Goal: Transaction & Acquisition: Download file/media

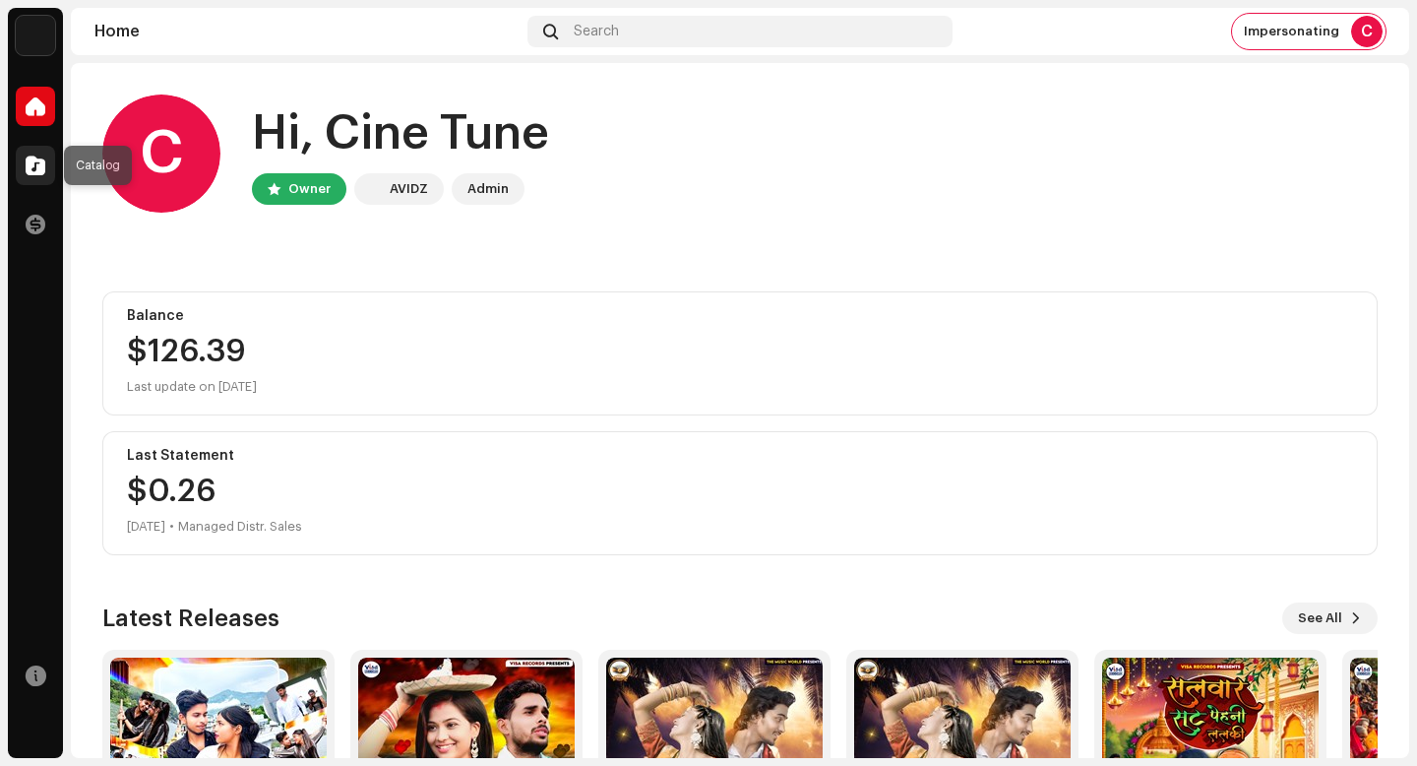
click at [26, 157] on span at bounding box center [36, 165] width 20 height 16
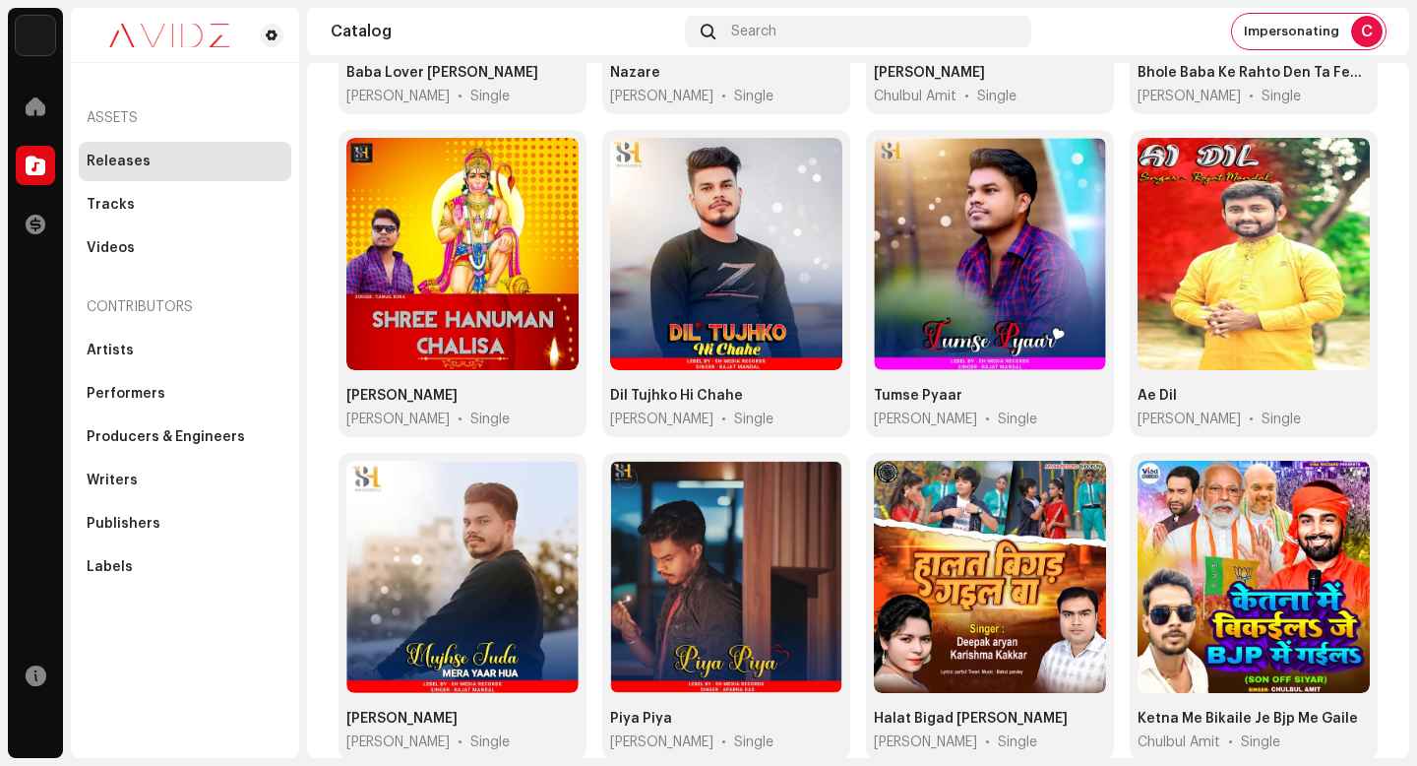
scroll to position [1461, 0]
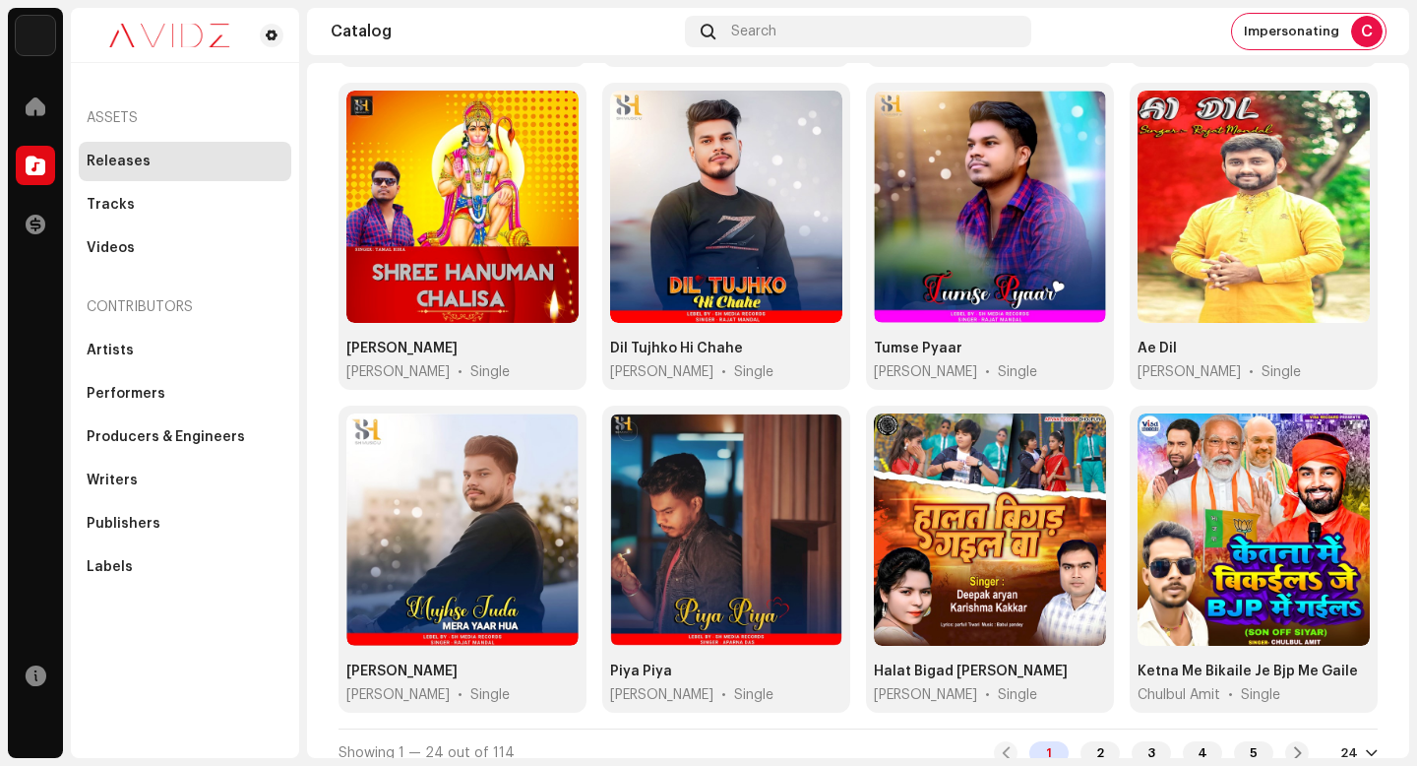
click at [503, 746] on span "Showing 1 — 24 out of 114" at bounding box center [427, 753] width 176 height 14
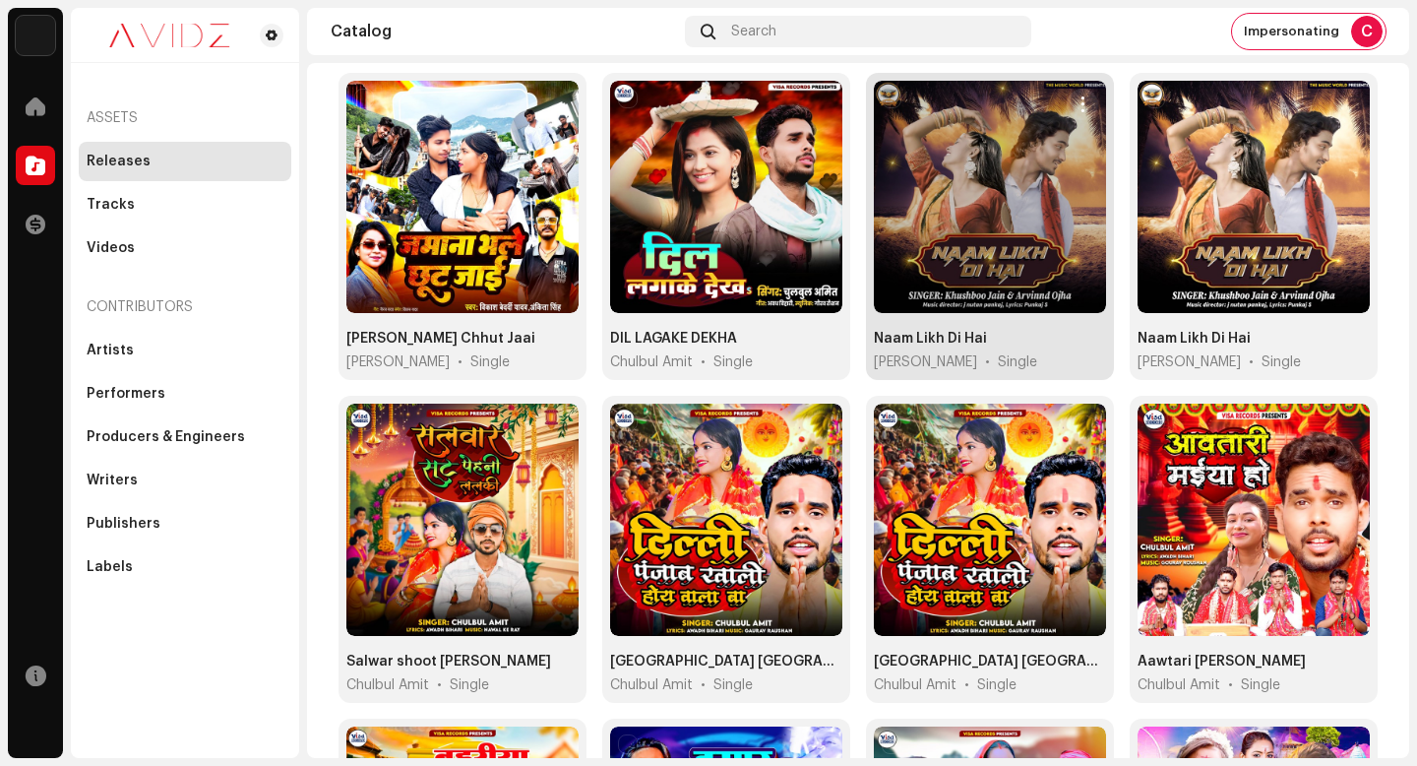
scroll to position [0, 0]
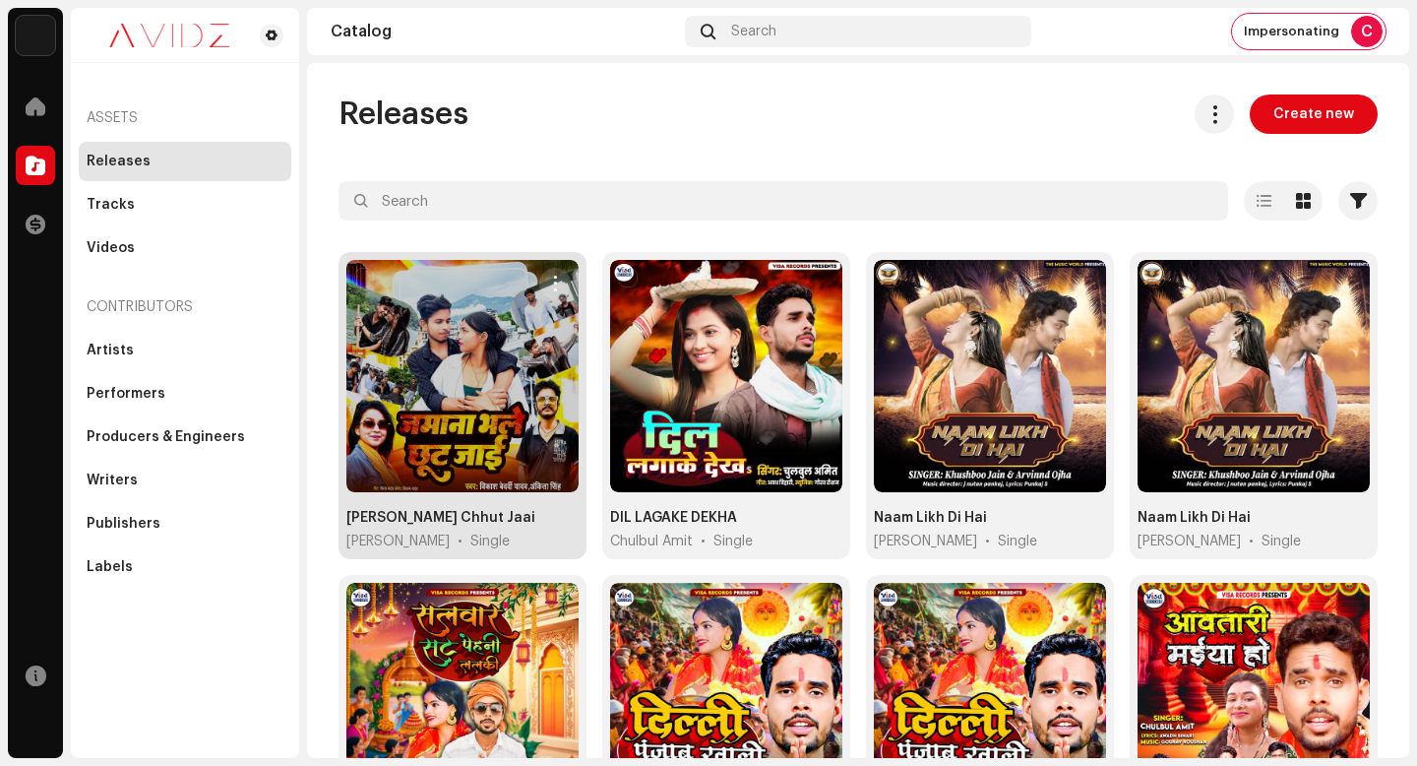
click at [557, 278] on span "button" at bounding box center [555, 284] width 15 height 16
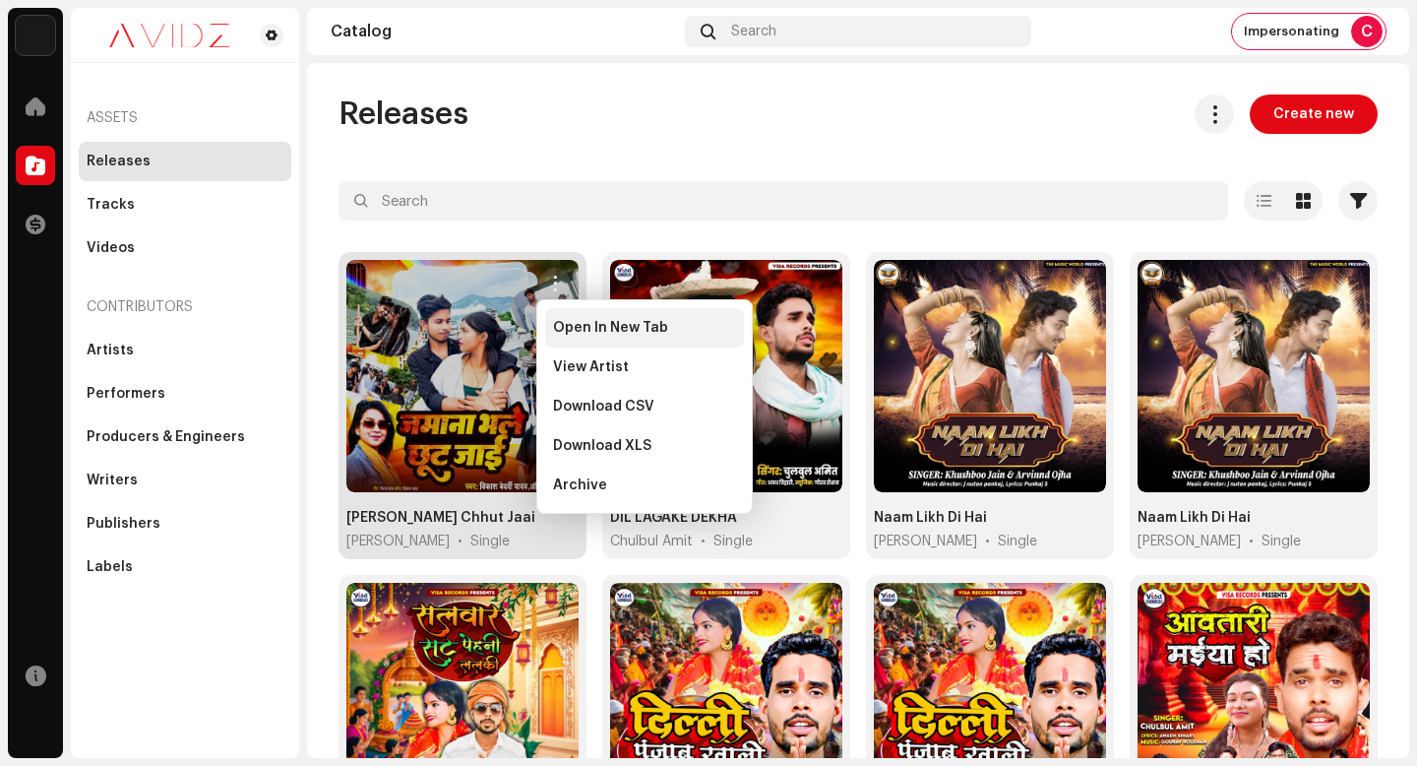
click at [596, 320] on span "Open In New Tab" at bounding box center [610, 328] width 115 height 16
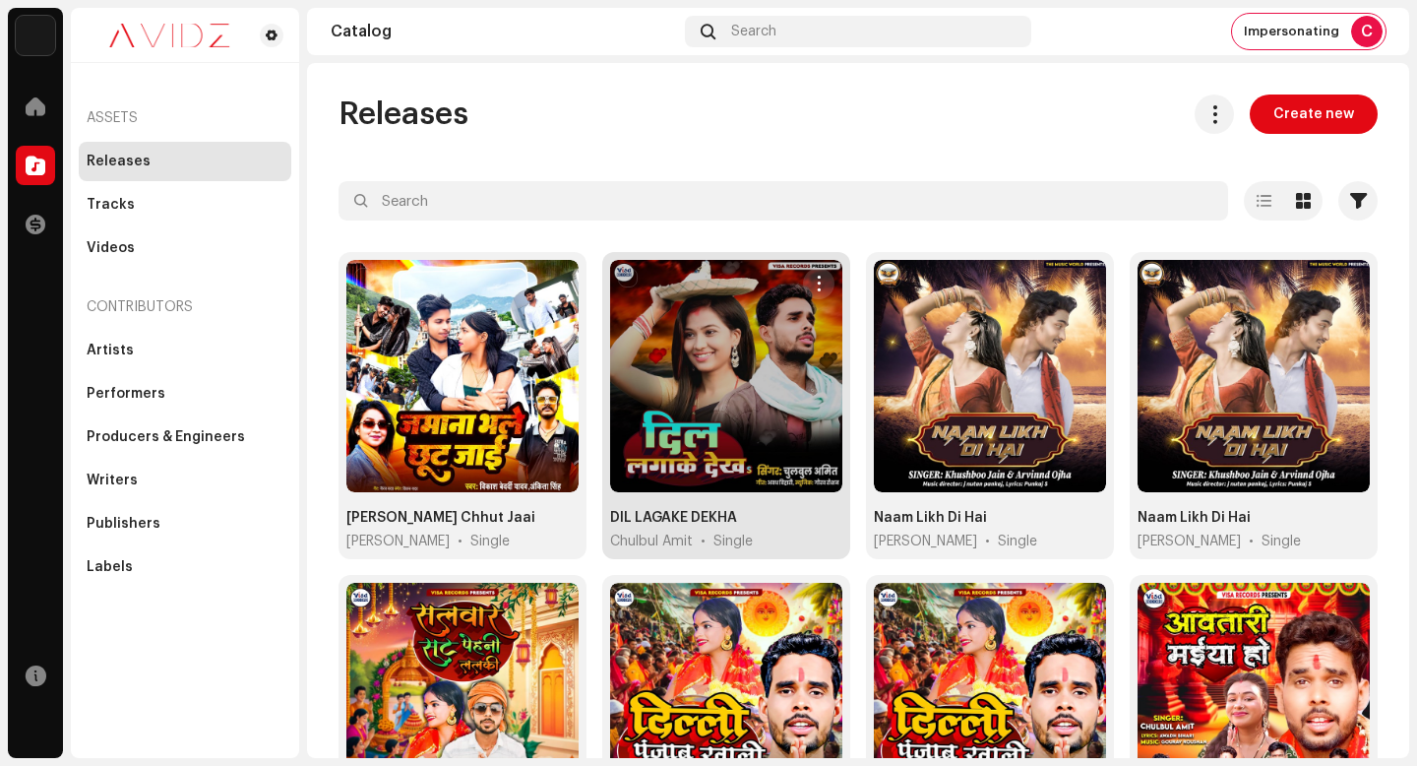
click at [821, 284] on button "button" at bounding box center [818, 283] width 31 height 31
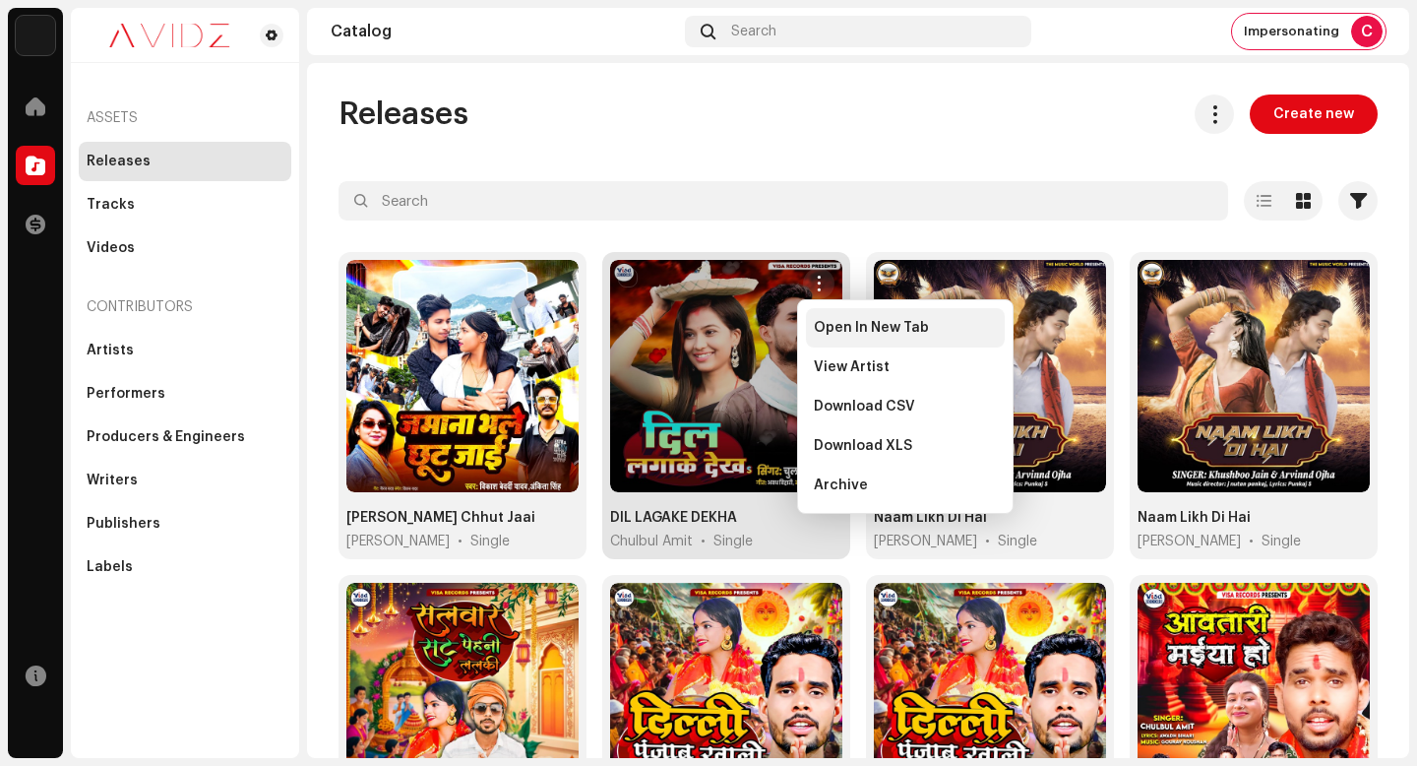
click at [821, 318] on div "Open In New Tab" at bounding box center [905, 327] width 199 height 39
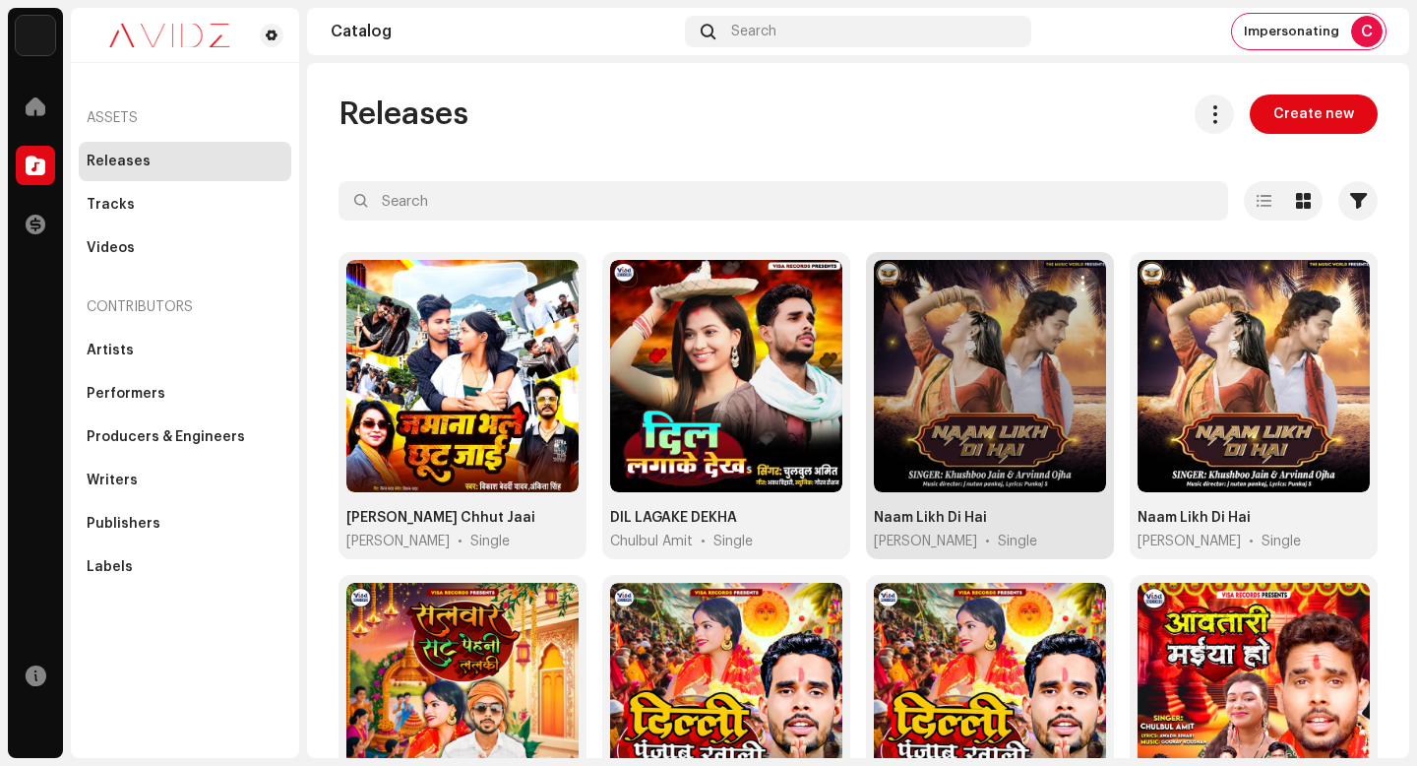
click at [1080, 281] on span "button" at bounding box center [1083, 284] width 15 height 16
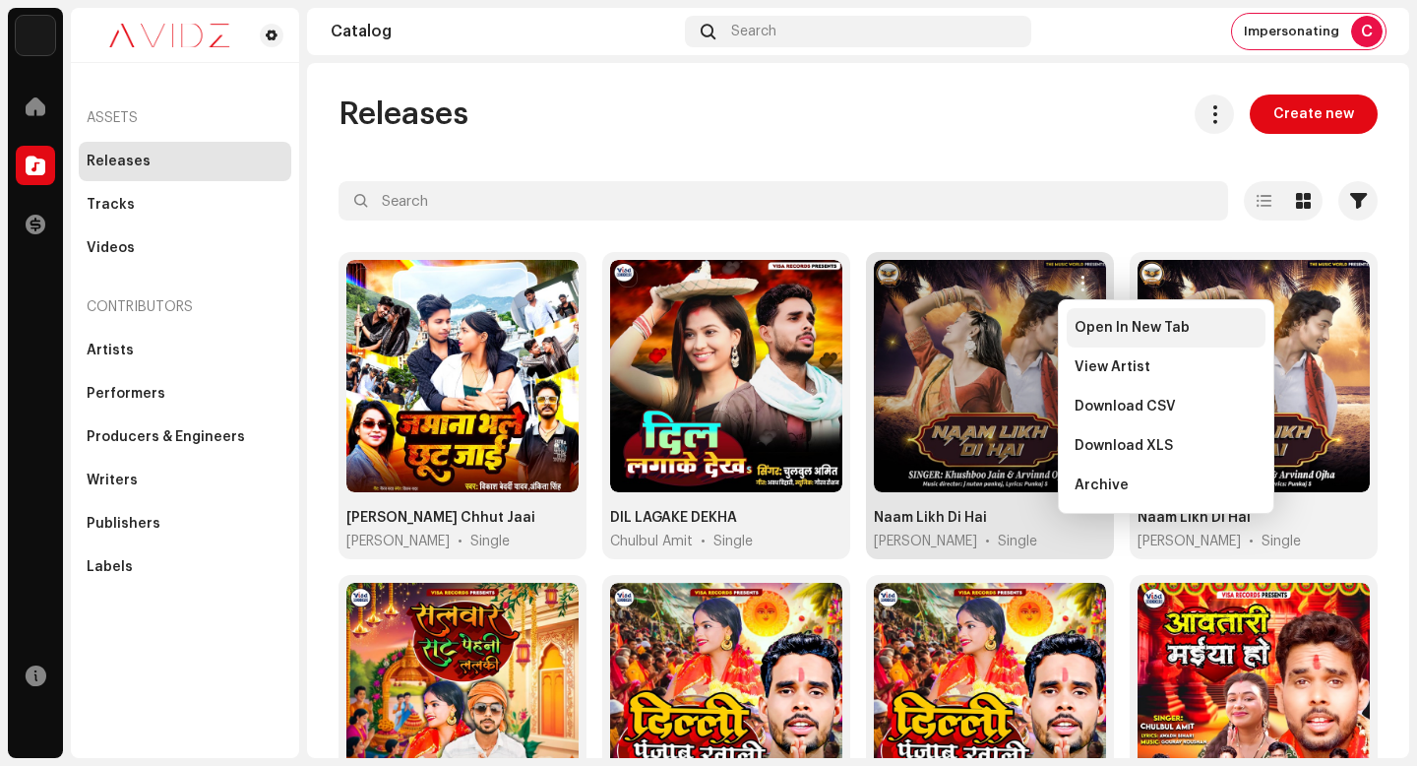
click at [1098, 332] on span "Open In New Tab" at bounding box center [1132, 328] width 115 height 16
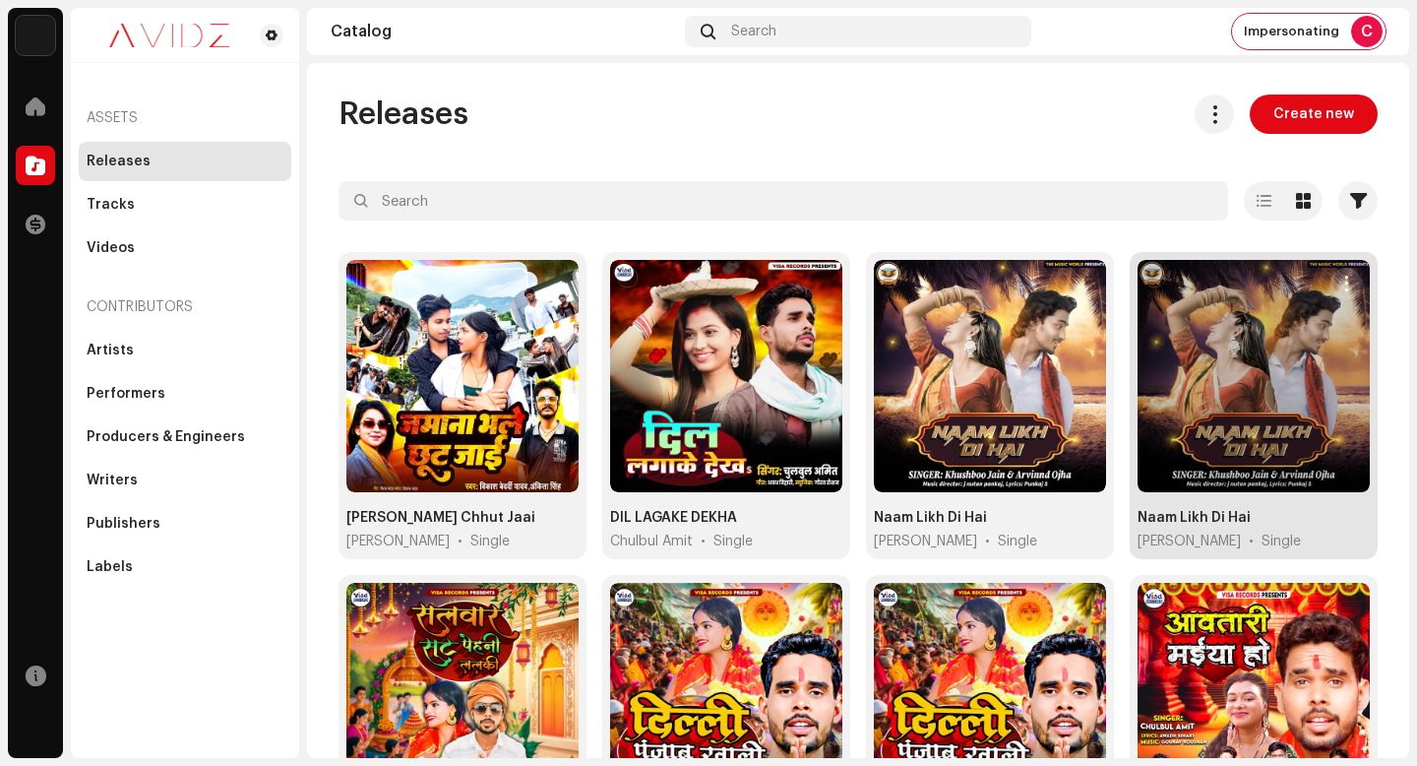
click at [1340, 286] on span "button" at bounding box center [1347, 284] width 15 height 16
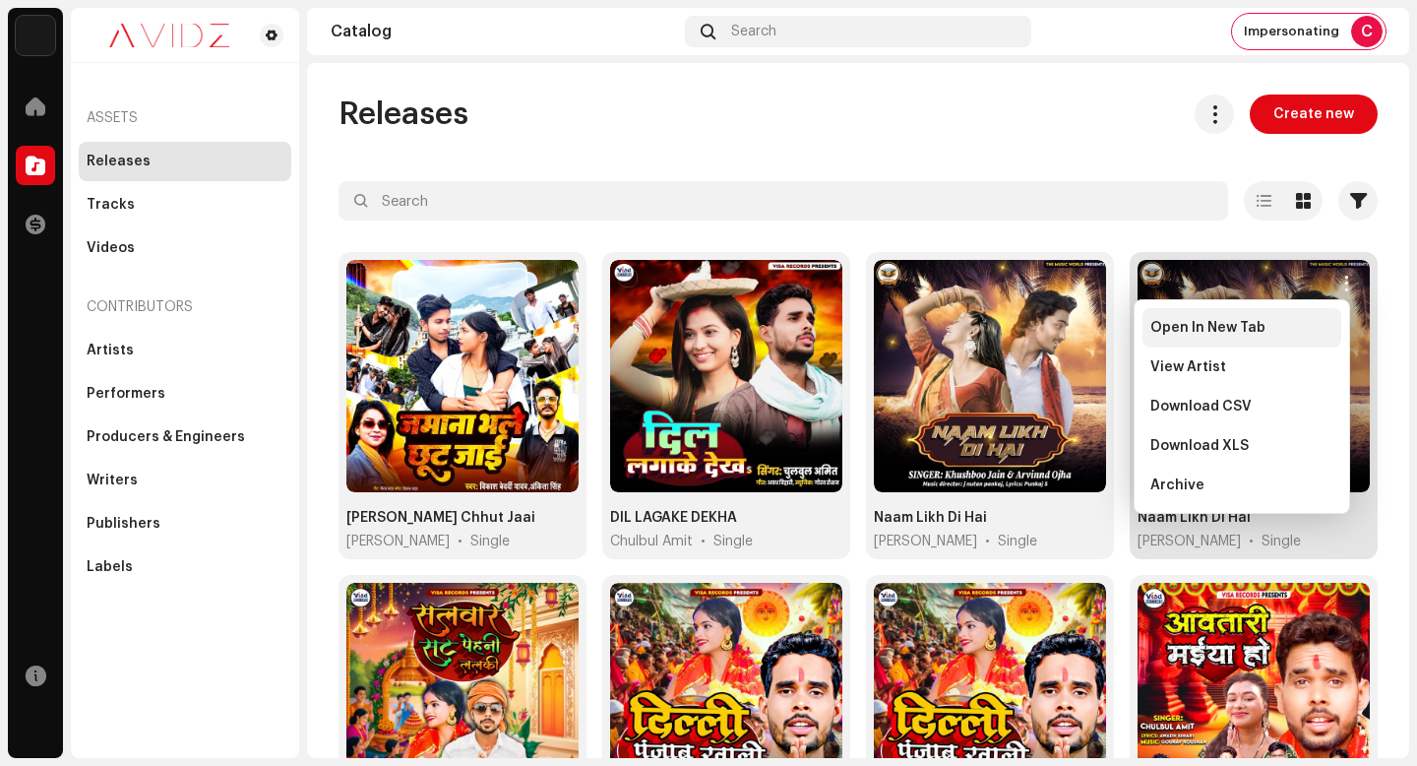
click at [1332, 327] on div "Open In New Tab" at bounding box center [1242, 328] width 183 height 16
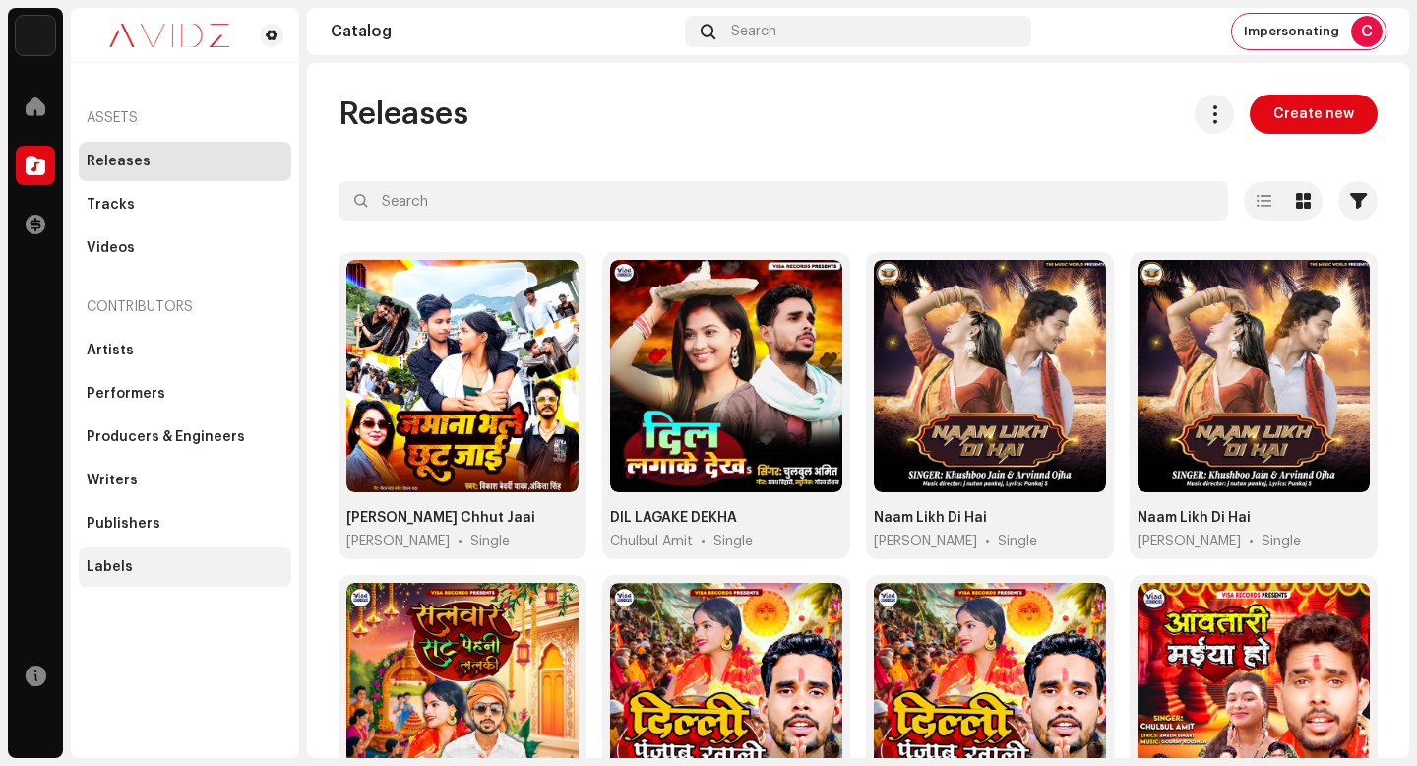
click at [156, 578] on div "Labels" at bounding box center [185, 566] width 213 height 39
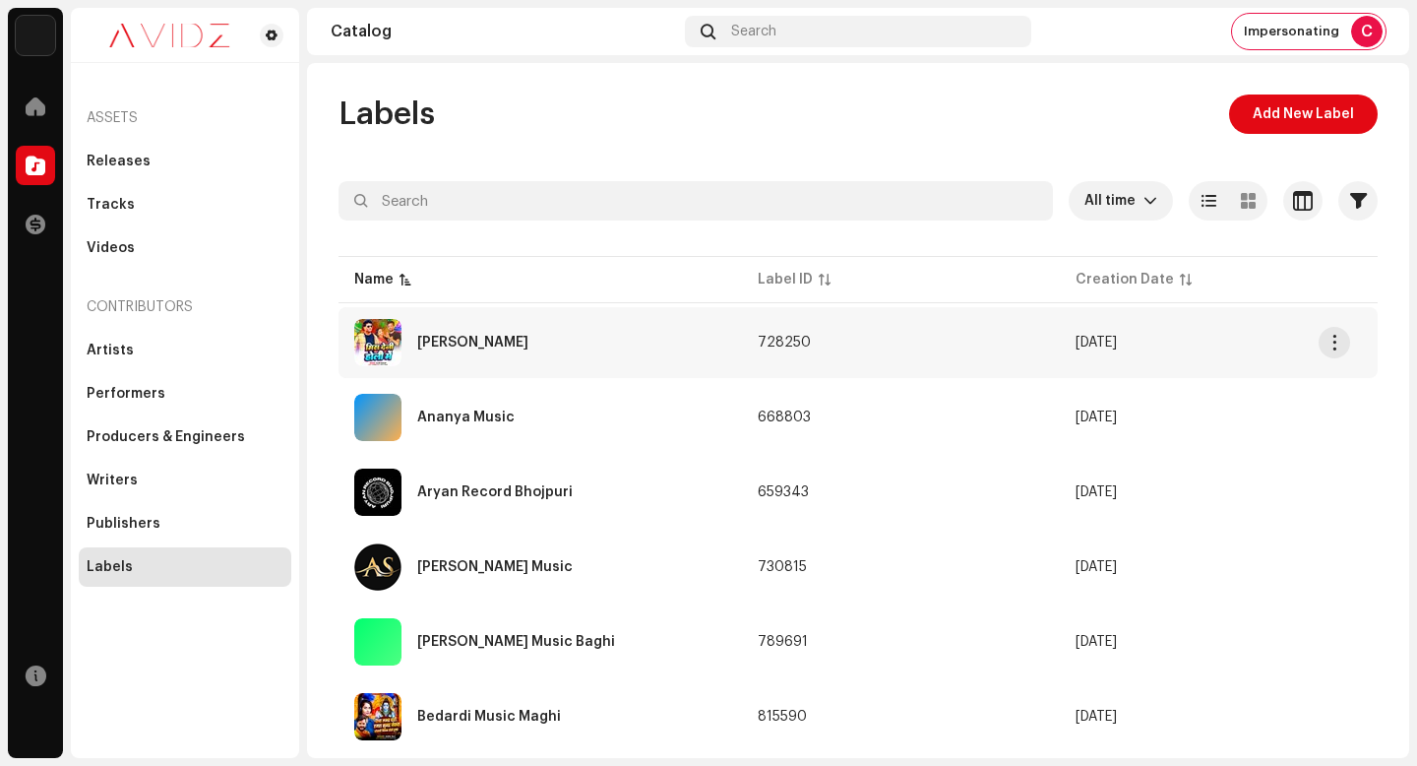
click at [897, 334] on td "728250" at bounding box center [901, 342] width 318 height 71
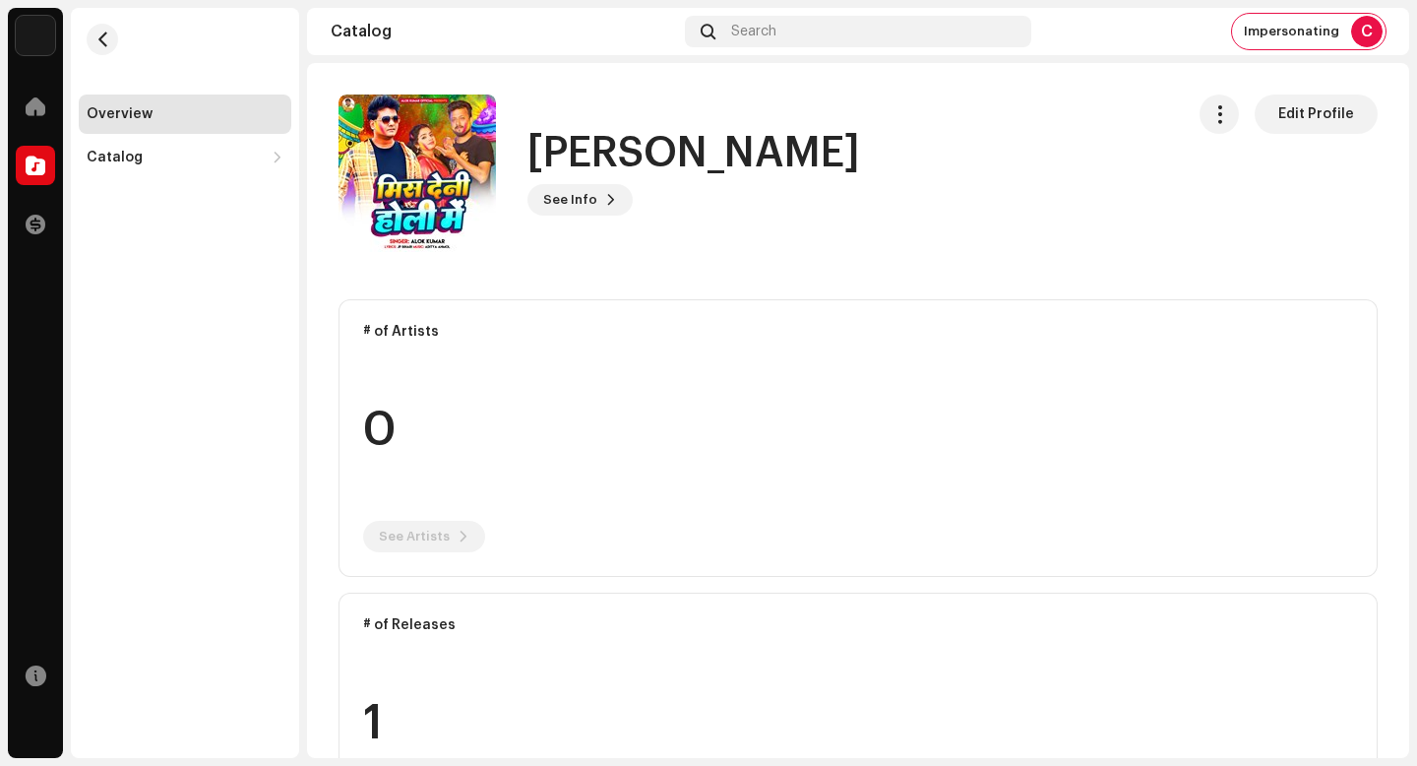
scroll to position [522, 0]
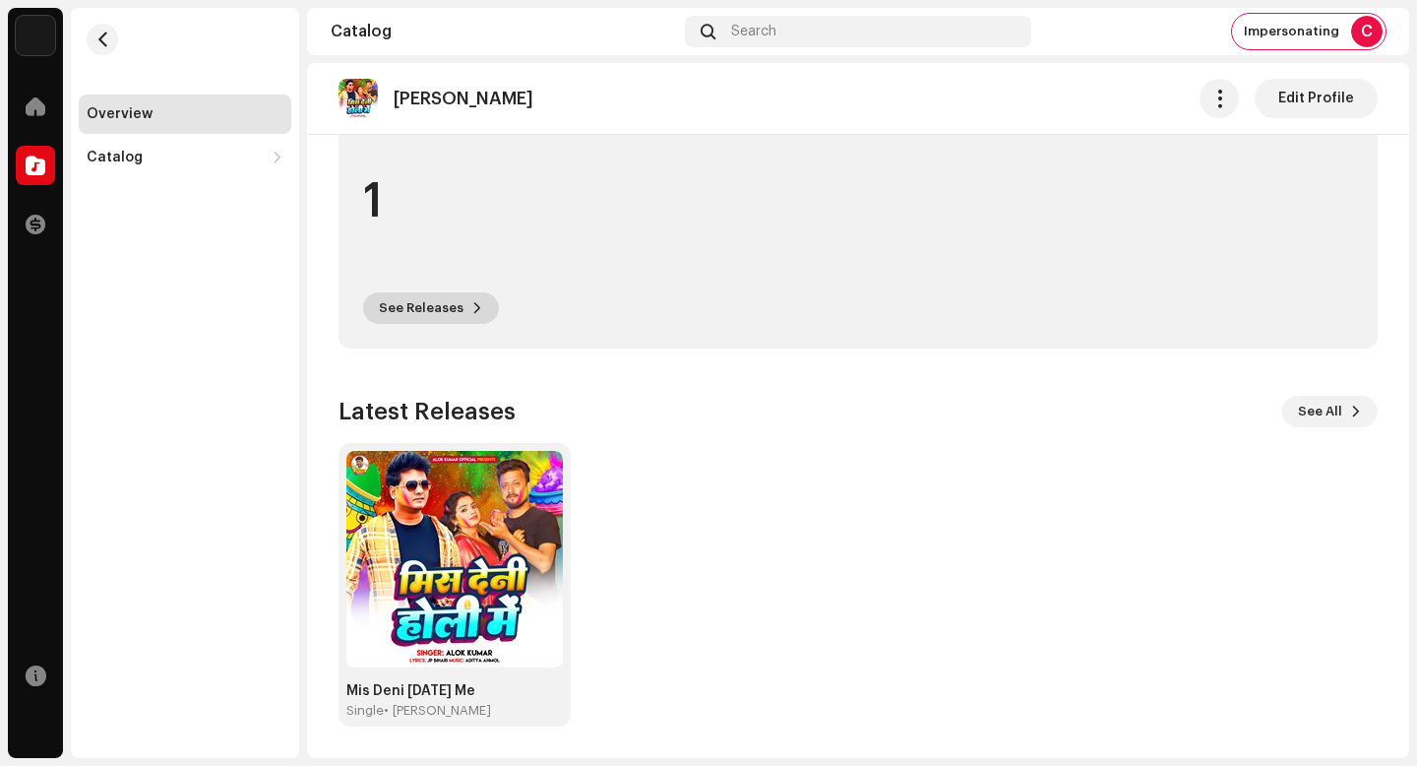
click at [461, 307] on button "See Releases" at bounding box center [431, 307] width 136 height 31
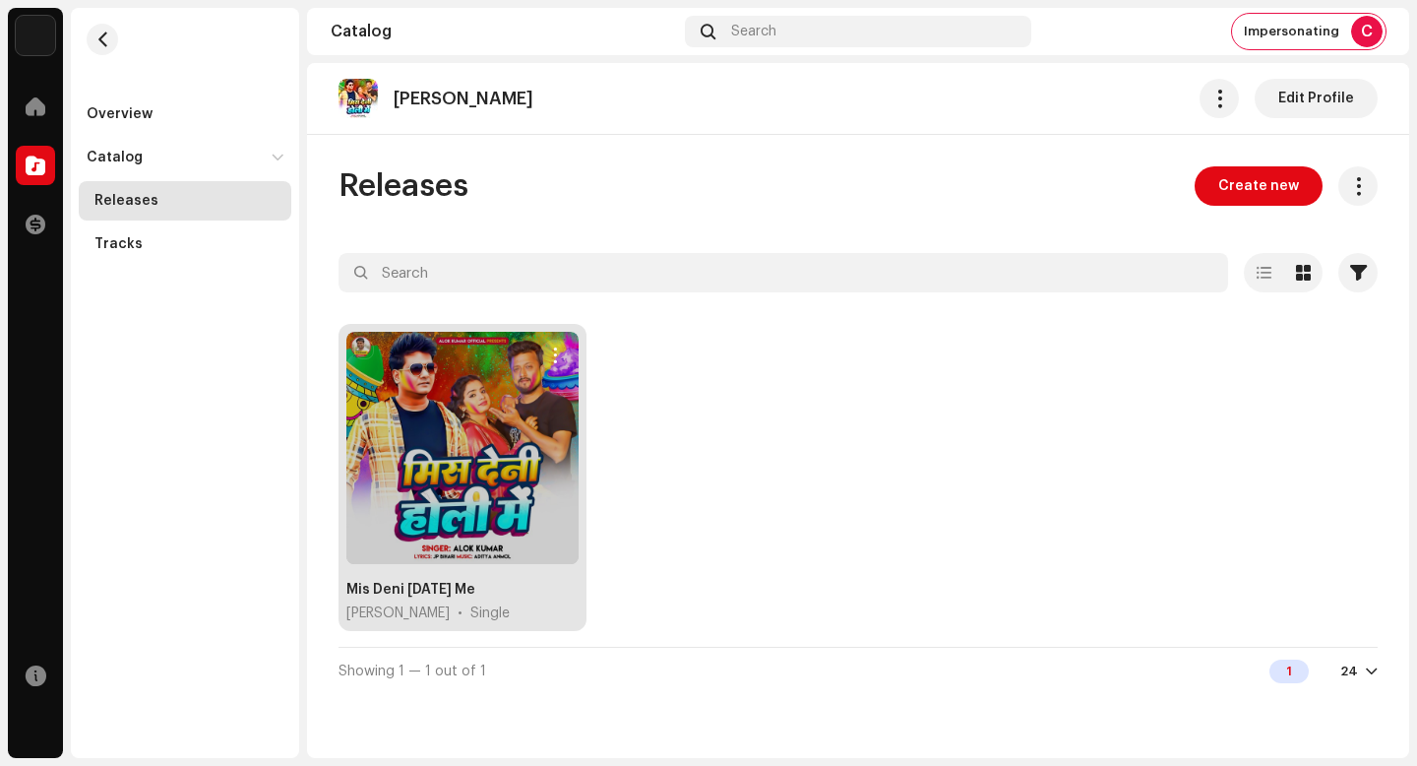
click at [566, 351] on button "button" at bounding box center [554, 355] width 31 height 31
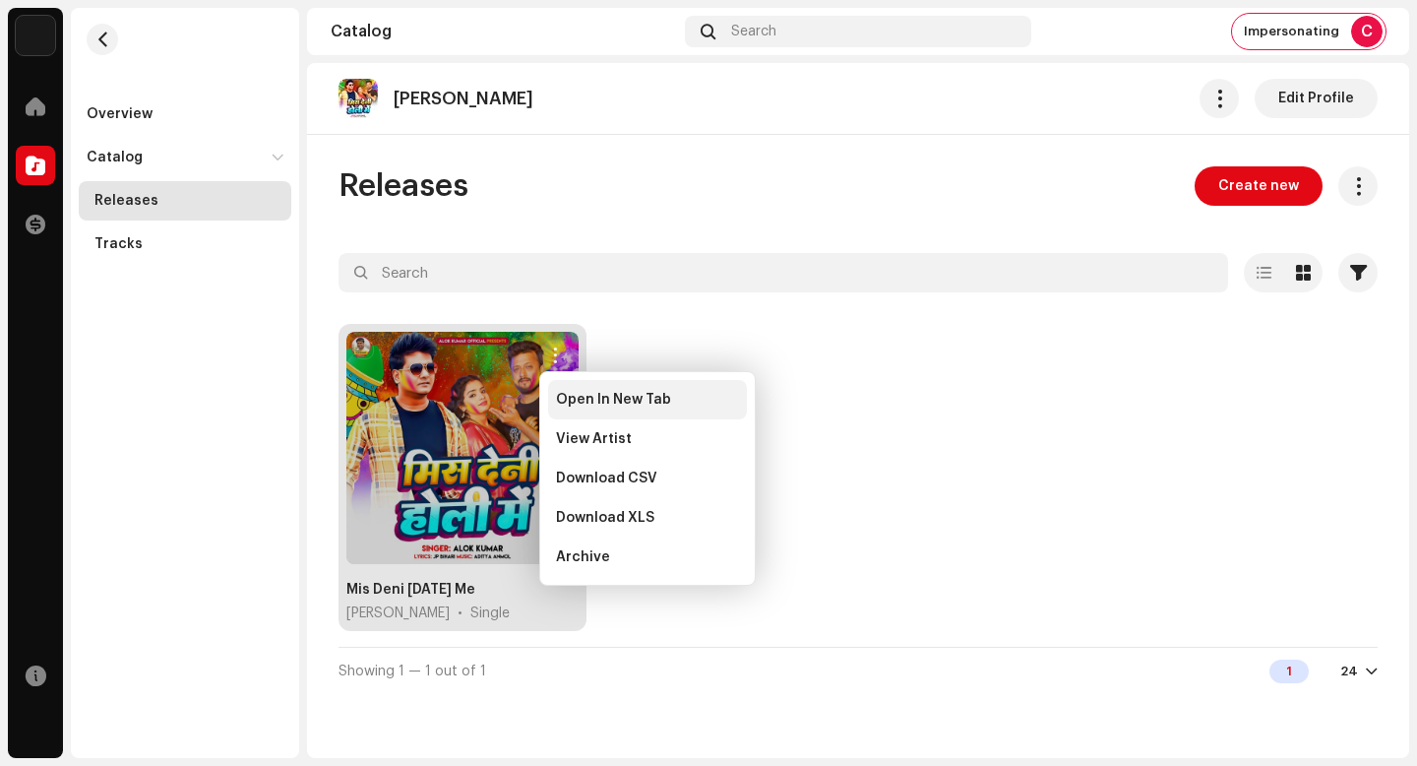
click at [663, 399] on span "Open In New Tab" at bounding box center [613, 400] width 115 height 16
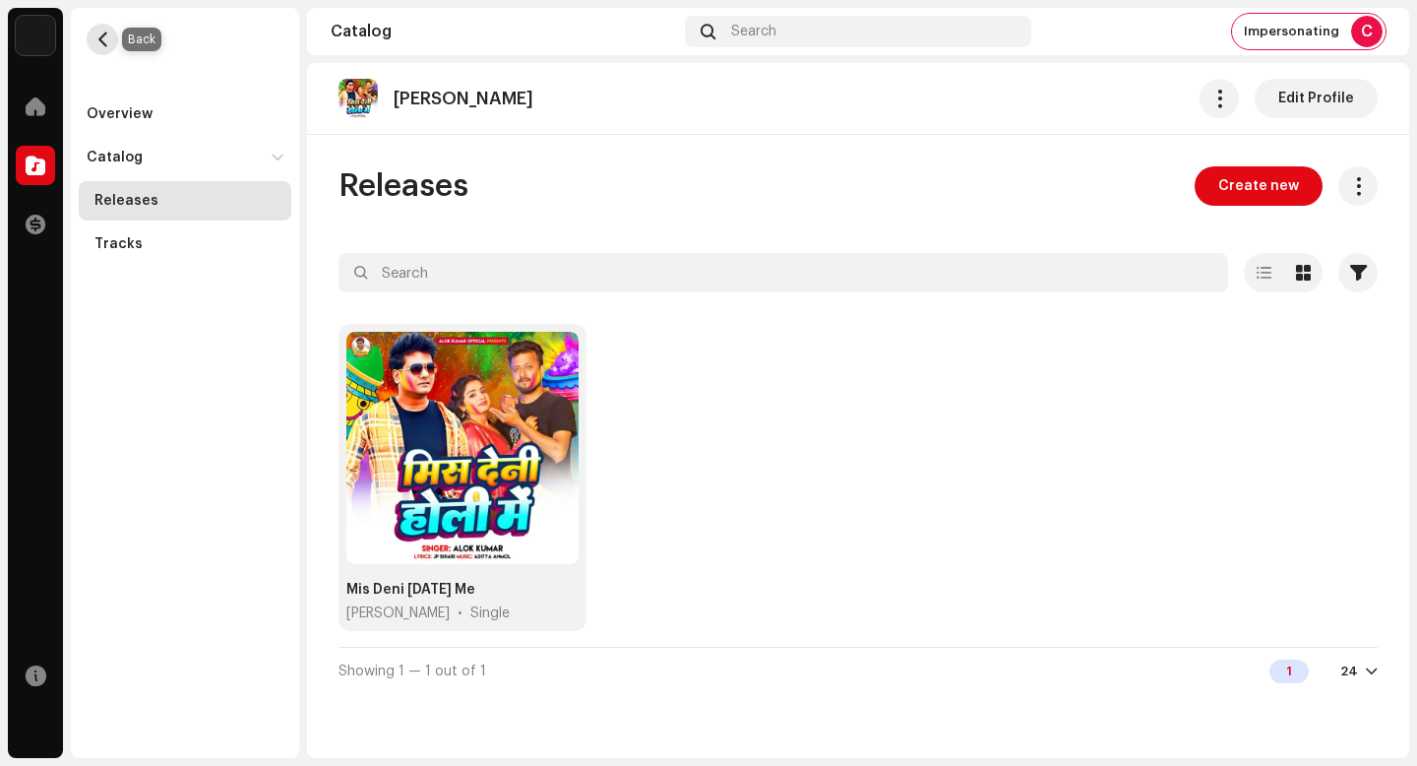
click at [96, 38] on span "button" at bounding box center [102, 39] width 15 height 16
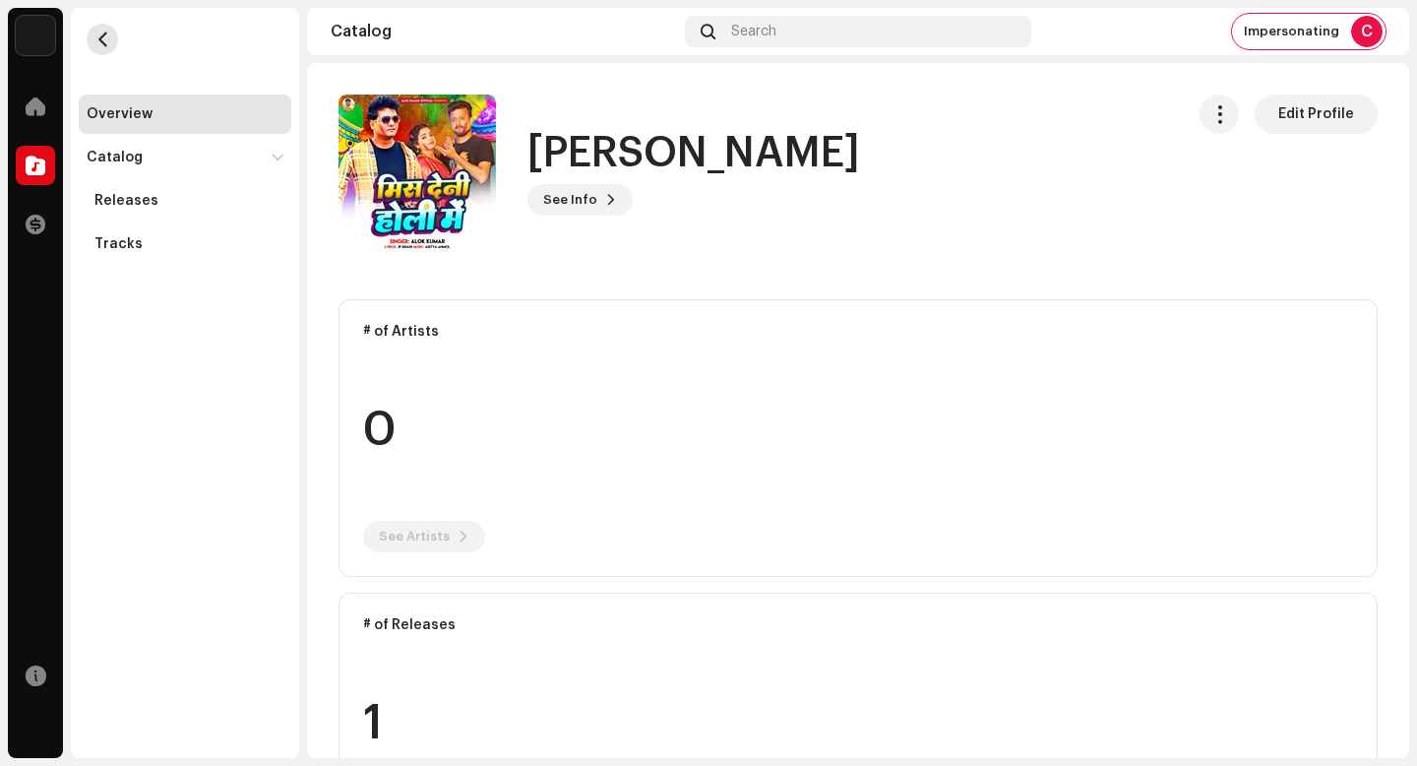
click at [102, 39] on span "button" at bounding box center [102, 39] width 15 height 16
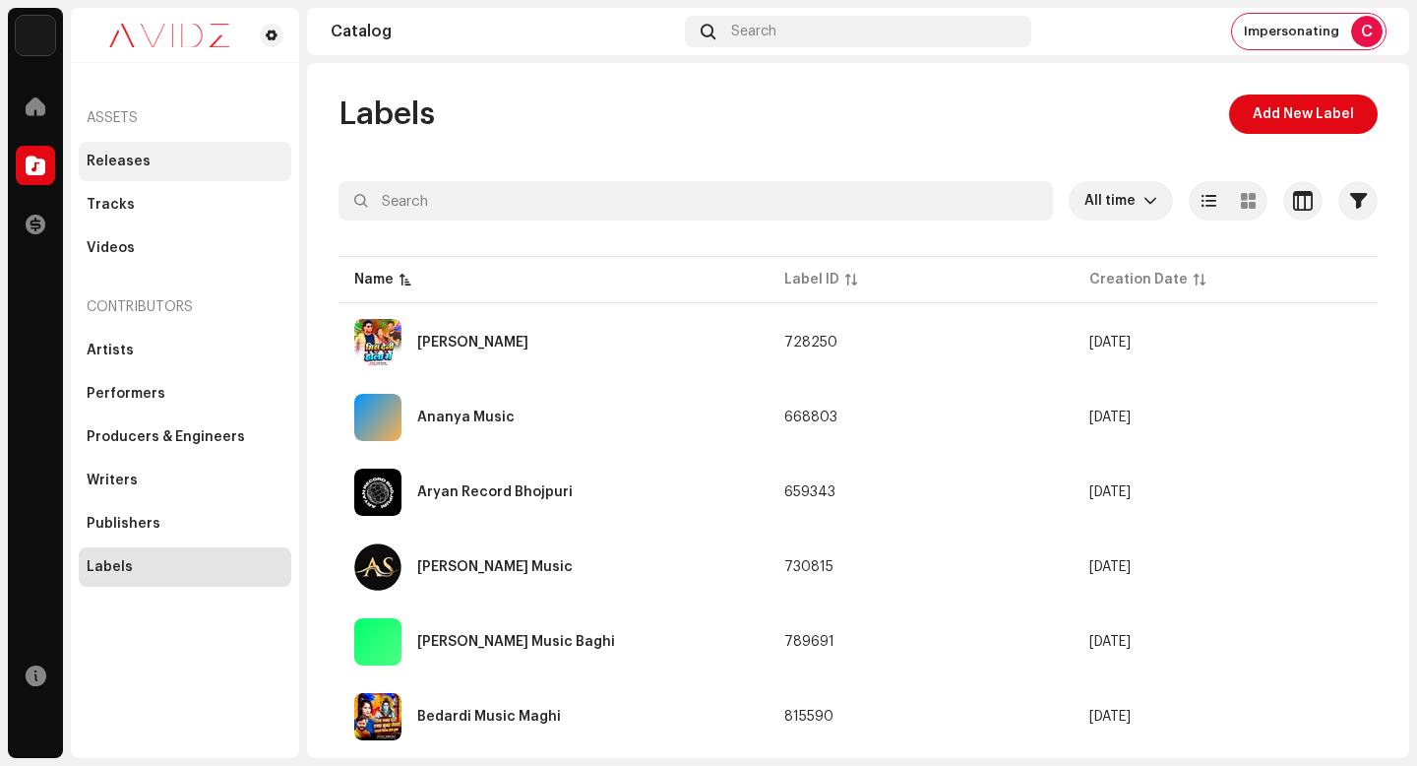
click at [227, 165] on div "Releases" at bounding box center [185, 162] width 197 height 16
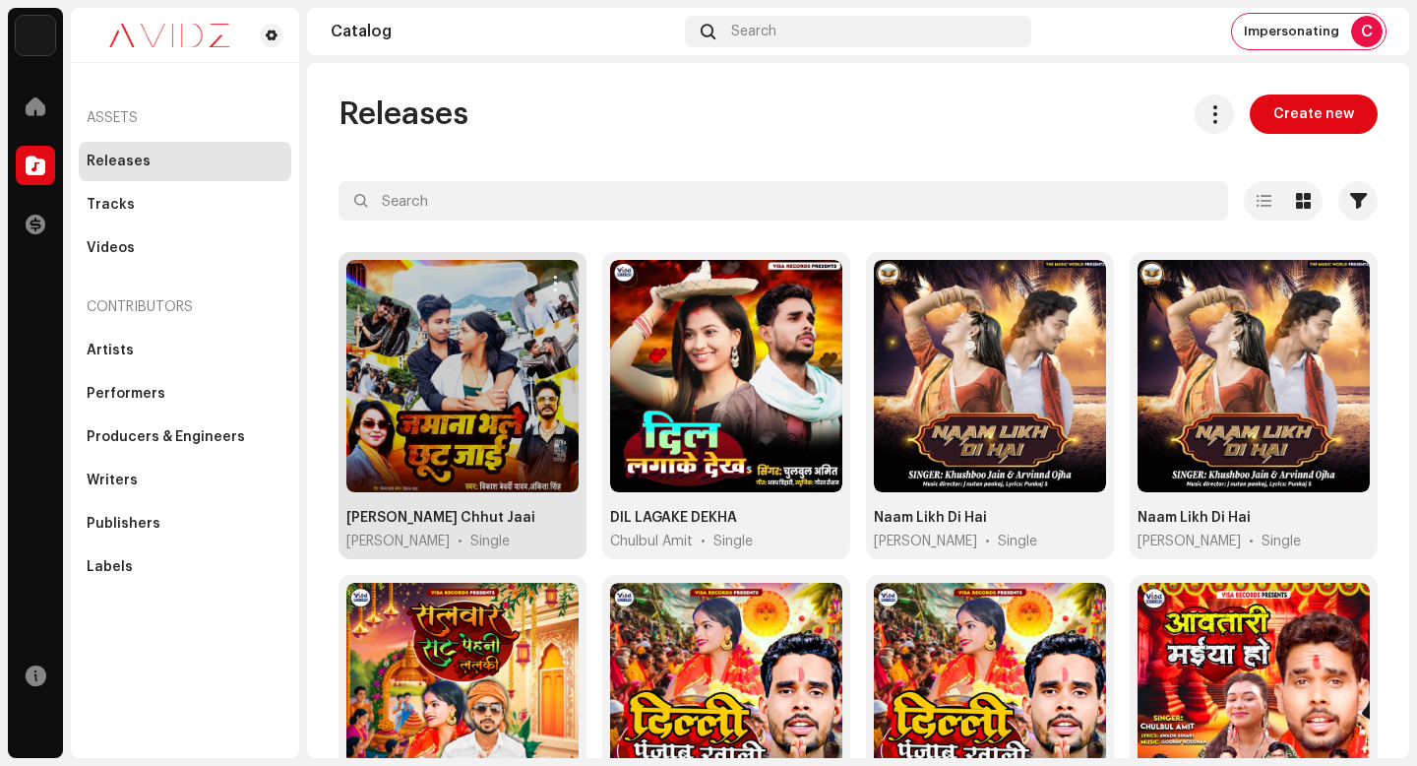
click at [556, 281] on span "button" at bounding box center [555, 284] width 15 height 16
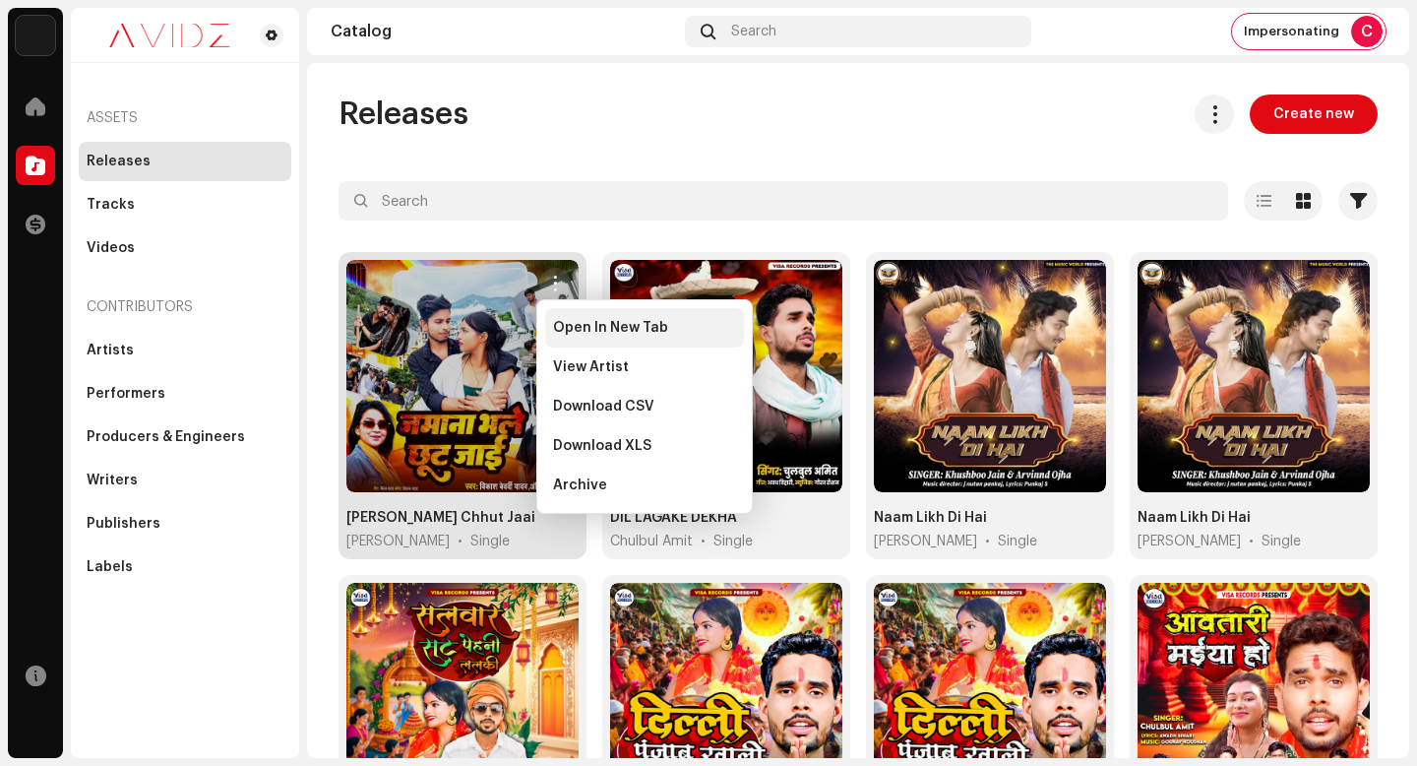
click at [583, 323] on span "Open In New Tab" at bounding box center [610, 328] width 115 height 16
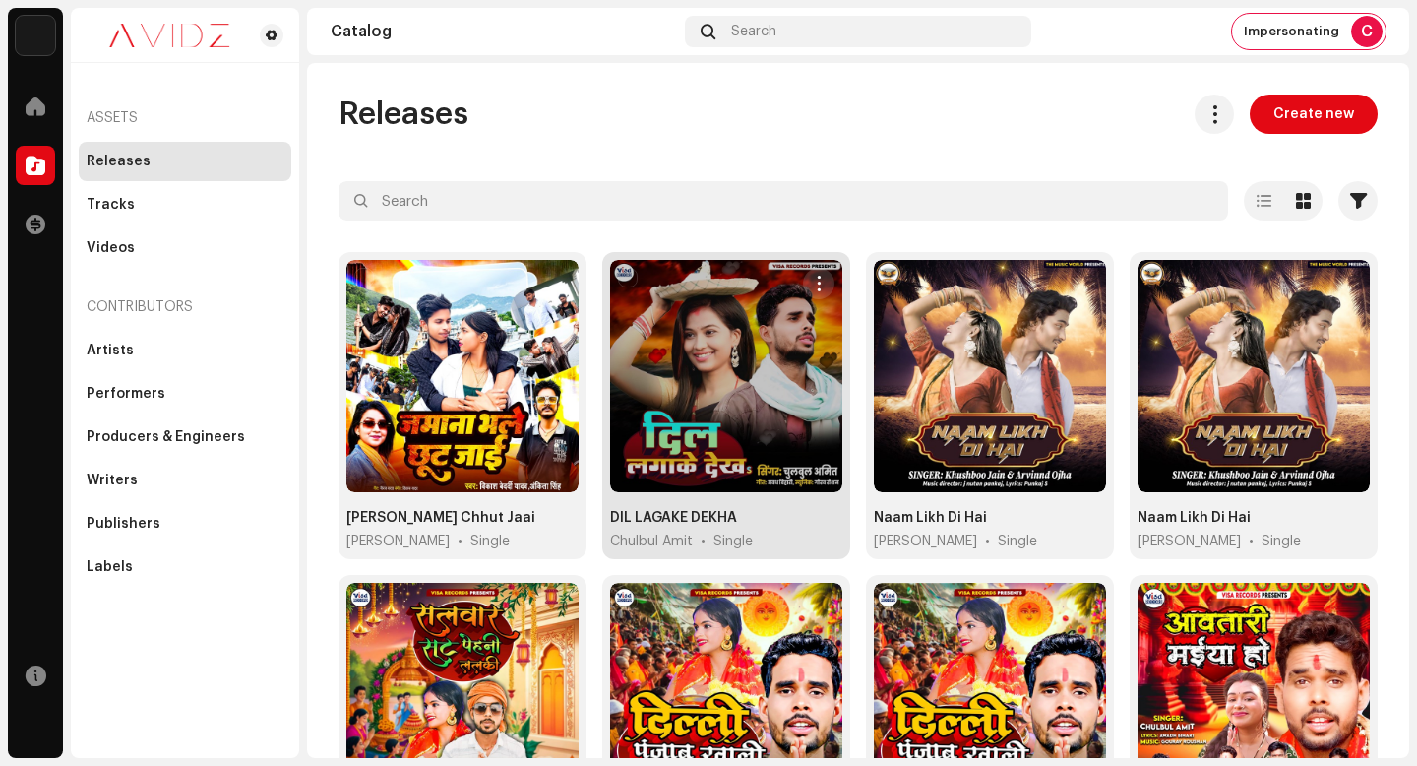
click at [813, 277] on span "button" at bounding box center [819, 284] width 15 height 16
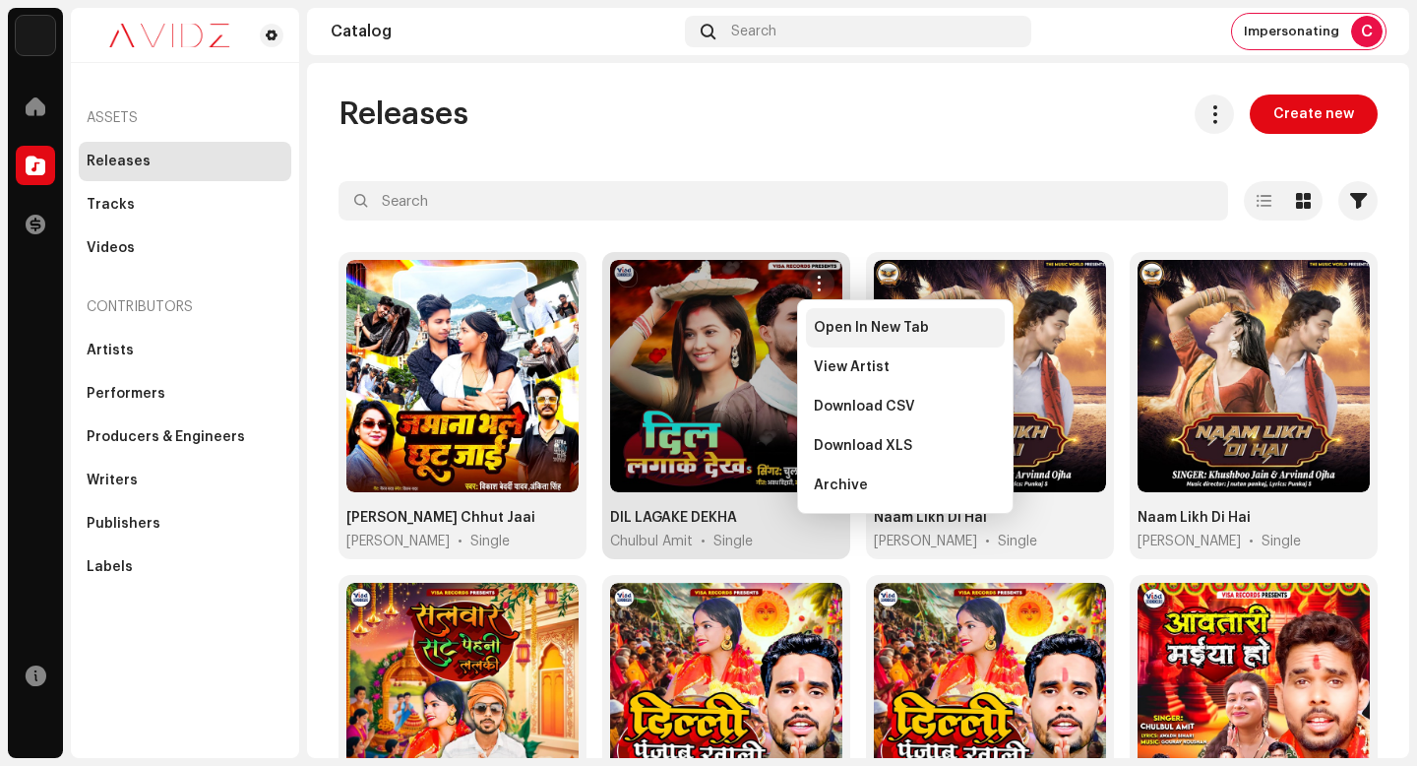
click at [819, 322] on span "Open In New Tab" at bounding box center [871, 328] width 115 height 16
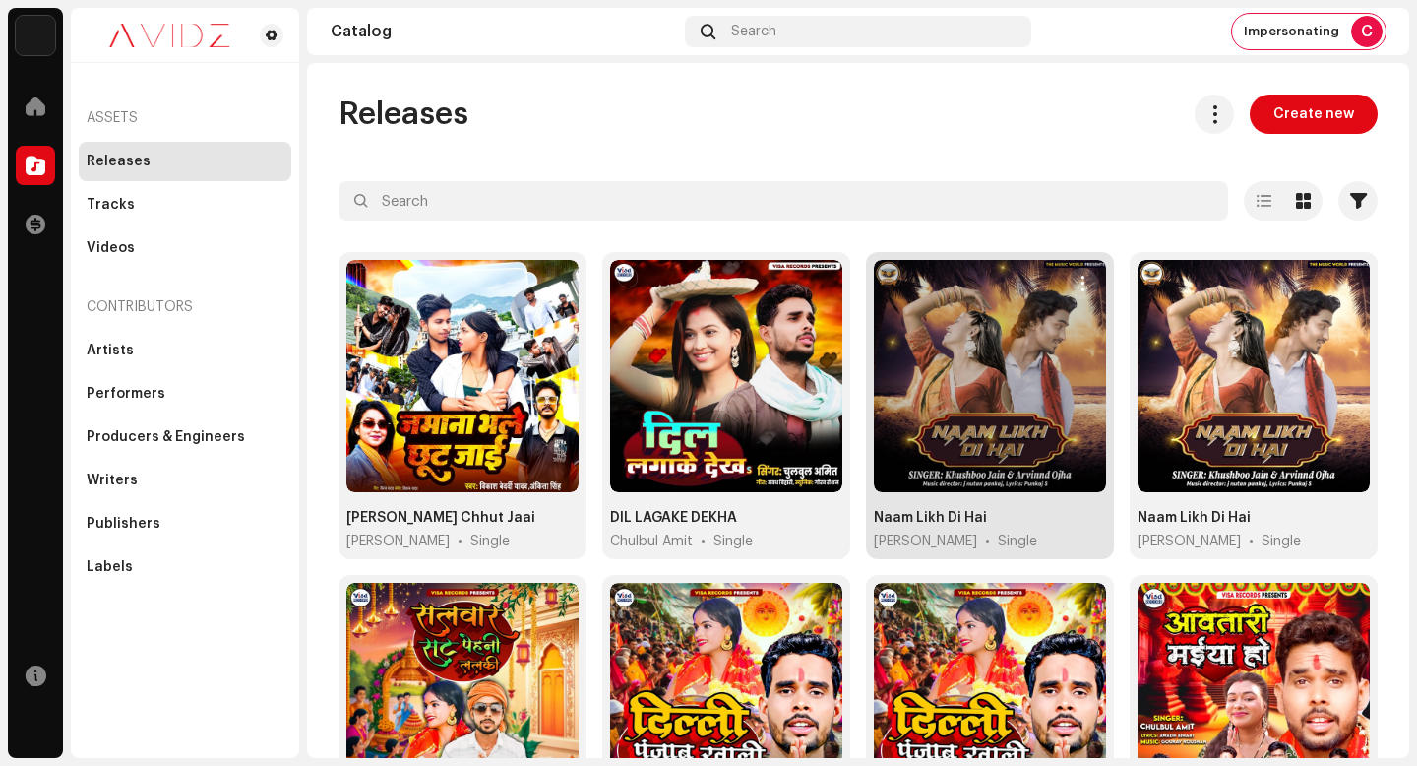
click at [1067, 276] on button "button" at bounding box center [1082, 283] width 31 height 31
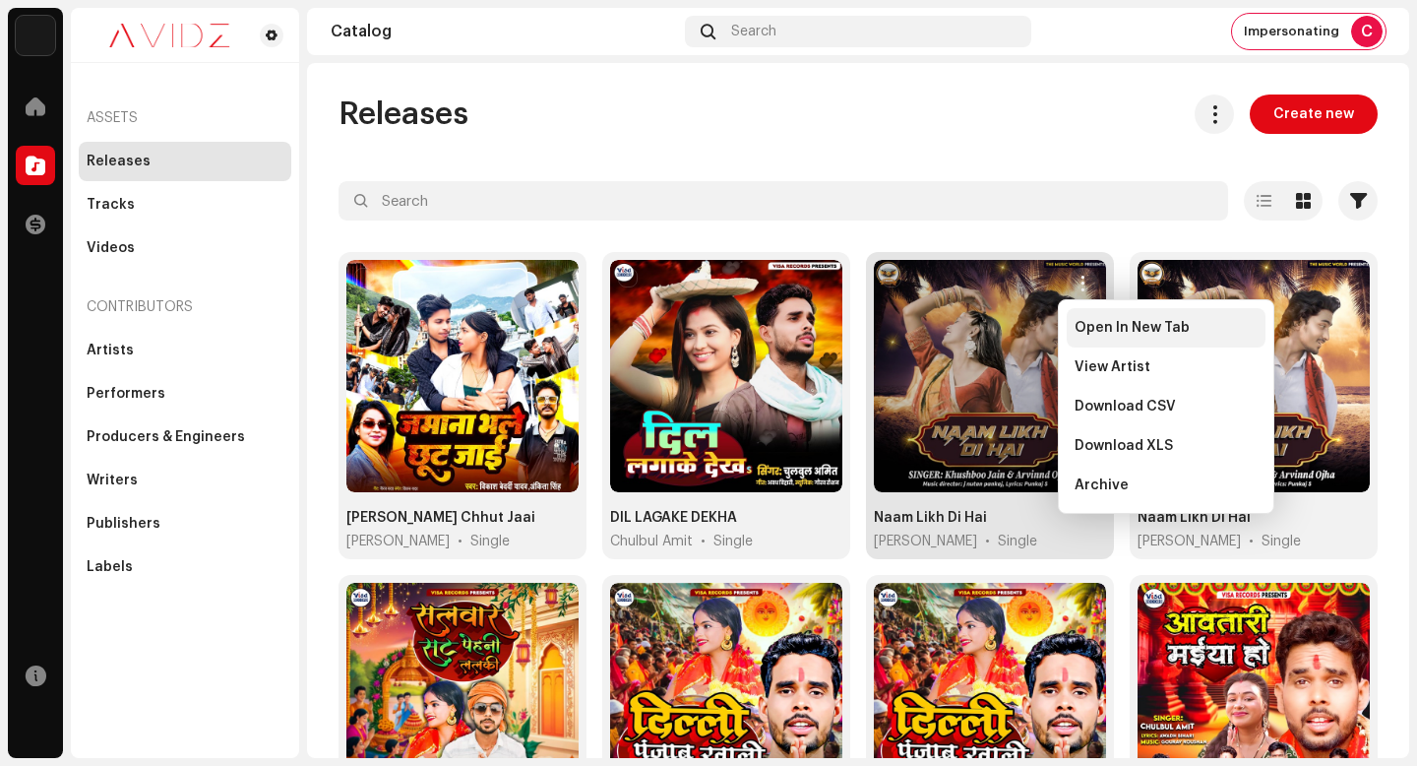
click at [1091, 313] on div "Open In New Tab" at bounding box center [1166, 327] width 199 height 39
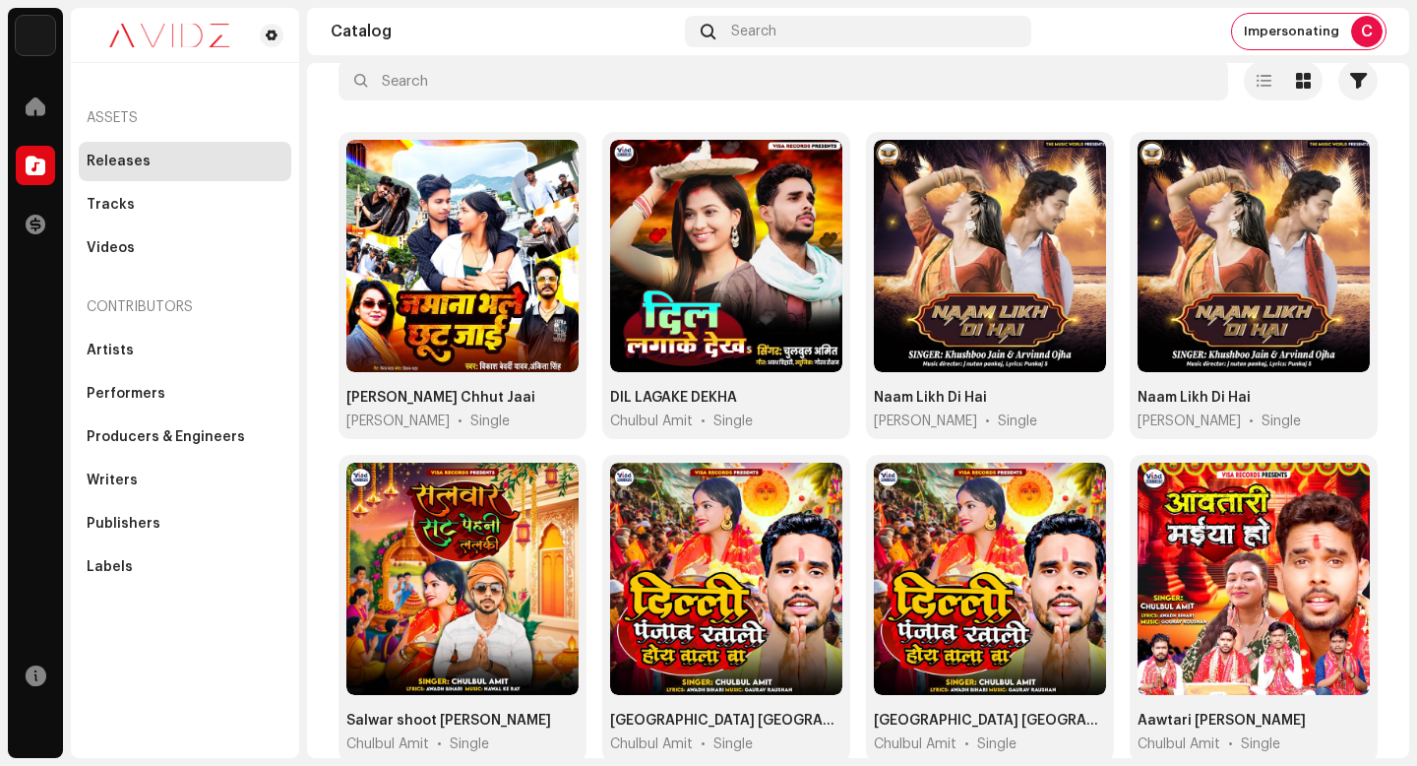
scroll to position [122, 0]
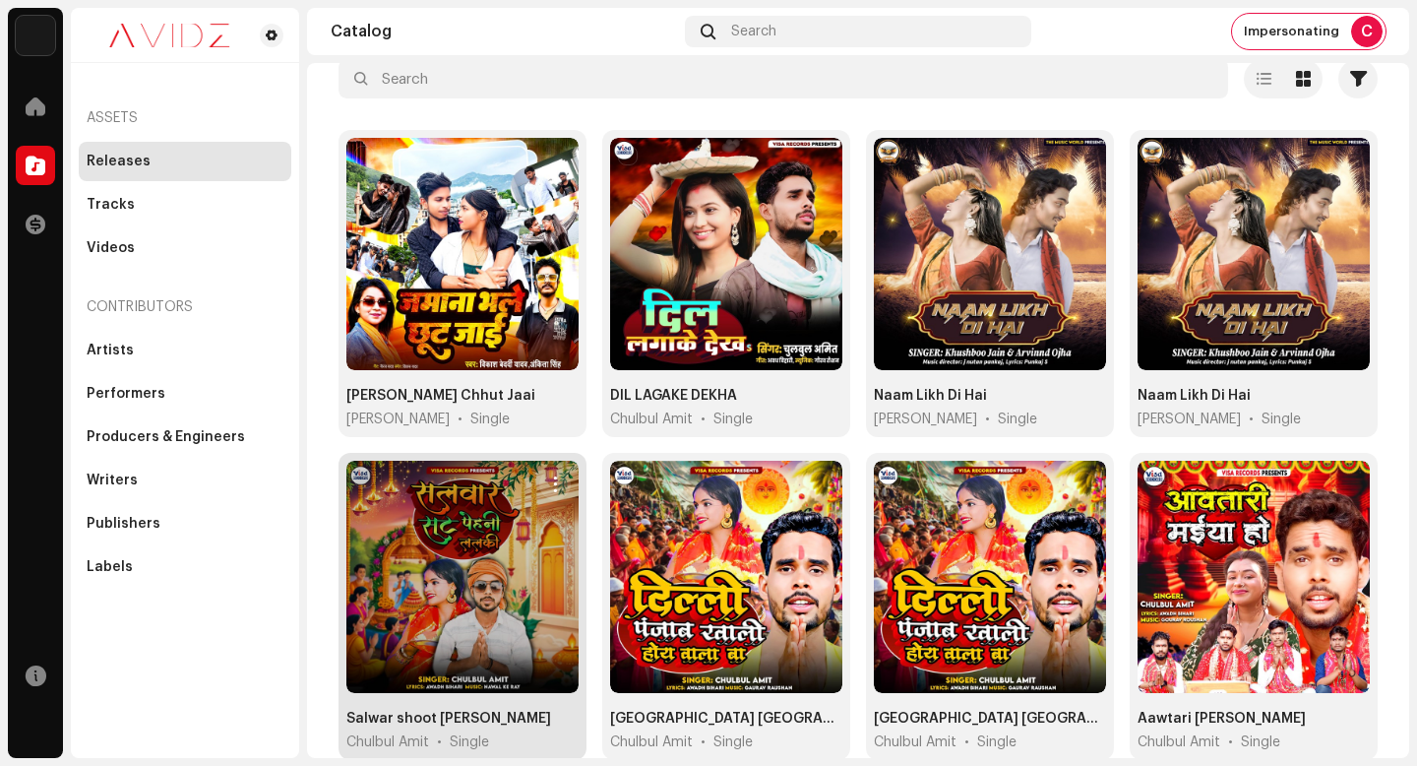
click at [556, 478] on span "button" at bounding box center [555, 484] width 15 height 16
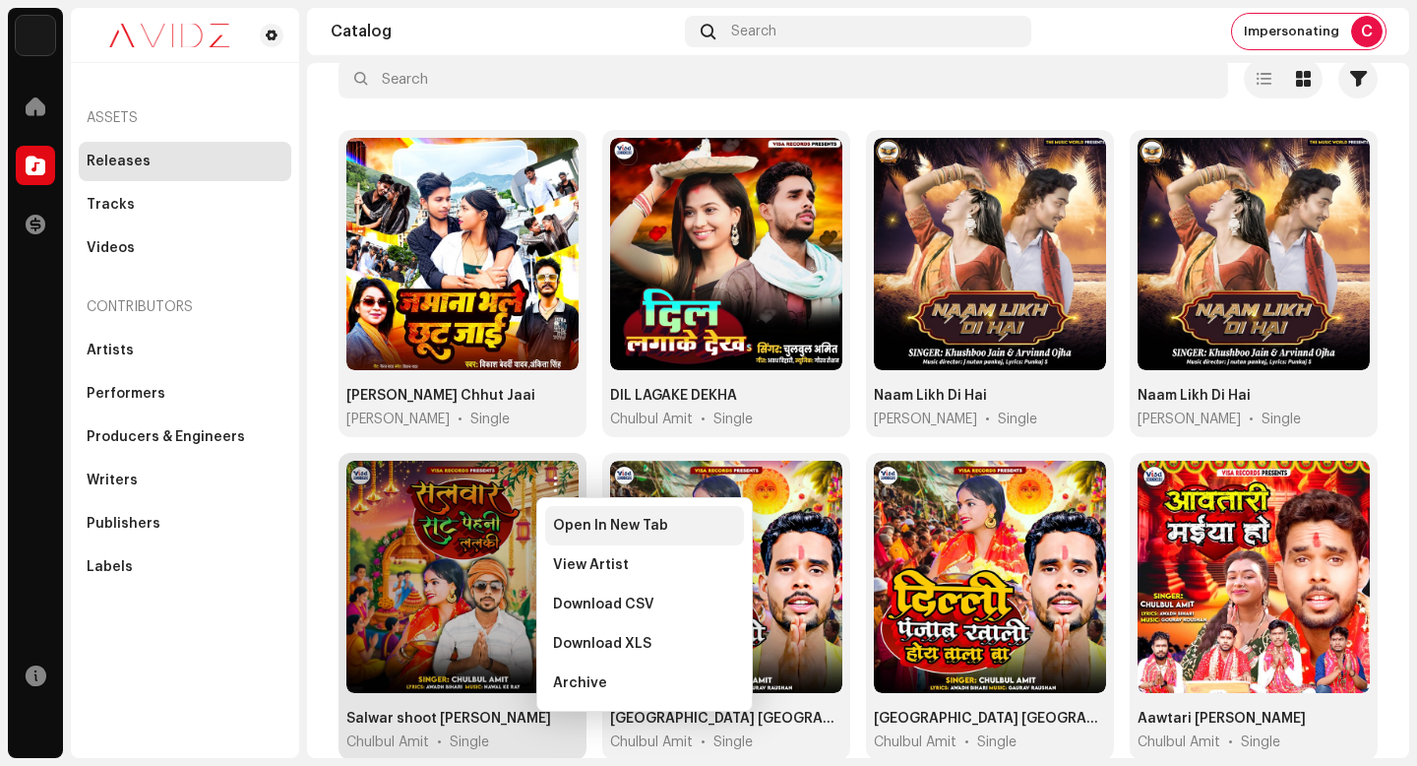
click at [634, 515] on div "Open In New Tab" at bounding box center [644, 525] width 199 height 39
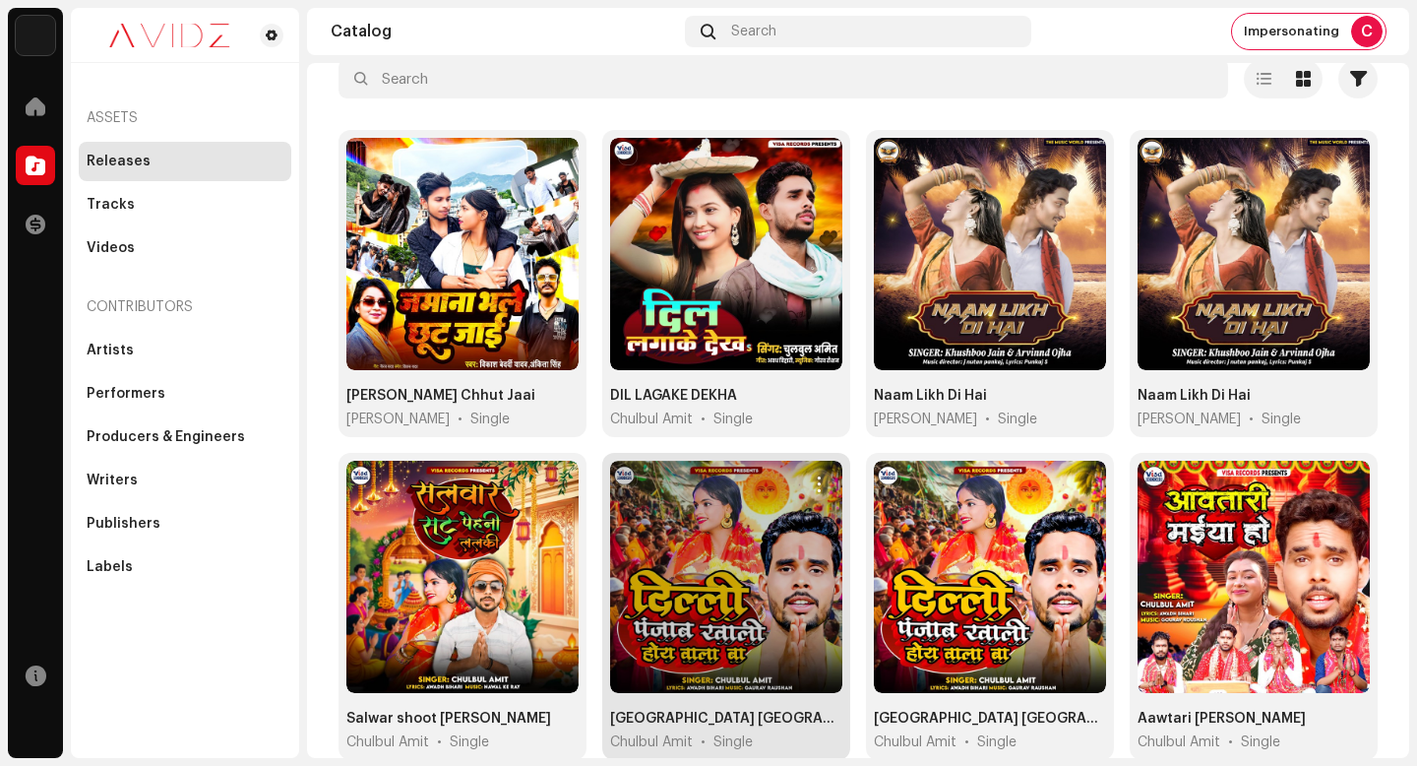
click at [812, 476] on span "button" at bounding box center [819, 484] width 15 height 16
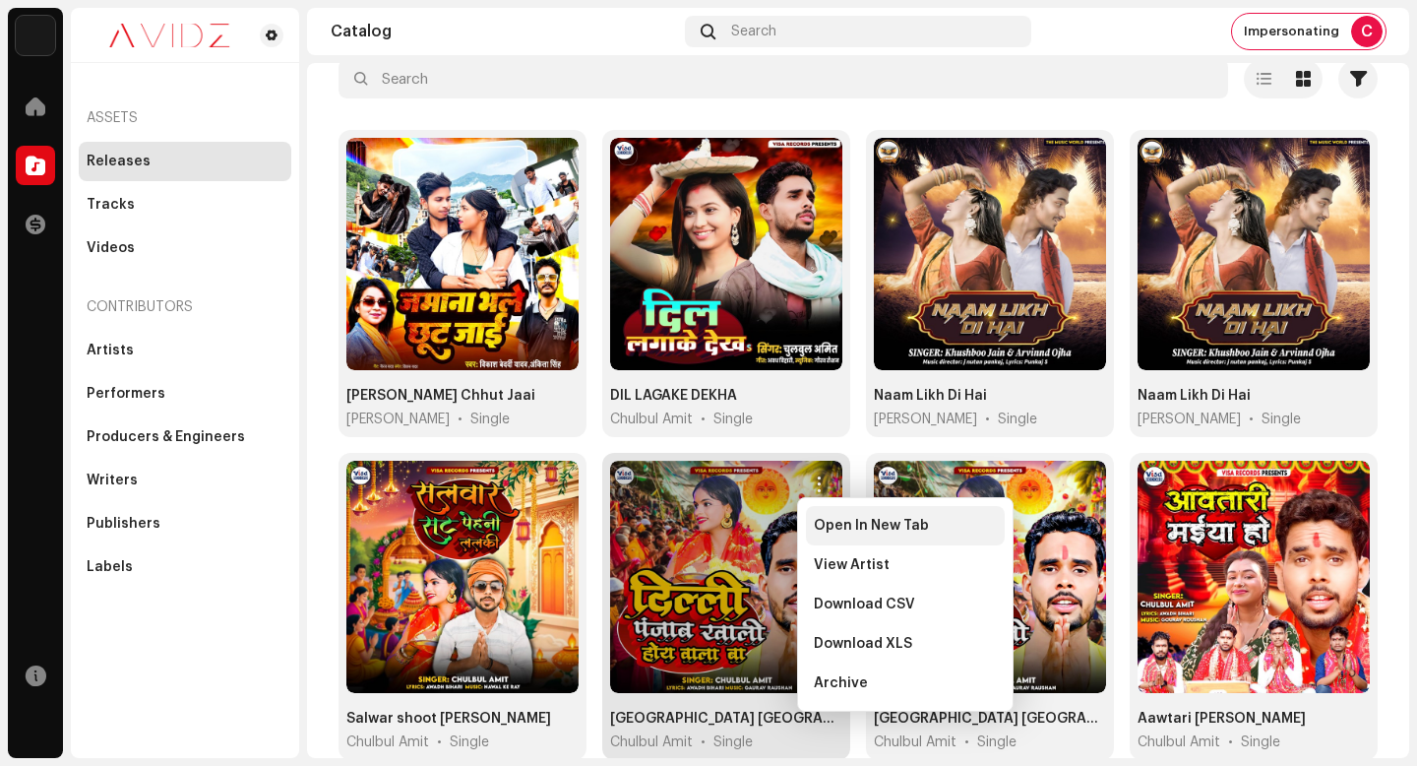
click at [861, 522] on span "Open In New Tab" at bounding box center [871, 526] width 115 height 16
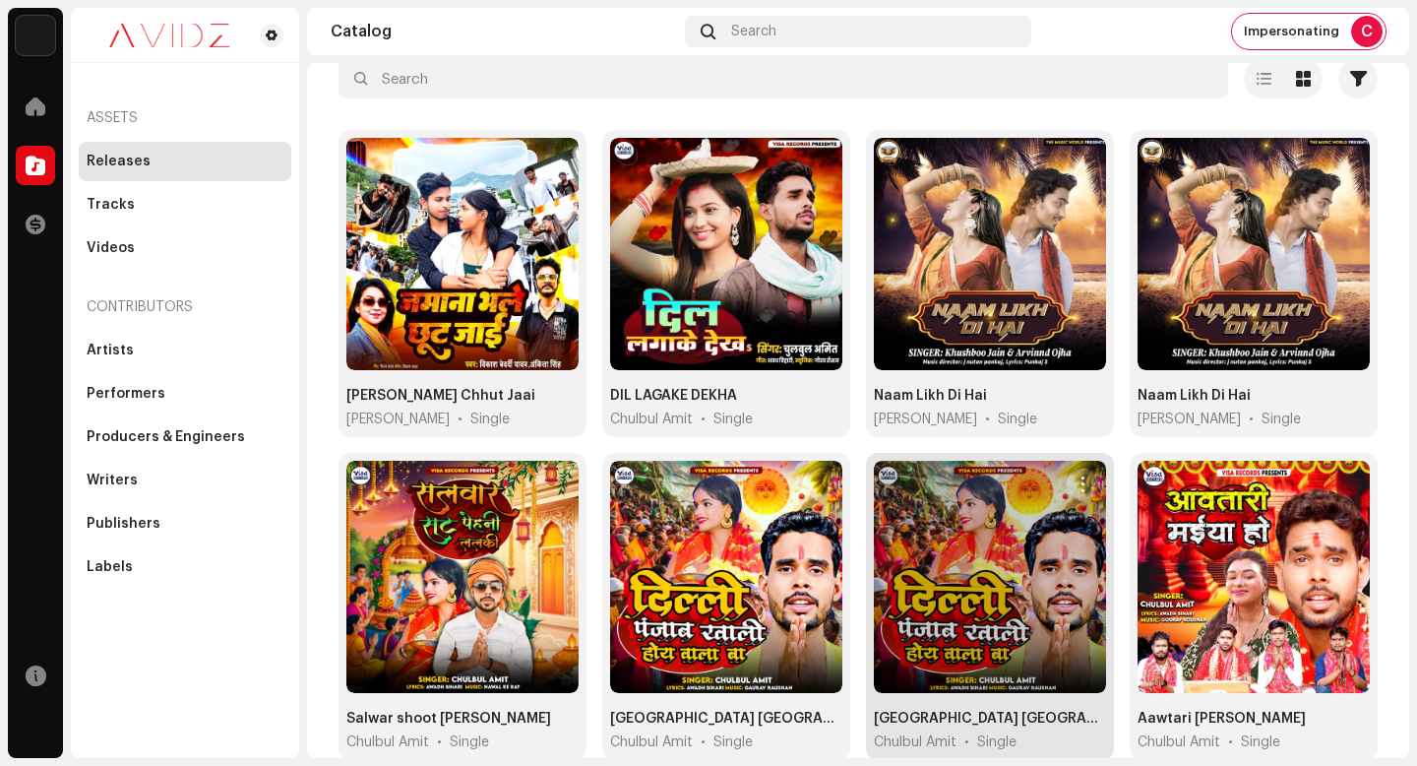
click at [1076, 481] on span "button" at bounding box center [1083, 484] width 15 height 16
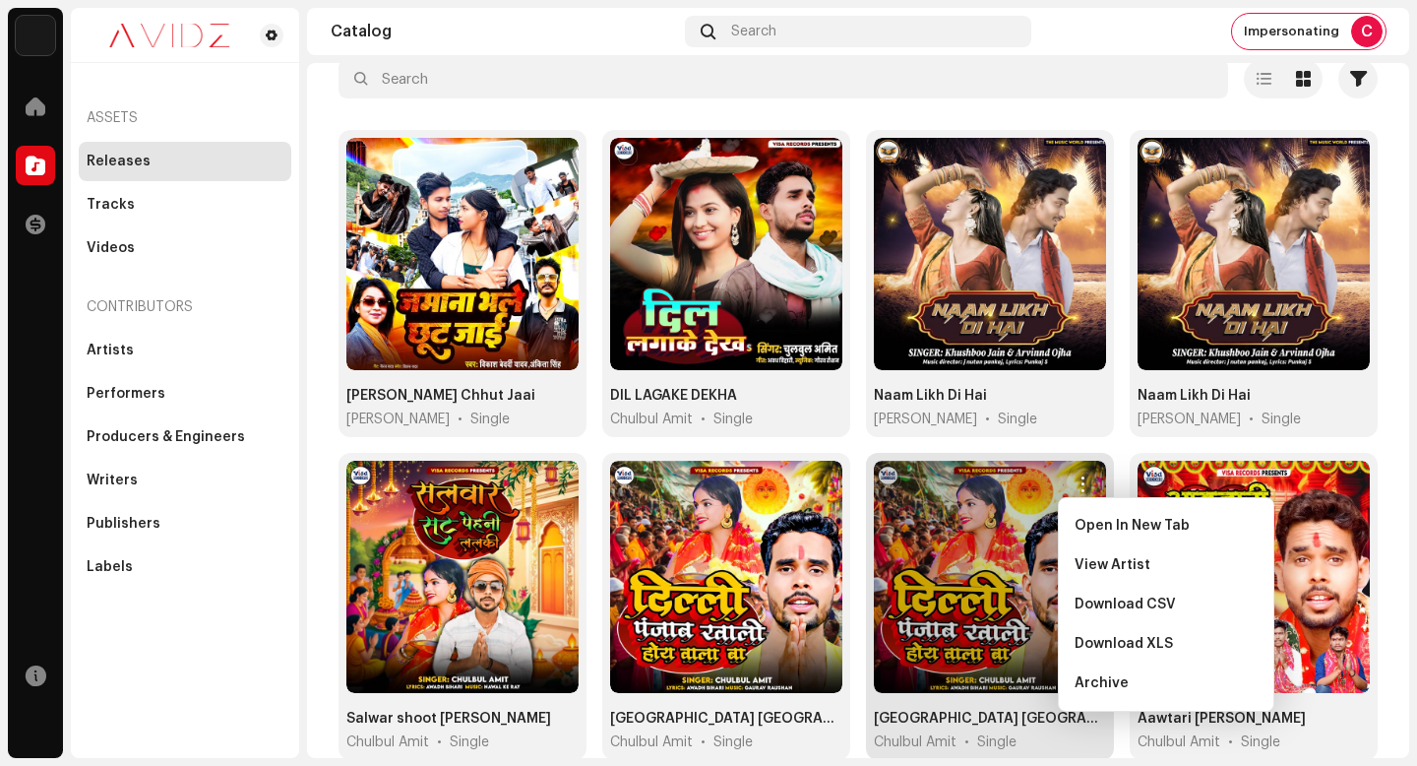
click at [1087, 507] on div "Open In New Tab" at bounding box center [1166, 525] width 199 height 39
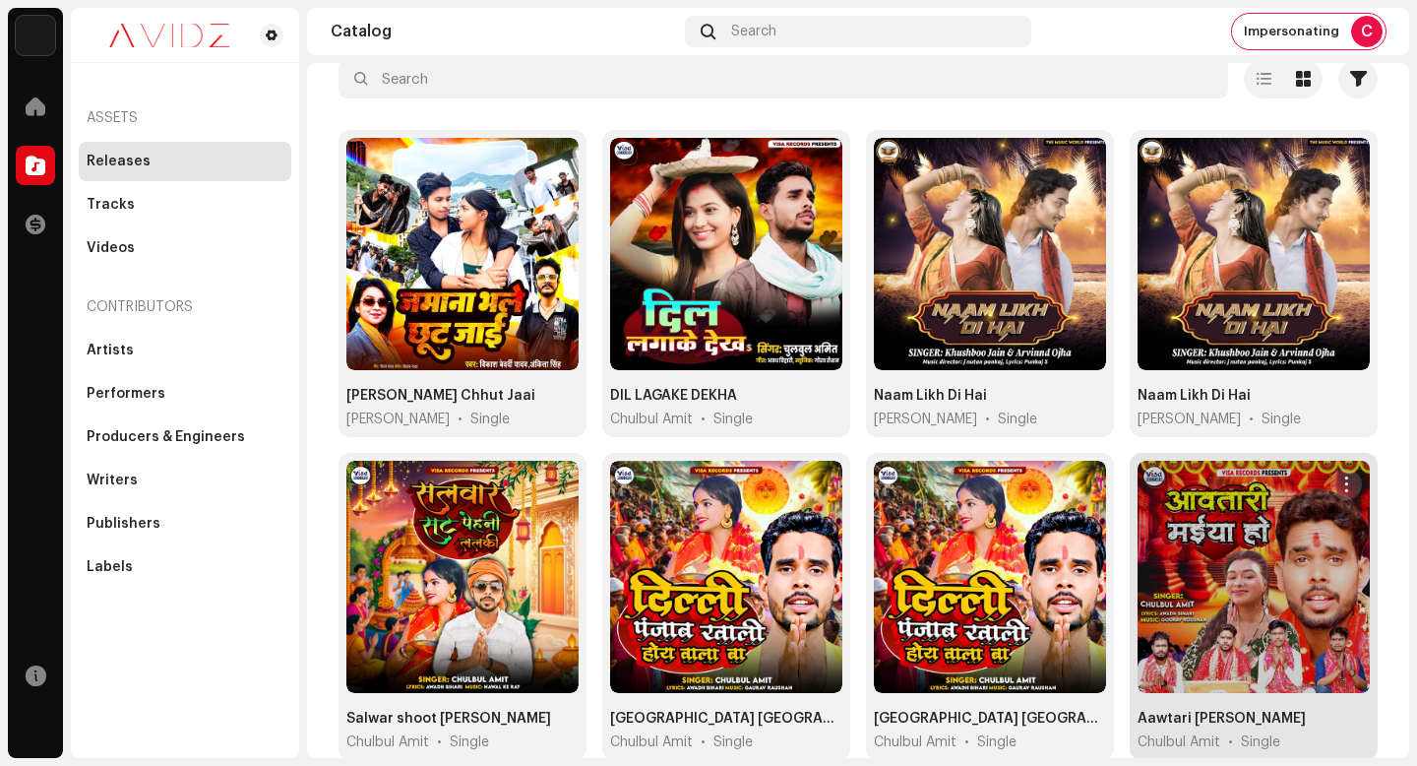
click at [1340, 485] on span "button" at bounding box center [1347, 484] width 15 height 16
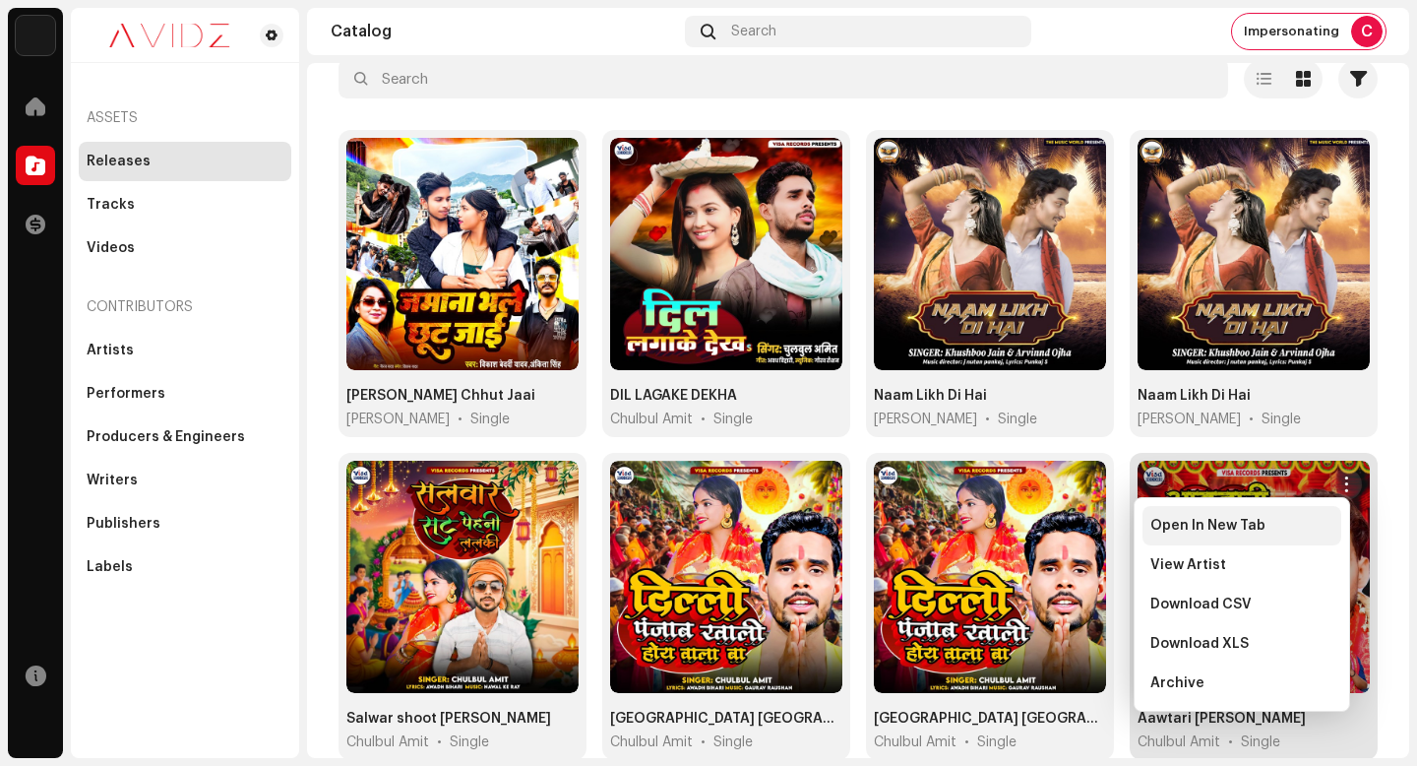
click at [1331, 526] on div "Open In New Tab" at bounding box center [1242, 526] width 183 height 16
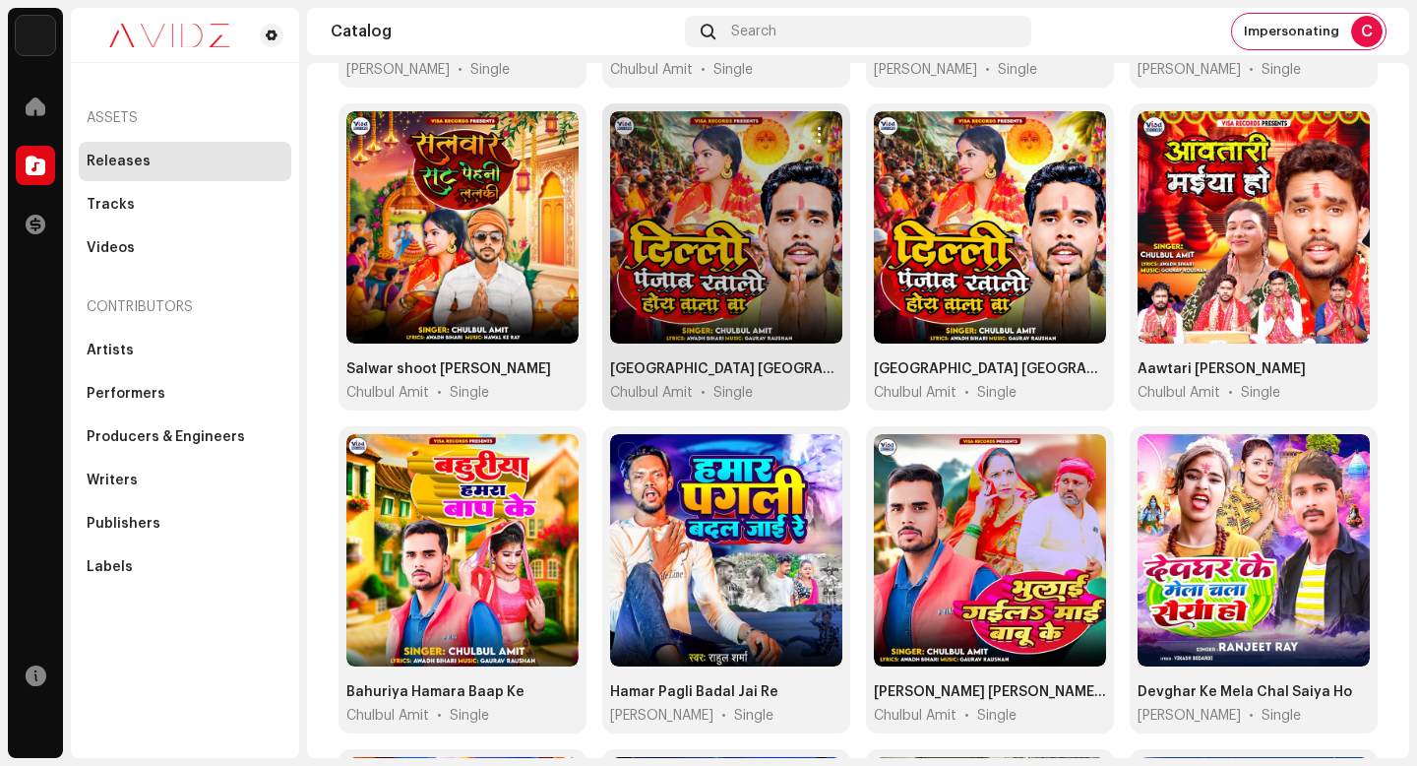
scroll to position [478, 0]
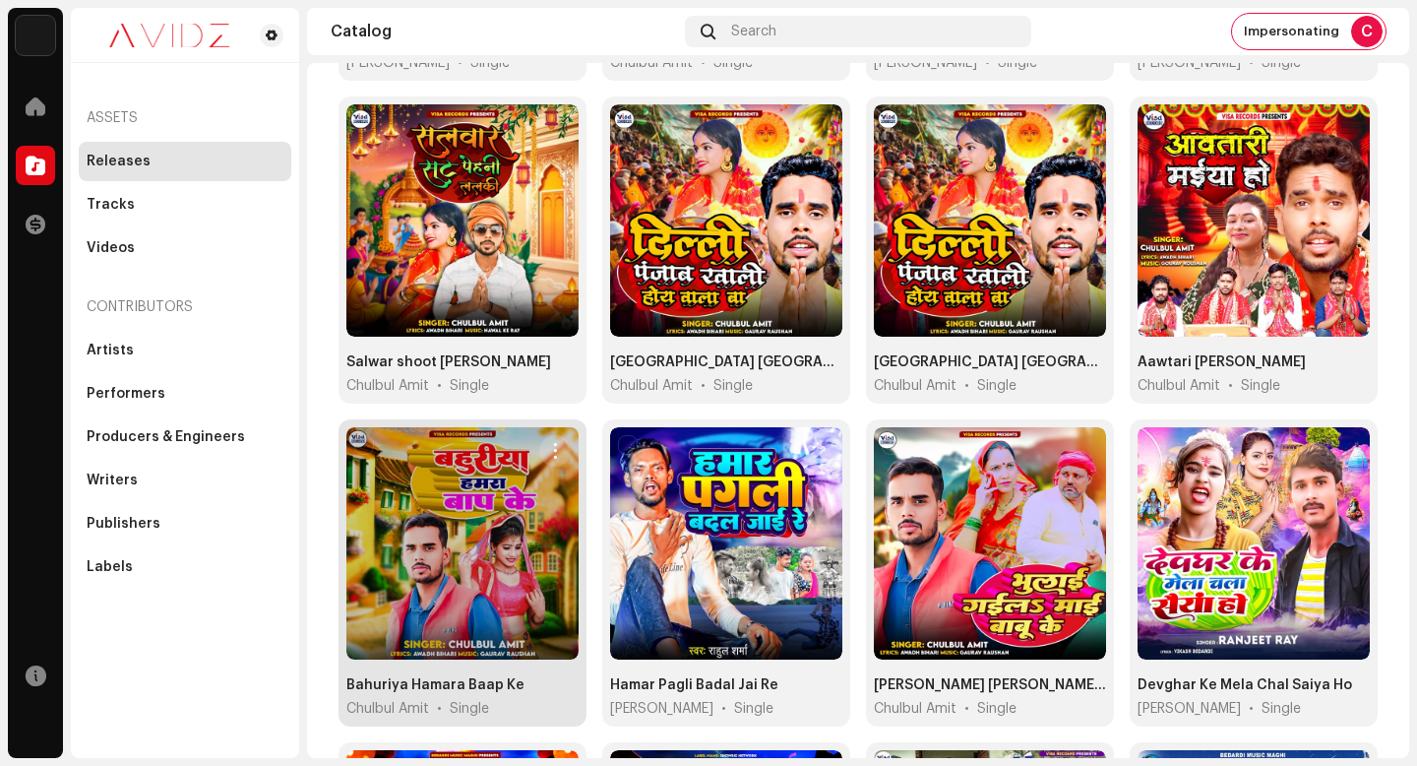
click at [562, 442] on button "button" at bounding box center [554, 450] width 31 height 31
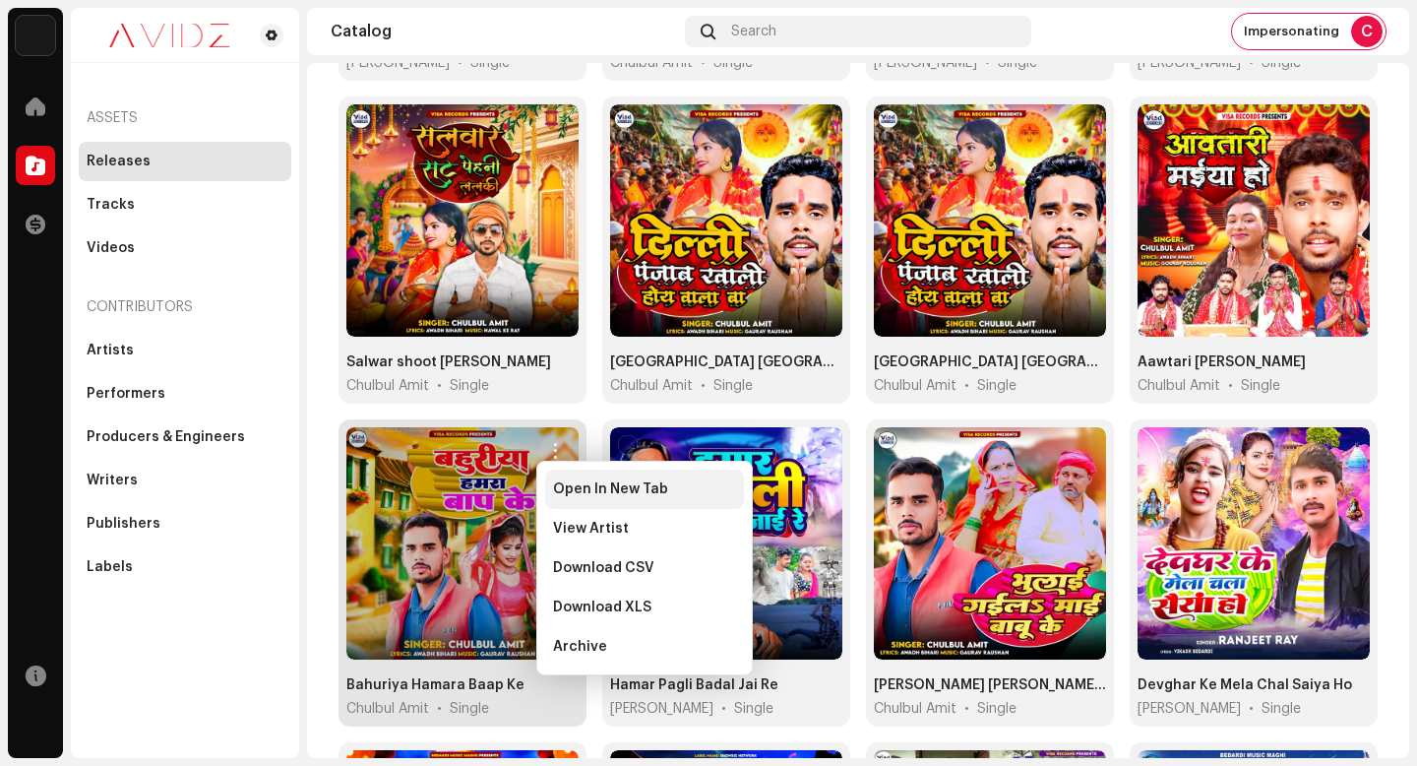
click at [575, 482] on span "Open In New Tab" at bounding box center [610, 489] width 115 height 16
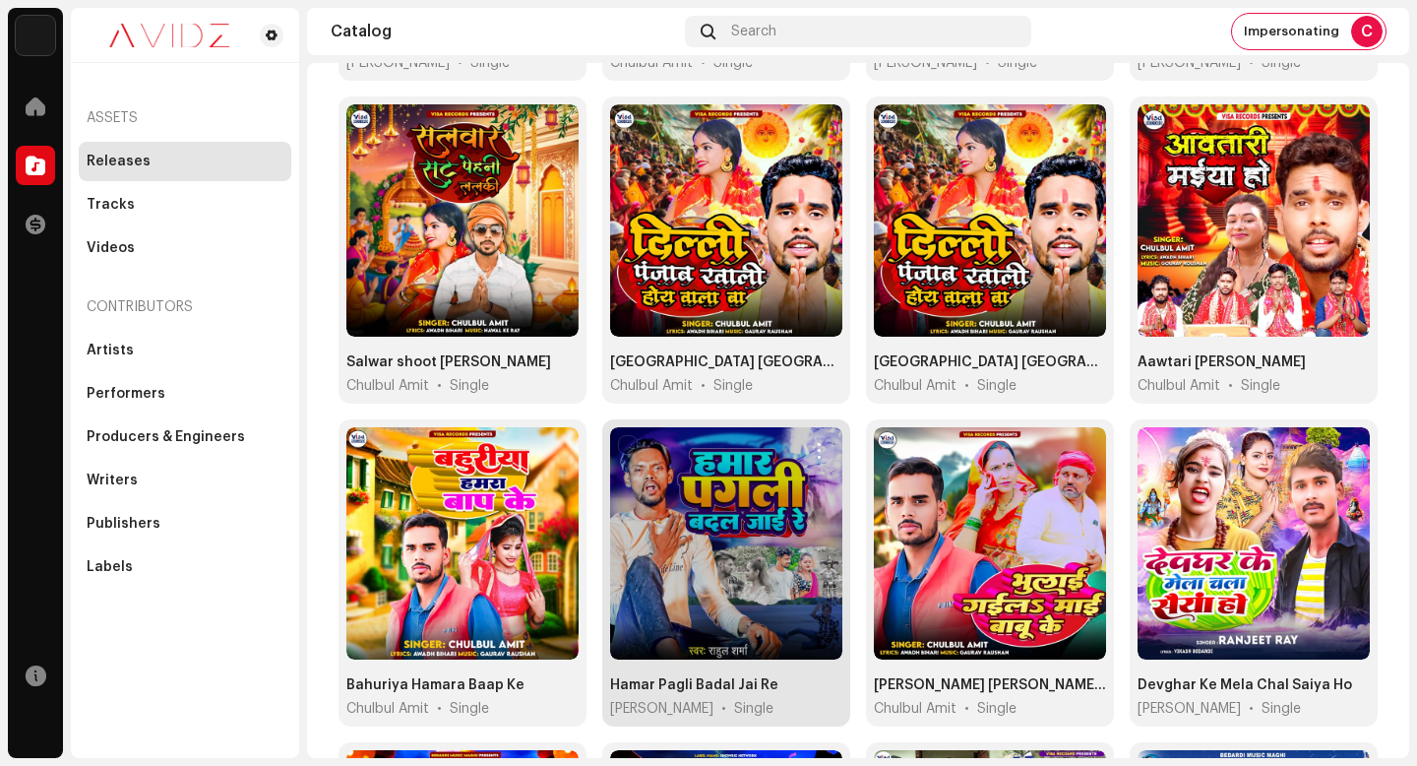
click at [812, 443] on span "button" at bounding box center [819, 451] width 15 height 16
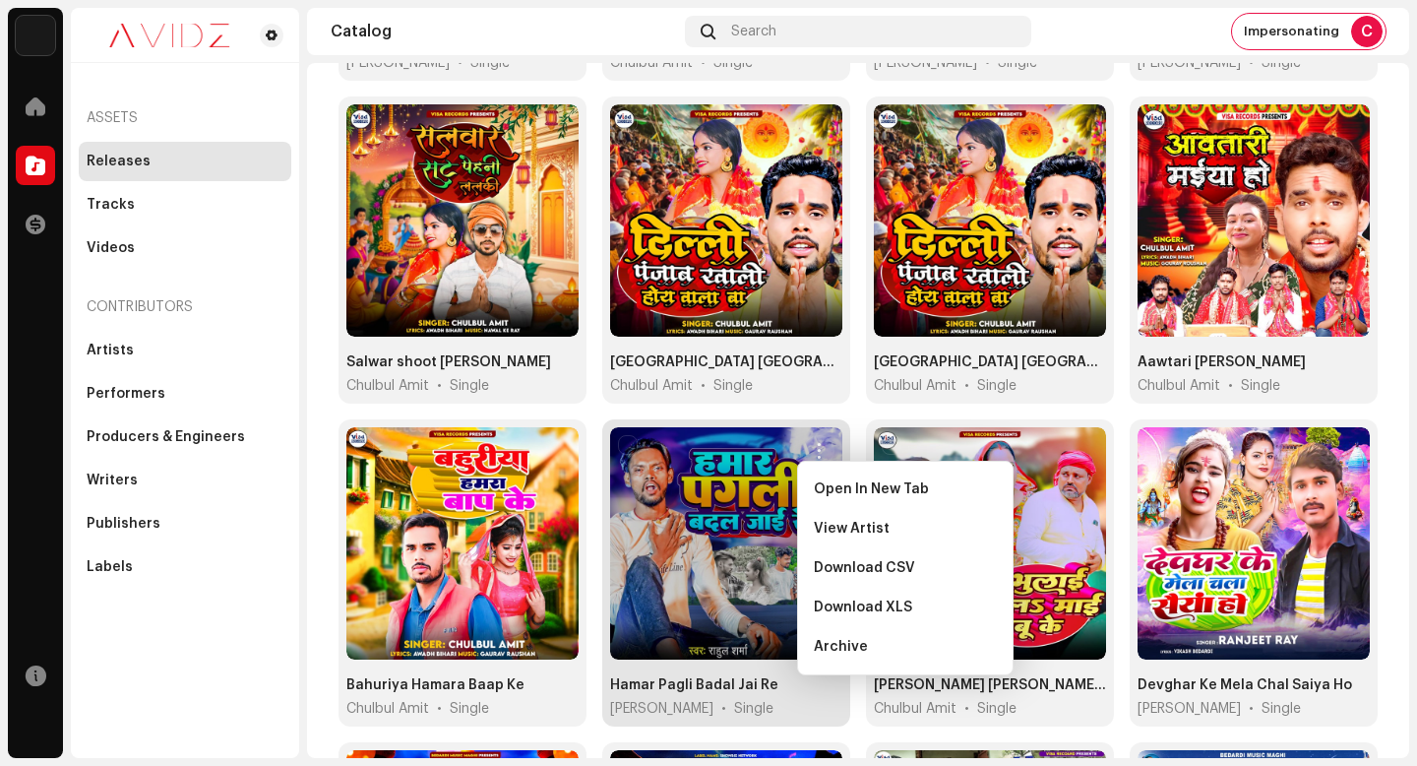
click at [817, 463] on div "Open In New Tab View Artist Download CSV Download XLS Archive" at bounding box center [905, 568] width 217 height 215
click at [818, 467] on div "Open In New Tab View Artist Download CSV Download XLS Archive" at bounding box center [905, 568] width 217 height 215
click at [824, 479] on div "Open In New Tab" at bounding box center [905, 488] width 199 height 39
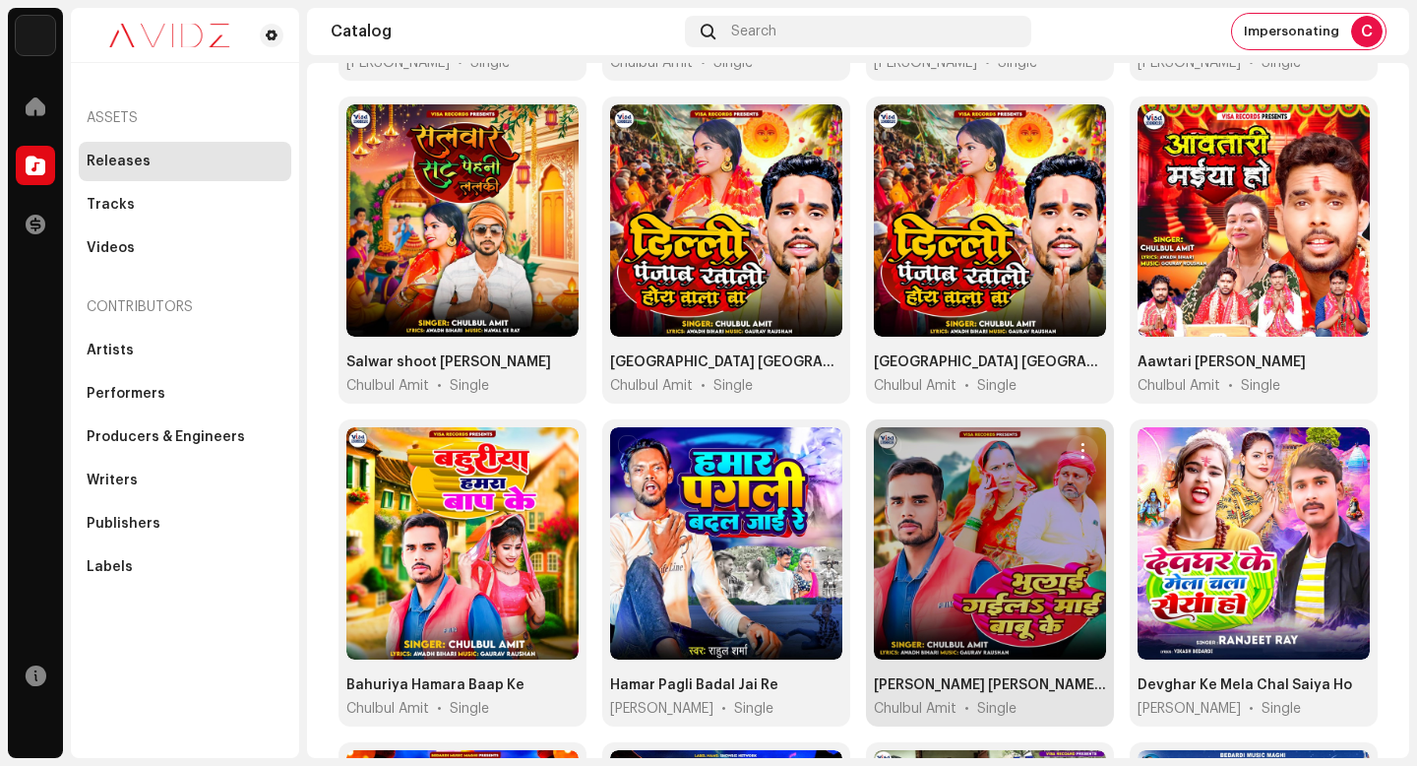
click at [1076, 451] on span "button" at bounding box center [1083, 451] width 15 height 16
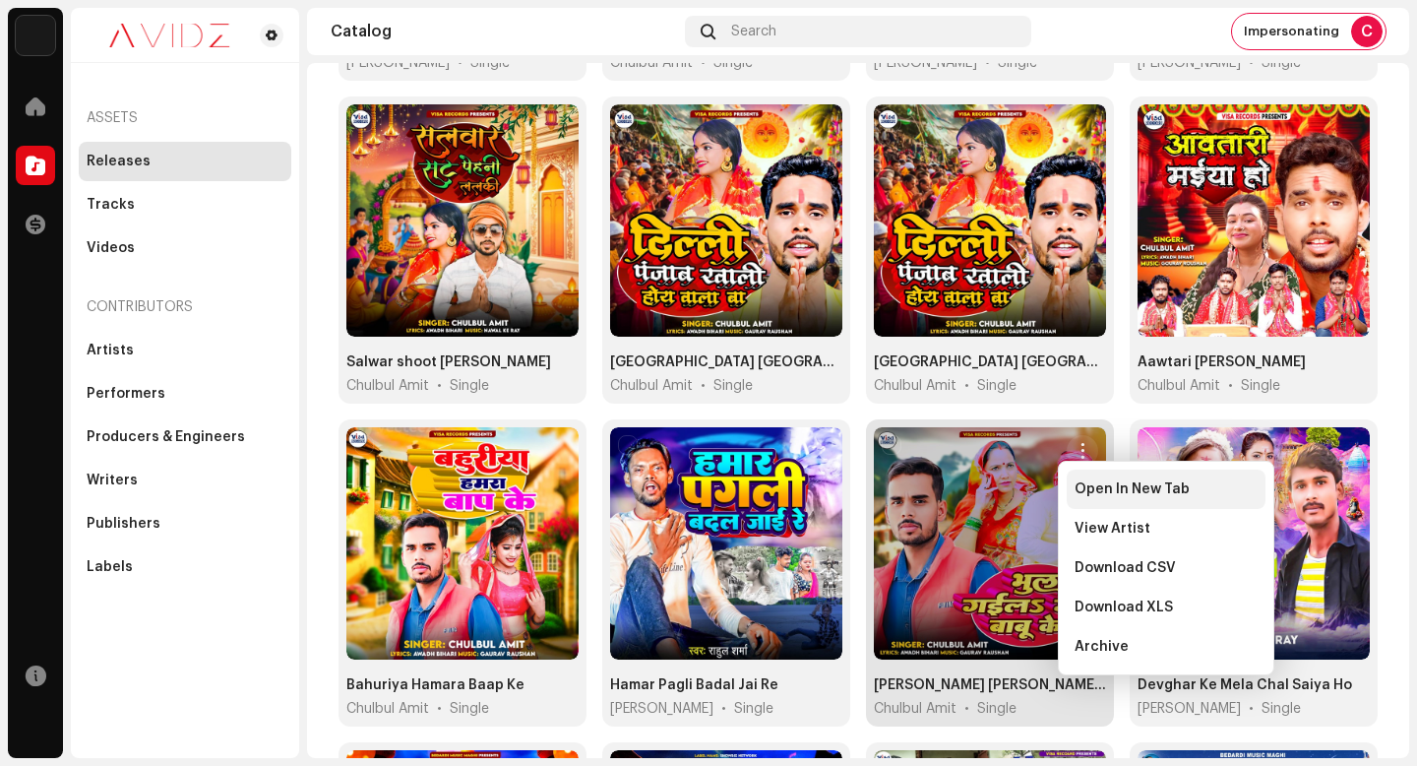
click at [1082, 489] on span "Open In New Tab" at bounding box center [1132, 489] width 115 height 16
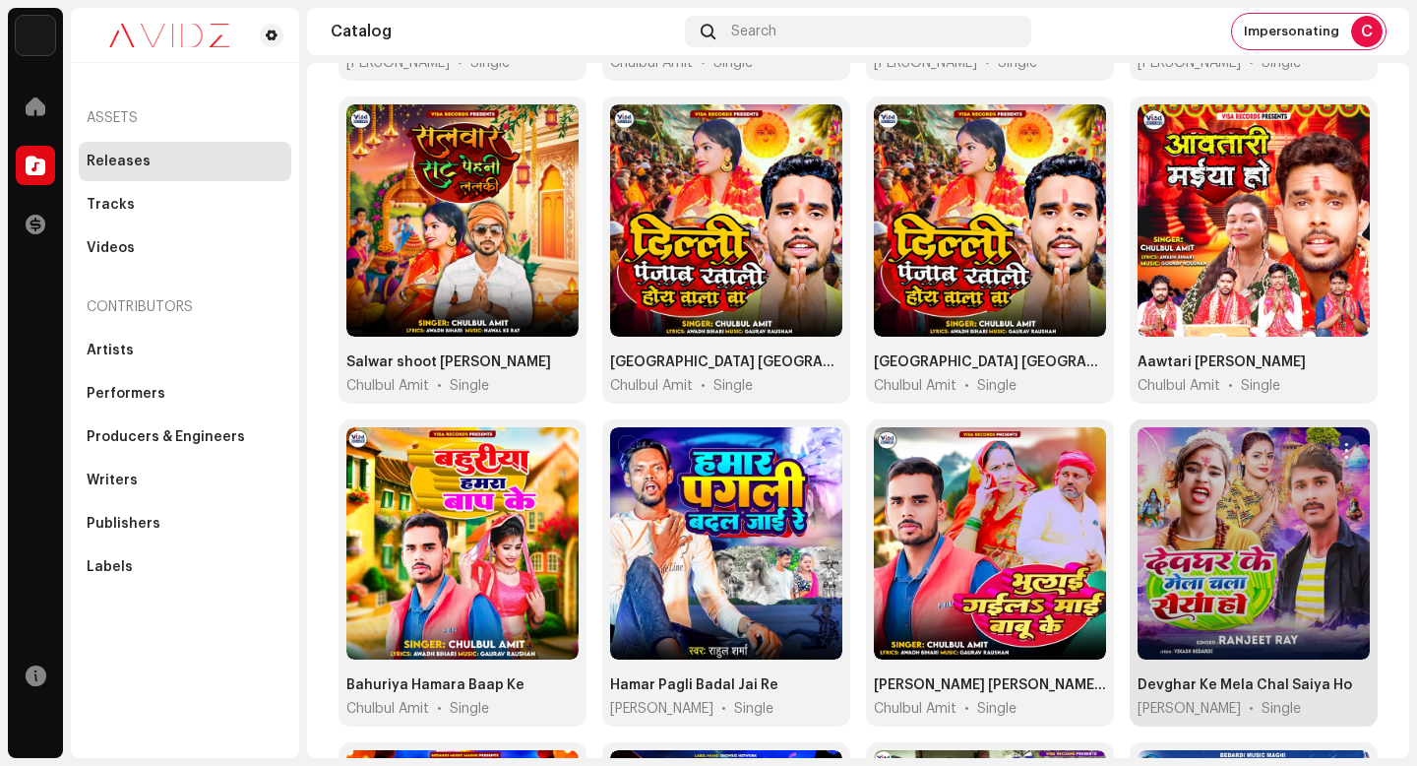
click at [1340, 443] on span "button" at bounding box center [1347, 451] width 15 height 16
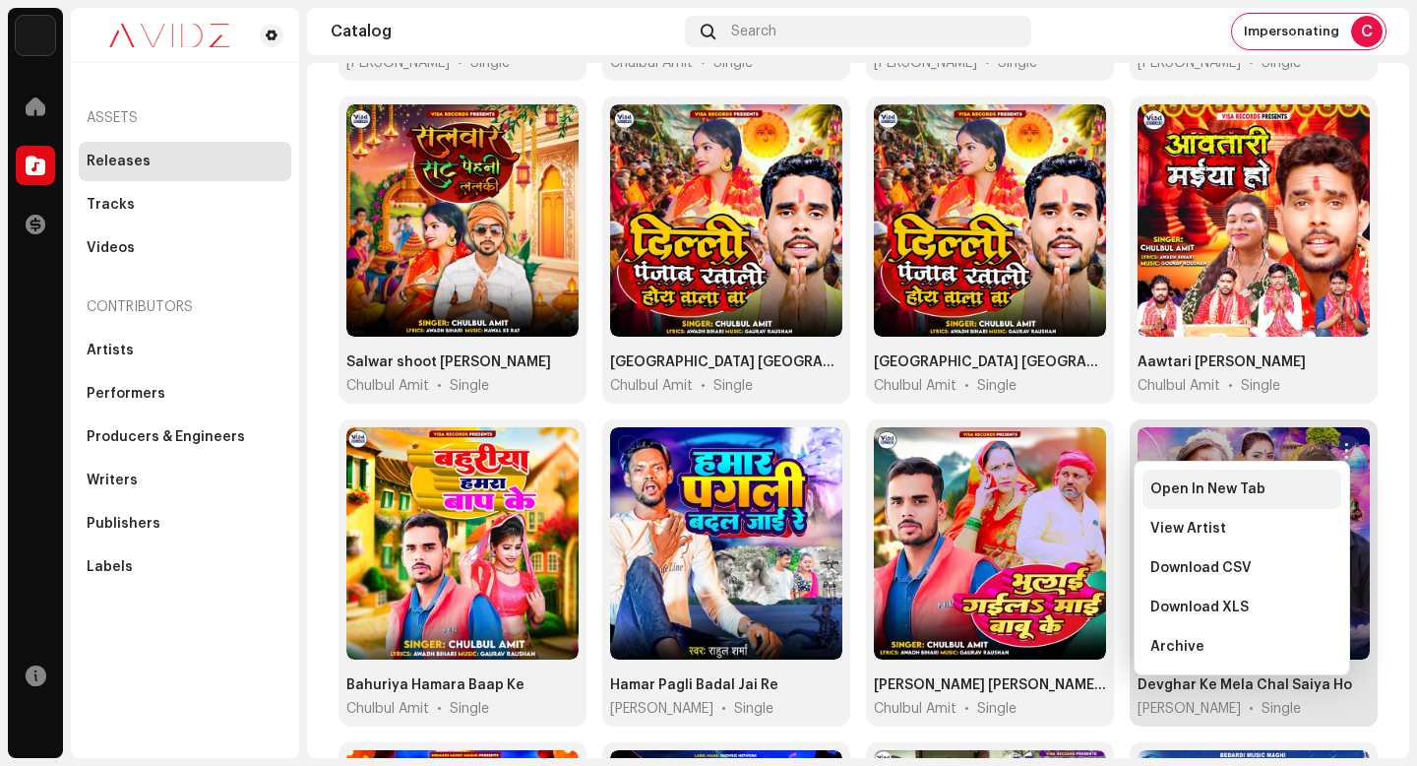
click at [1322, 490] on div "Open In New Tab" at bounding box center [1242, 489] width 183 height 16
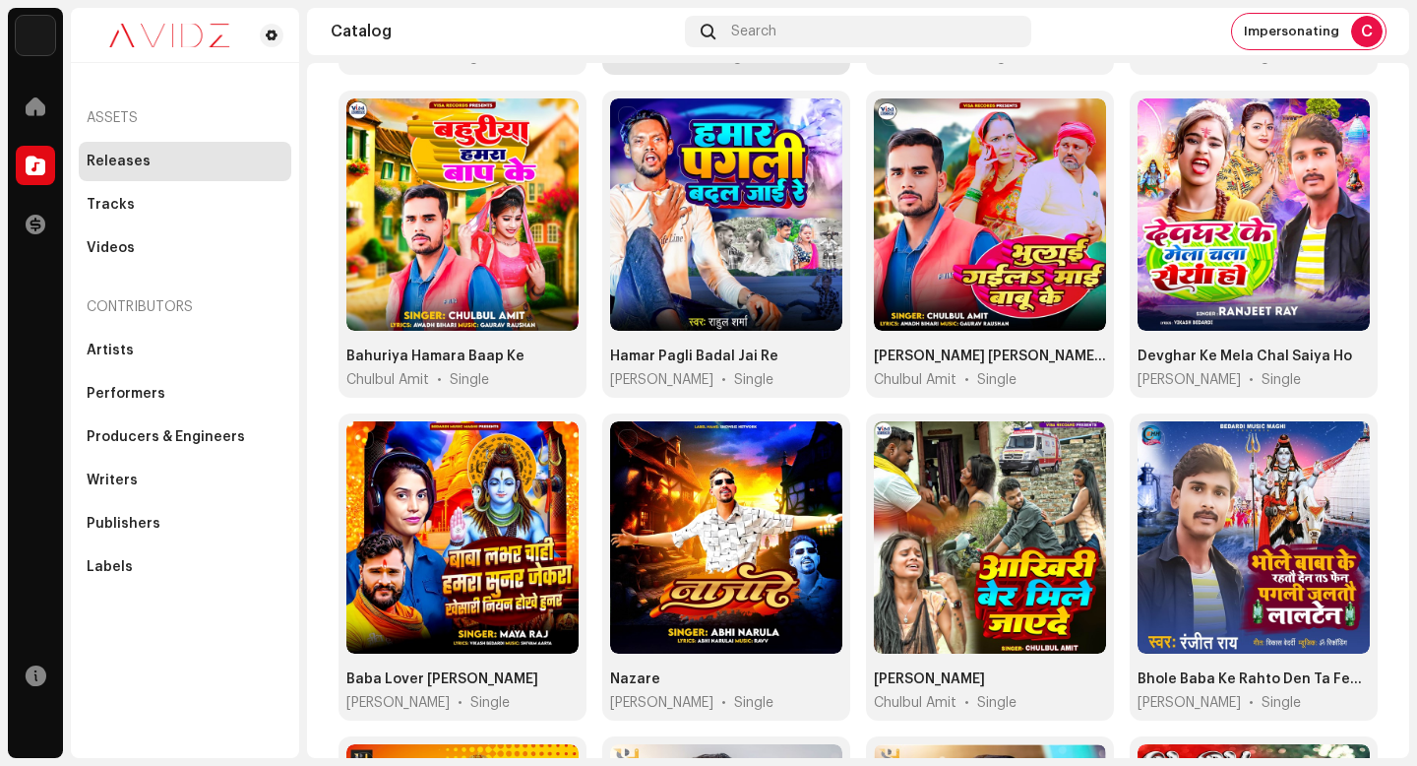
scroll to position [809, 0]
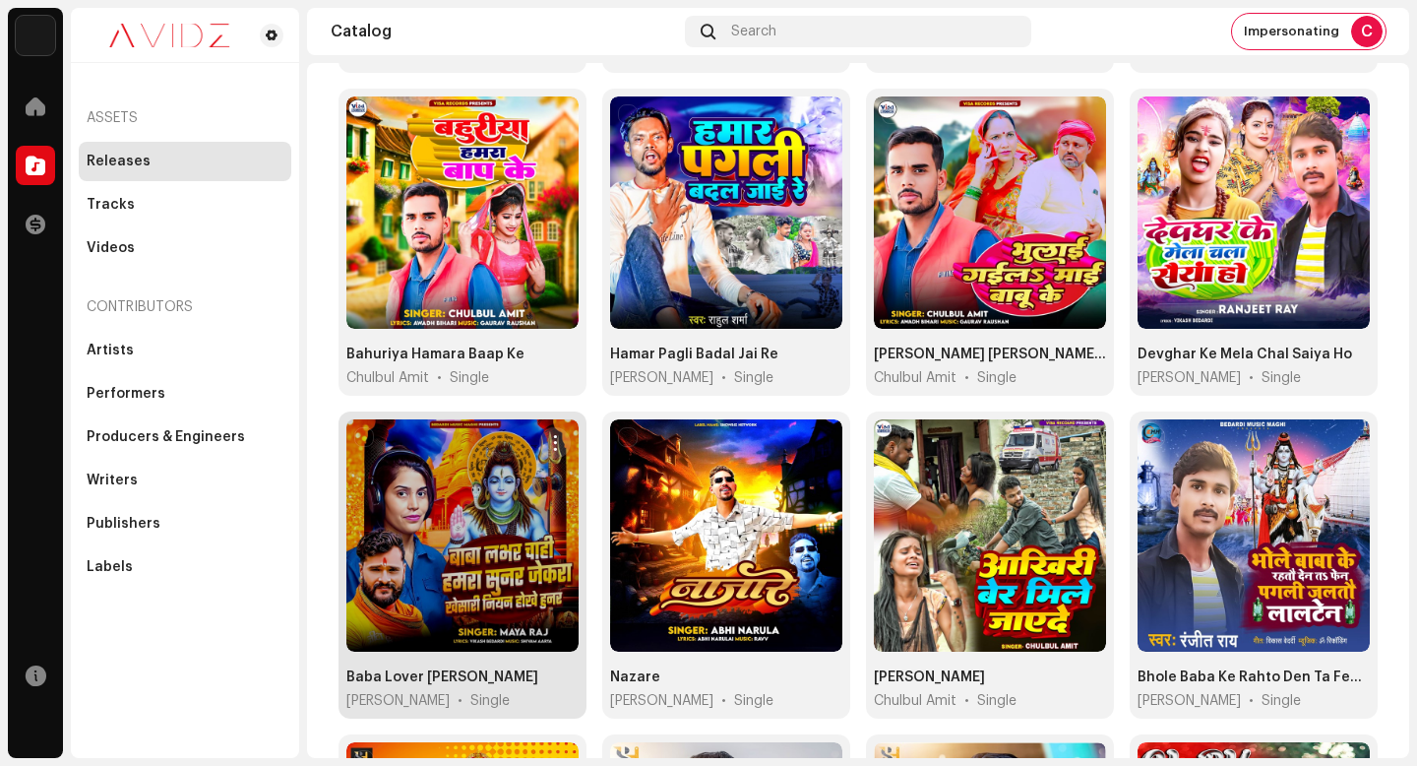
click at [552, 437] on span "button" at bounding box center [555, 443] width 15 height 16
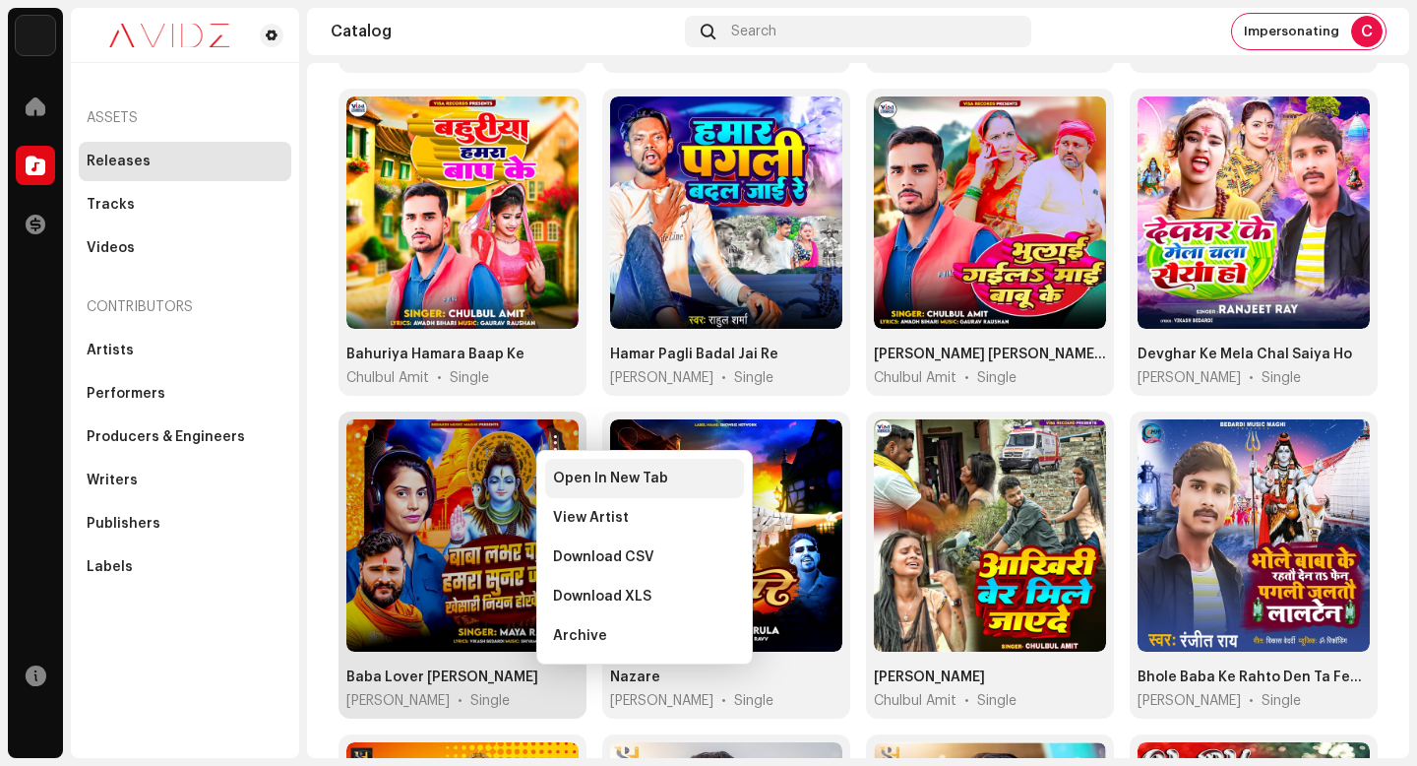
click at [592, 467] on div "Open In New Tab" at bounding box center [644, 478] width 199 height 39
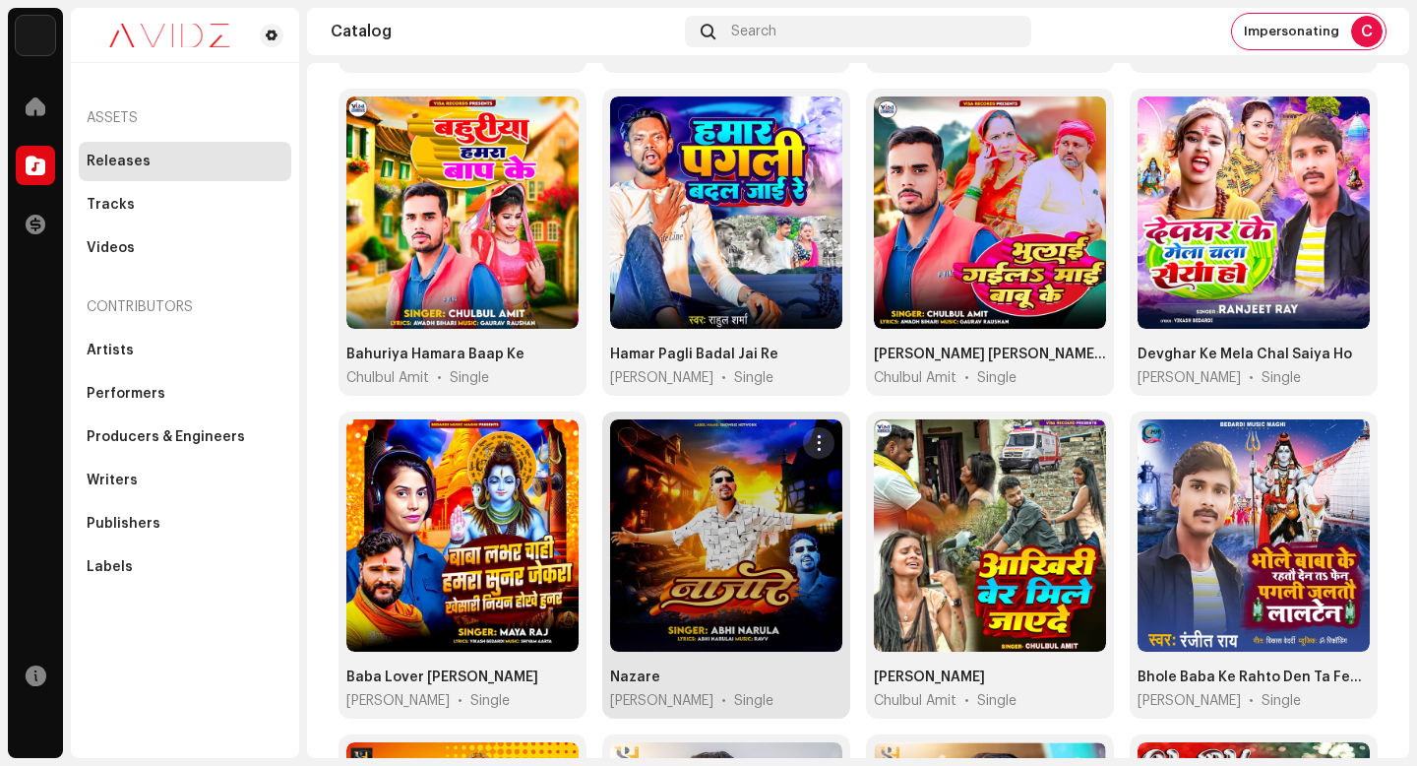
click at [819, 435] on span "button" at bounding box center [819, 443] width 15 height 16
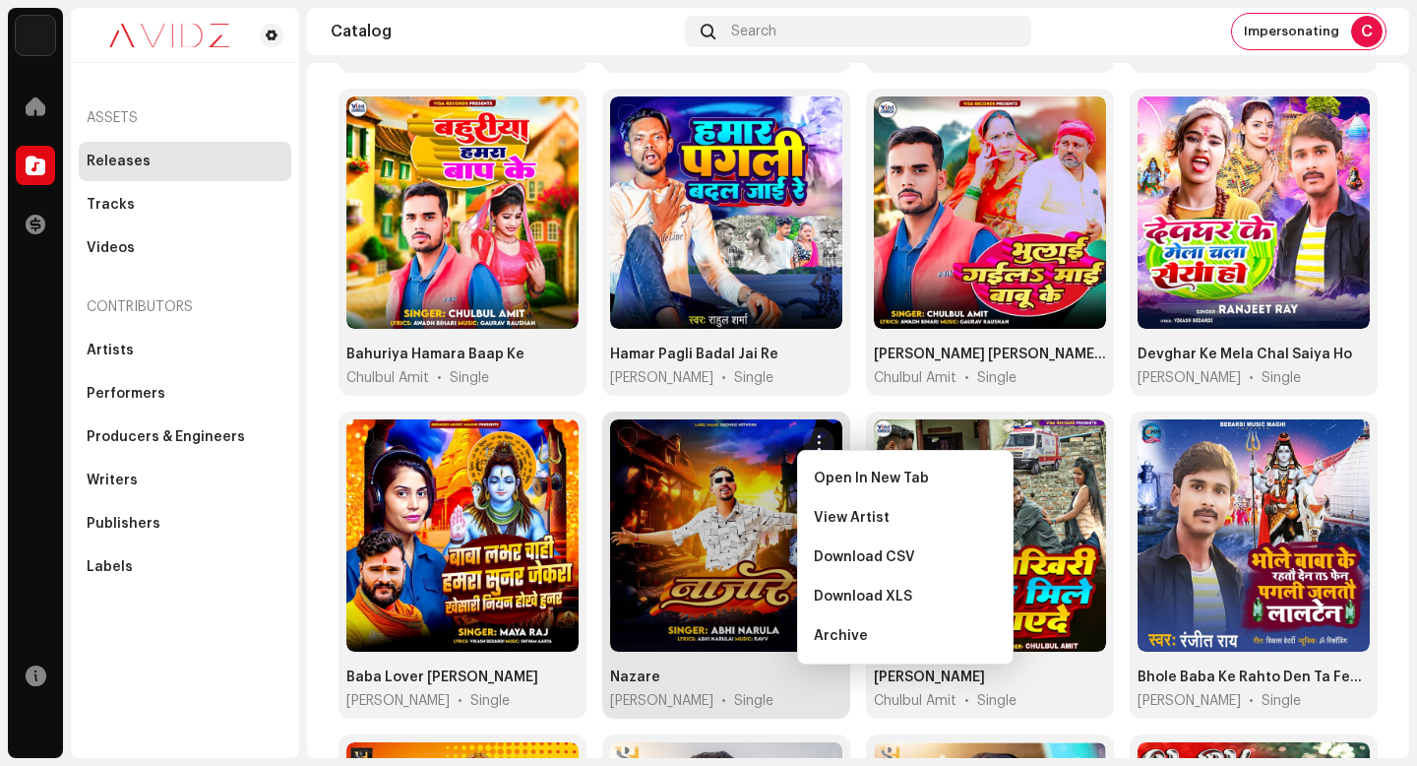
click at [819, 466] on div "Open In New Tab" at bounding box center [905, 478] width 199 height 39
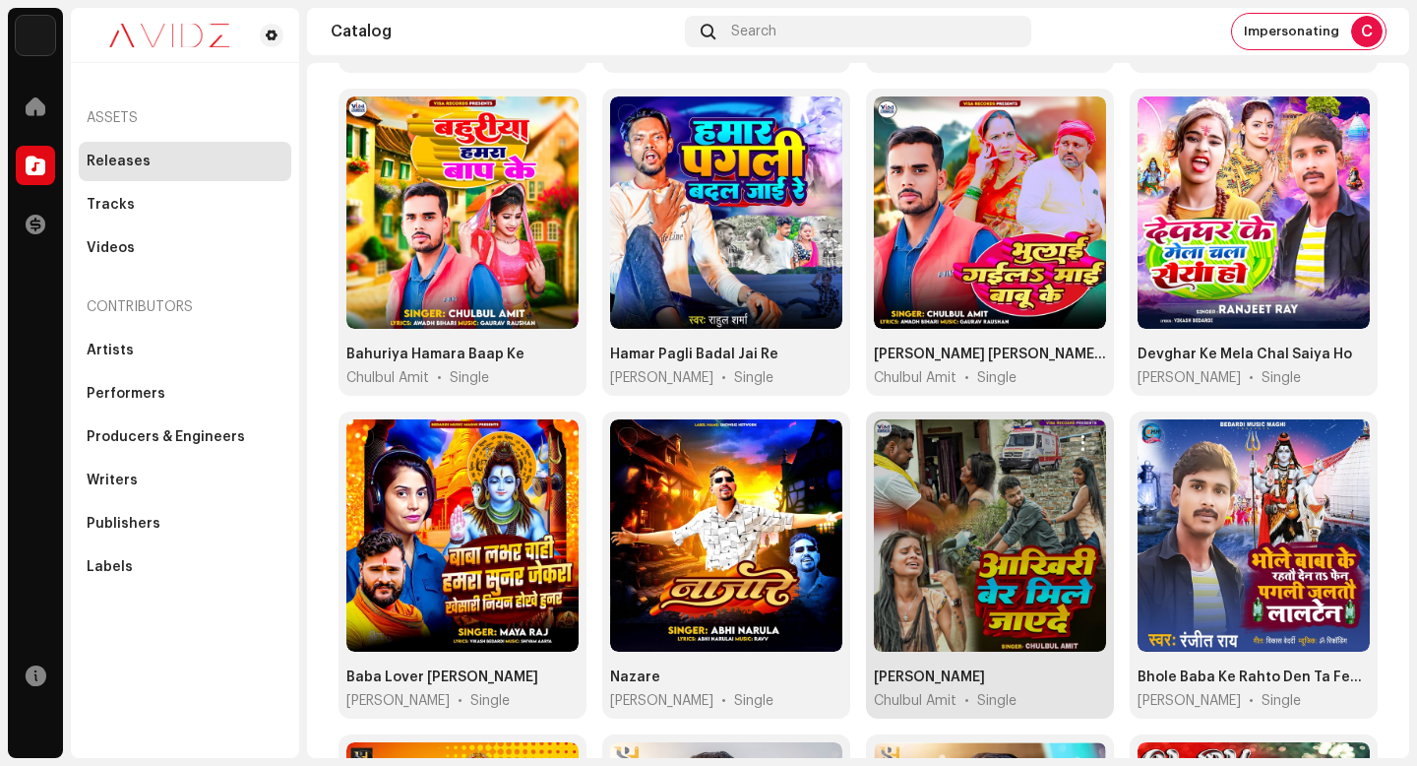
click at [1076, 435] on span "button" at bounding box center [1083, 443] width 15 height 16
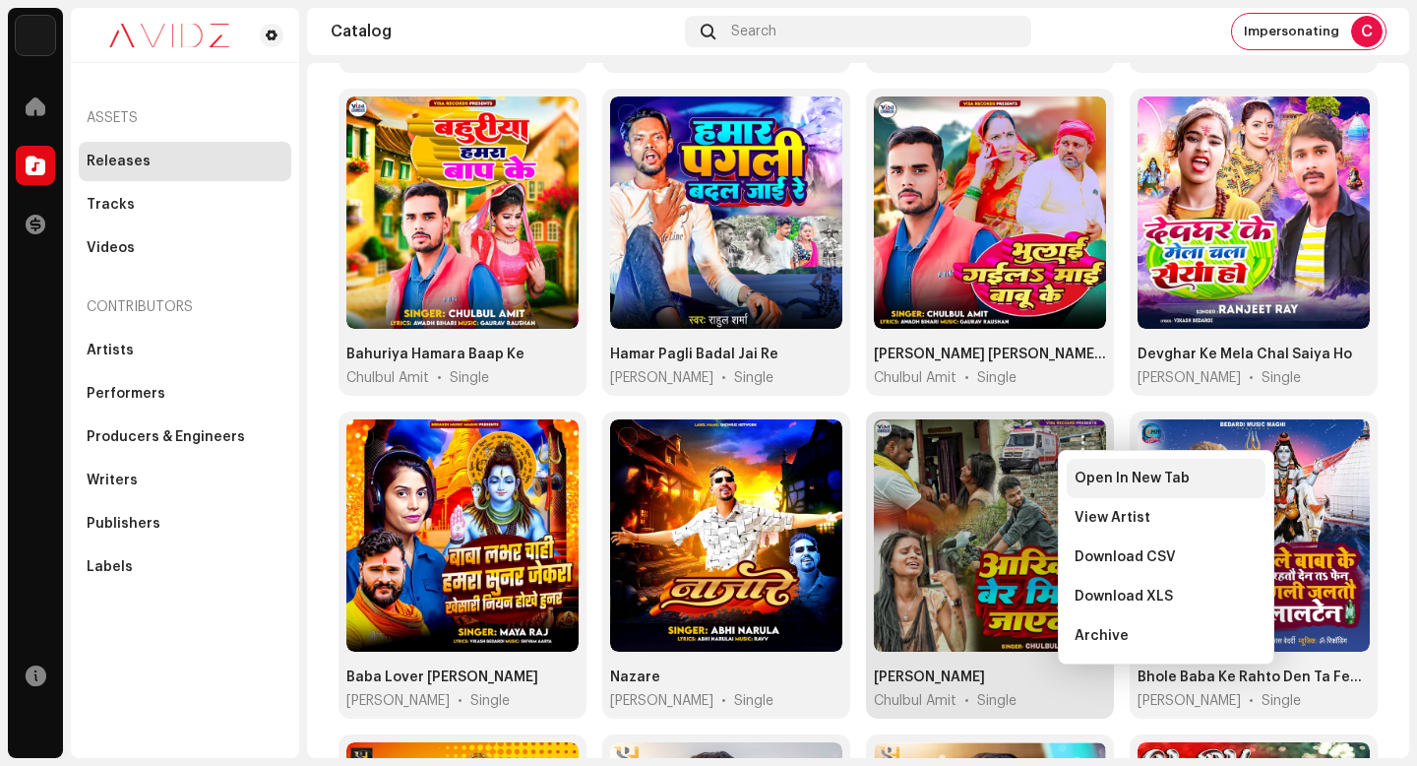
click at [1080, 469] on div "Open In New Tab" at bounding box center [1166, 478] width 199 height 39
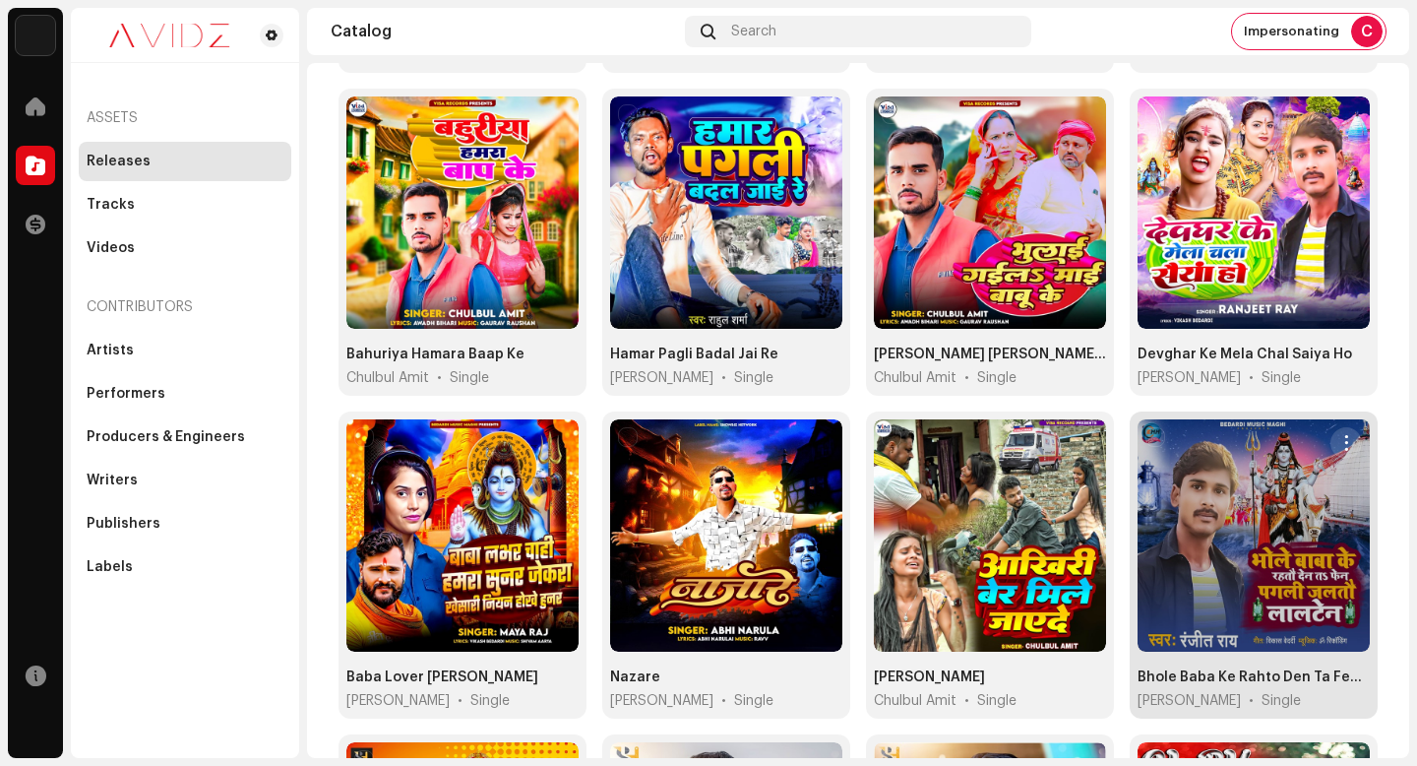
click at [1340, 435] on span "button" at bounding box center [1347, 443] width 15 height 16
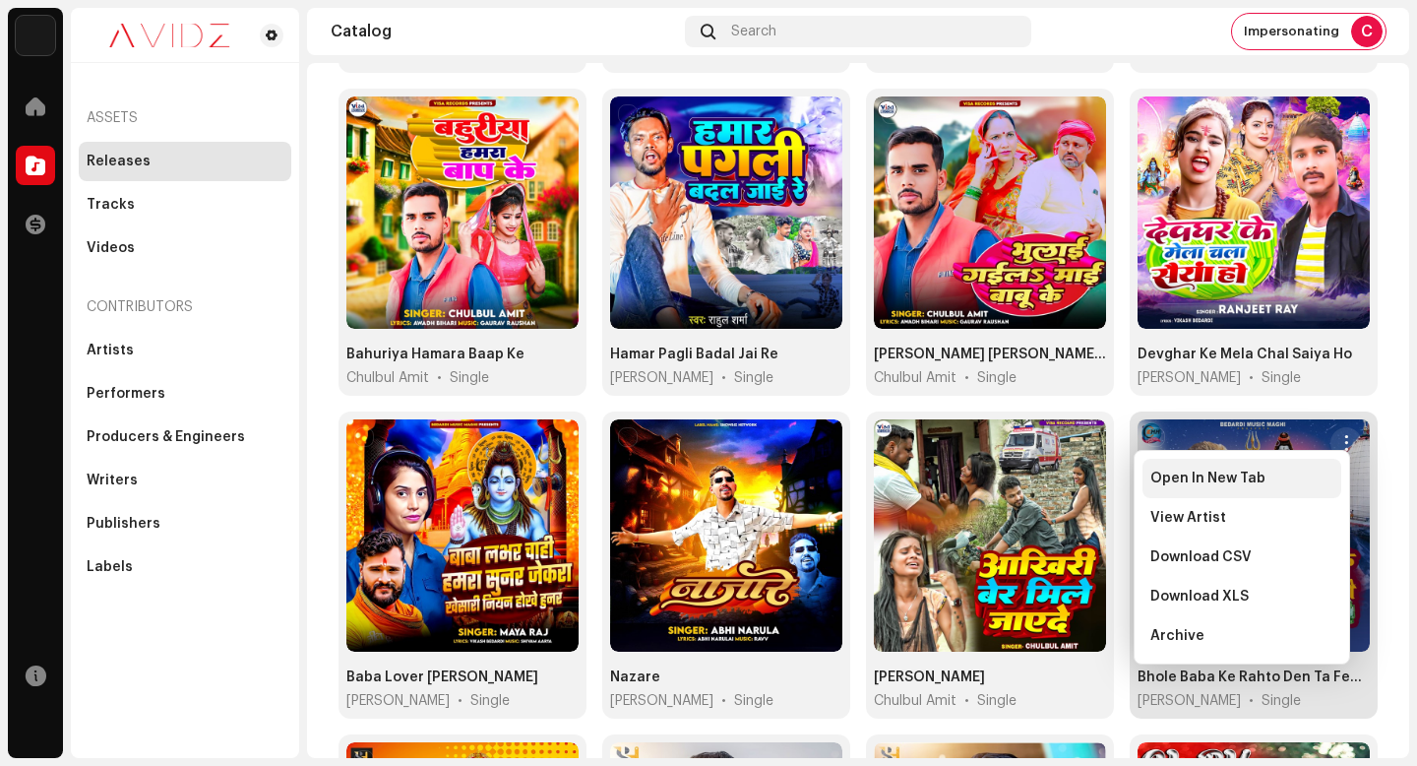
click at [1334, 480] on div "Open In New Tab" at bounding box center [1242, 478] width 199 height 39
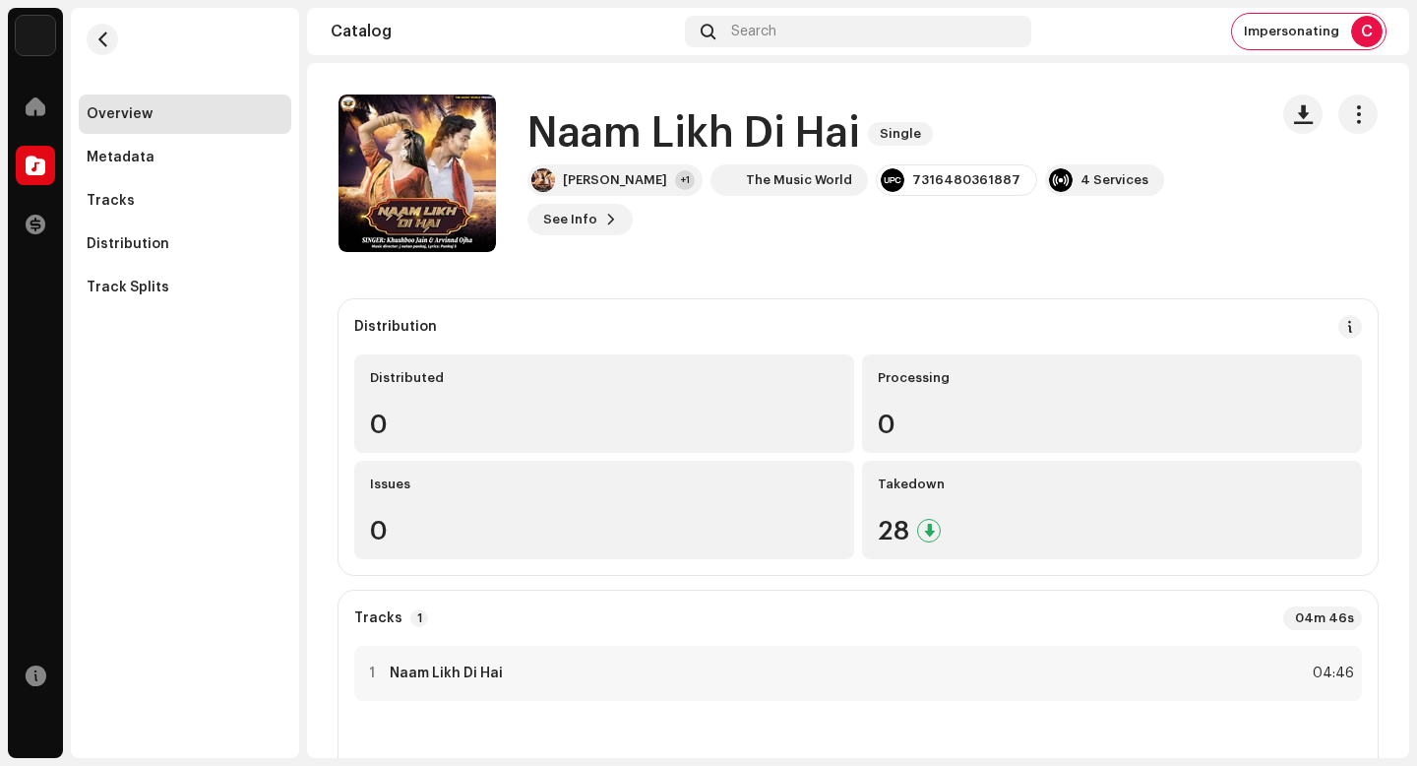
click at [643, 145] on h1 "Naam Likh Di Hai" at bounding box center [694, 133] width 333 height 45
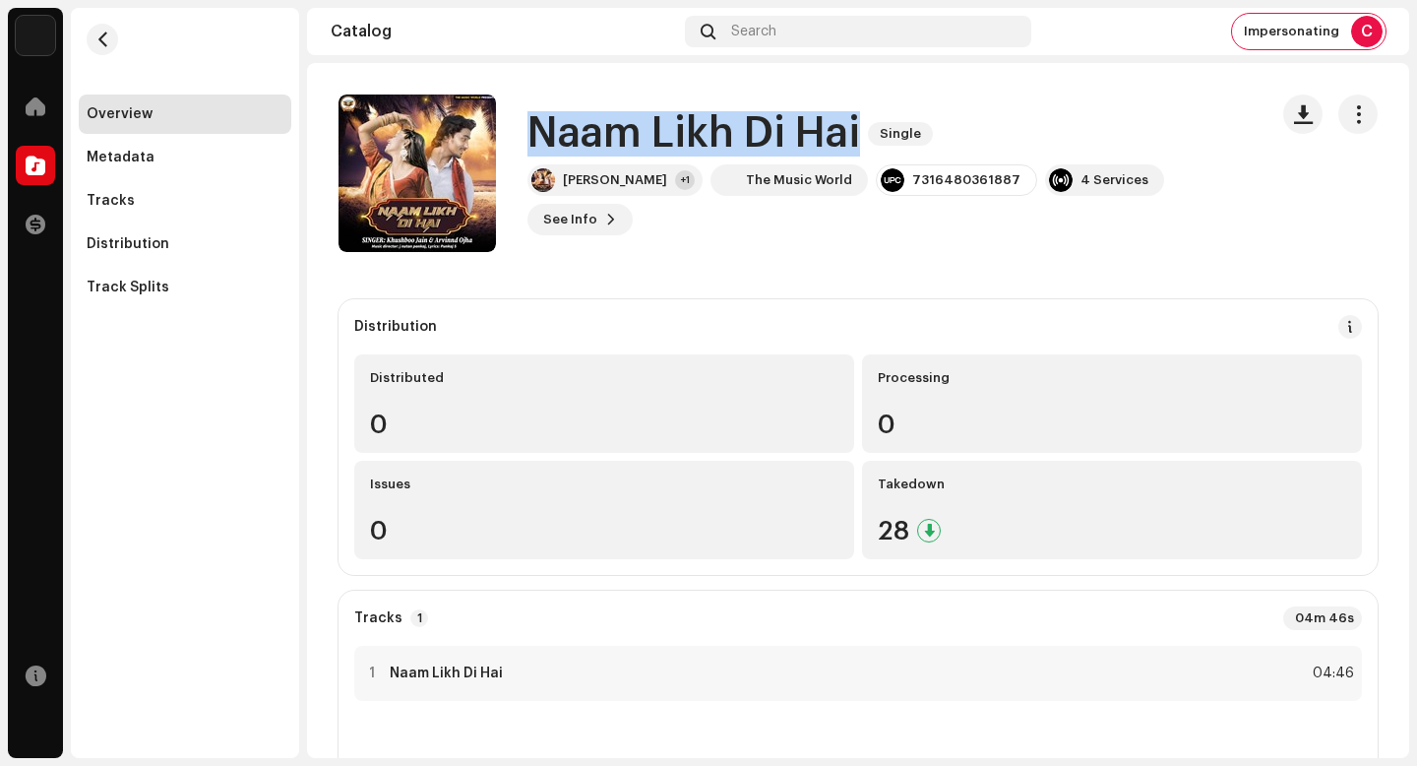
click at [643, 145] on h1 "Naam Likh Di Hai" at bounding box center [694, 133] width 333 height 45
copy div "Naam Likh Di Hai Single"
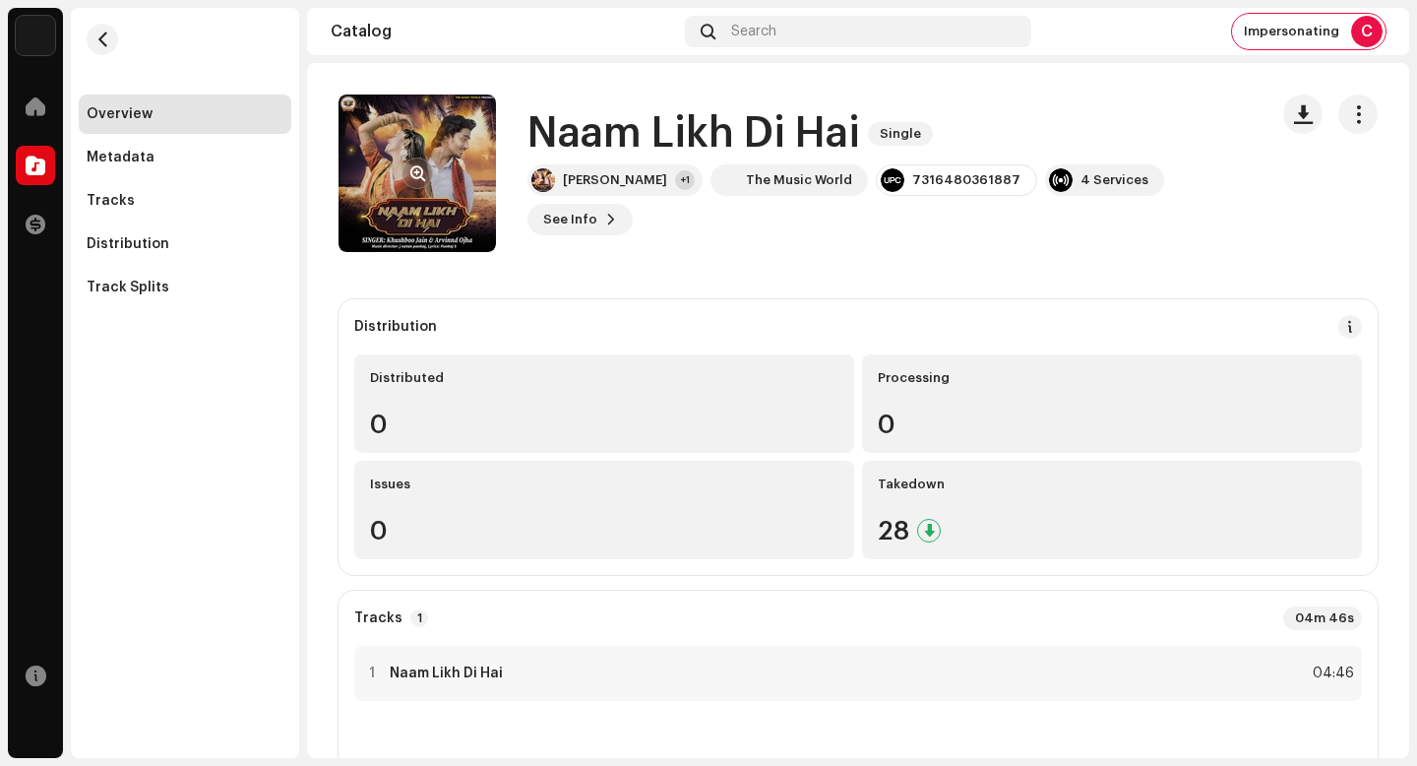
click at [431, 183] on div at bounding box center [417, 172] width 31 height 31
click at [423, 183] on button "button" at bounding box center [417, 172] width 31 height 31
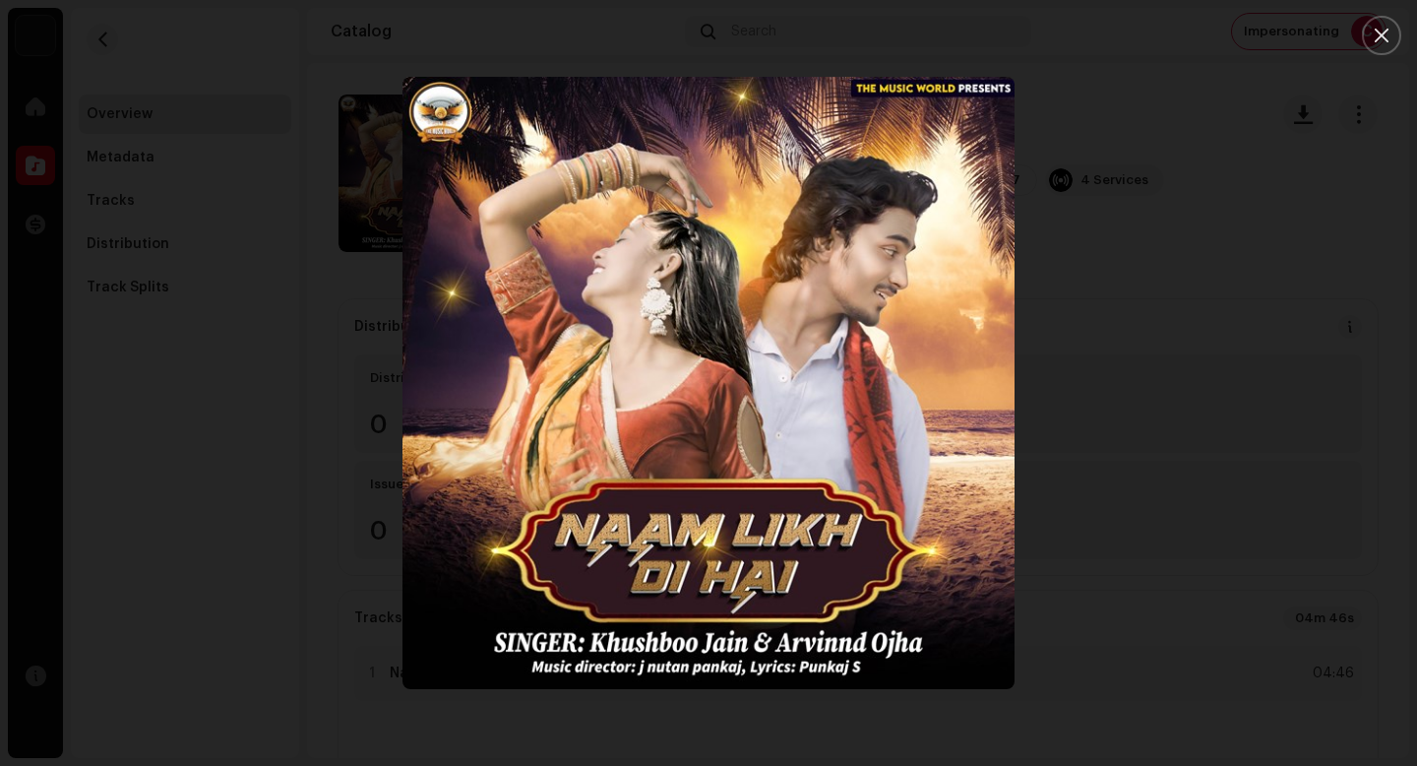
click at [1344, 236] on div at bounding box center [708, 383] width 1417 height 766
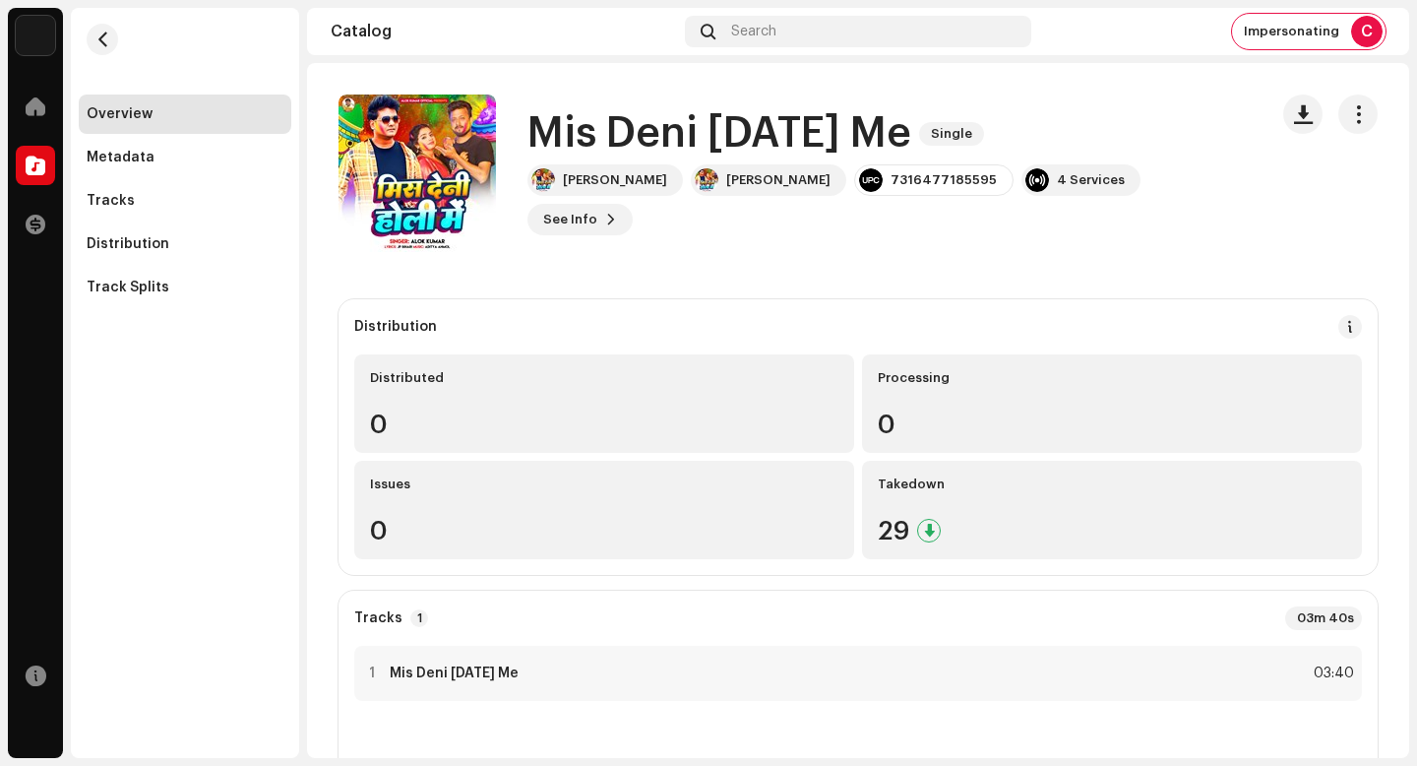
click at [696, 156] on h1 "Mis Deni [DATE] Me" at bounding box center [720, 133] width 384 height 45
click at [696, 156] on h1 "Mis Deni Holi Me" at bounding box center [720, 133] width 384 height 45
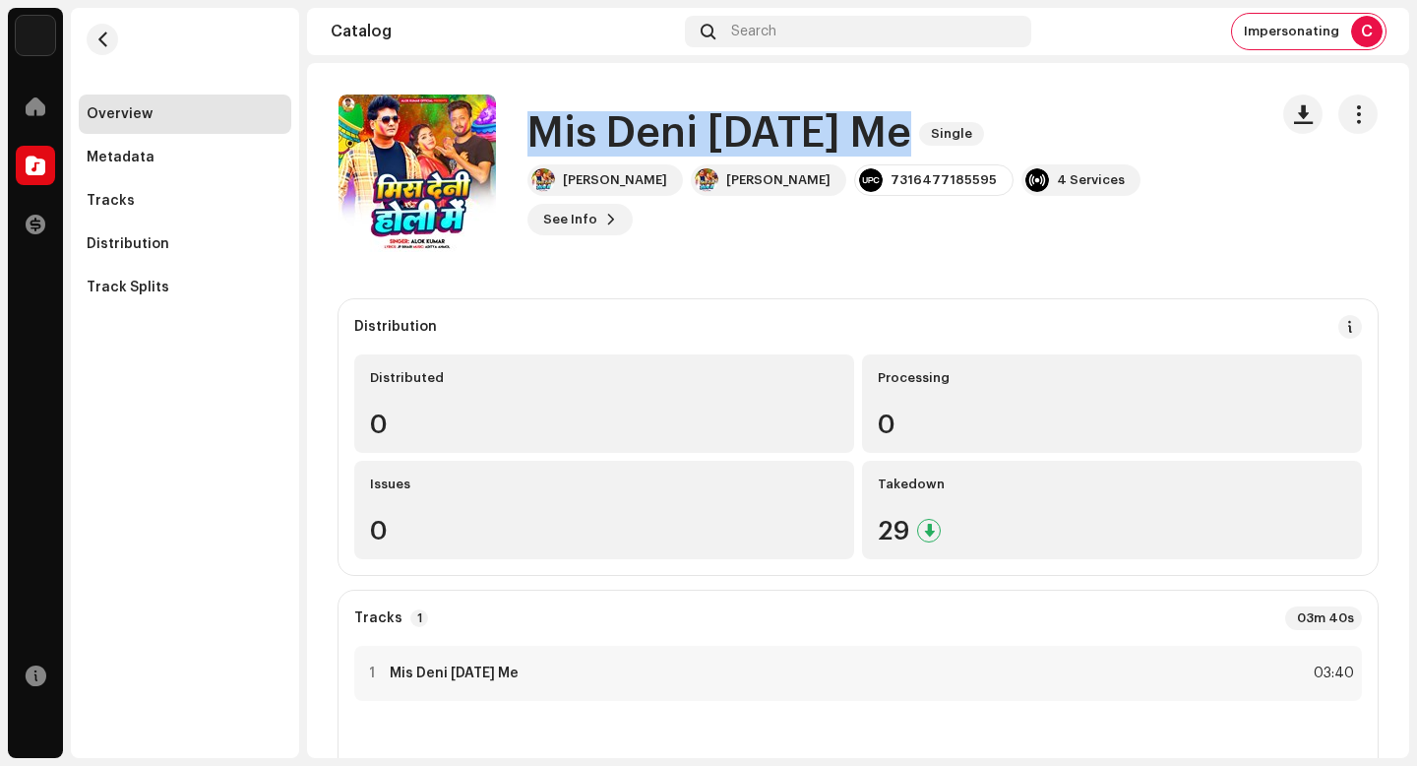
click at [696, 156] on h1 "Mis Deni Holi Me" at bounding box center [720, 133] width 384 height 45
copy div "Mis Deni Holi Me Single"
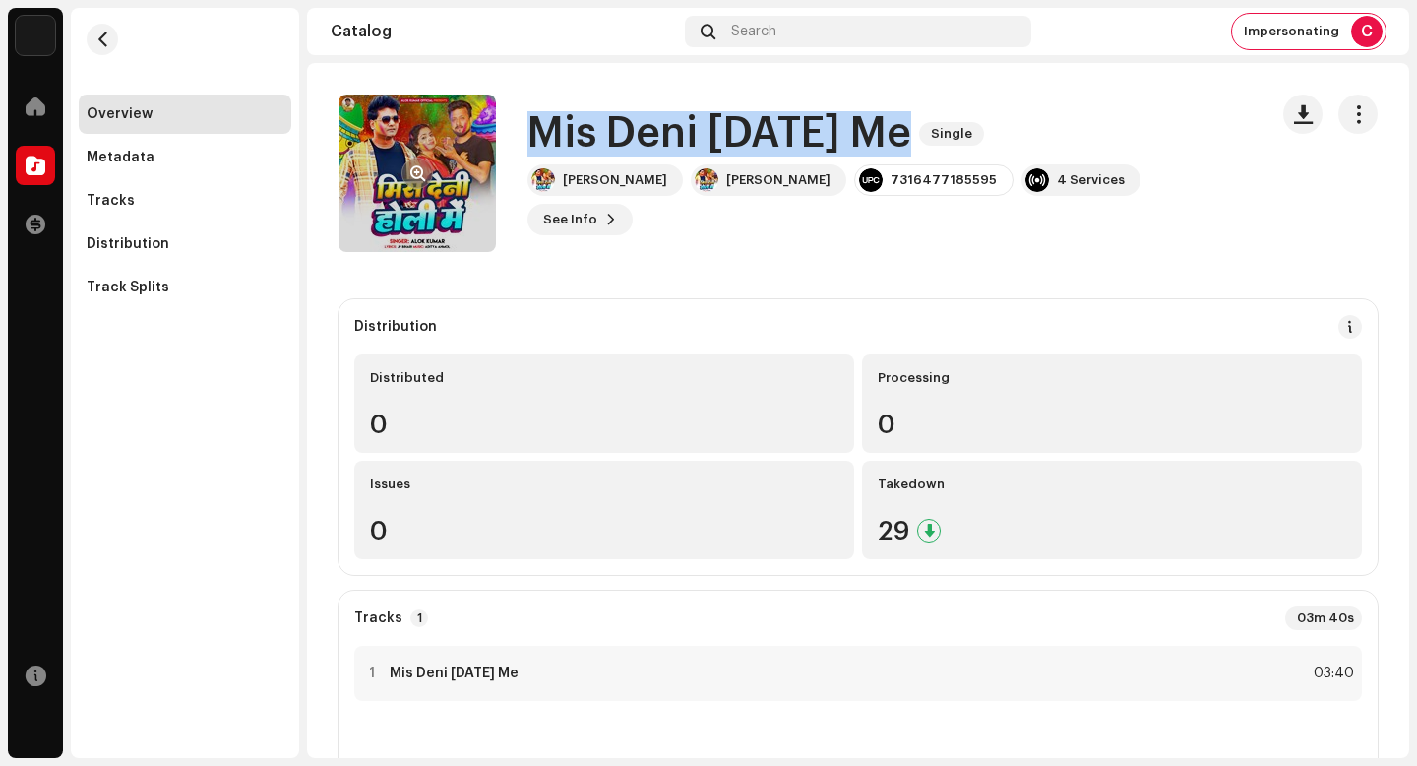
click at [419, 170] on span "button" at bounding box center [417, 173] width 15 height 16
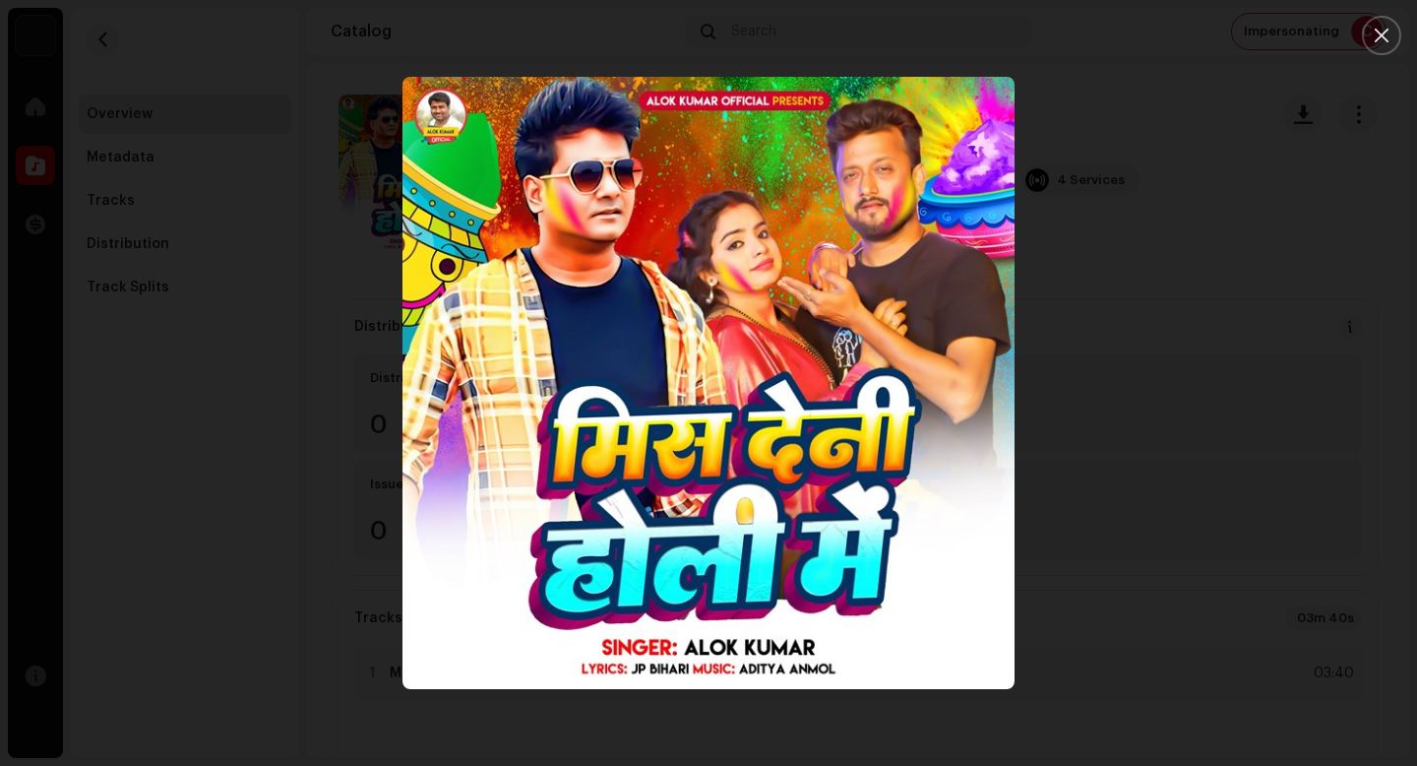
click at [1163, 530] on div at bounding box center [708, 383] width 1417 height 766
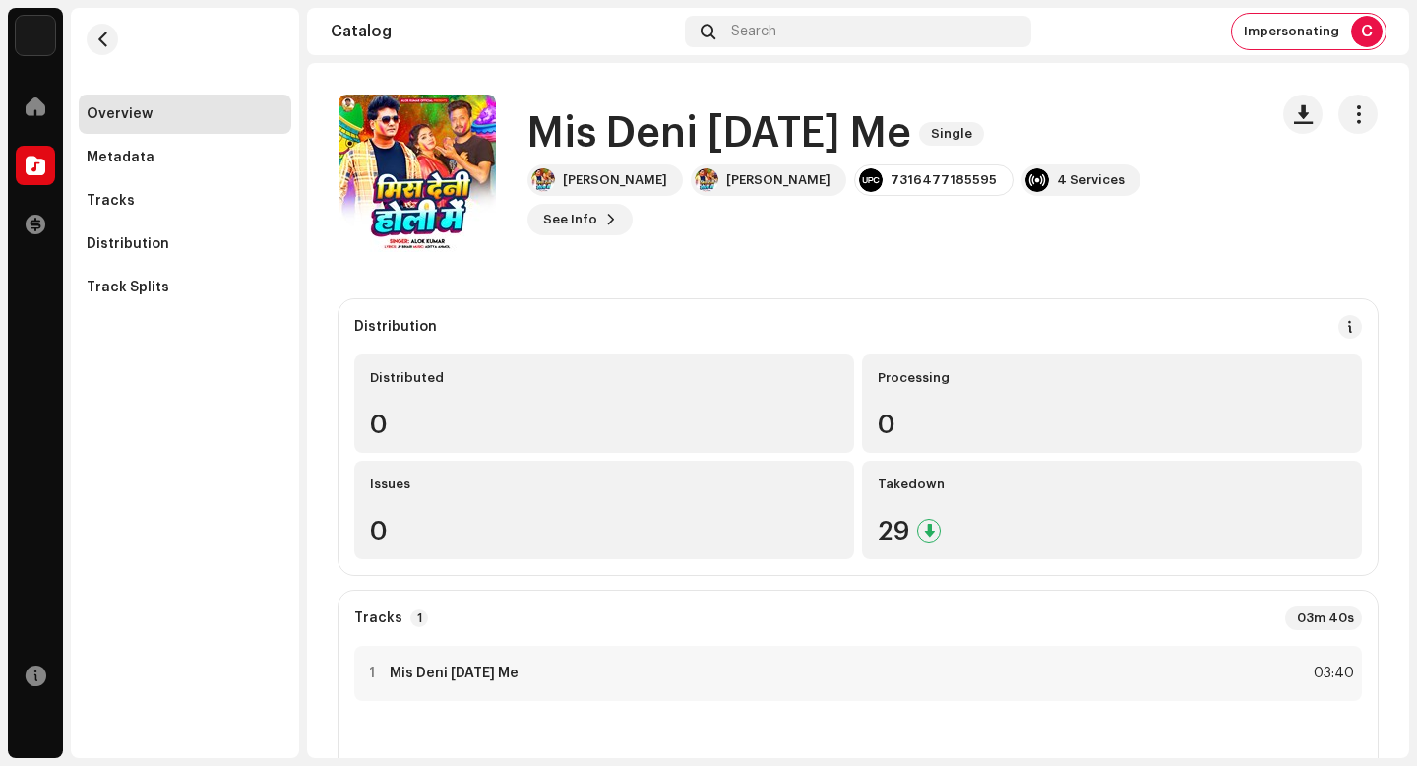
click at [129, 205] on div "Tracks" at bounding box center [185, 201] width 197 height 16
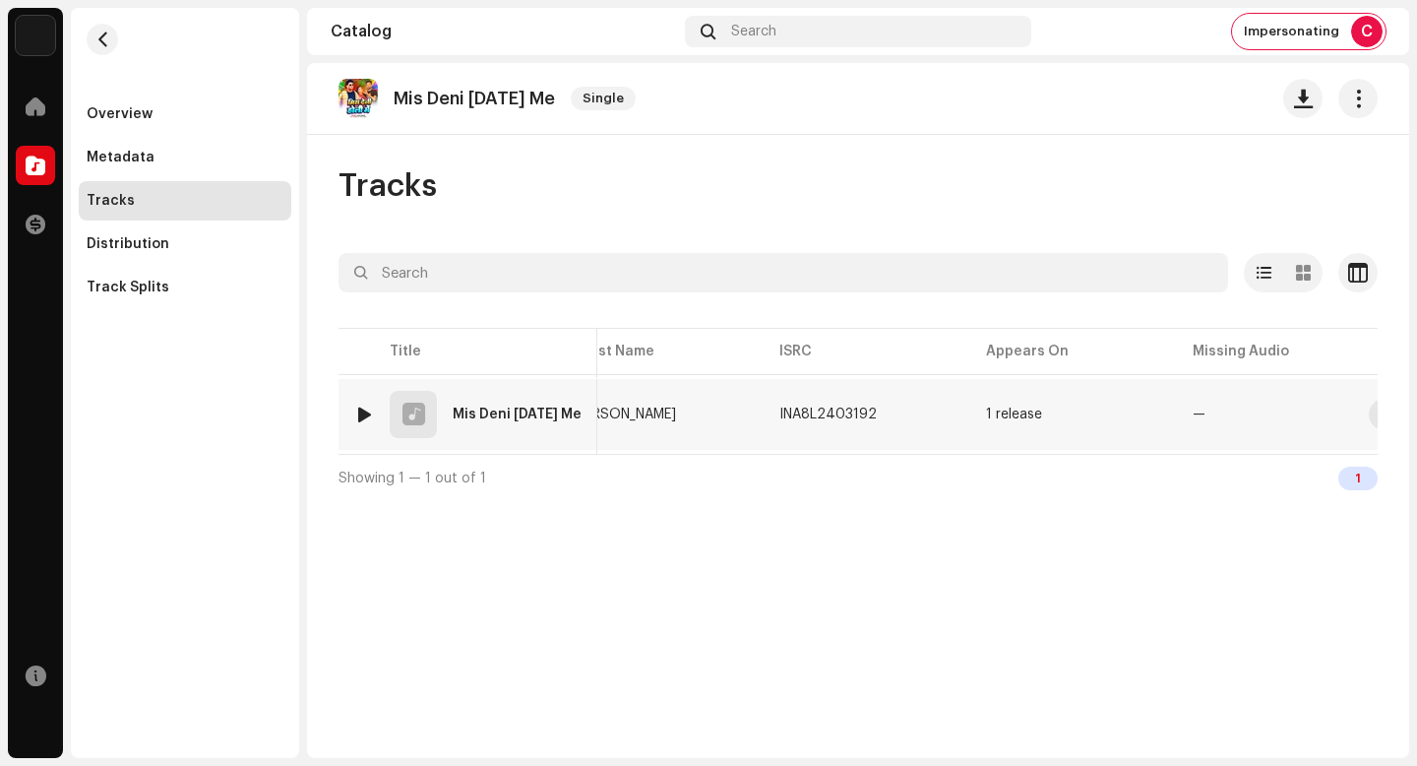
scroll to position [0, 332]
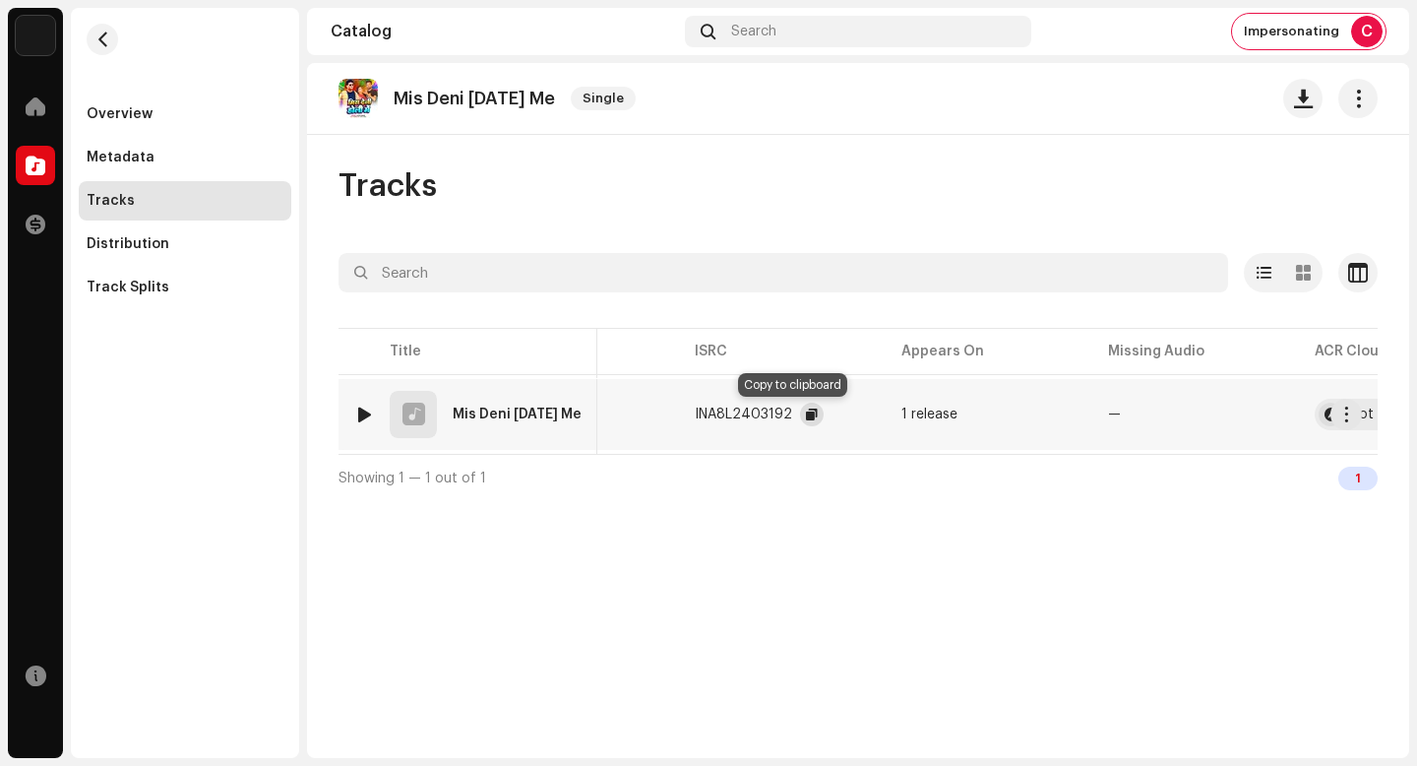
click at [806, 415] on span "button" at bounding box center [812, 414] width 12 height 16
click at [1346, 414] on span "button" at bounding box center [1347, 414] width 15 height 16
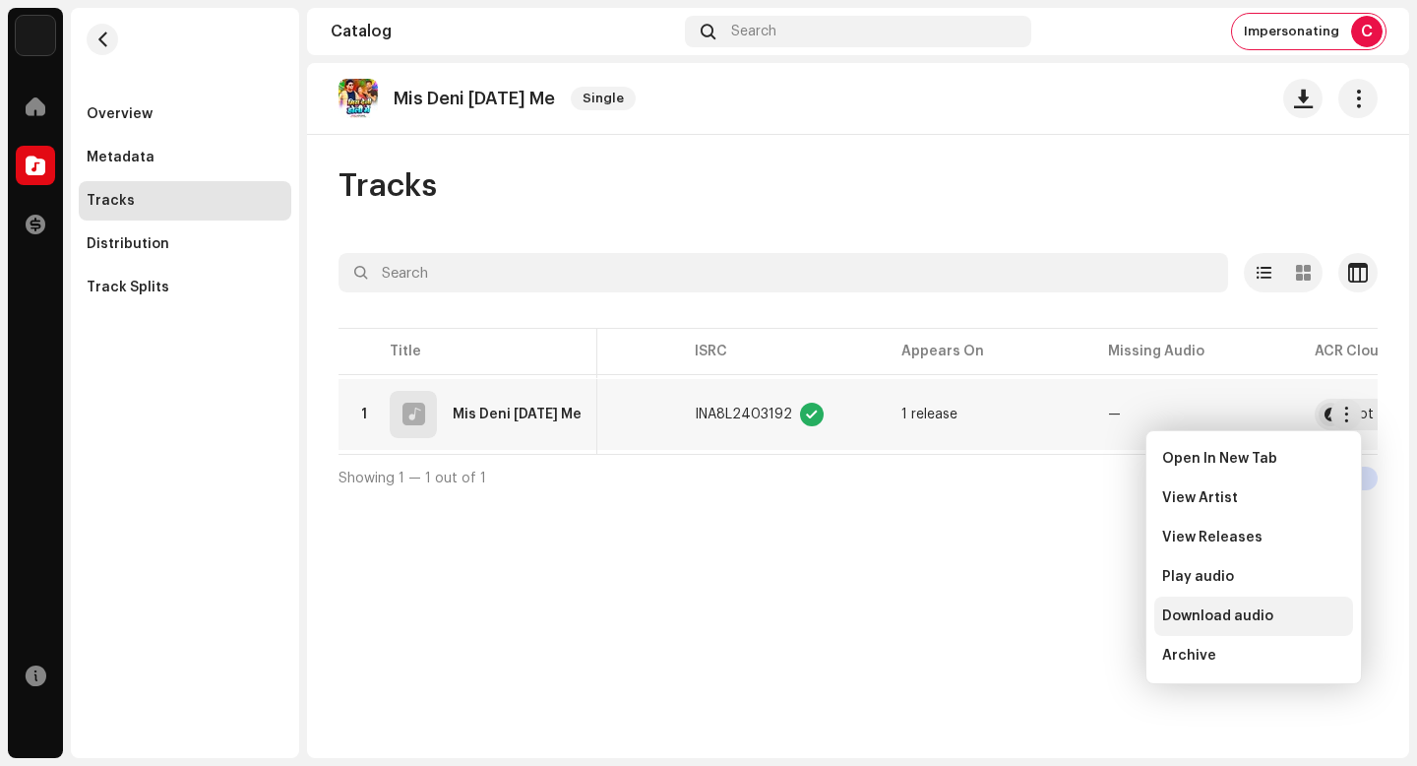
click at [1255, 615] on span "Download audio" at bounding box center [1217, 616] width 111 height 16
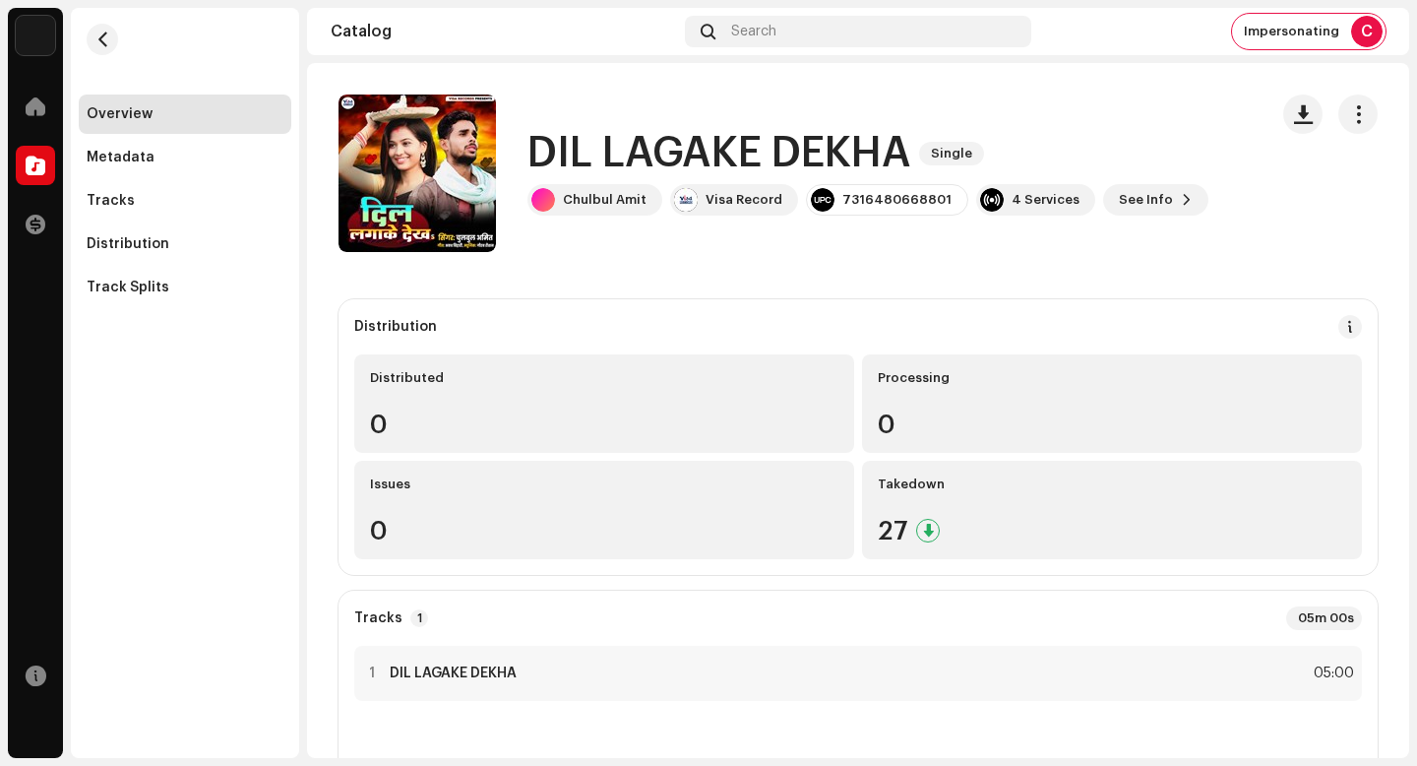
click at [594, 150] on h1 "DIL LAGAKE DEKHA" at bounding box center [720, 153] width 384 height 45
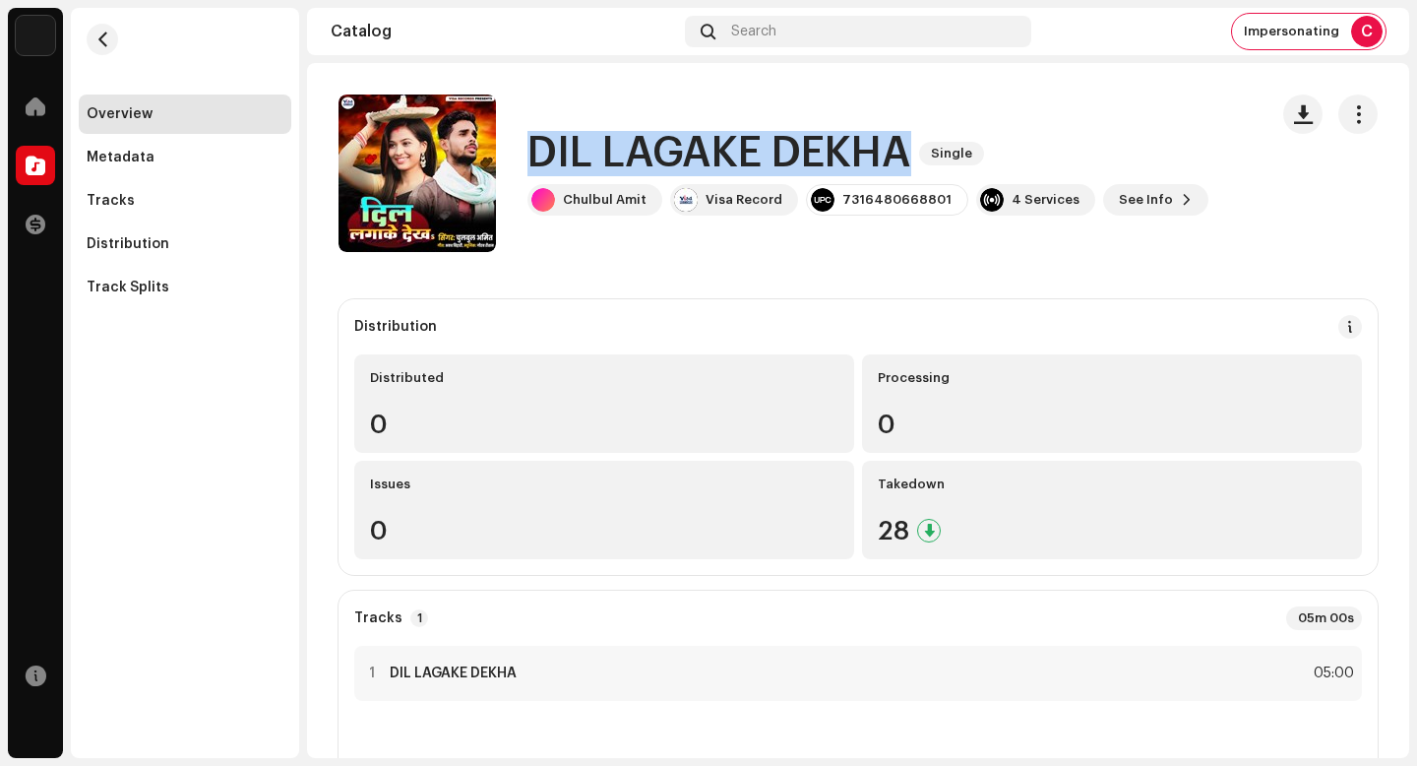
click at [594, 150] on h1 "DIL LAGAKE DEKHA" at bounding box center [720, 153] width 384 height 45
copy div "DIL LAGAKE DEKHA Single"
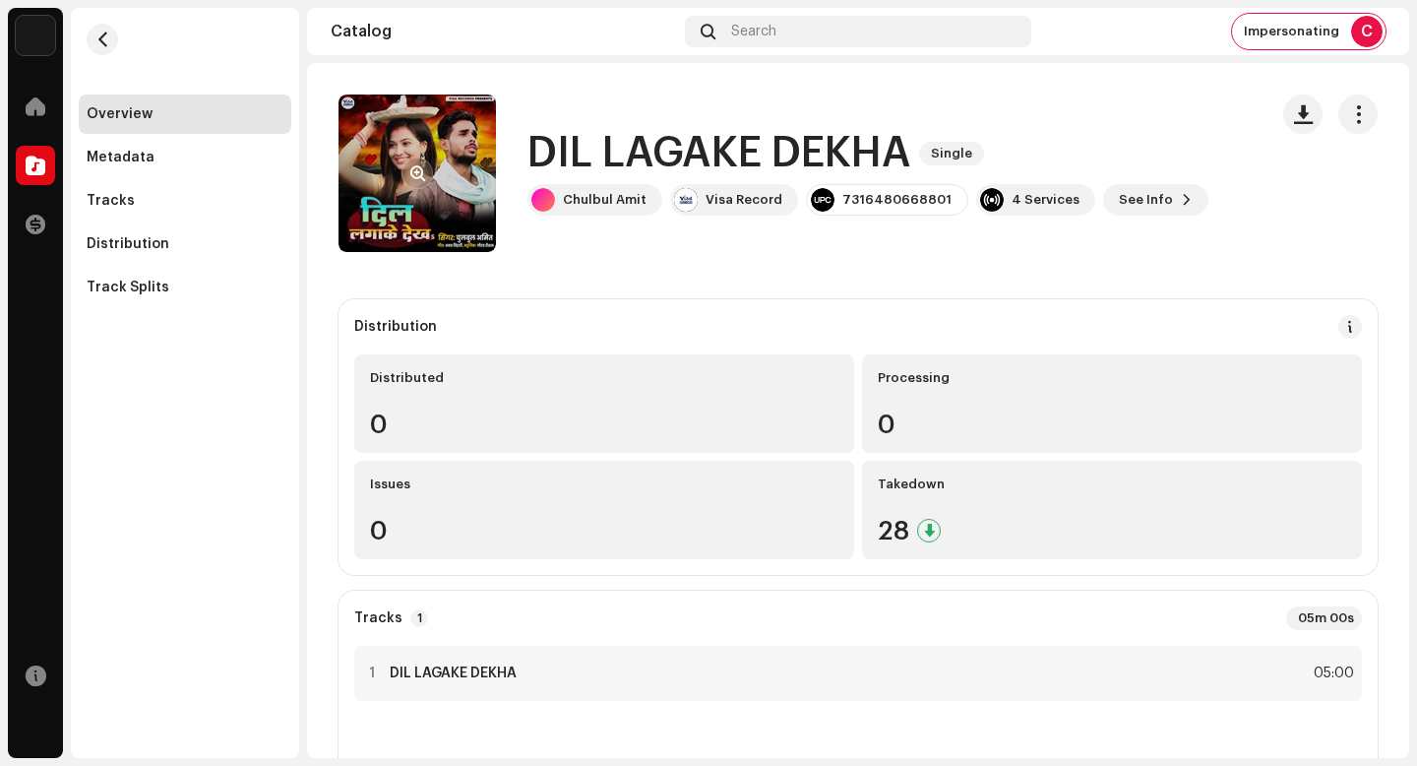
click at [427, 157] on div at bounding box center [417, 172] width 31 height 31
click at [422, 169] on span "button" at bounding box center [417, 173] width 15 height 16
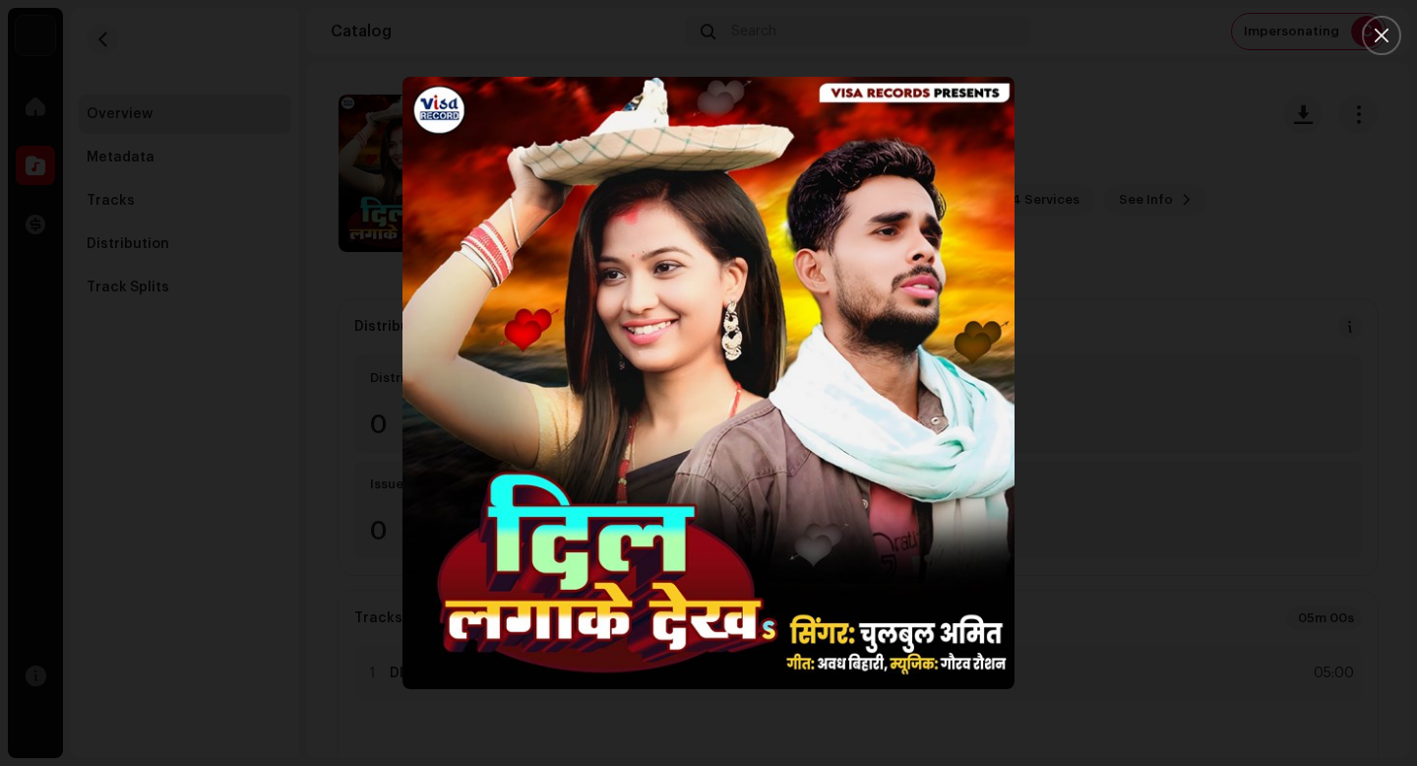
click at [1121, 608] on div at bounding box center [708, 383] width 1417 height 766
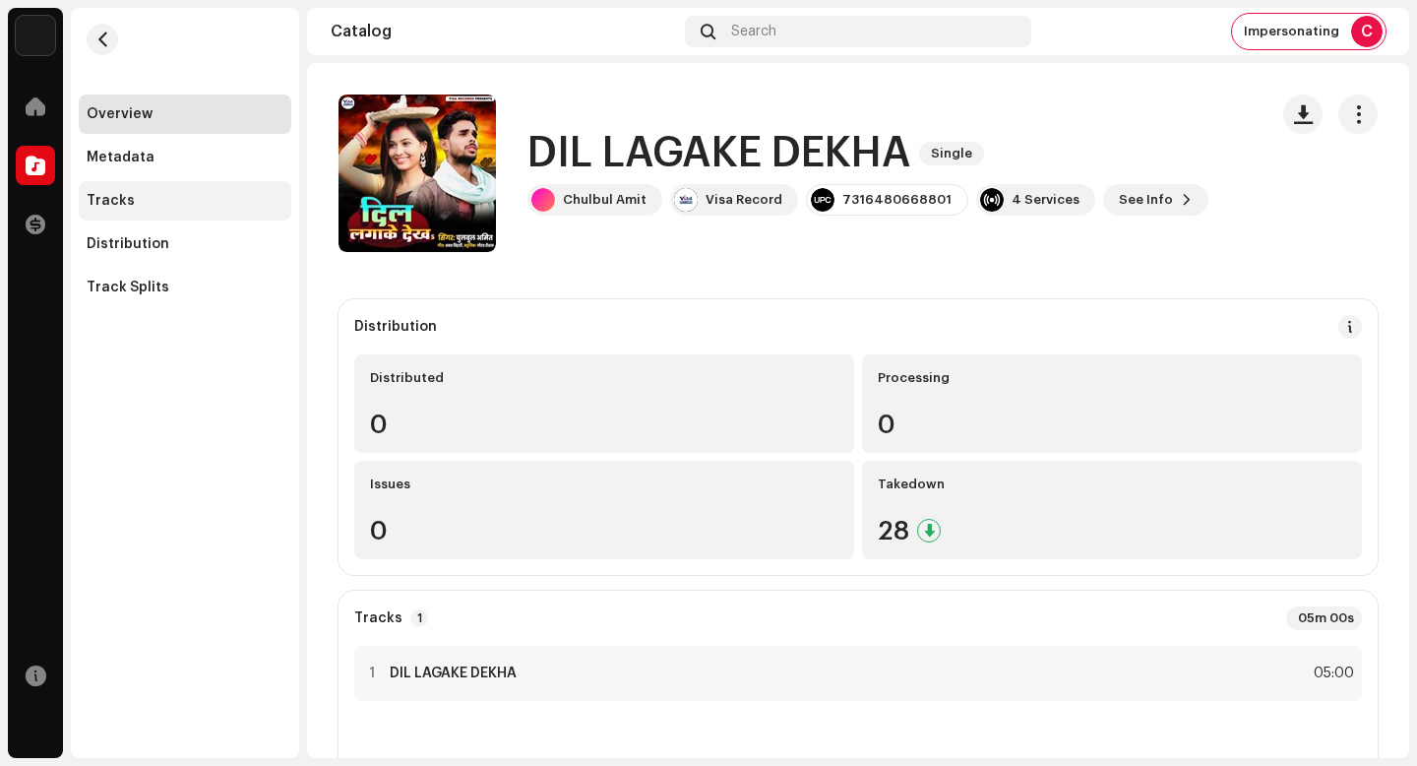
click at [204, 187] on div "Tracks" at bounding box center [185, 200] width 213 height 39
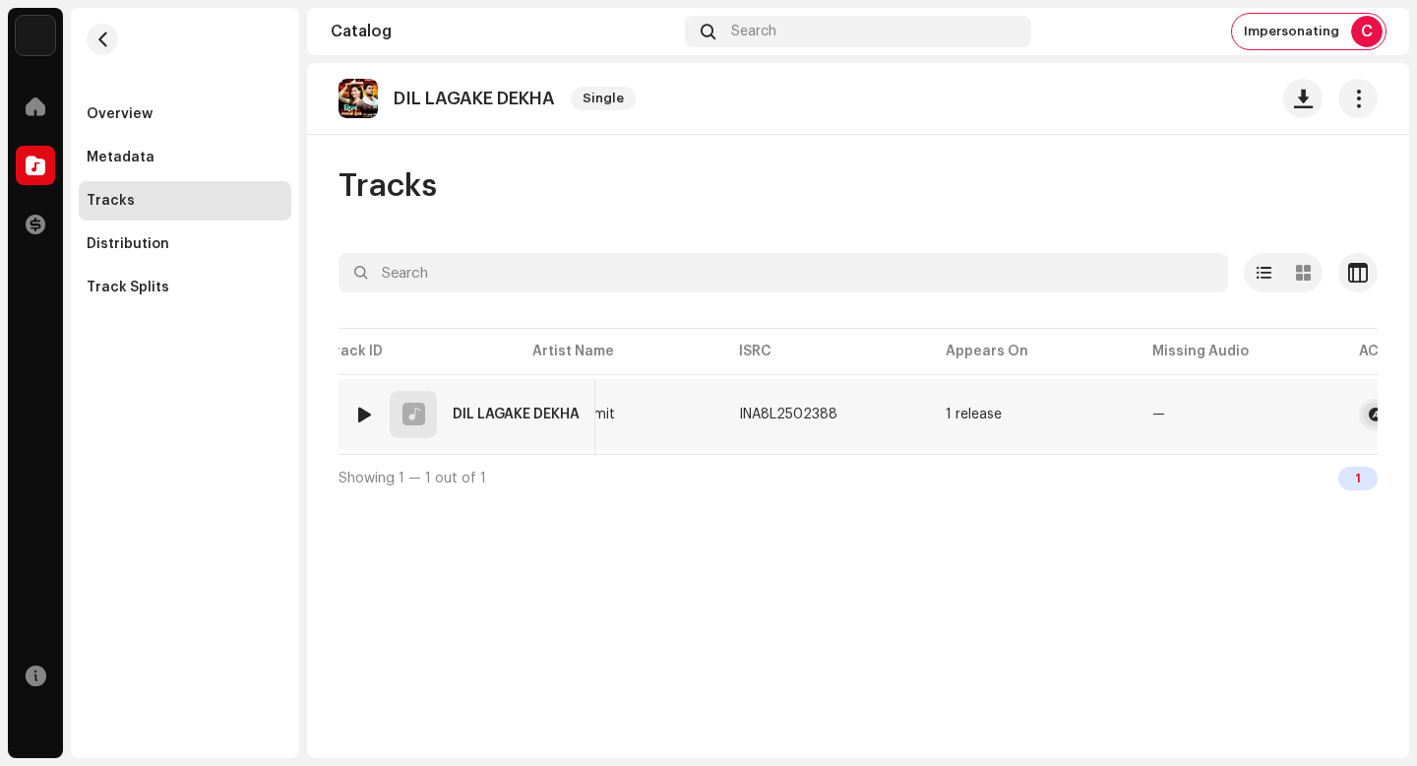
scroll to position [0, 406]
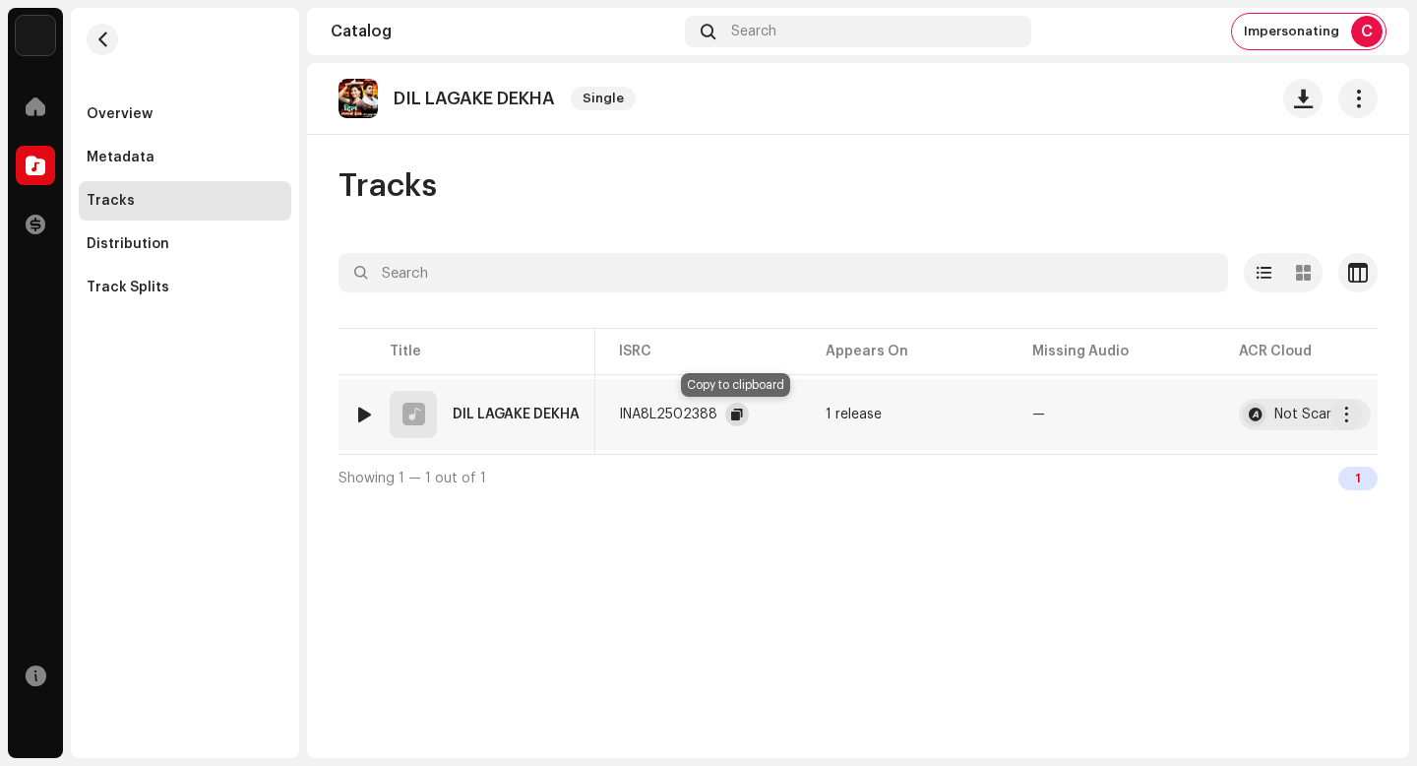
click at [731, 415] on span "button" at bounding box center [737, 414] width 12 height 16
click at [1348, 415] on span "button" at bounding box center [1347, 414] width 15 height 16
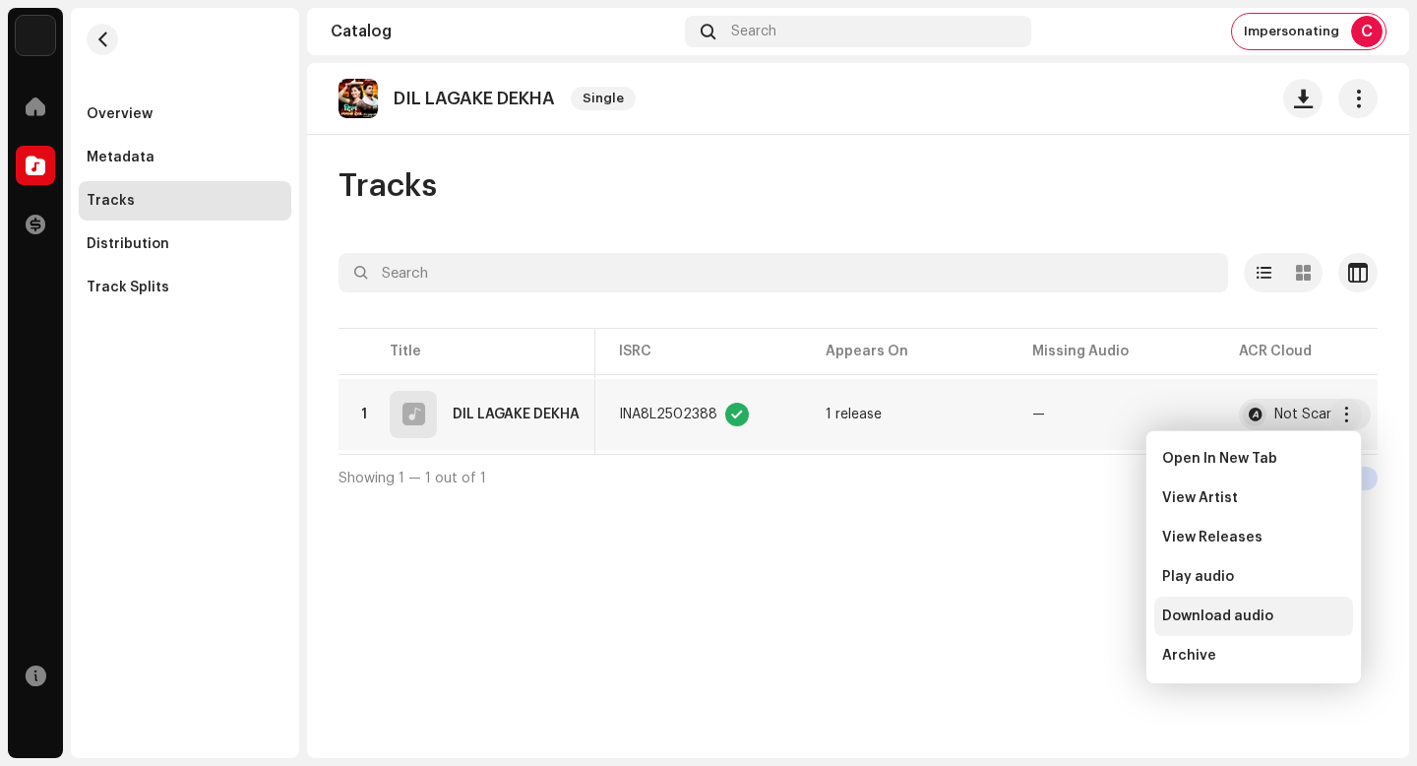
click at [1240, 616] on span "Download audio" at bounding box center [1217, 616] width 111 height 16
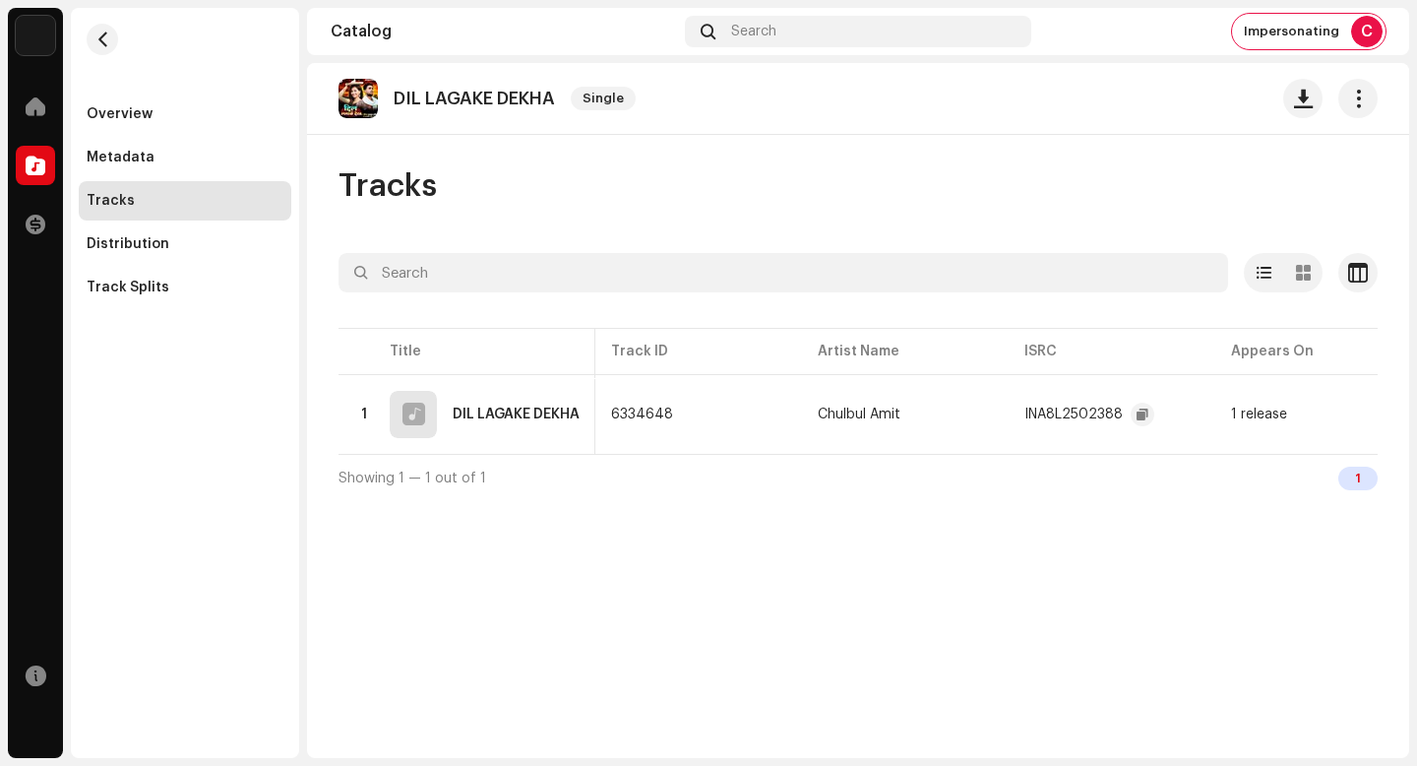
scroll to position [0, 460]
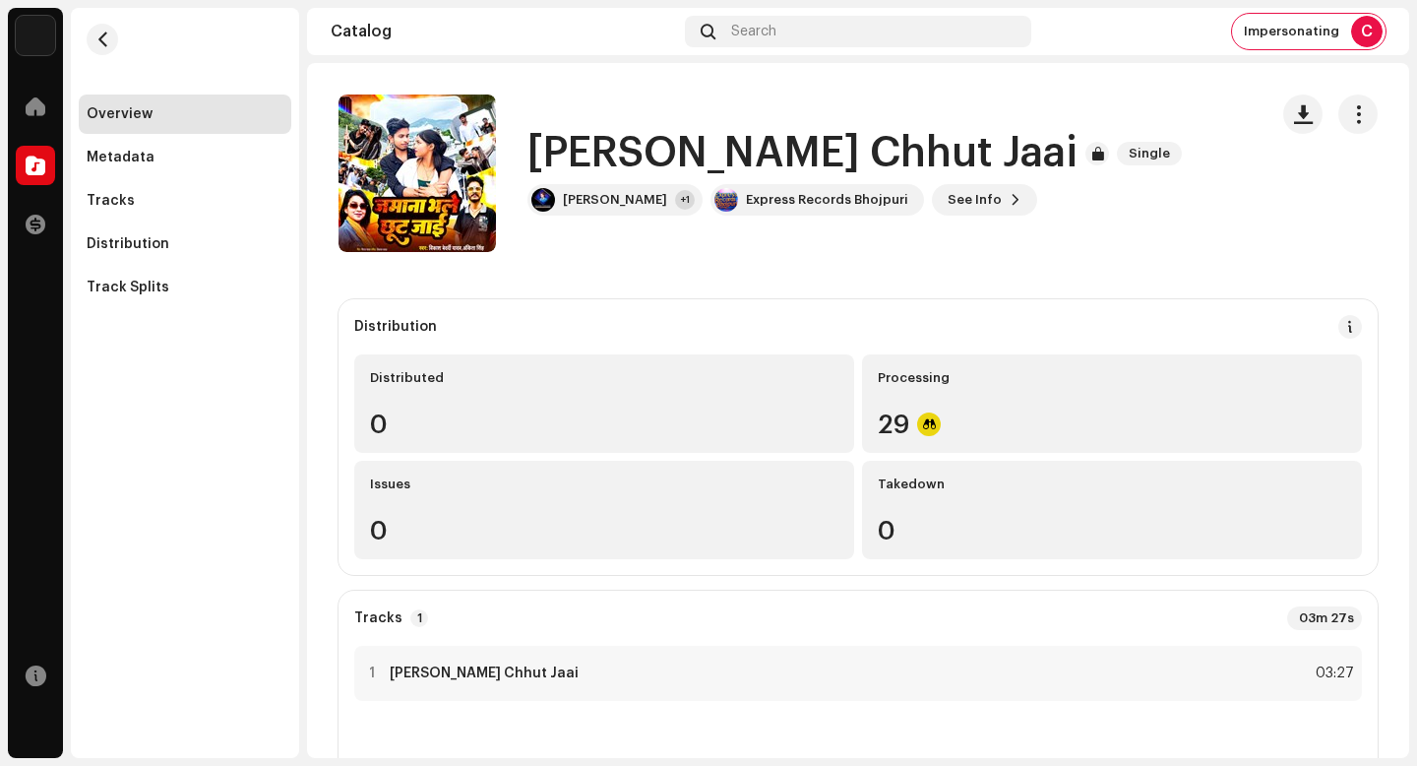
click at [757, 152] on h1 "[PERSON_NAME] Chhut Jaai" at bounding box center [803, 153] width 550 height 45
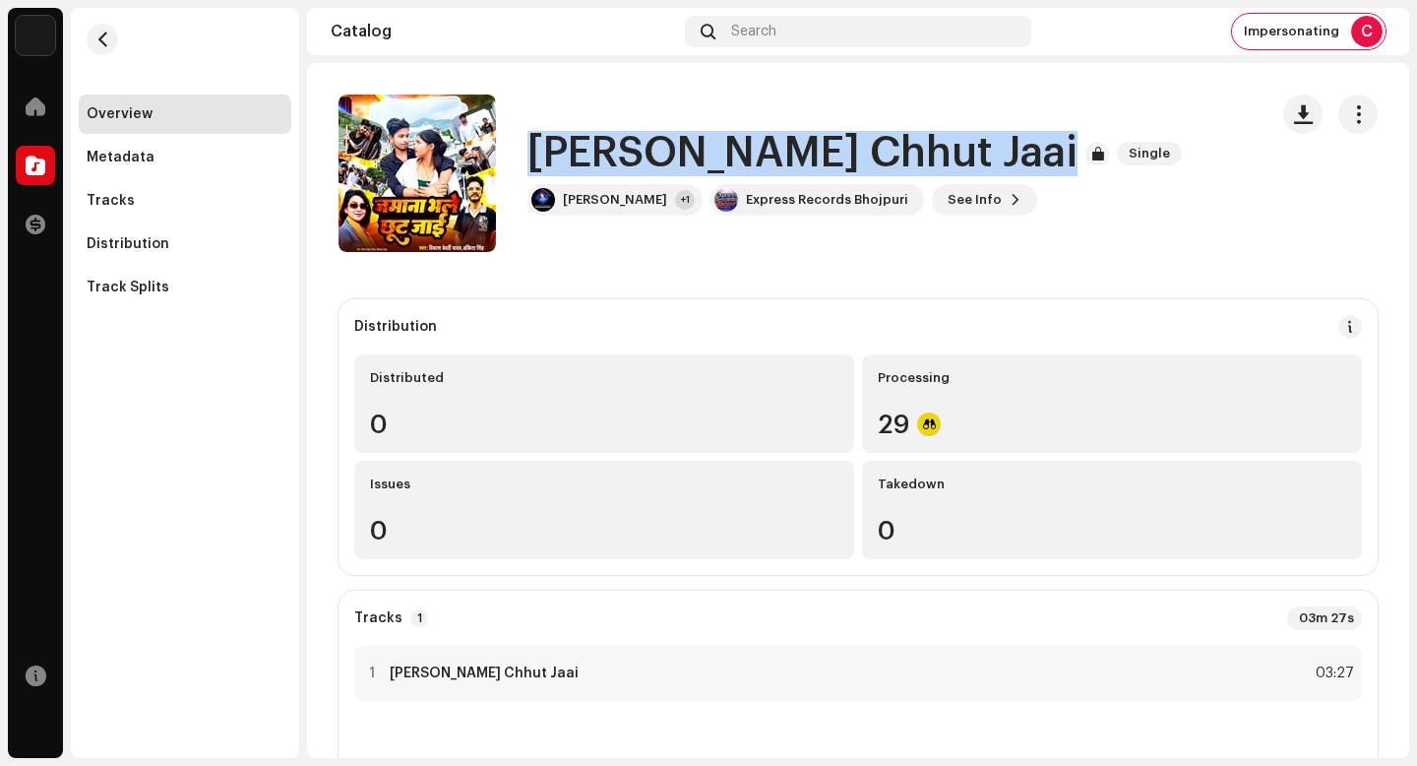
click at [757, 152] on h1 "[PERSON_NAME] Chhut Jaai" at bounding box center [803, 153] width 550 height 45
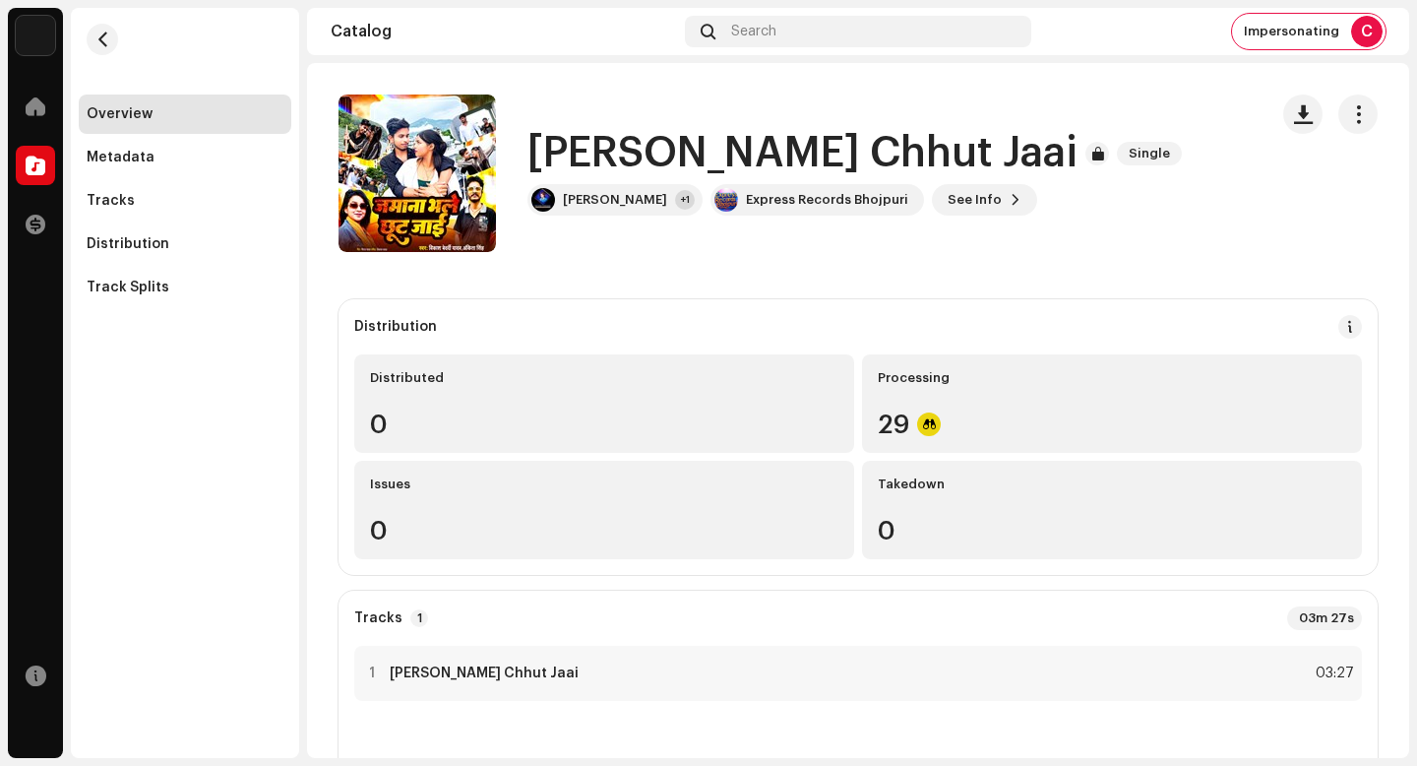
click at [758, 241] on div "[PERSON_NAME] Chhut Jaai Single [PERSON_NAME] +1 Express Records Bhojpuri See I…" at bounding box center [795, 172] width 913 height 157
click at [753, 156] on h1 "[PERSON_NAME] Chhut Jaai" at bounding box center [803, 153] width 550 height 45
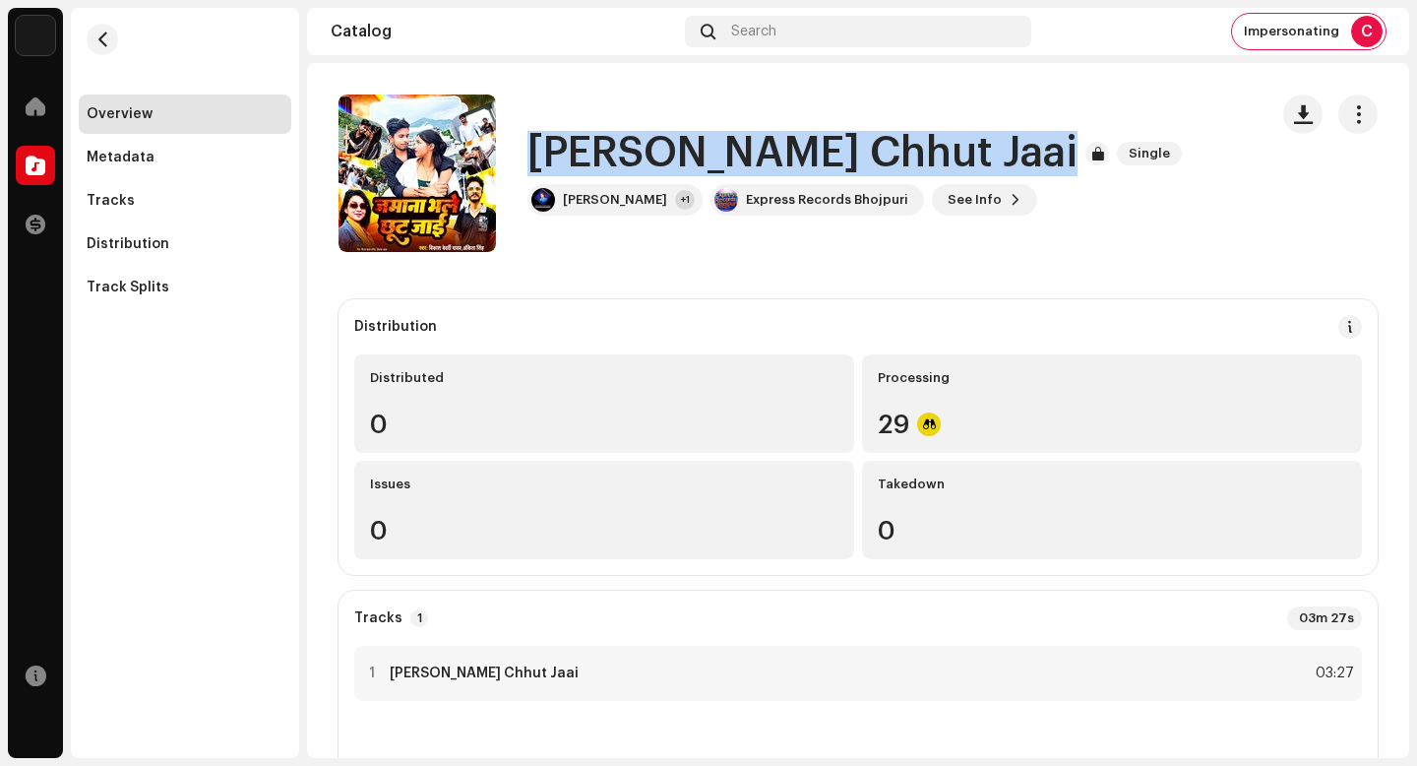
click at [753, 156] on h1 "[PERSON_NAME] Chhut Jaai" at bounding box center [803, 153] width 550 height 45
copy div "[PERSON_NAME] Chhut Jaai Single"
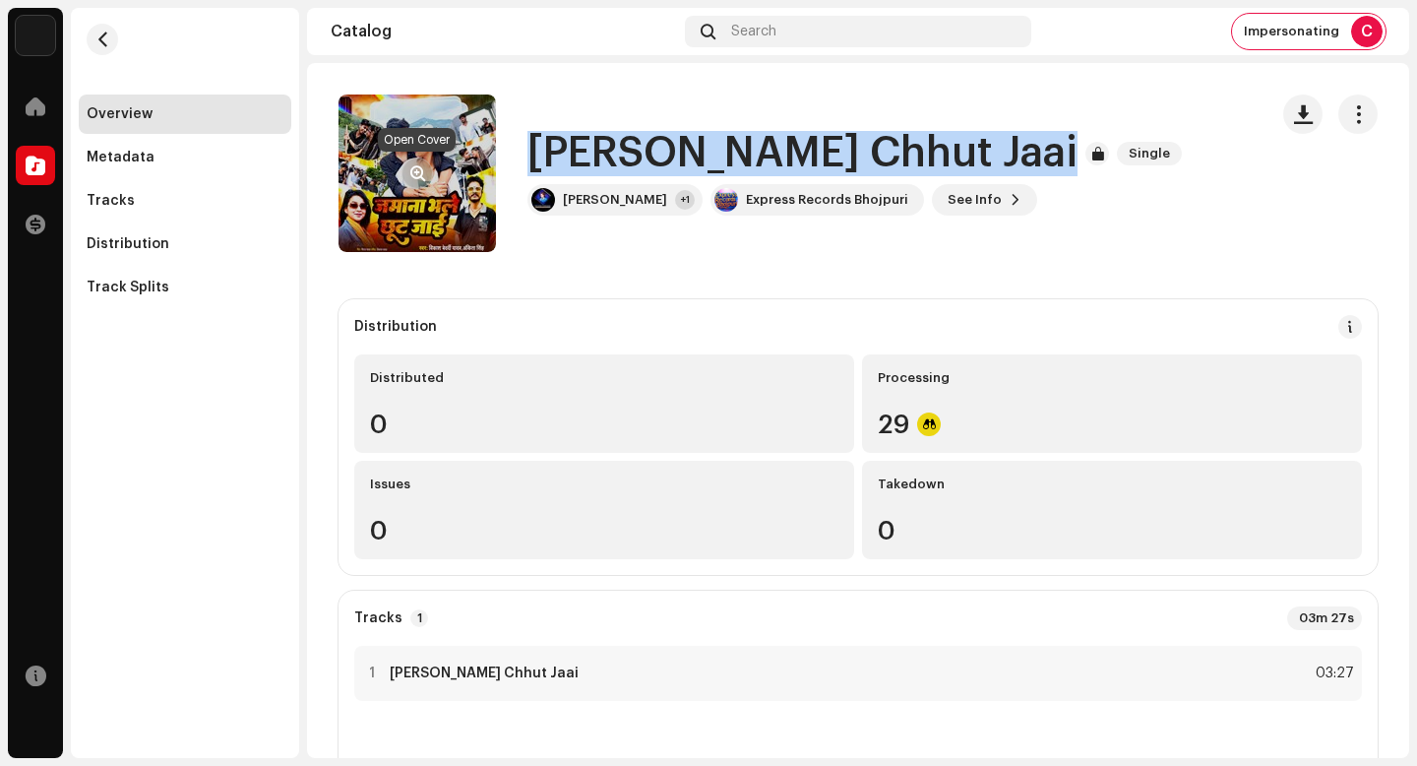
click at [418, 169] on span "button" at bounding box center [417, 173] width 15 height 16
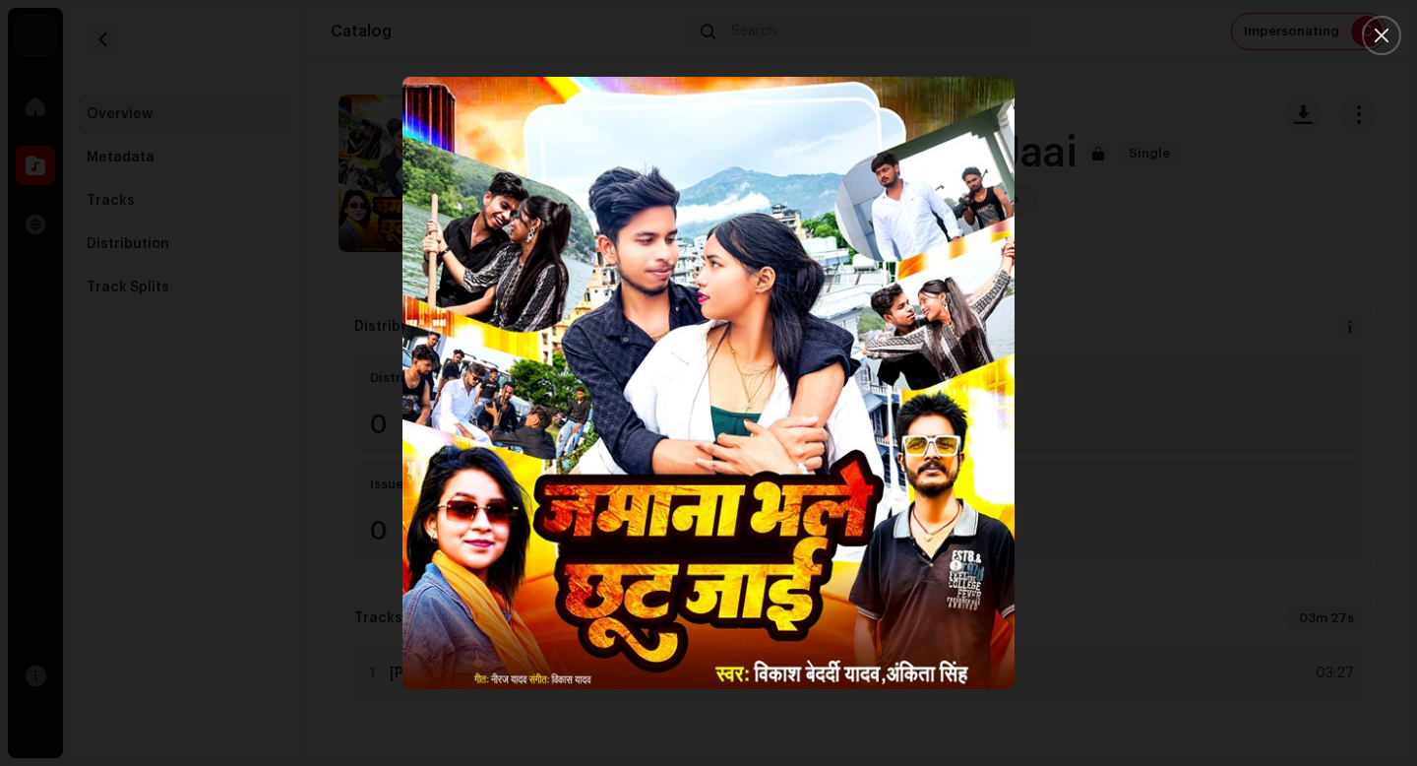
click at [281, 213] on div at bounding box center [708, 383] width 1417 height 766
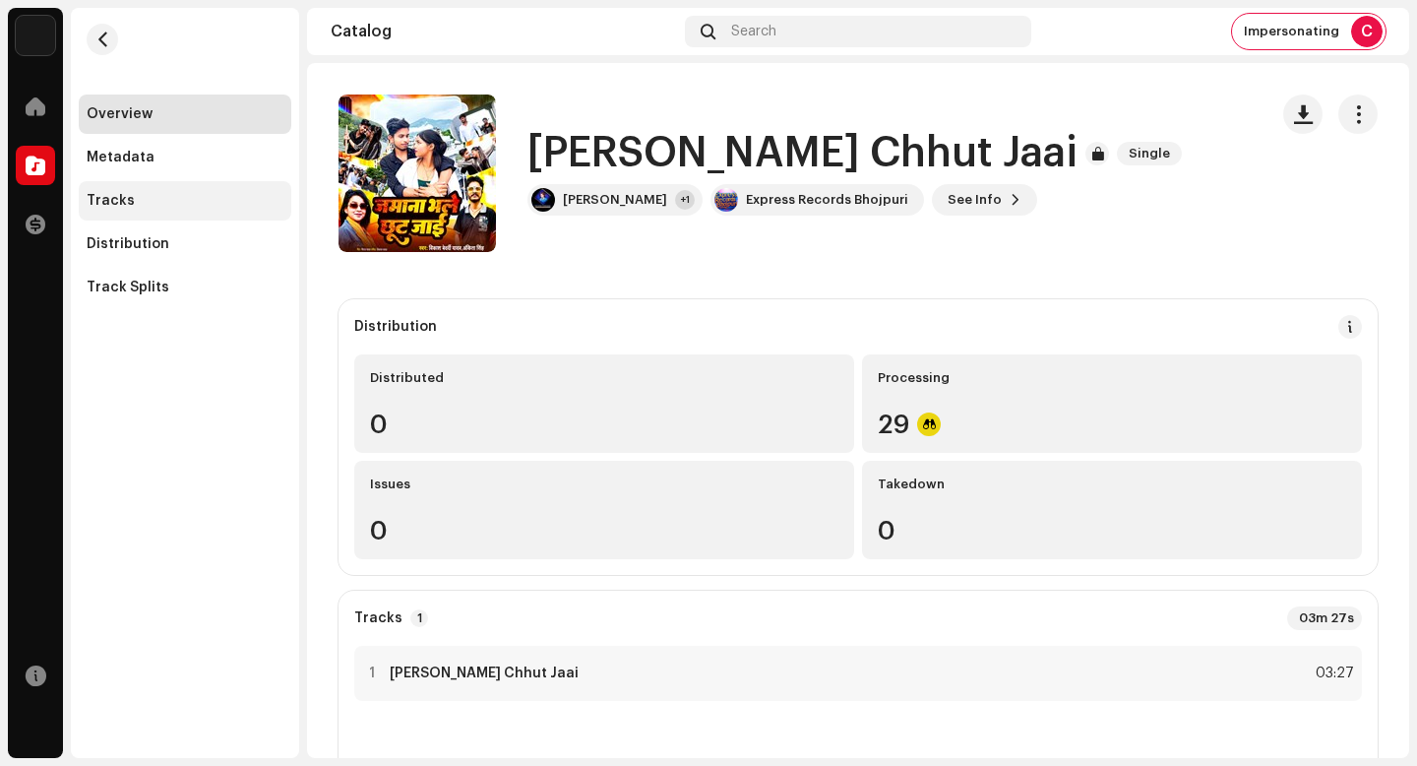
click at [220, 208] on div "Tracks" at bounding box center [185, 201] width 197 height 16
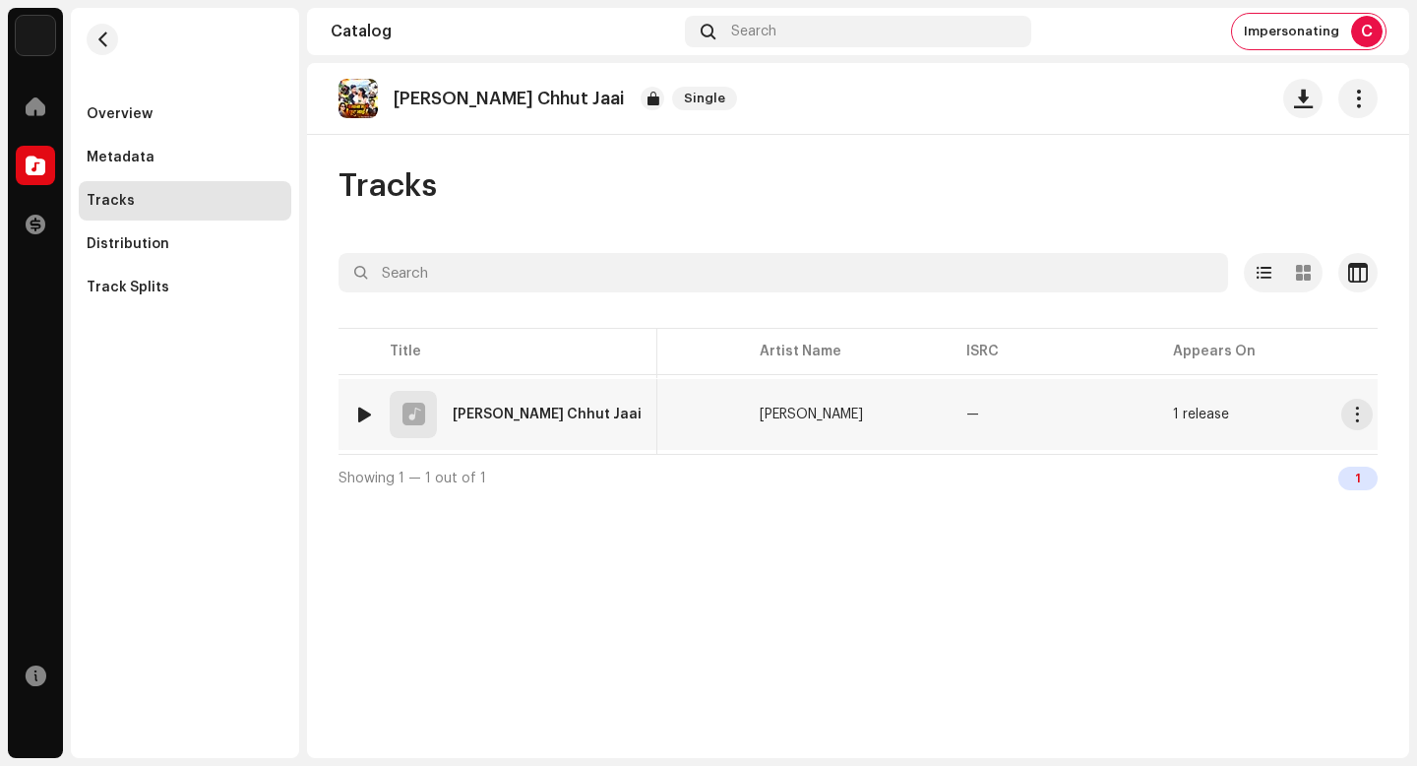
scroll to position [0, 183]
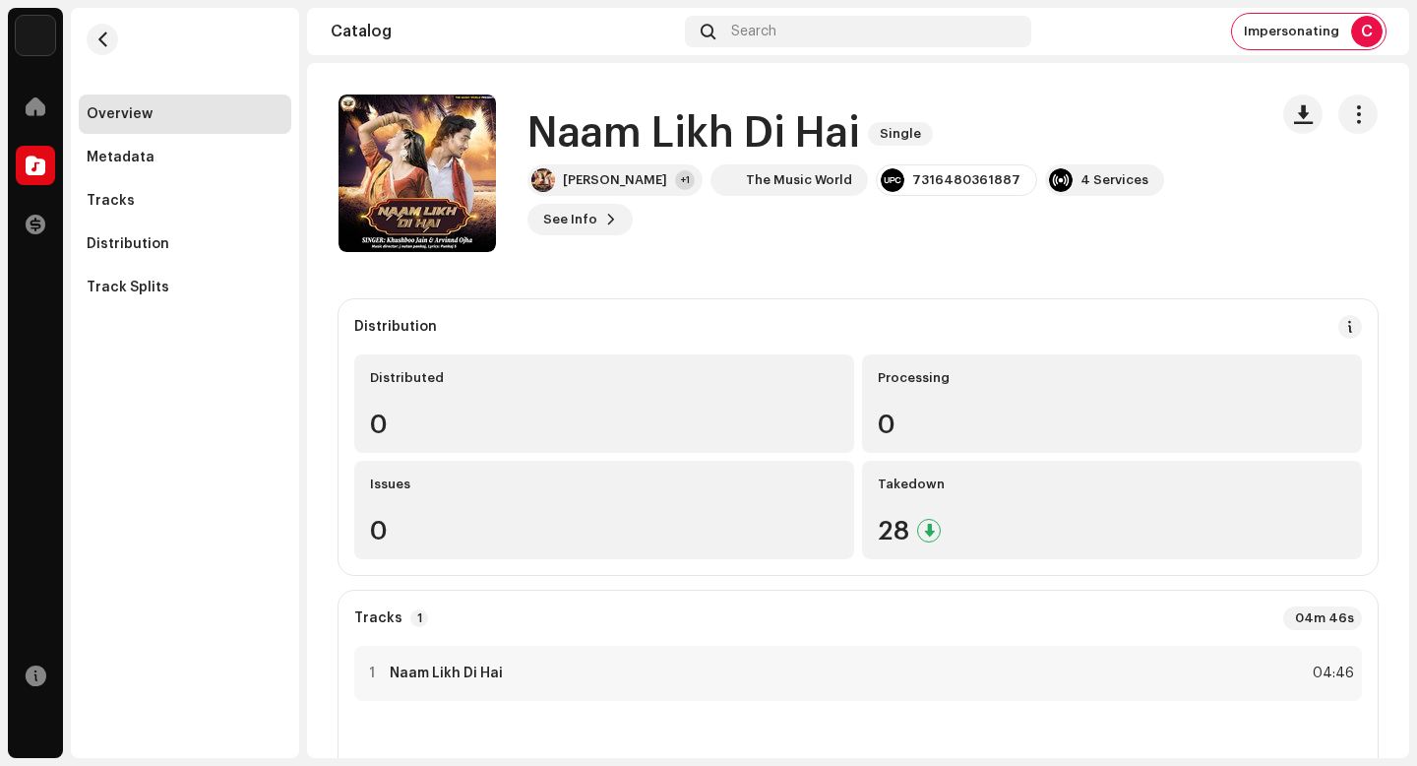
click at [669, 156] on h1 "Naam Likh Di Hai" at bounding box center [694, 133] width 333 height 45
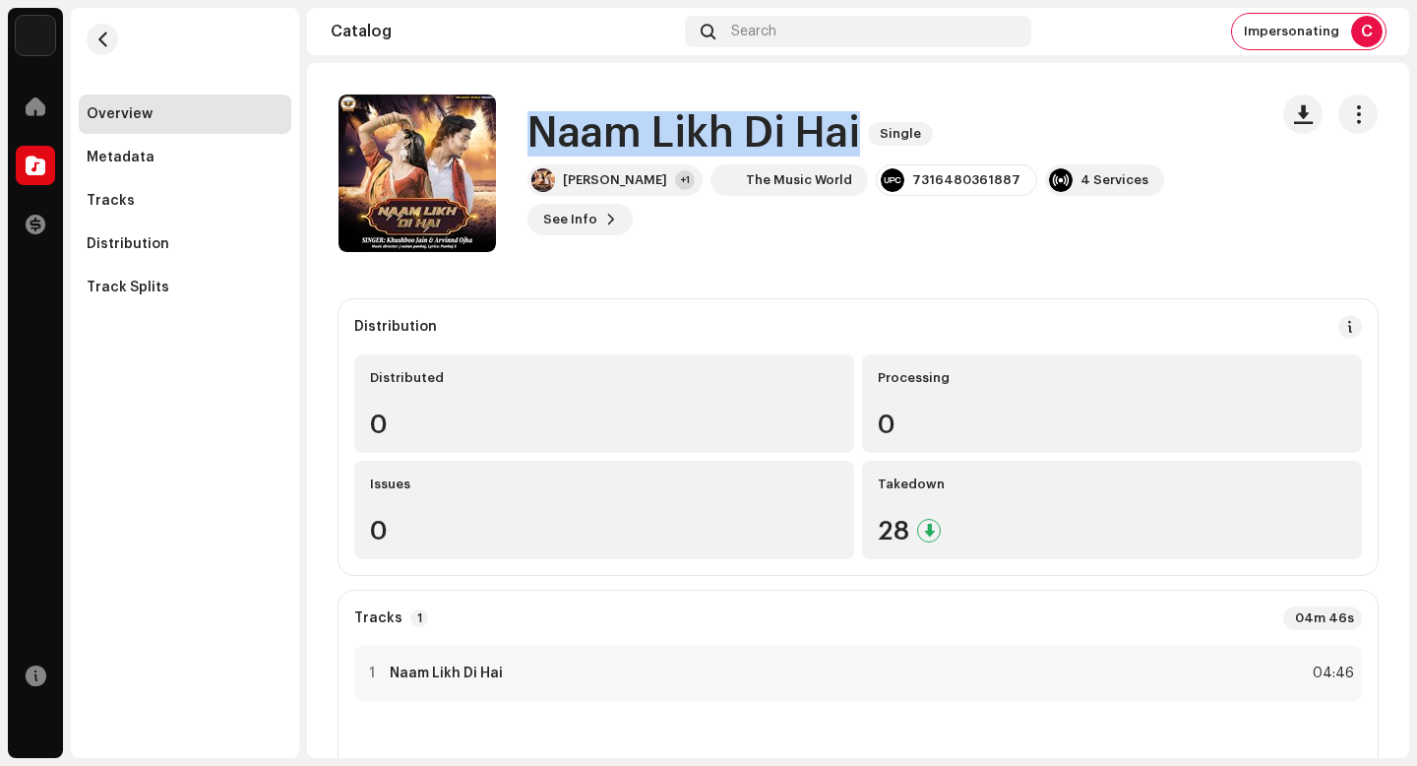
click at [669, 156] on h1 "Naam Likh Di Hai" at bounding box center [694, 133] width 333 height 45
copy div "Naam Likh Di Hai Single"
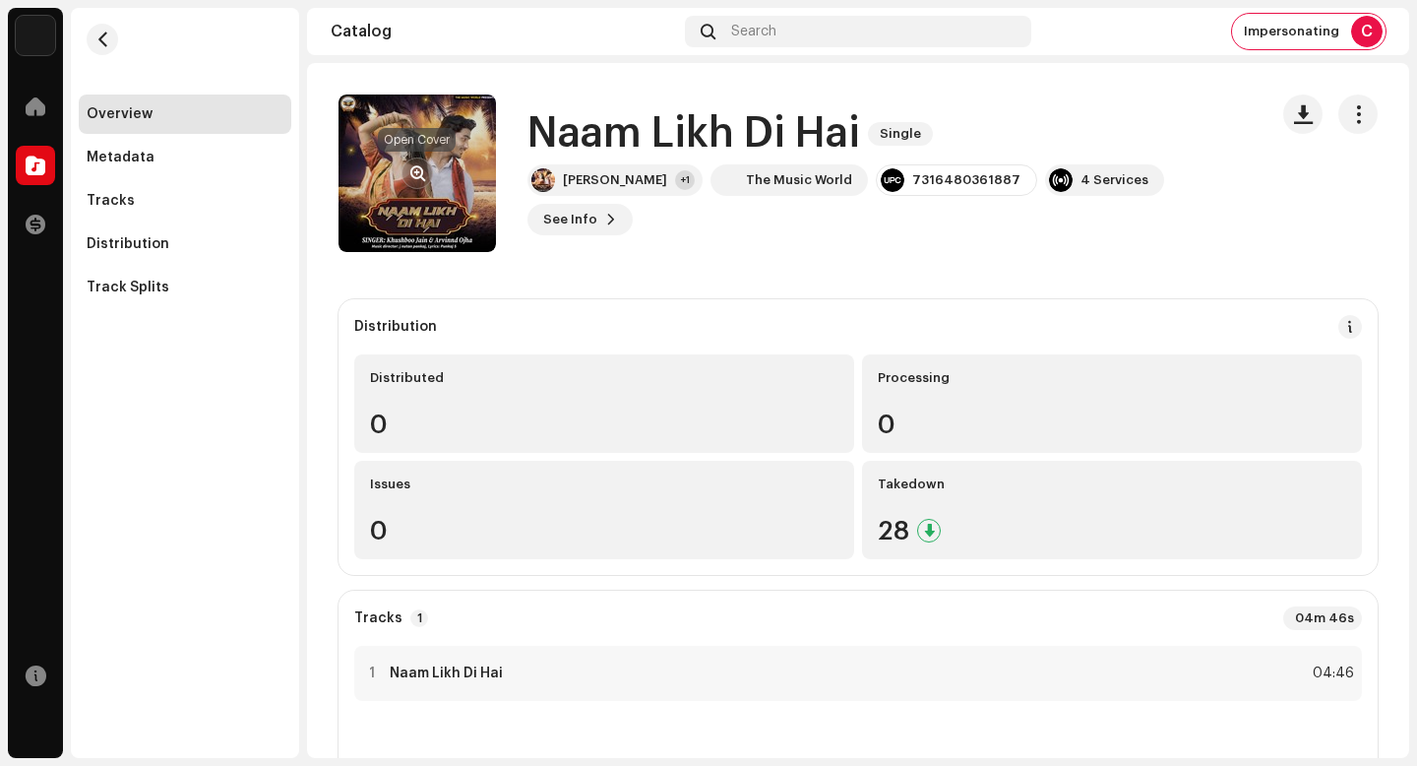
click at [416, 159] on button "button" at bounding box center [417, 172] width 31 height 31
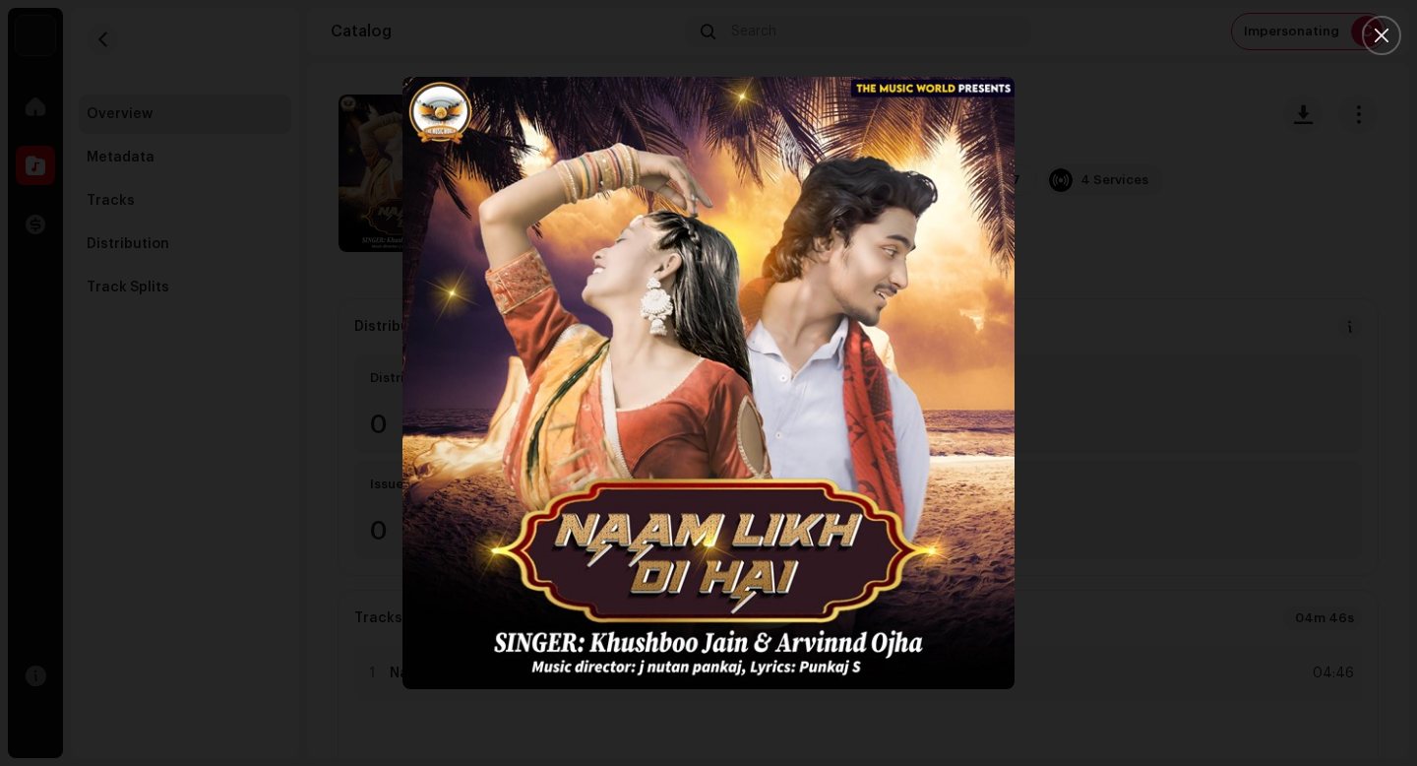
click at [963, 240] on img "1" at bounding box center [709, 383] width 612 height 612
click at [1133, 353] on div at bounding box center [708, 383] width 1417 height 766
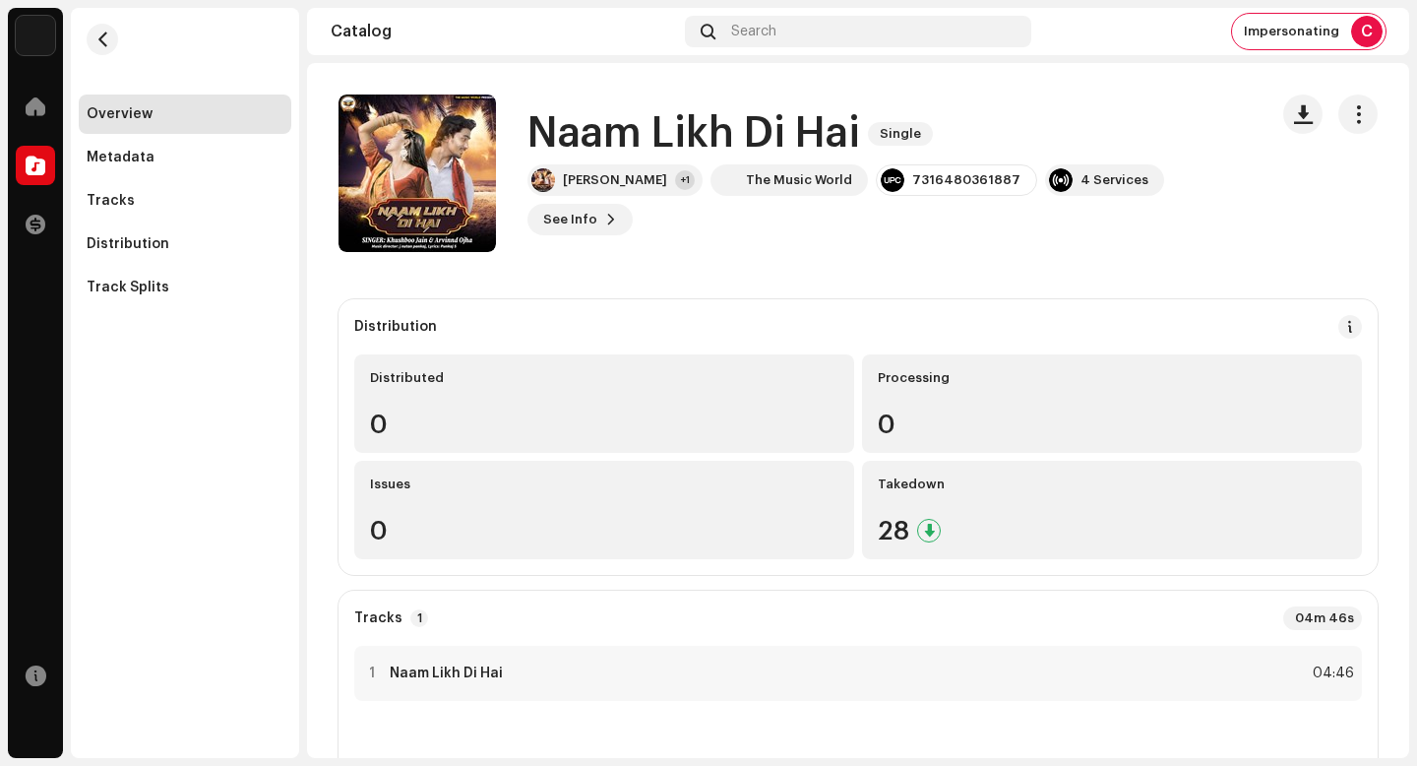
click at [750, 151] on h1 "Naam Likh Di Hai" at bounding box center [694, 133] width 333 height 45
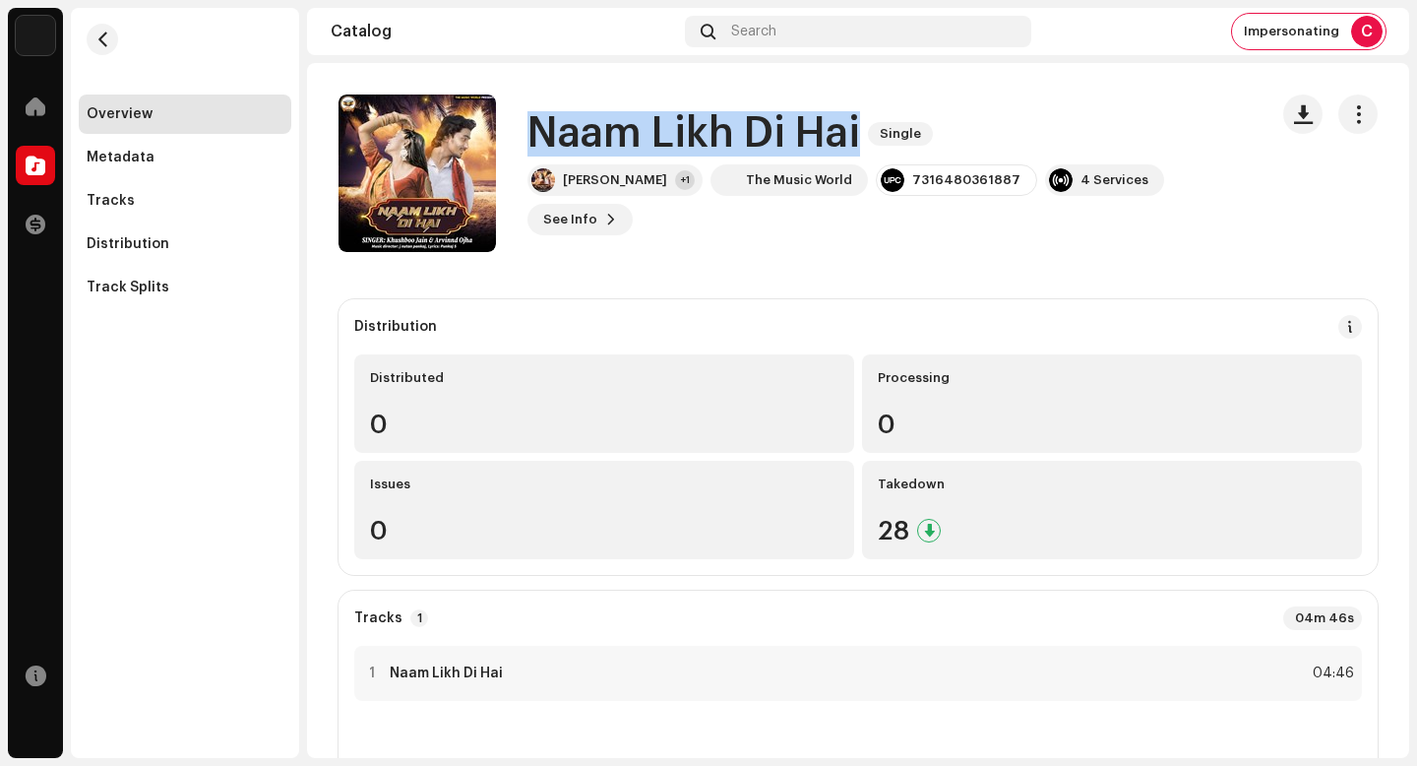
click at [750, 151] on h1 "Naam Likh Di Hai" at bounding box center [694, 133] width 333 height 45
copy div "Naam Likh Di Hai Single"
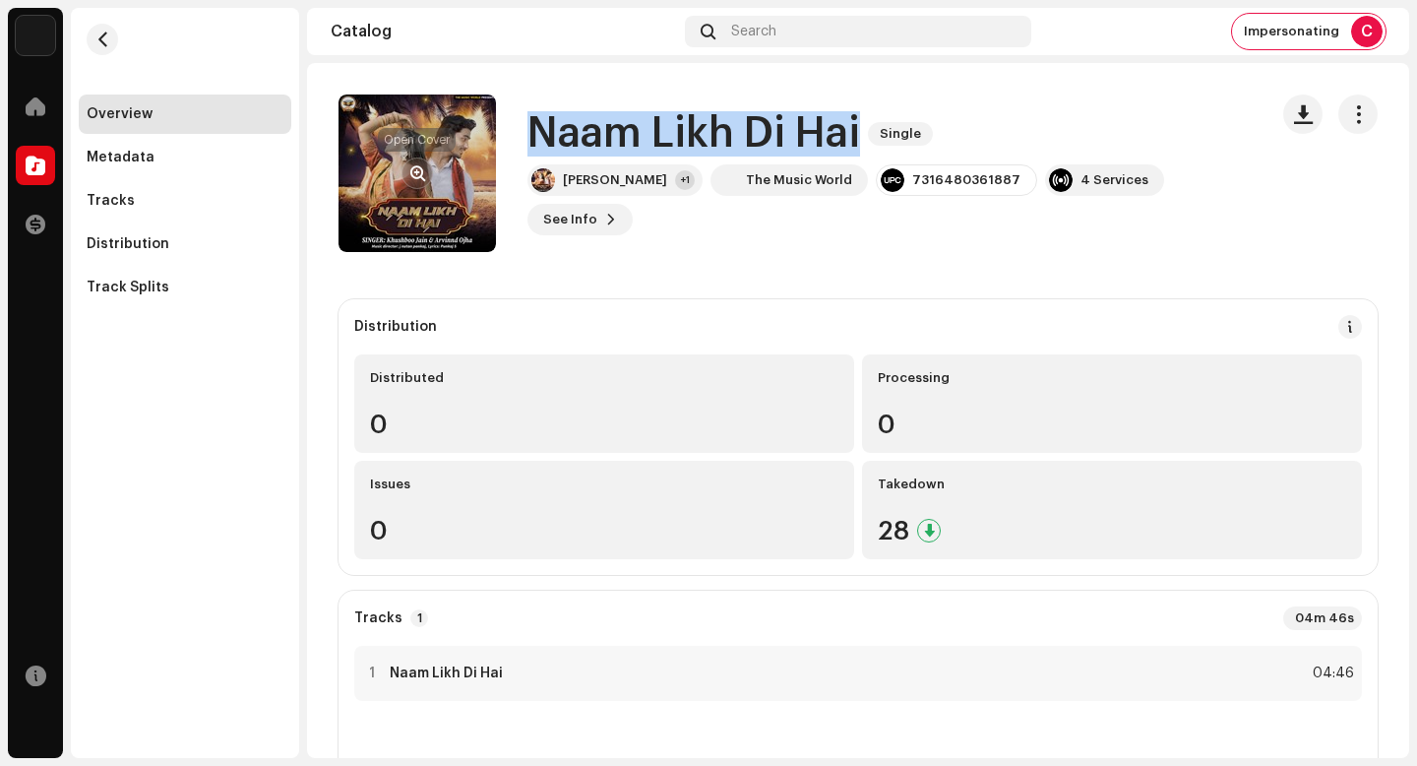
click at [414, 171] on span "button" at bounding box center [417, 173] width 15 height 16
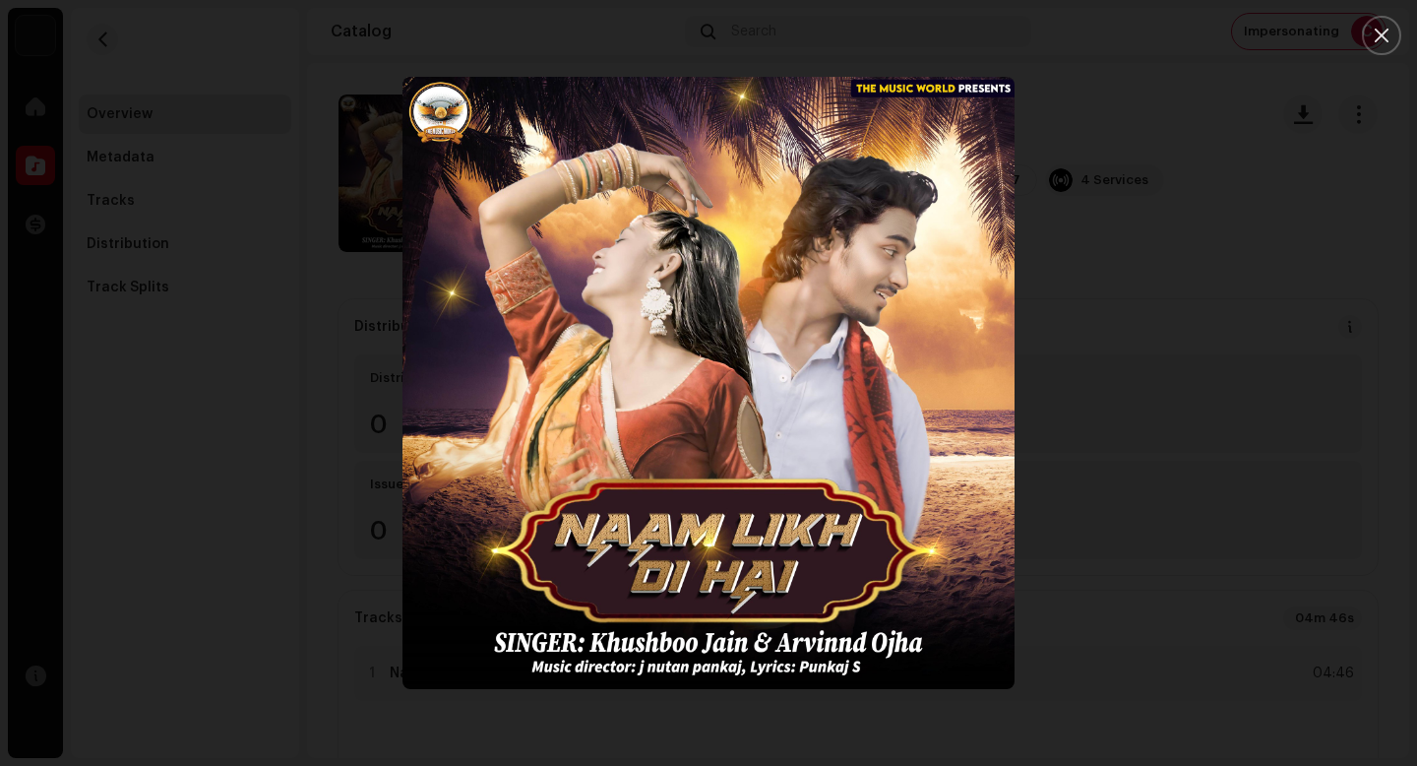
click at [1263, 554] on div at bounding box center [708, 383] width 1417 height 766
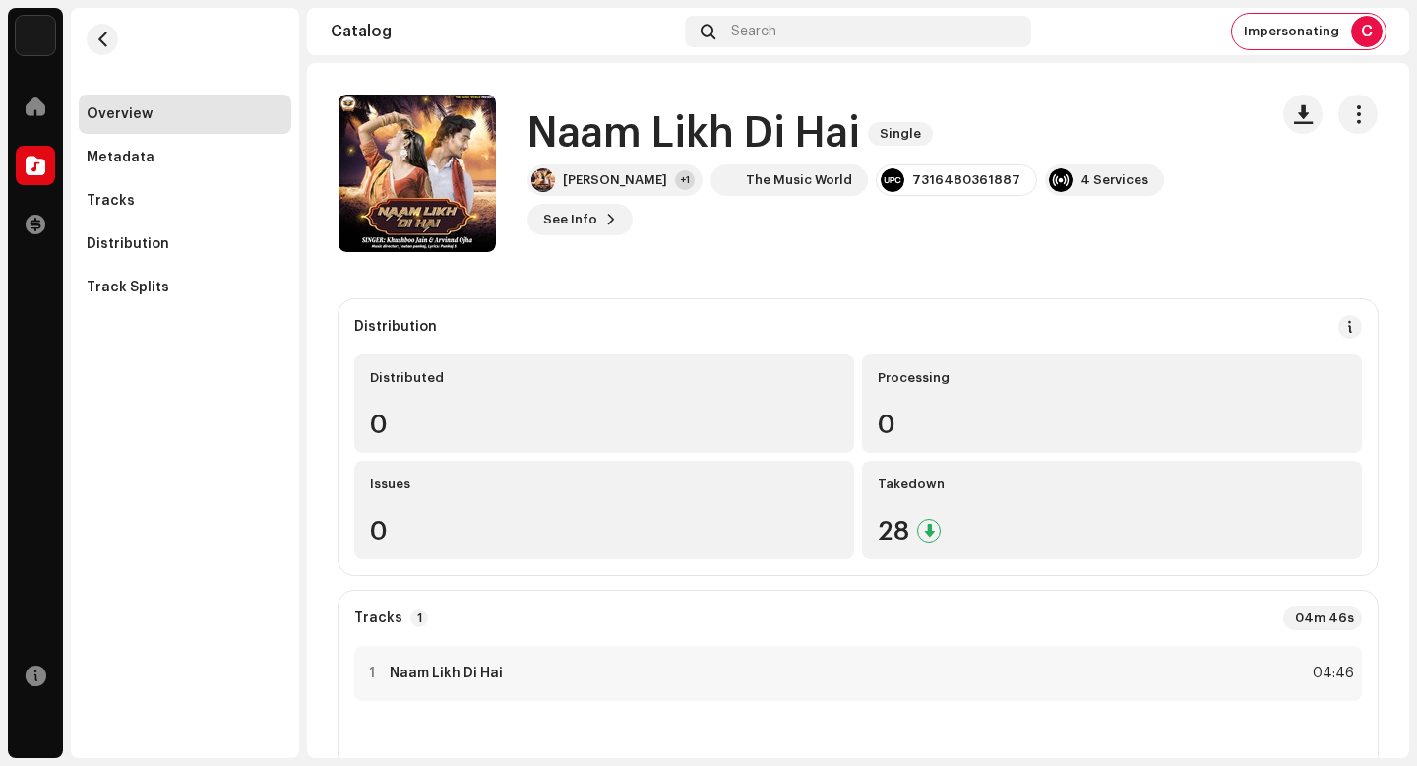
click at [203, 221] on div "Overview Metadata Tracks Distribution Track Splits" at bounding box center [185, 200] width 213 height 213
click at [217, 211] on div "Tracks" at bounding box center [185, 200] width 213 height 39
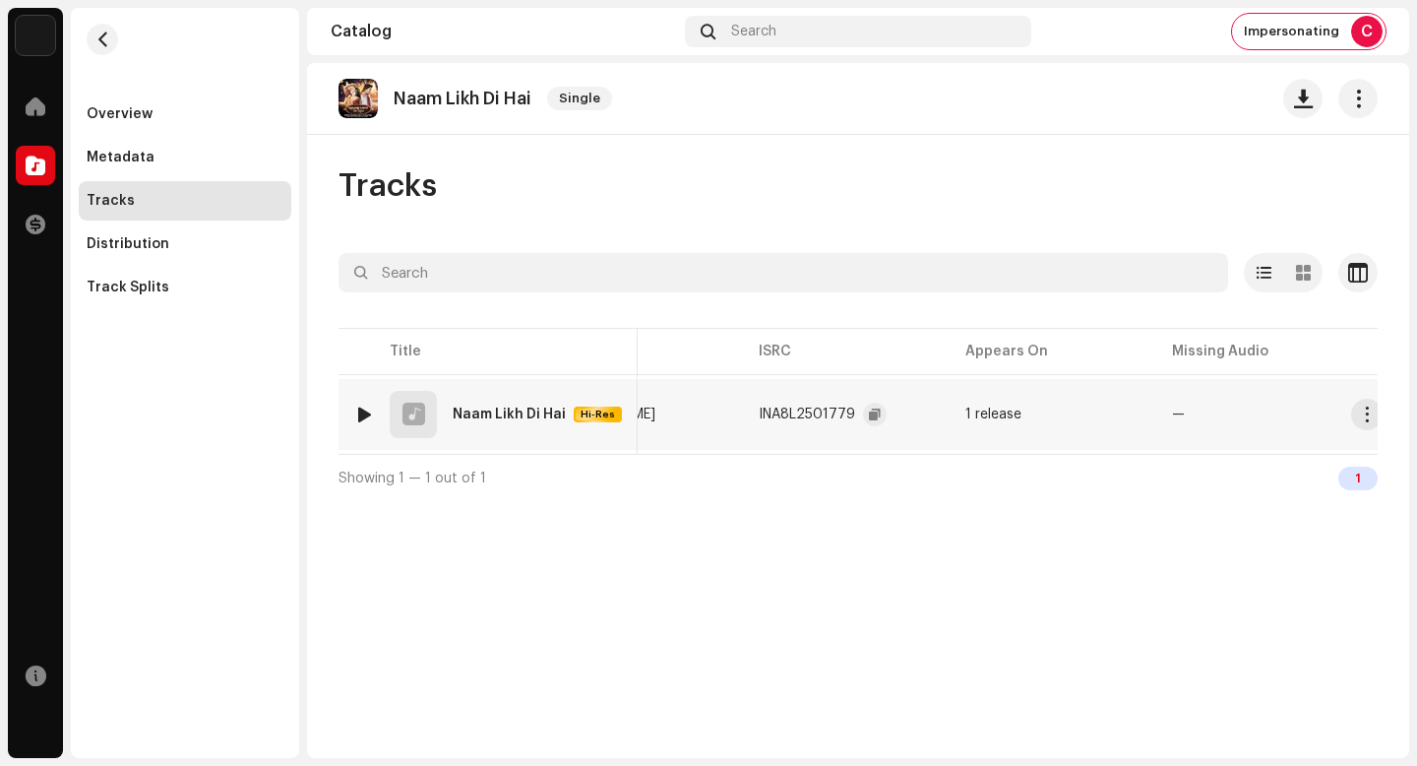
scroll to position [0, 329]
click at [848, 408] on span "button" at bounding box center [854, 414] width 12 height 16
click at [1350, 417] on span "button" at bounding box center [1347, 414] width 15 height 16
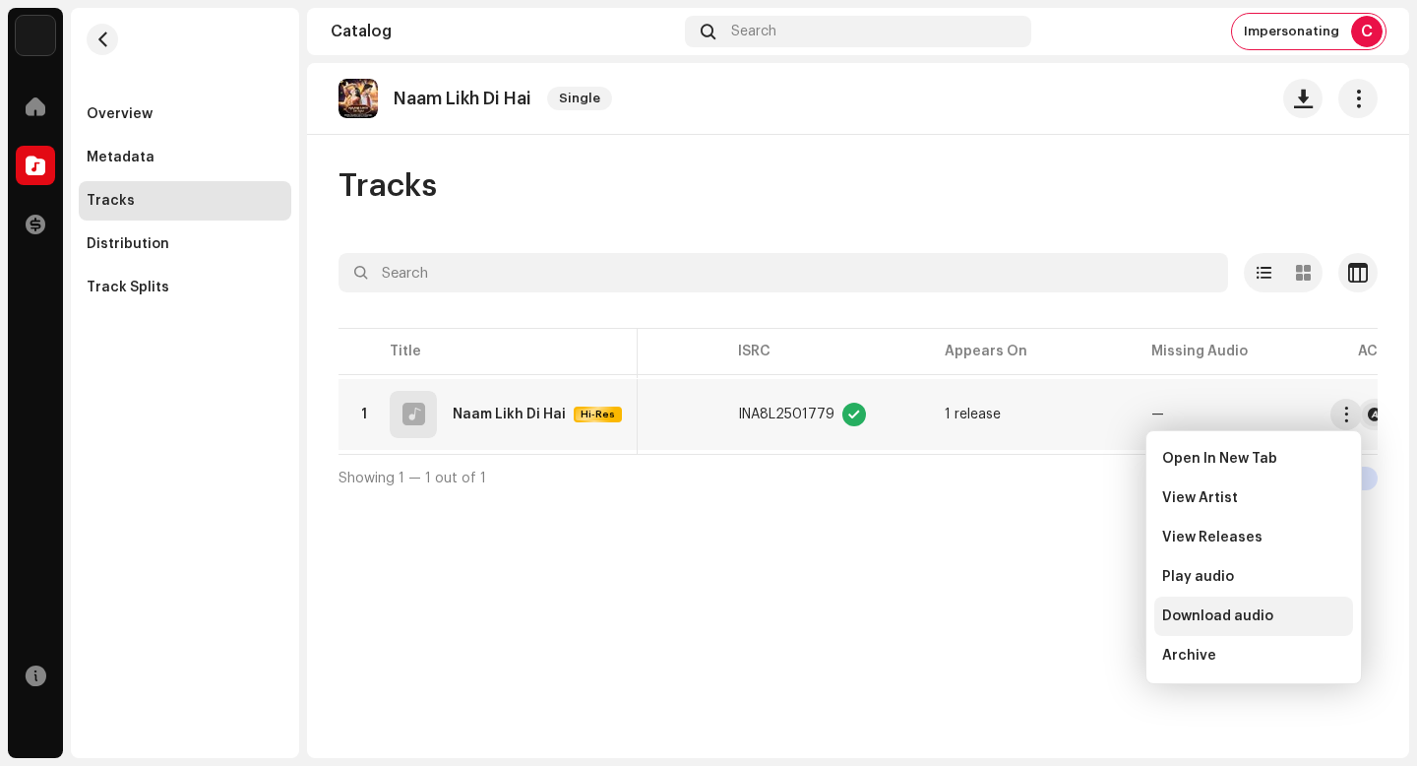
click at [1275, 605] on div "Download audio" at bounding box center [1254, 615] width 199 height 39
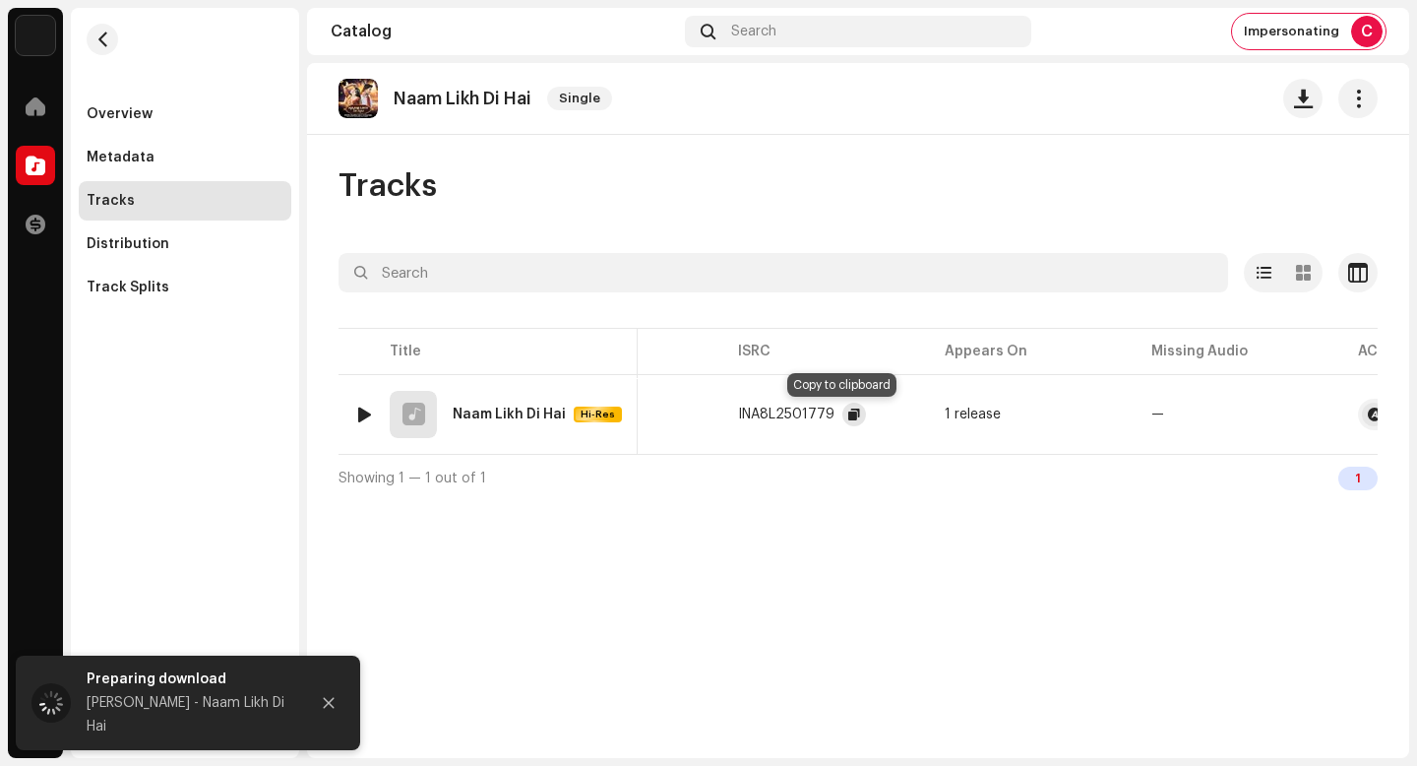
click at [845, 422] on button "button" at bounding box center [855, 415] width 24 height 24
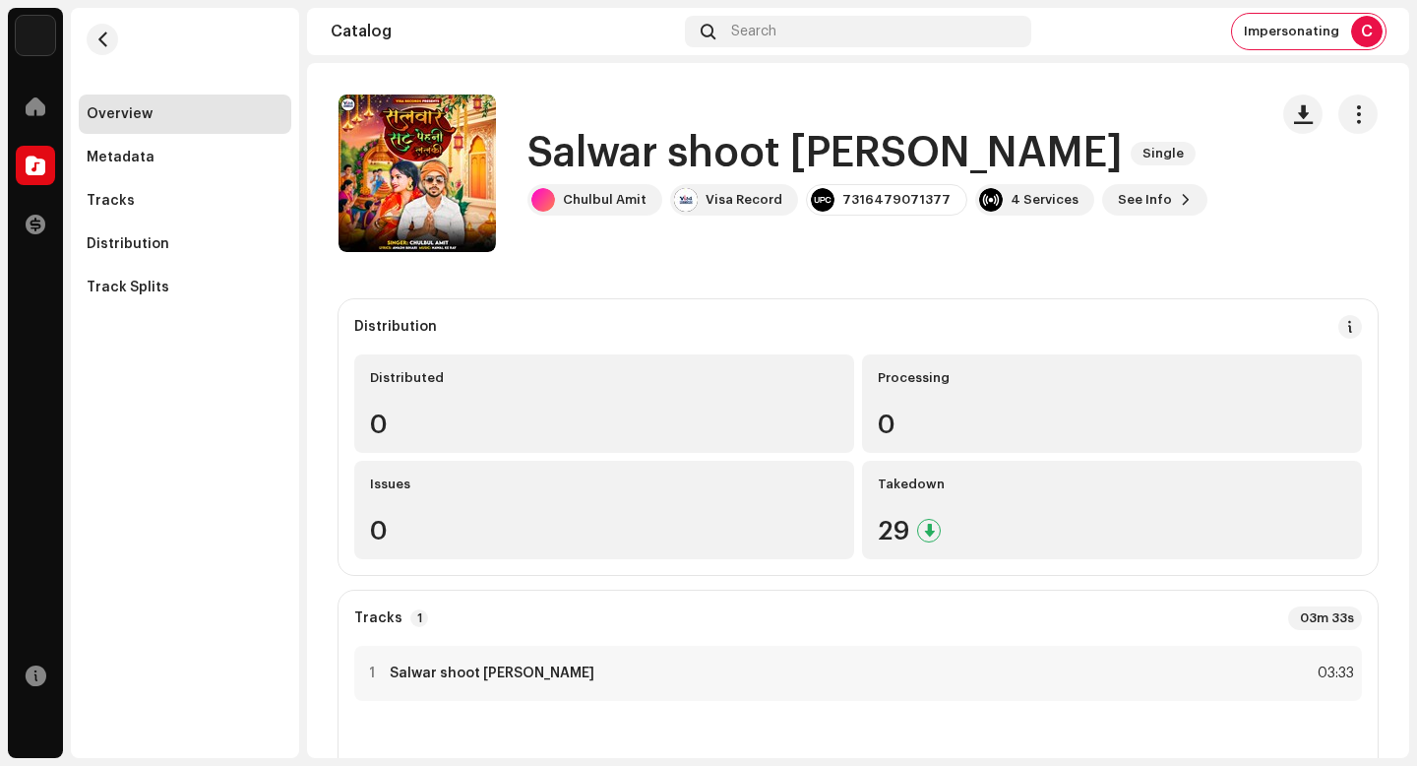
click at [757, 159] on h1 "Salwar shoot [PERSON_NAME]" at bounding box center [825, 153] width 595 height 45
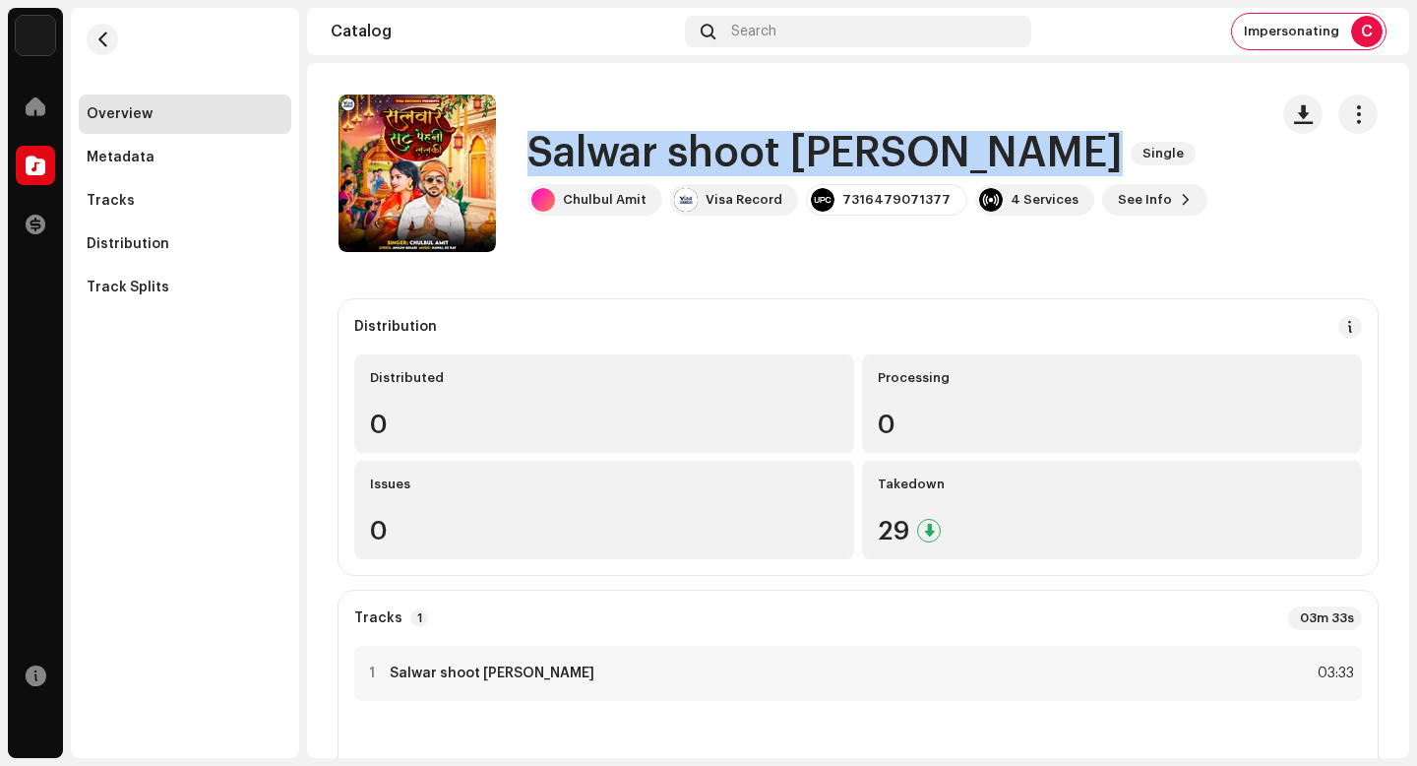
click at [757, 159] on h1 "Salwar shoot [PERSON_NAME]" at bounding box center [825, 153] width 595 height 45
copy div "Salwar shoot [PERSON_NAME] Single"
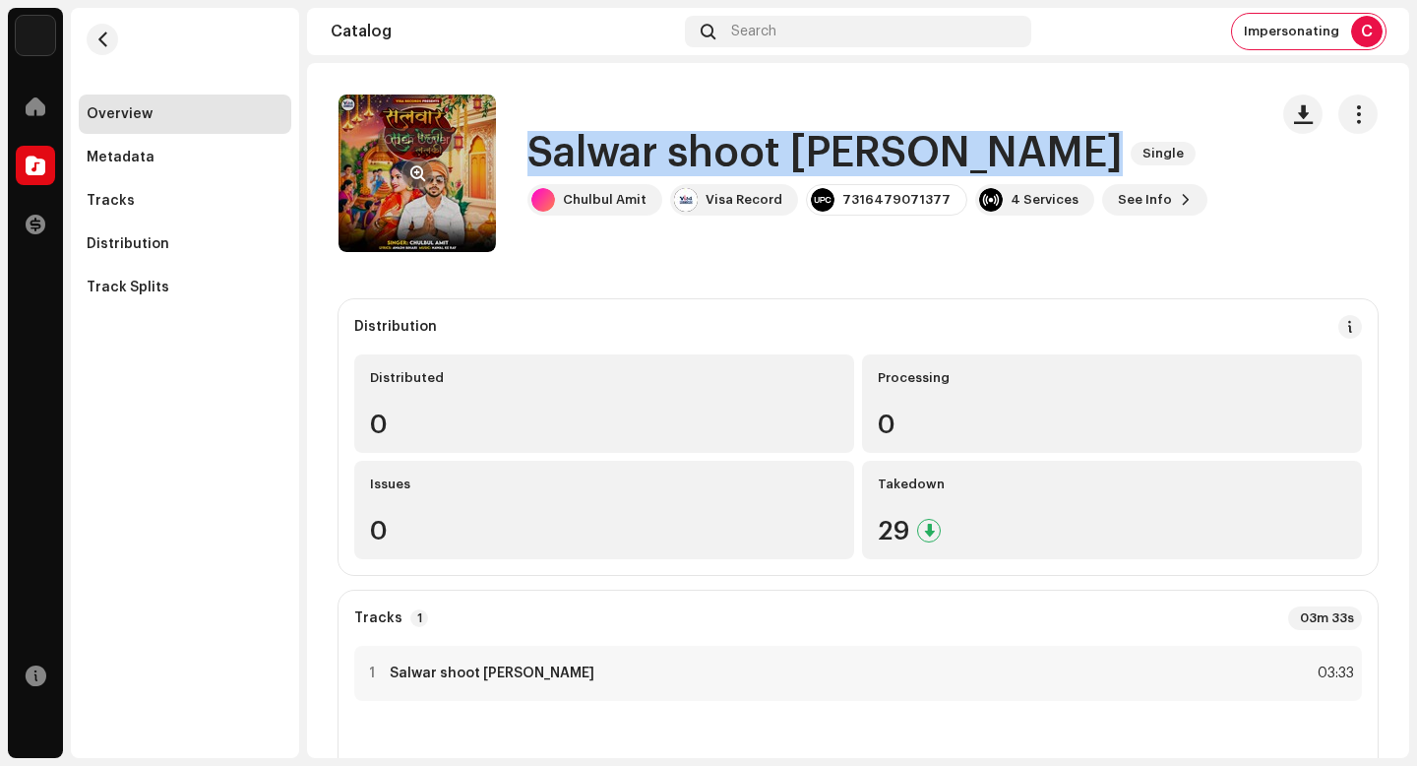
click at [420, 162] on button "button" at bounding box center [417, 172] width 31 height 31
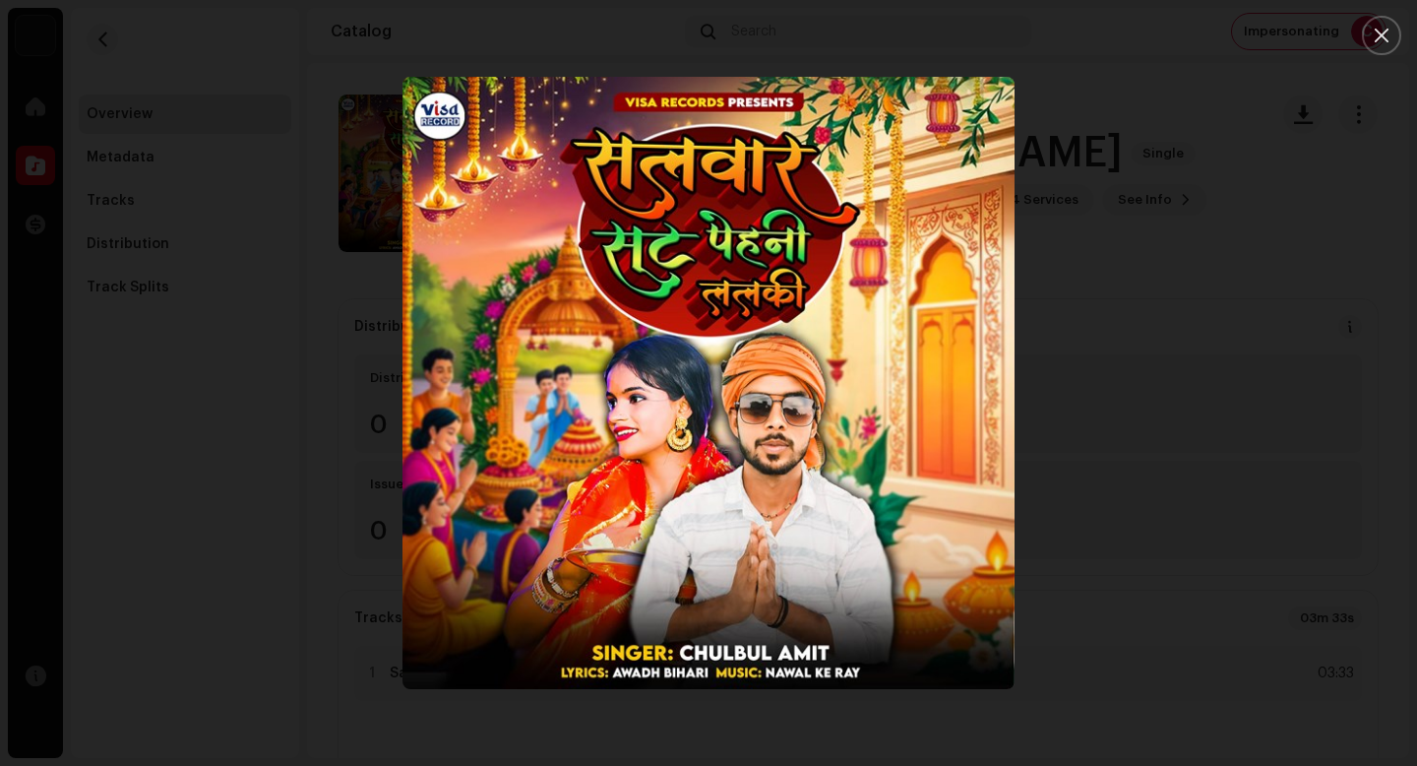
click at [1138, 510] on div at bounding box center [708, 383] width 1417 height 766
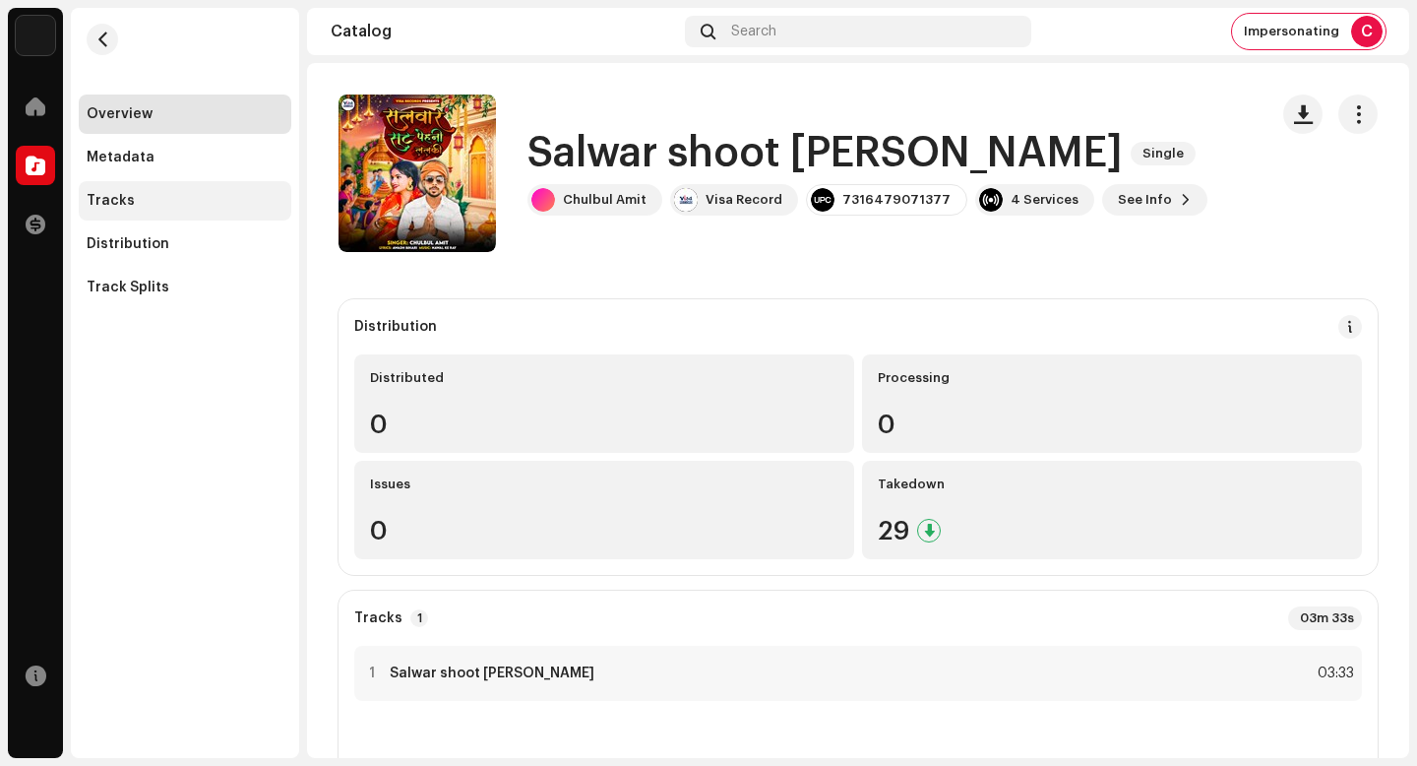
click at [234, 204] on div "Tracks" at bounding box center [185, 201] width 197 height 16
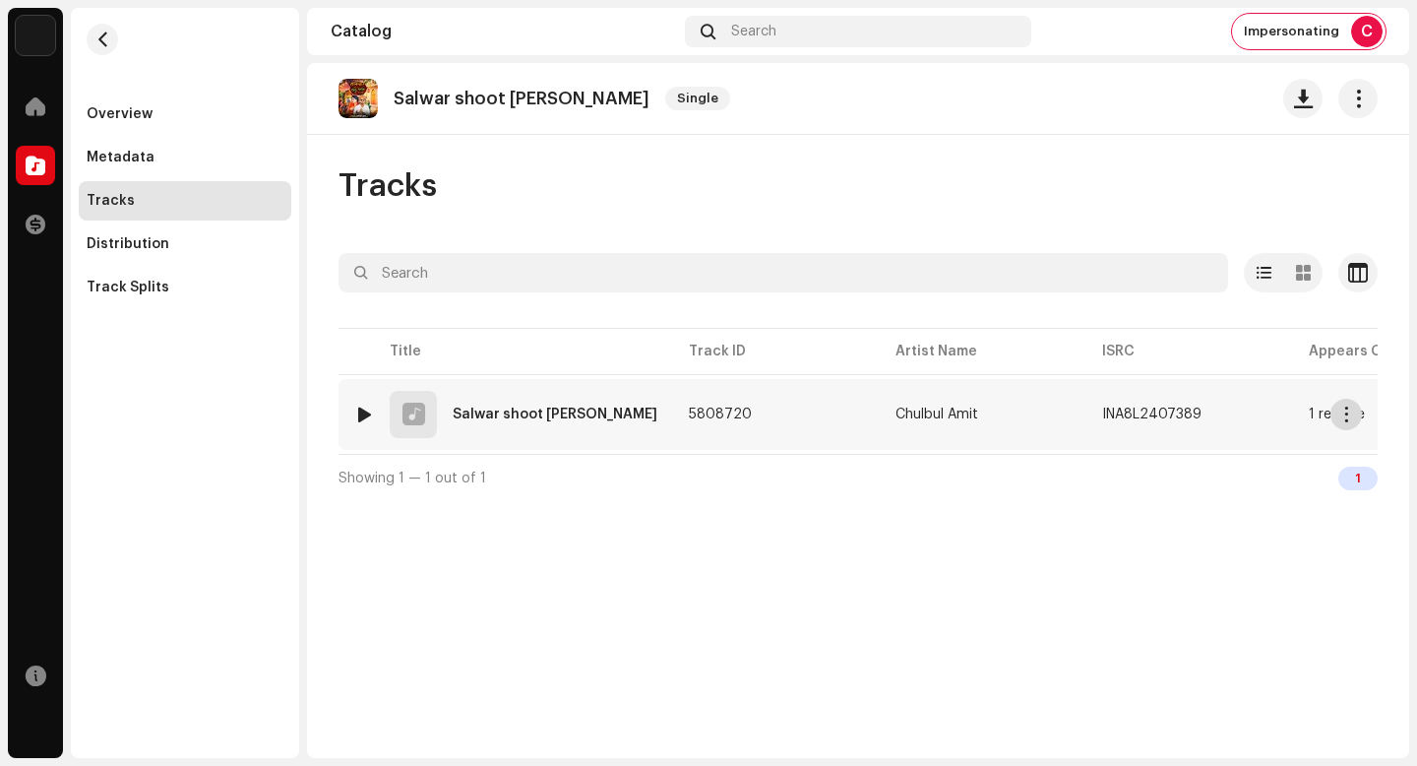
click at [1352, 423] on button "button" at bounding box center [1346, 414] width 31 height 31
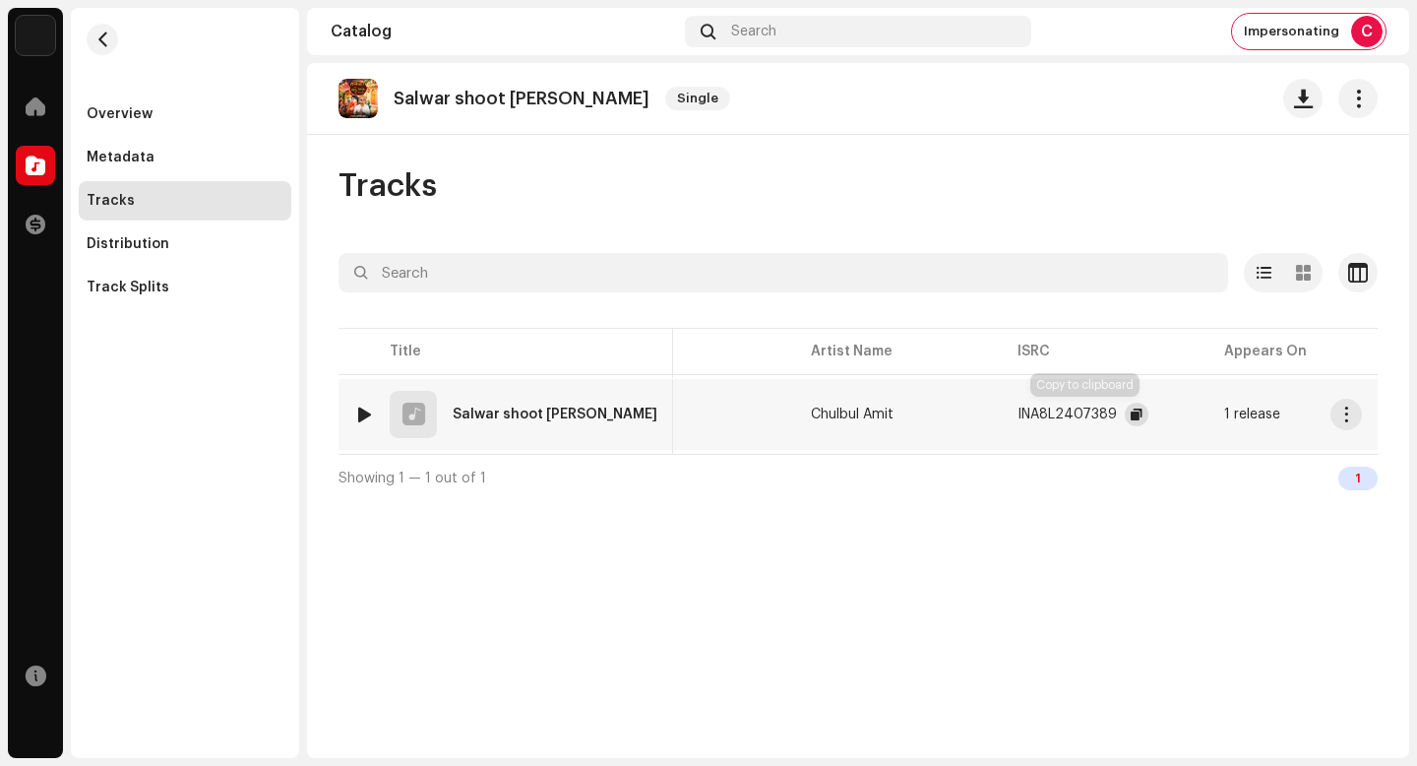
click at [1125, 414] on button "button" at bounding box center [1137, 415] width 24 height 24
click at [1354, 418] on button "button" at bounding box center [1346, 414] width 31 height 31
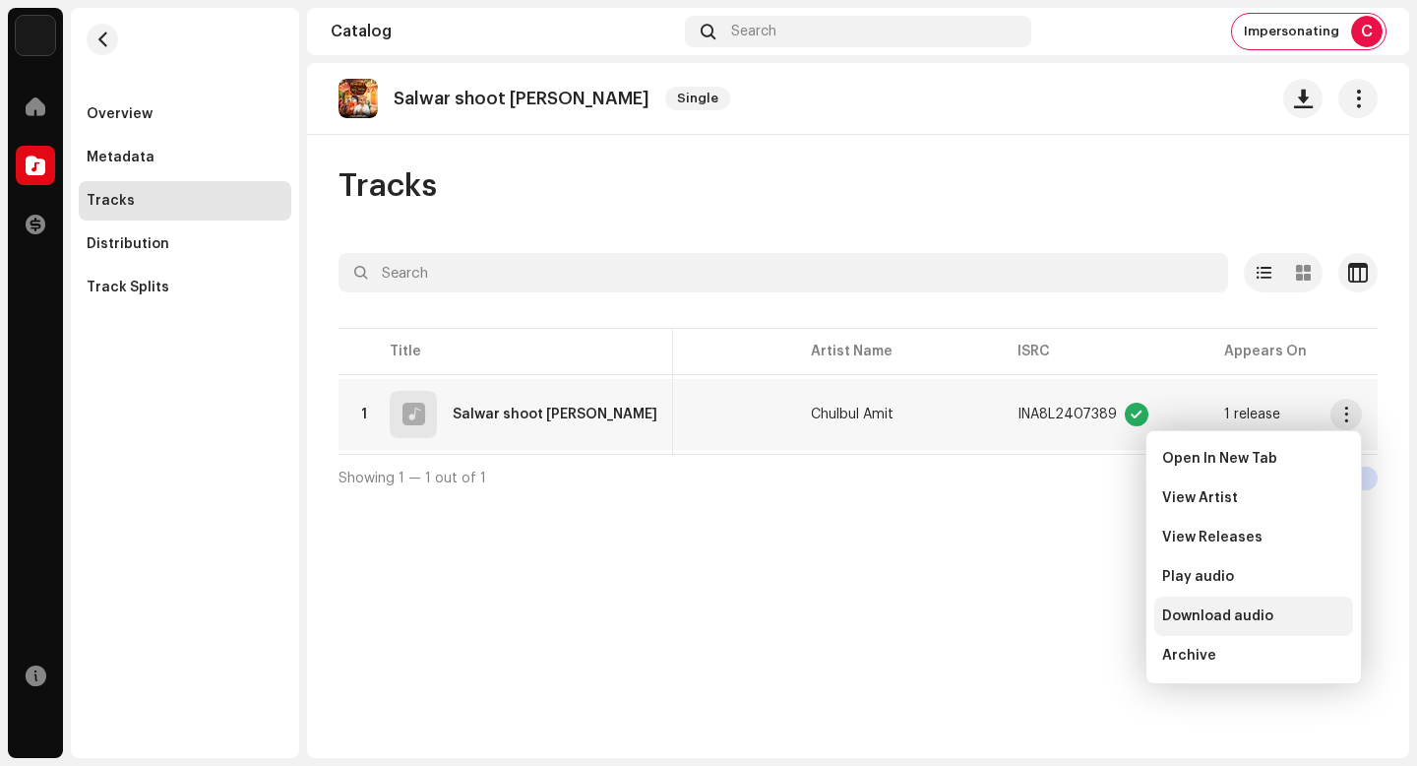
click at [1311, 605] on div "Download audio" at bounding box center [1254, 615] width 199 height 39
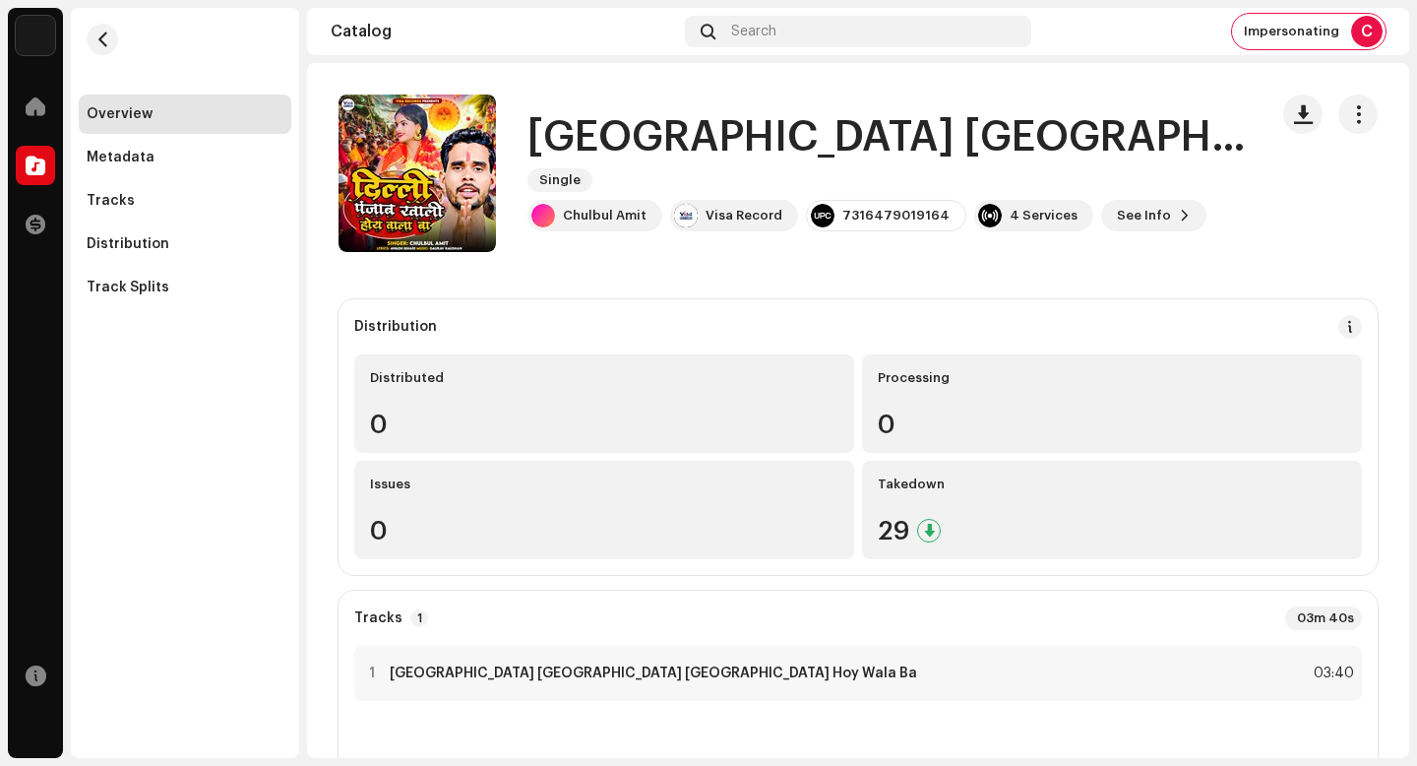
click at [825, 148] on h1 "[GEOGRAPHIC_DATA] [GEOGRAPHIC_DATA] [GEOGRAPHIC_DATA] Hoy Wala Ba" at bounding box center [890, 137] width 724 height 45
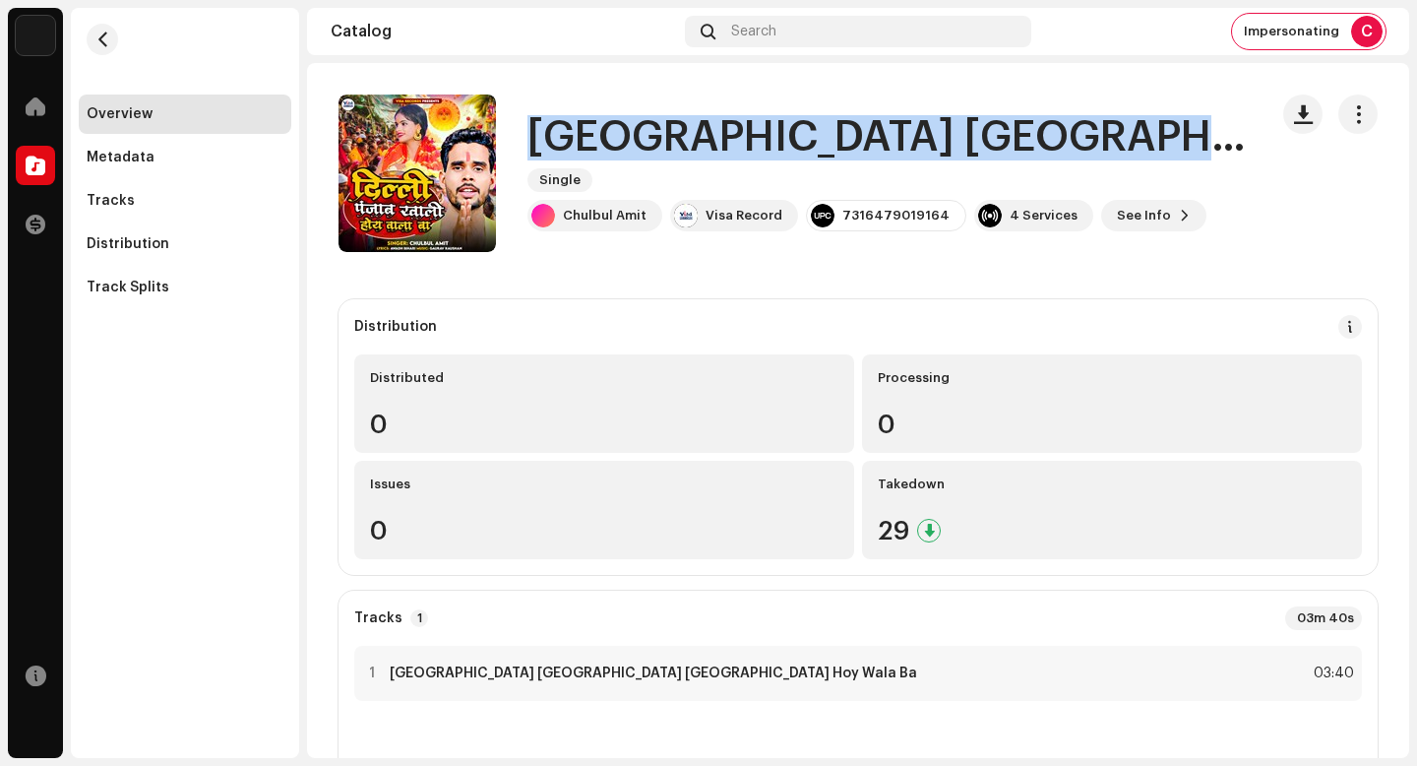
click at [825, 148] on h1 "[GEOGRAPHIC_DATA] [GEOGRAPHIC_DATA] [GEOGRAPHIC_DATA] Hoy Wala Ba" at bounding box center [890, 137] width 724 height 45
copy div "[GEOGRAPHIC_DATA] [GEOGRAPHIC_DATA] Khali Hoy Wala Ba Single"
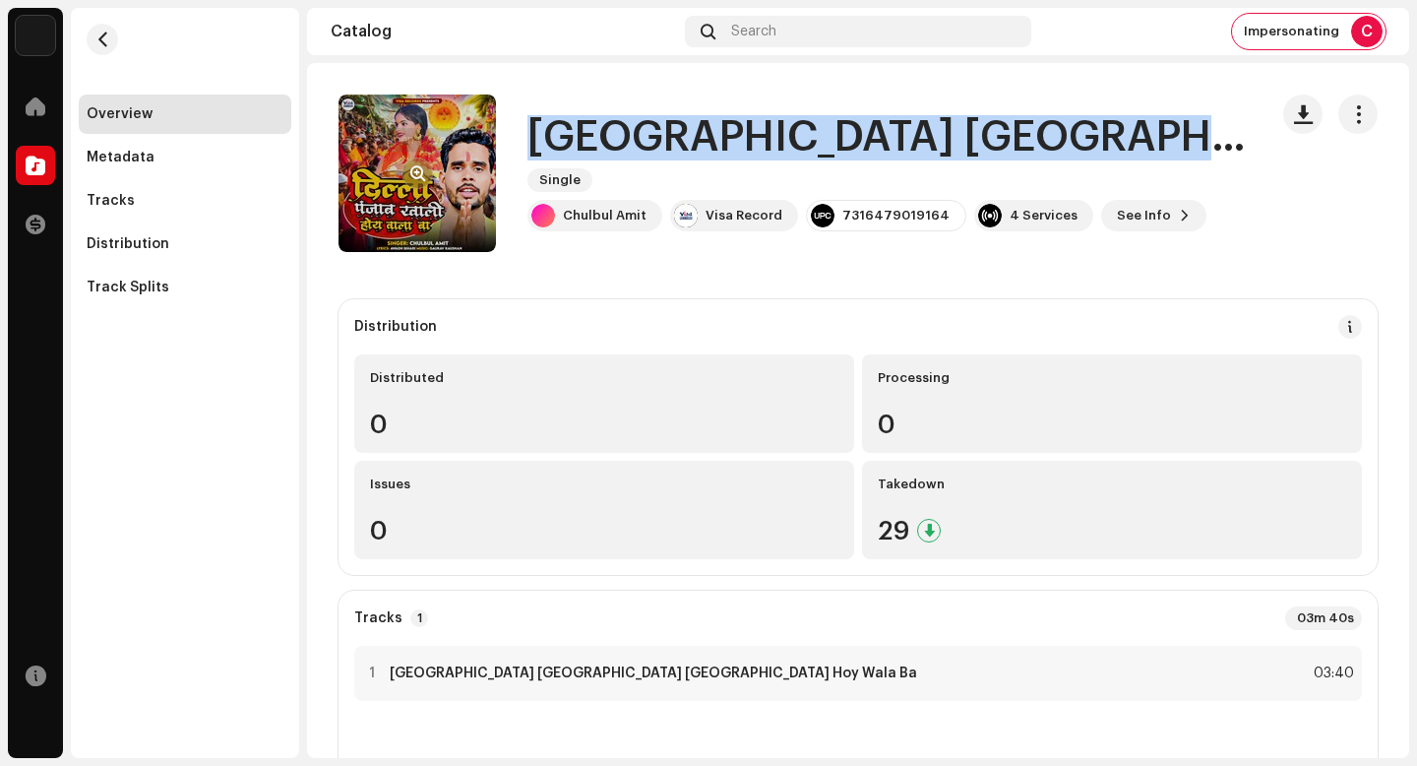
click at [422, 172] on span "button" at bounding box center [417, 173] width 15 height 16
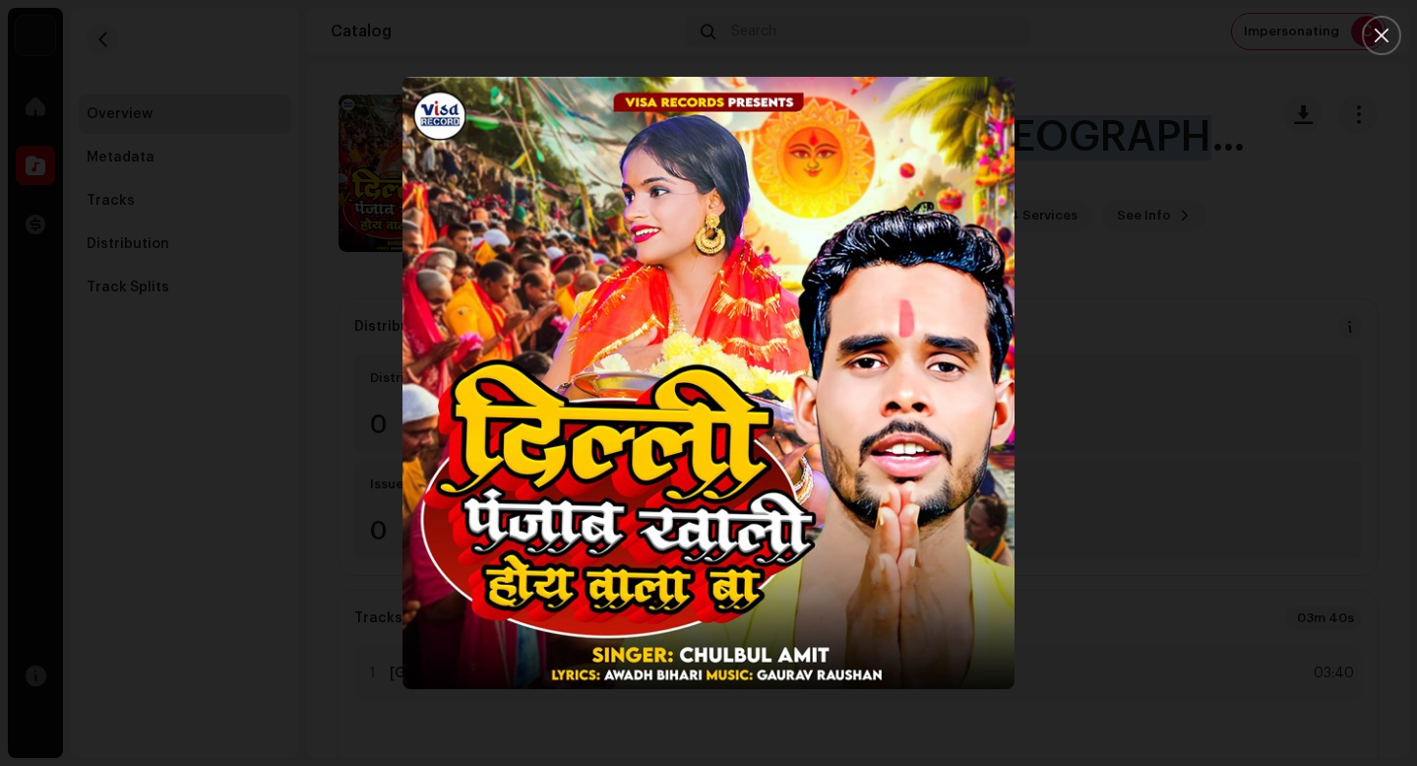
click at [622, 344] on img "1" at bounding box center [709, 383] width 612 height 612
click at [1170, 583] on div at bounding box center [708, 383] width 1417 height 766
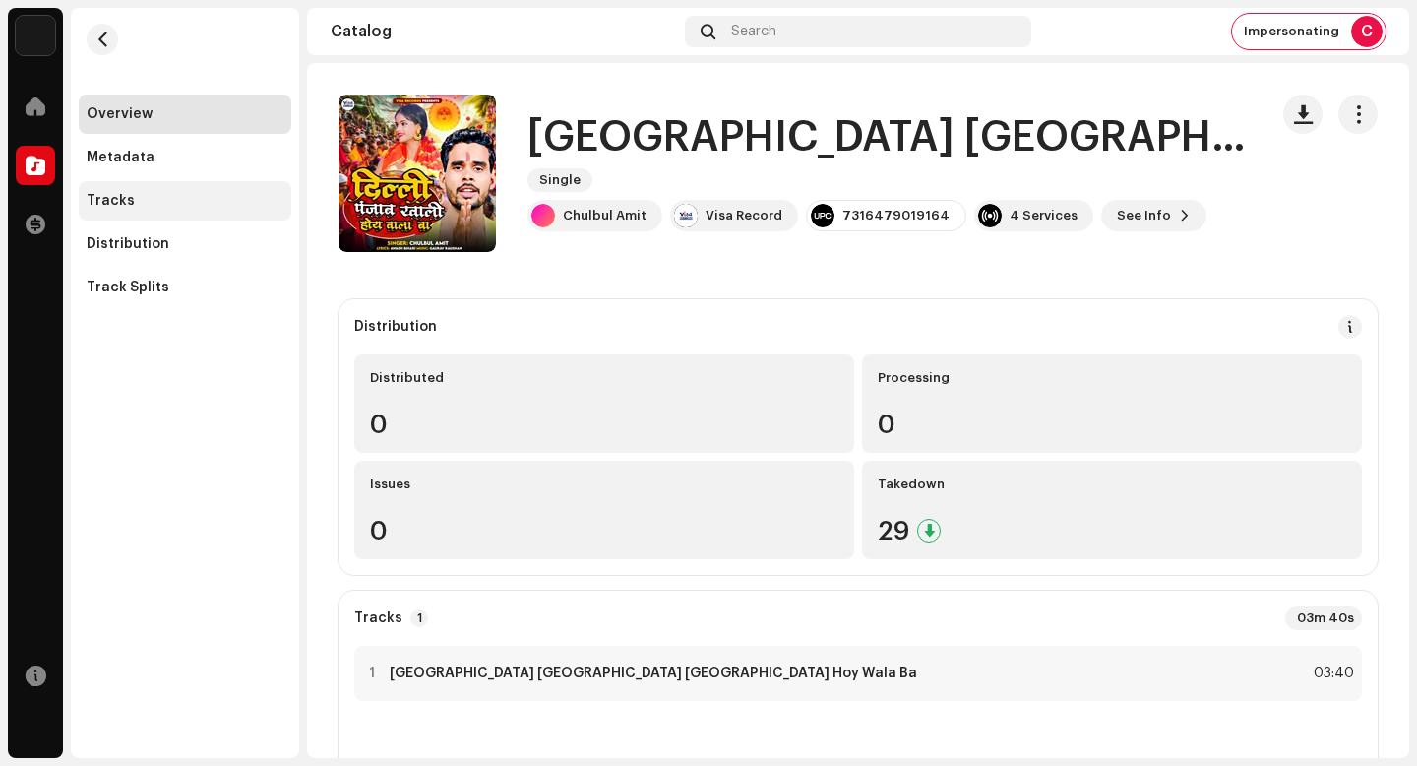
click at [212, 198] on div "Tracks" at bounding box center [185, 201] width 197 height 16
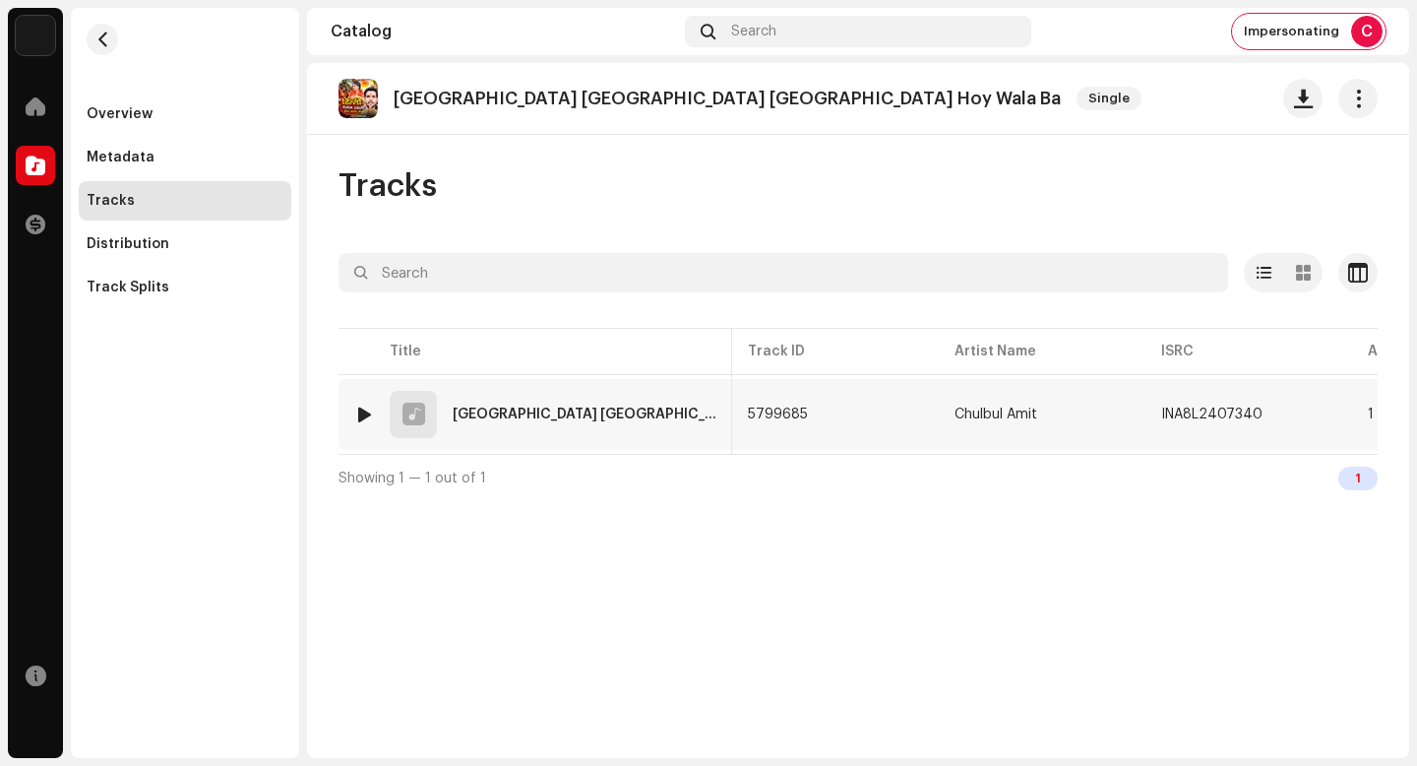
scroll to position [0, 244]
click at [940, 414] on div "INA8L2407340" at bounding box center [967, 414] width 101 height 14
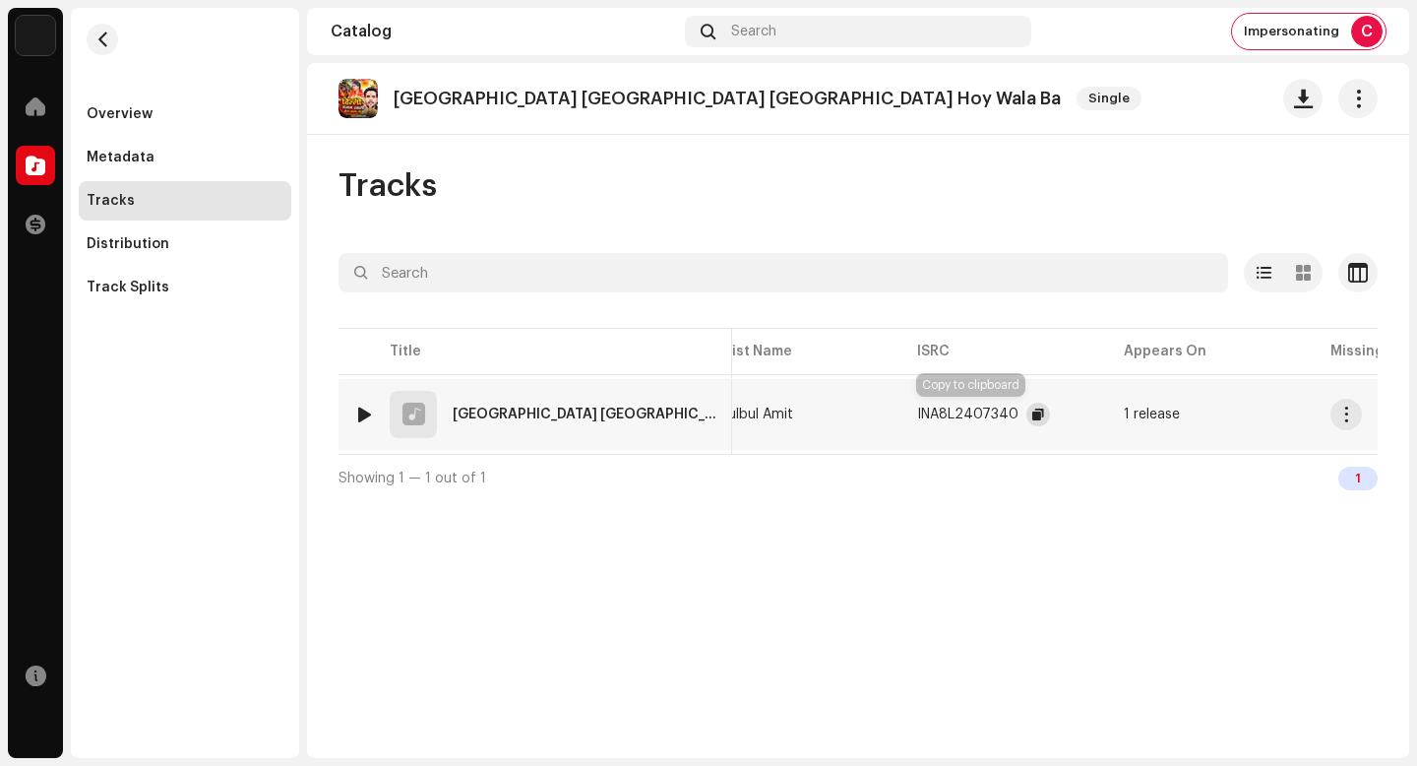
click at [1032, 413] on span "button" at bounding box center [1038, 414] width 12 height 16
click at [1354, 426] on button "button" at bounding box center [1346, 414] width 31 height 31
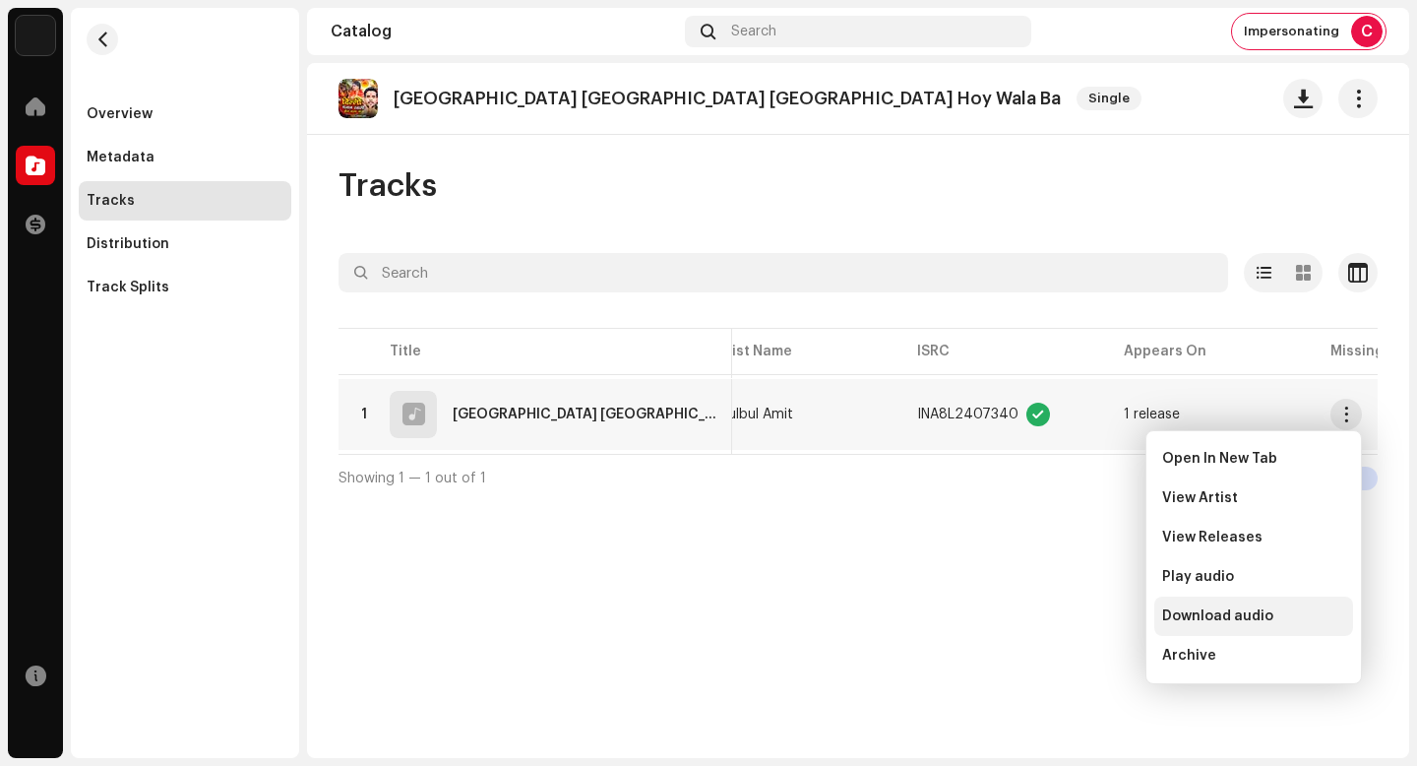
click at [1265, 617] on span "Download audio" at bounding box center [1217, 616] width 111 height 16
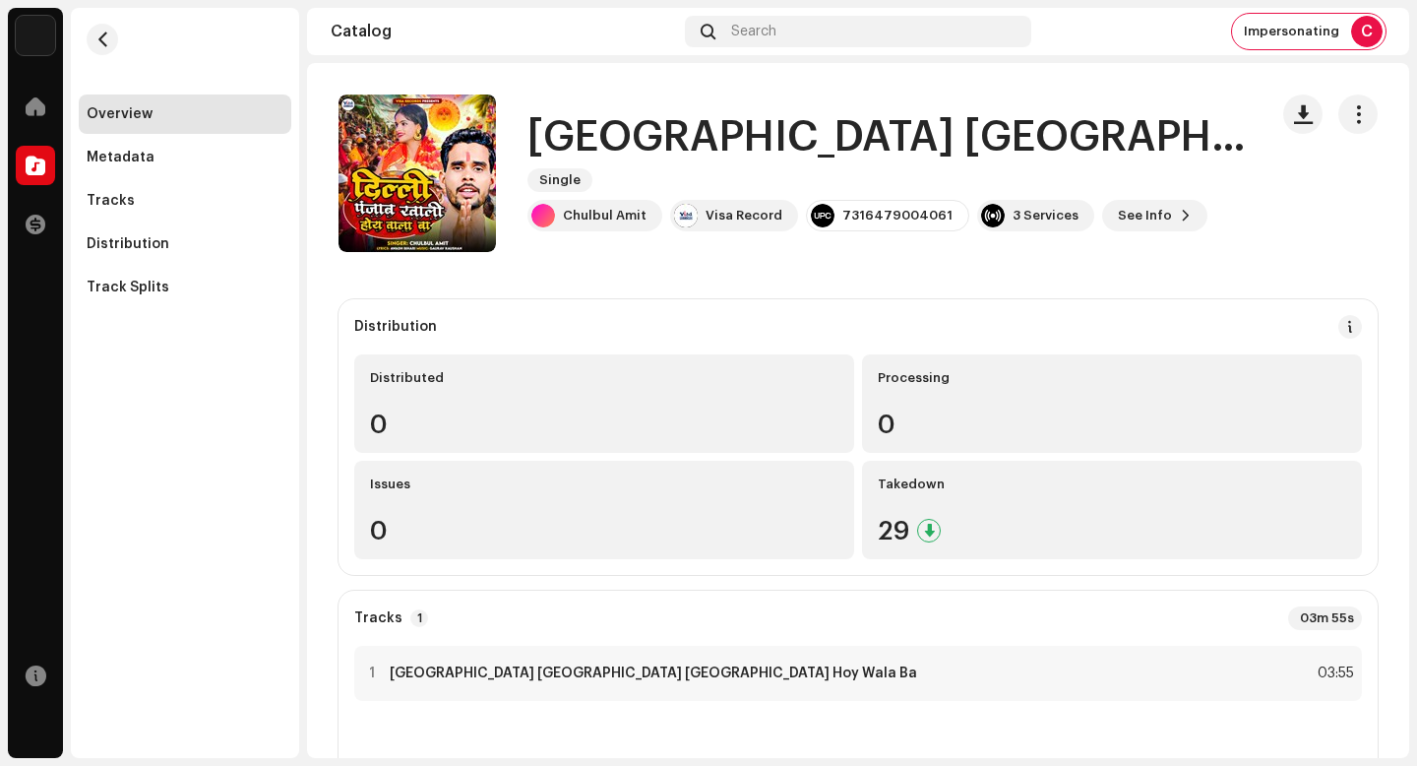
click at [850, 142] on h1 "[GEOGRAPHIC_DATA] [GEOGRAPHIC_DATA] [GEOGRAPHIC_DATA] Hoy Wala Ba" at bounding box center [890, 137] width 724 height 45
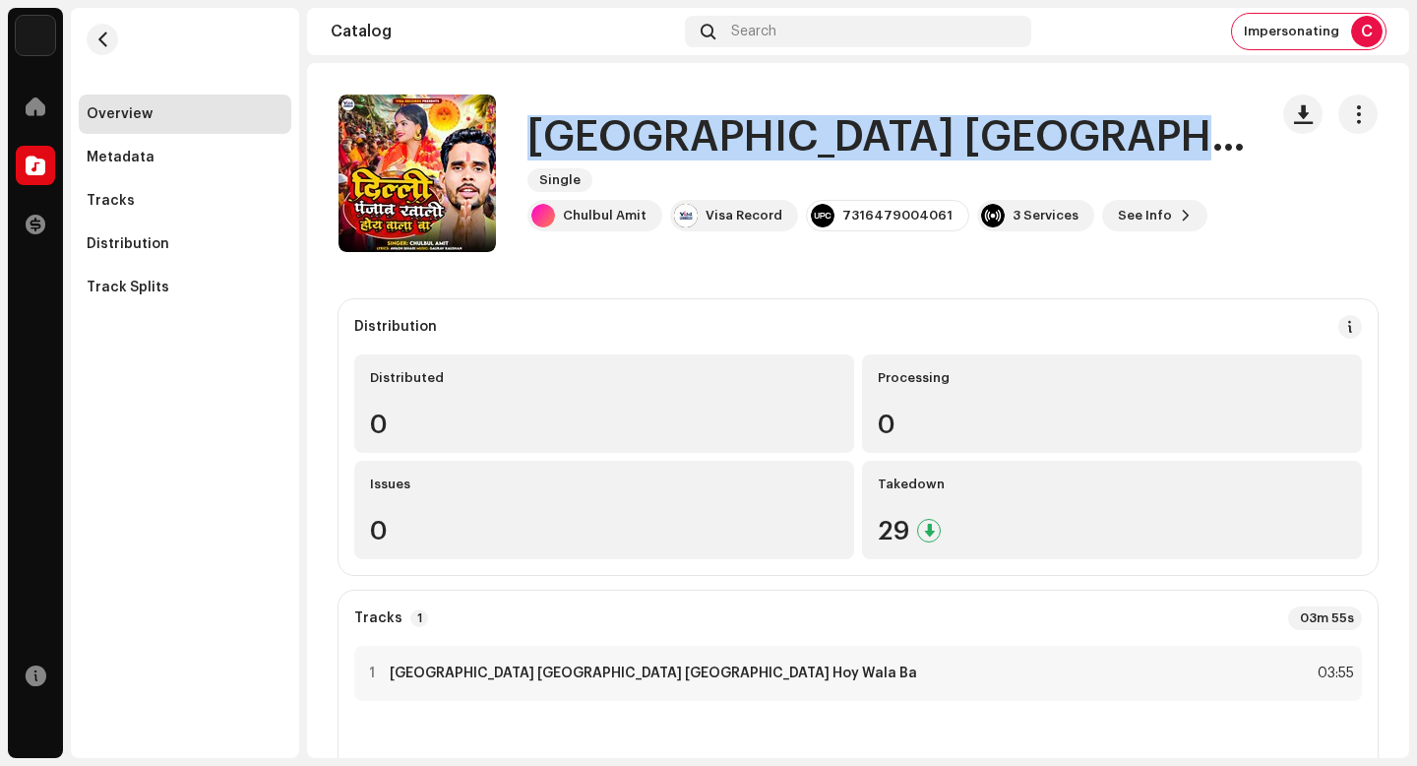
click at [850, 142] on h1 "[GEOGRAPHIC_DATA] [GEOGRAPHIC_DATA] [GEOGRAPHIC_DATA] Hoy Wala Ba" at bounding box center [890, 137] width 724 height 45
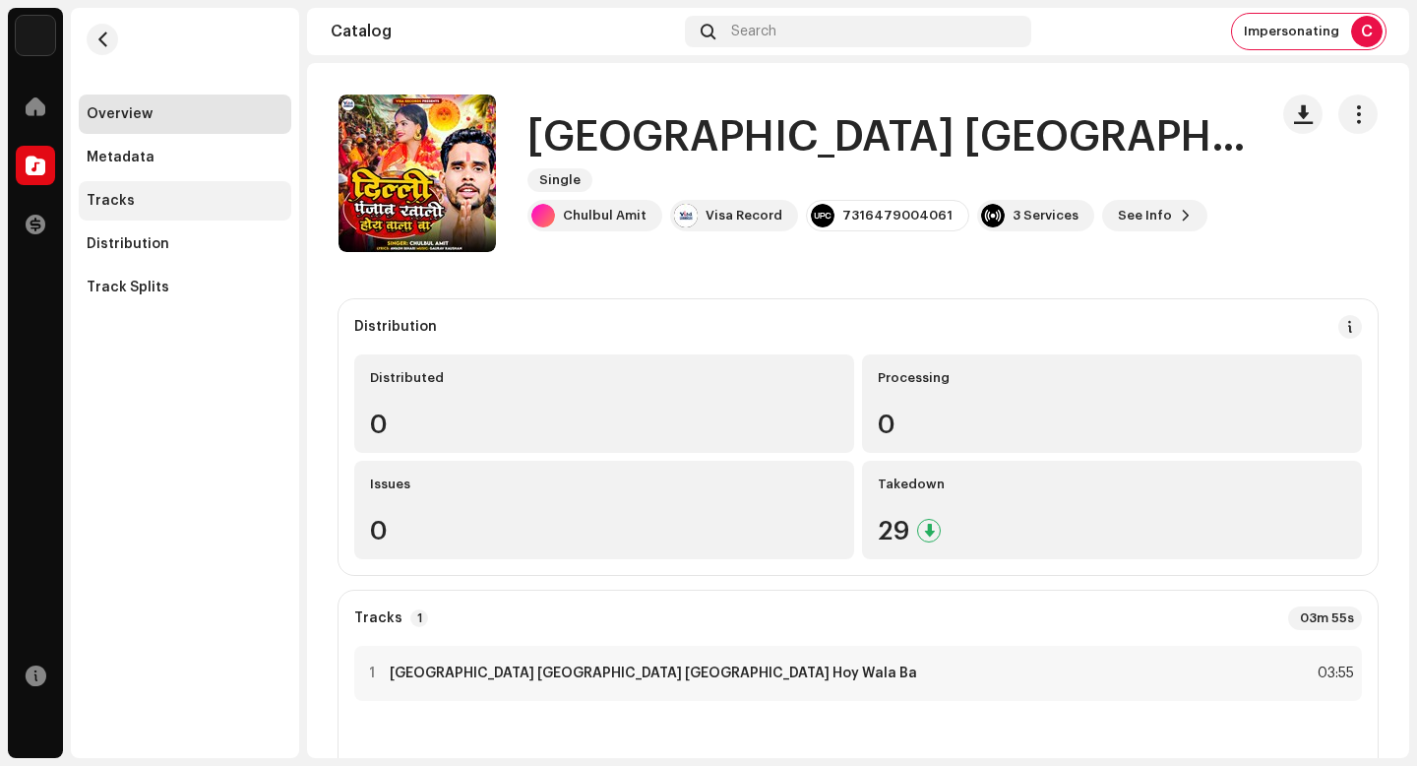
click at [170, 199] on div "Tracks" at bounding box center [185, 201] width 197 height 16
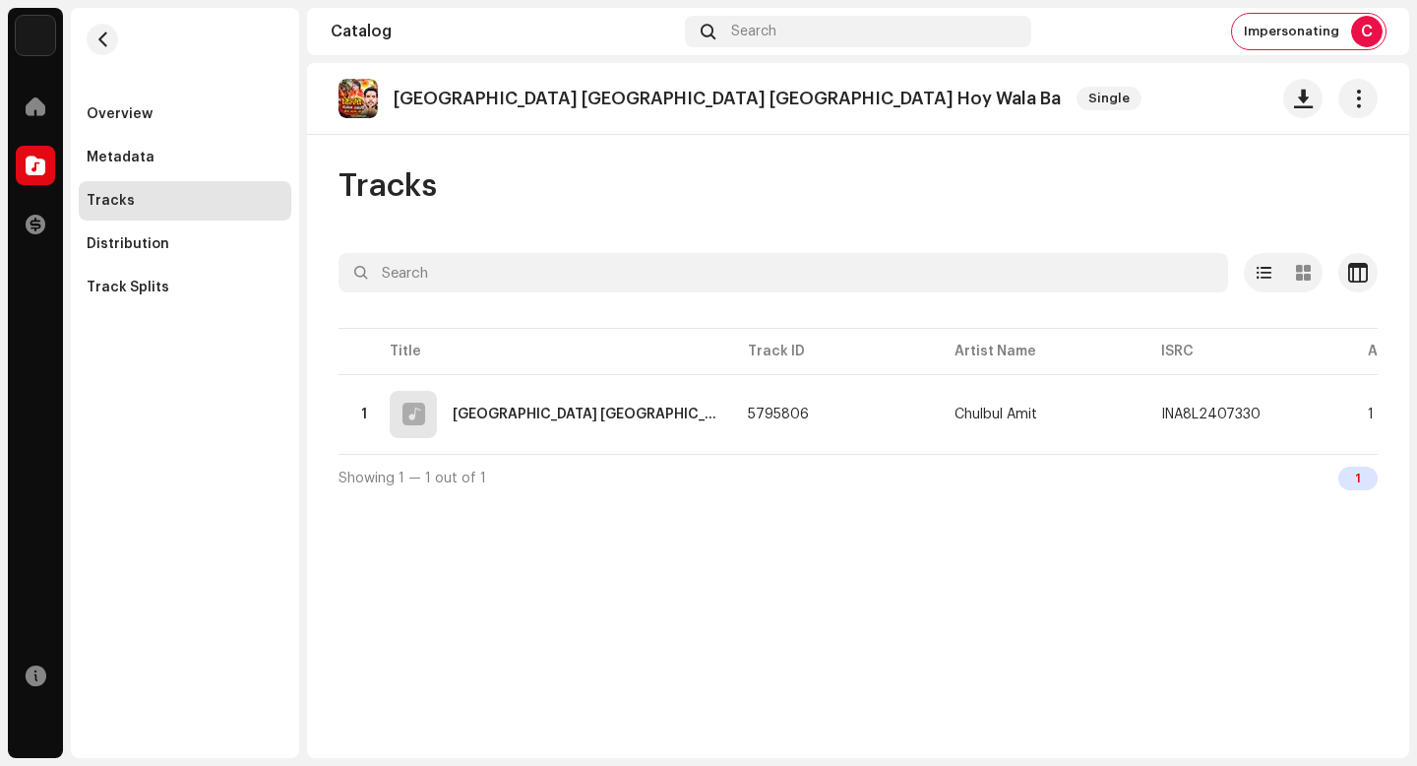
click at [633, 112] on div "[GEOGRAPHIC_DATA] [GEOGRAPHIC_DATA] Khali Hoy Wala Ba Single" at bounding box center [744, 98] width 811 height 39
click at [582, 94] on p "[GEOGRAPHIC_DATA] [GEOGRAPHIC_DATA] [GEOGRAPHIC_DATA] Hoy Wala Ba" at bounding box center [727, 99] width 667 height 21
click at [582, 94] on p "Delhi Punjab Khali Hoy Wala Ba" at bounding box center [727, 99] width 667 height 21
click at [619, 94] on p "Delhi Punjab Khali Hoy Wala Ba" at bounding box center [727, 99] width 667 height 21
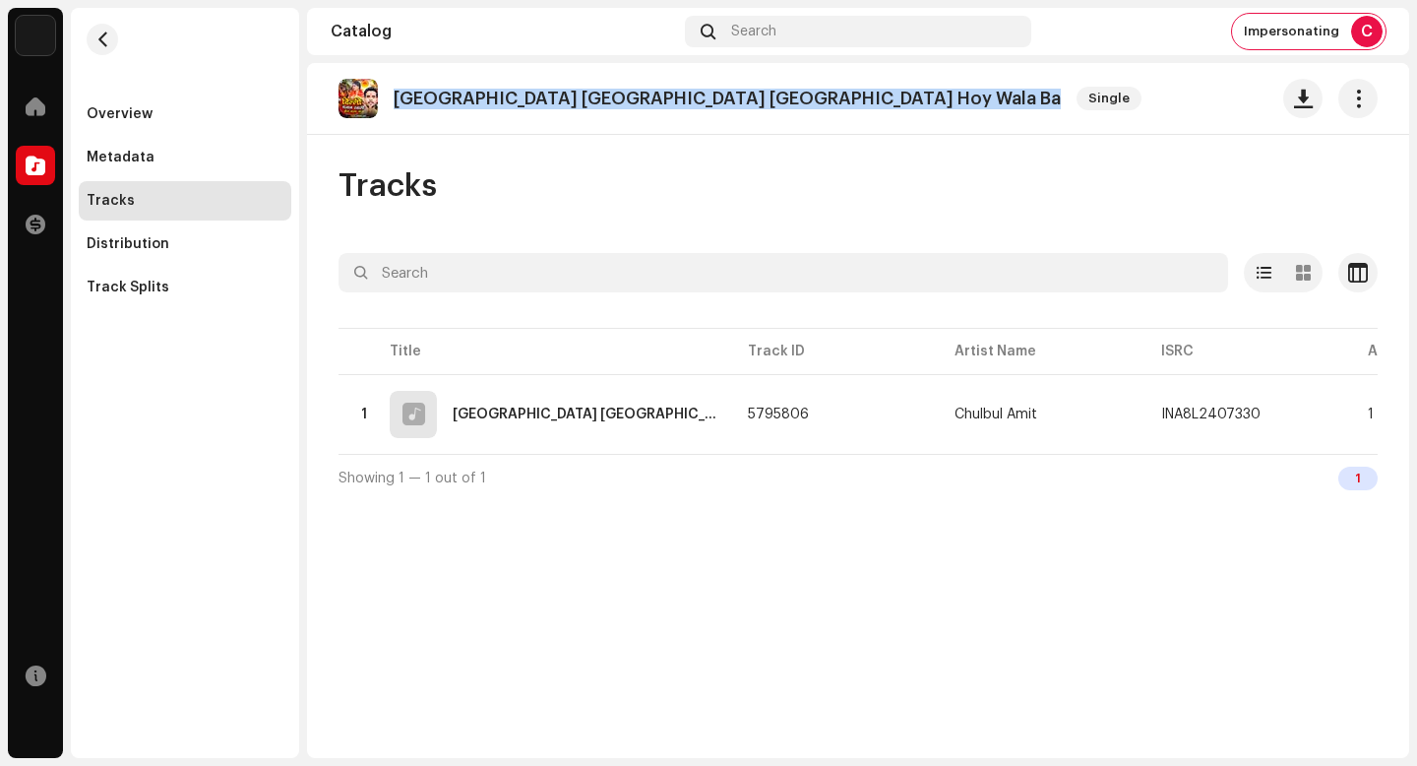
click at [619, 94] on p "Delhi Punjab Khali Hoy Wala Ba" at bounding box center [727, 99] width 667 height 21
click at [621, 94] on p "Delhi Punjab Khali Hoy Wala Ba" at bounding box center [727, 99] width 667 height 21
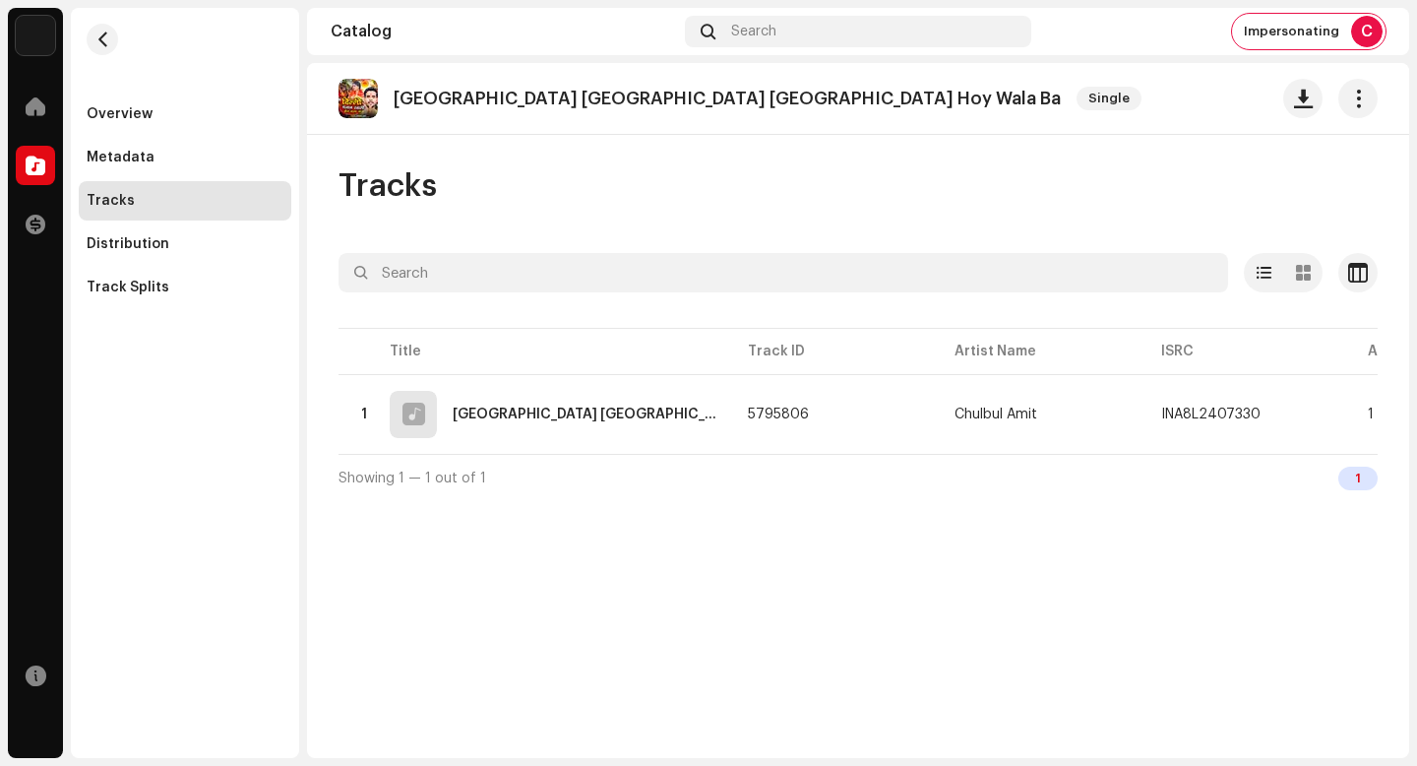
click at [625, 96] on p "Delhi Punjab Khali Hoy Wala Ba" at bounding box center [727, 99] width 667 height 21
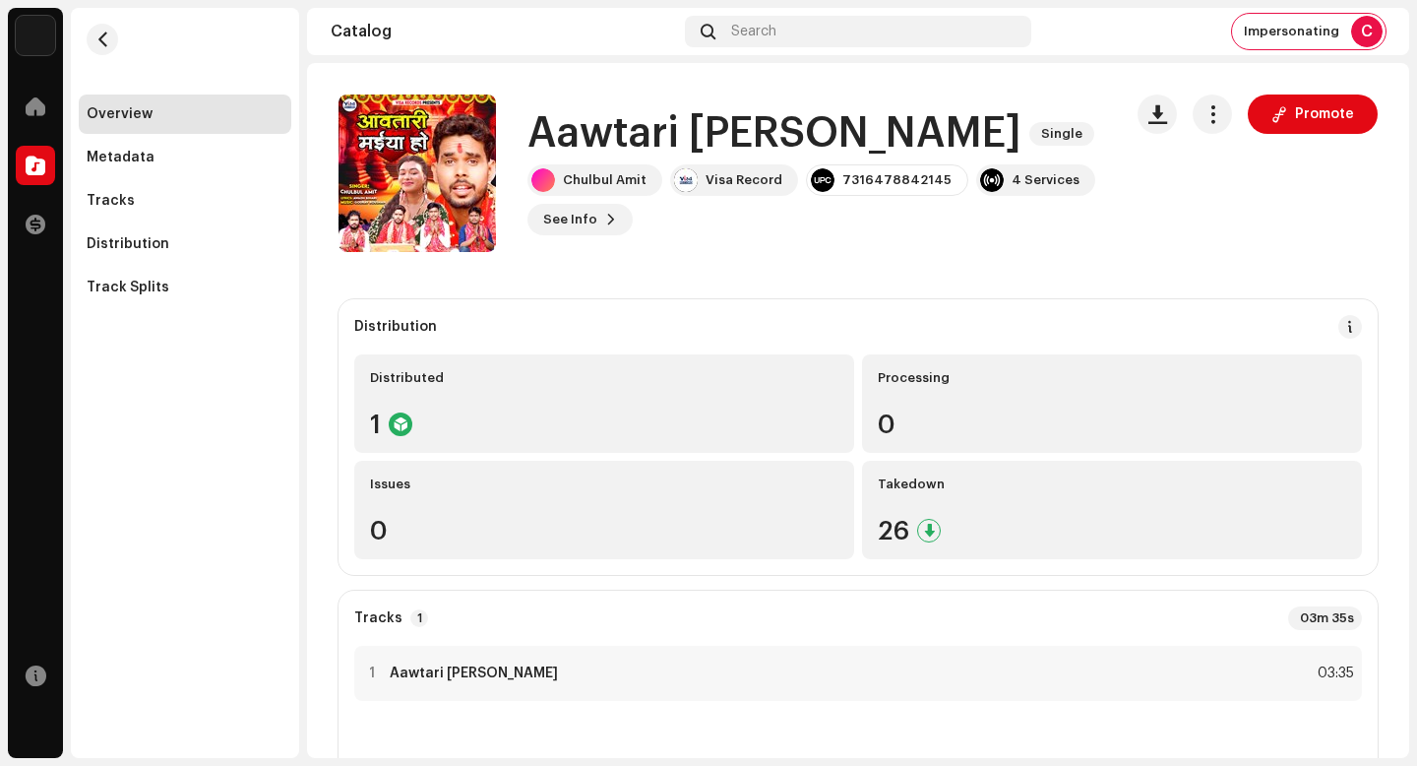
click at [718, 133] on h1 "Aawtari [PERSON_NAME]" at bounding box center [775, 133] width 494 height 45
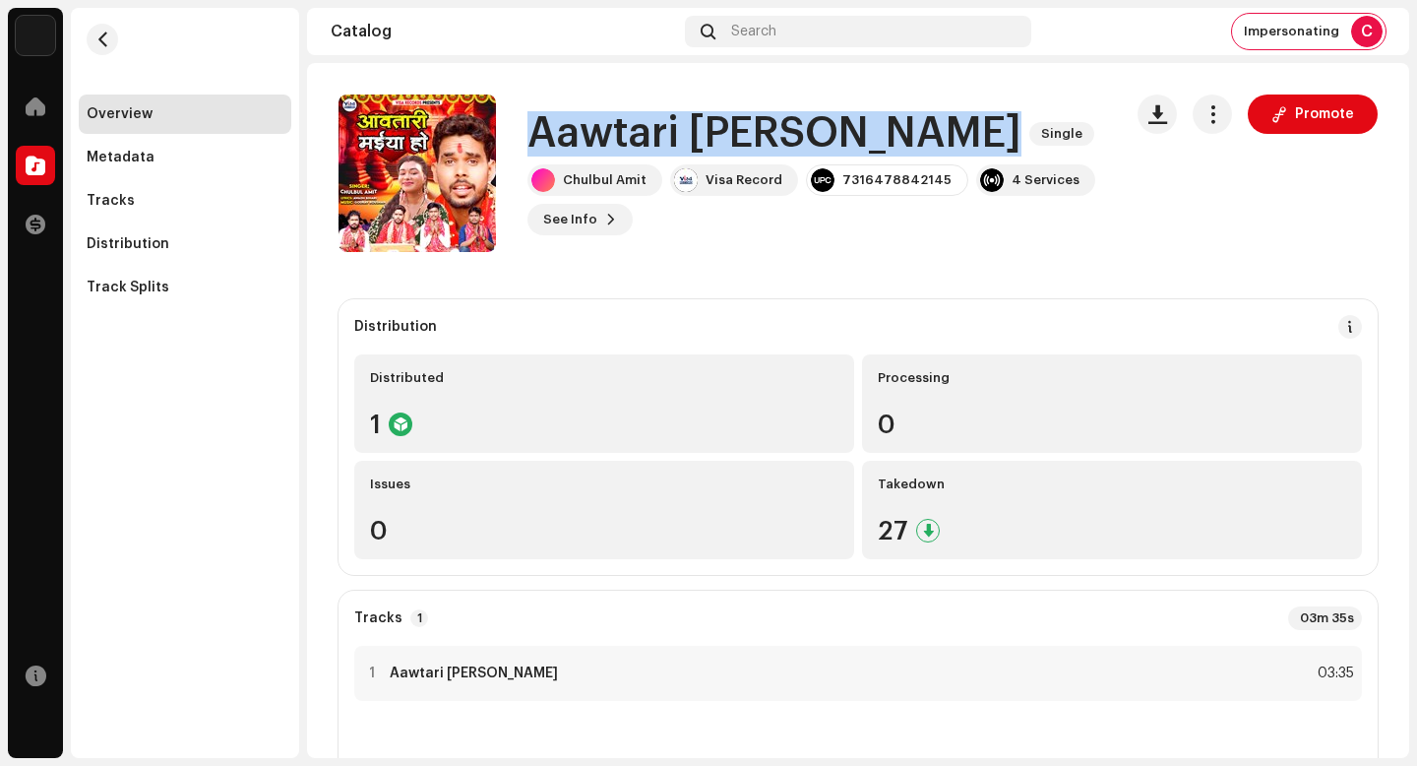
click at [718, 133] on h1 "Aawtari [PERSON_NAME]" at bounding box center [775, 133] width 494 height 45
copy div "Aawtari Maiya Ho Single"
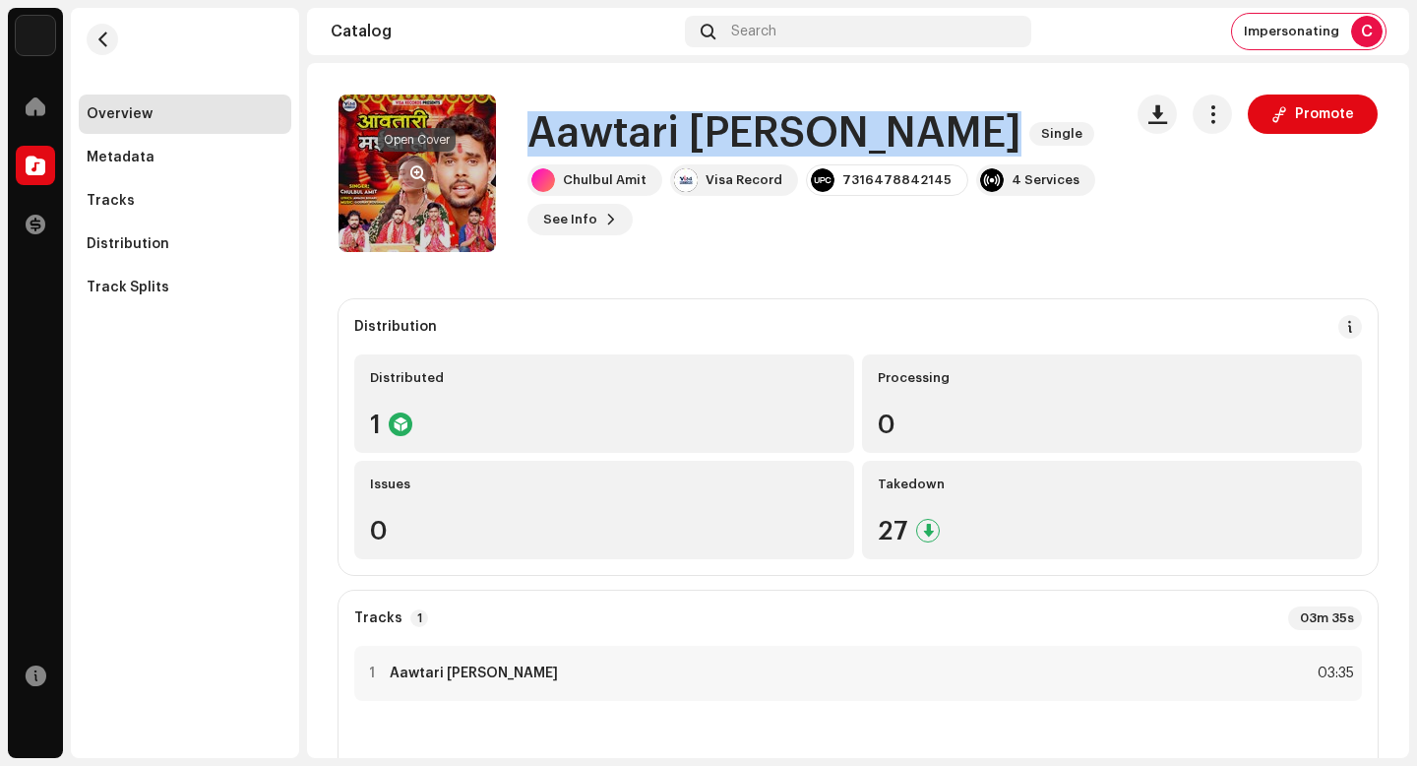
click at [419, 168] on span "button" at bounding box center [417, 173] width 15 height 16
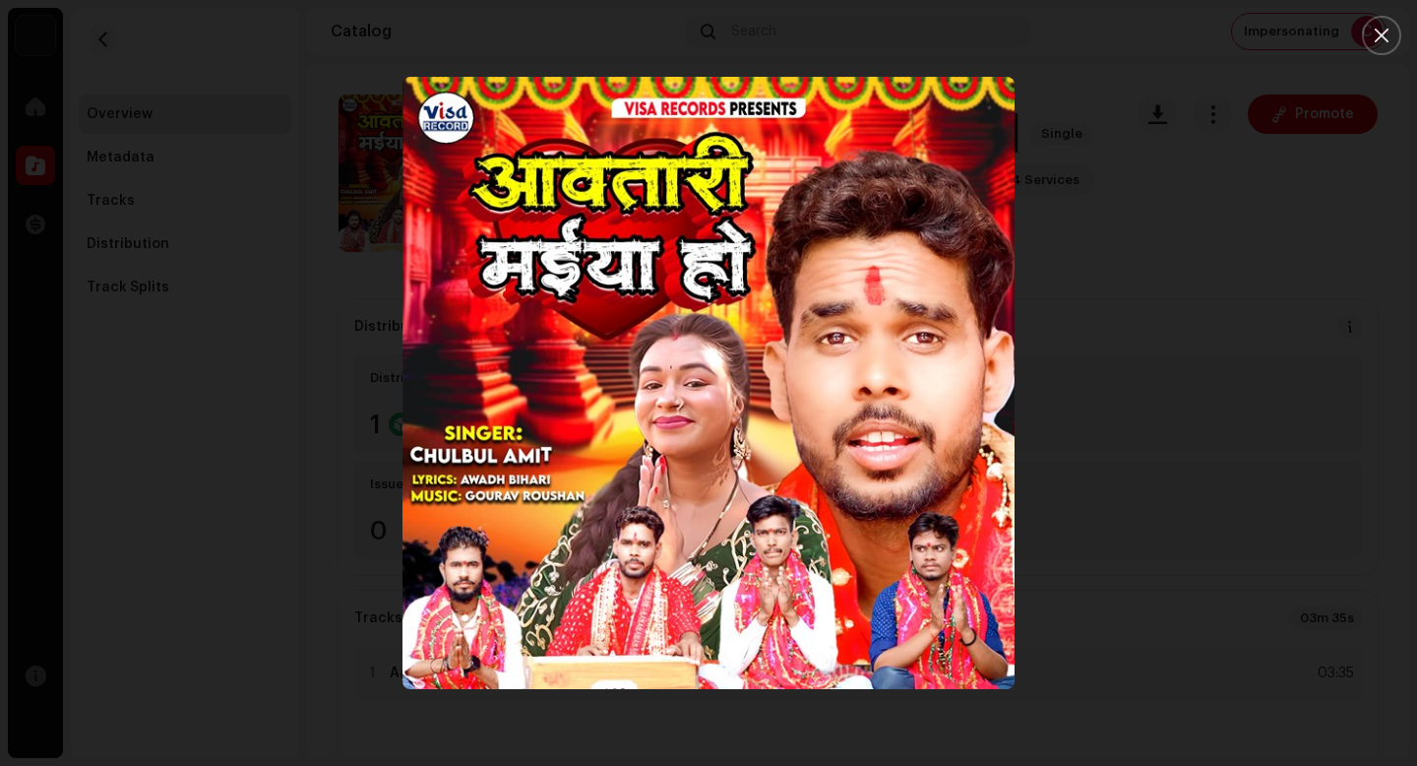
drag, startPoint x: 1159, startPoint y: 485, endPoint x: 1113, endPoint y: 480, distance: 46.5
click at [1159, 485] on div at bounding box center [708, 383] width 1417 height 766
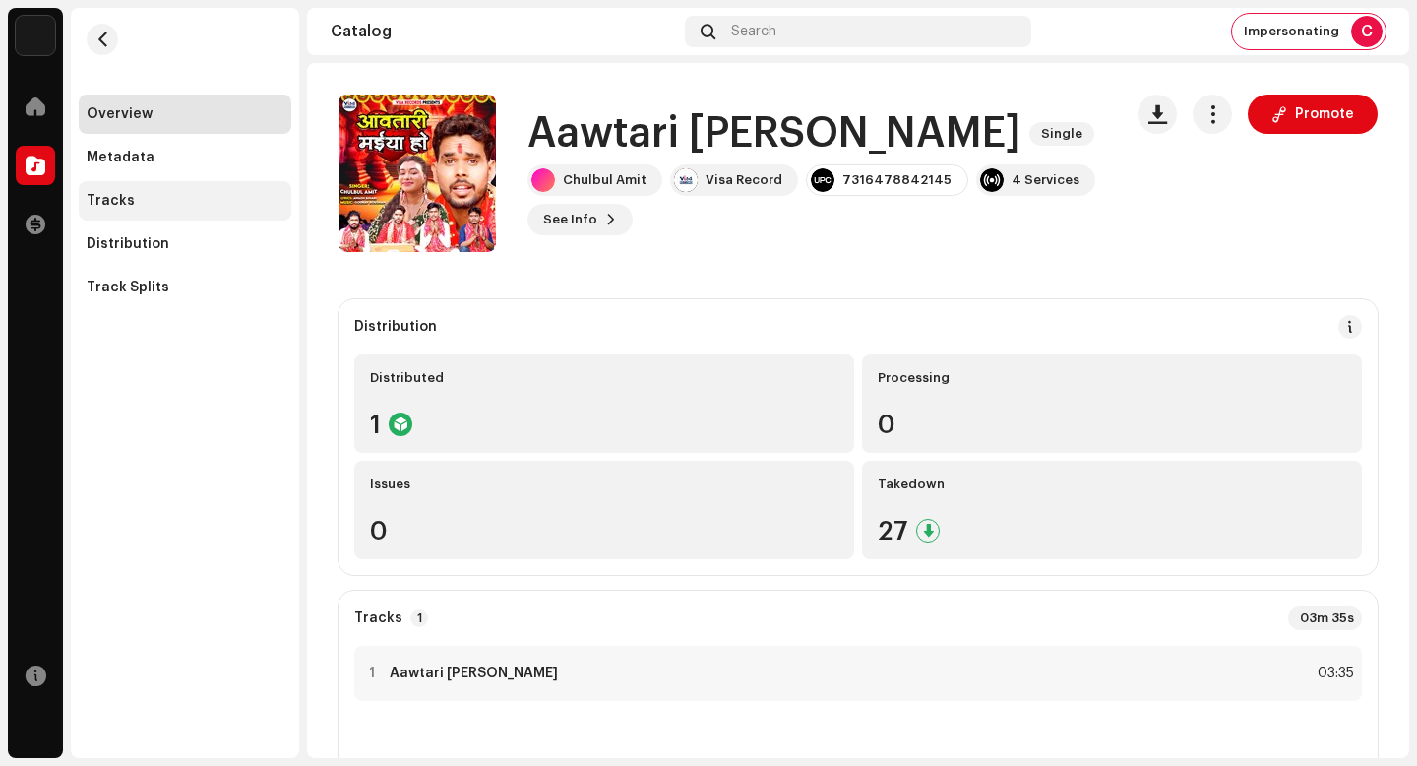
click at [156, 200] on div "Tracks" at bounding box center [185, 201] width 197 height 16
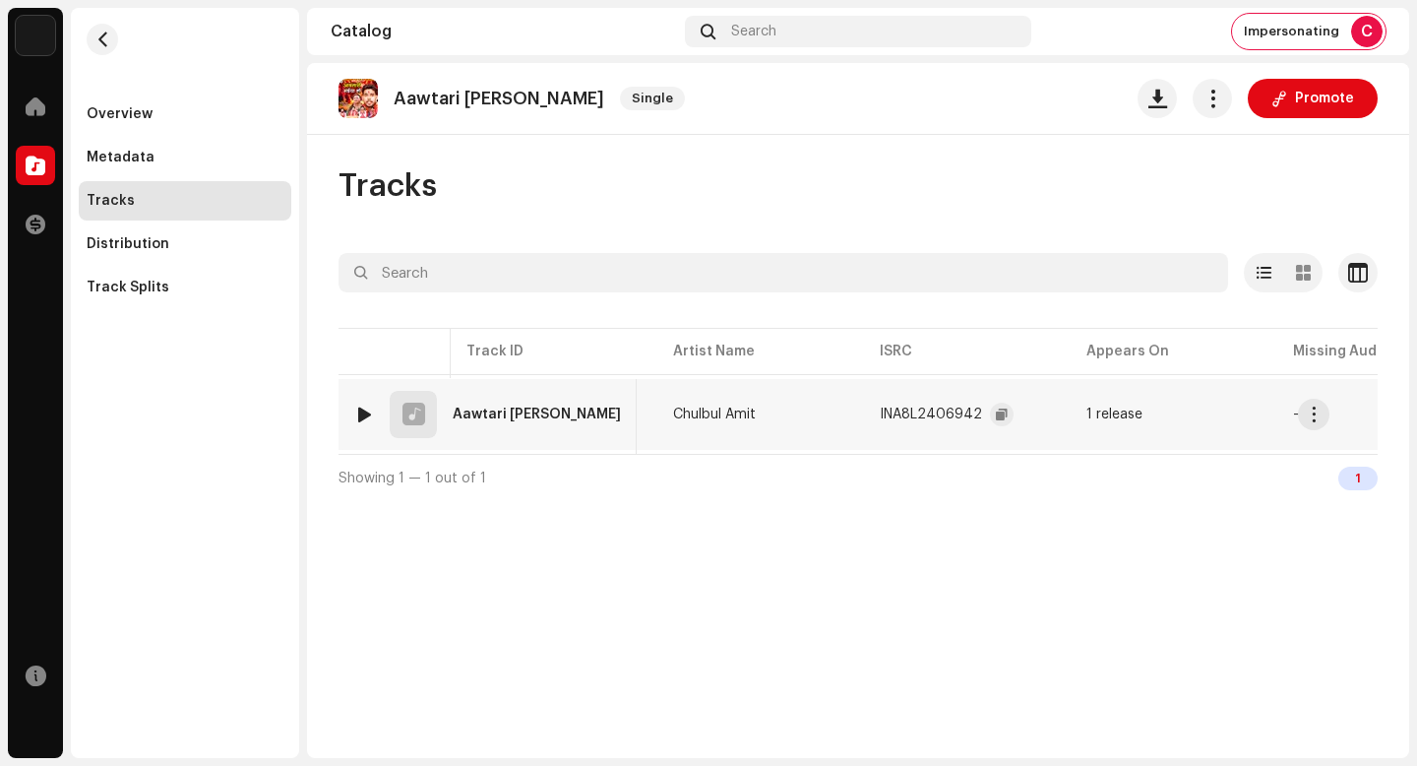
scroll to position [0, 213]
click at [937, 419] on div "INA8L2406942" at bounding box center [940, 414] width 175 height 39
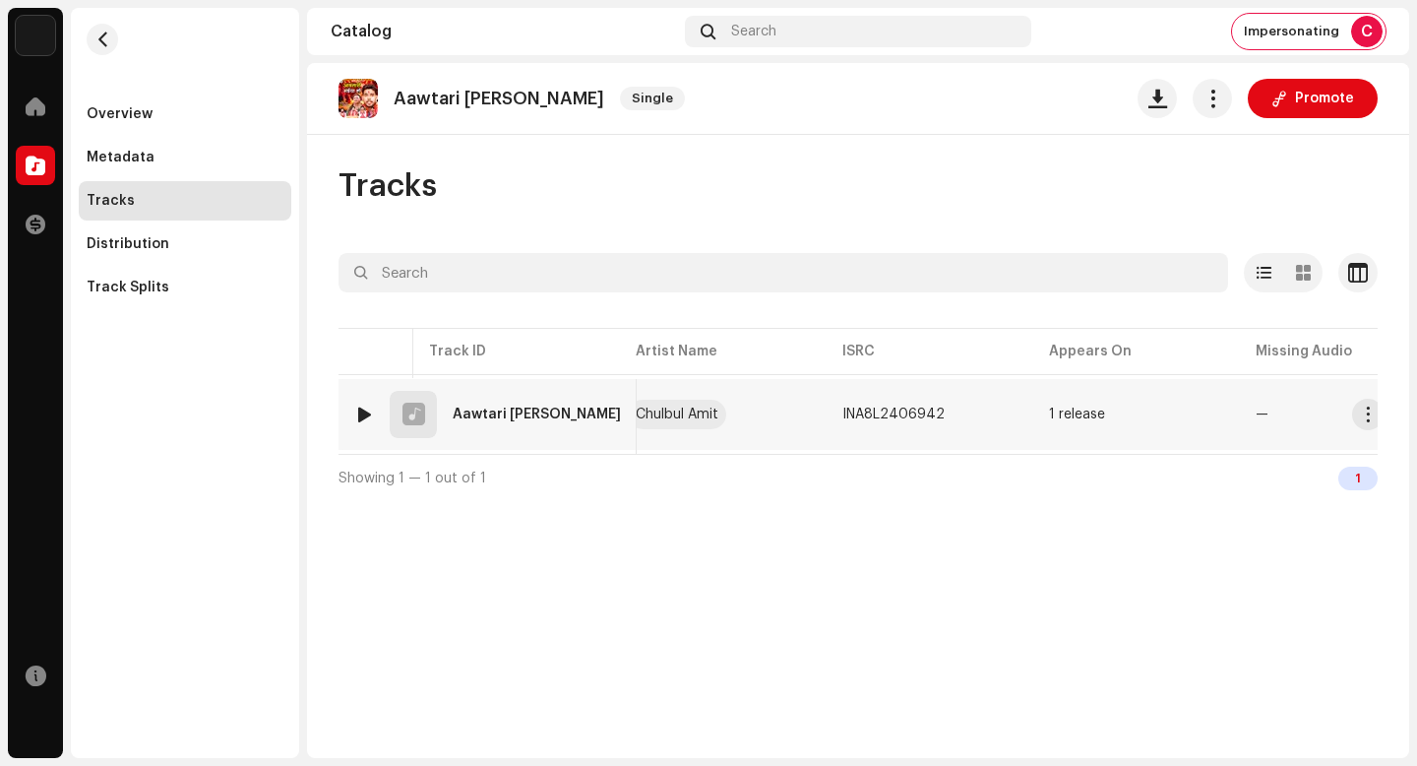
scroll to position [0, 354]
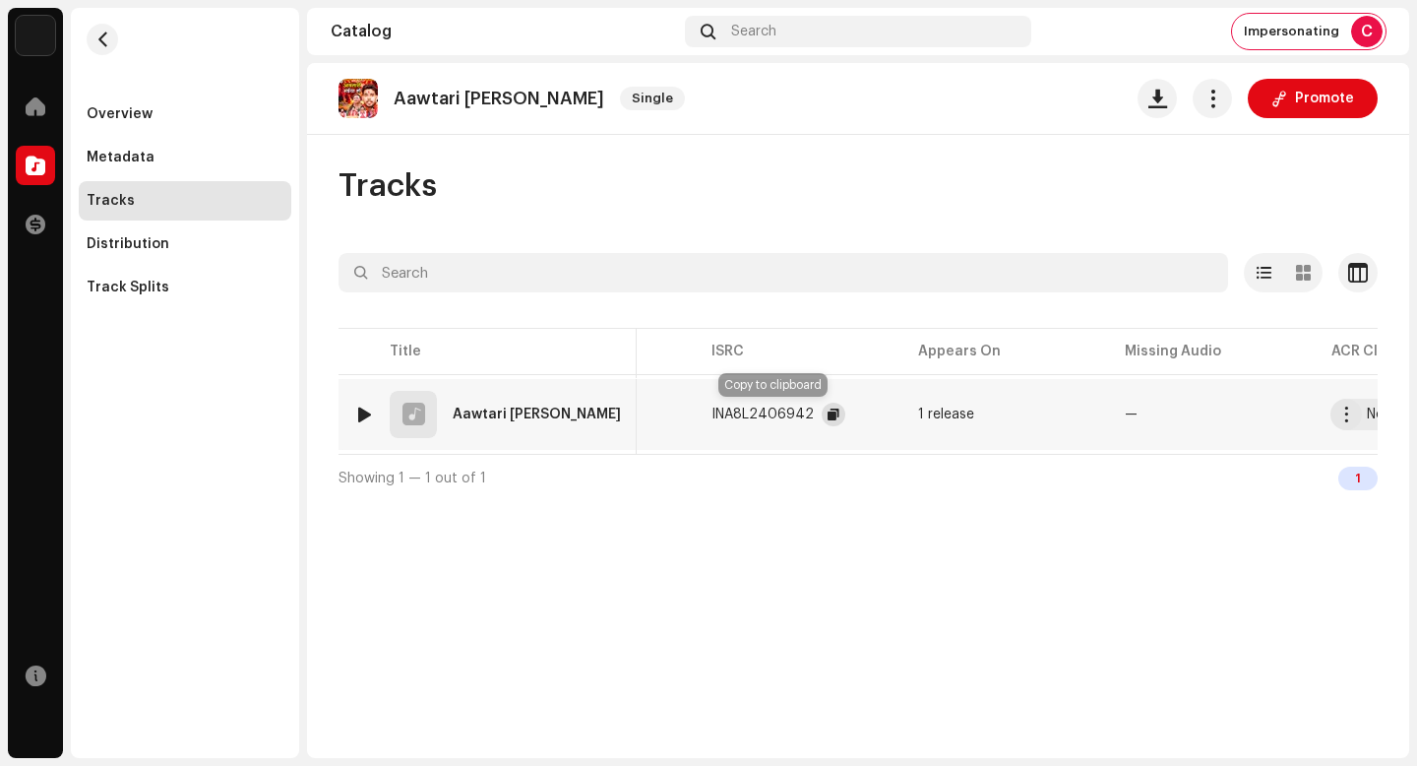
click at [828, 413] on span "button" at bounding box center [834, 414] width 12 height 16
click at [1344, 413] on span "button" at bounding box center [1347, 414] width 15 height 16
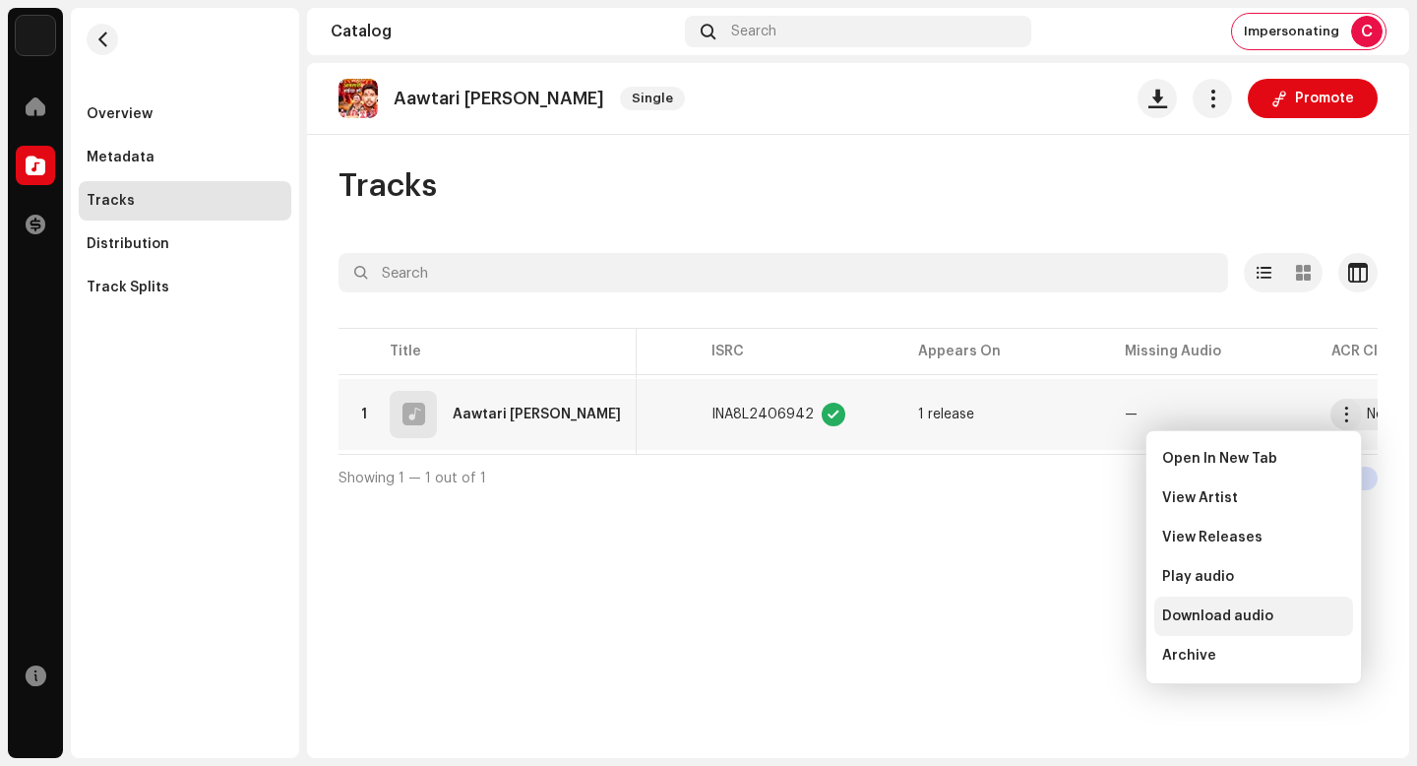
click at [1223, 610] on span "Download audio" at bounding box center [1217, 616] width 111 height 16
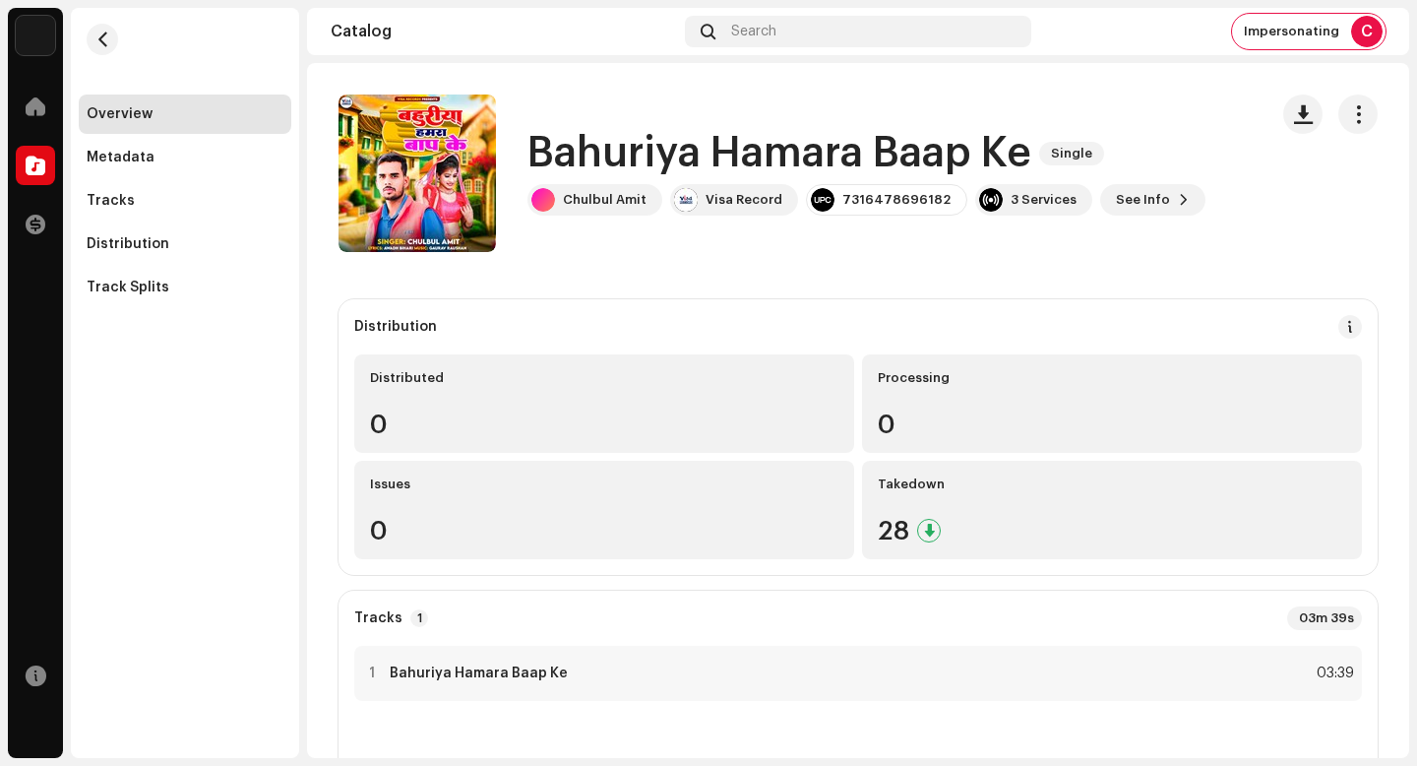
click at [757, 155] on h1 "Bahuriya Hamara Baap Ke" at bounding box center [780, 153] width 504 height 45
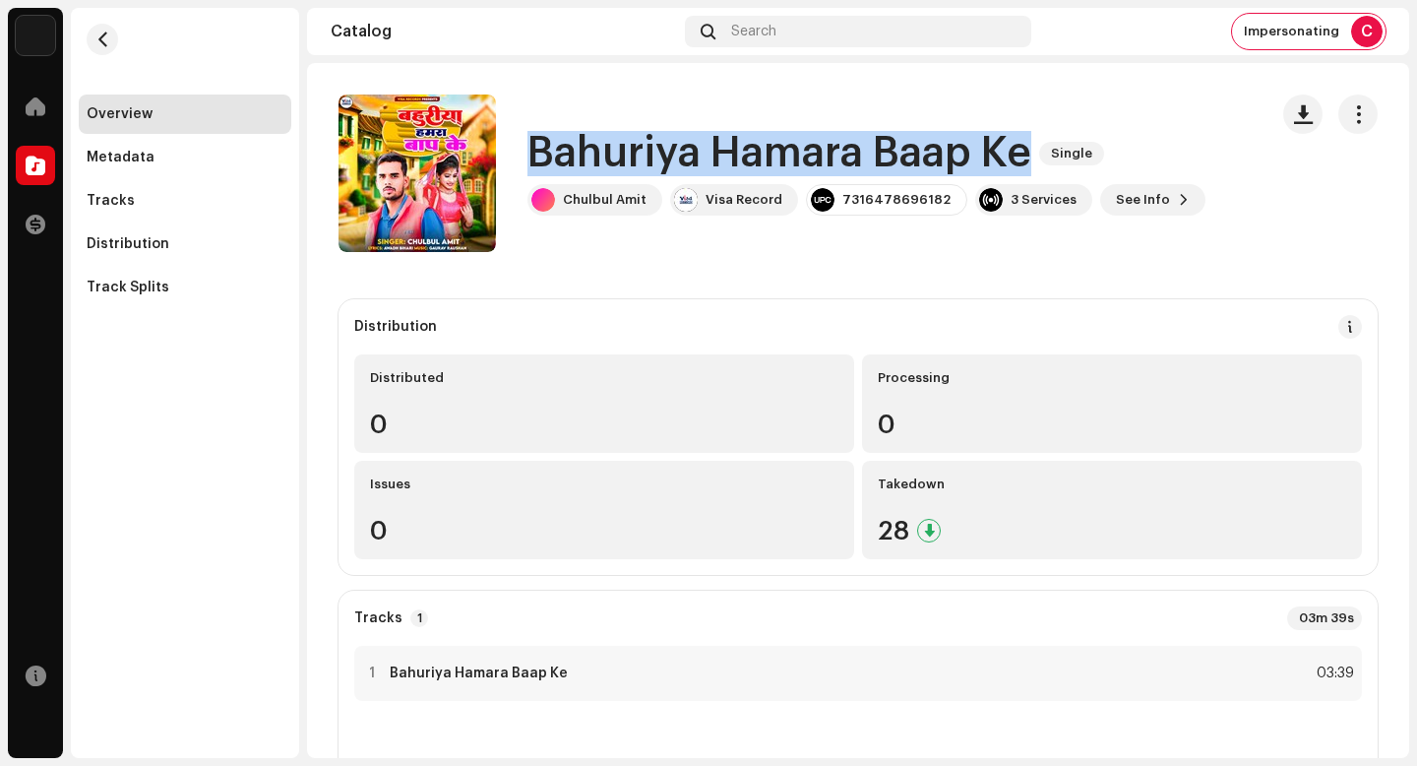
click at [757, 155] on h1 "Bahuriya Hamara Baap Ke" at bounding box center [780, 153] width 504 height 45
copy div "Bahuriya Hamara Baap Ke Single"
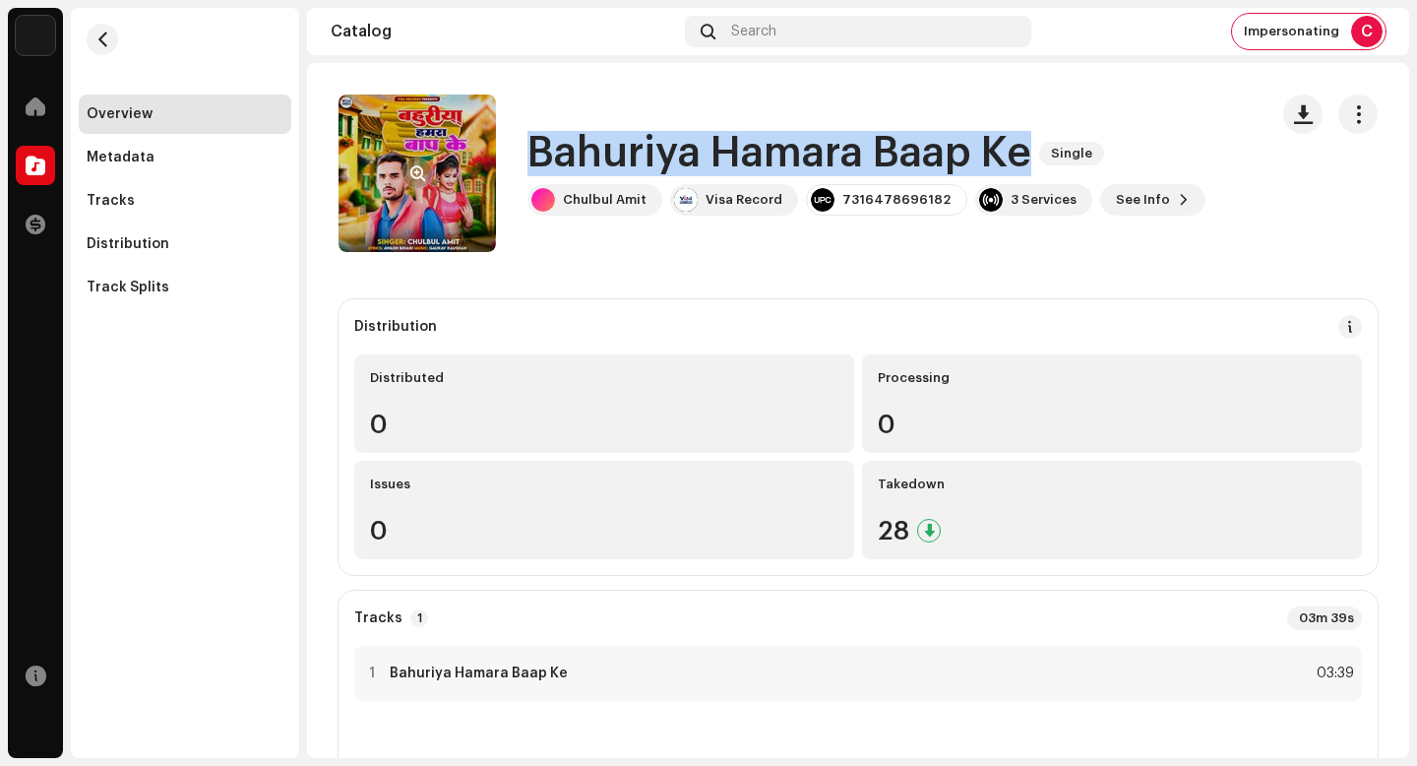
click at [418, 170] on span "button" at bounding box center [417, 173] width 15 height 16
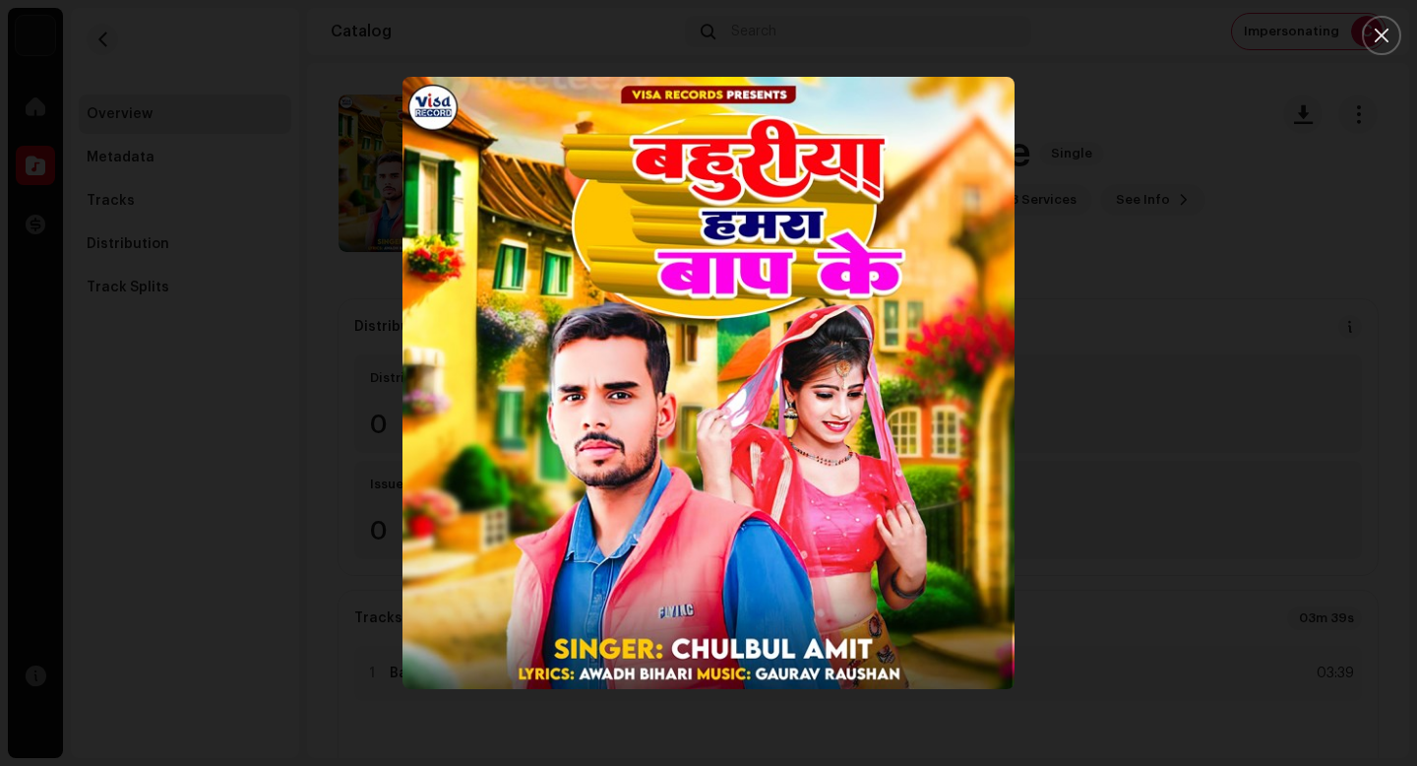
click at [1205, 572] on div at bounding box center [708, 383] width 1417 height 766
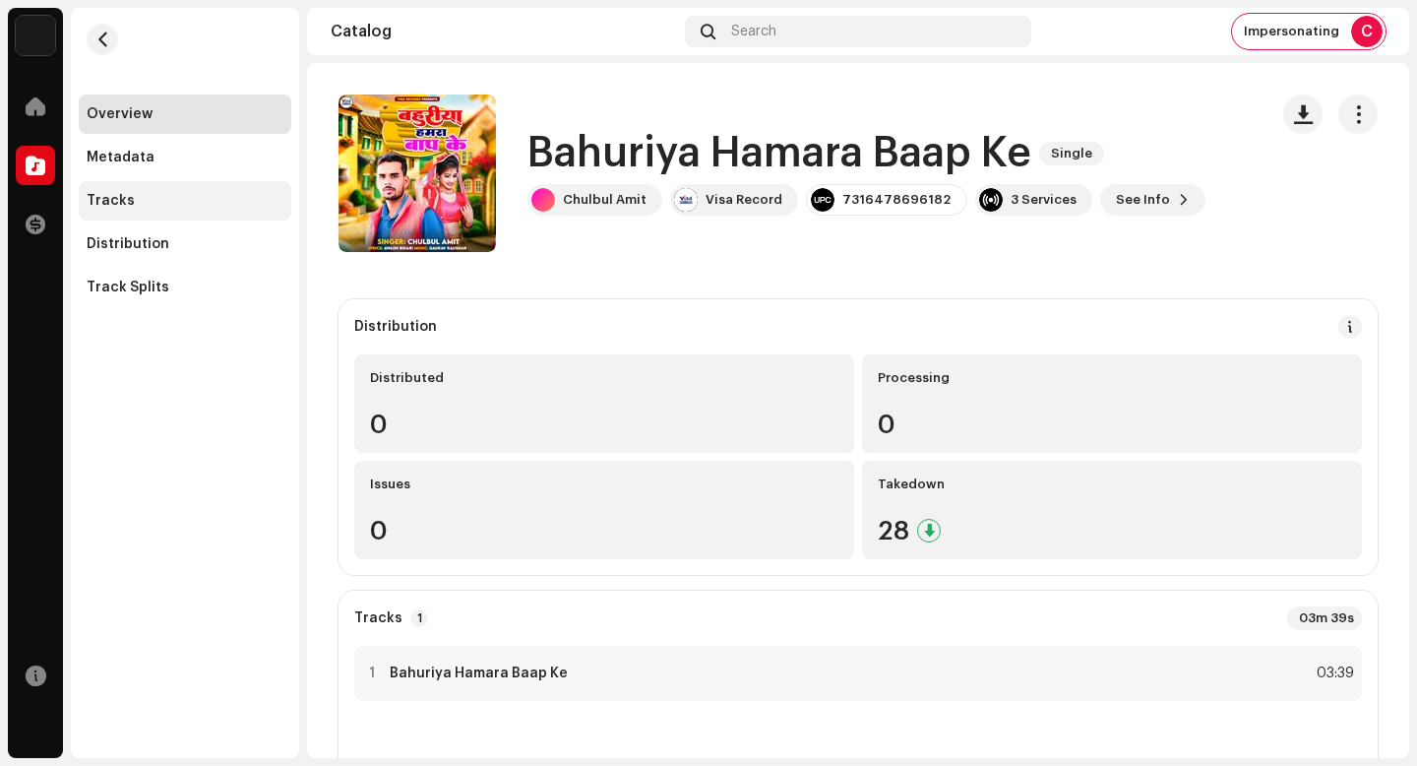
click at [130, 191] on div "Tracks" at bounding box center [185, 200] width 213 height 39
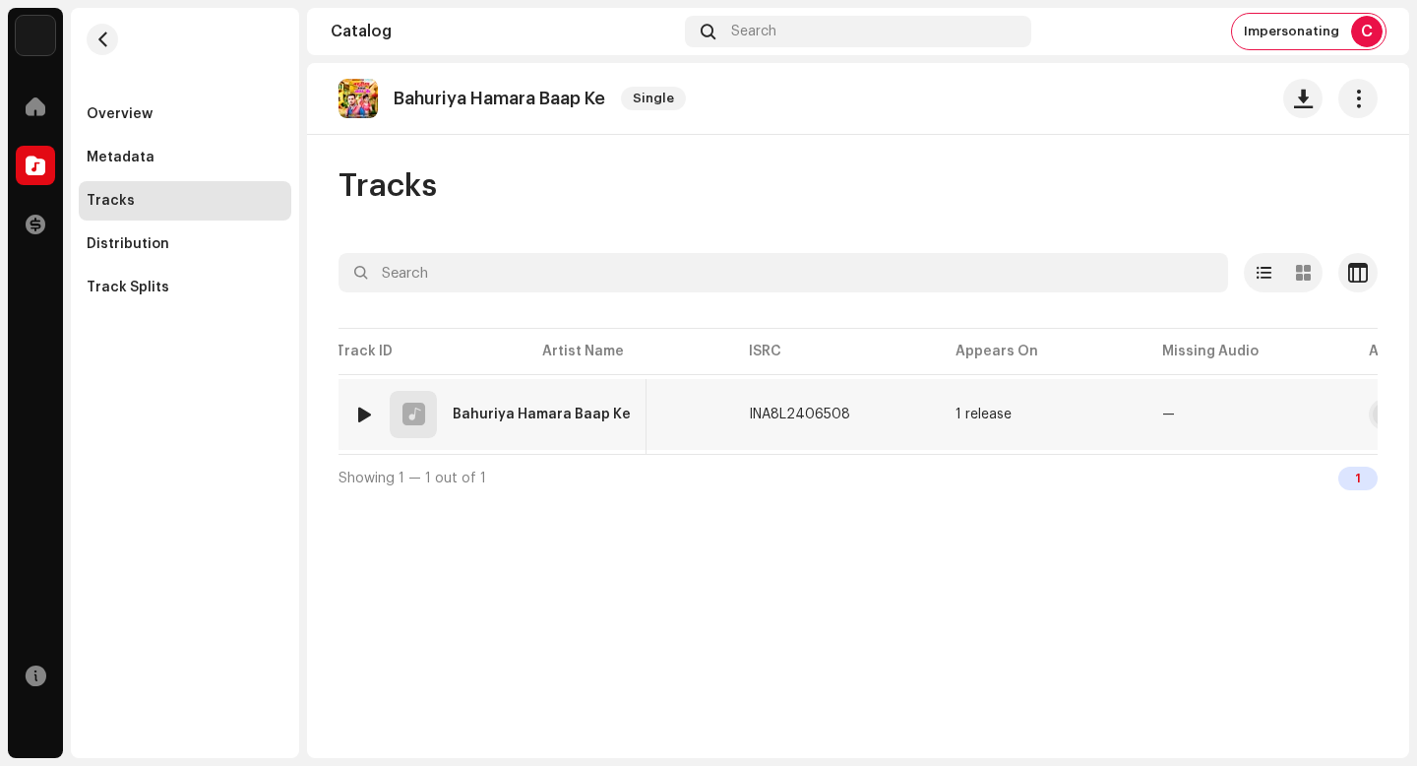
scroll to position [0, 443]
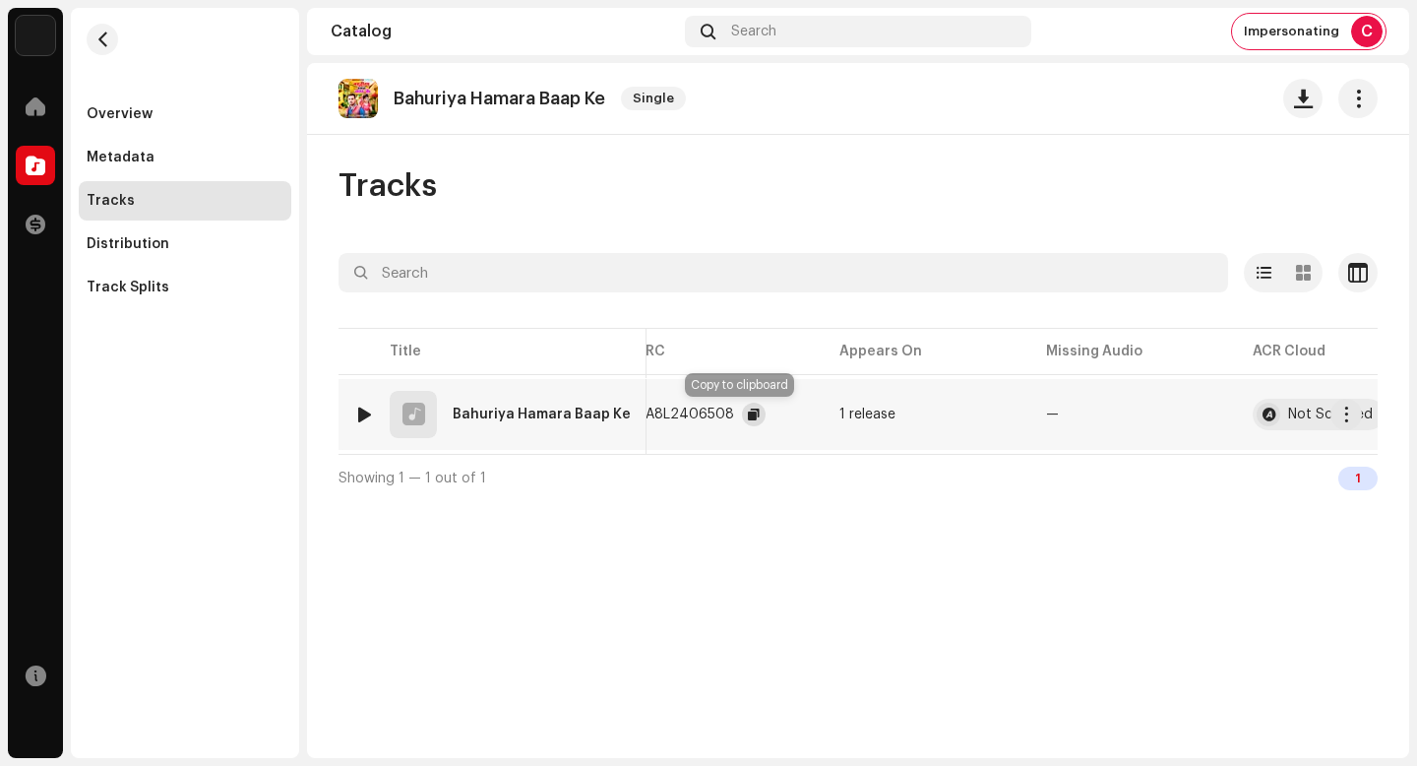
click at [742, 414] on button "button" at bounding box center [754, 415] width 24 height 24
click at [1348, 413] on span "button" at bounding box center [1347, 414] width 15 height 16
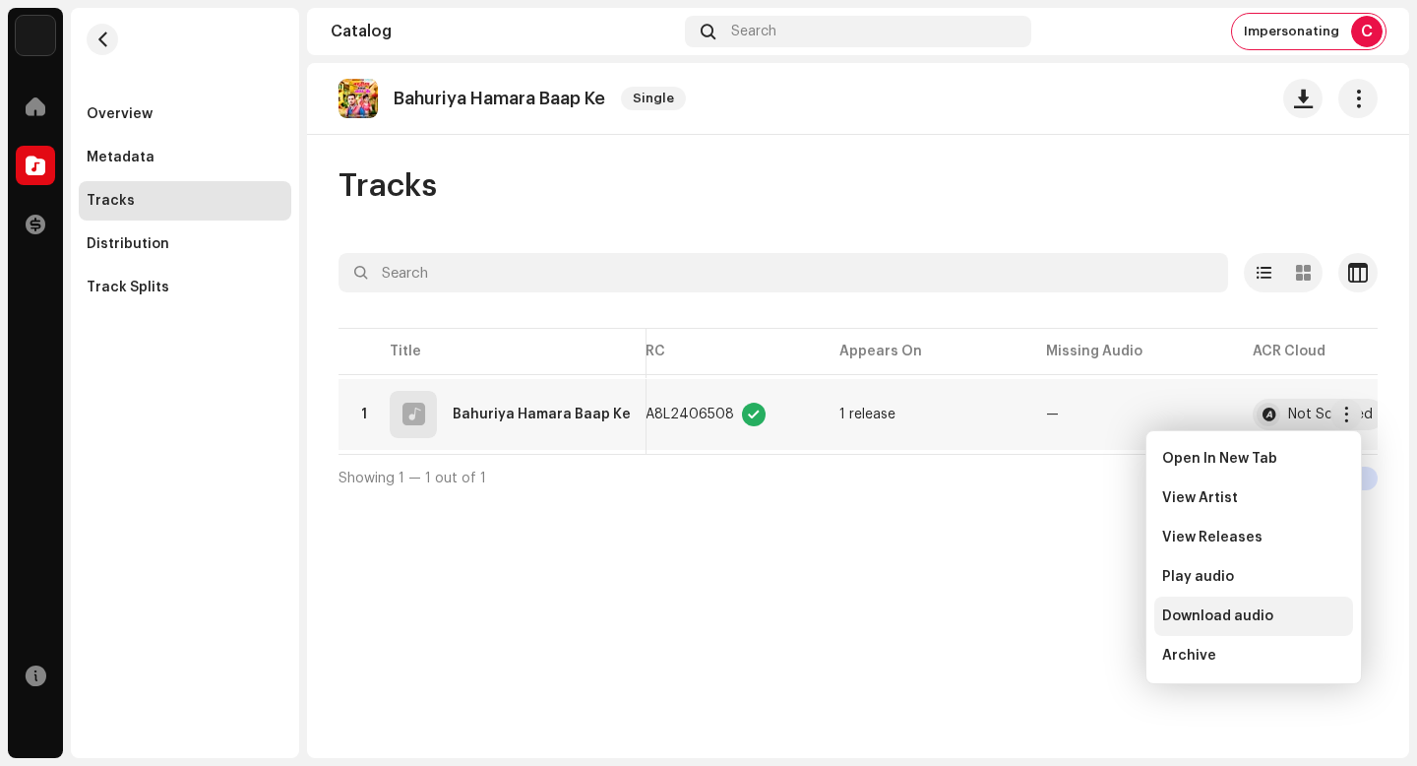
click at [1267, 616] on span "Download audio" at bounding box center [1217, 616] width 111 height 16
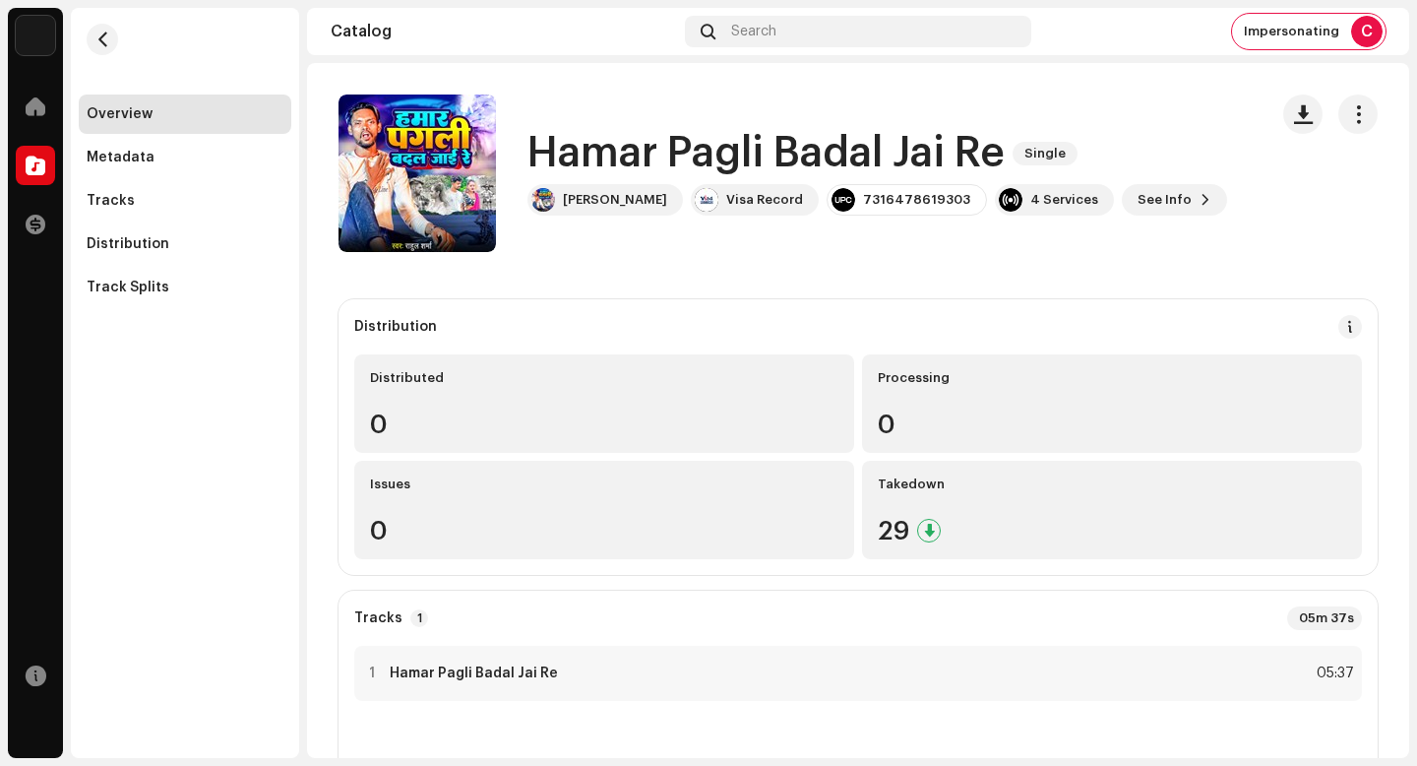
click at [834, 95] on div "Hamar Pagli Badal Jai Re Single Rahul Sharma Visa Record 7316478619303 4 Servic…" at bounding box center [795, 172] width 913 height 157
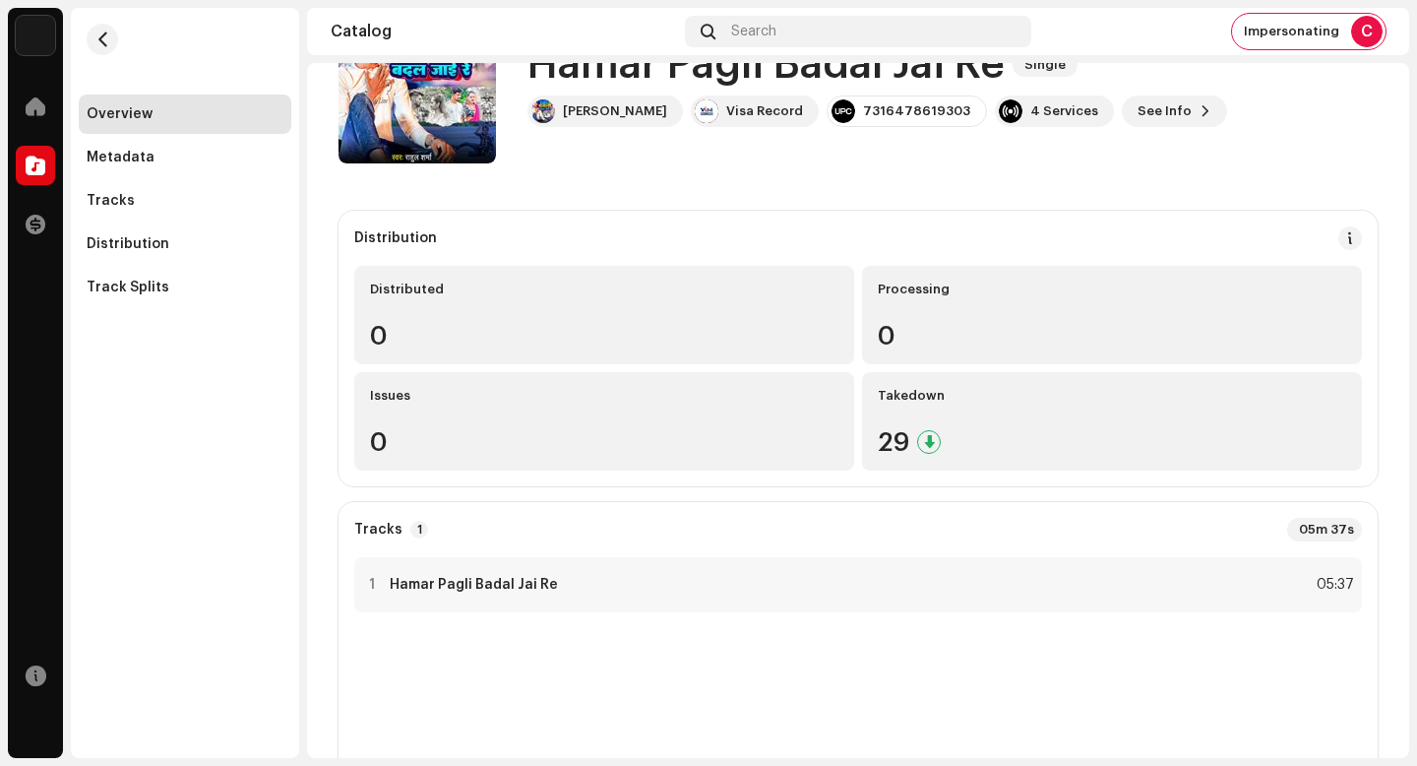
scroll to position [134, 0]
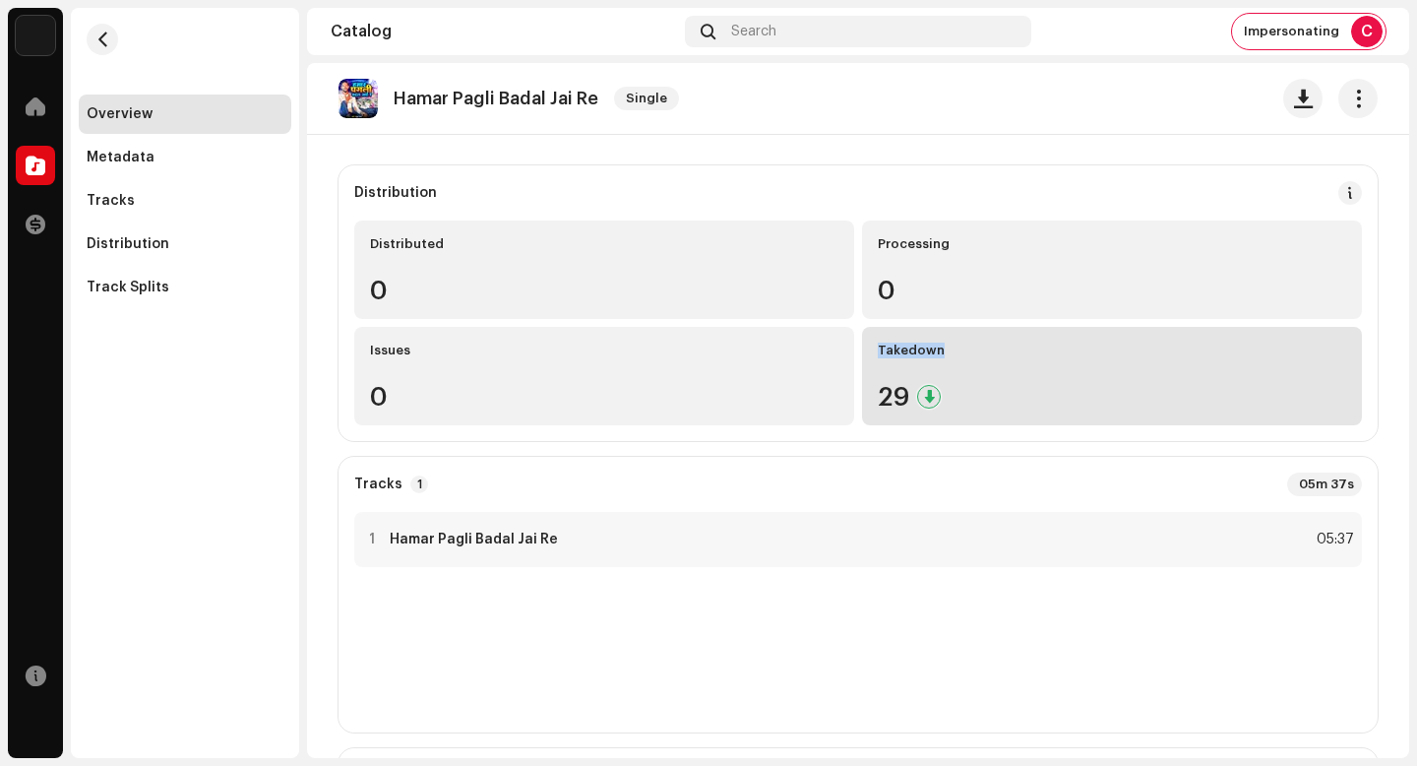
drag, startPoint x: 941, startPoint y: 351, endPoint x: 860, endPoint y: 350, distance: 80.7
click at [862, 350] on div "Takedown 29" at bounding box center [1112, 376] width 500 height 98
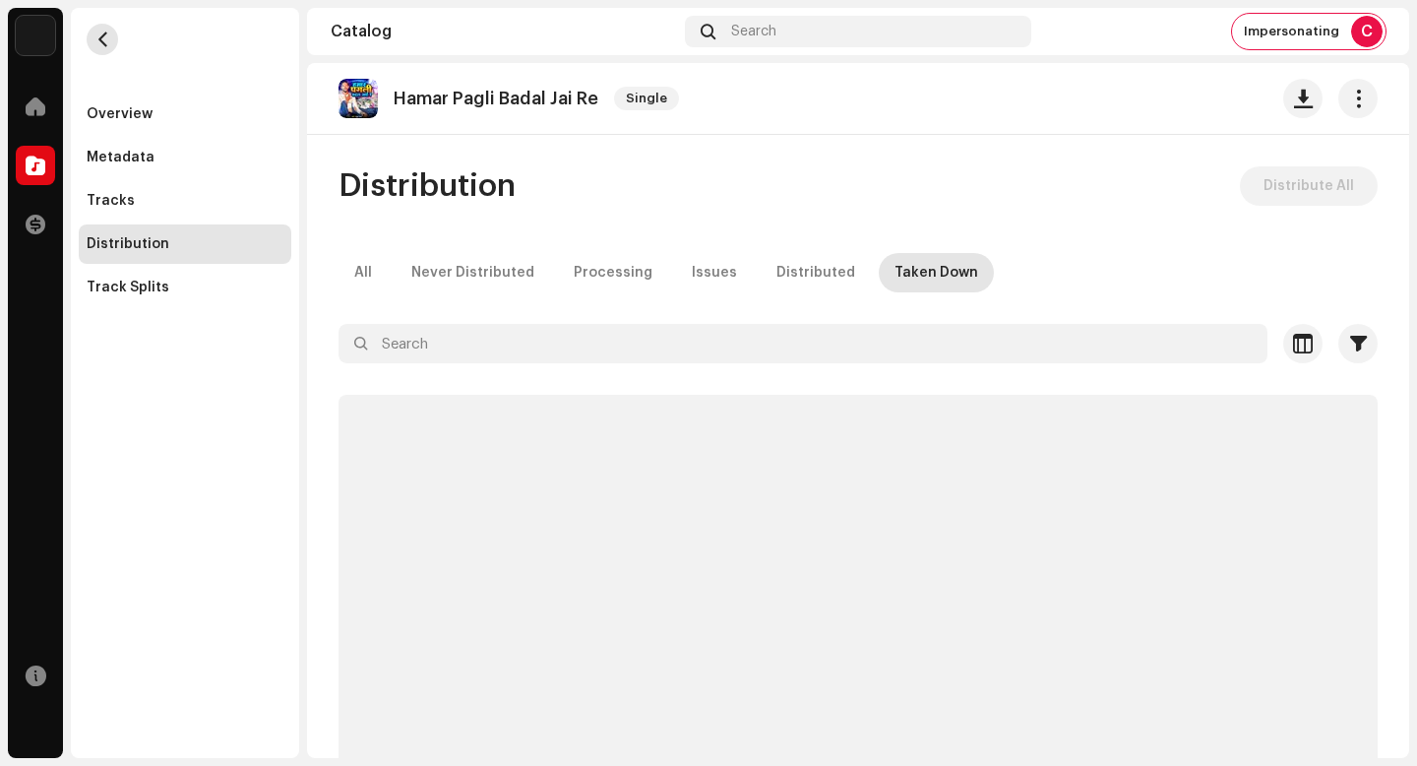
click at [102, 35] on span "button" at bounding box center [102, 39] width 15 height 16
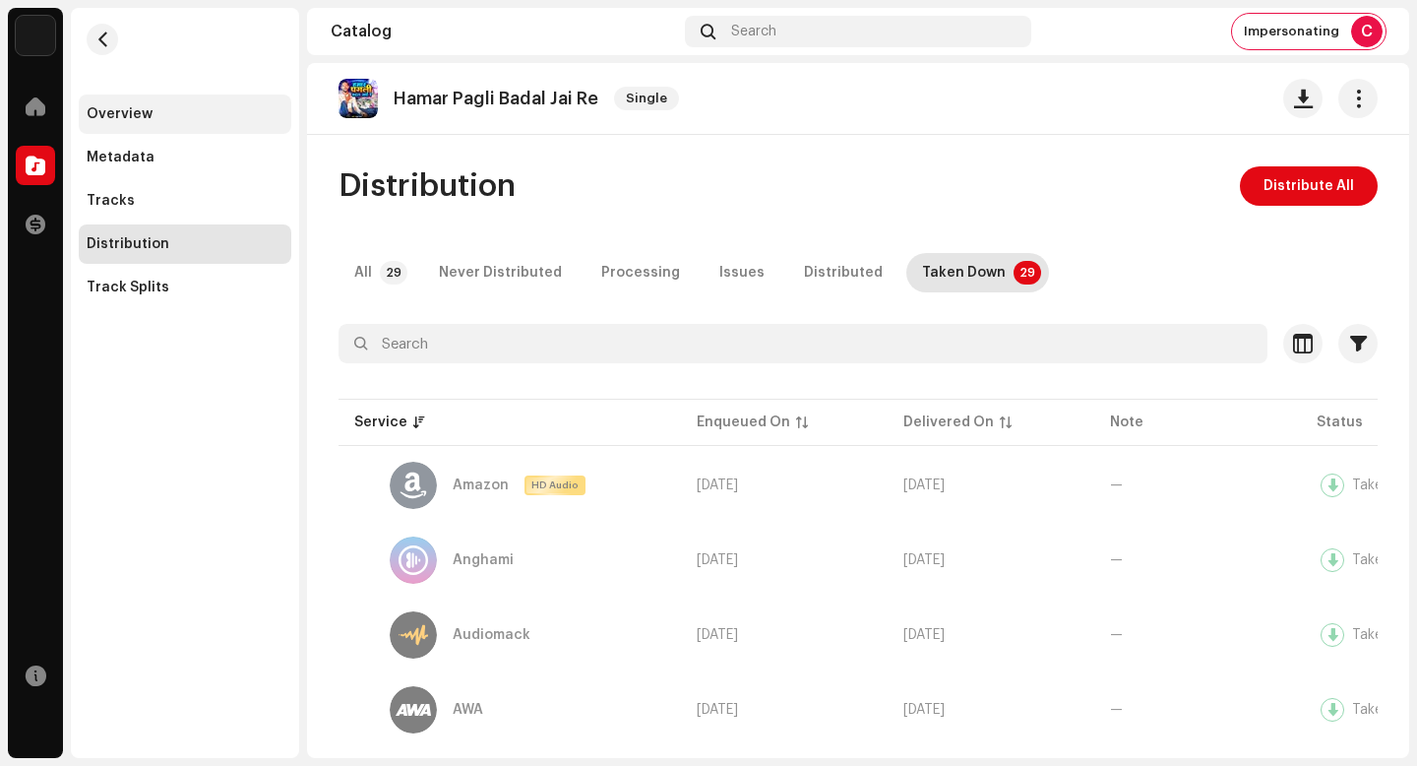
click at [183, 111] on div "Overview" at bounding box center [185, 114] width 197 height 16
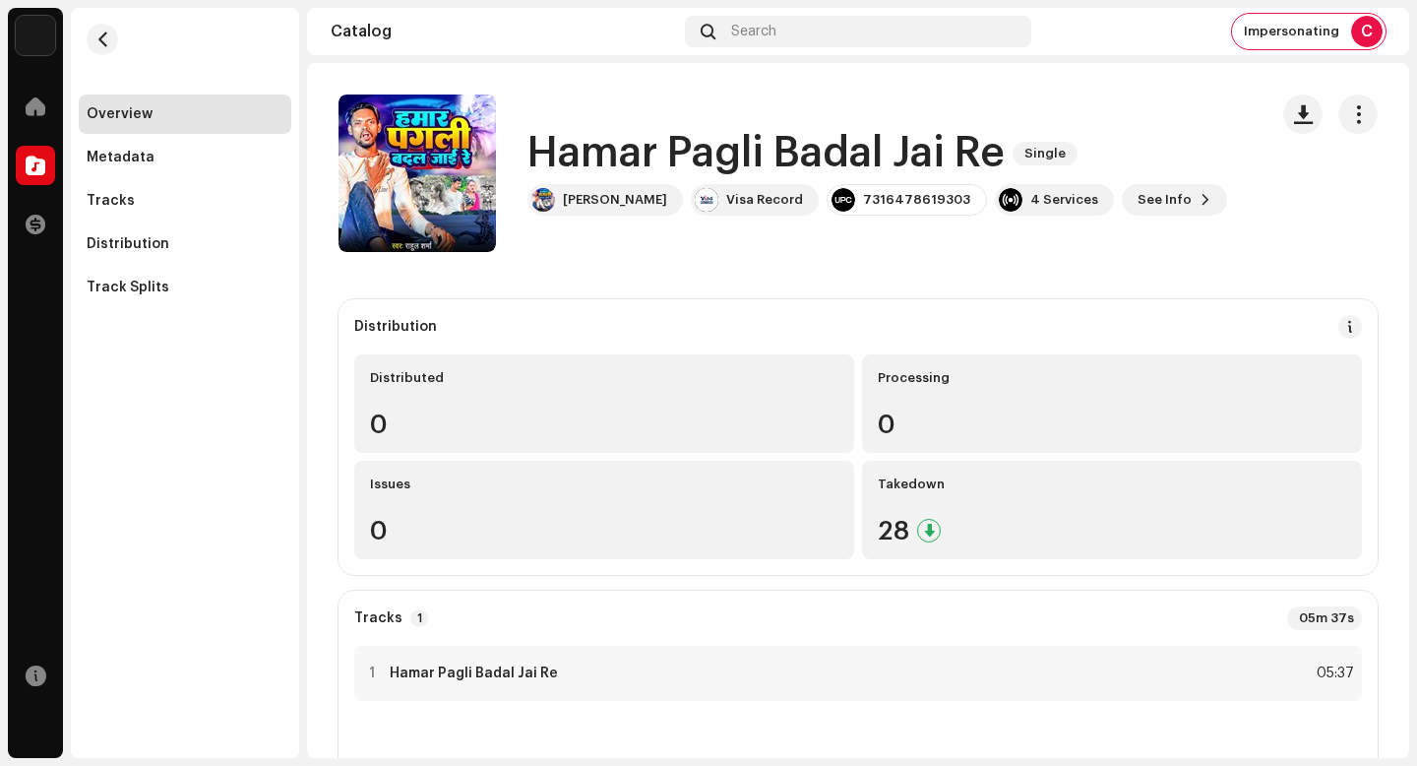
click at [712, 148] on h1 "Hamar Pagli Badal Jai Re" at bounding box center [766, 153] width 477 height 45
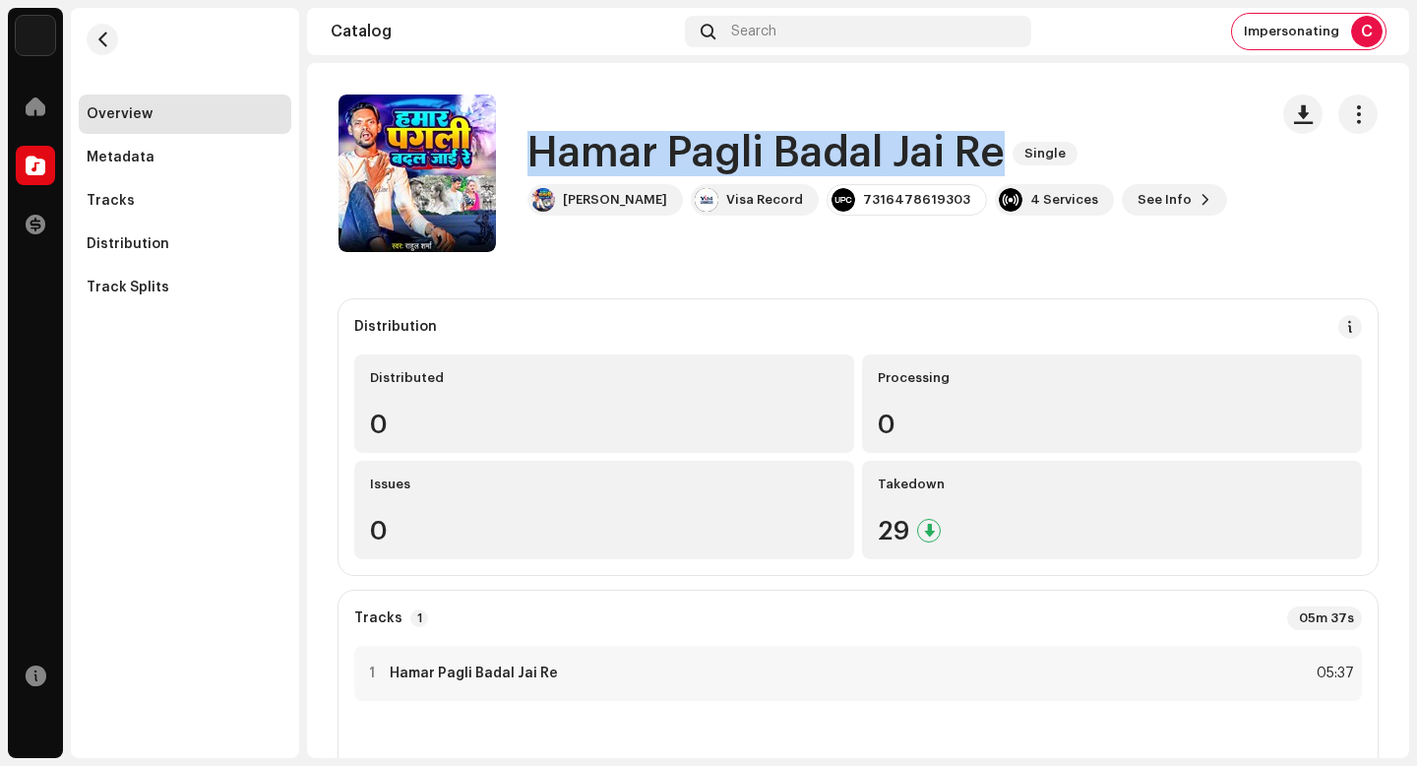
click at [712, 148] on h1 "Hamar Pagli Badal Jai Re" at bounding box center [766, 153] width 477 height 45
copy div "Hamar Pagli Badal Jai Re Single"
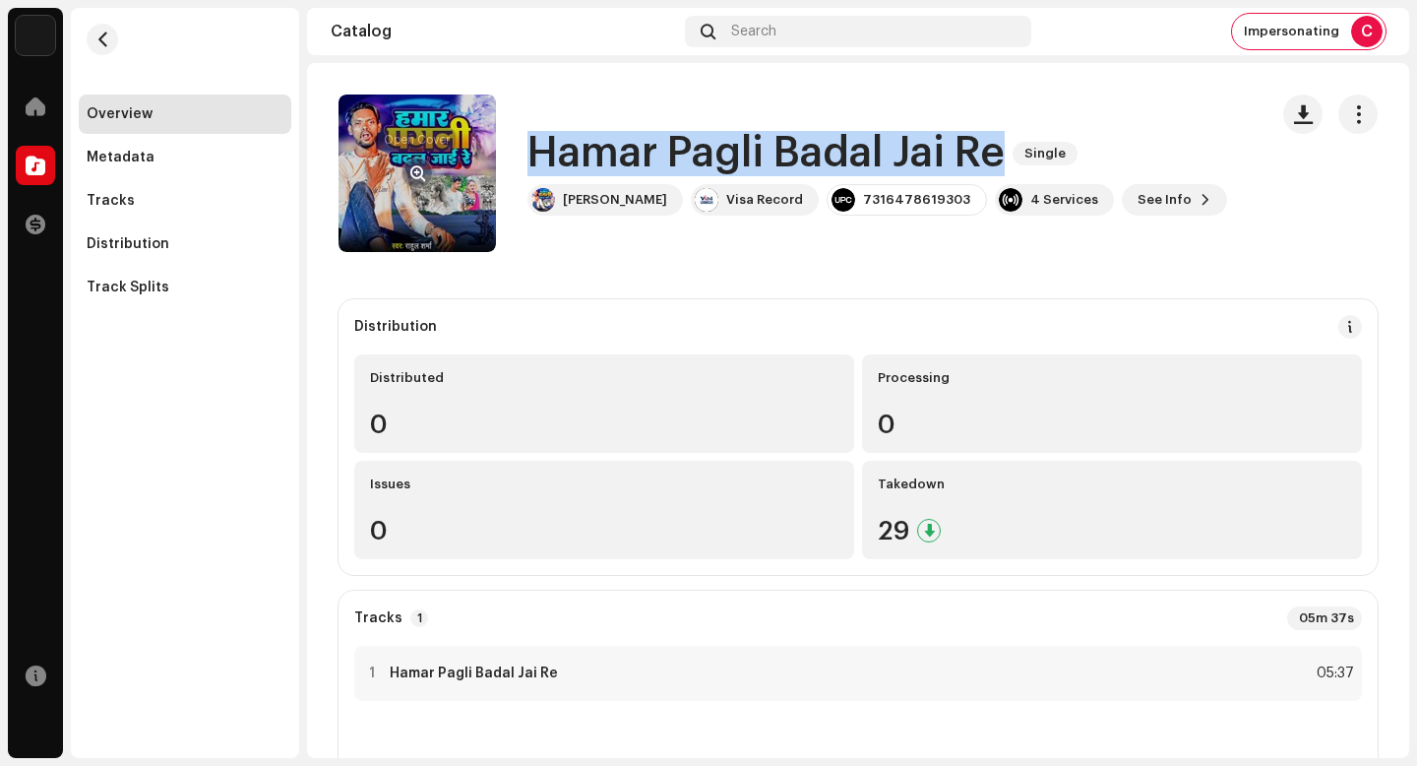
click at [415, 174] on span "button" at bounding box center [417, 173] width 15 height 16
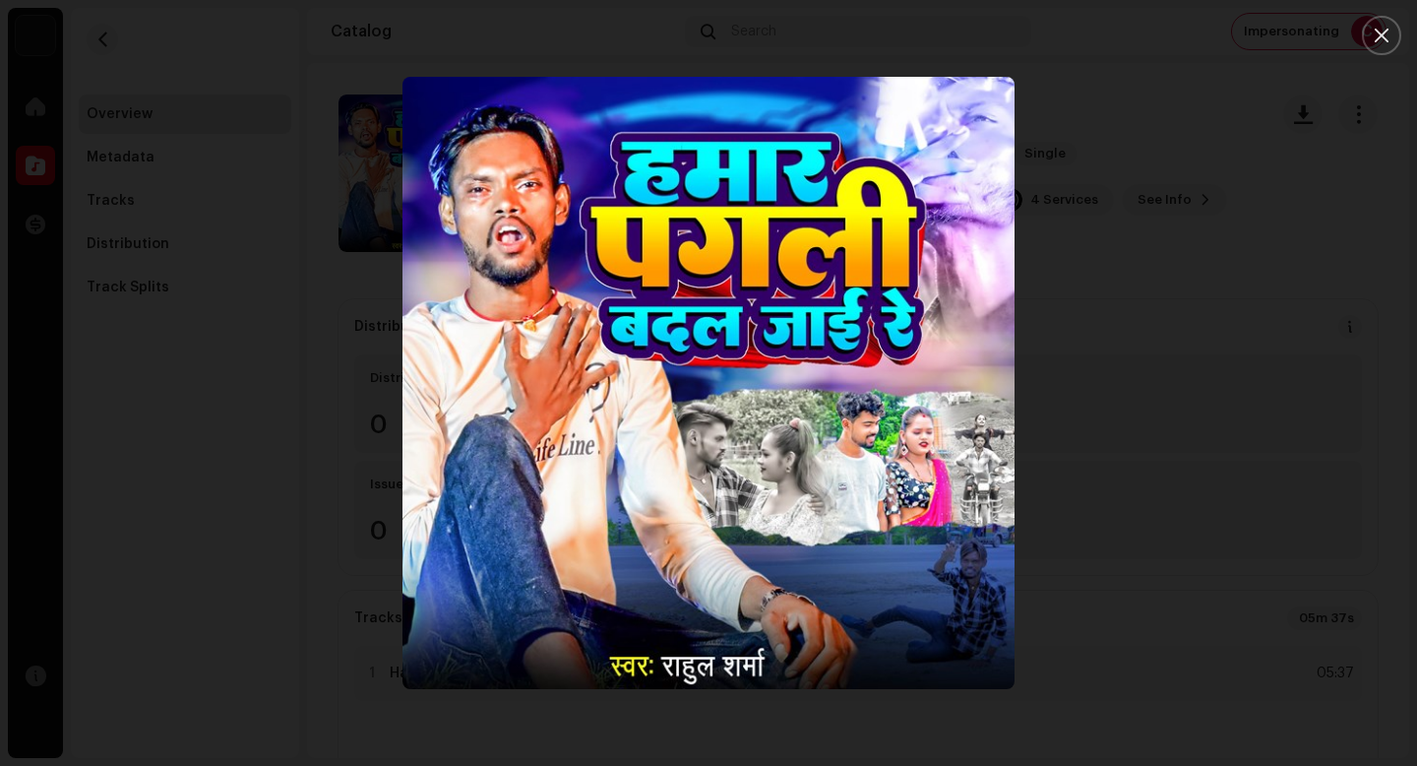
click at [1155, 588] on div at bounding box center [708, 383] width 1417 height 766
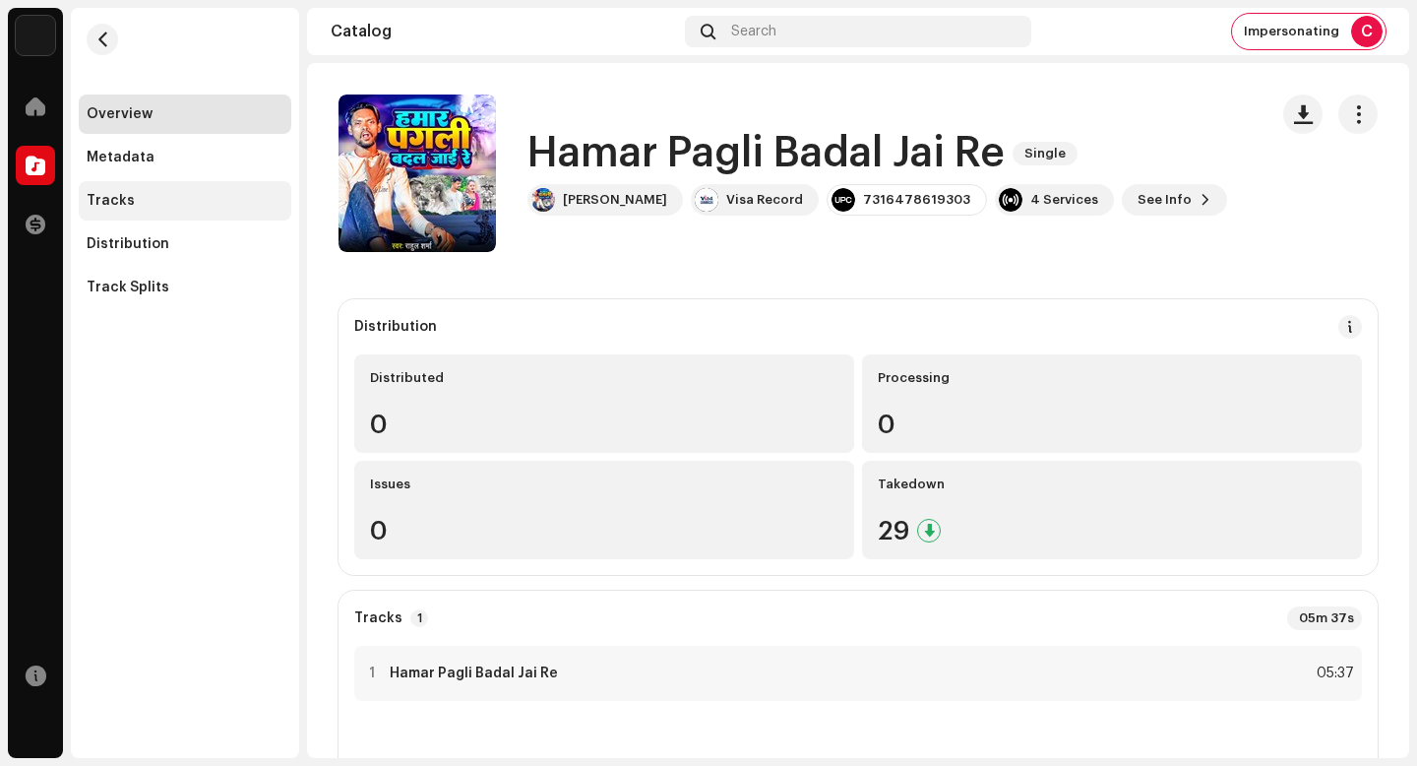
click at [159, 221] on div "Overview Metadata Tracks Distribution Track Splits" at bounding box center [185, 200] width 213 height 213
click at [255, 214] on div "Tracks" at bounding box center [185, 200] width 213 height 39
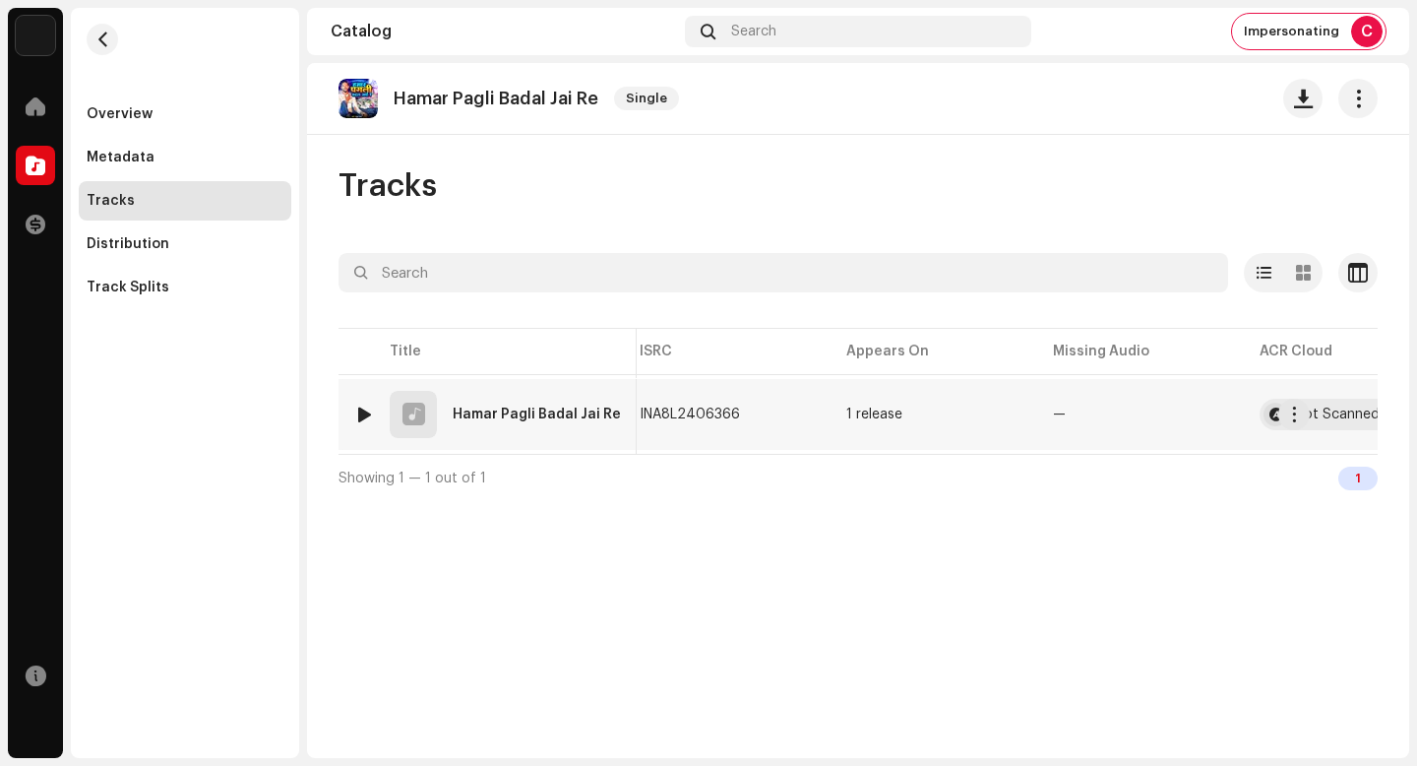
scroll to position [0, 445]
click at [735, 412] on span "button" at bounding box center [741, 414] width 12 height 16
click at [1351, 409] on span "button" at bounding box center [1347, 414] width 15 height 16
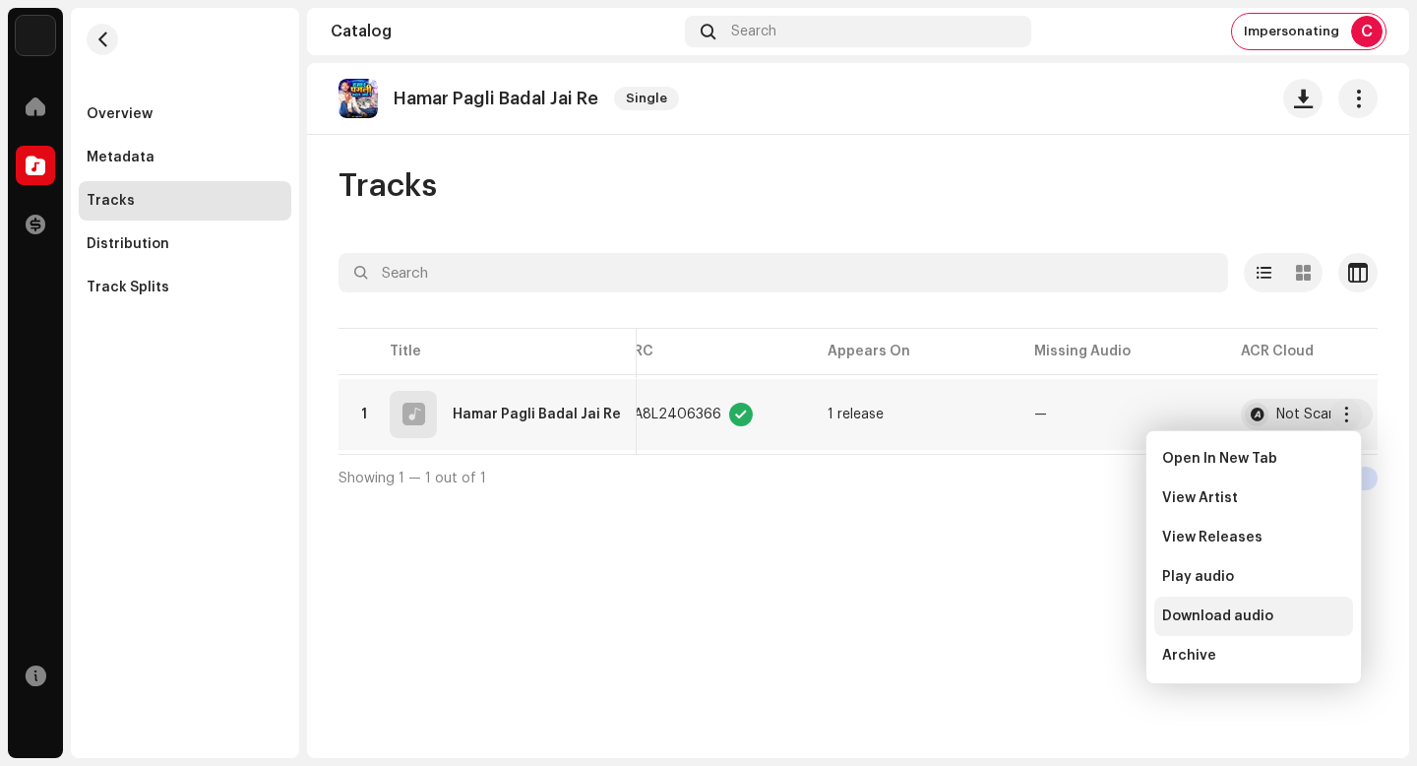
click at [1284, 605] on div "Download audio" at bounding box center [1254, 615] width 199 height 39
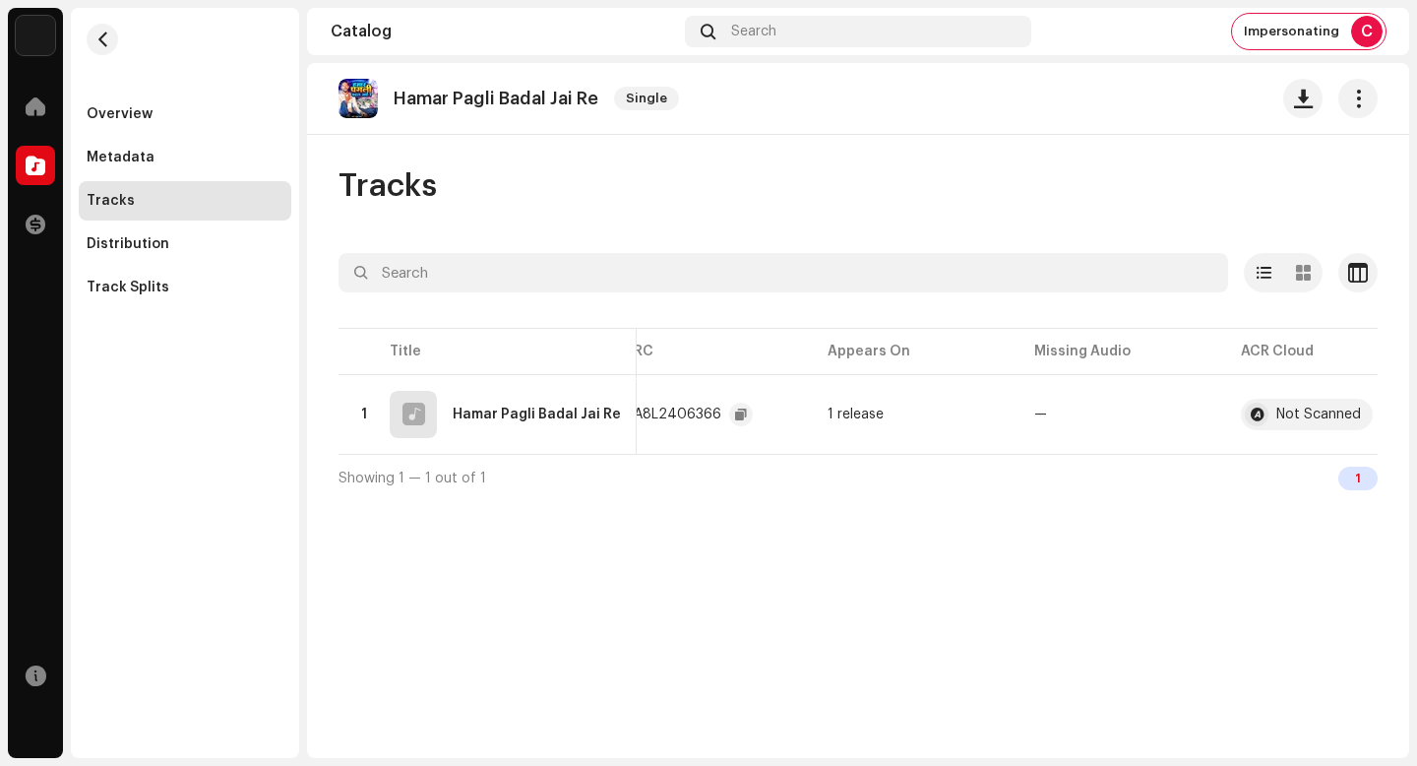
click at [886, 573] on div "Hamar Pagli Badal Jai Re Single Tracks Selected 0 Select all 1 Options Filters …" at bounding box center [858, 410] width 1102 height 695
click at [691, 195] on div "Tracks" at bounding box center [858, 185] width 1039 height 39
click at [682, 229] on div "Tracks Selected 0 Select all 1 Options Filters Distribution status In progress …" at bounding box center [858, 333] width 1102 height 335
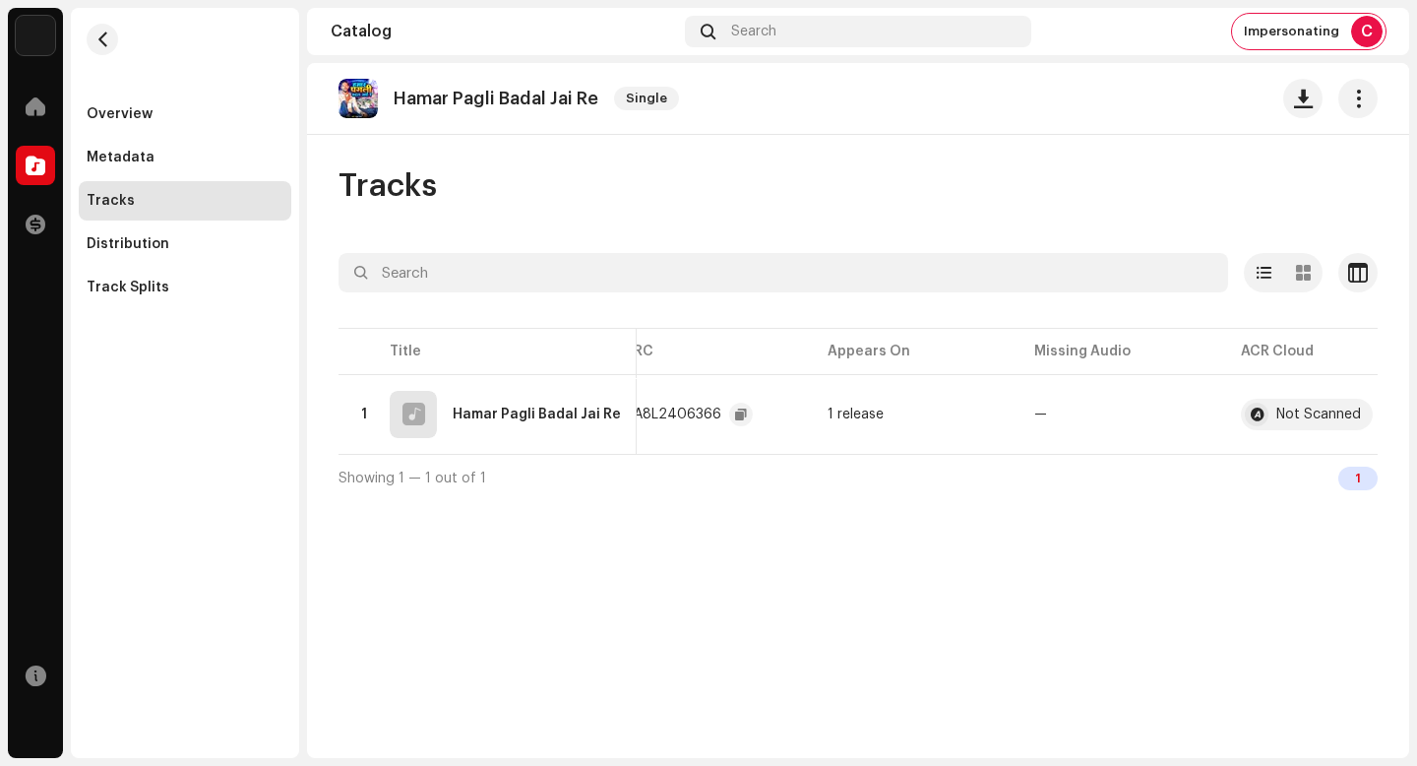
click at [592, 175] on div "Tracks" at bounding box center [858, 185] width 1039 height 39
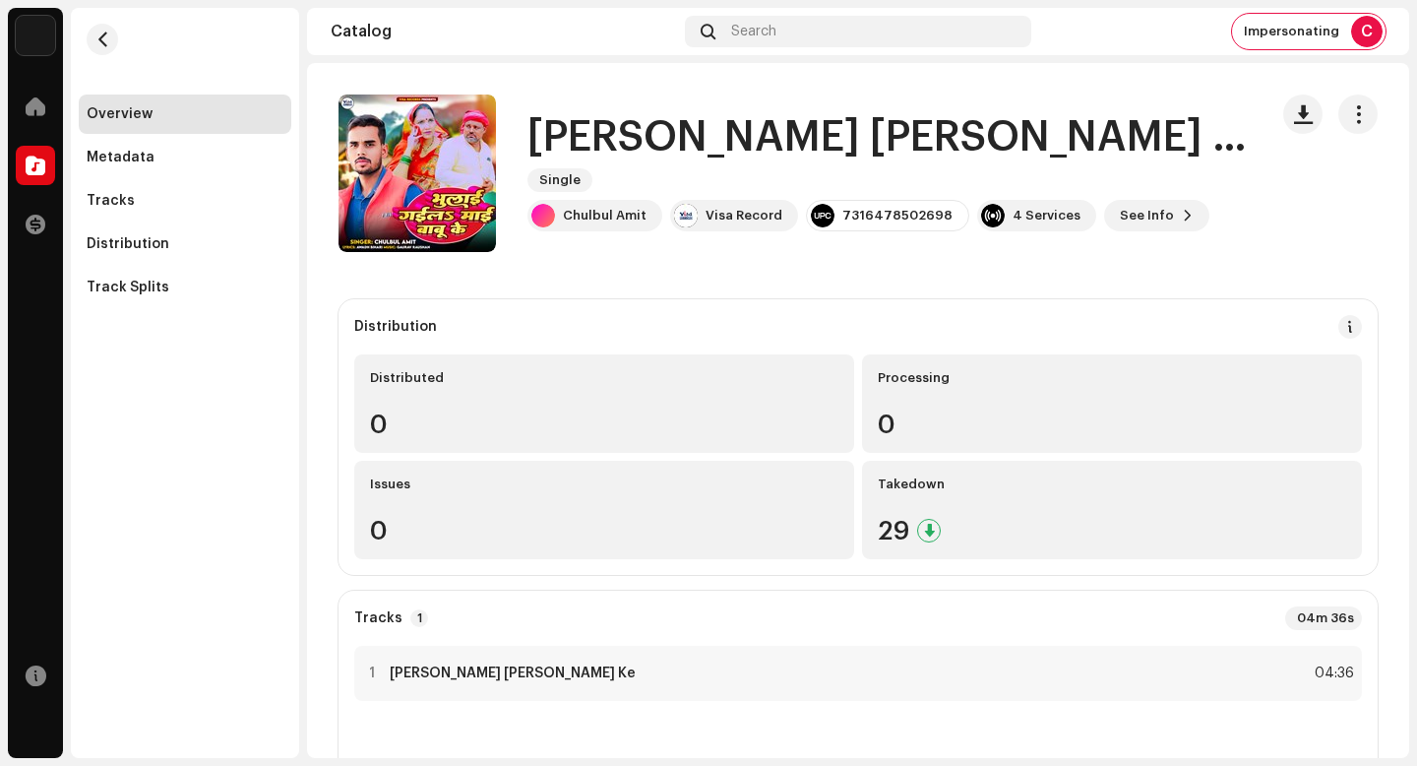
click at [742, 160] on h1 "[PERSON_NAME] [PERSON_NAME] Ke" at bounding box center [890, 137] width 724 height 45
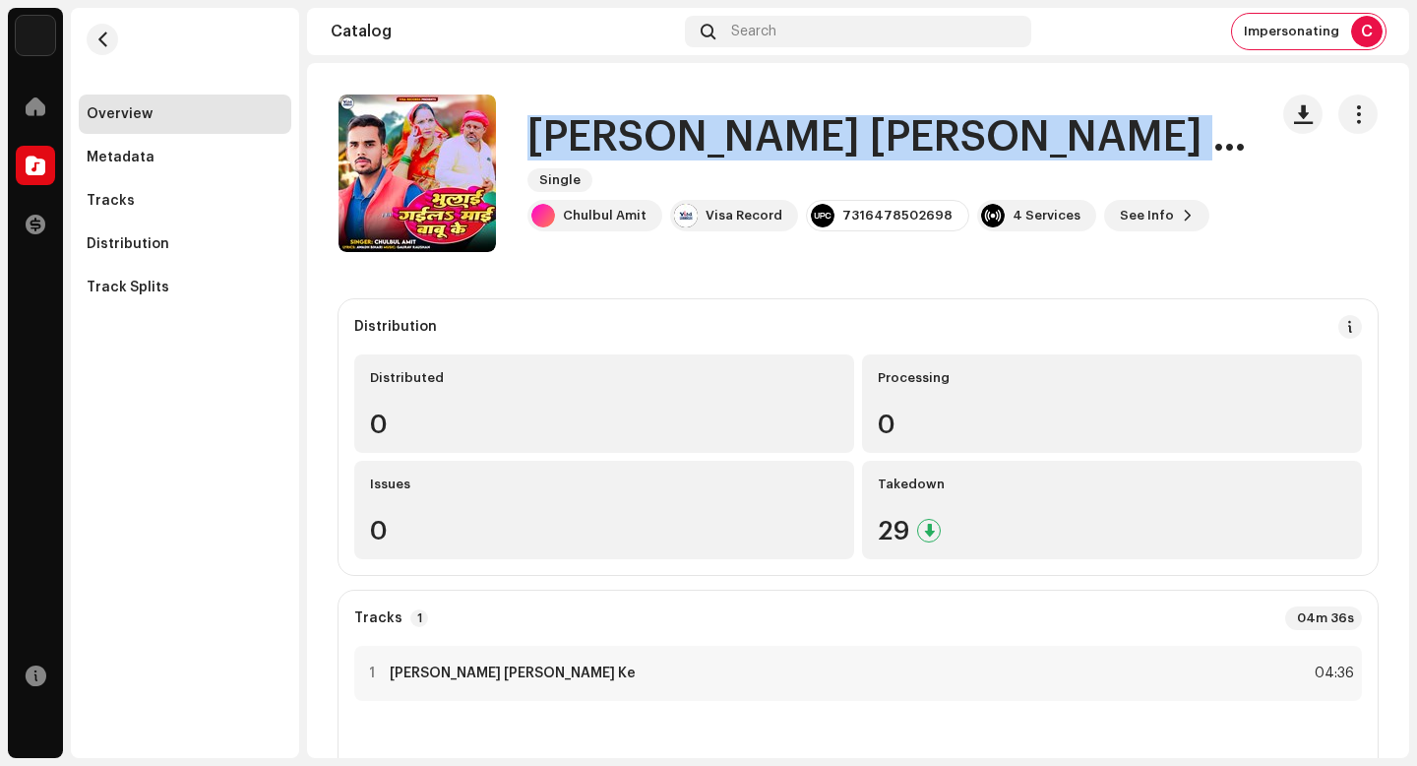
click at [742, 160] on h1 "[PERSON_NAME] [PERSON_NAME] Ke" at bounding box center [890, 137] width 724 height 45
copy div "[PERSON_NAME] [PERSON_NAME] Ke Single"
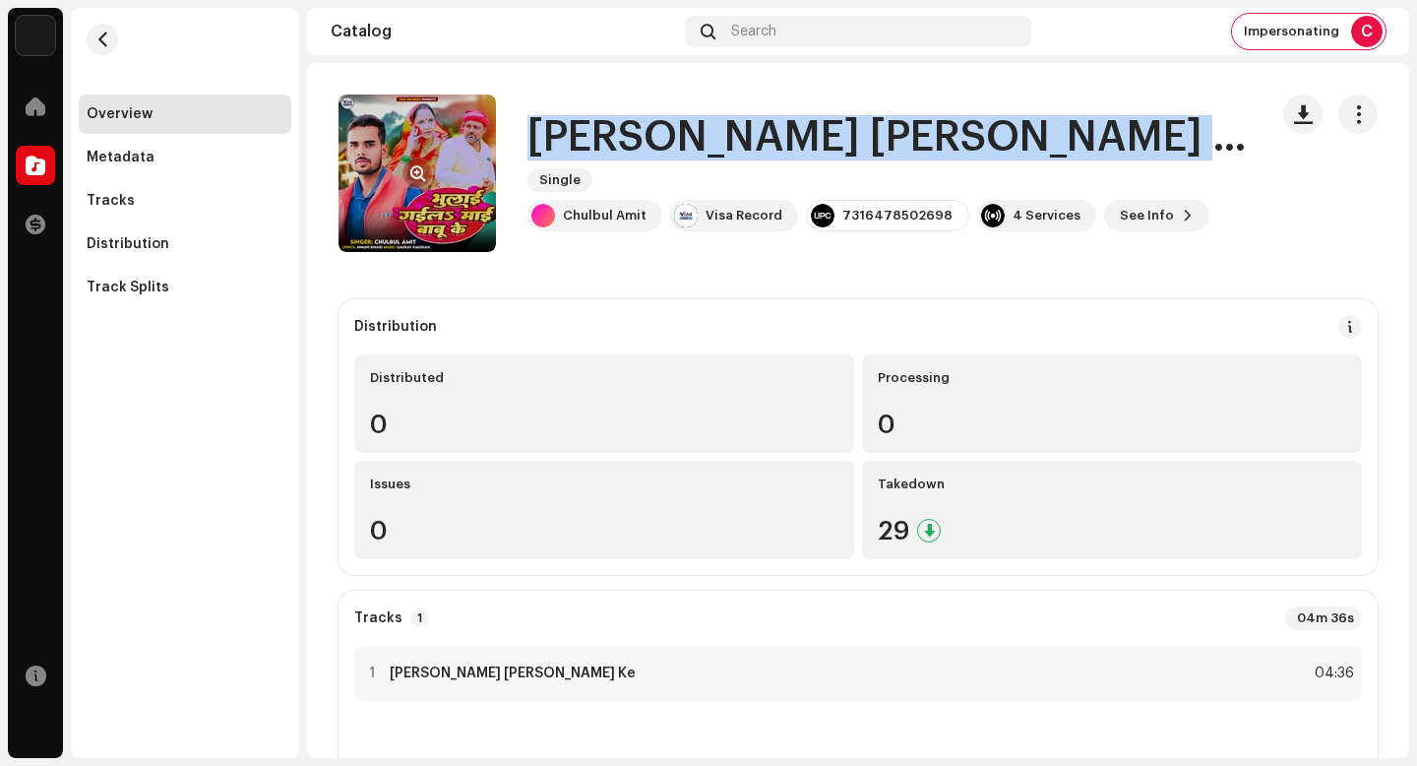
drag, startPoint x: 386, startPoint y: 157, endPoint x: 397, endPoint y: 157, distance: 10.8
click at [386, 157] on re-a-cover at bounding box center [417, 172] width 157 height 157
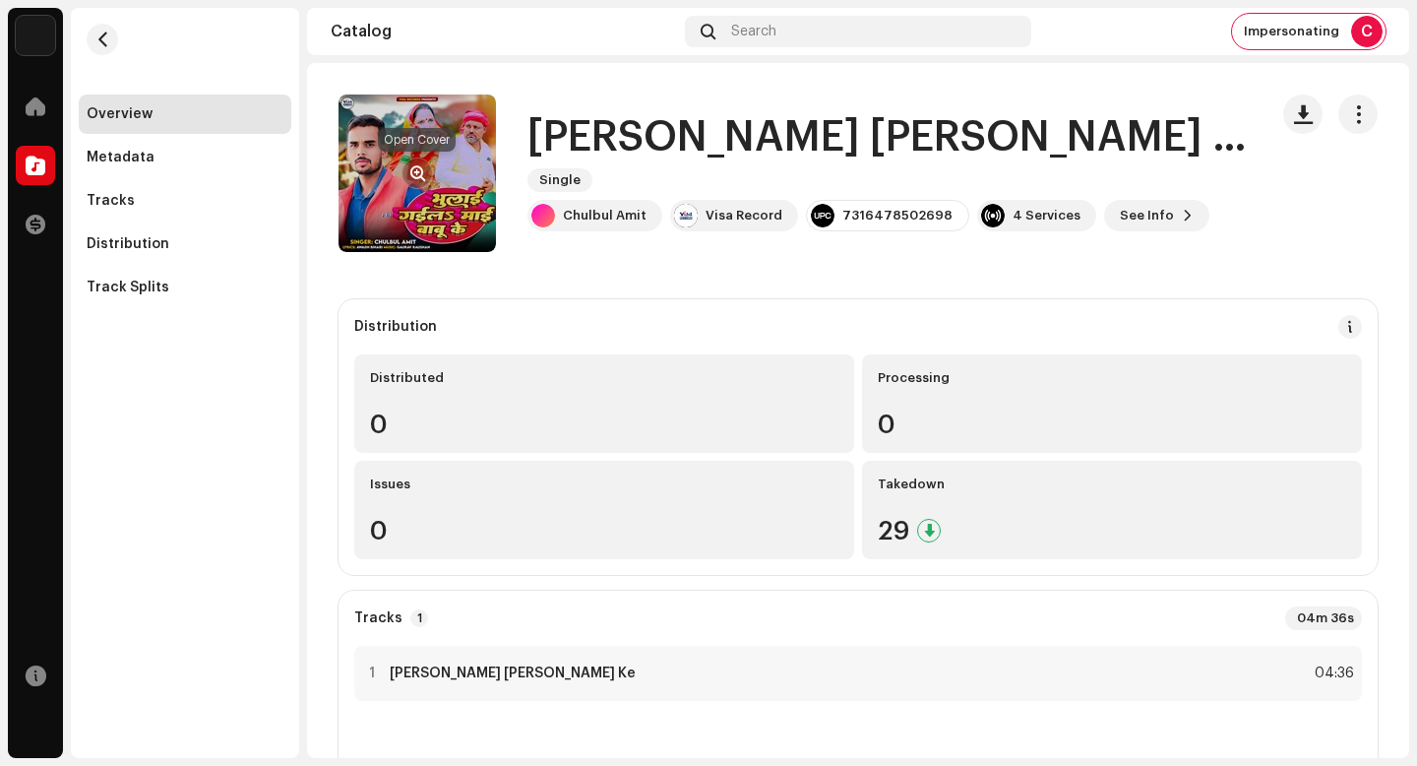
click at [418, 174] on span "button" at bounding box center [417, 173] width 15 height 16
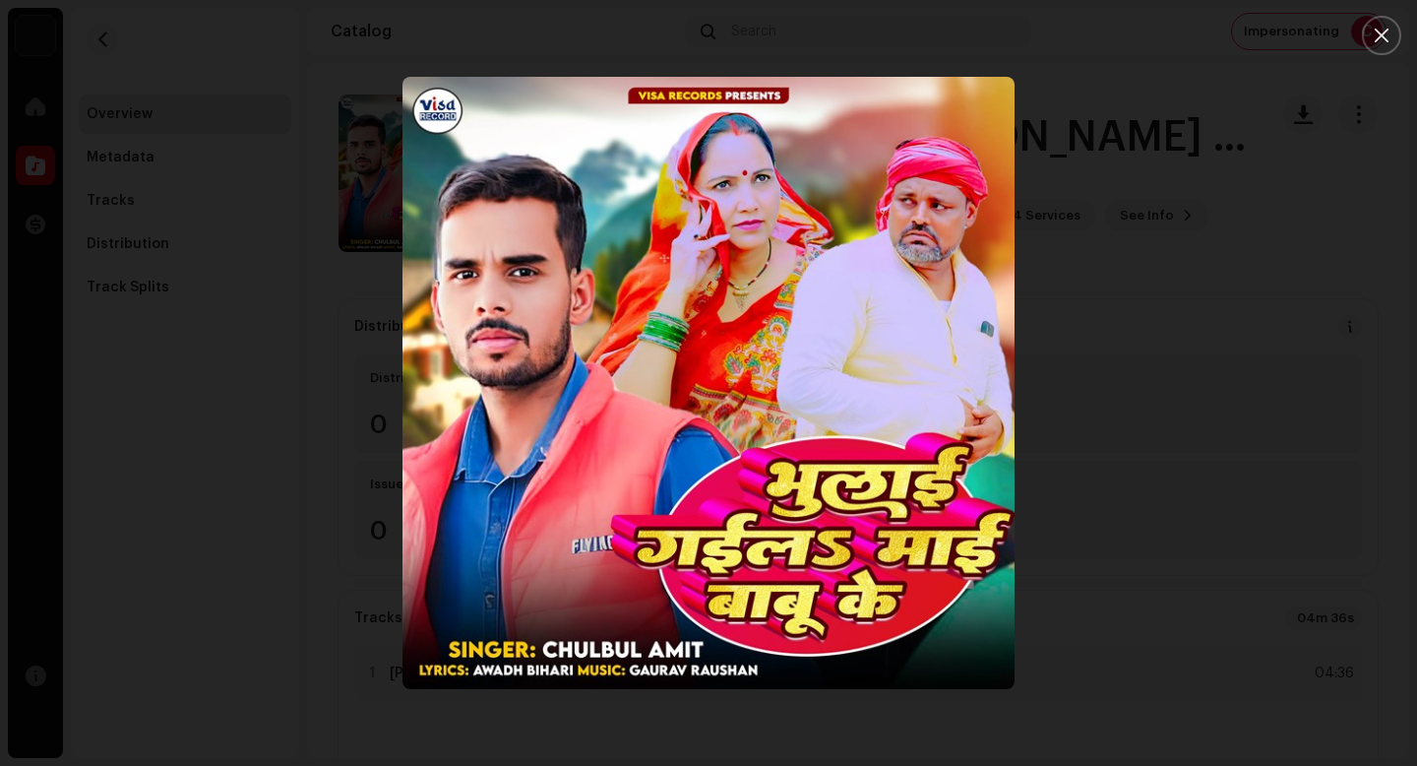
click at [1167, 583] on div at bounding box center [708, 383] width 1417 height 766
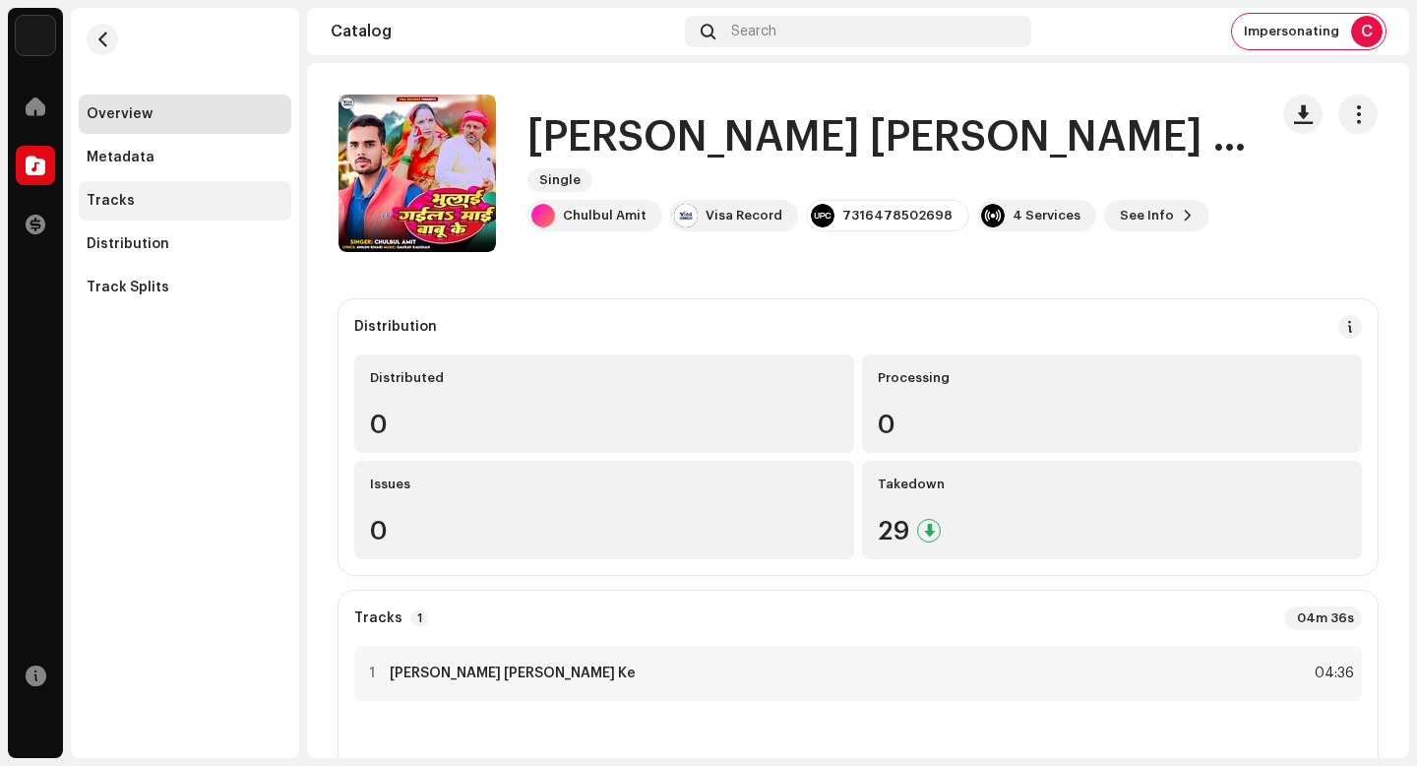
click at [187, 198] on div "Tracks" at bounding box center [185, 201] width 197 height 16
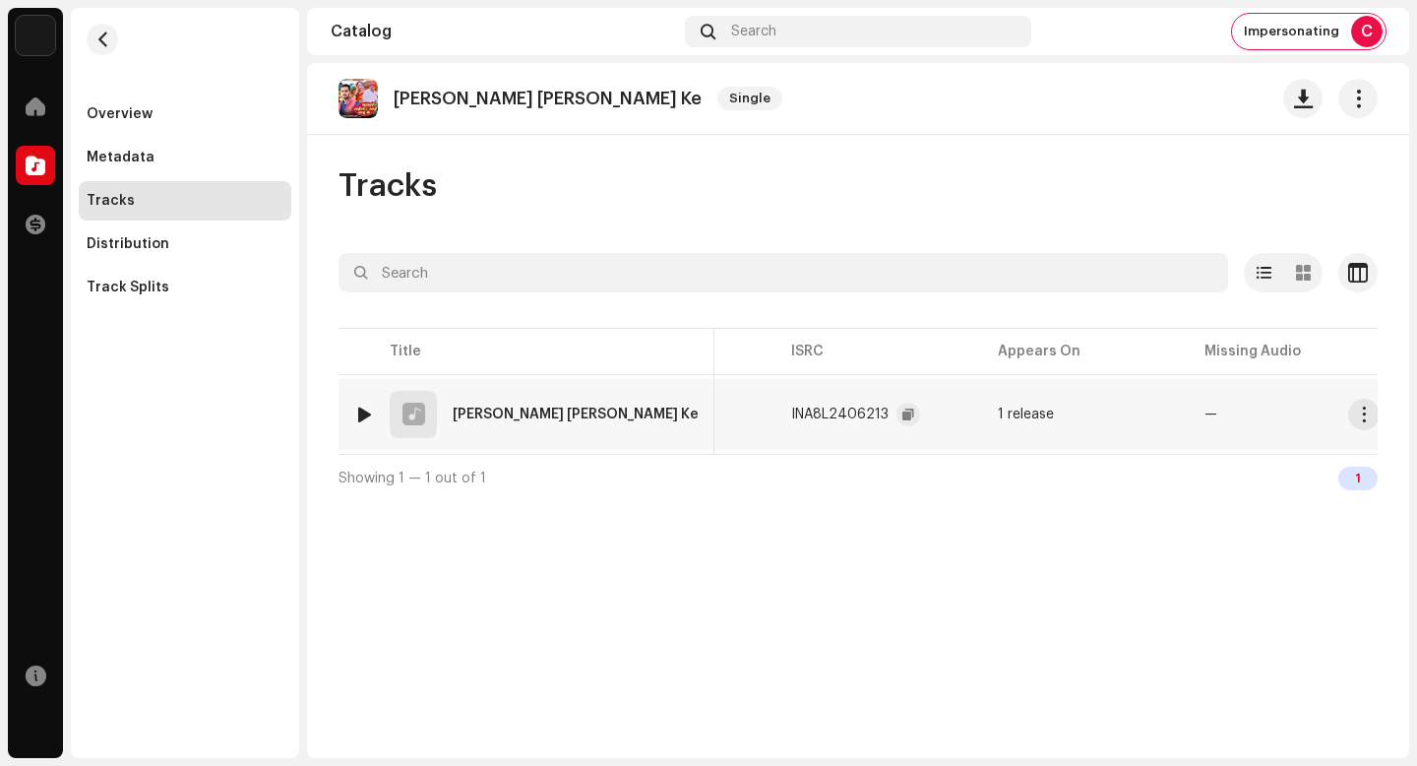
scroll to position [0, 370]
click at [885, 421] on span "button" at bounding box center [891, 414] width 12 height 16
click at [1342, 412] on span "button" at bounding box center [1347, 414] width 15 height 16
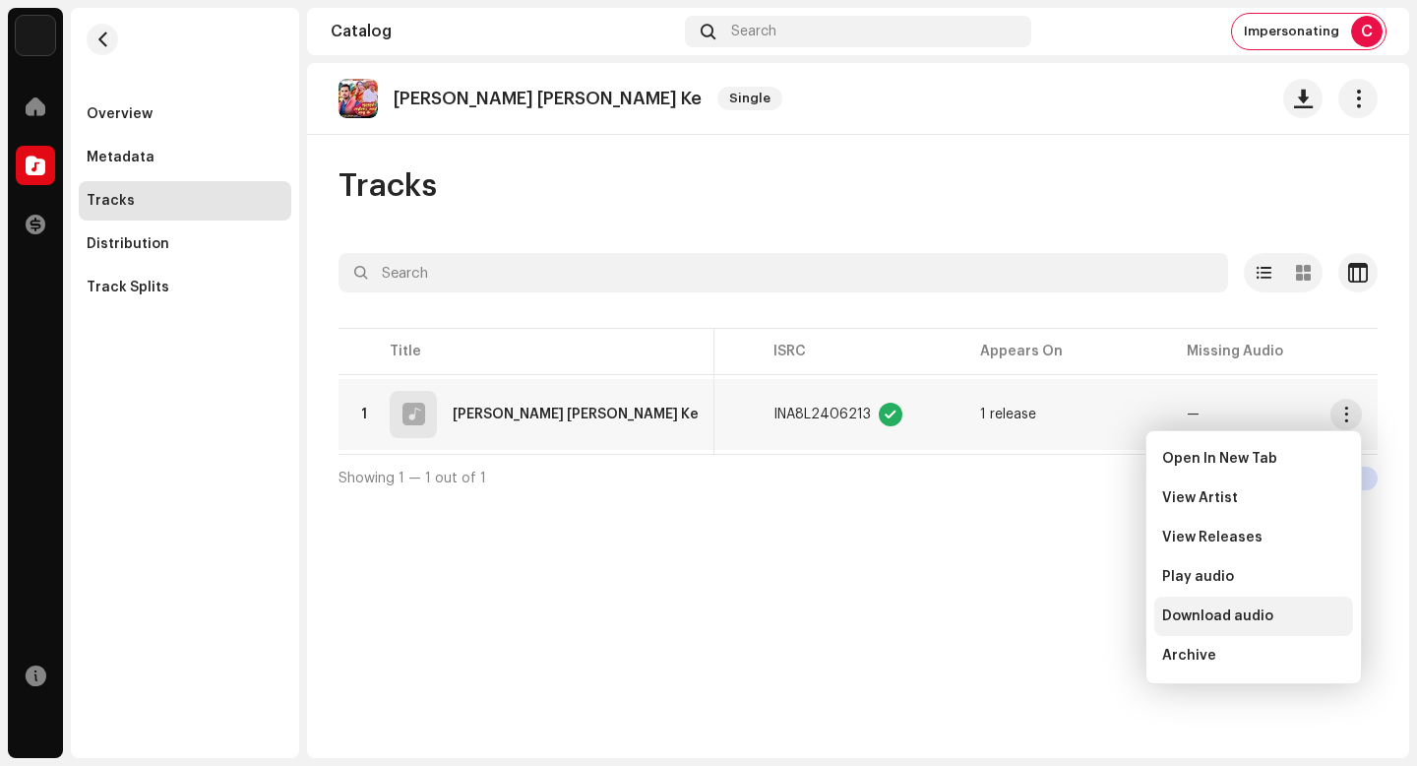
click at [1287, 616] on div "Download audio" at bounding box center [1253, 616] width 183 height 16
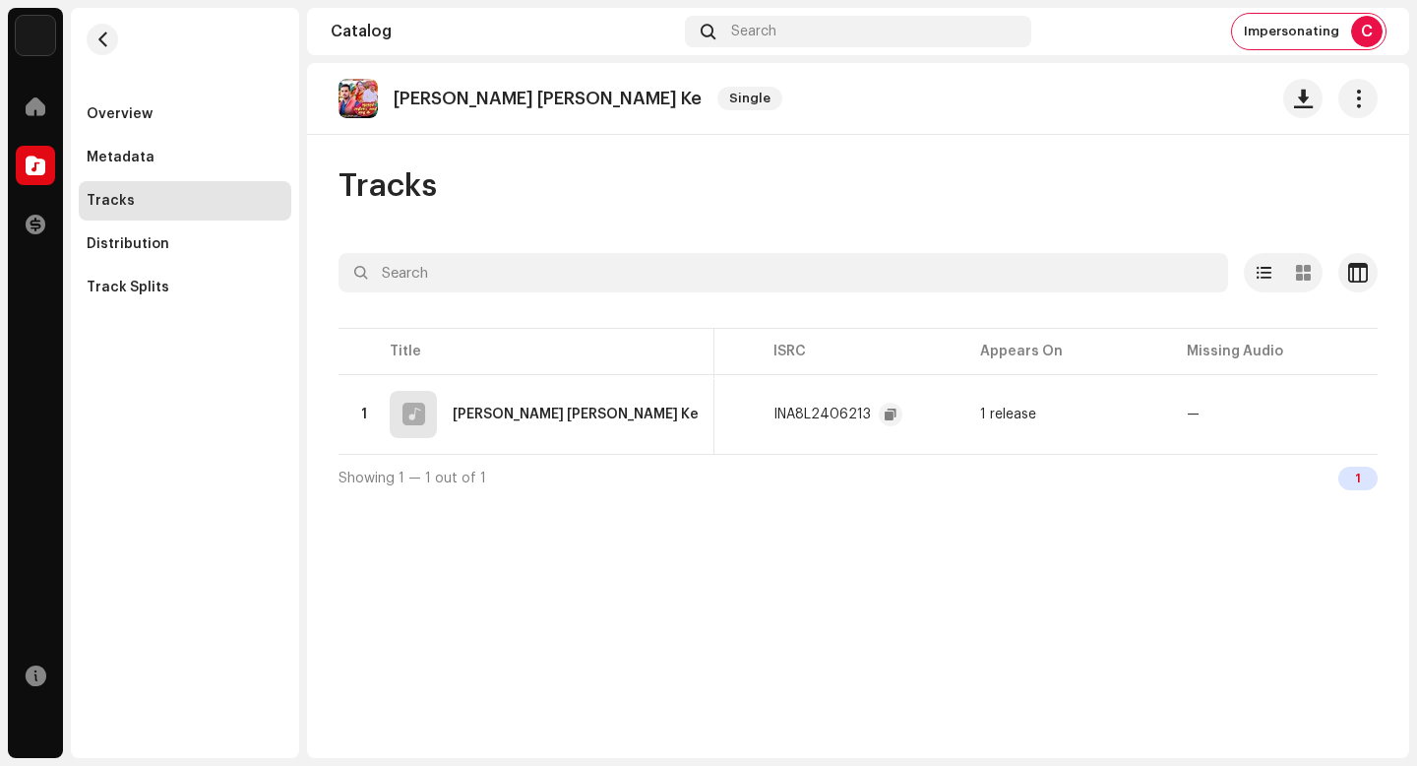
click at [1074, 593] on div "Bhulai Gaila Mai Babu Ke Single Tracks Selected 0 Select all 1 Options Filters …" at bounding box center [858, 410] width 1102 height 695
click at [726, 2] on div "Cine Tune Digital Home Catalog Transactions Resources Overview Metadata Tracks …" at bounding box center [708, 383] width 1417 height 766
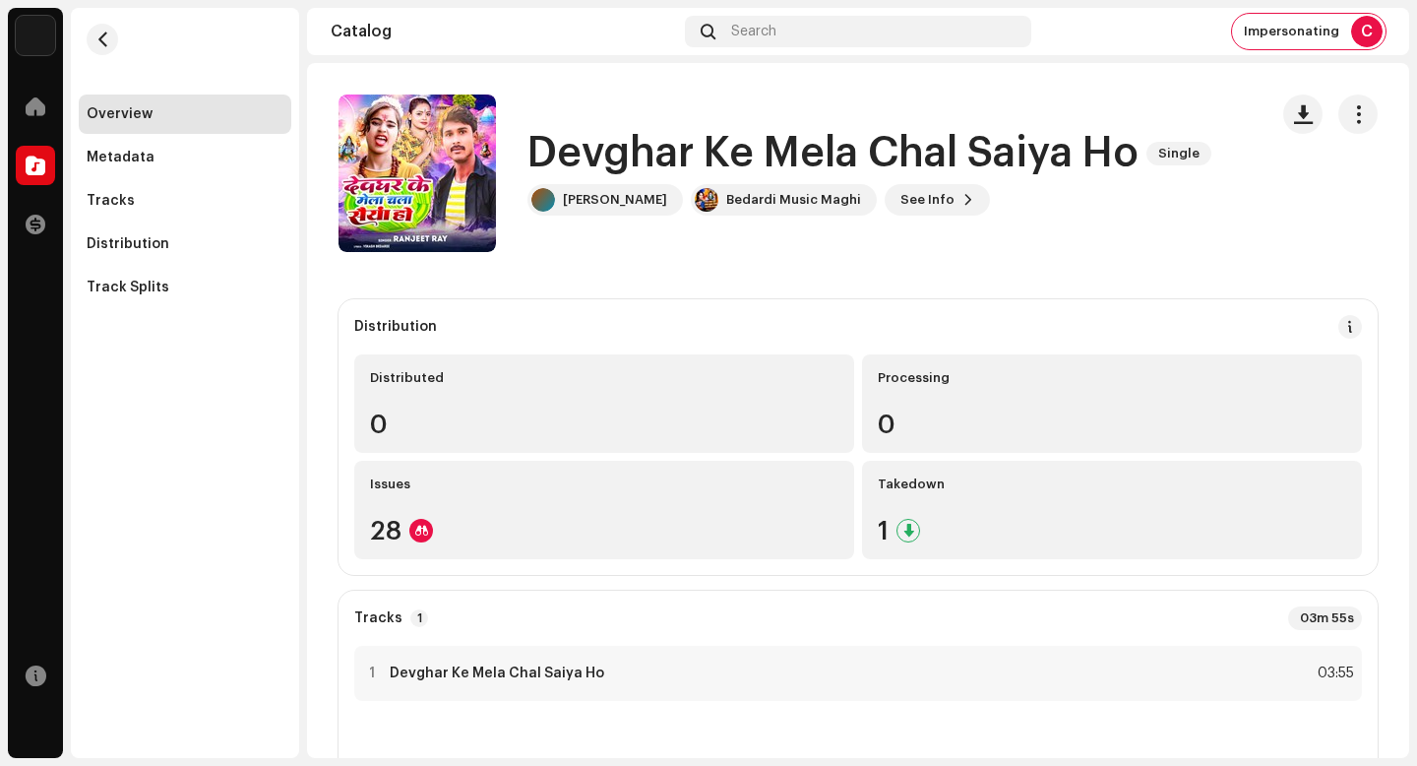
click at [658, 145] on h1 "Devghar Ke Mela Chal Saiya Ho" at bounding box center [833, 153] width 611 height 45
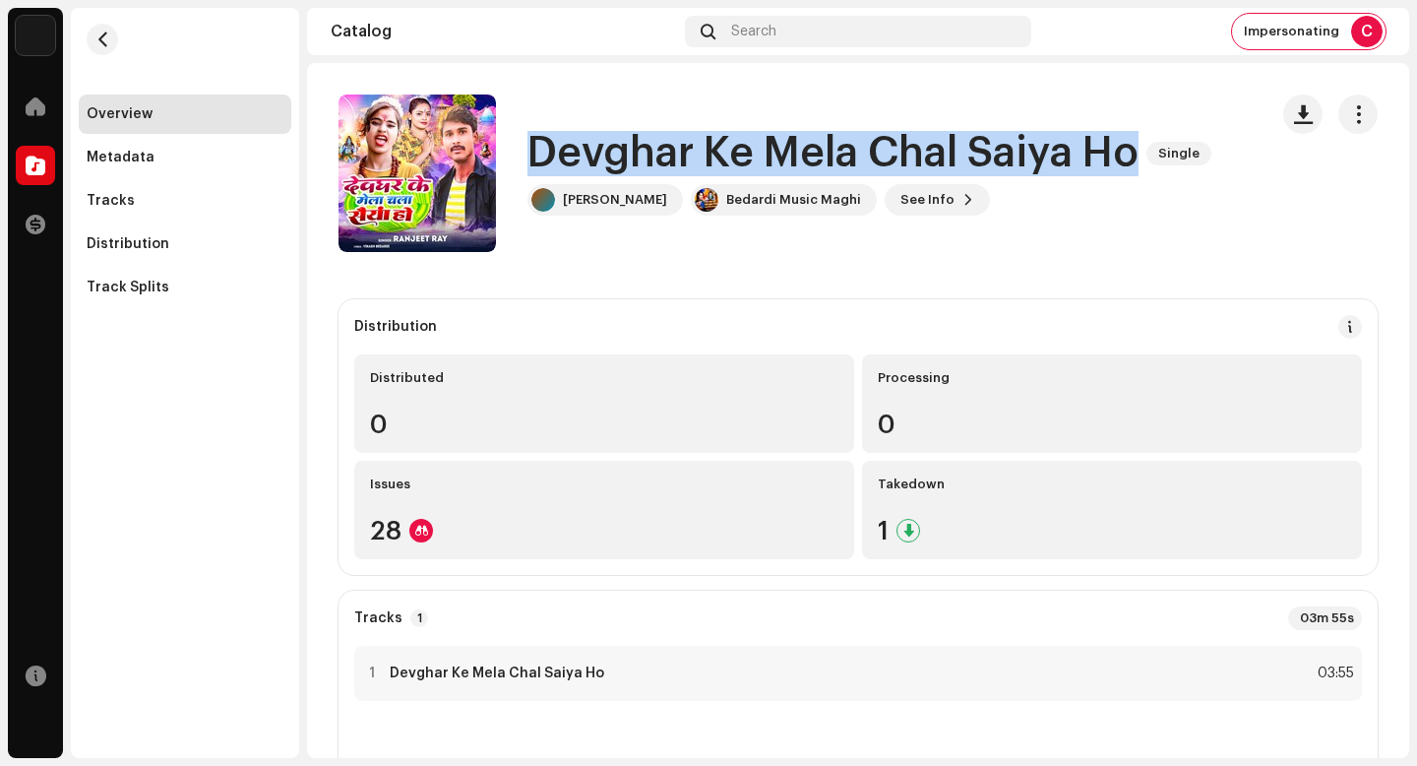
click at [658, 145] on h1 "Devghar Ke Mela Chal Saiya Ho" at bounding box center [833, 153] width 611 height 45
copy div "Devghar Ke Mela Chal Saiya Ho Single"
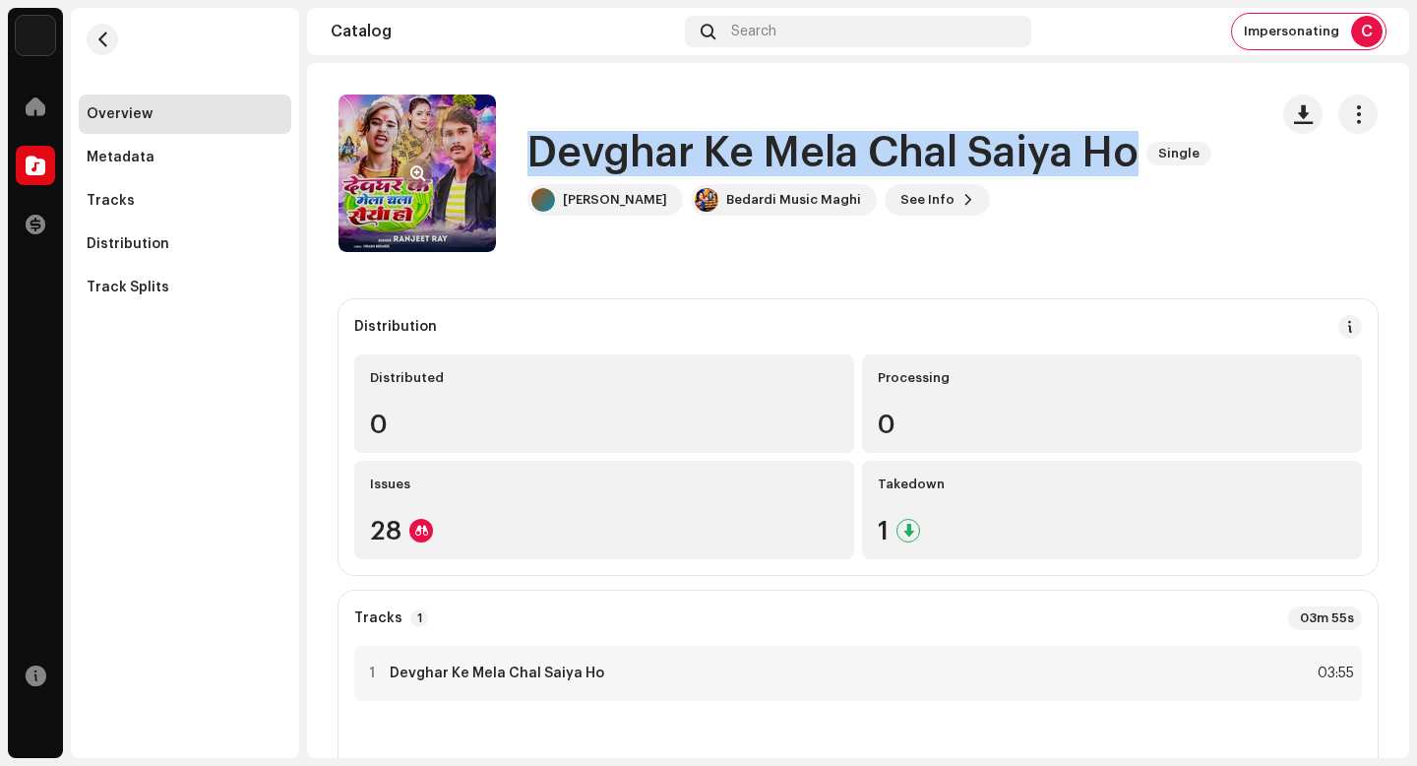
click at [414, 167] on span "button" at bounding box center [417, 173] width 15 height 16
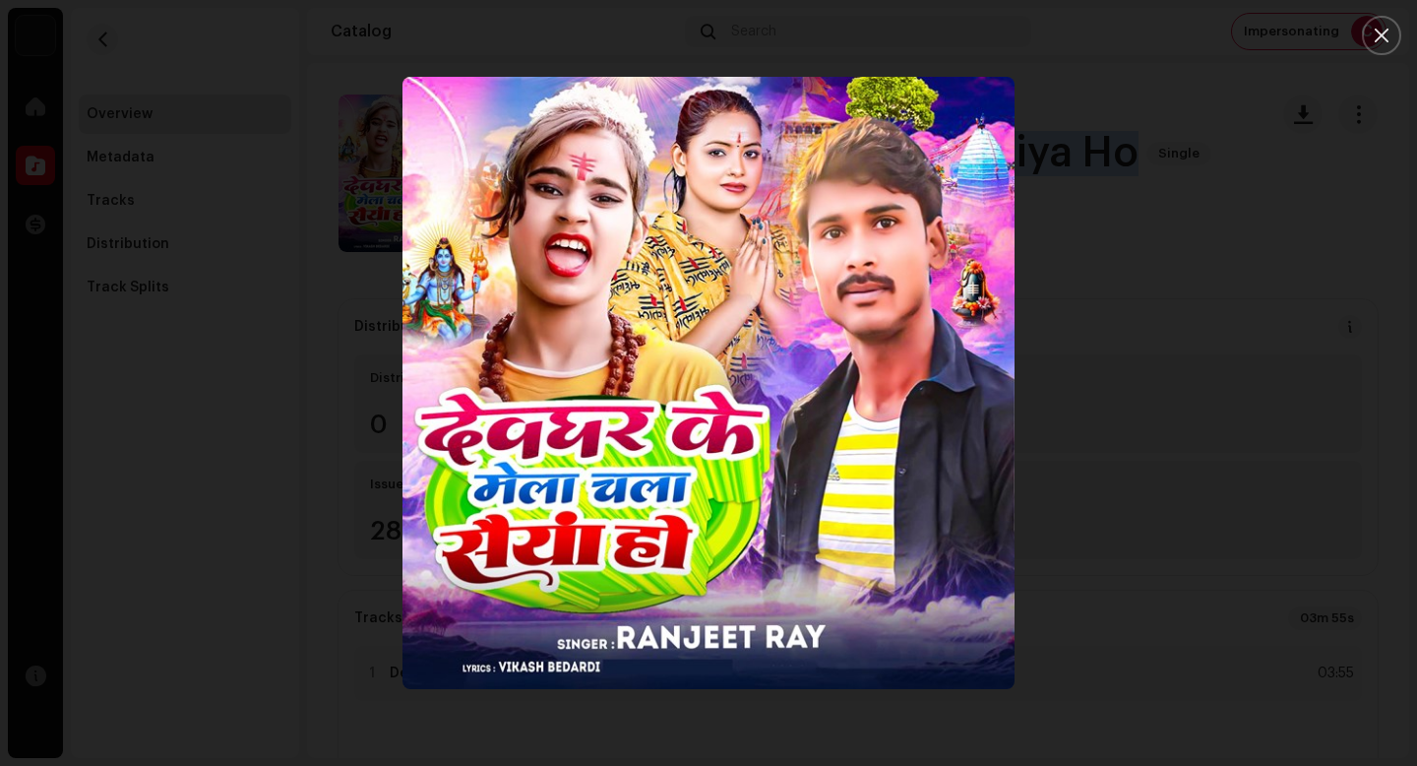
click at [356, 213] on div at bounding box center [708, 383] width 1417 height 766
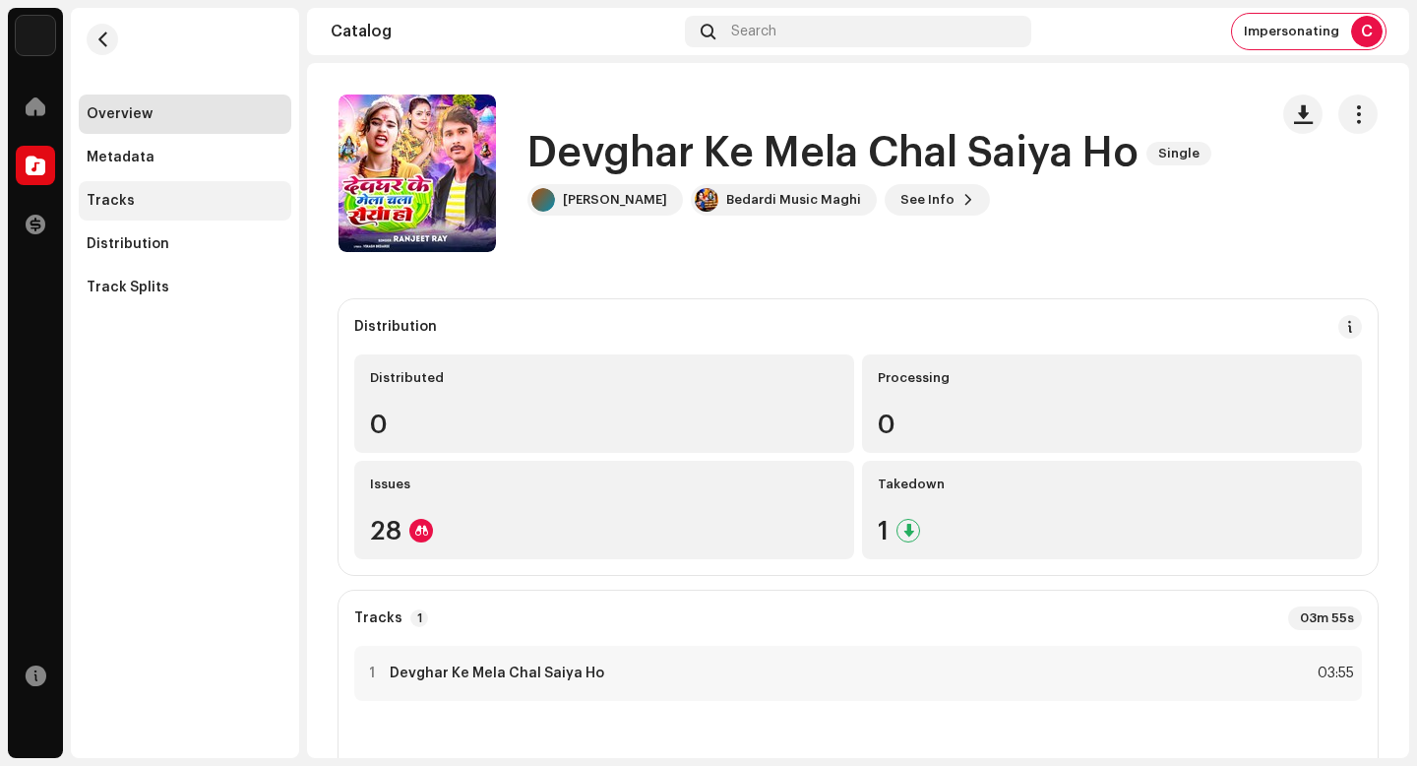
click at [206, 204] on div "Tracks" at bounding box center [185, 201] width 197 height 16
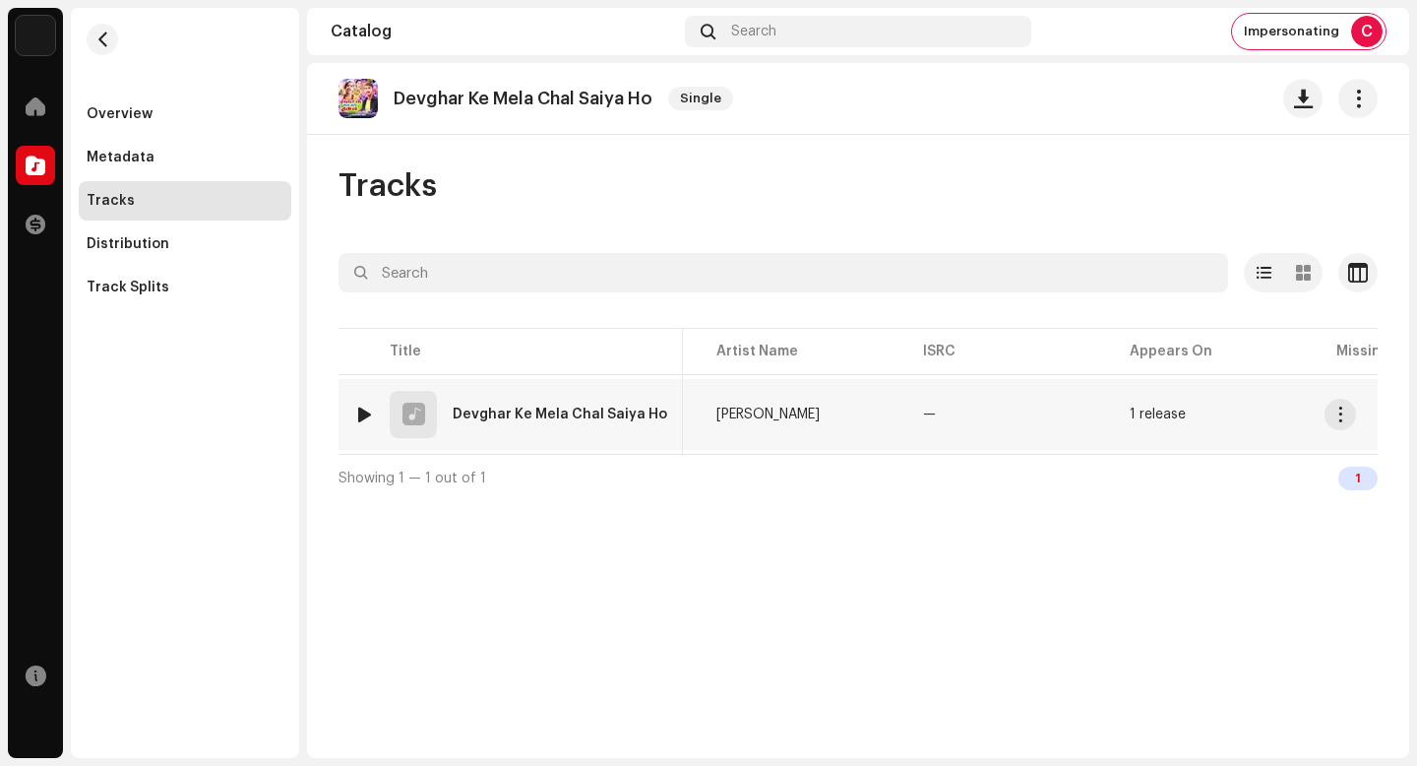
scroll to position [0, 178]
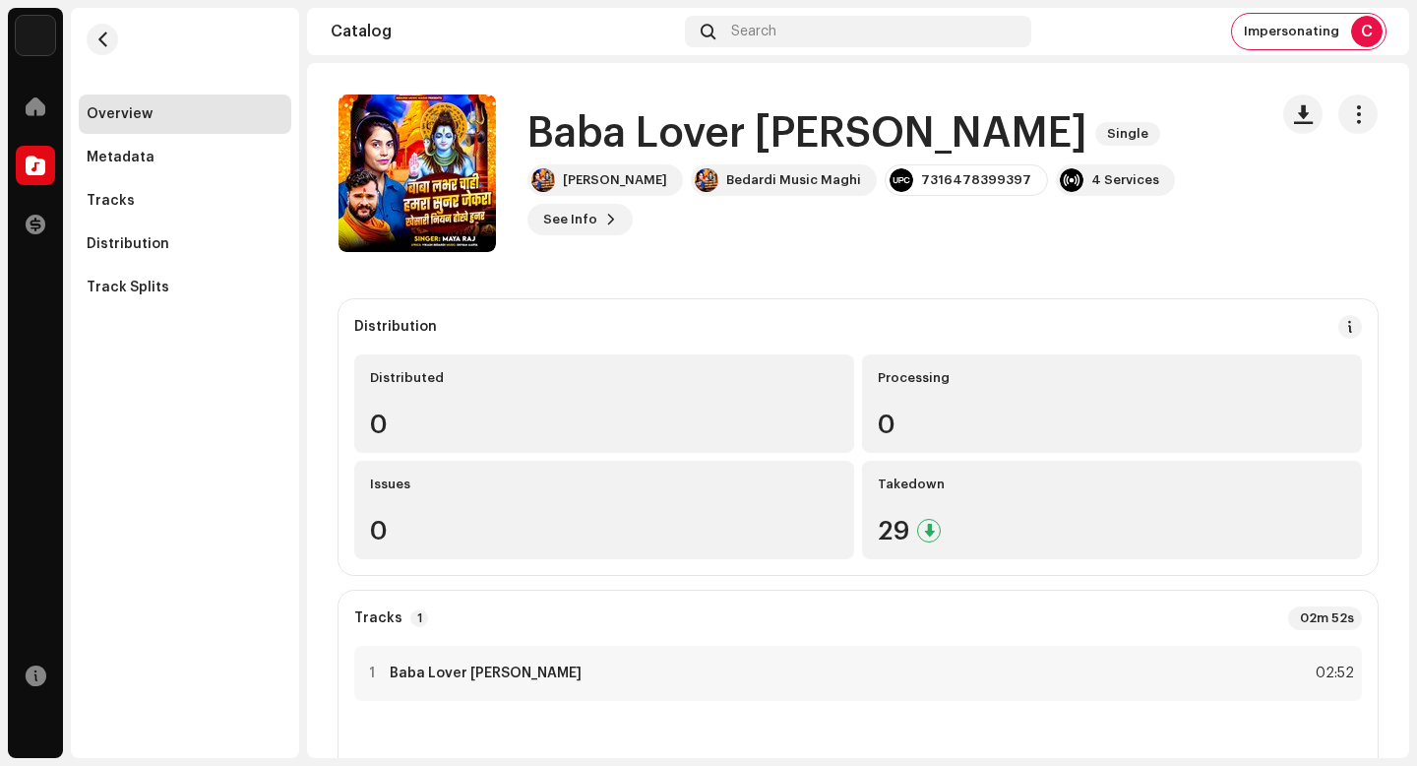
click at [870, 151] on h1 "Baba Lover Chahi Hamra Sunar Jekra Khesari Niyan Hokhe Hunar" at bounding box center [808, 133] width 560 height 45
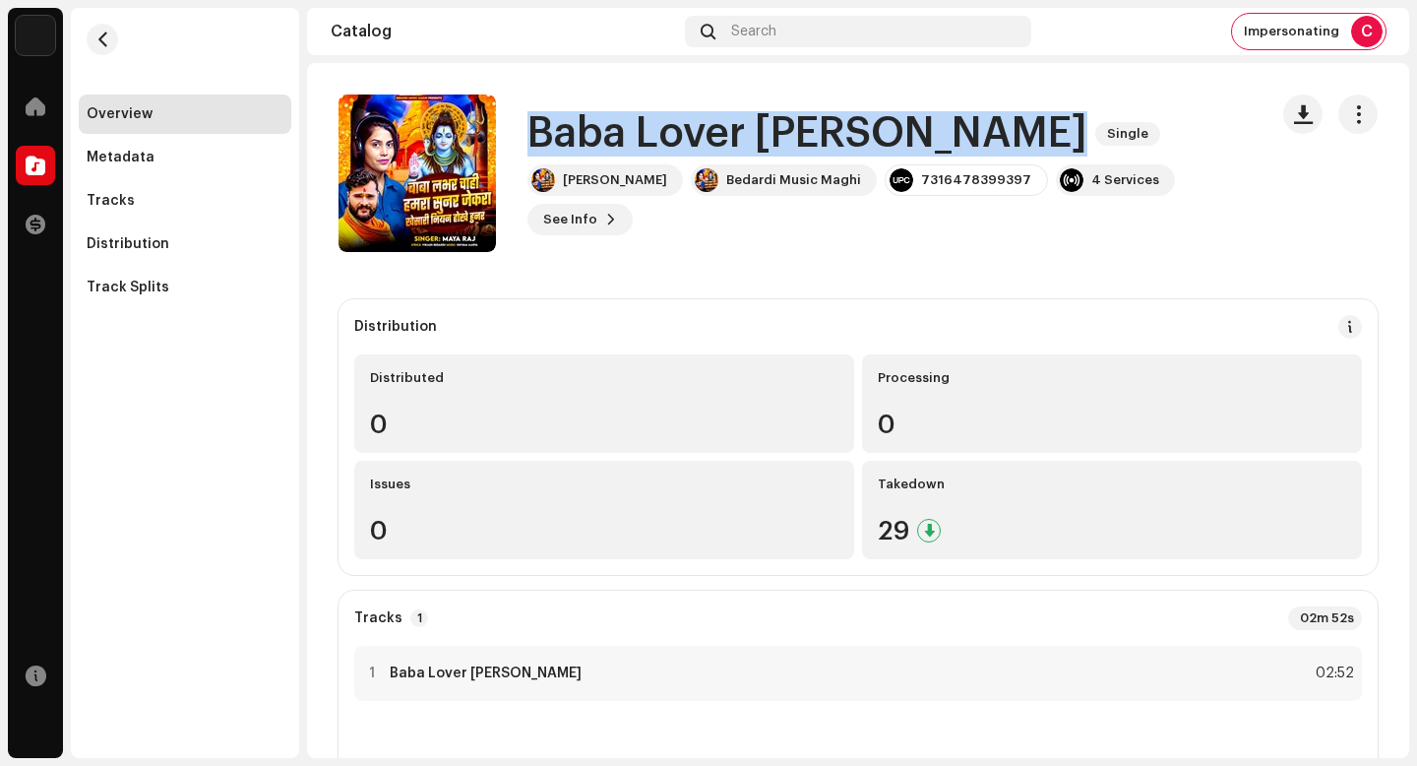
copy div "Baba Lover Chahi Hamra Sunar Jekra Khesari Niyan Hokhe Hunar Single"
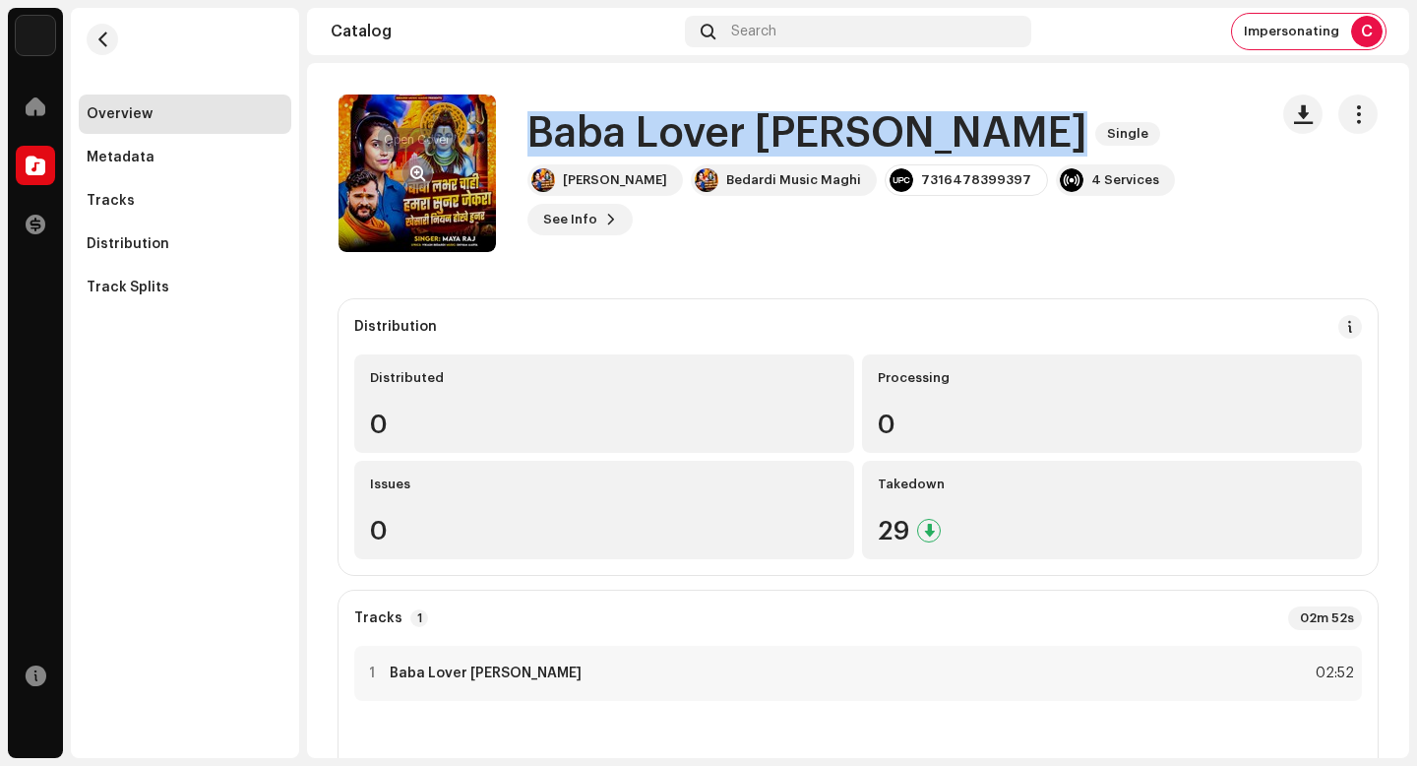
click at [420, 168] on span "button" at bounding box center [417, 173] width 15 height 16
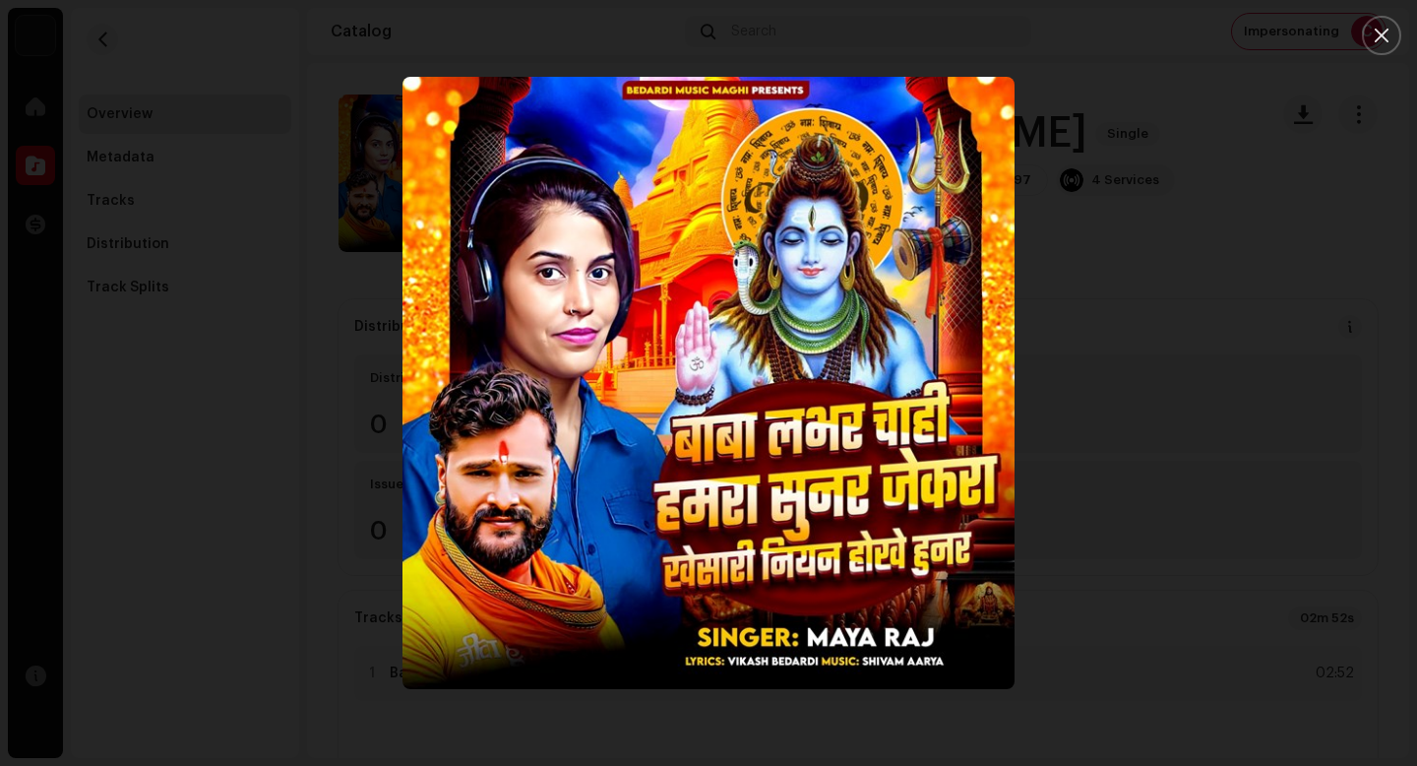
click at [1129, 540] on div at bounding box center [708, 383] width 1417 height 766
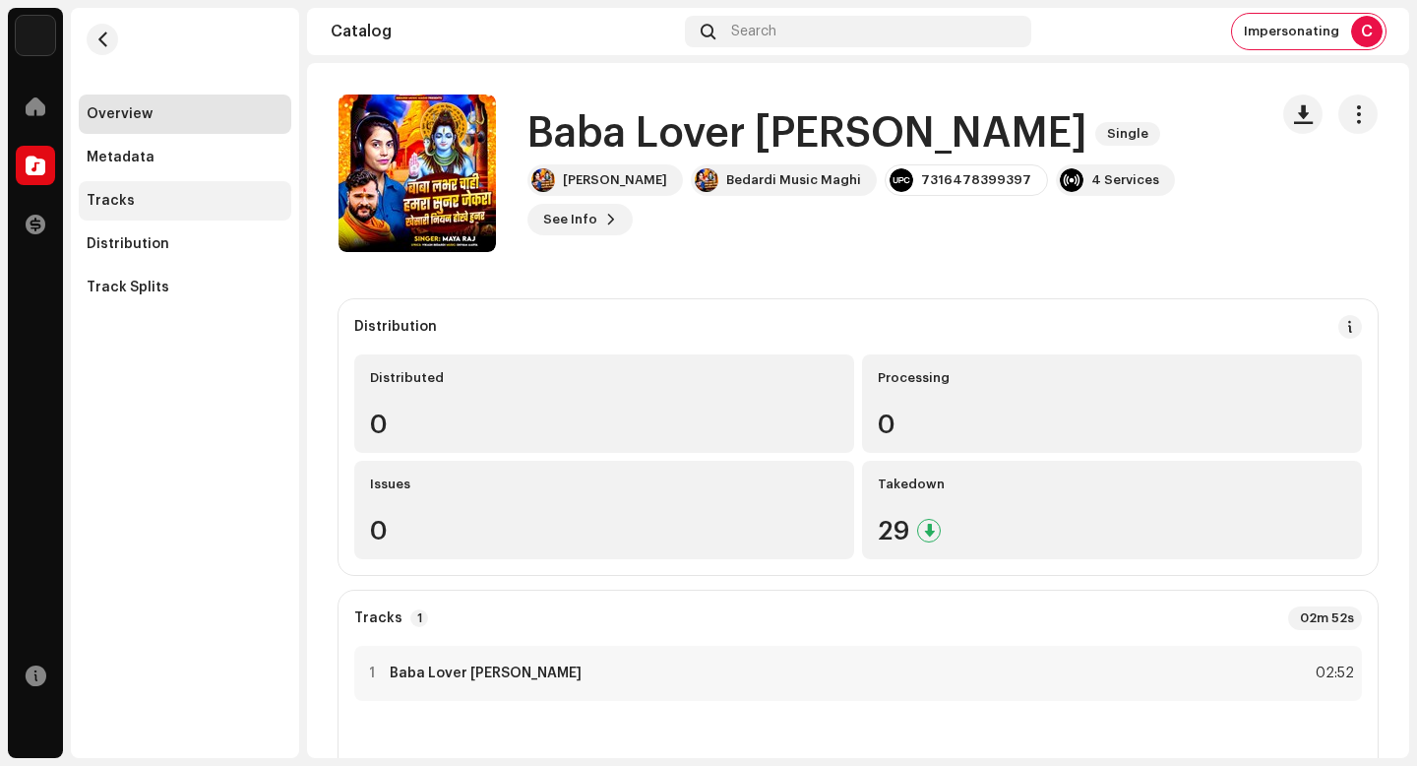
click at [210, 202] on div "Tracks" at bounding box center [185, 201] width 197 height 16
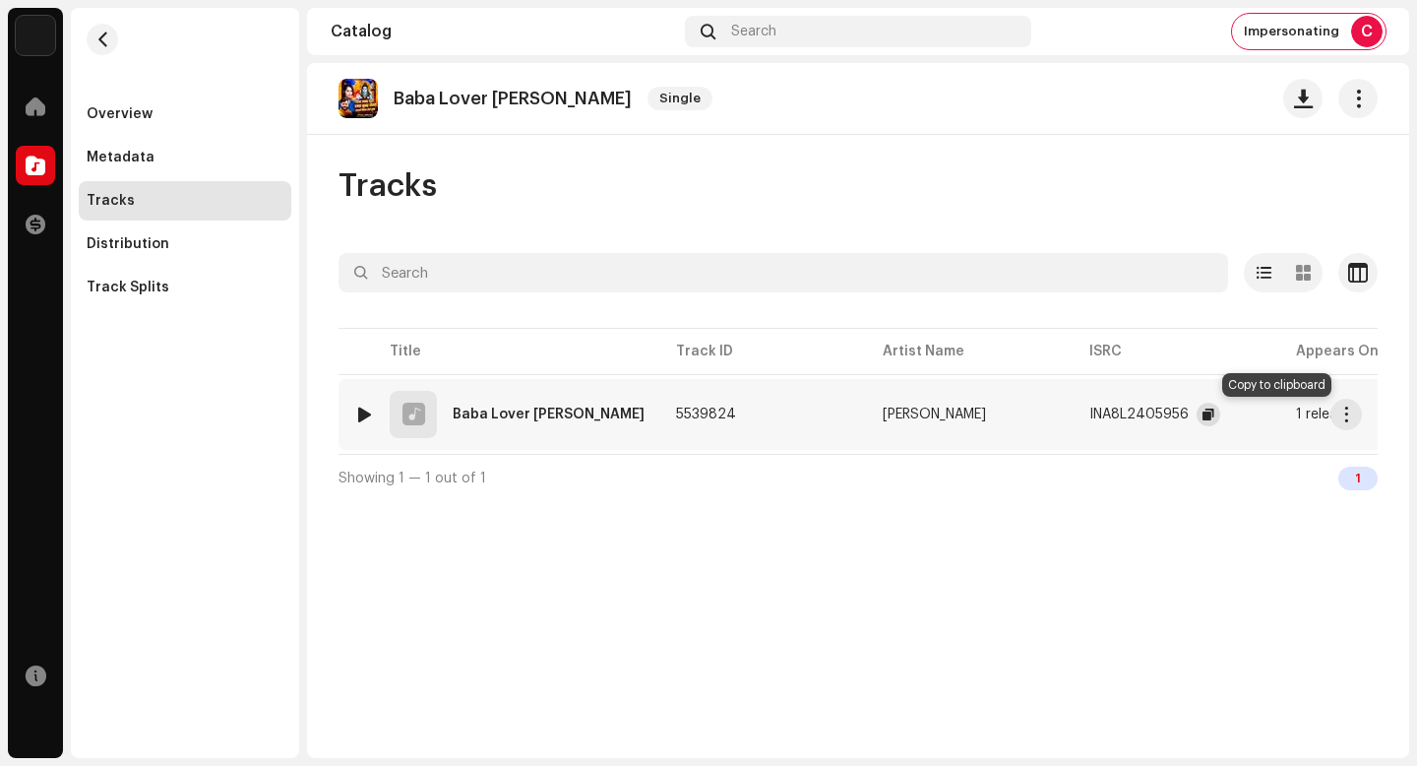
click at [1220, 411] on button "button" at bounding box center [1209, 415] width 24 height 24
click at [1348, 413] on span "button" at bounding box center [1347, 414] width 15 height 16
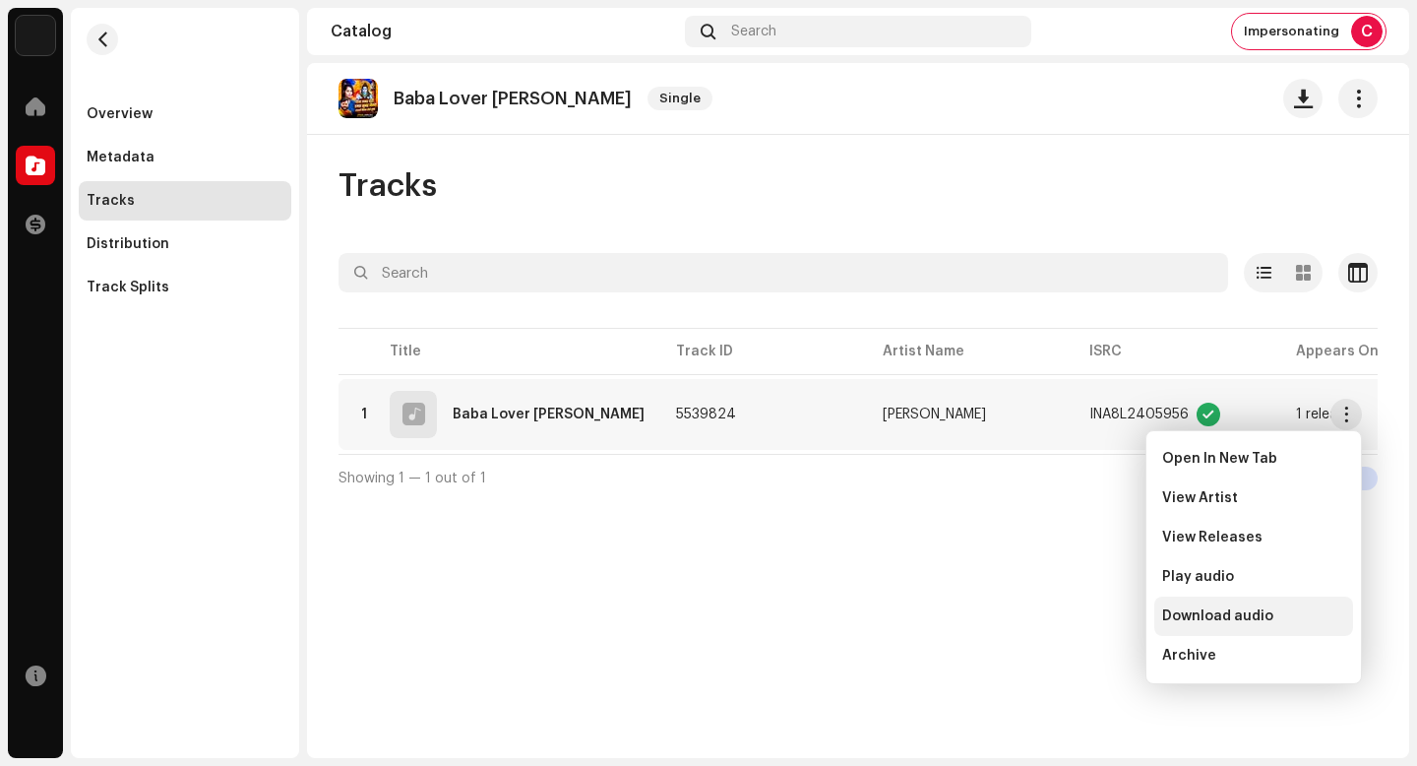
click at [1294, 621] on div "Download audio" at bounding box center [1253, 616] width 183 height 16
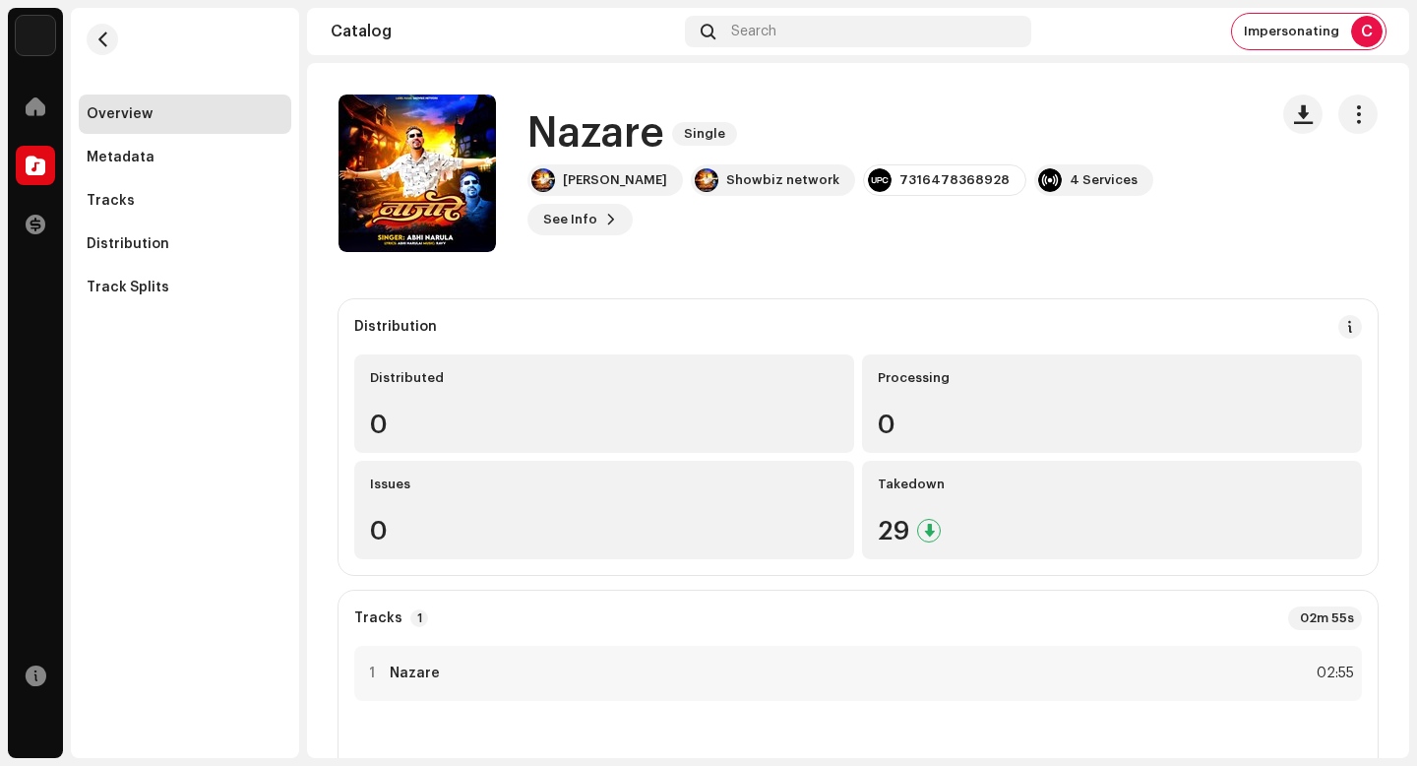
click at [600, 155] on h1 "Nazare" at bounding box center [596, 133] width 137 height 45
copy h1 "Nazare"
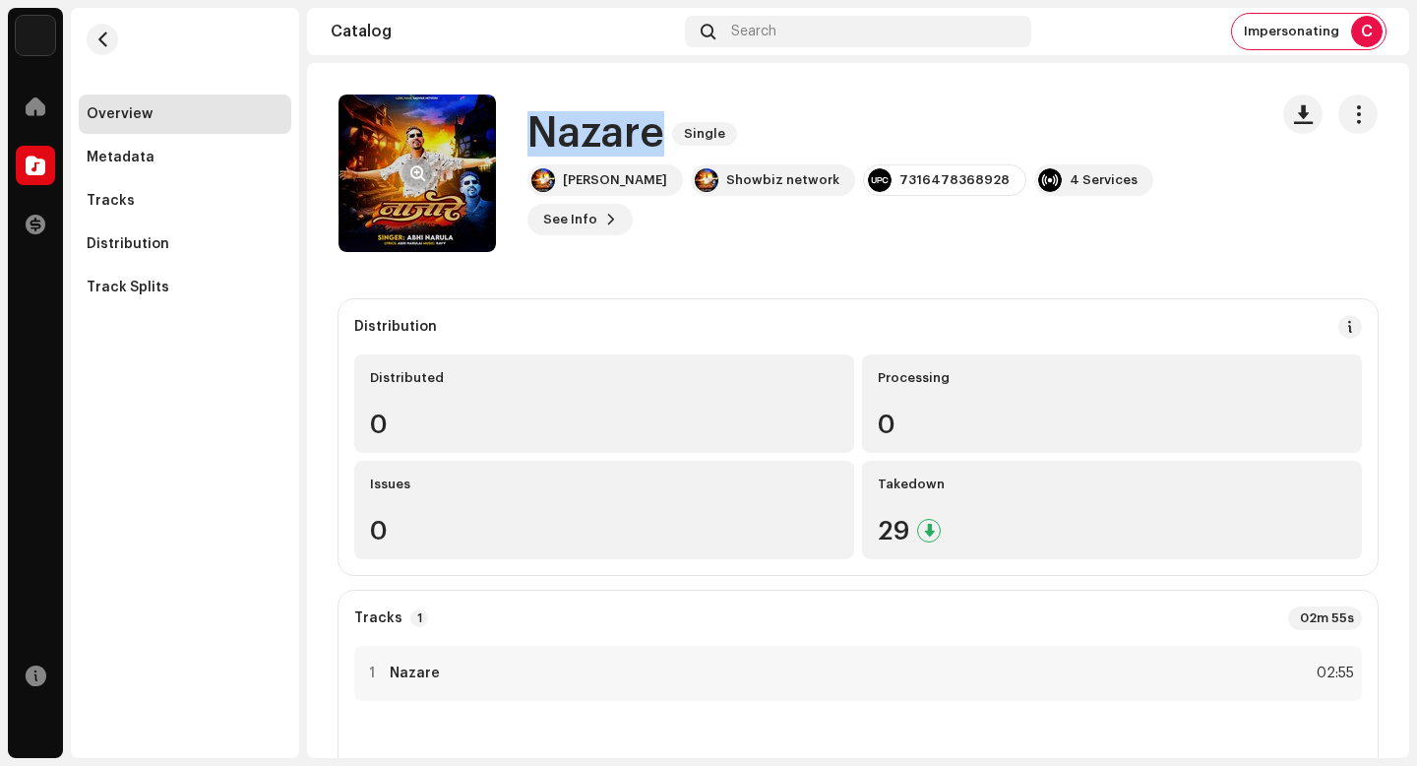
click at [410, 160] on button "button" at bounding box center [417, 172] width 31 height 31
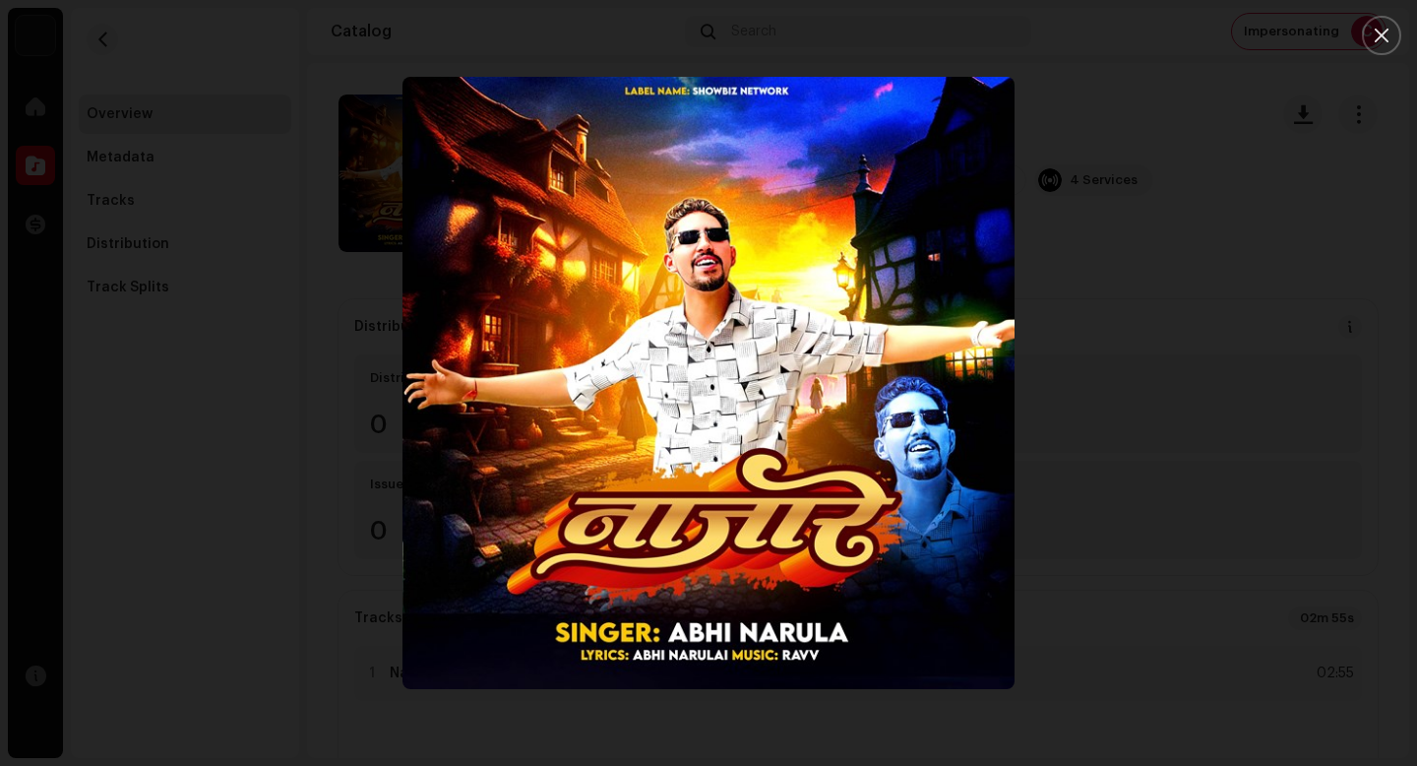
click at [1362, 16] on button "Close" at bounding box center [1381, 35] width 39 height 39
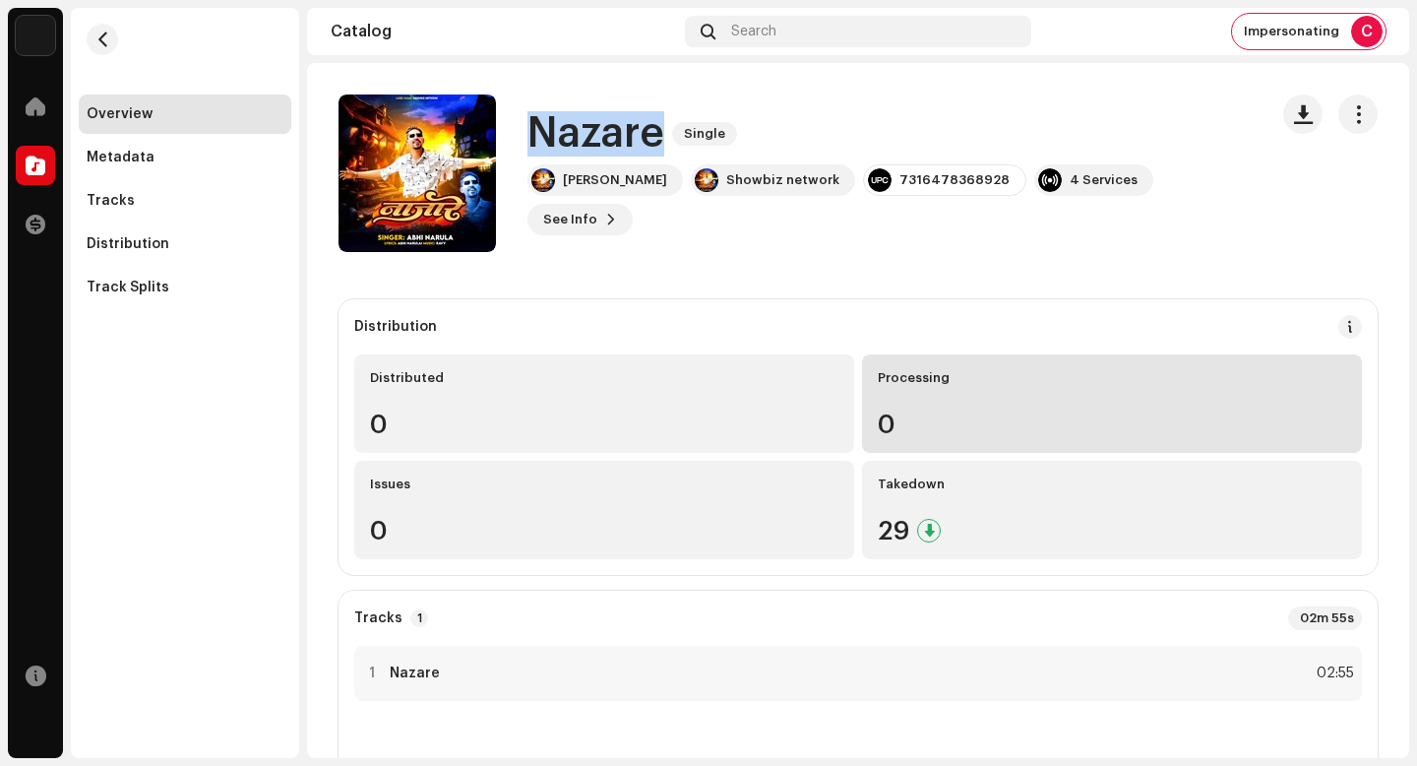
copy h1 "Nazare"
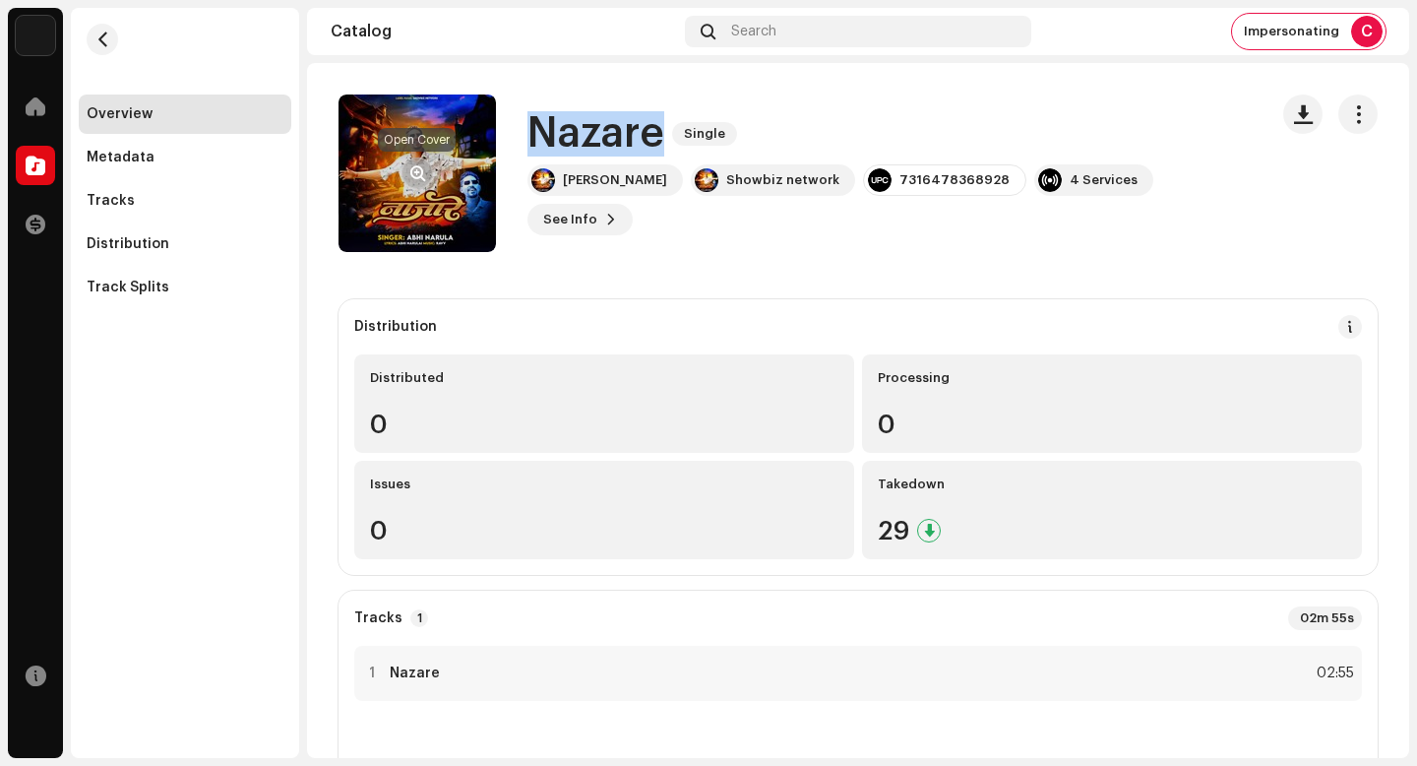
click at [412, 162] on button "button" at bounding box center [417, 172] width 31 height 31
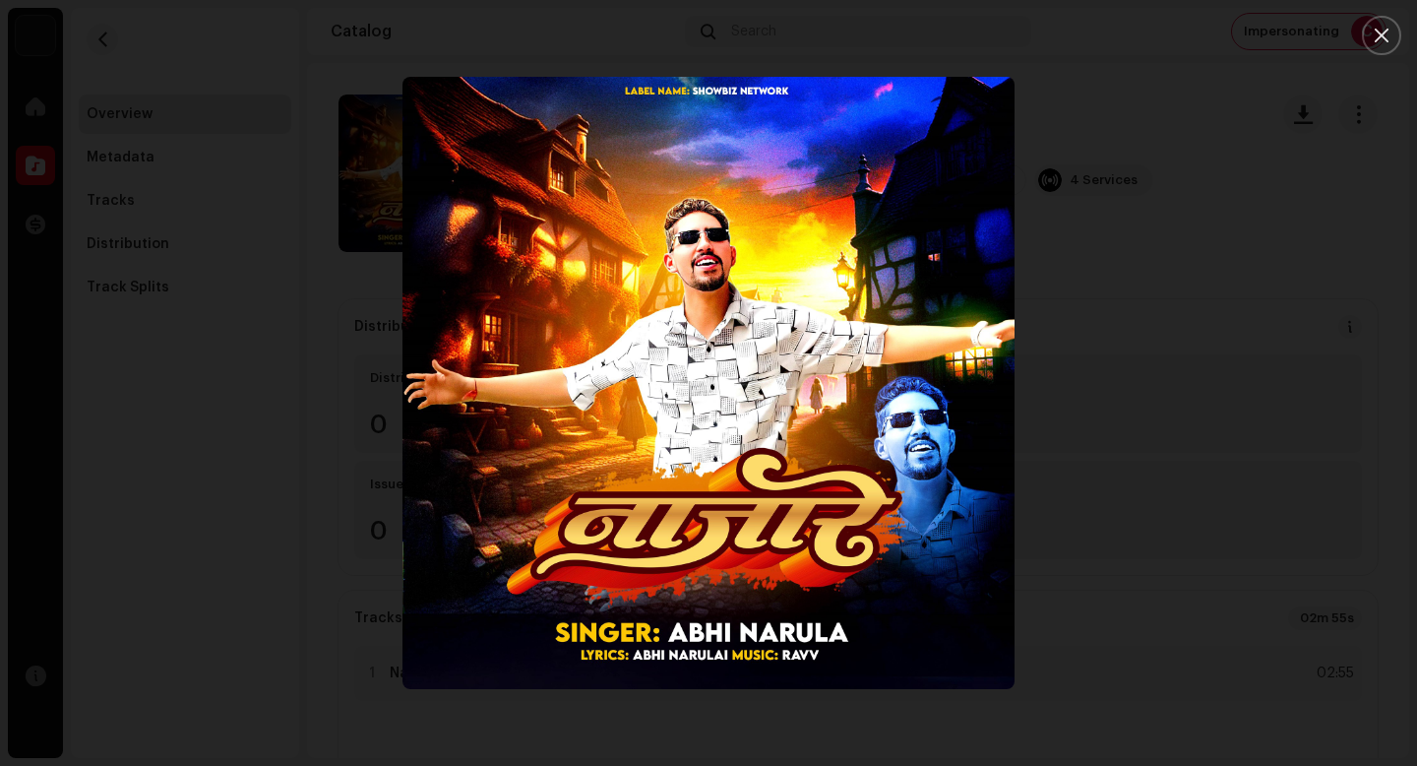
click at [1119, 581] on div at bounding box center [708, 383] width 1417 height 766
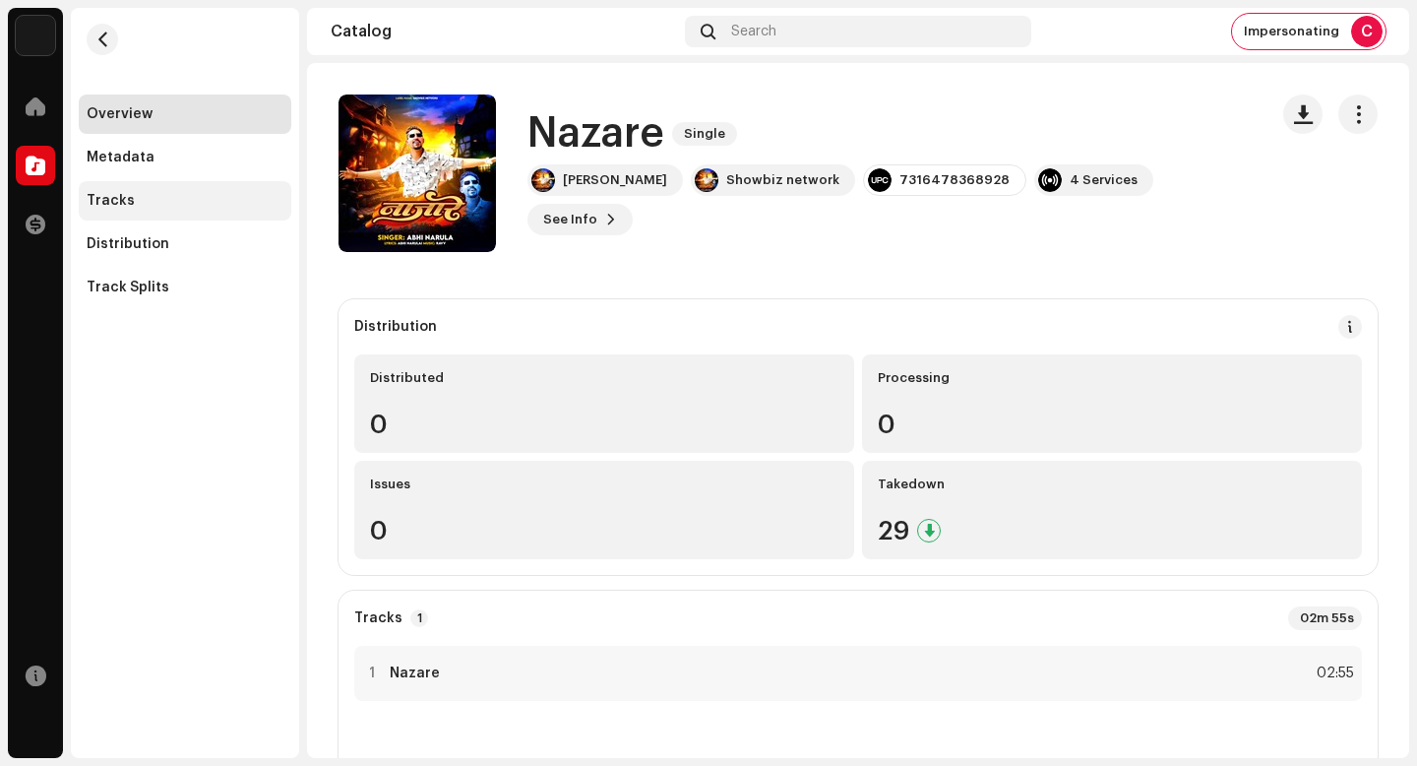
click at [149, 188] on div "Tracks" at bounding box center [185, 200] width 213 height 39
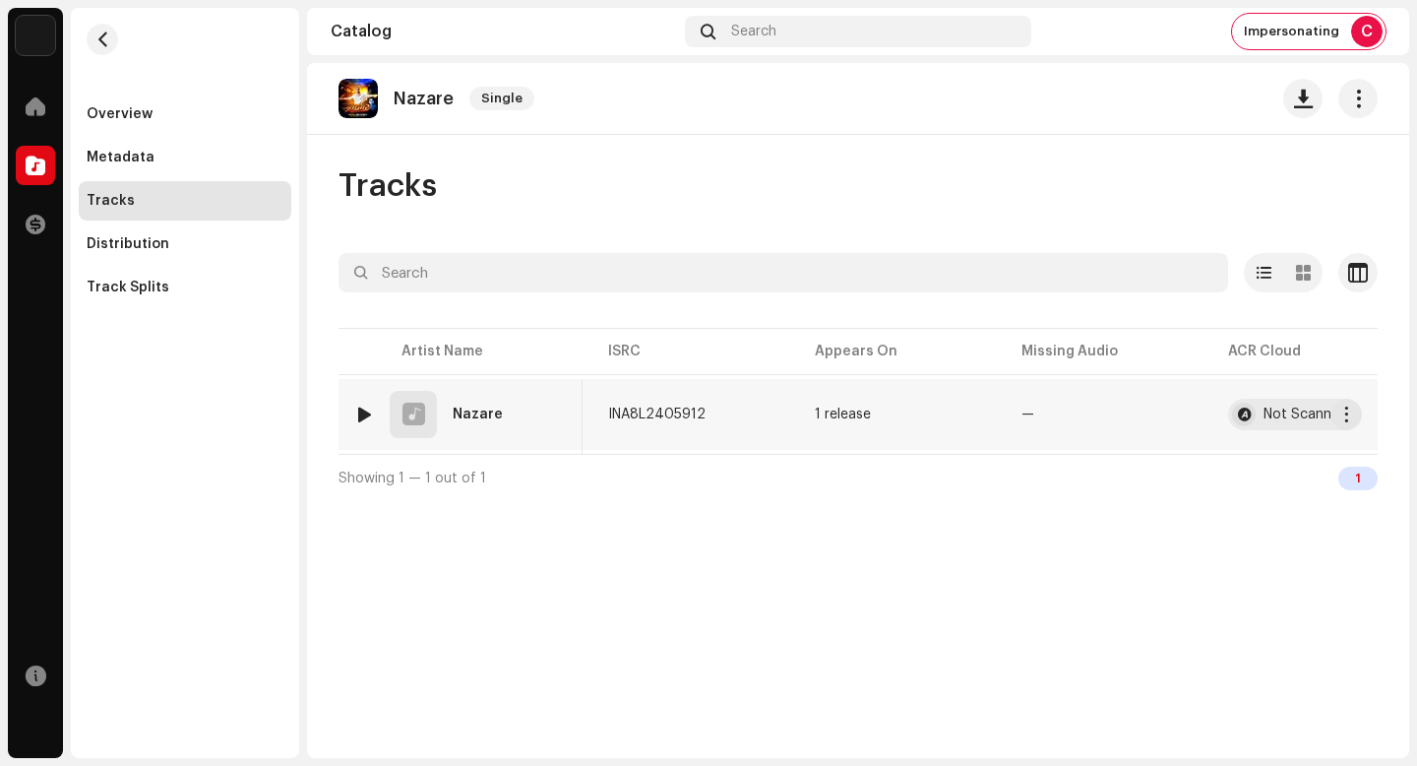
scroll to position [0, 412]
click at [711, 415] on span "button" at bounding box center [717, 414] width 12 height 16
click at [1347, 419] on span "button" at bounding box center [1347, 414] width 15 height 16
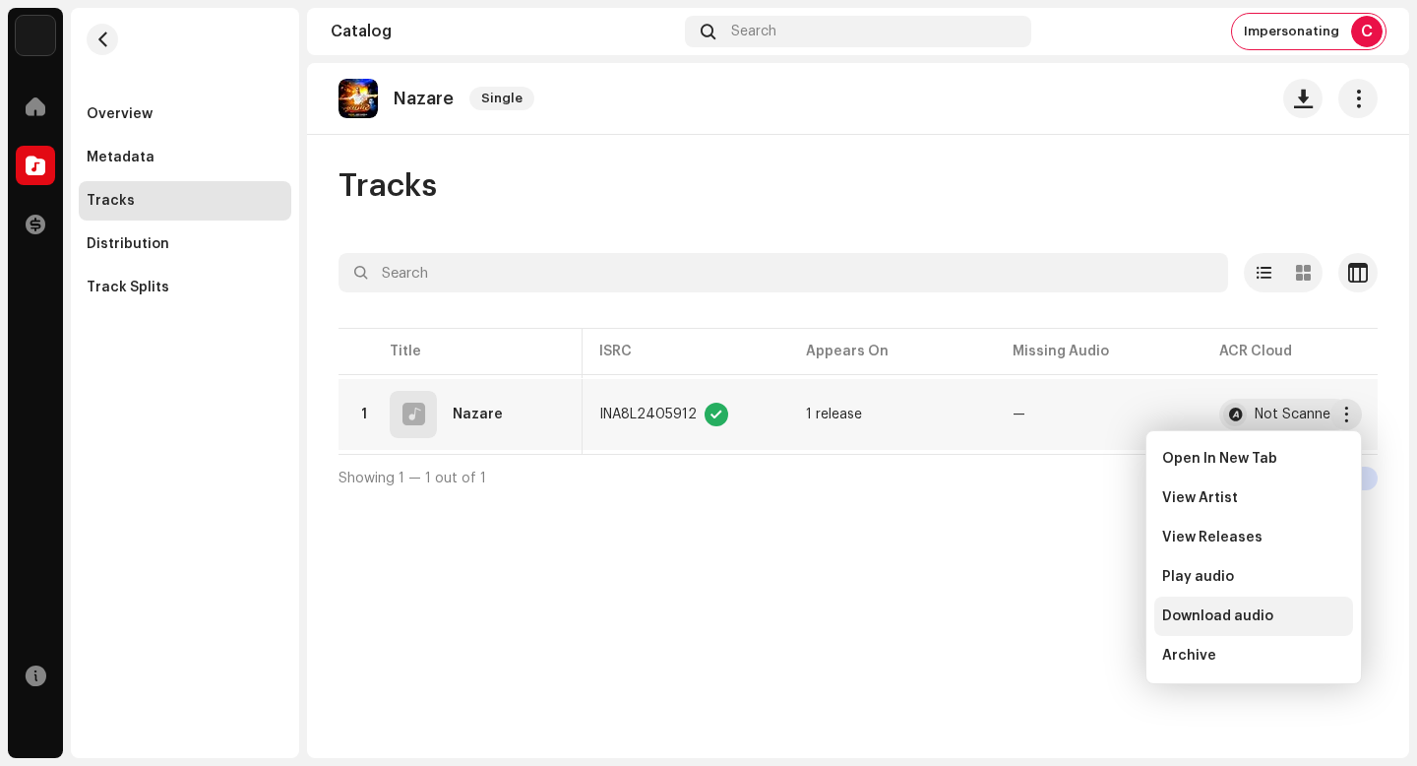
click at [1278, 613] on div "Download audio" at bounding box center [1253, 616] width 183 height 16
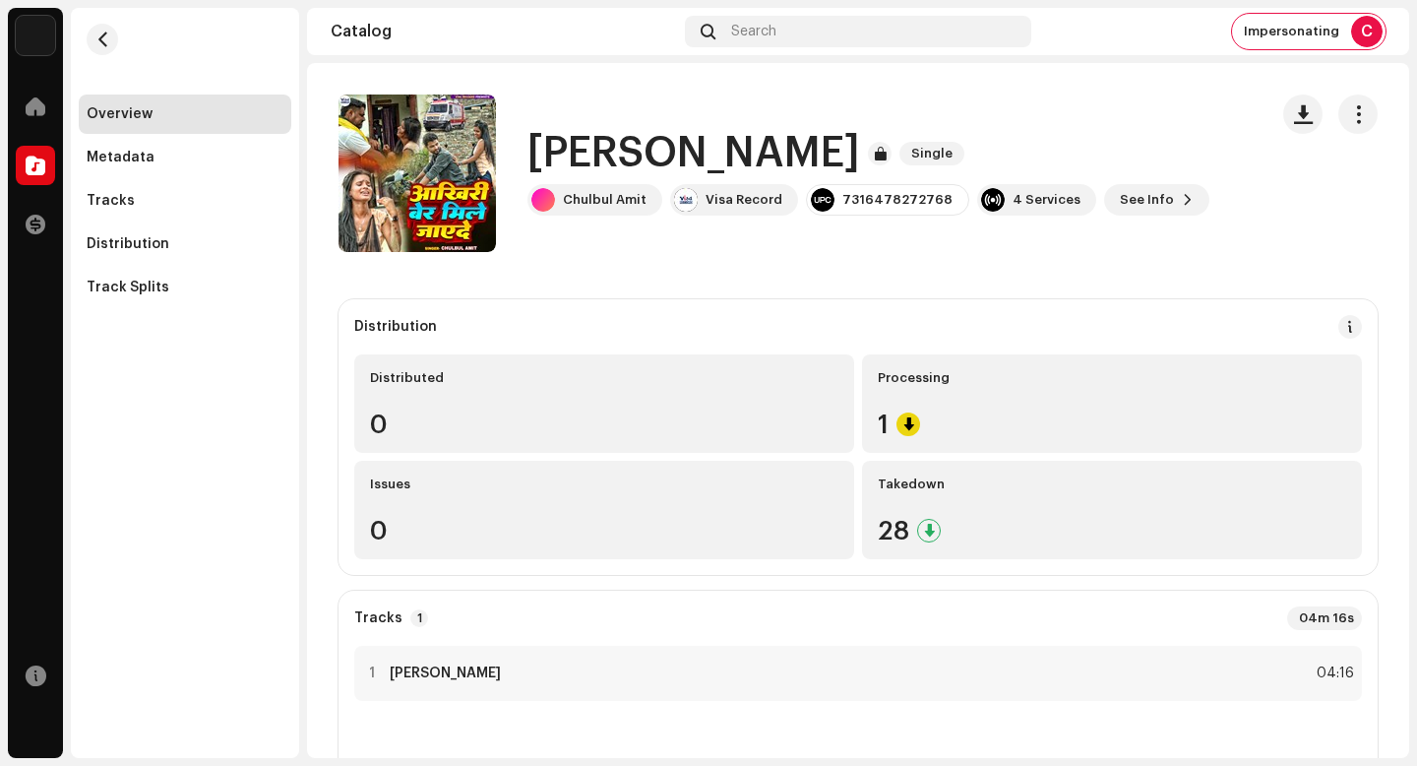
click at [795, 63] on catalog-releases-details-overview "Aakhiri Ber Mile Jayede Single Aakhiri Ber Mile Jayede Single [PERSON_NAME] Ami…" at bounding box center [858, 626] width 1102 height 1126
click at [835, 258] on catalog-releases-details-overview "Aakhiri Ber Mile Jayede Single Aakhiri Ber Mile Jayede Single [PERSON_NAME] Ami…" at bounding box center [858, 626] width 1102 height 1126
click at [735, 147] on h1 "[PERSON_NAME]" at bounding box center [694, 153] width 333 height 45
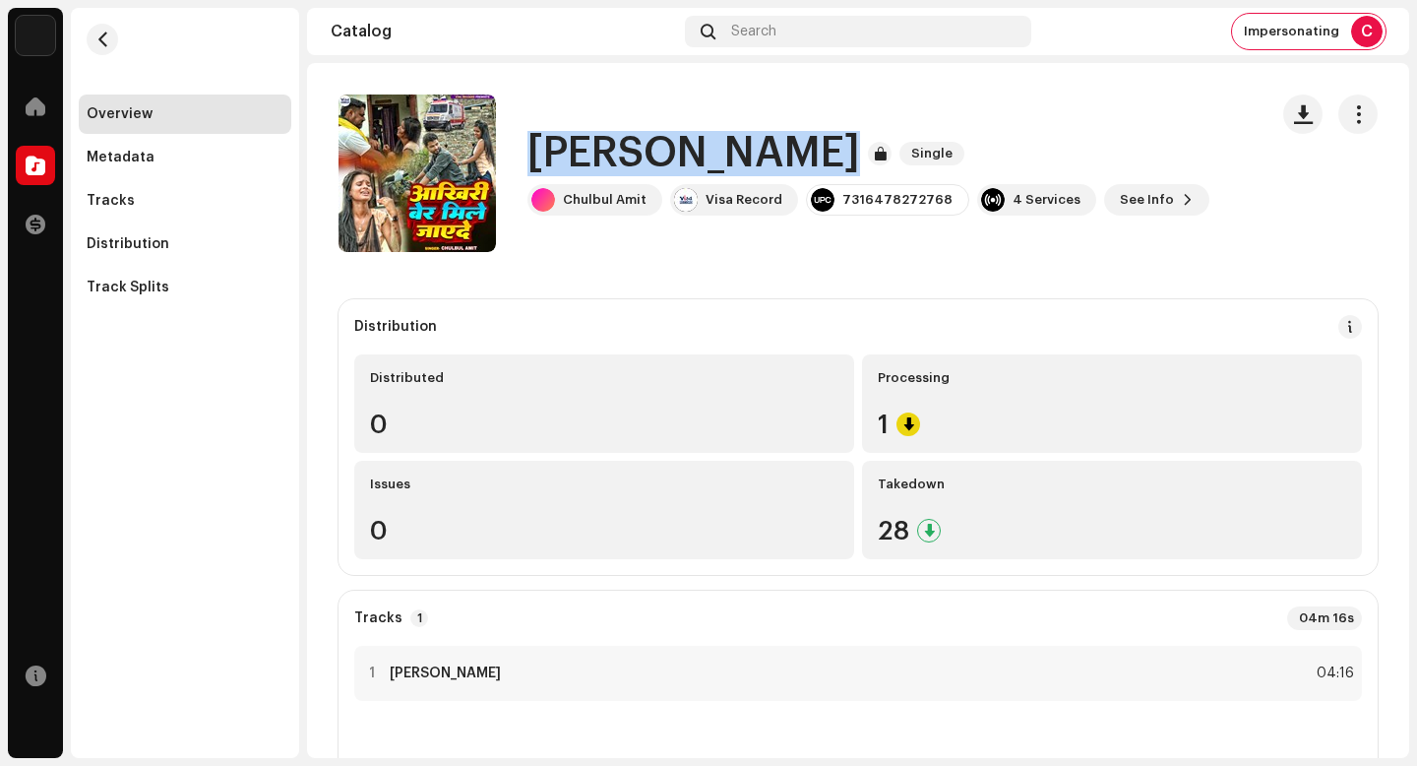
click at [735, 147] on h1 "[PERSON_NAME]" at bounding box center [694, 153] width 333 height 45
copy div "Aakhiri Ber Mile Jayede Single"
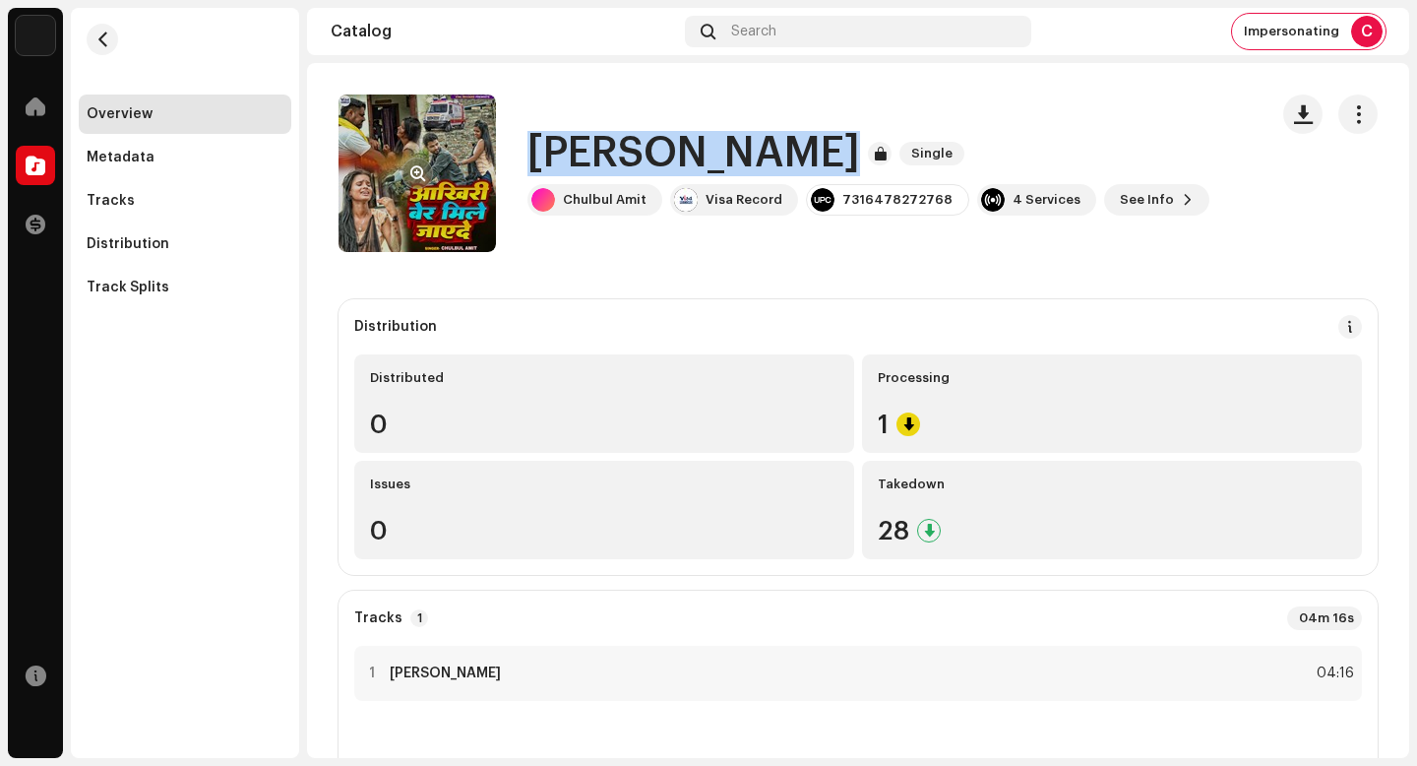
copy div "Aakhiri Ber Mile Jayede Single"
click at [421, 170] on span "button" at bounding box center [417, 173] width 15 height 16
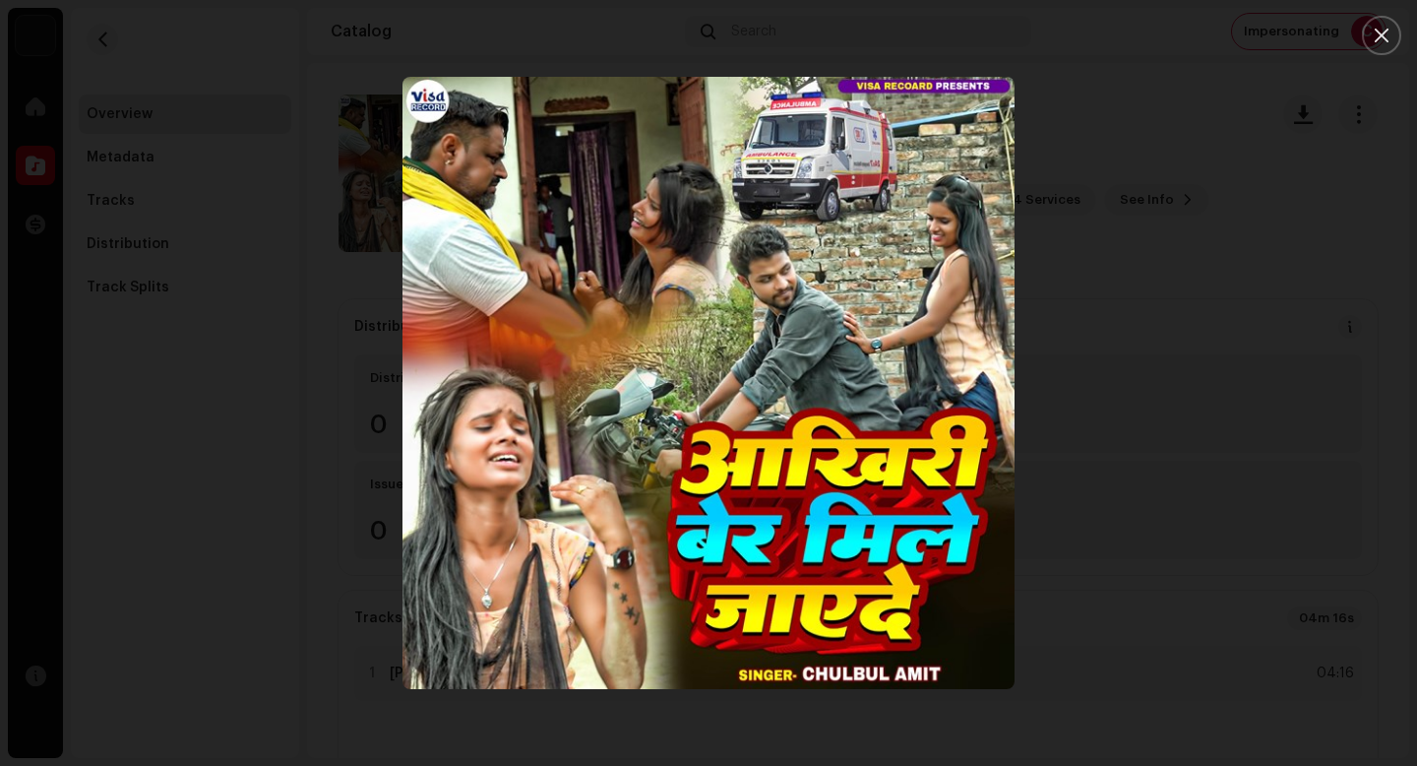
click at [1228, 573] on div at bounding box center [708, 383] width 1417 height 766
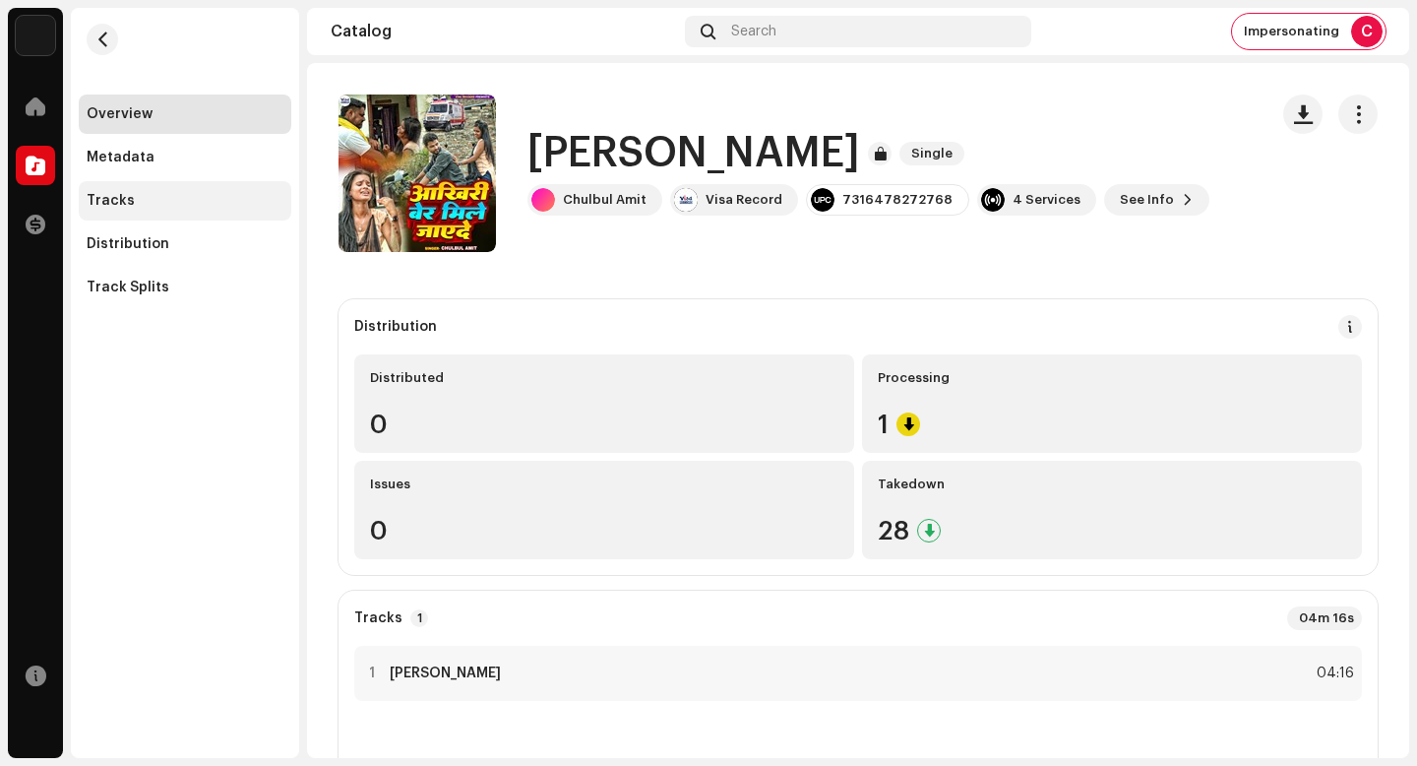
click at [210, 201] on div "Tracks" at bounding box center [185, 201] width 197 height 16
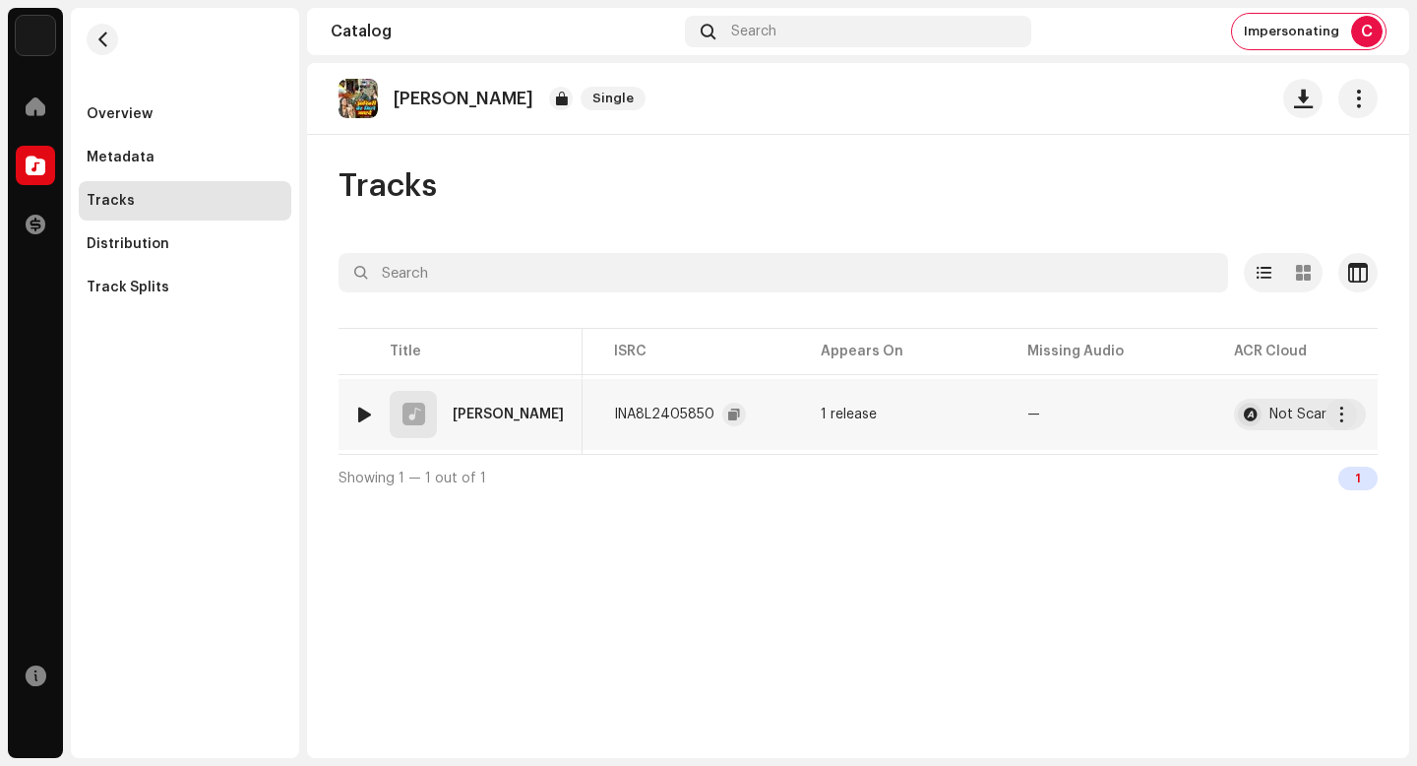
scroll to position [0, 388]
click at [750, 413] on span "button" at bounding box center [744, 414] width 12 height 16
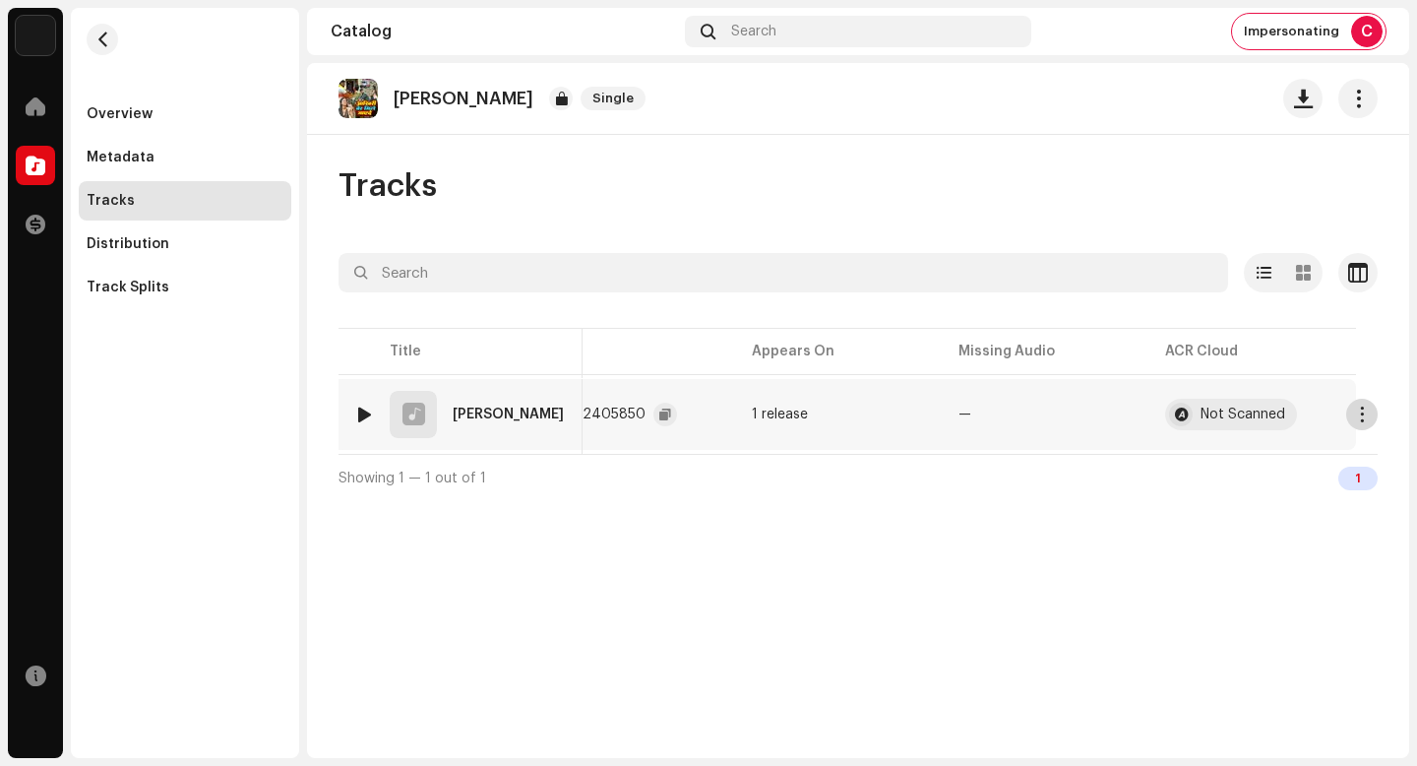
click at [1355, 417] on span "button" at bounding box center [1362, 414] width 15 height 16
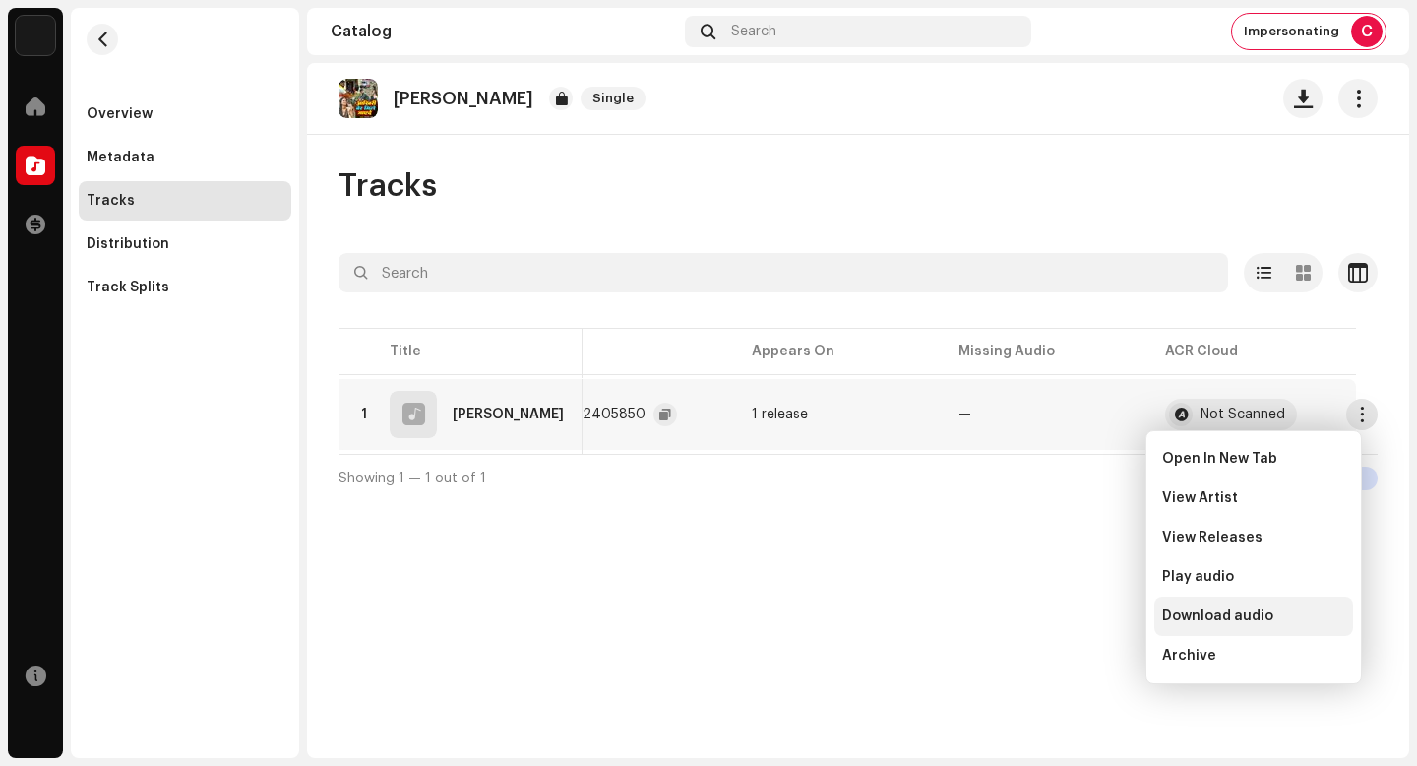
click at [1306, 622] on div "Download audio" at bounding box center [1253, 616] width 183 height 16
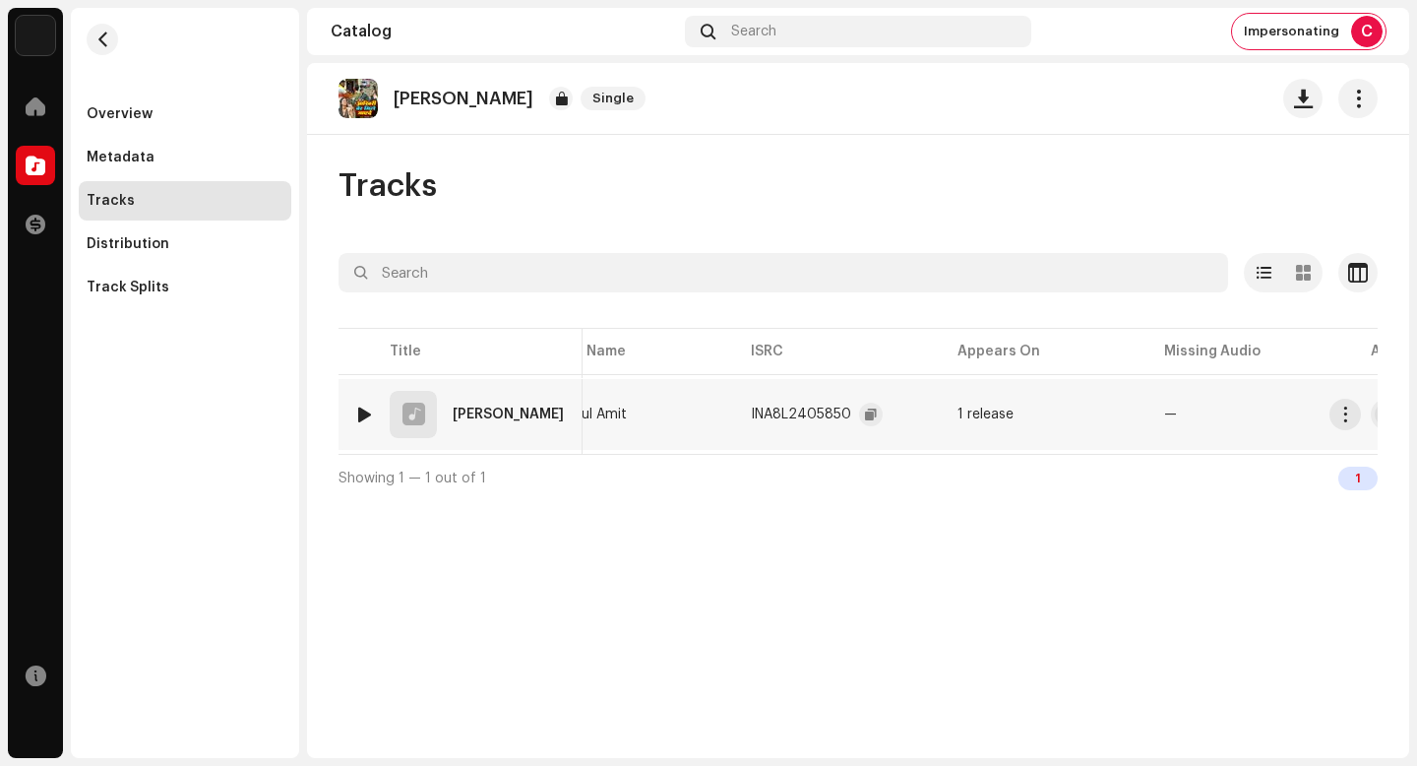
scroll to position [0, 260]
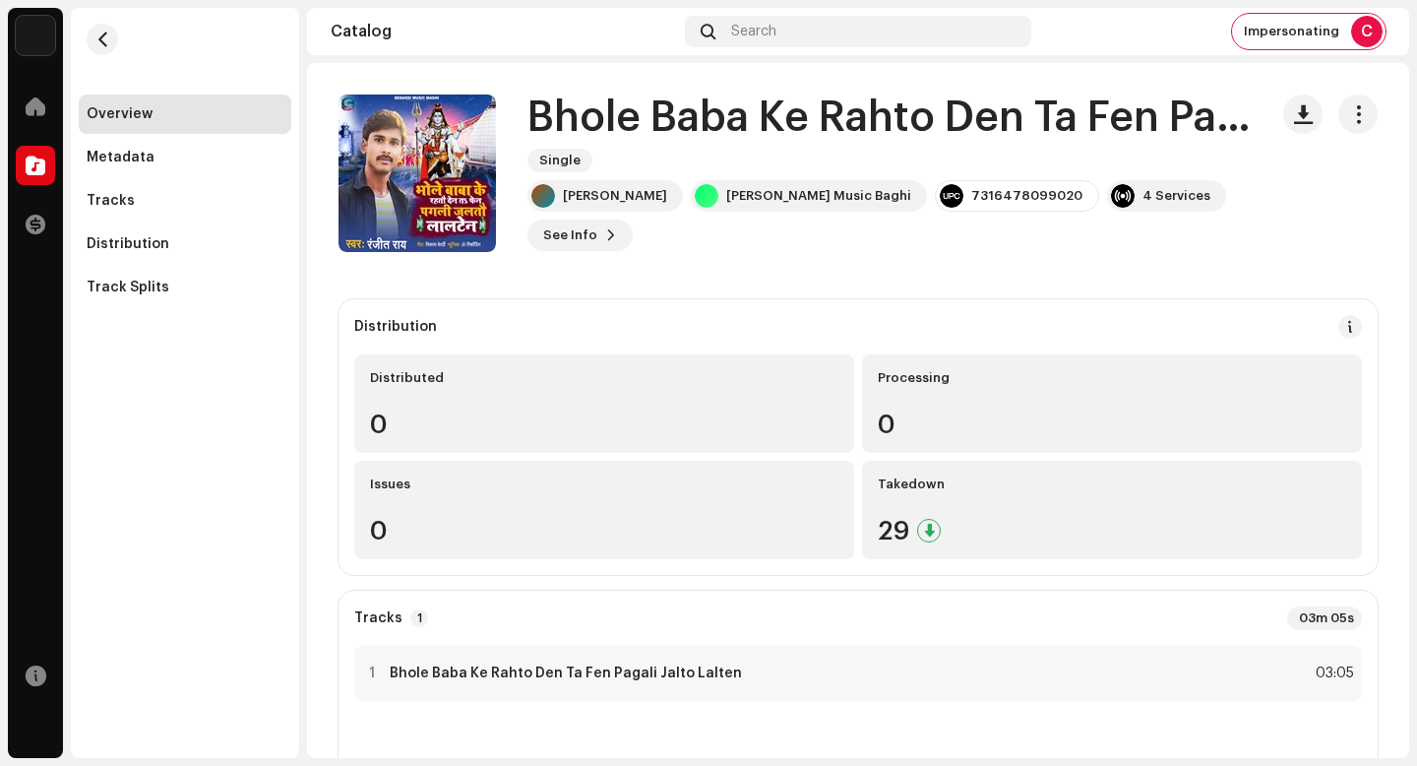
click at [815, 141] on h1 "Bhole Baba Ke Rahto Den Ta Fen Pagali Jalto Lalten" at bounding box center [890, 117] width 724 height 45
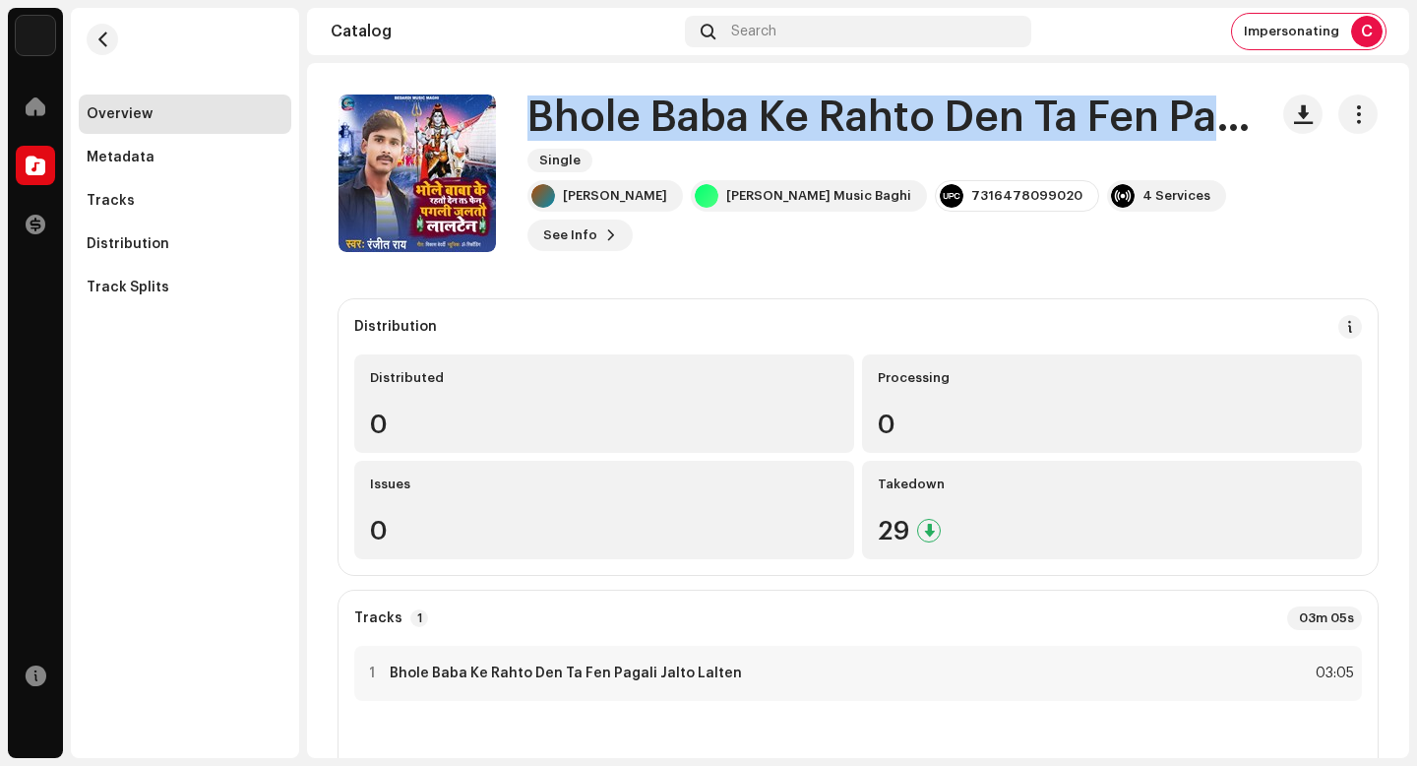
click at [815, 141] on h1 "Bhole Baba Ke Rahto Den Ta Fen Pagali Jalto Lalten" at bounding box center [890, 117] width 724 height 45
copy div "Bhole Baba [PERSON_NAME] Den Ta Fen Pagali Jalto Lalten Single"
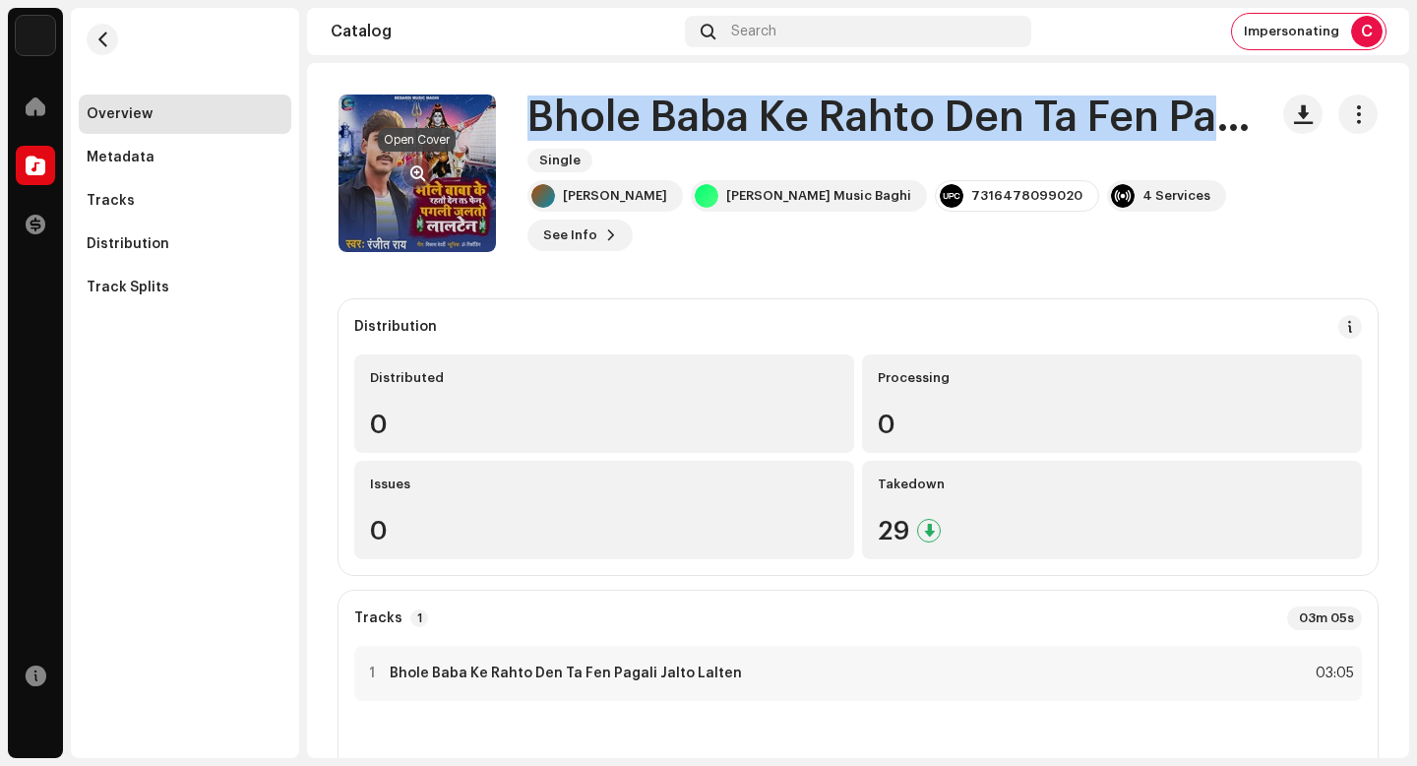
click at [423, 167] on span "button" at bounding box center [417, 173] width 15 height 16
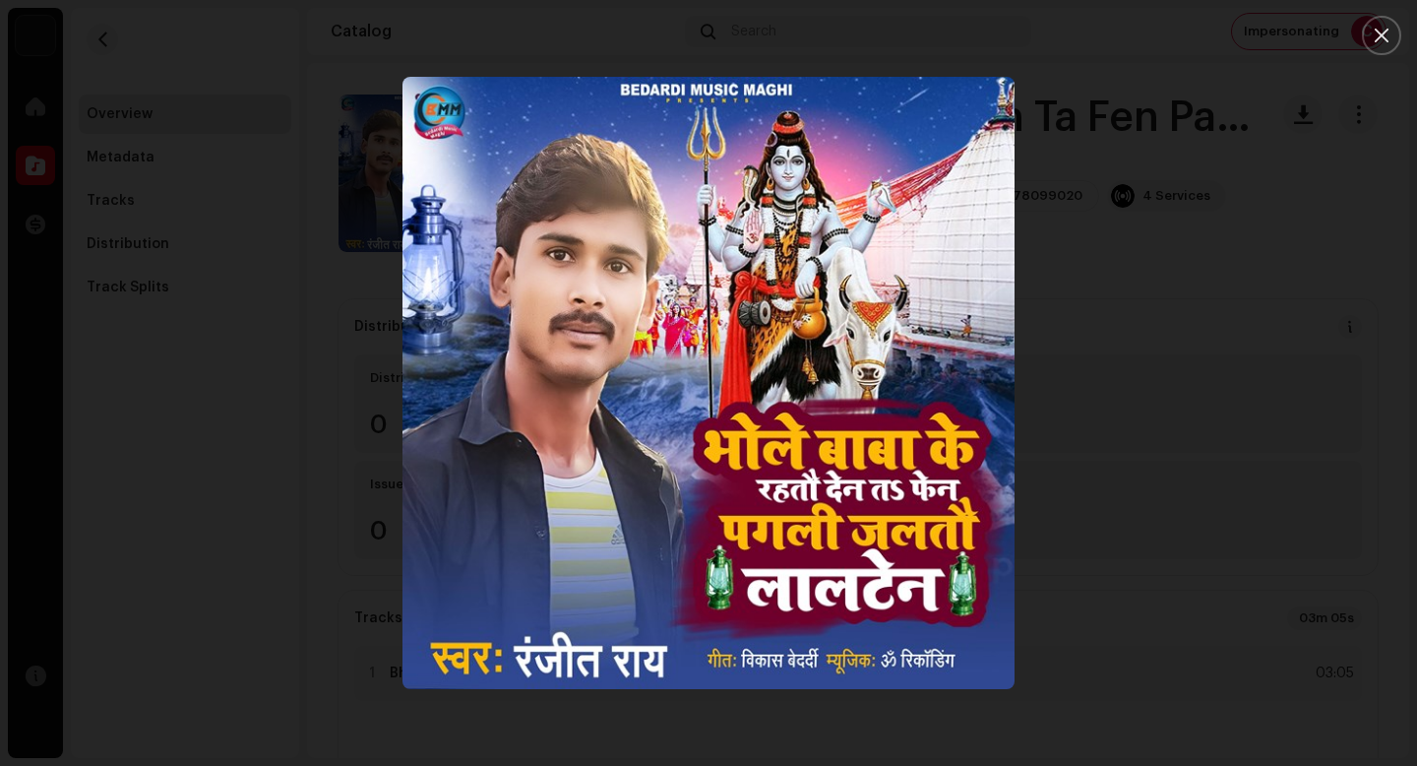
click at [1123, 513] on div at bounding box center [708, 383] width 1417 height 766
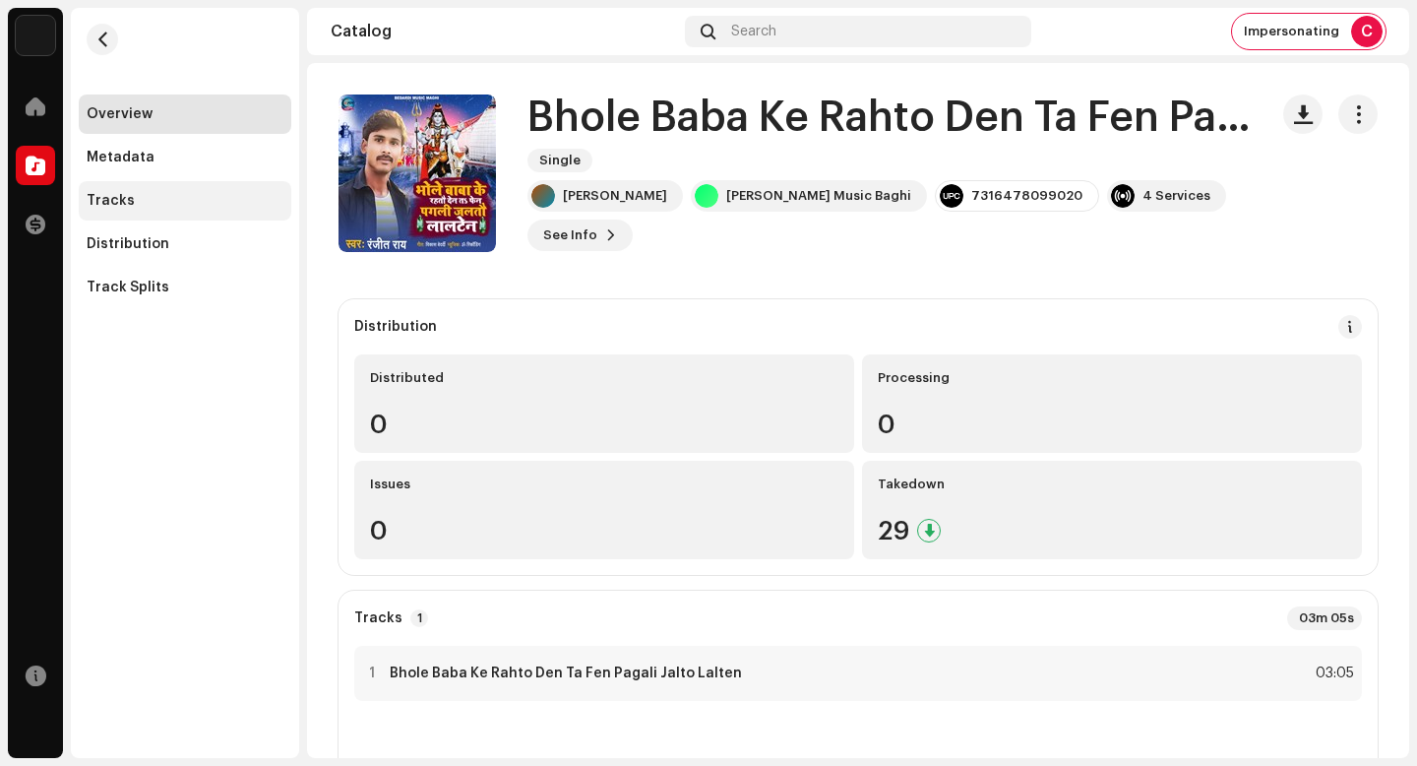
click at [116, 203] on div "Tracks" at bounding box center [111, 201] width 48 height 16
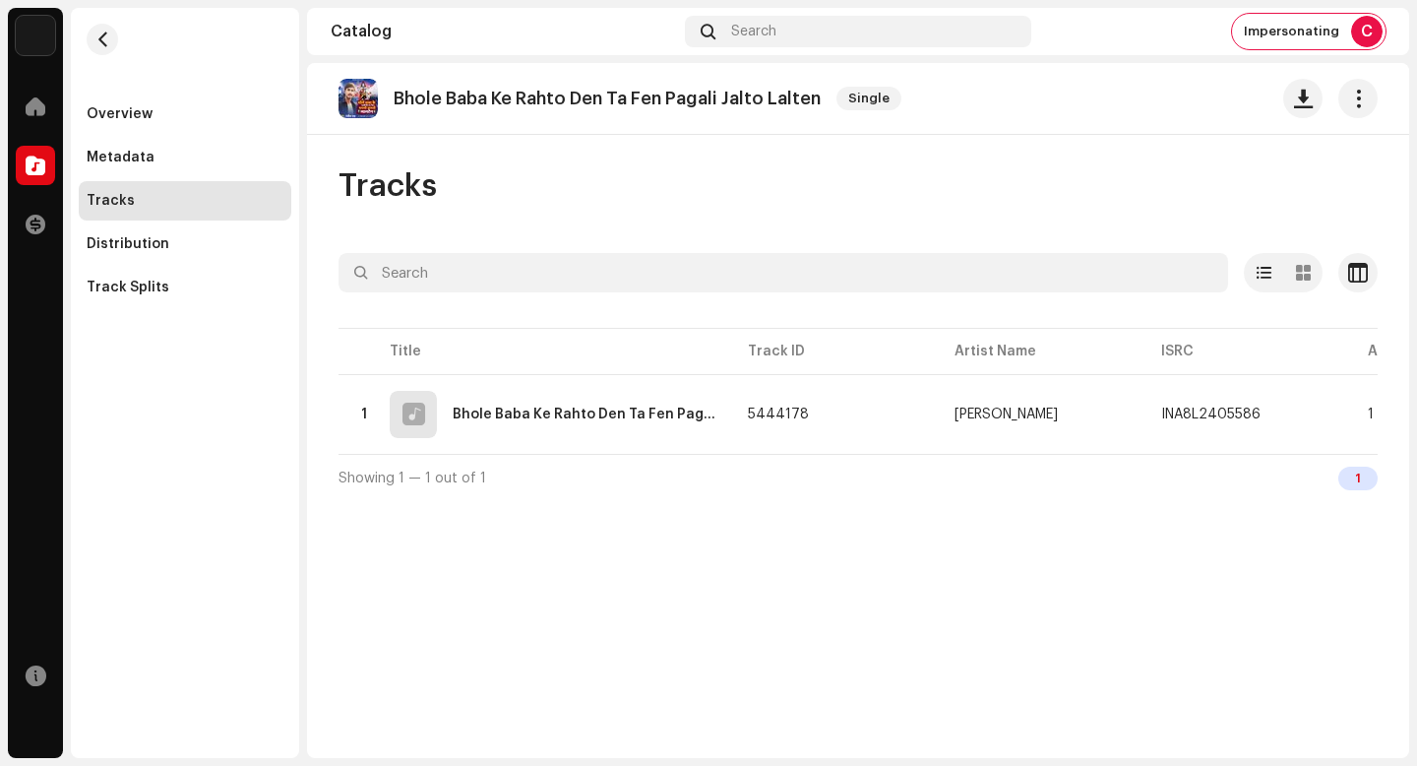
click at [812, 534] on div "Bhole Baba Ke Rahto Den Ta Fen Pagali Jalto Lalten Single Tracks Selected 0 Sel…" at bounding box center [858, 410] width 1102 height 695
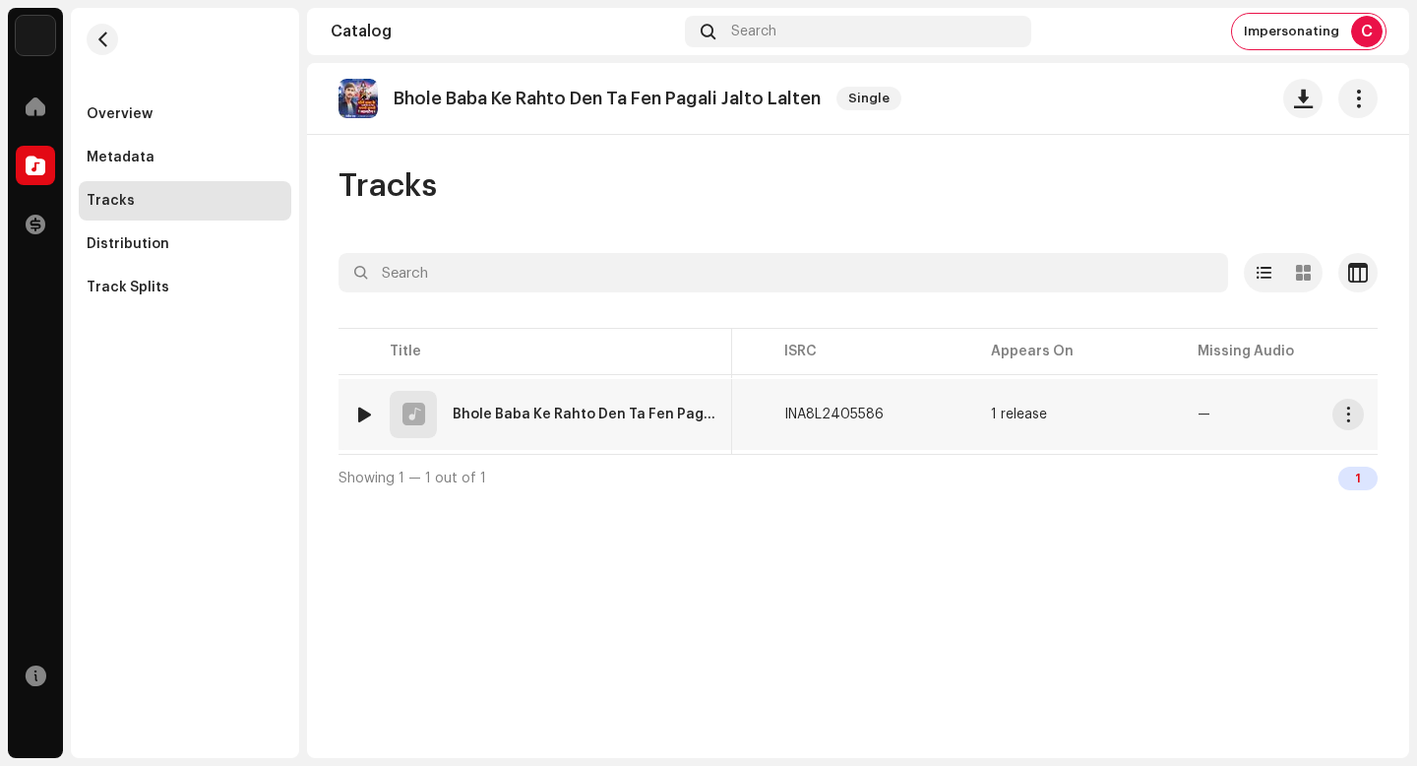
scroll to position [0, 379]
click at [859, 416] on div "INA8L2405586" at bounding box center [831, 414] width 99 height 14
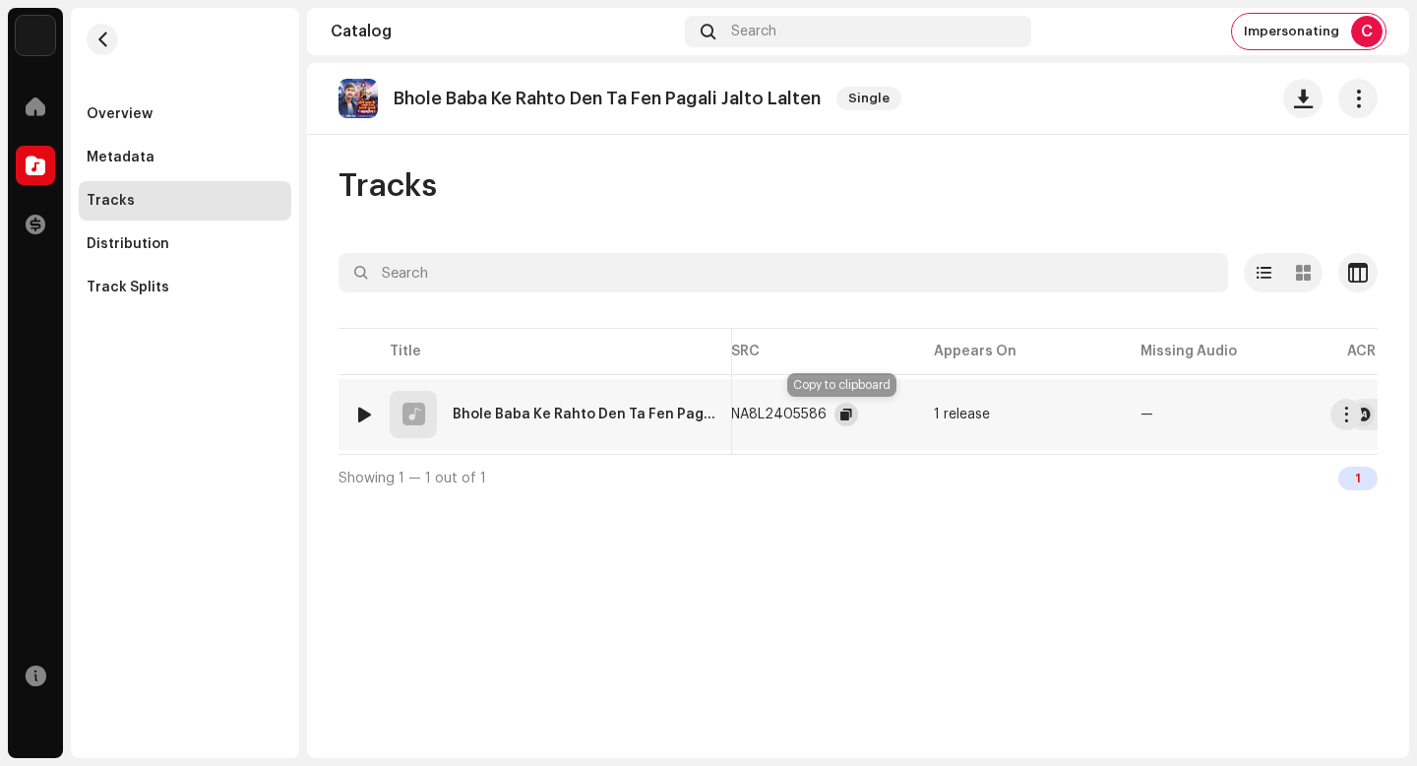
click at [848, 414] on button "button" at bounding box center [847, 415] width 24 height 24
click at [1352, 413] on span "button" at bounding box center [1347, 414] width 15 height 16
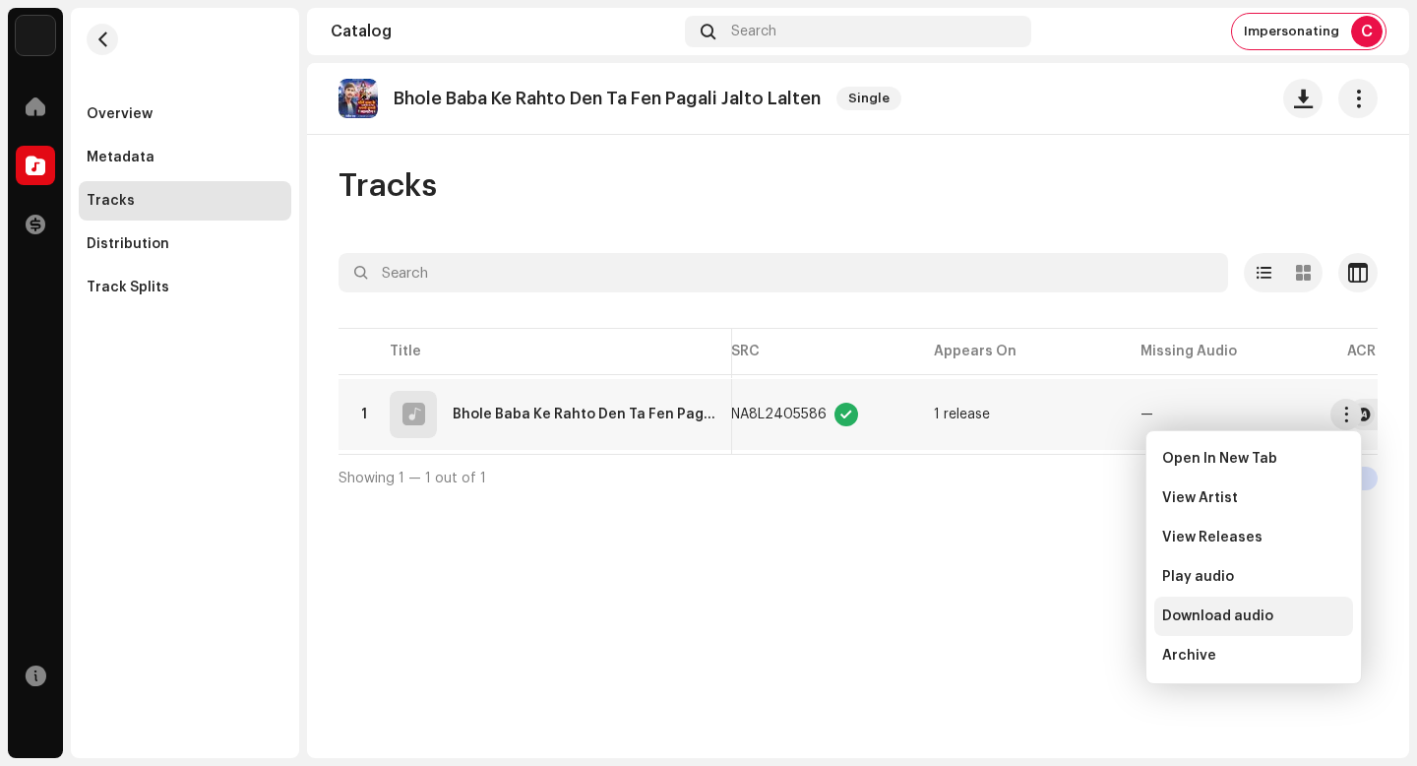
click at [1258, 611] on span "Download audio" at bounding box center [1217, 616] width 111 height 16
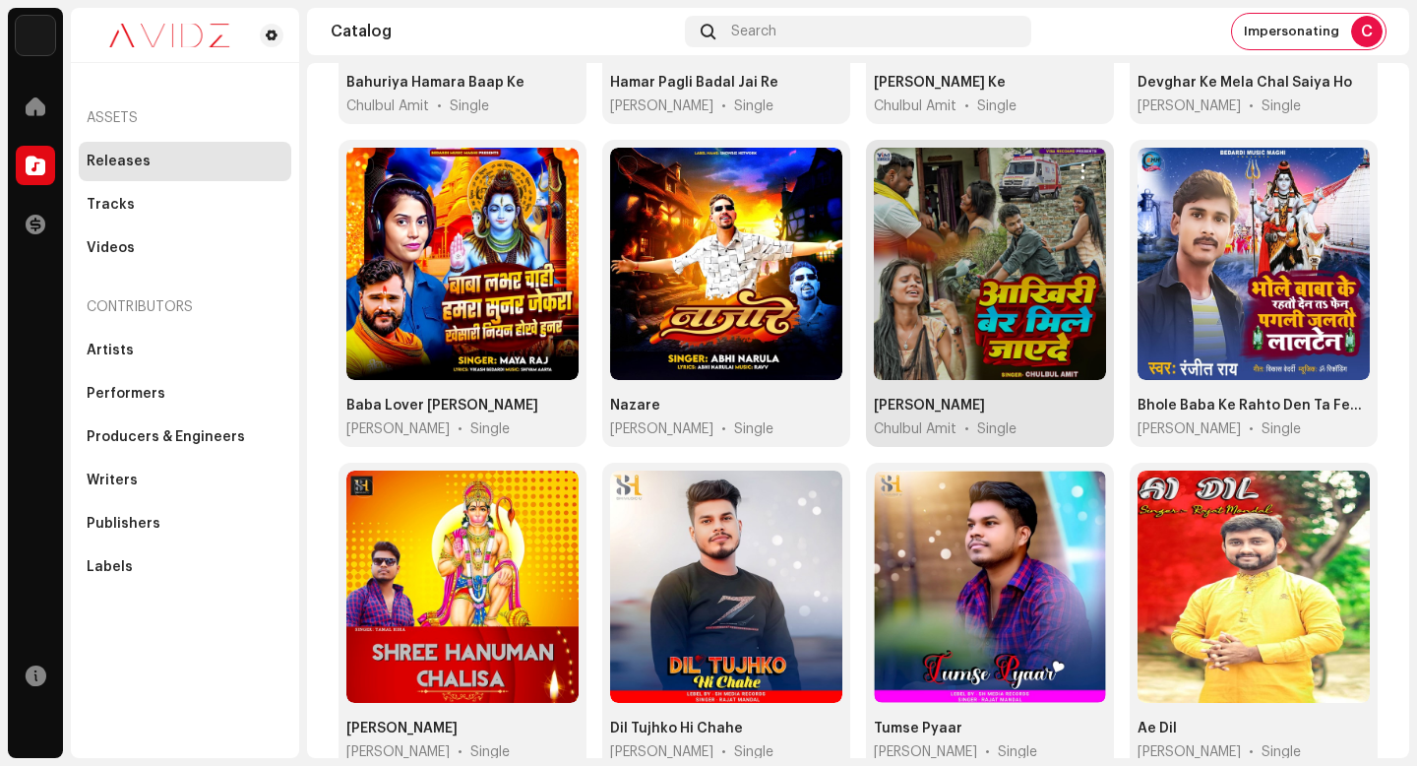
scroll to position [1082, 0]
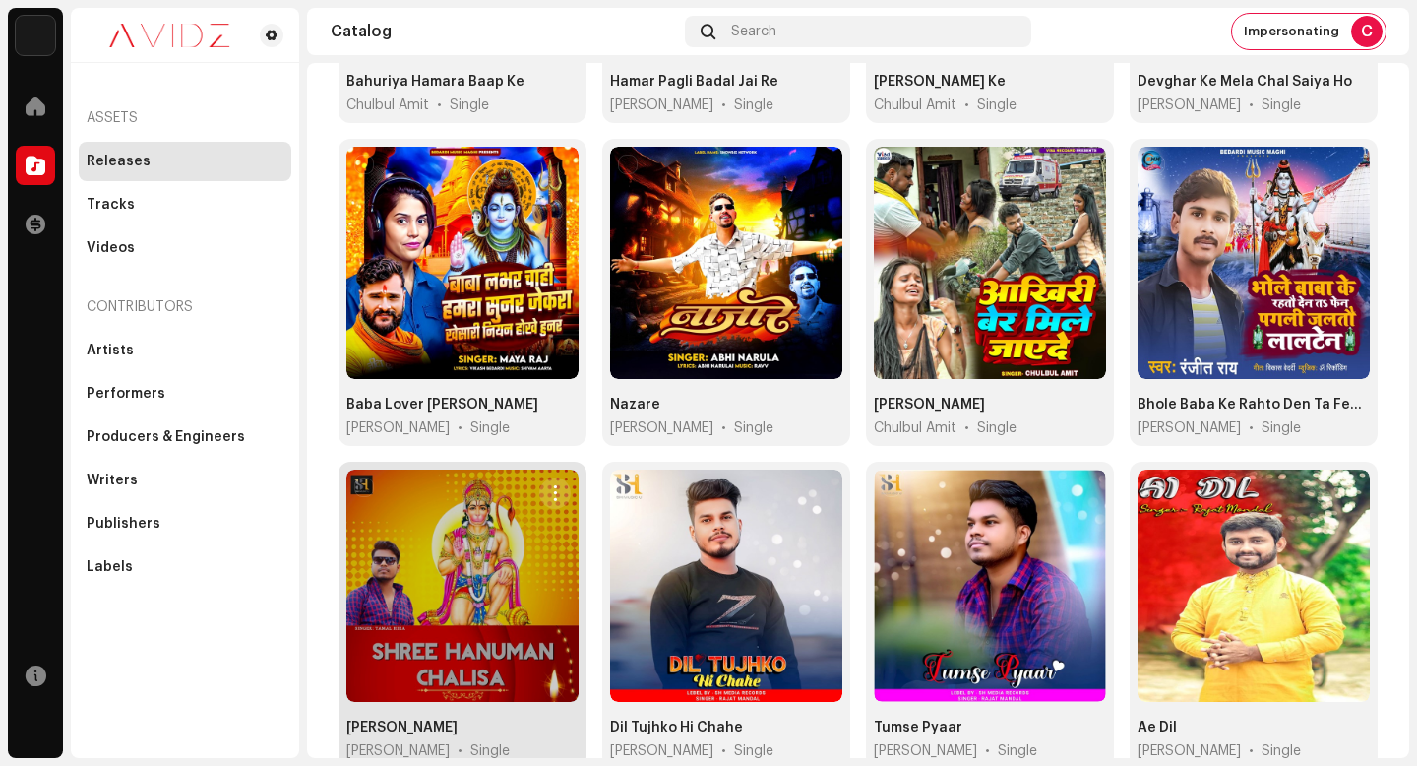
click at [552, 485] on span "button" at bounding box center [555, 493] width 15 height 16
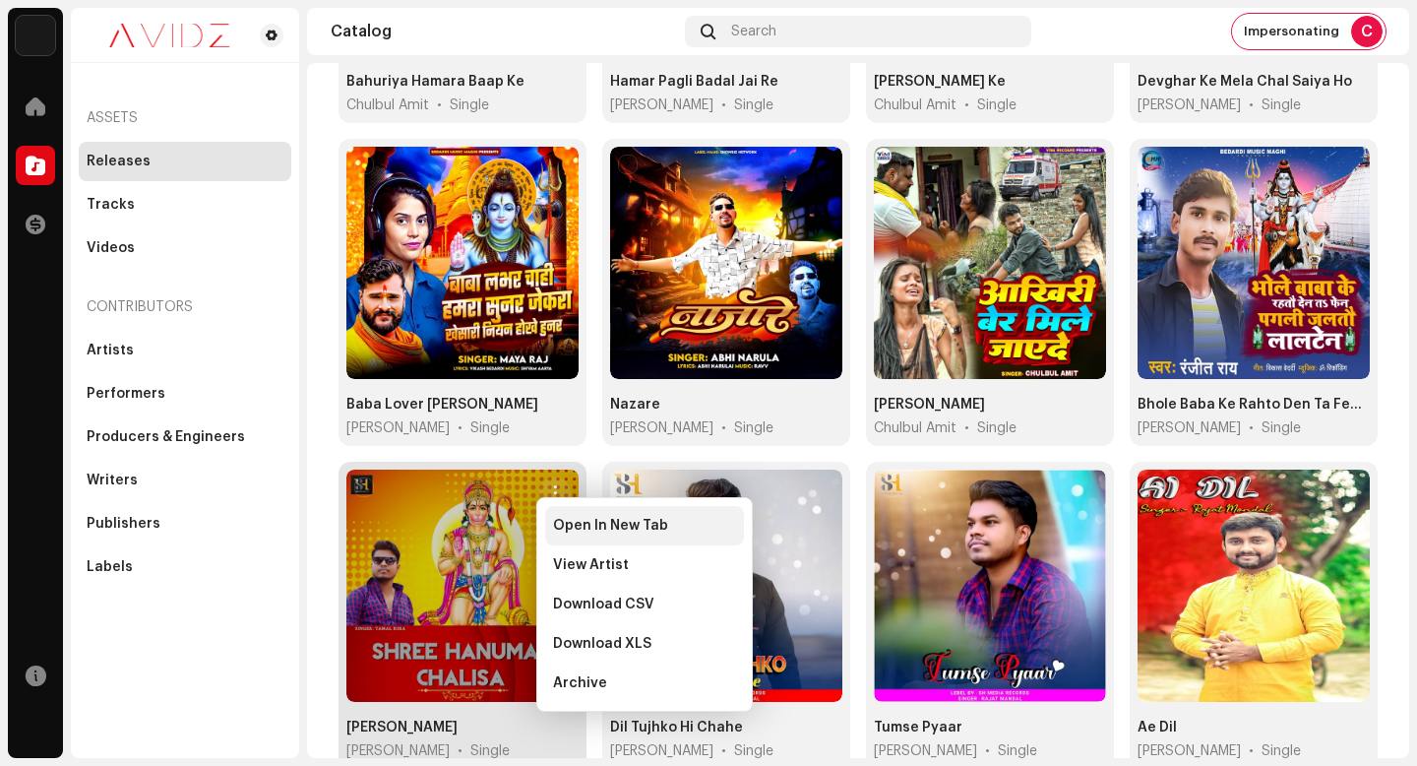
click at [615, 526] on span "Open In New Tab" at bounding box center [610, 526] width 115 height 16
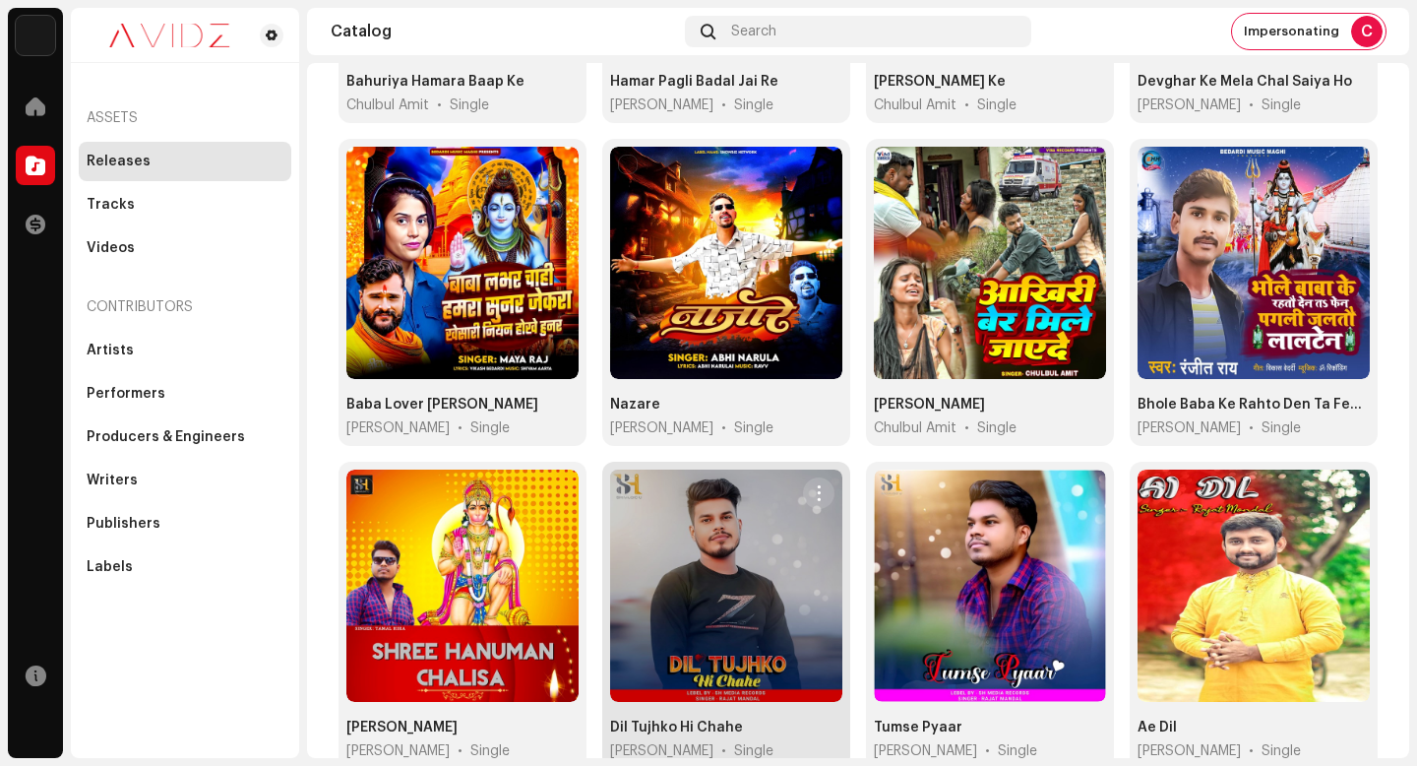
click at [819, 485] on span "button" at bounding box center [819, 493] width 15 height 16
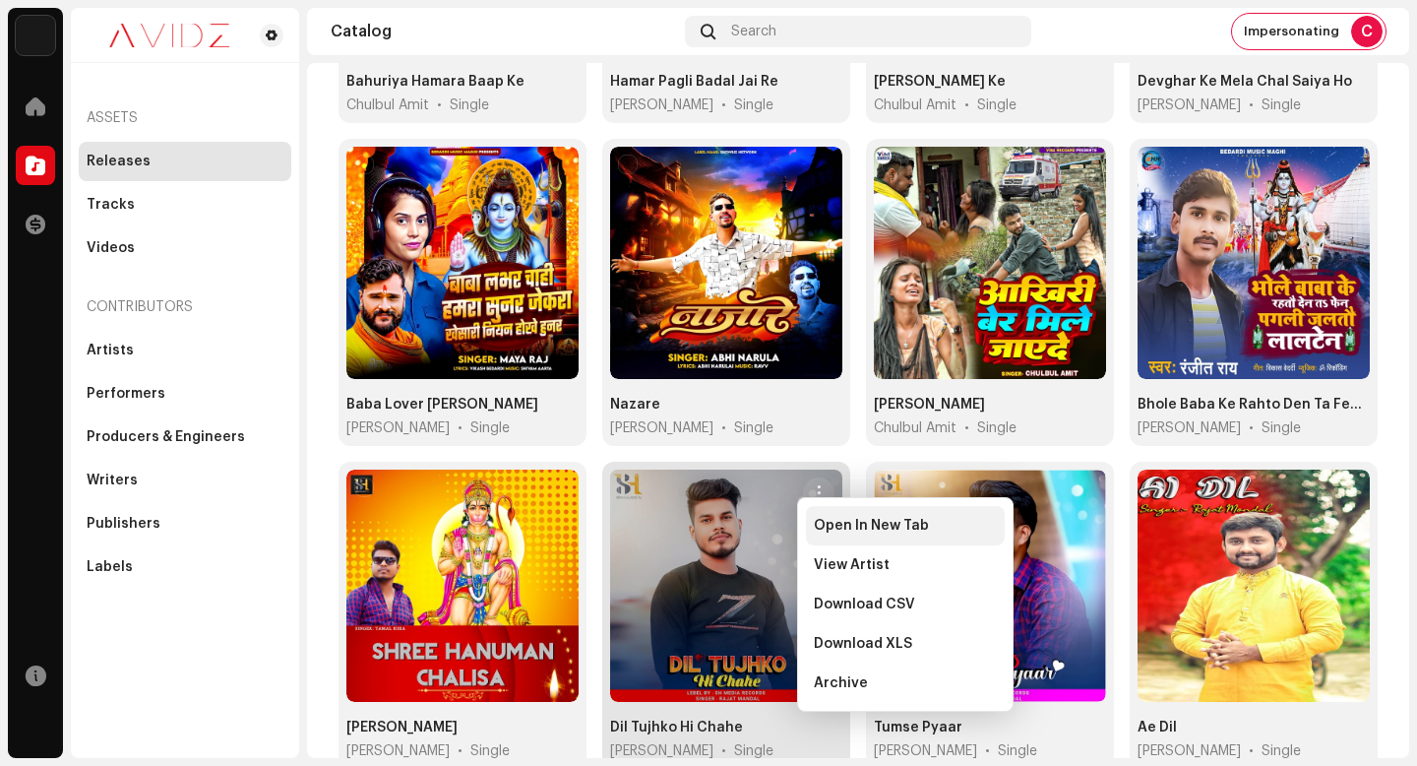
click at [857, 520] on span "Open In New Tab" at bounding box center [871, 526] width 115 height 16
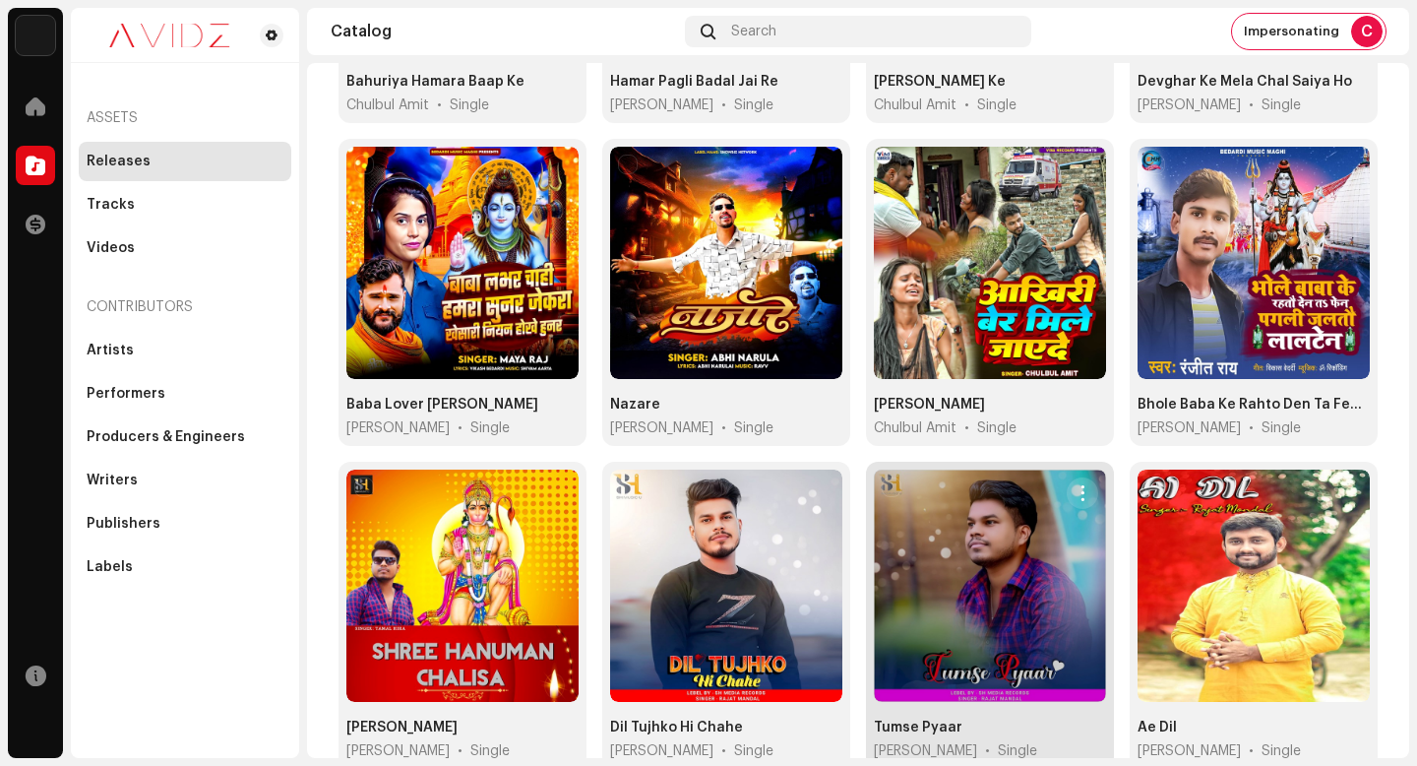
click at [1082, 477] on button "button" at bounding box center [1082, 492] width 31 height 31
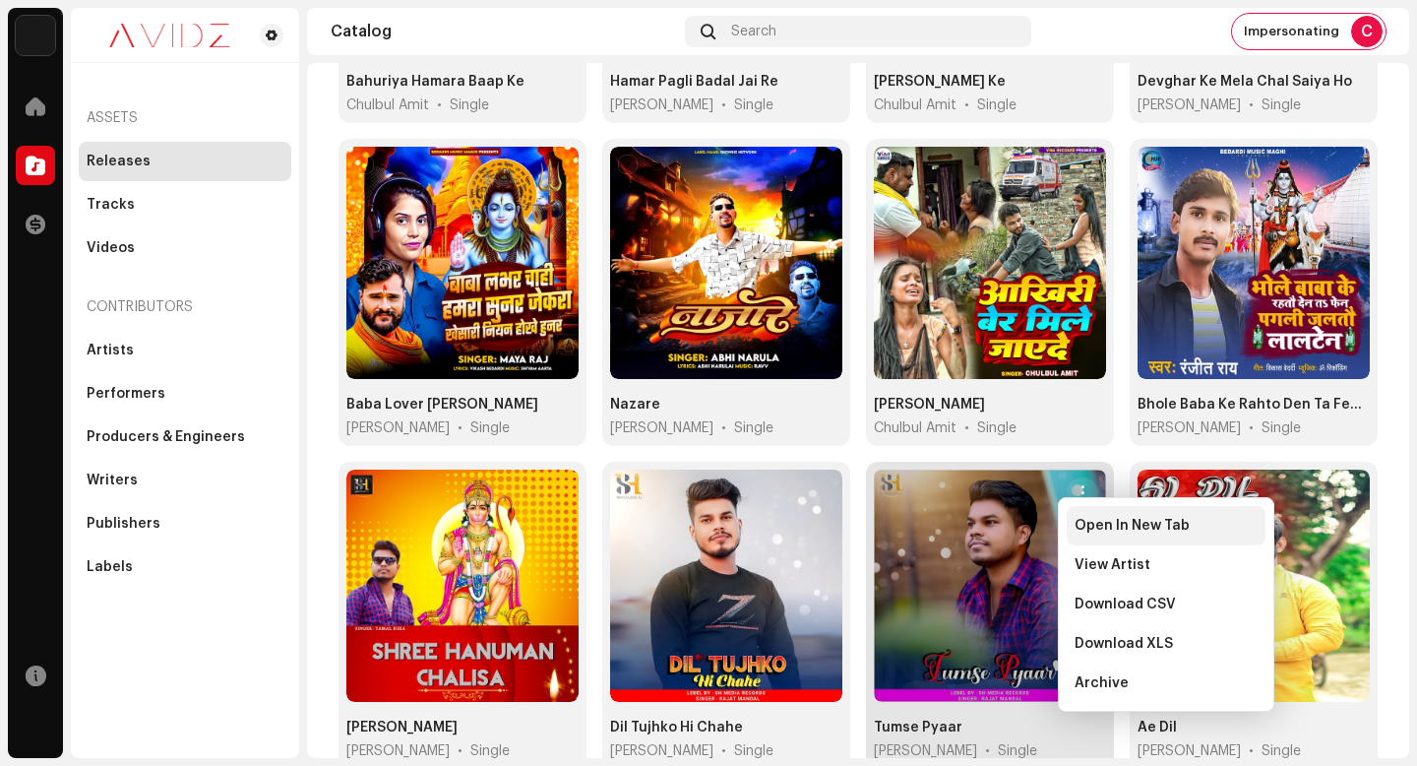
click at [1084, 522] on span "Open In New Tab" at bounding box center [1132, 526] width 115 height 16
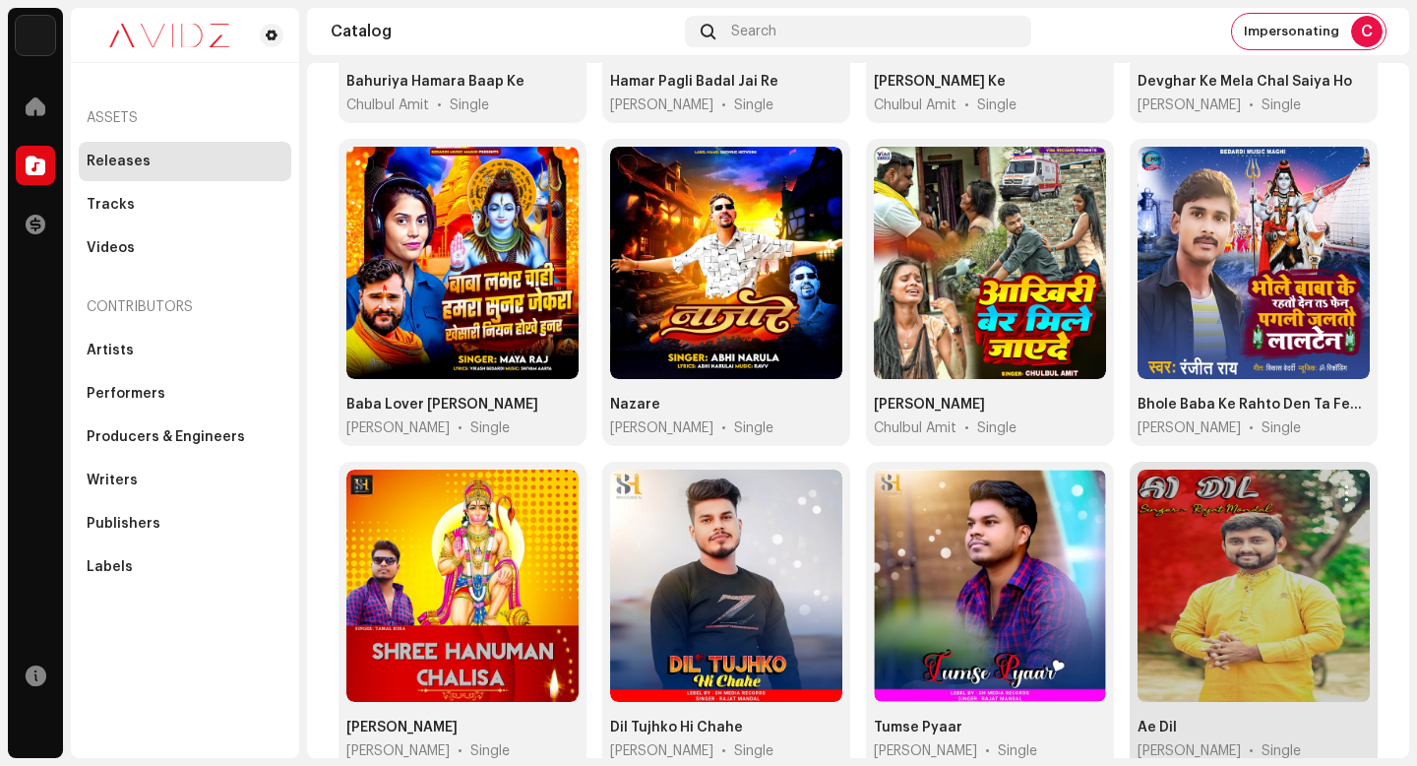
click at [1340, 488] on span "button" at bounding box center [1347, 493] width 15 height 16
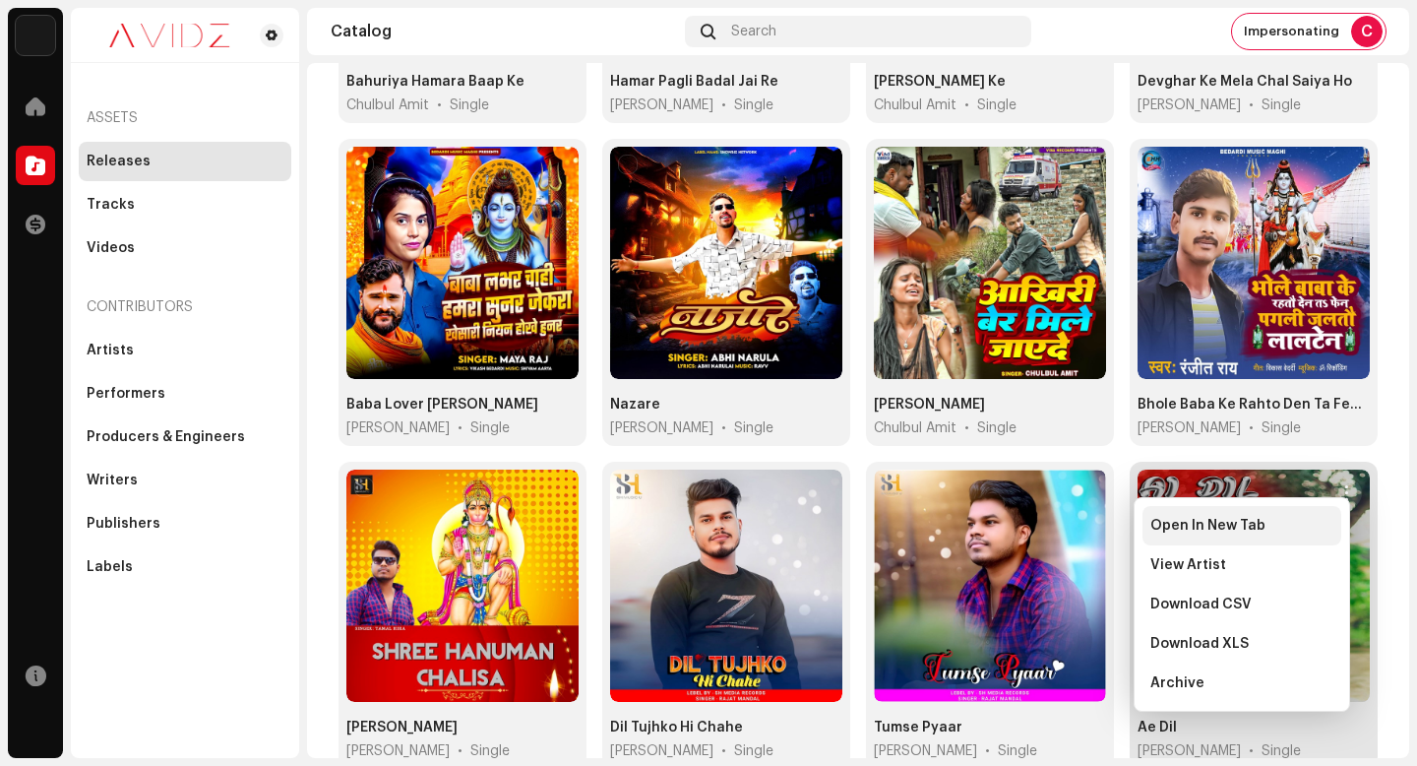
click at [1327, 519] on div "Open In New Tab" at bounding box center [1242, 526] width 183 height 16
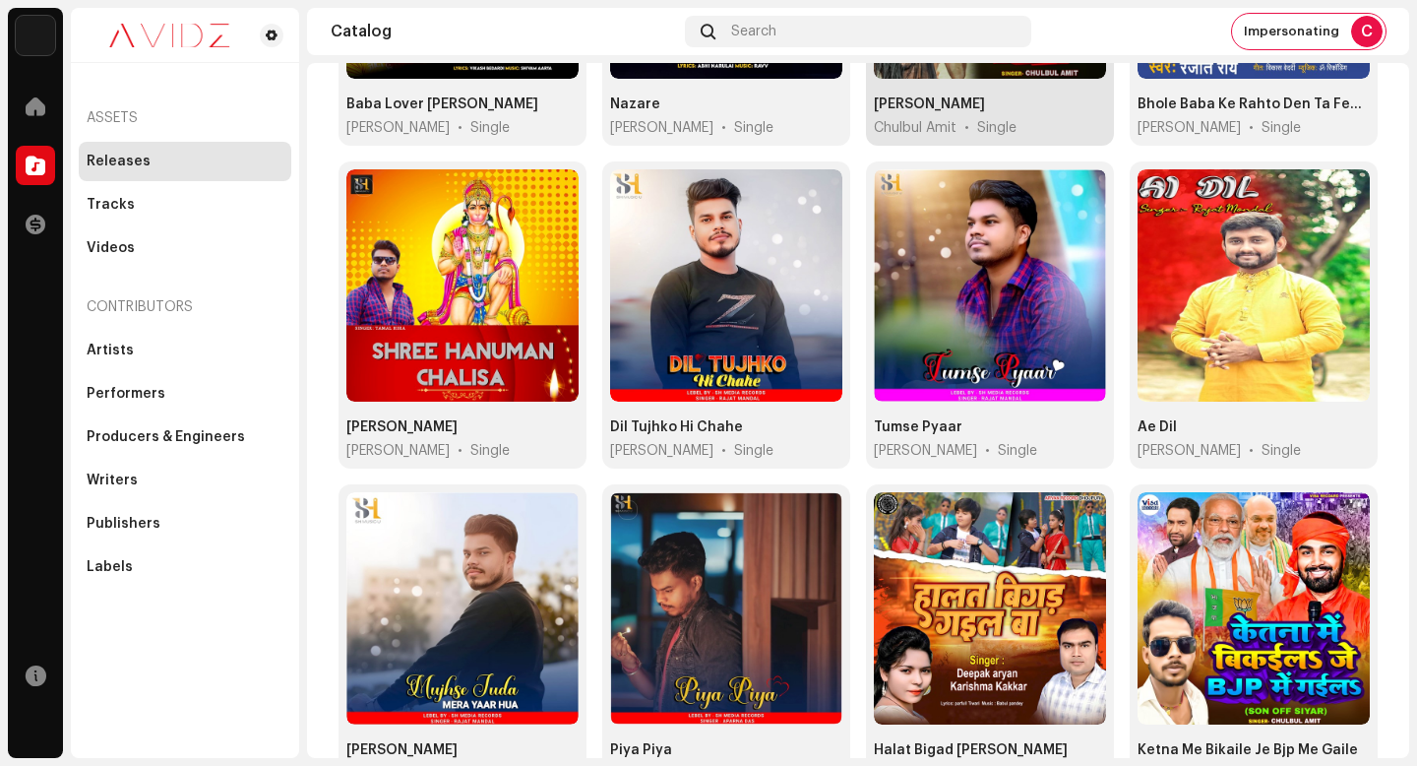
scroll to position [1385, 0]
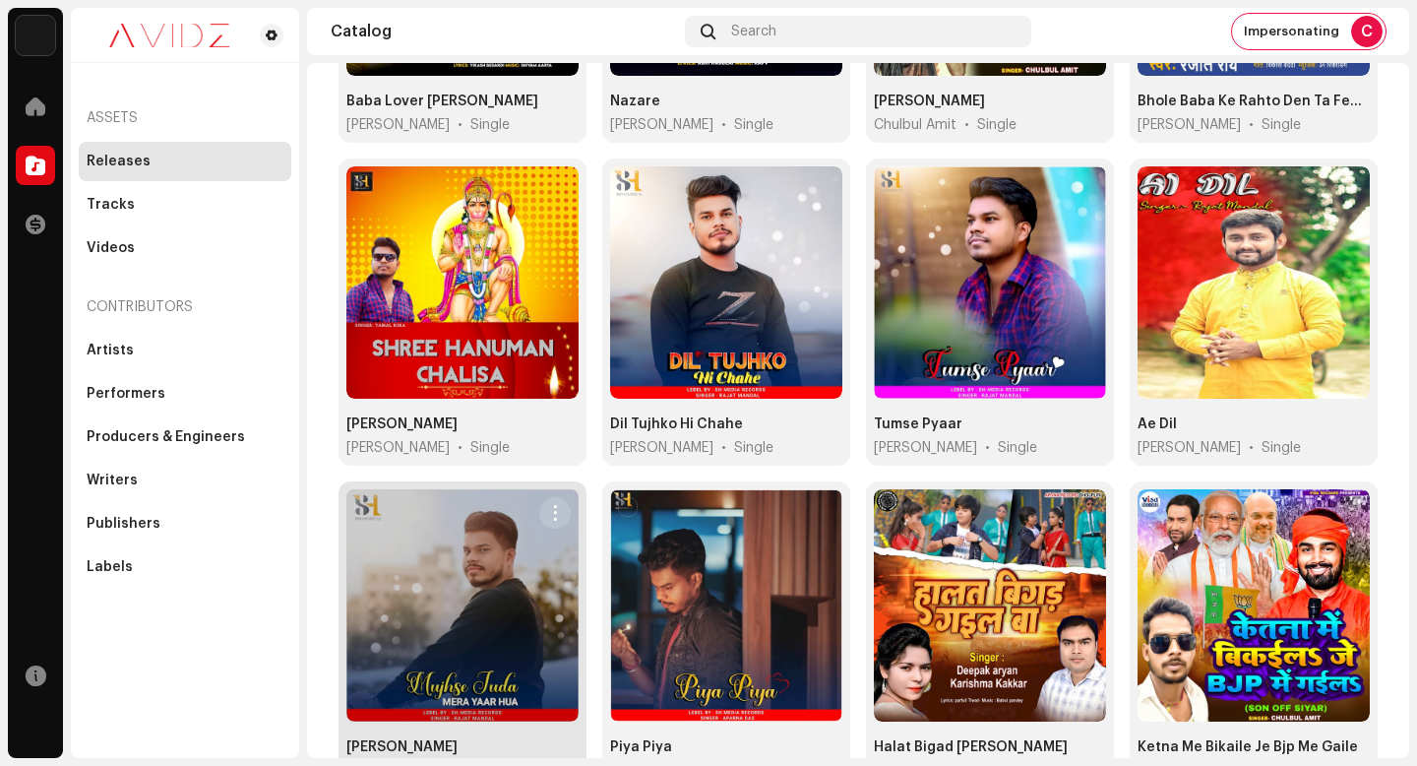
click at [556, 505] on span "button" at bounding box center [555, 513] width 15 height 16
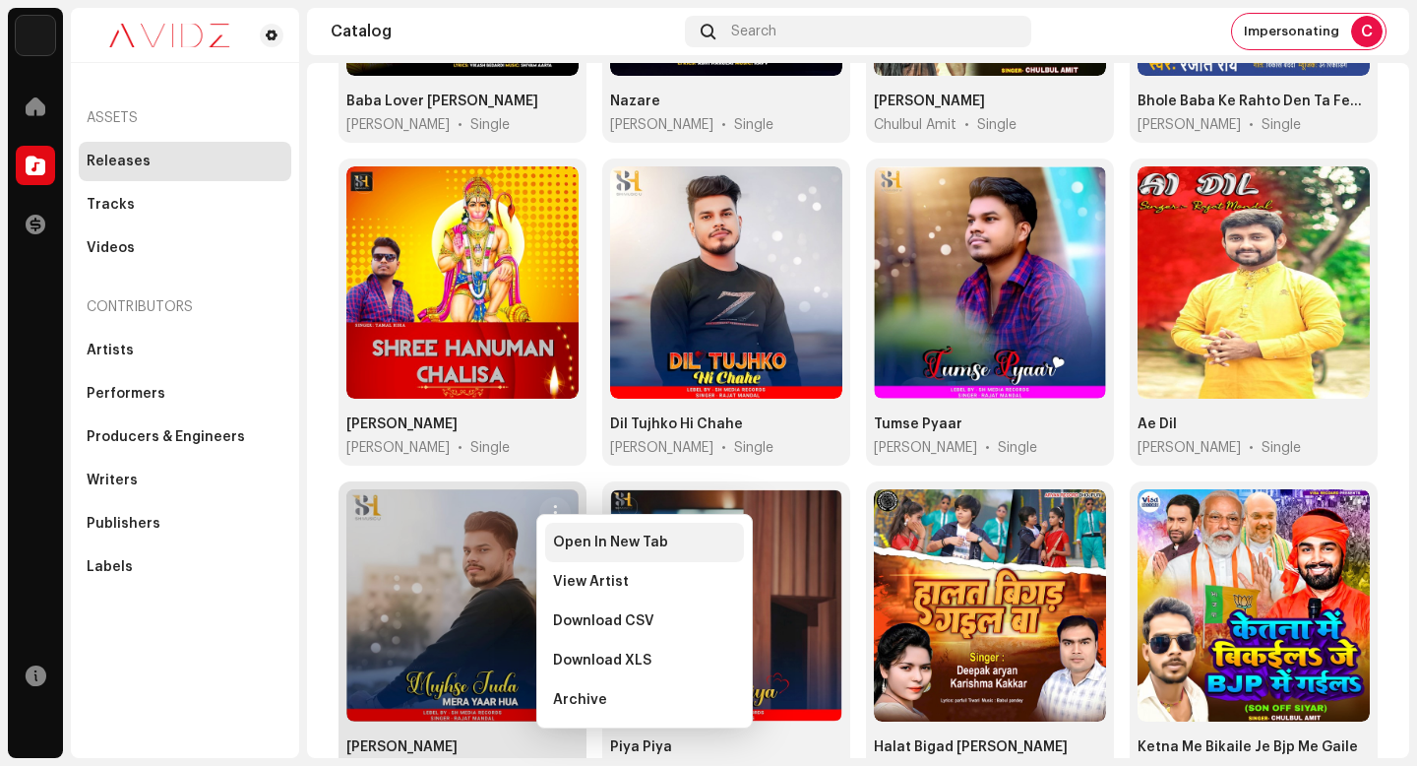
click at [588, 529] on div "Open In New Tab" at bounding box center [644, 542] width 199 height 39
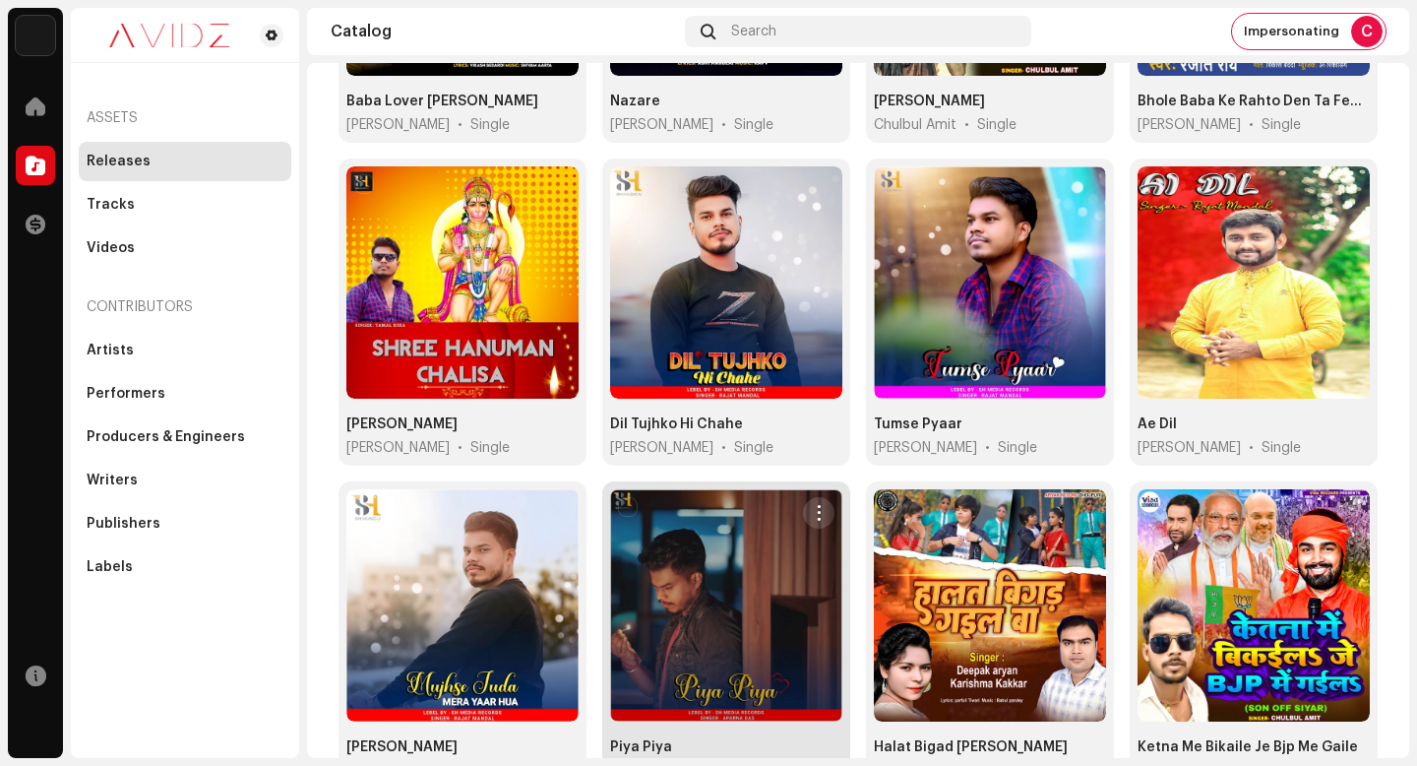
click at [818, 505] on span "button" at bounding box center [819, 513] width 15 height 16
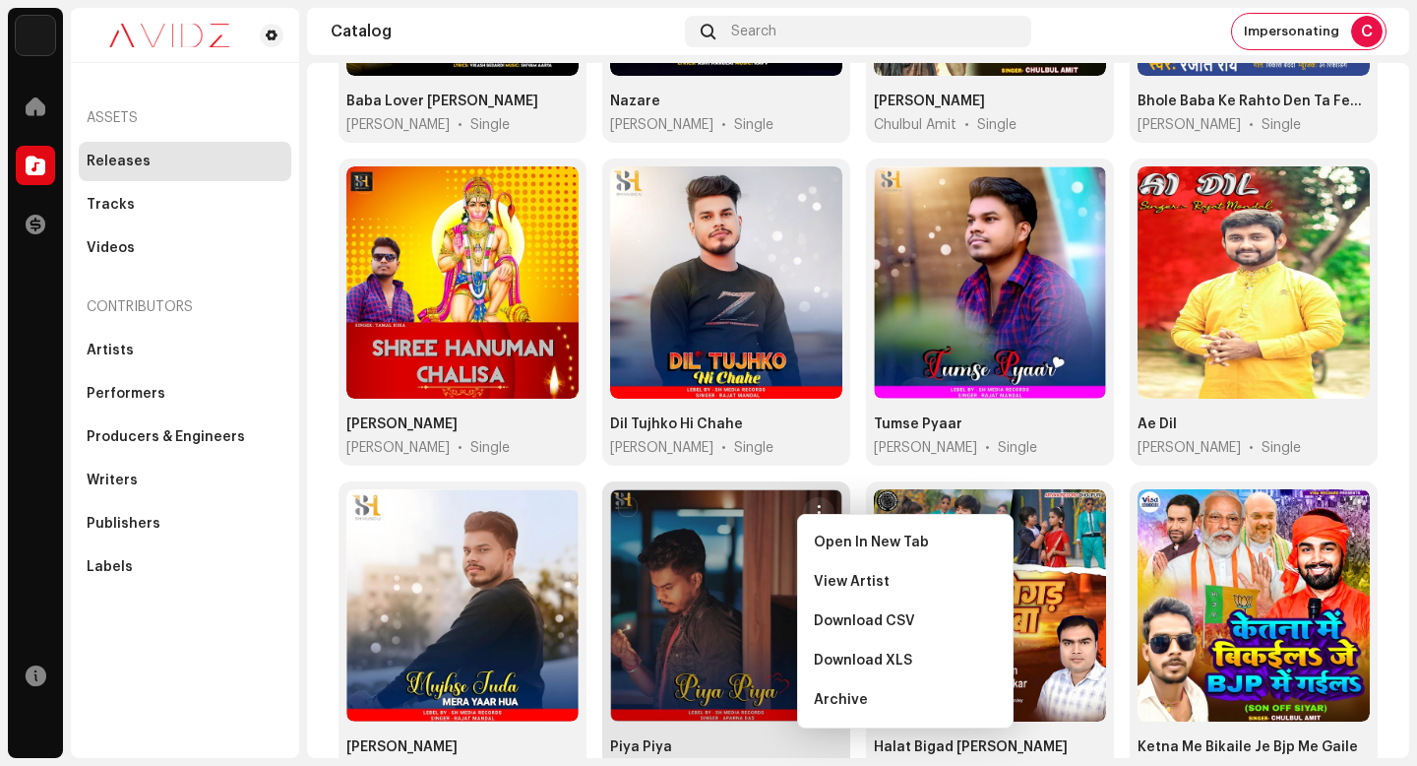
click at [841, 519] on div "Open In New Tab View Artist Download CSV Download XLS Archive" at bounding box center [905, 621] width 217 height 215
click at [845, 527] on div "Open In New Tab" at bounding box center [905, 542] width 199 height 39
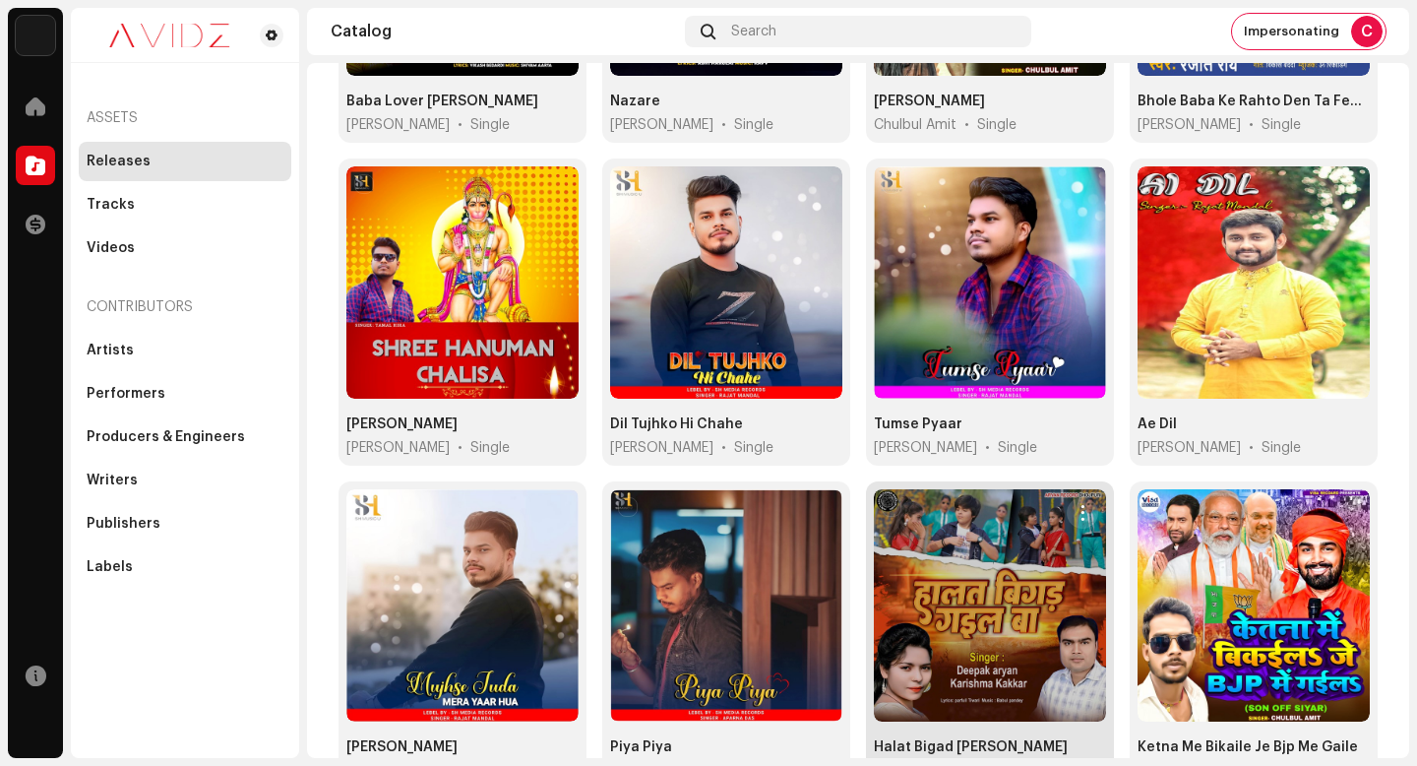
click at [1076, 505] on span "button" at bounding box center [1083, 513] width 15 height 16
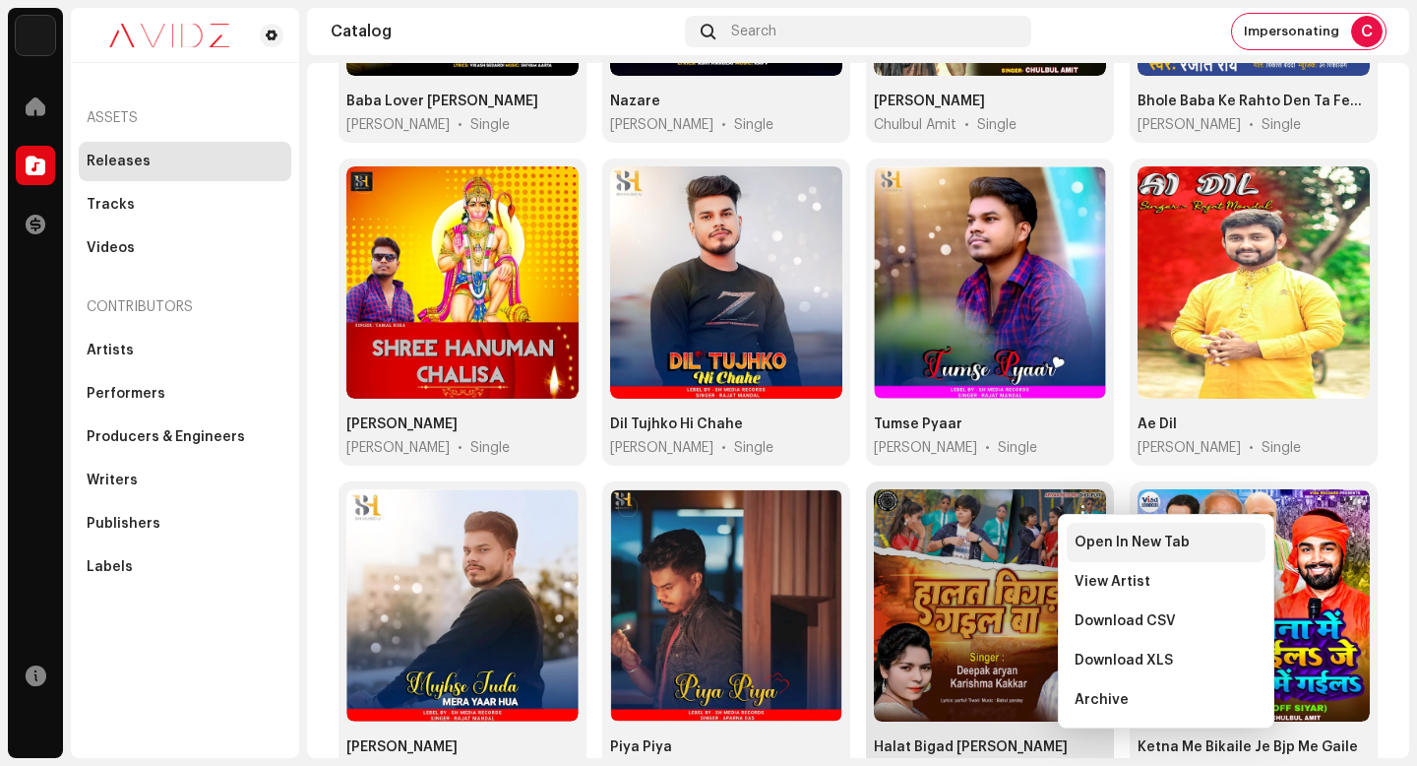
click at [1095, 540] on span "Open In New Tab" at bounding box center [1132, 542] width 115 height 16
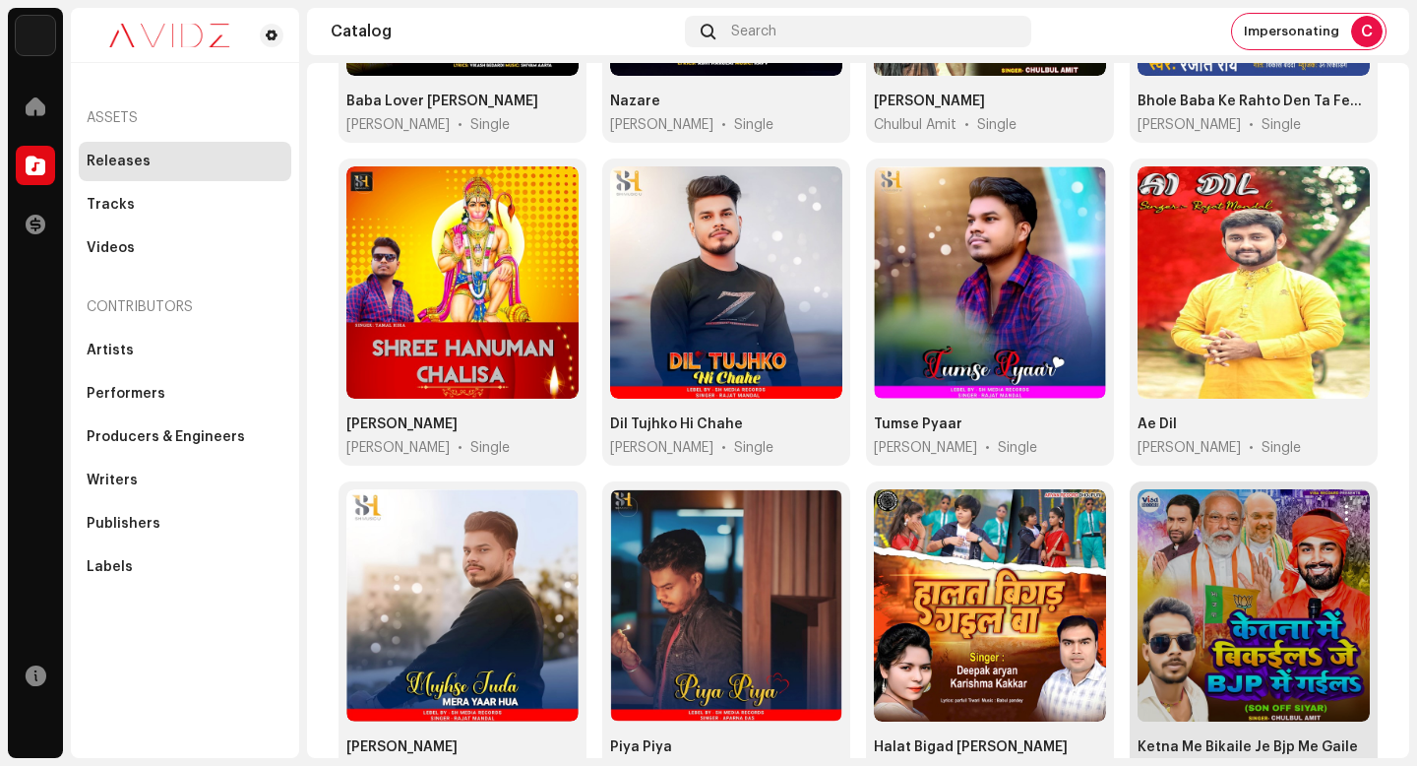
click at [1332, 506] on button "button" at bounding box center [1346, 512] width 31 height 31
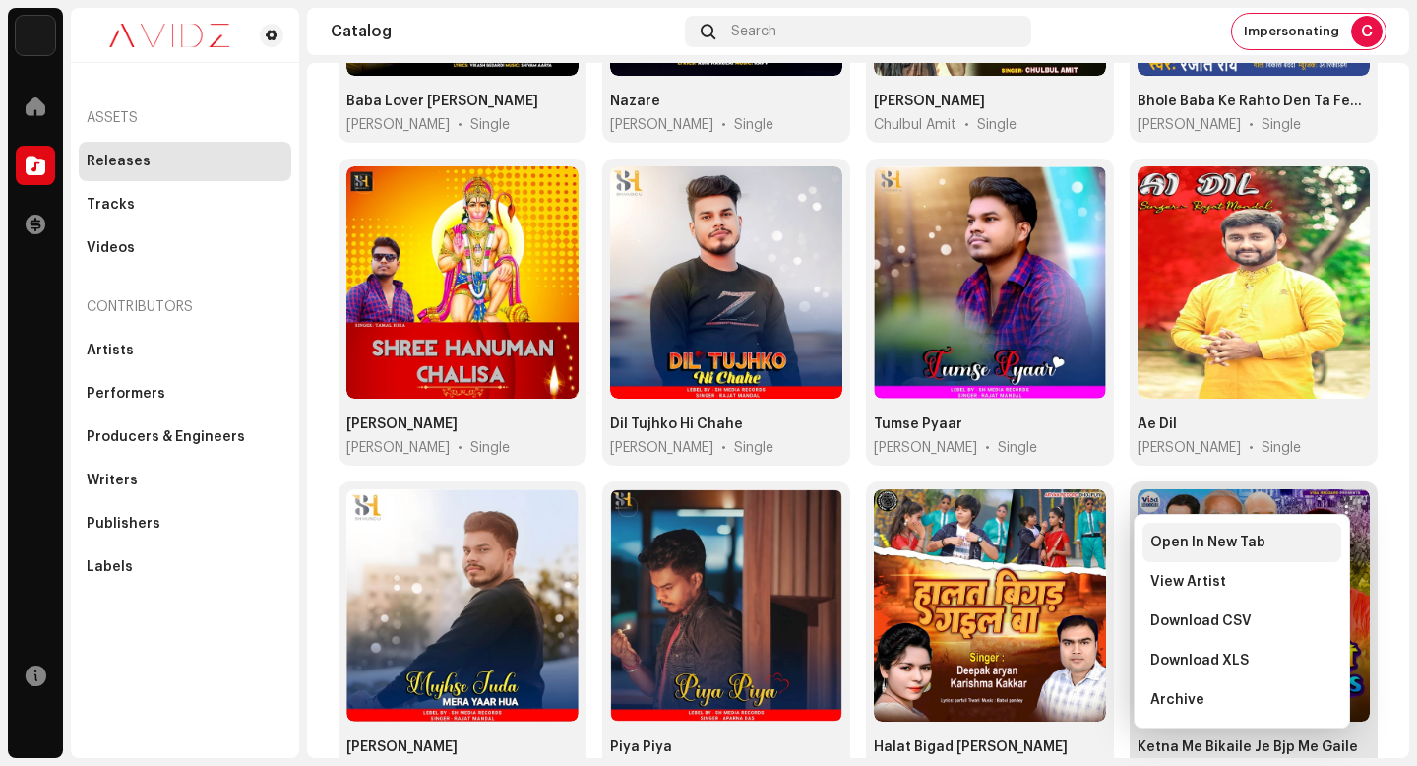
click at [1331, 532] on div "Open In New Tab" at bounding box center [1242, 542] width 199 height 39
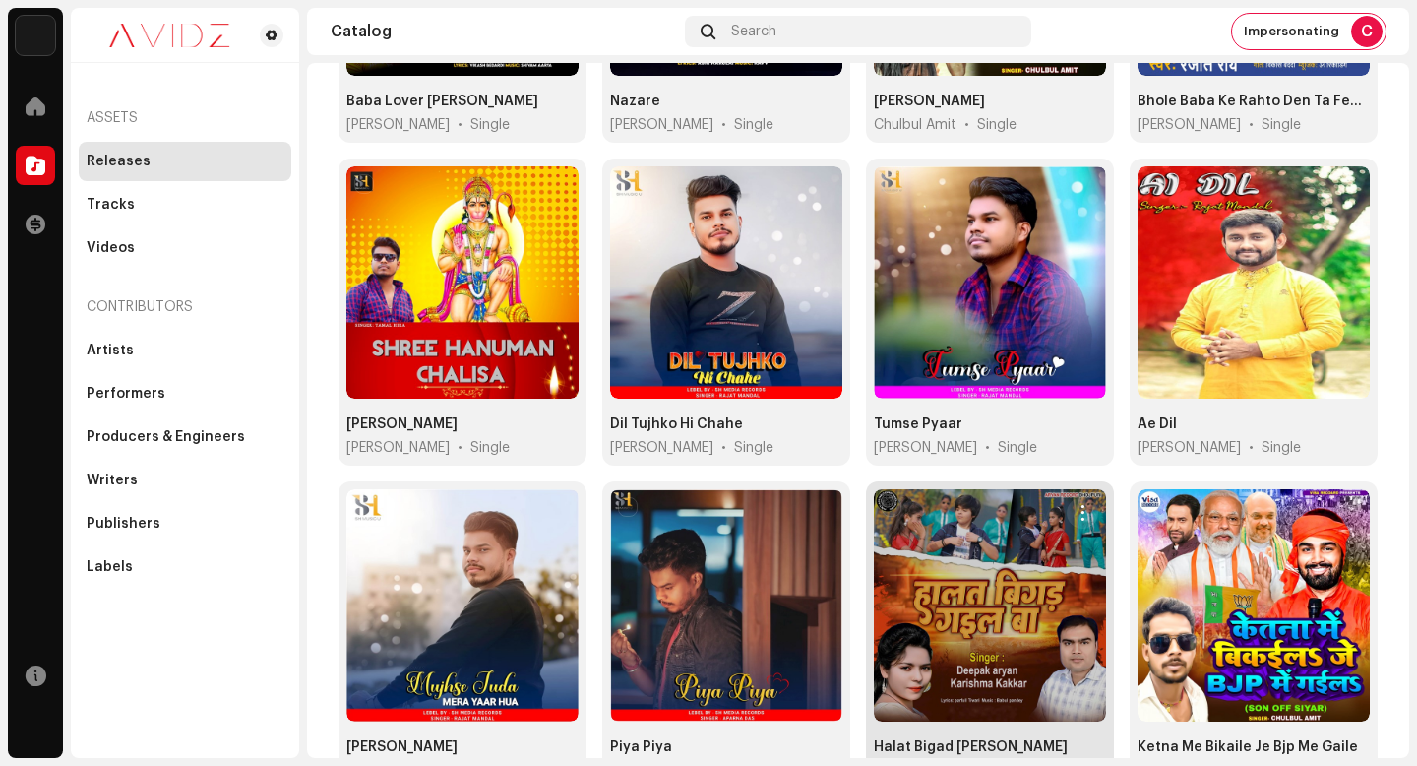
scroll to position [1461, 0]
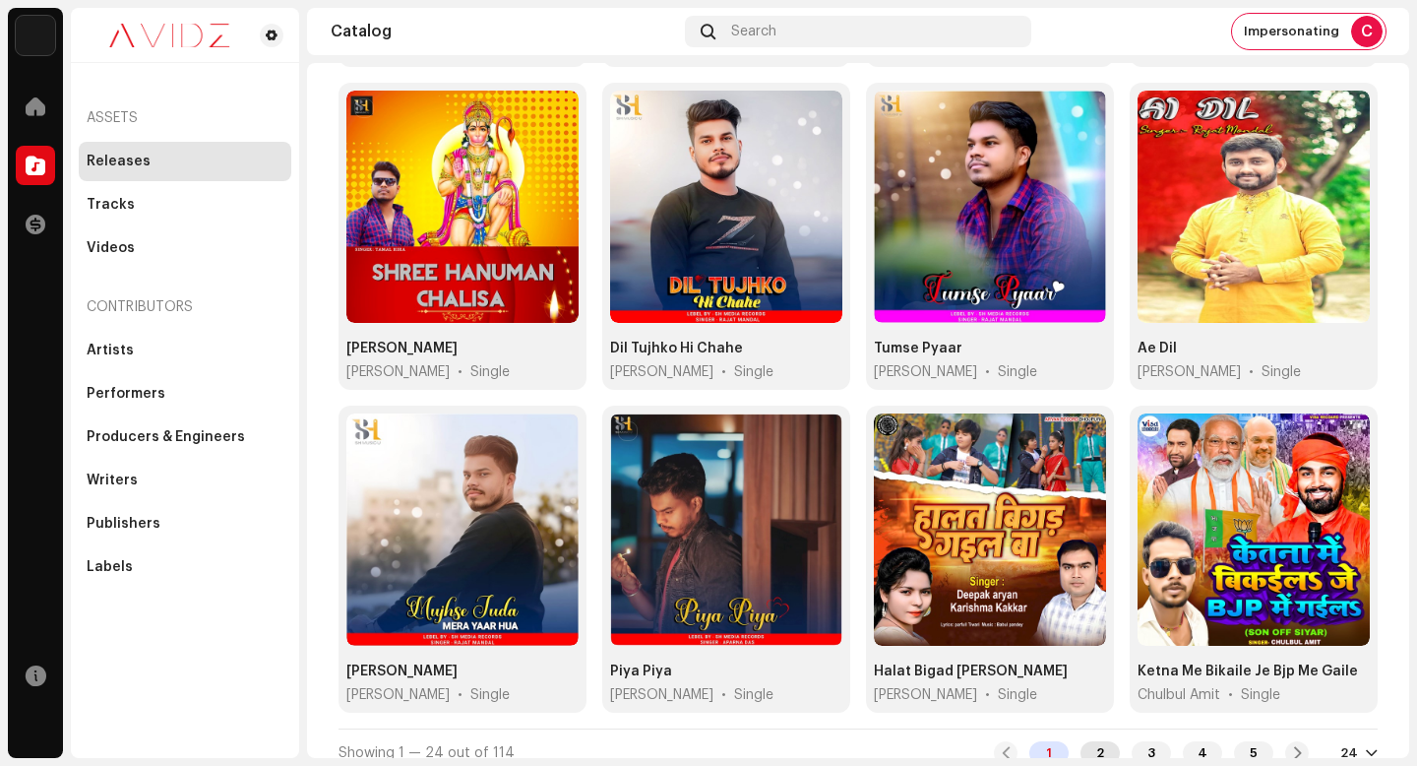
click at [1093, 741] on div "2" at bounding box center [1100, 753] width 39 height 24
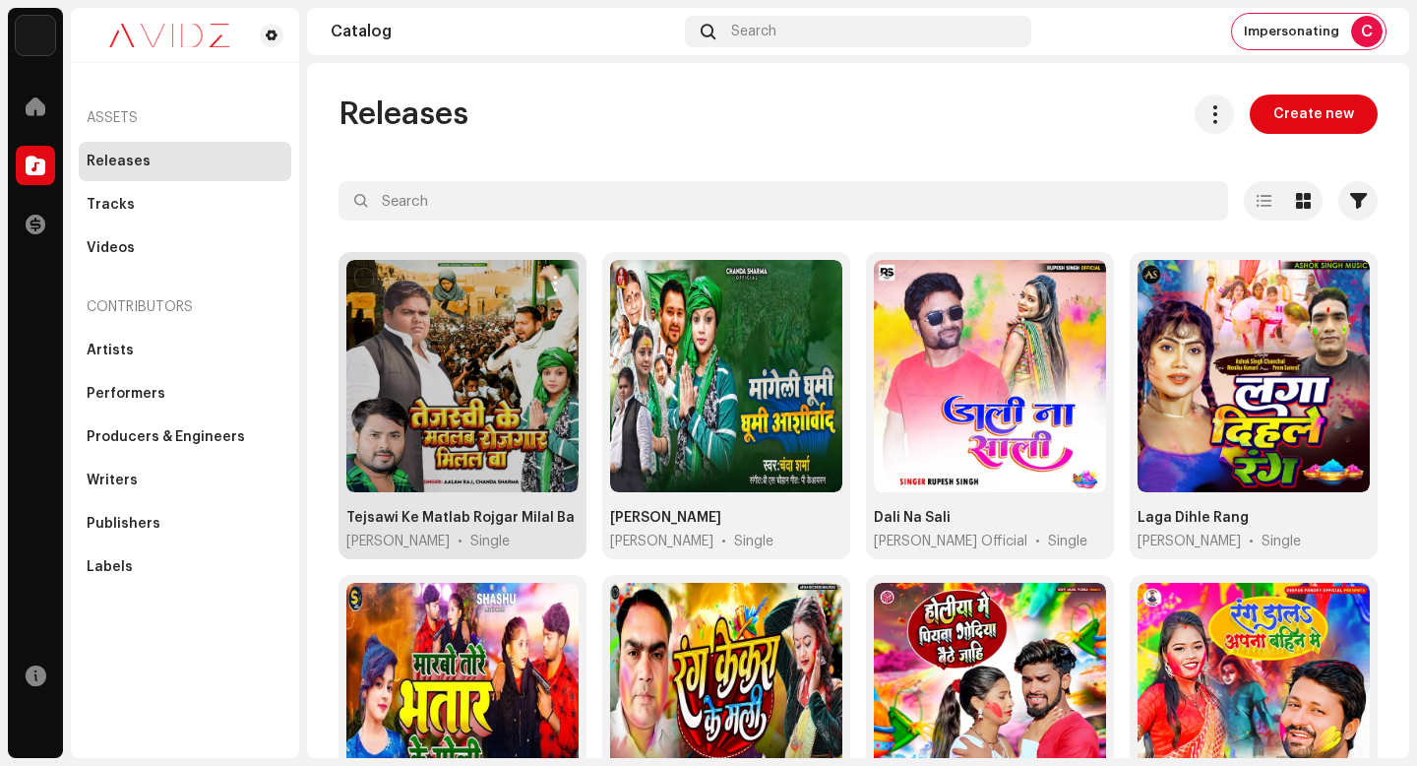
click at [550, 288] on span "button" at bounding box center [555, 284] width 15 height 16
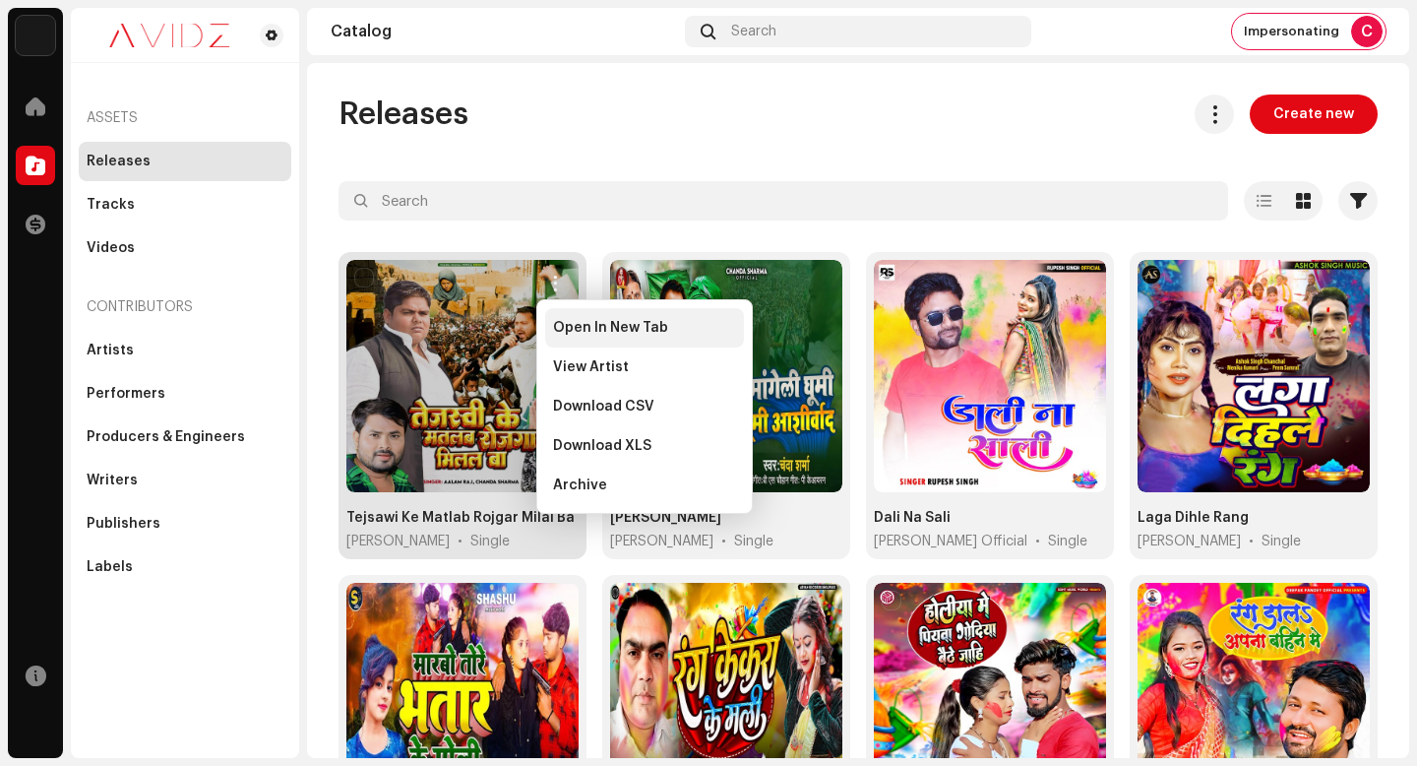
click at [586, 334] on span "Open In New Tab" at bounding box center [610, 328] width 115 height 16
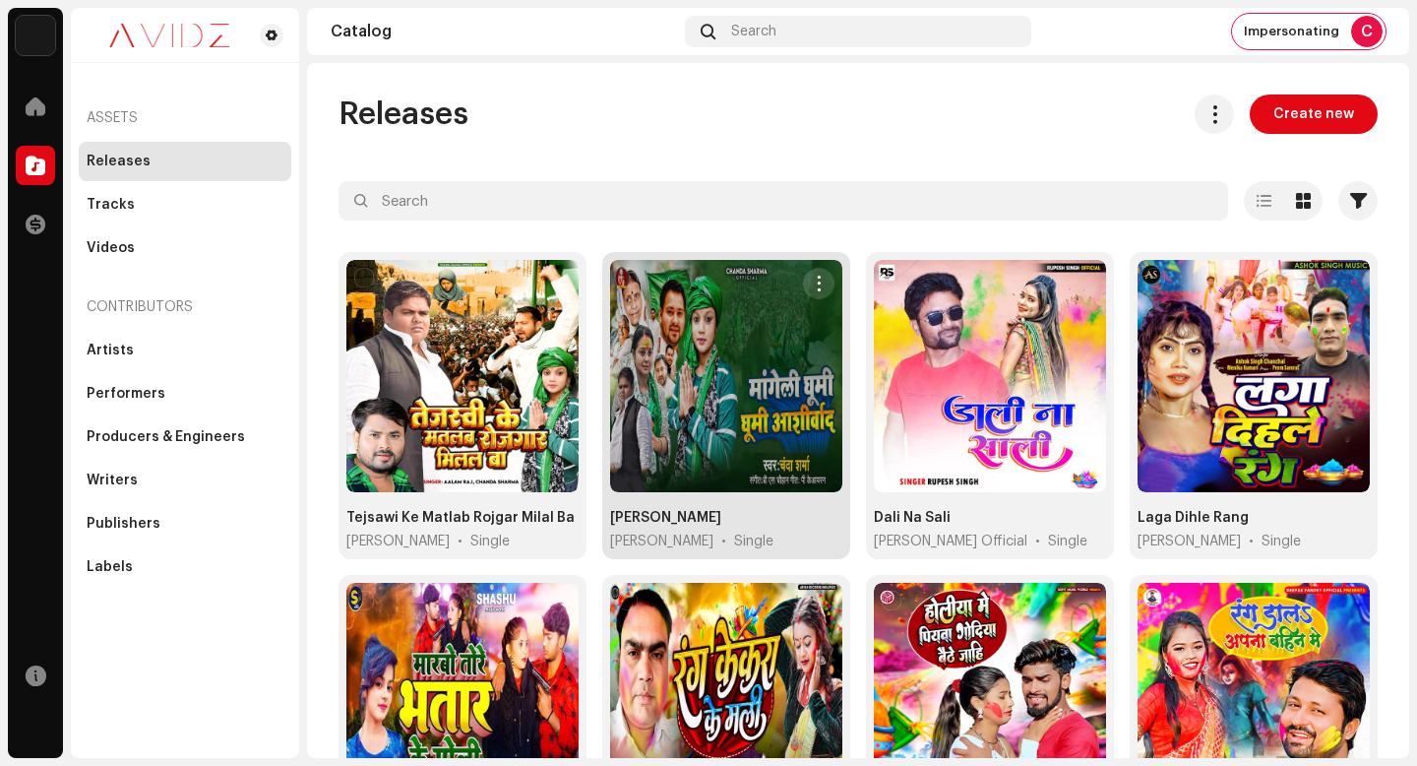
click at [804, 283] on button "button" at bounding box center [818, 283] width 31 height 31
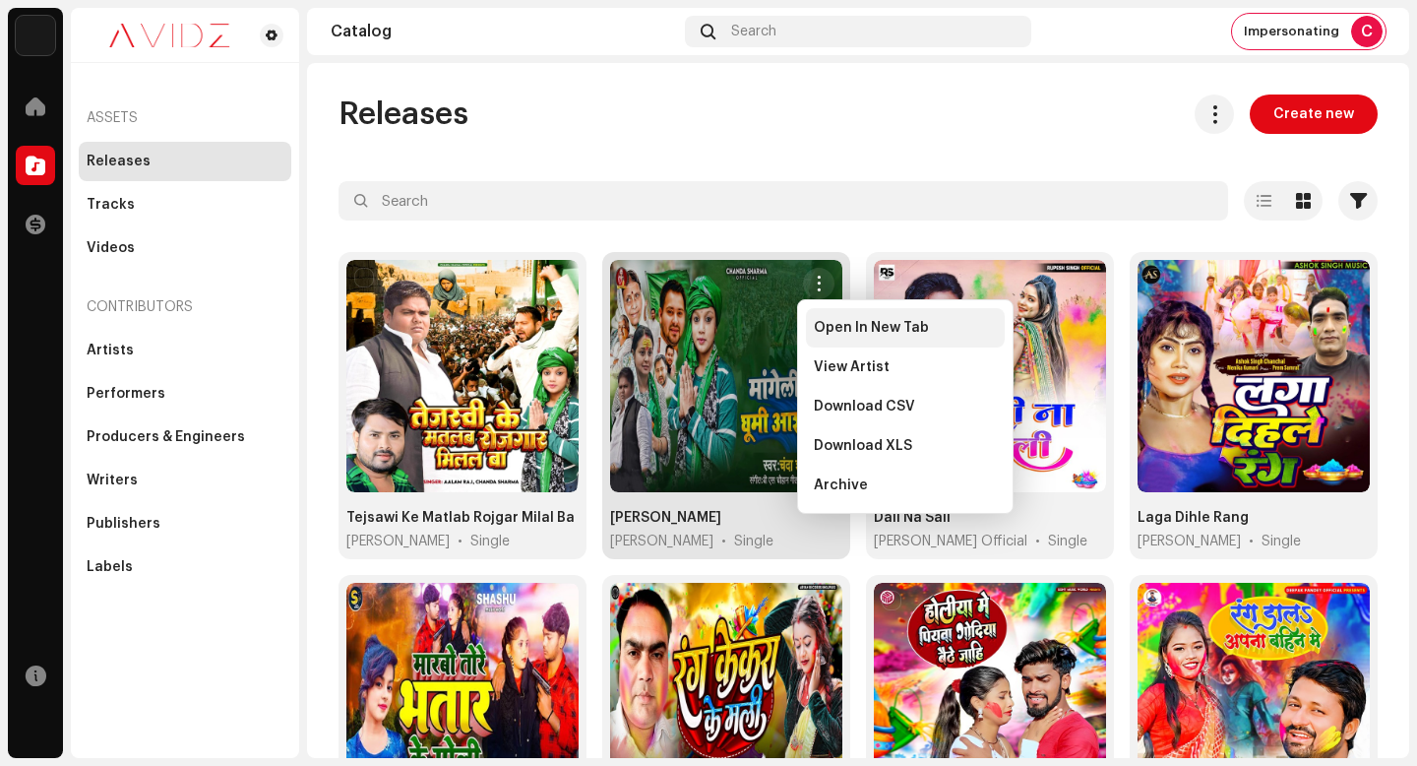
click at [821, 314] on div "Open In New Tab" at bounding box center [905, 327] width 199 height 39
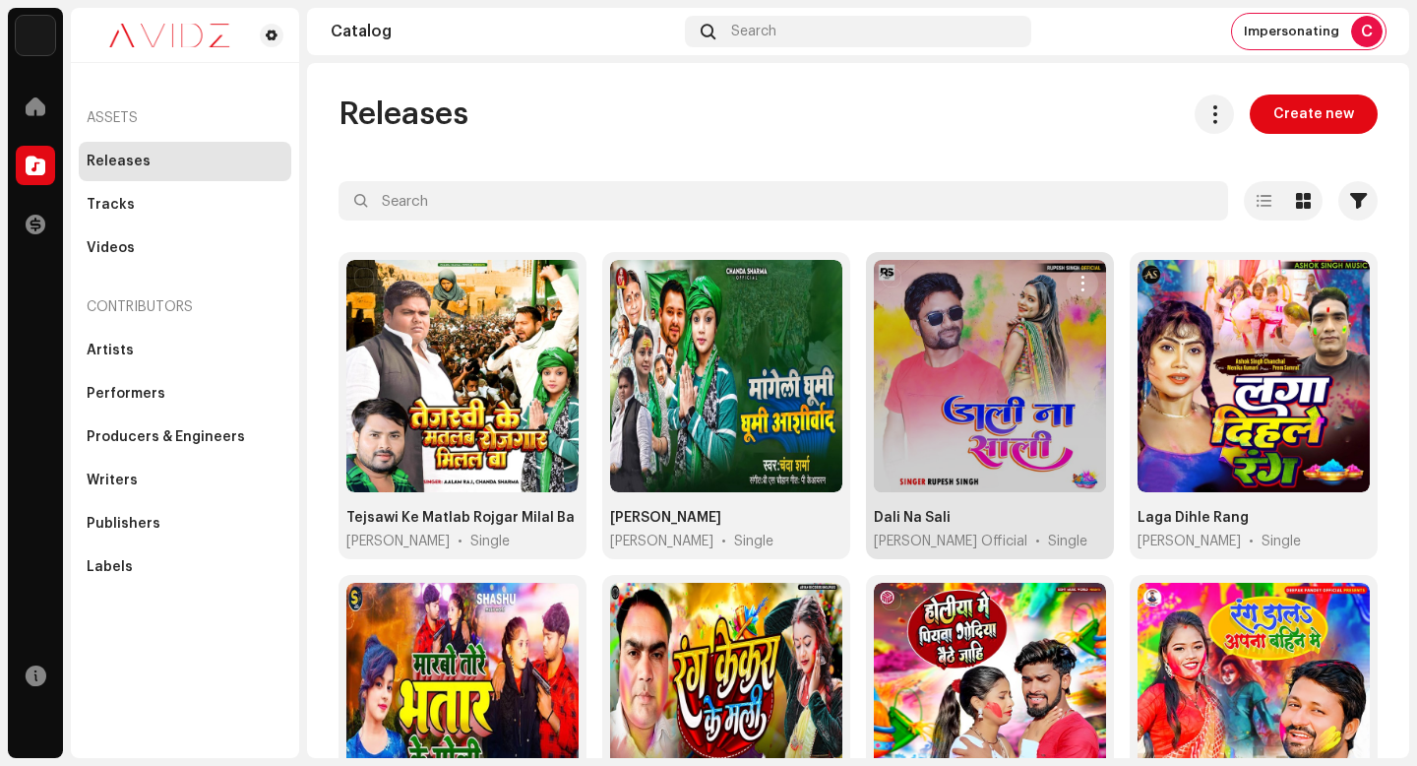
click at [1079, 287] on span "button" at bounding box center [1083, 284] width 15 height 16
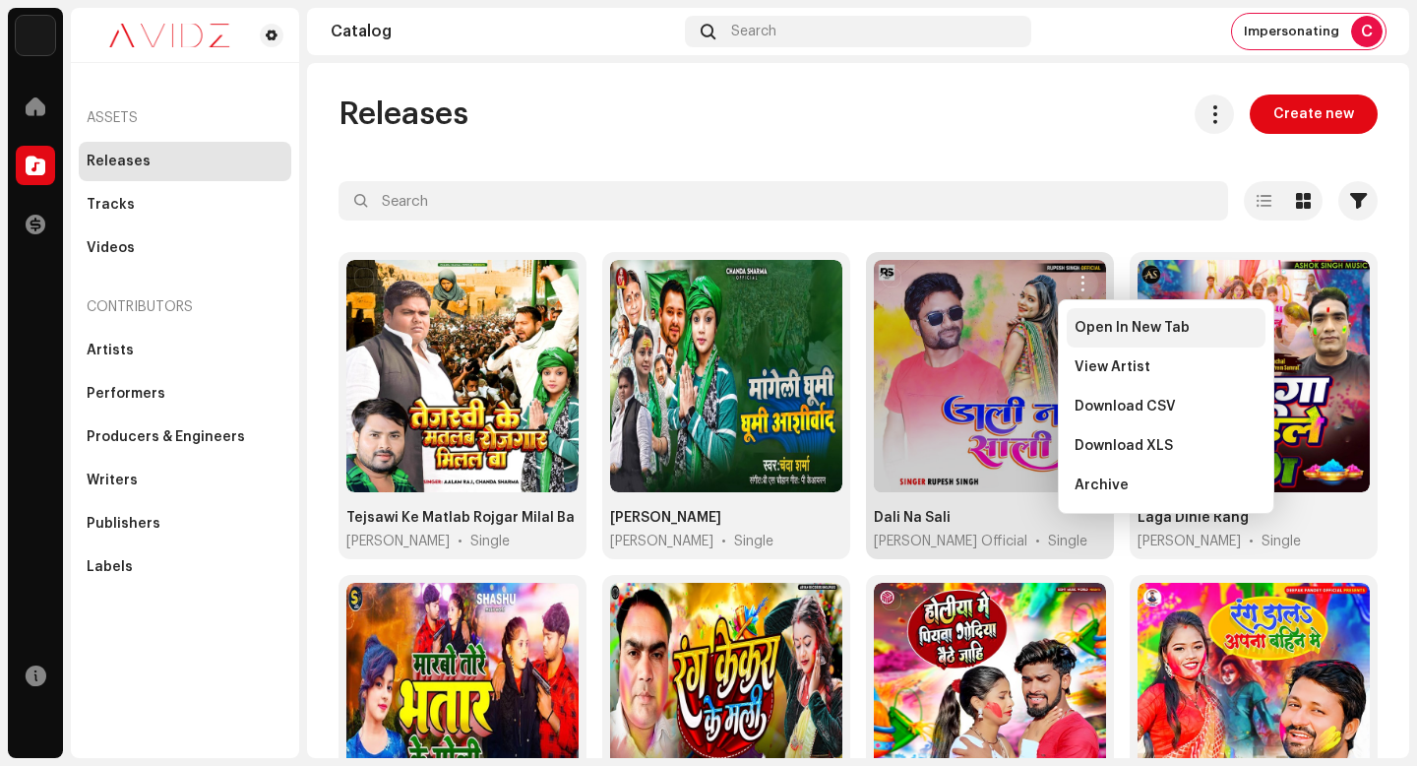
click at [1091, 329] on span "Open In New Tab" at bounding box center [1132, 328] width 115 height 16
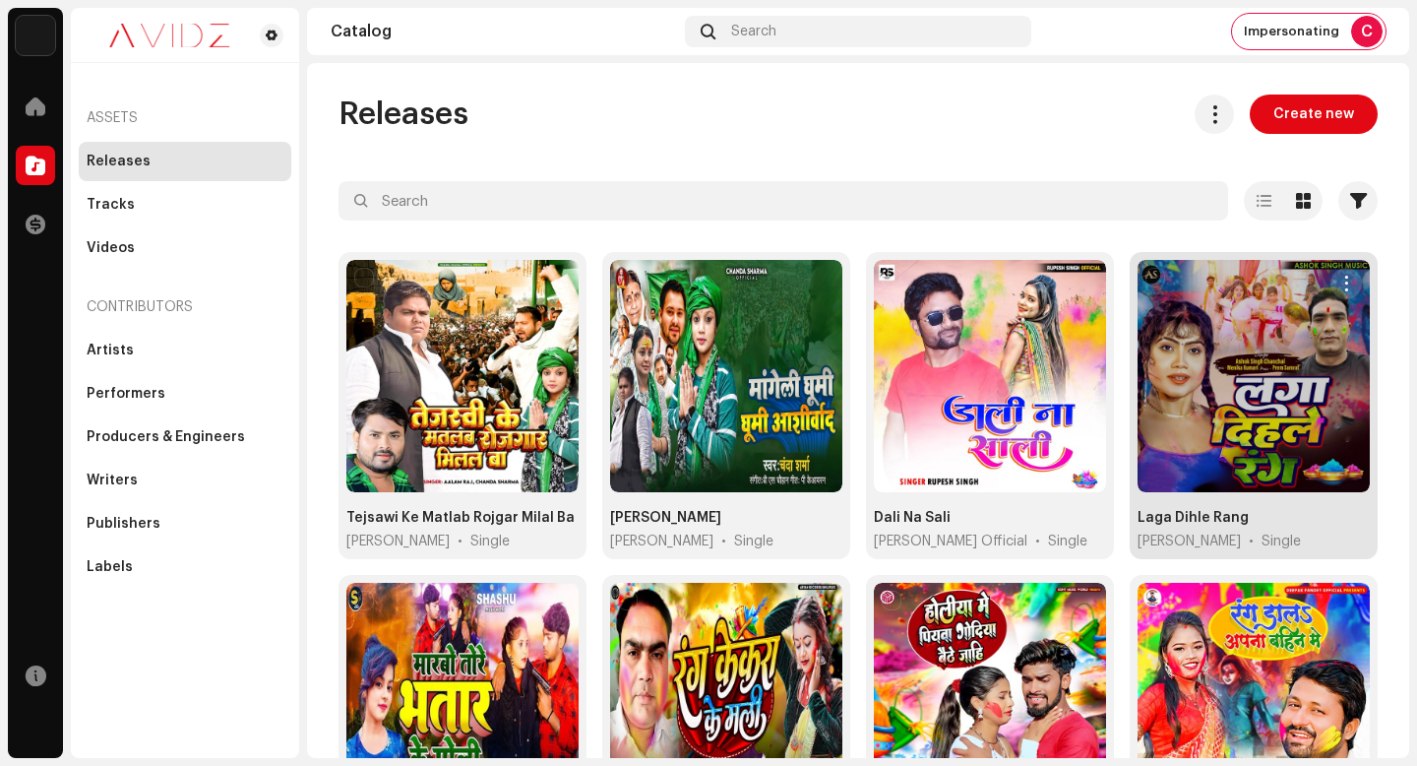
click at [1340, 284] on span "button" at bounding box center [1347, 284] width 15 height 16
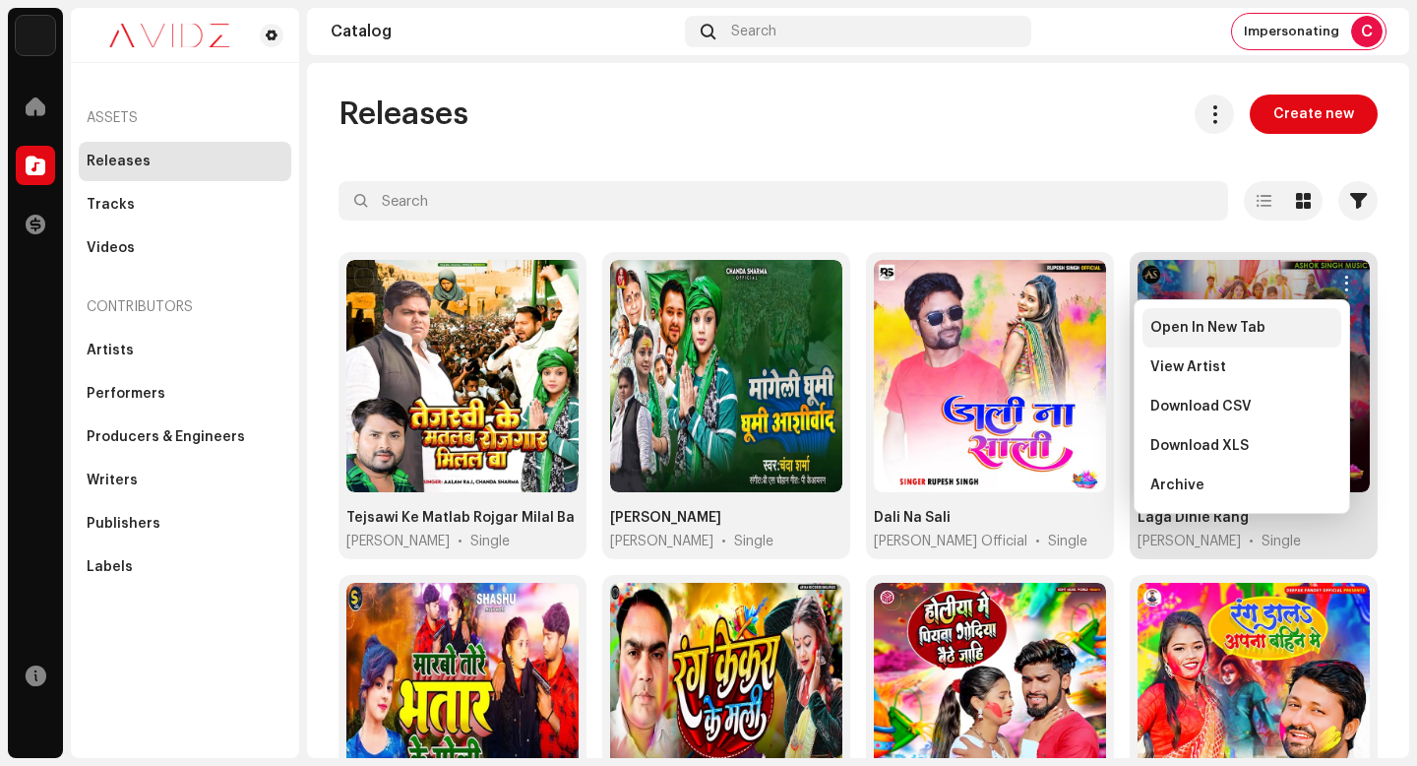
click at [1309, 329] on div "Open In New Tab" at bounding box center [1242, 328] width 183 height 16
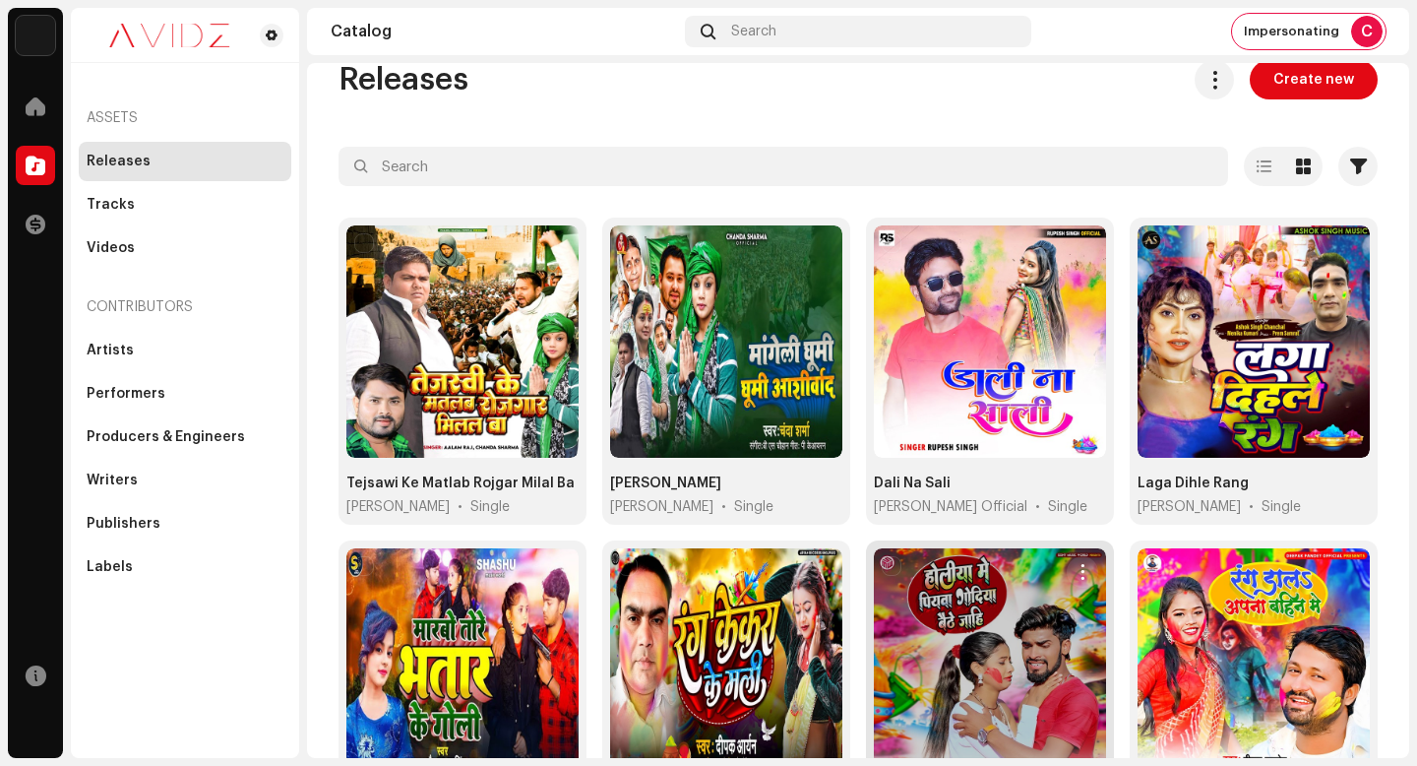
scroll to position [44, 0]
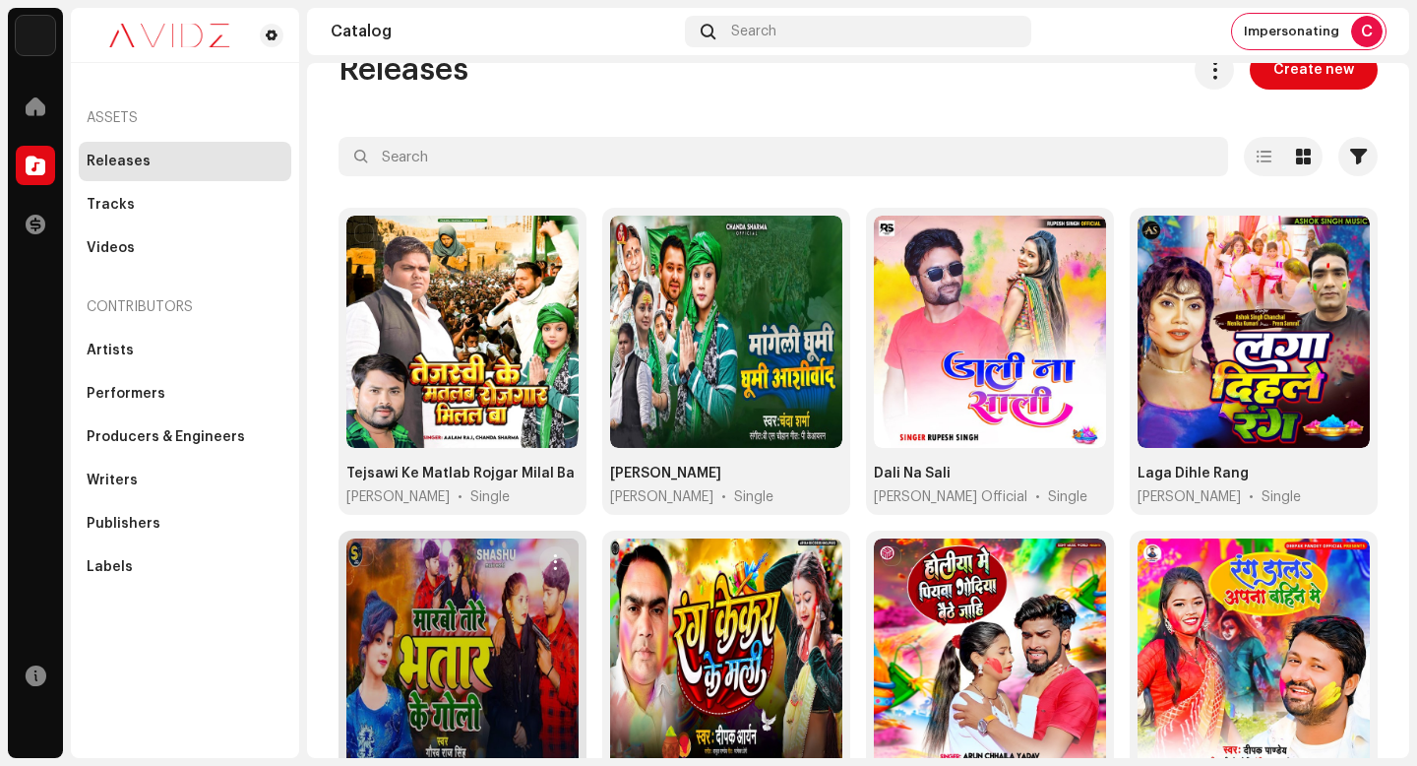
click at [555, 557] on span "button" at bounding box center [555, 562] width 15 height 16
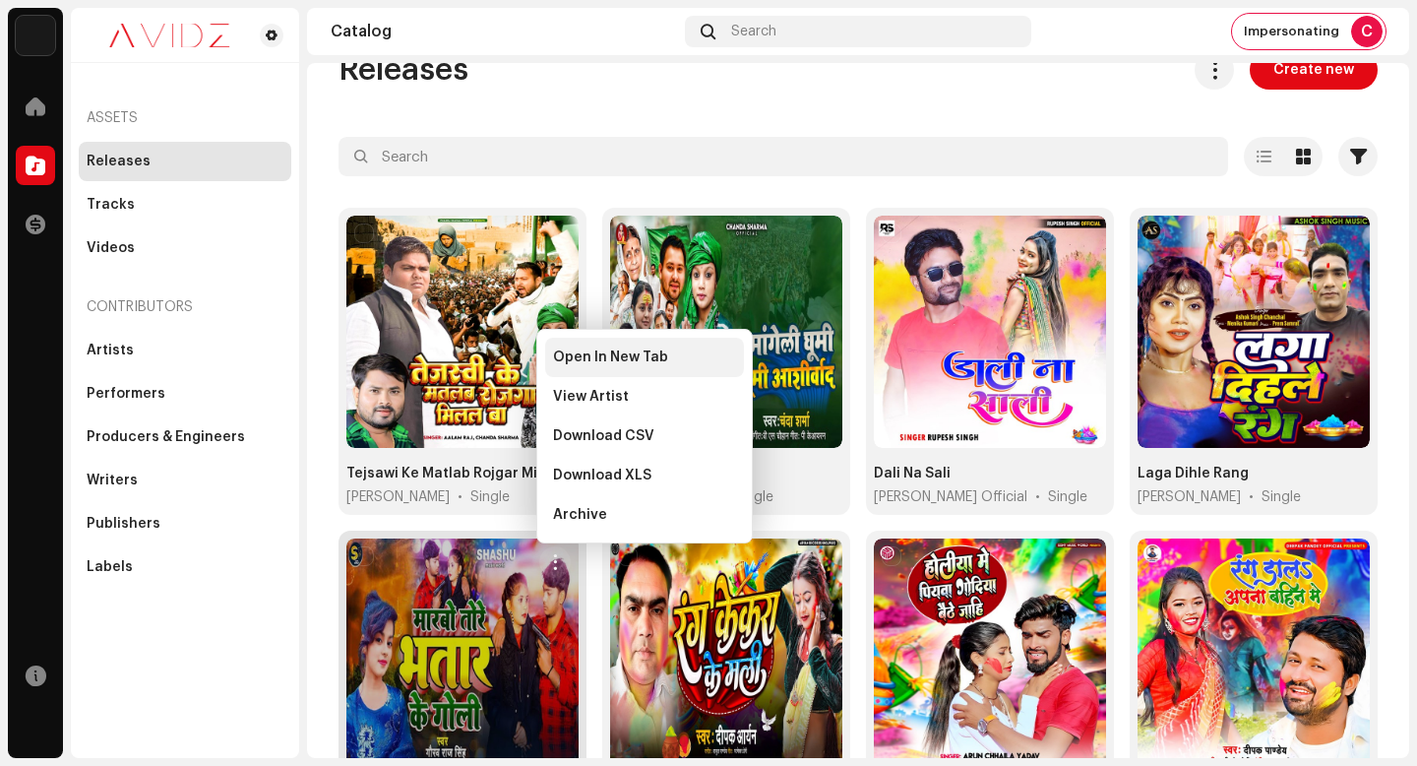
click at [640, 347] on div "Open In New Tab" at bounding box center [644, 357] width 199 height 39
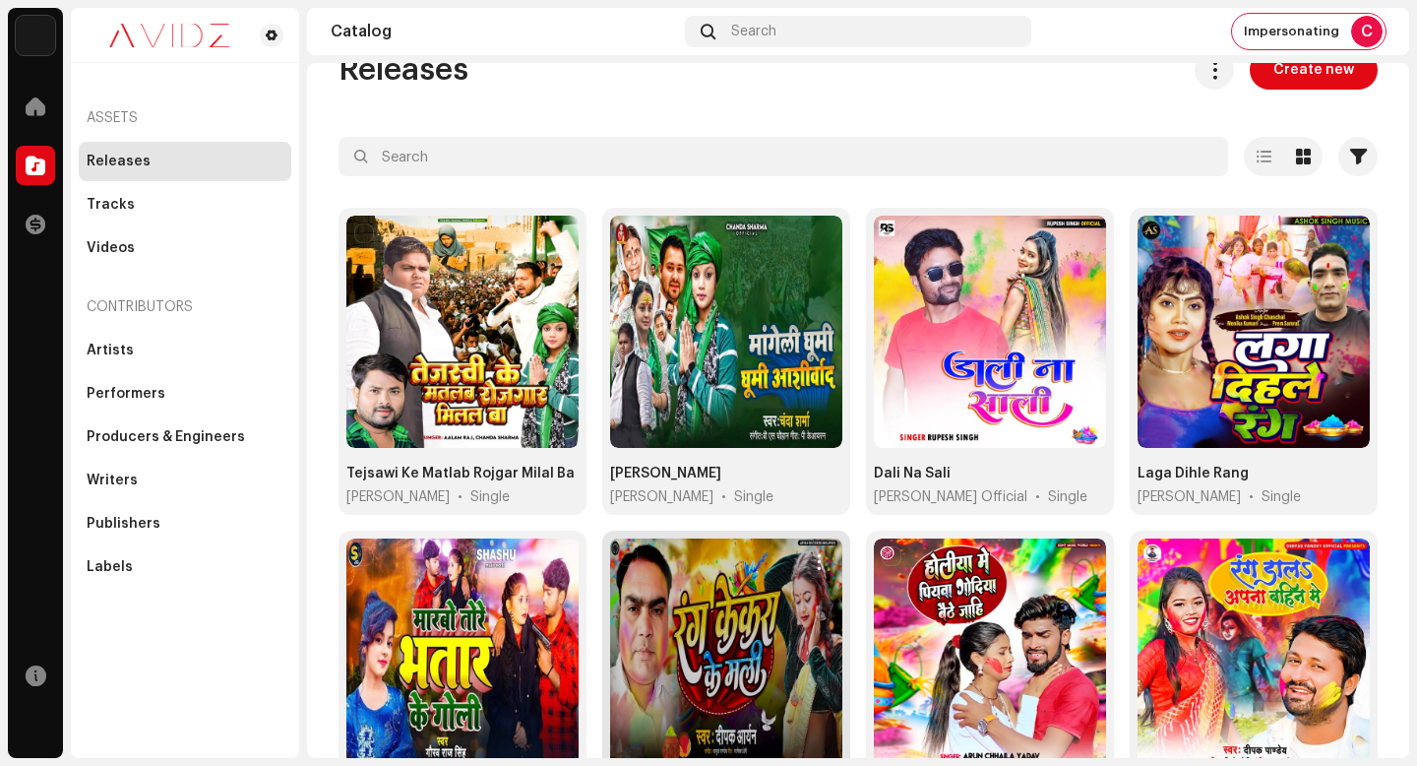
click at [812, 560] on span "button" at bounding box center [819, 562] width 15 height 16
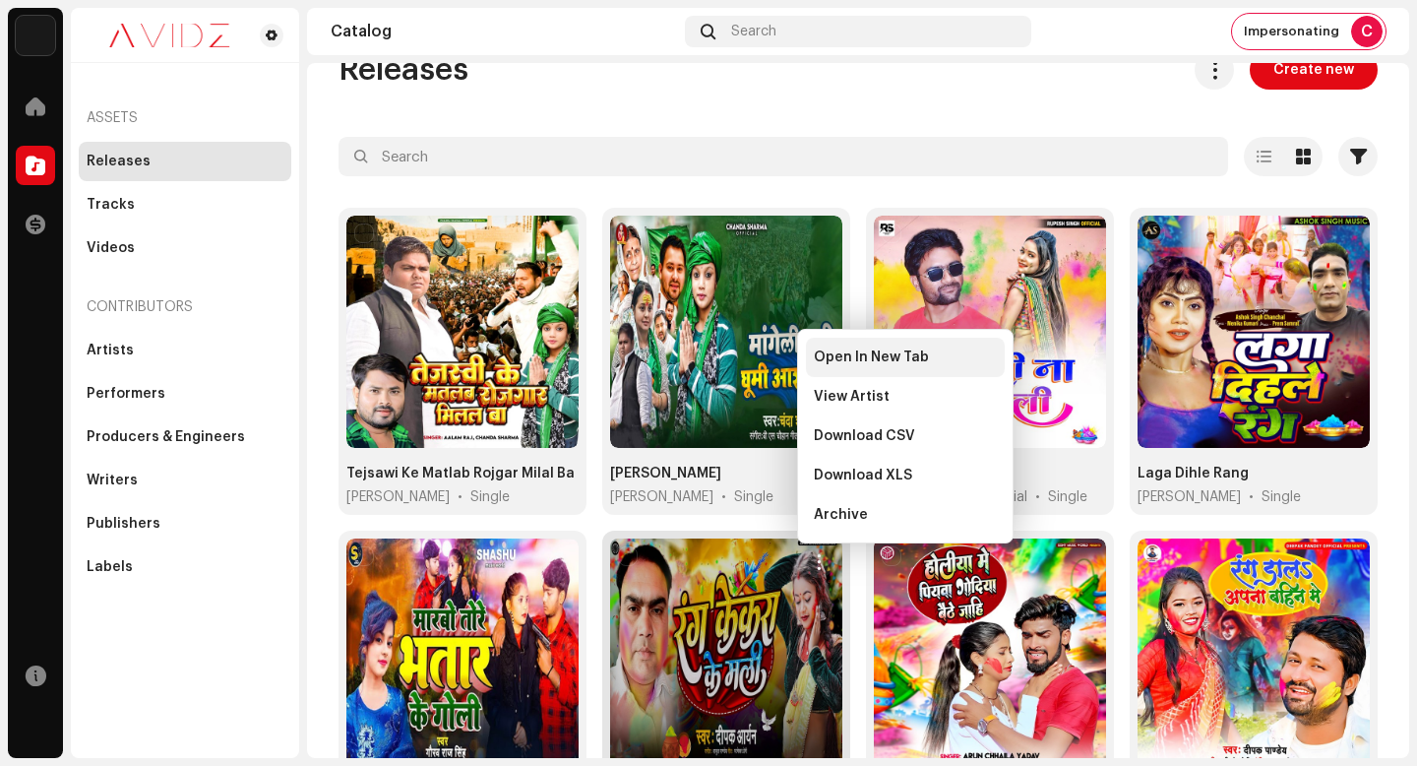
click at [866, 352] on span "Open In New Tab" at bounding box center [871, 357] width 115 height 16
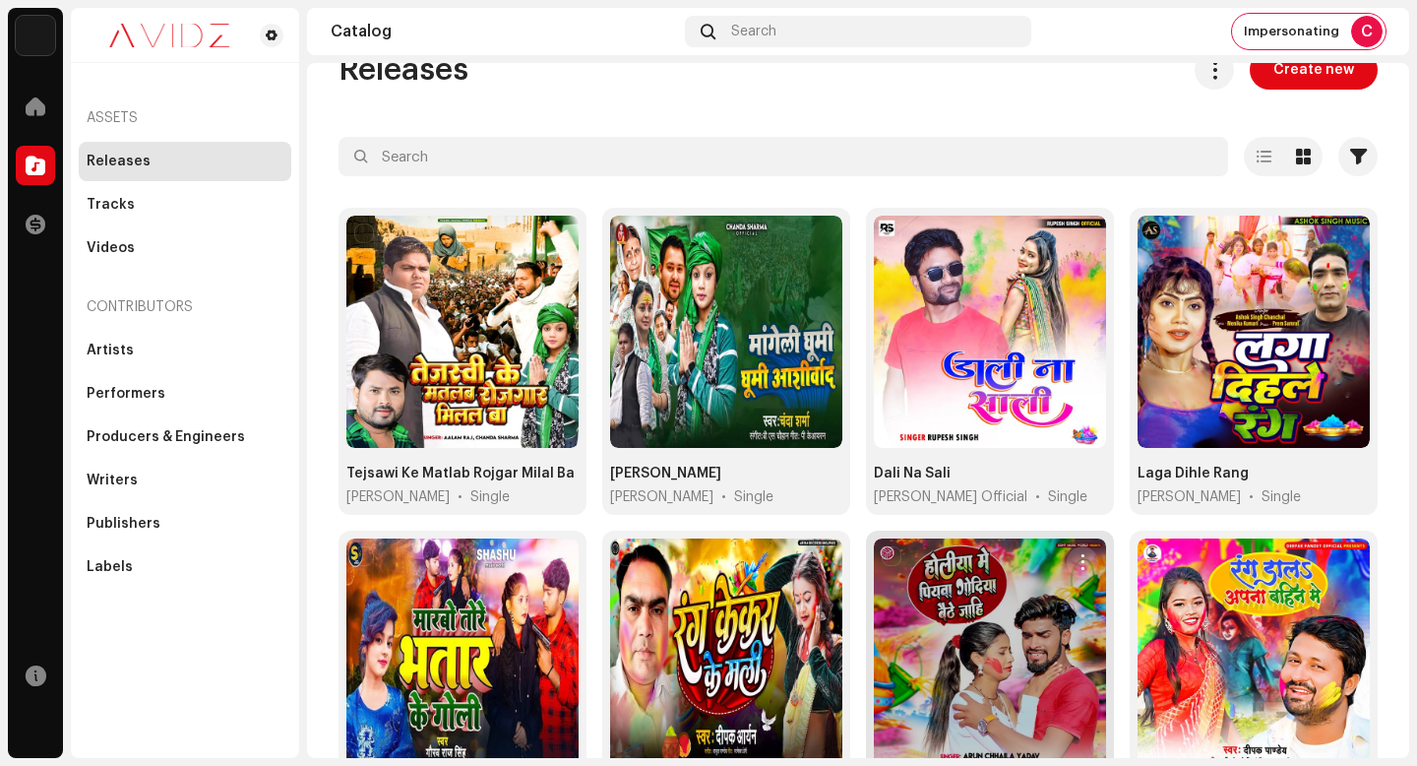
click at [1076, 558] on span "button" at bounding box center [1083, 562] width 15 height 16
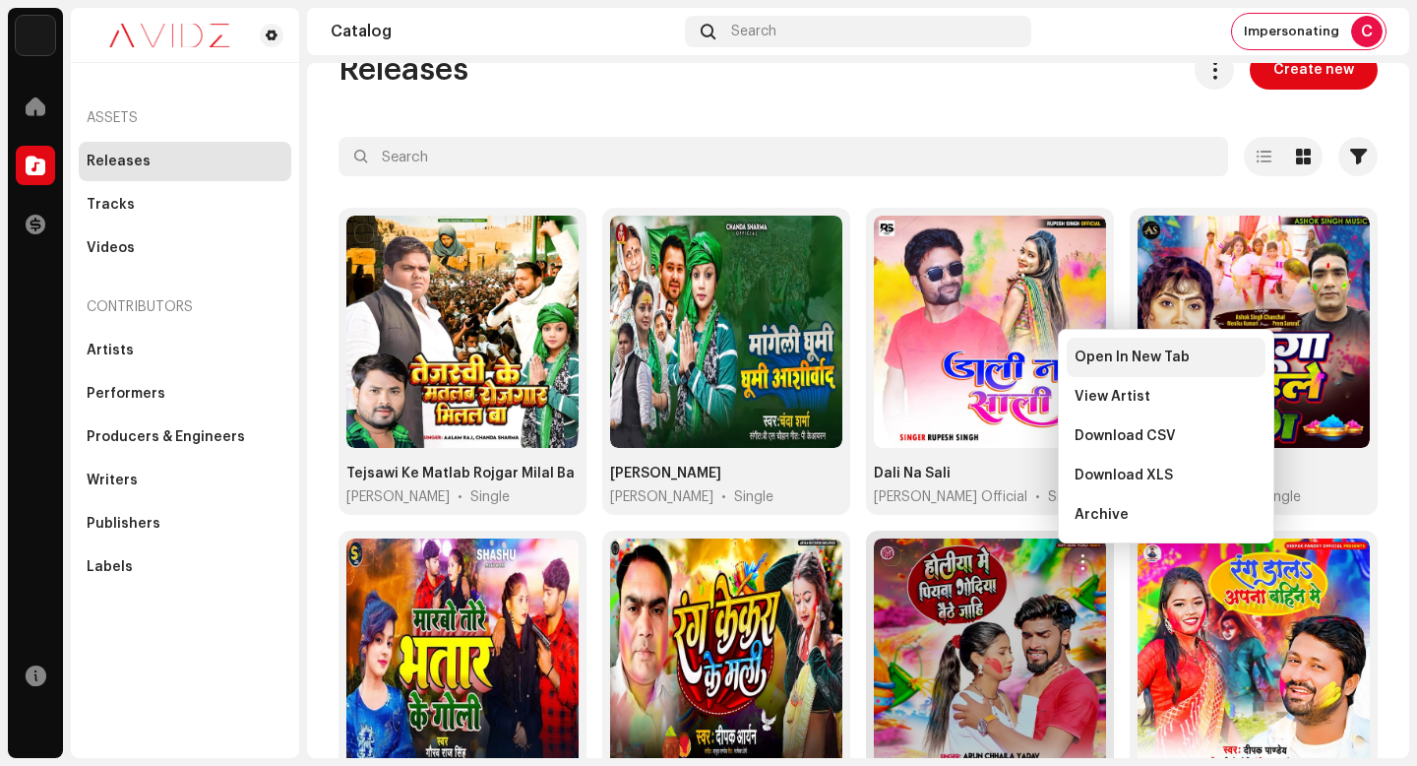
click at [1090, 353] on span "Open In New Tab" at bounding box center [1132, 357] width 115 height 16
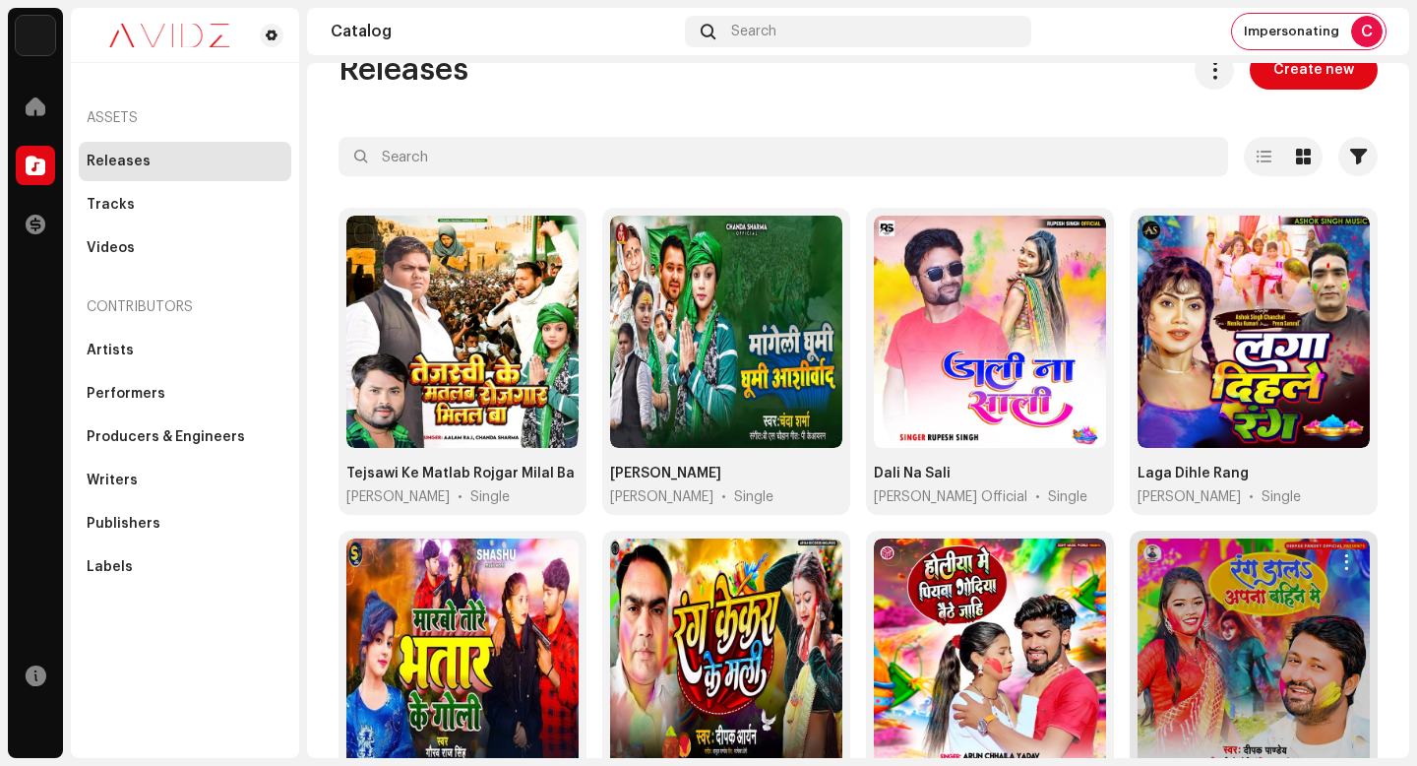
click at [1340, 556] on span "button" at bounding box center [1347, 562] width 15 height 16
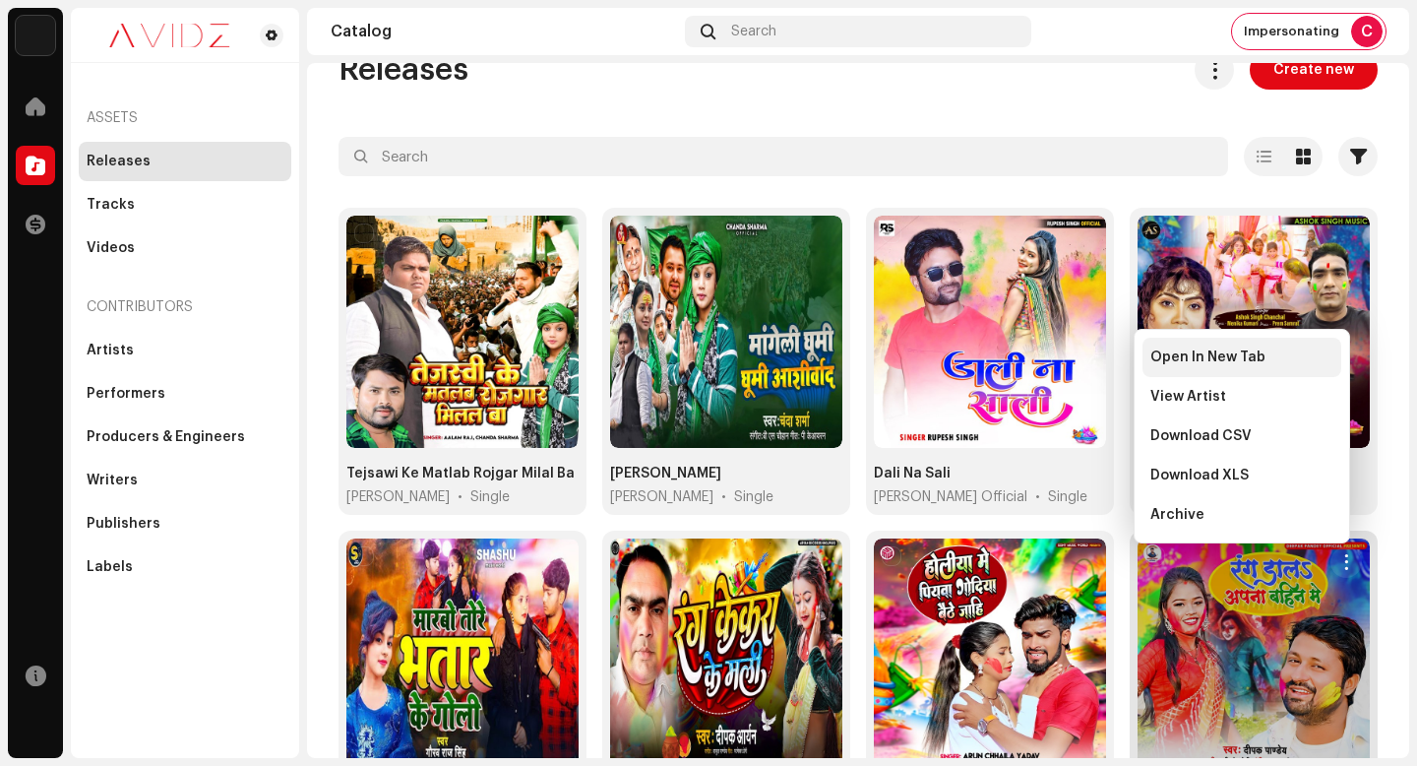
click at [1270, 354] on div "Open In New Tab" at bounding box center [1242, 357] width 183 height 16
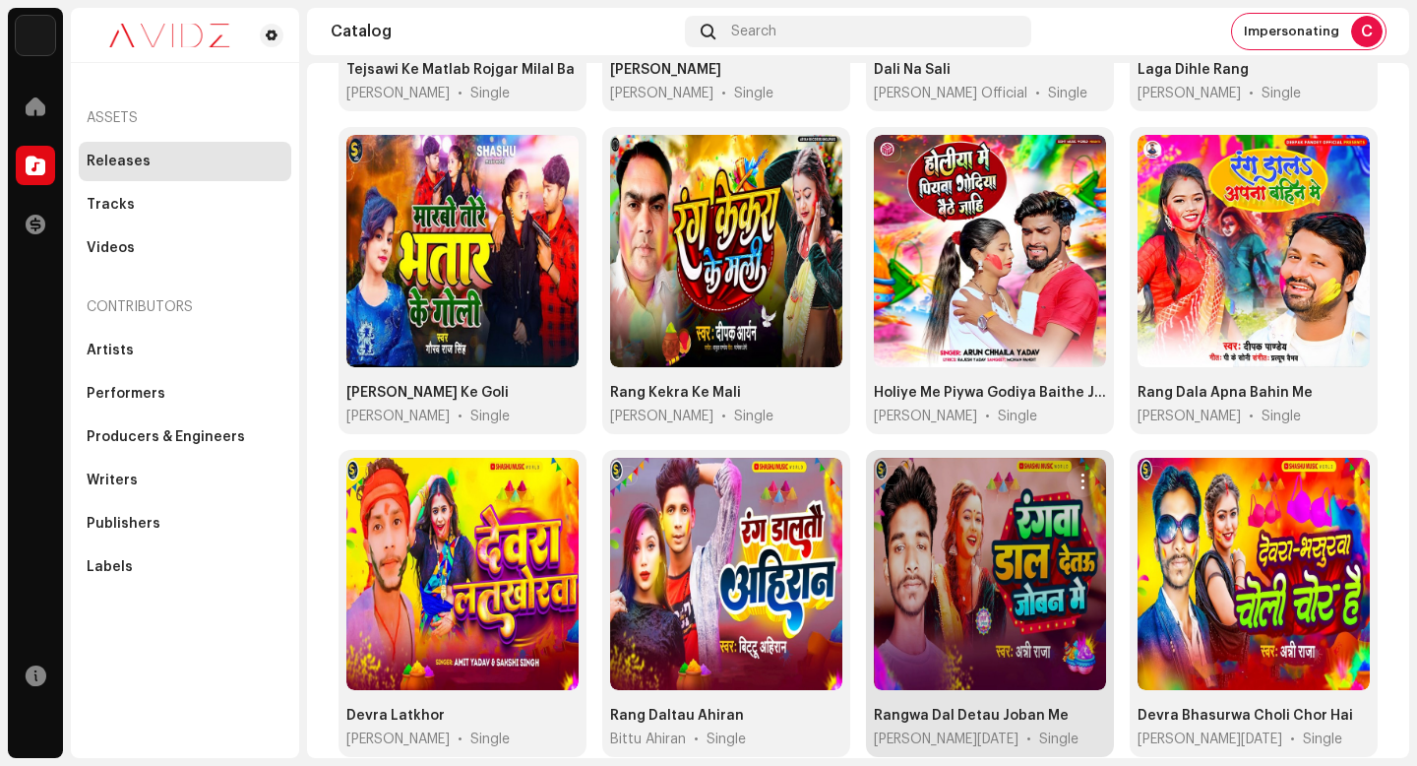
scroll to position [447, 0]
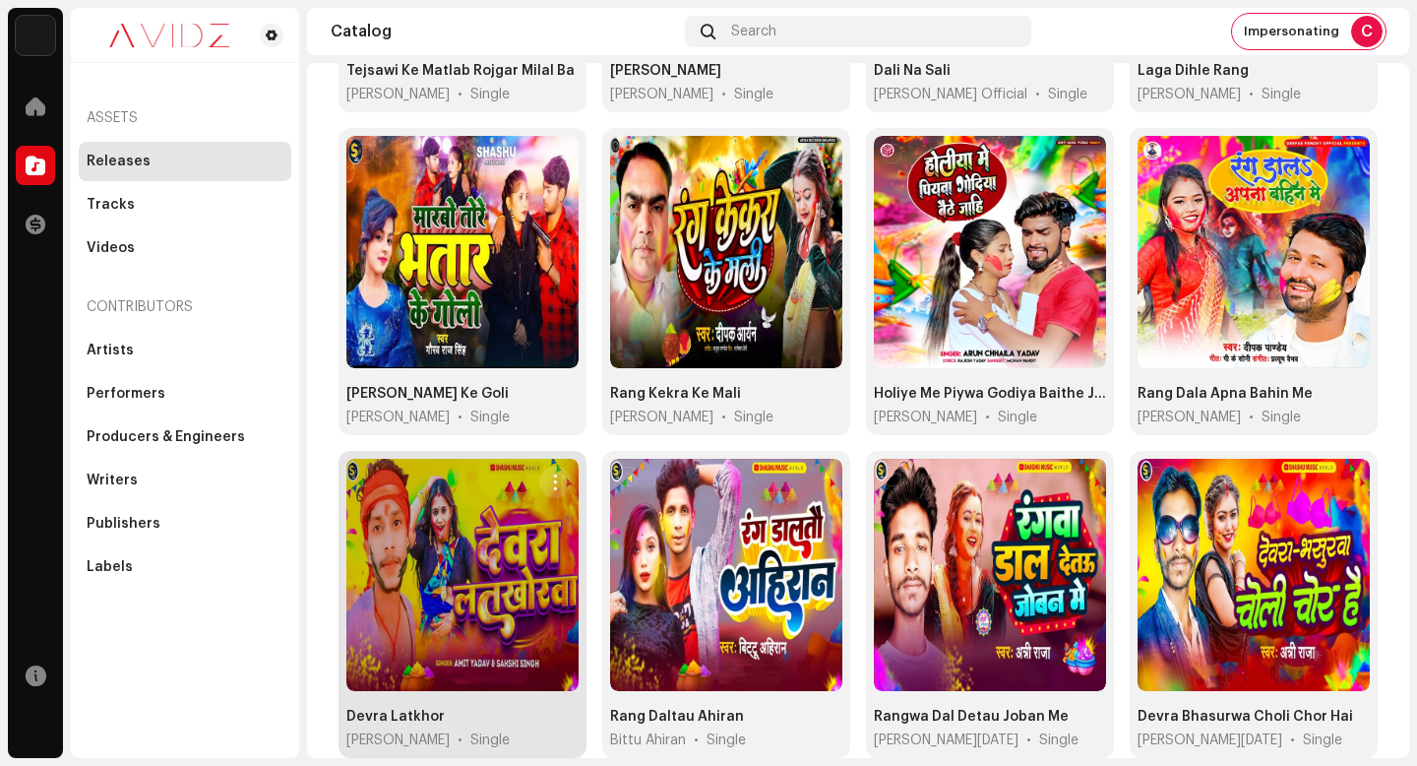
click at [540, 472] on button "button" at bounding box center [554, 482] width 31 height 31
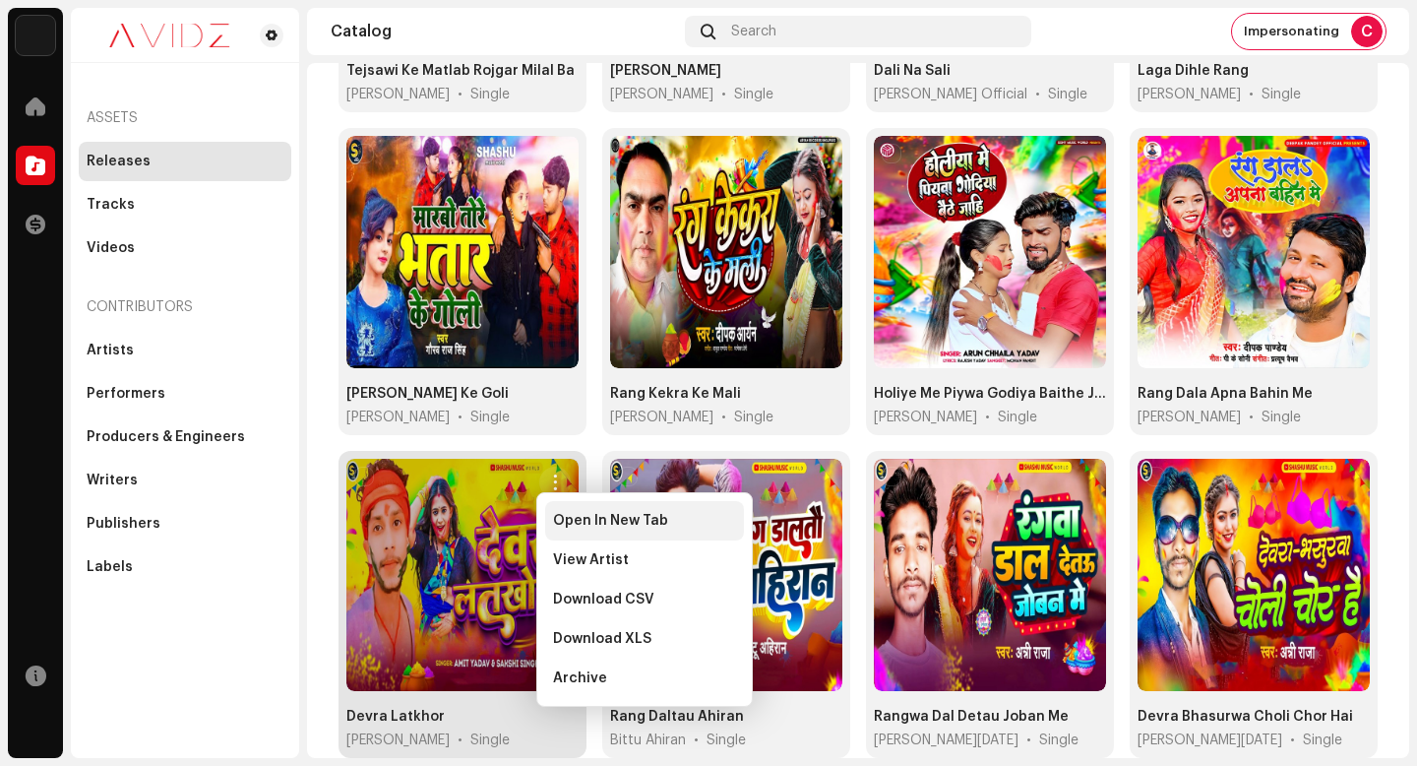
click at [595, 526] on span "Open In New Tab" at bounding box center [610, 521] width 115 height 16
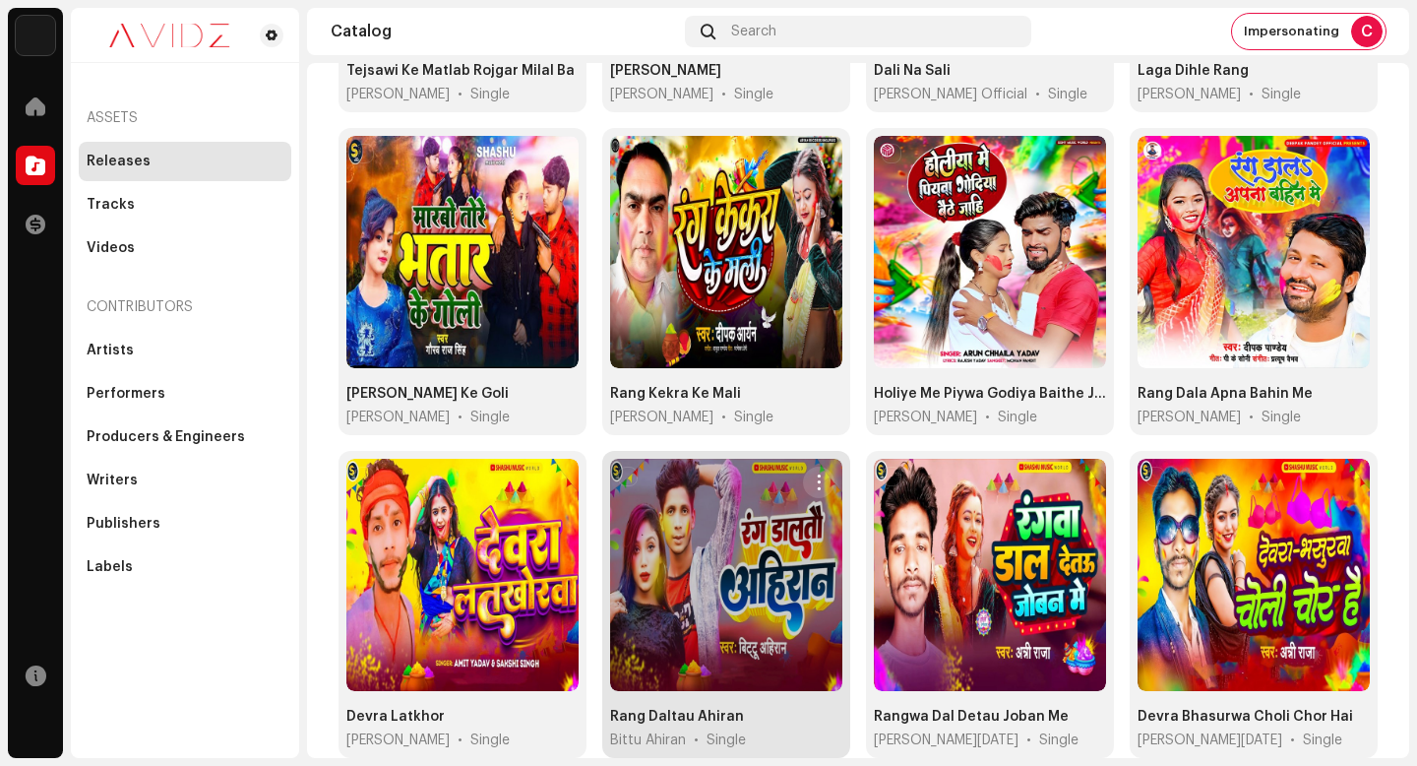
click at [817, 475] on span "button" at bounding box center [819, 482] width 15 height 16
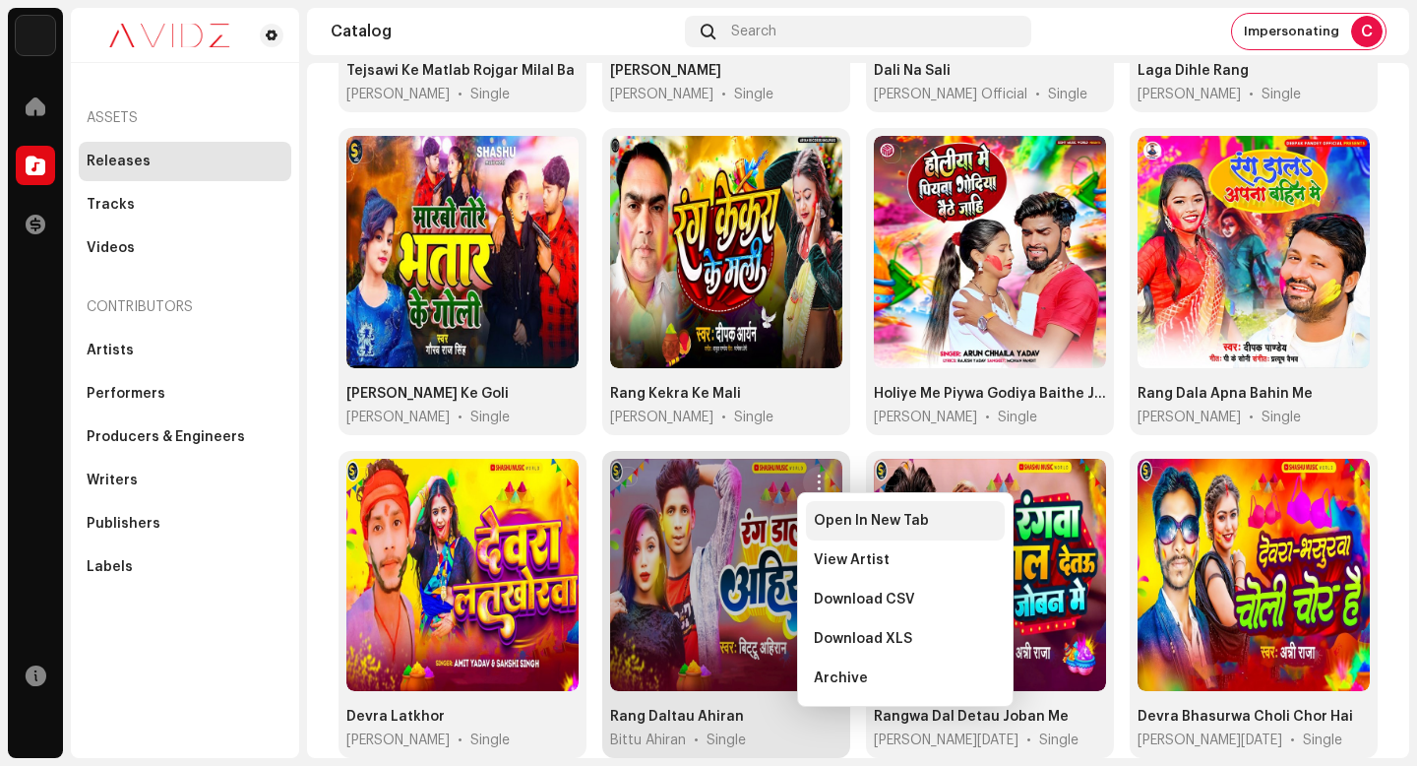
click at [866, 520] on span "Open In New Tab" at bounding box center [871, 521] width 115 height 16
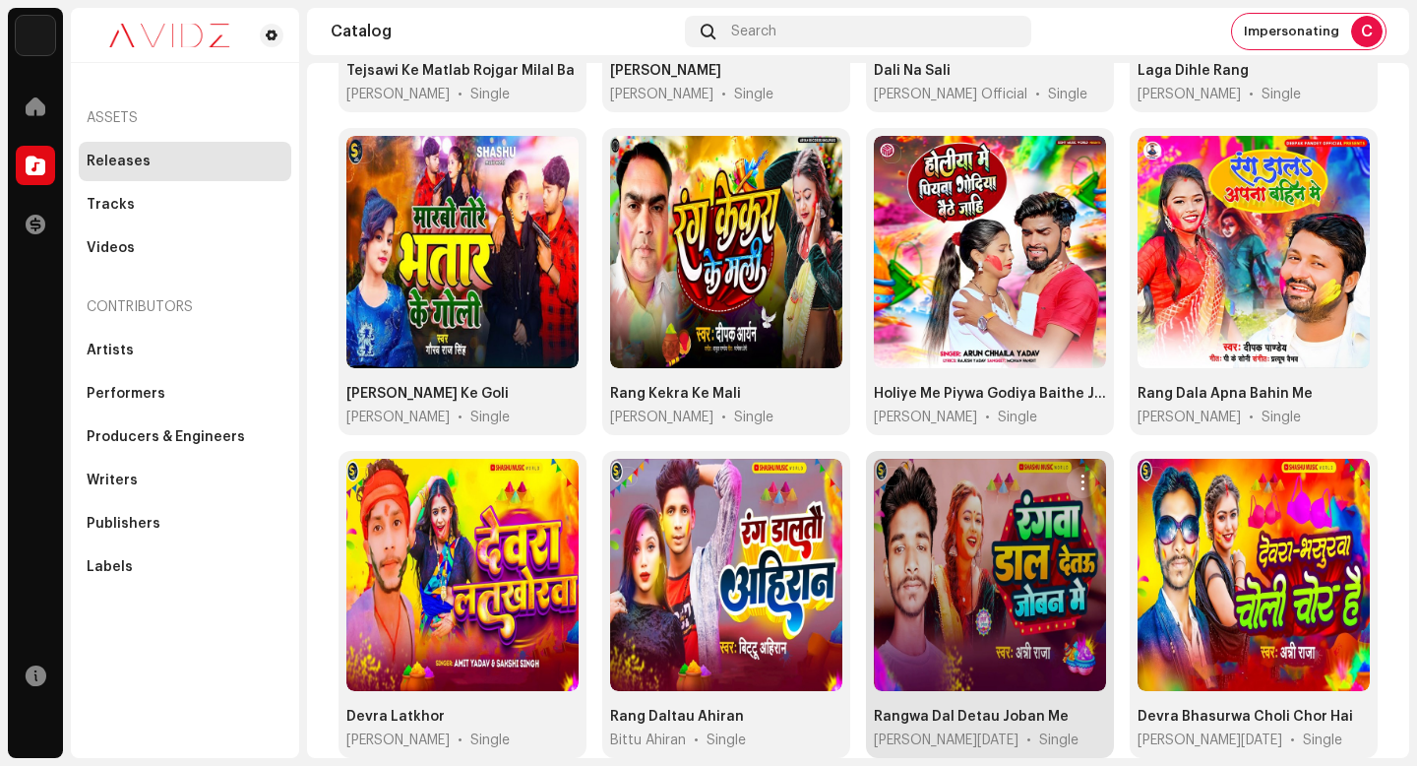
click at [1081, 467] on button "button" at bounding box center [1082, 482] width 31 height 31
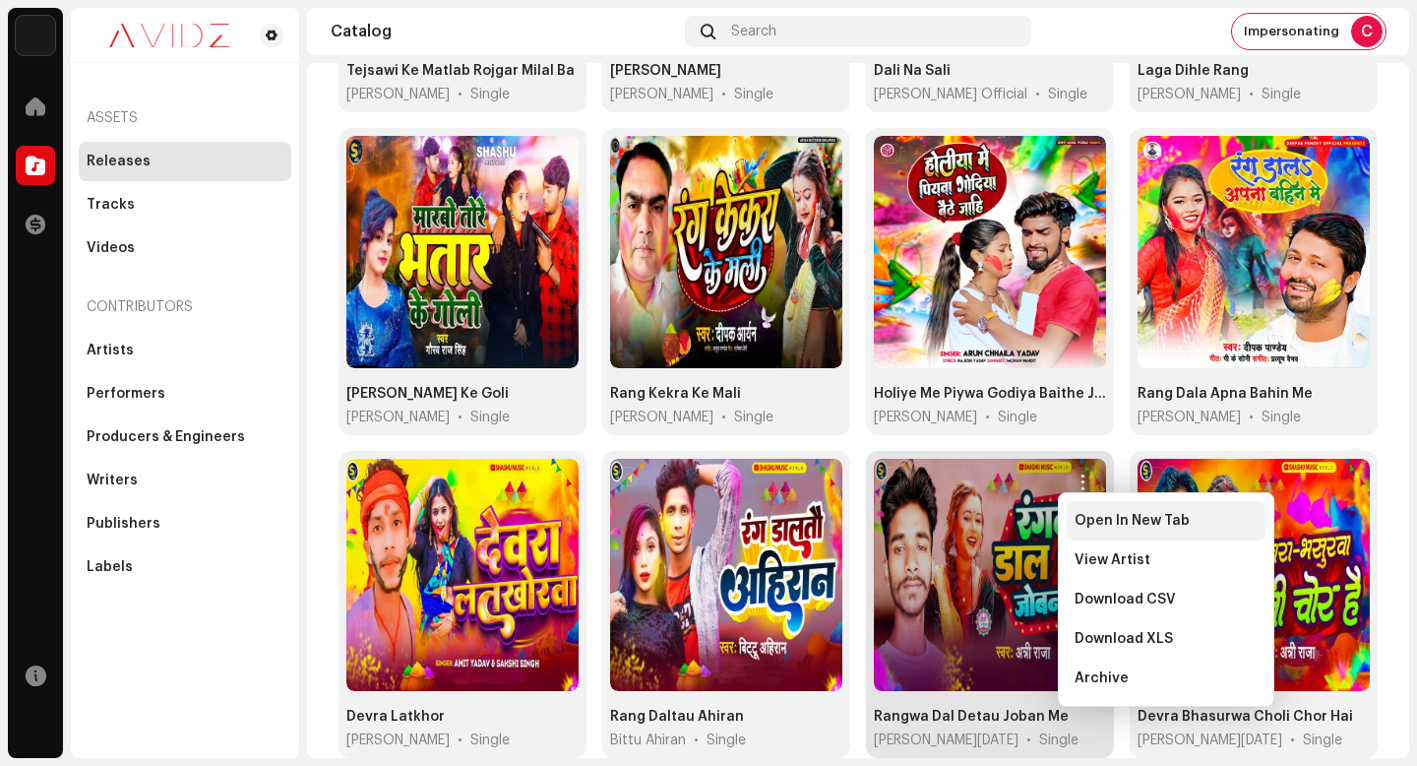
click at [1086, 523] on span "Open In New Tab" at bounding box center [1132, 521] width 115 height 16
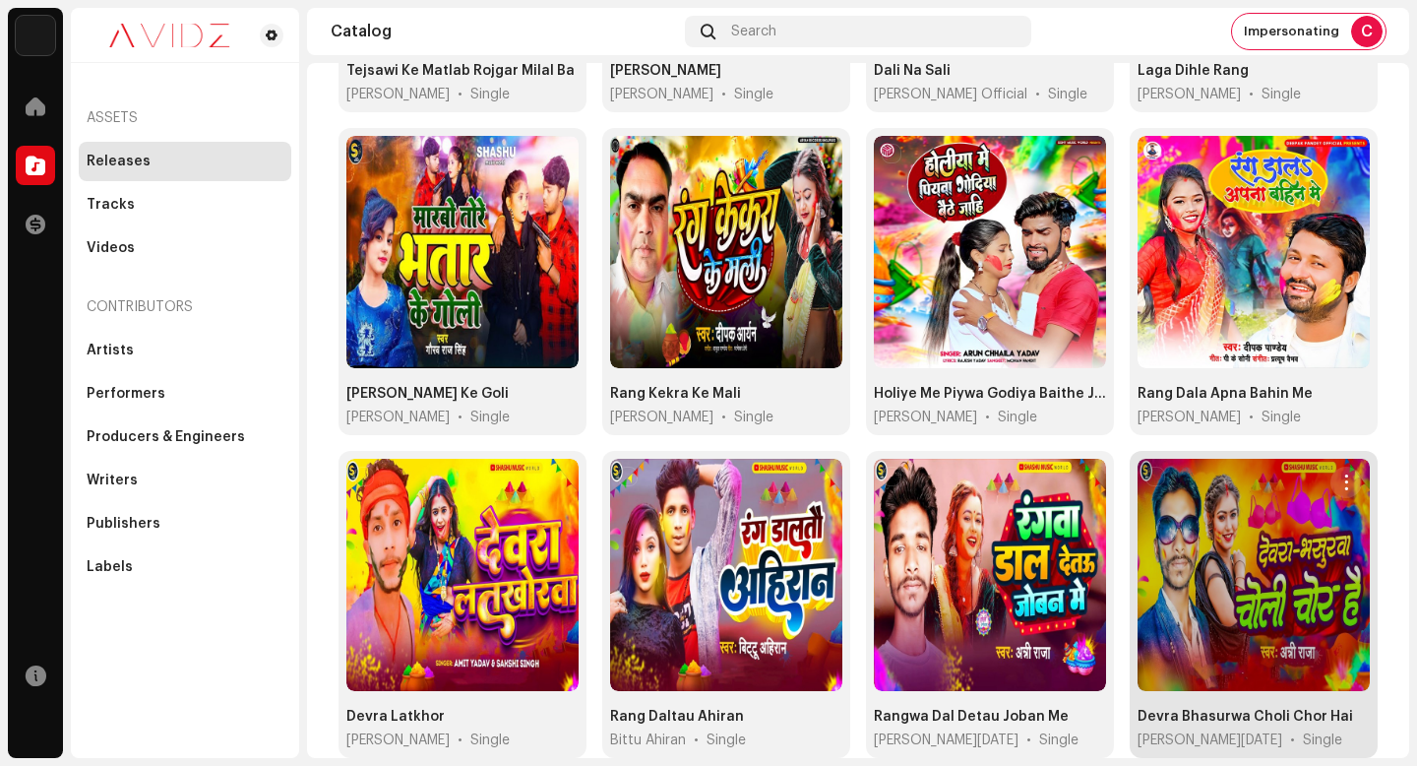
click at [1340, 474] on span "button" at bounding box center [1347, 482] width 15 height 16
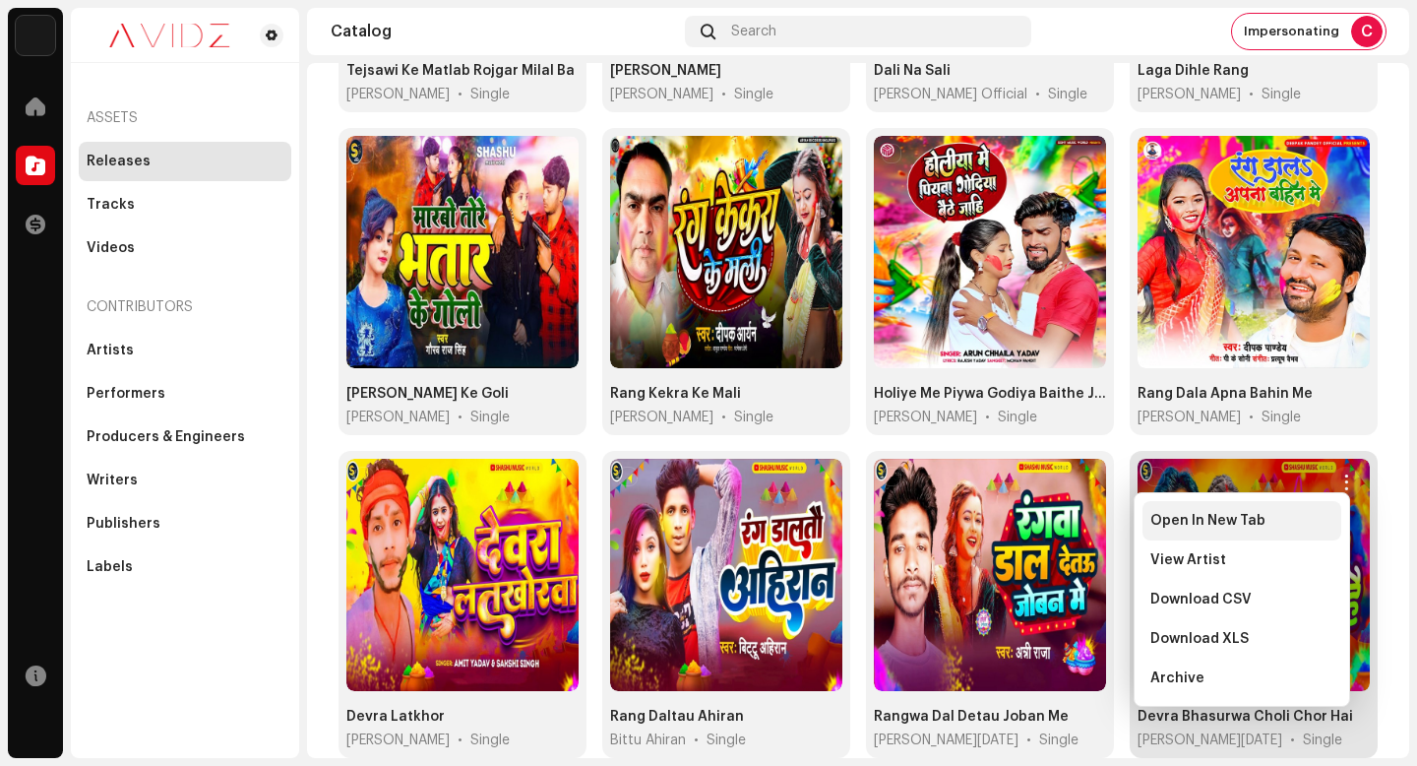
click at [1311, 509] on div "Open In New Tab" at bounding box center [1242, 520] width 199 height 39
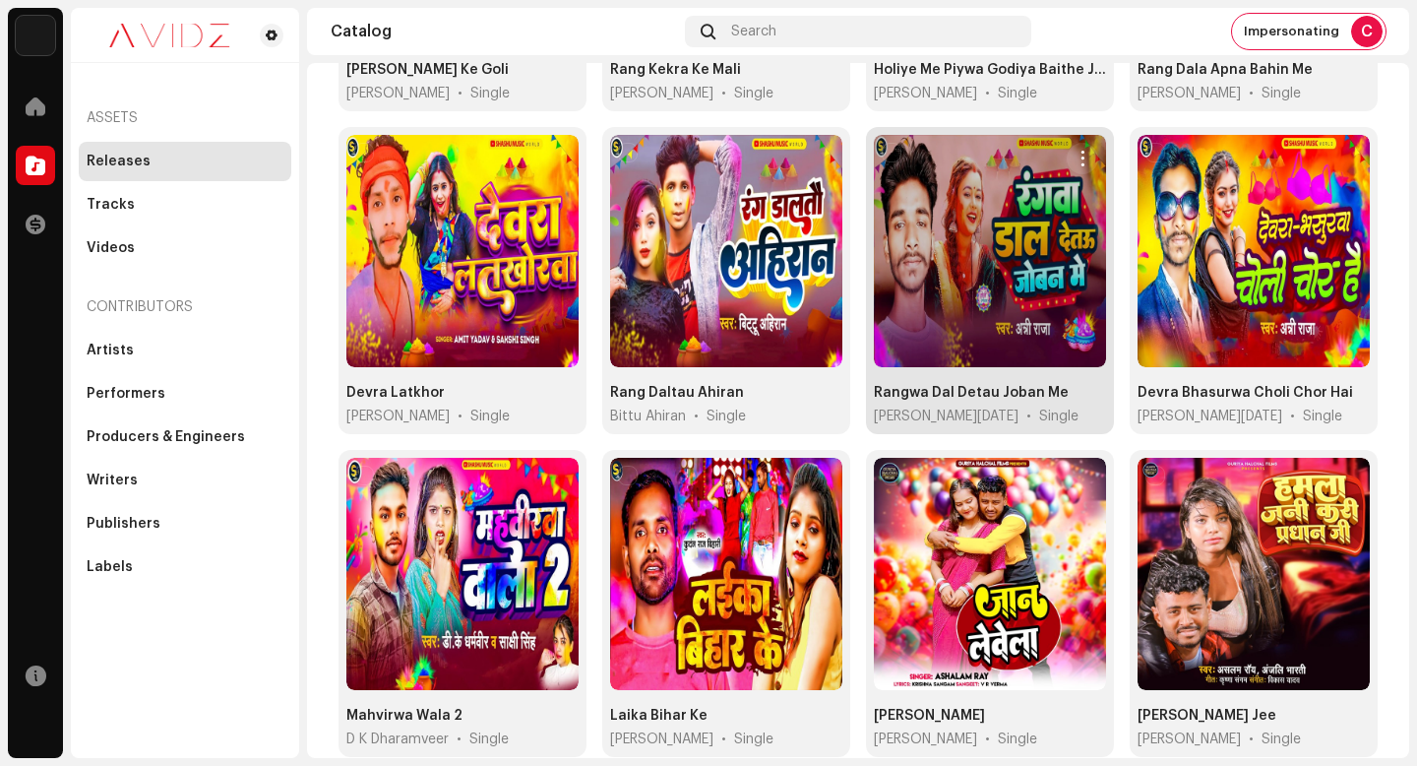
scroll to position [768, 0]
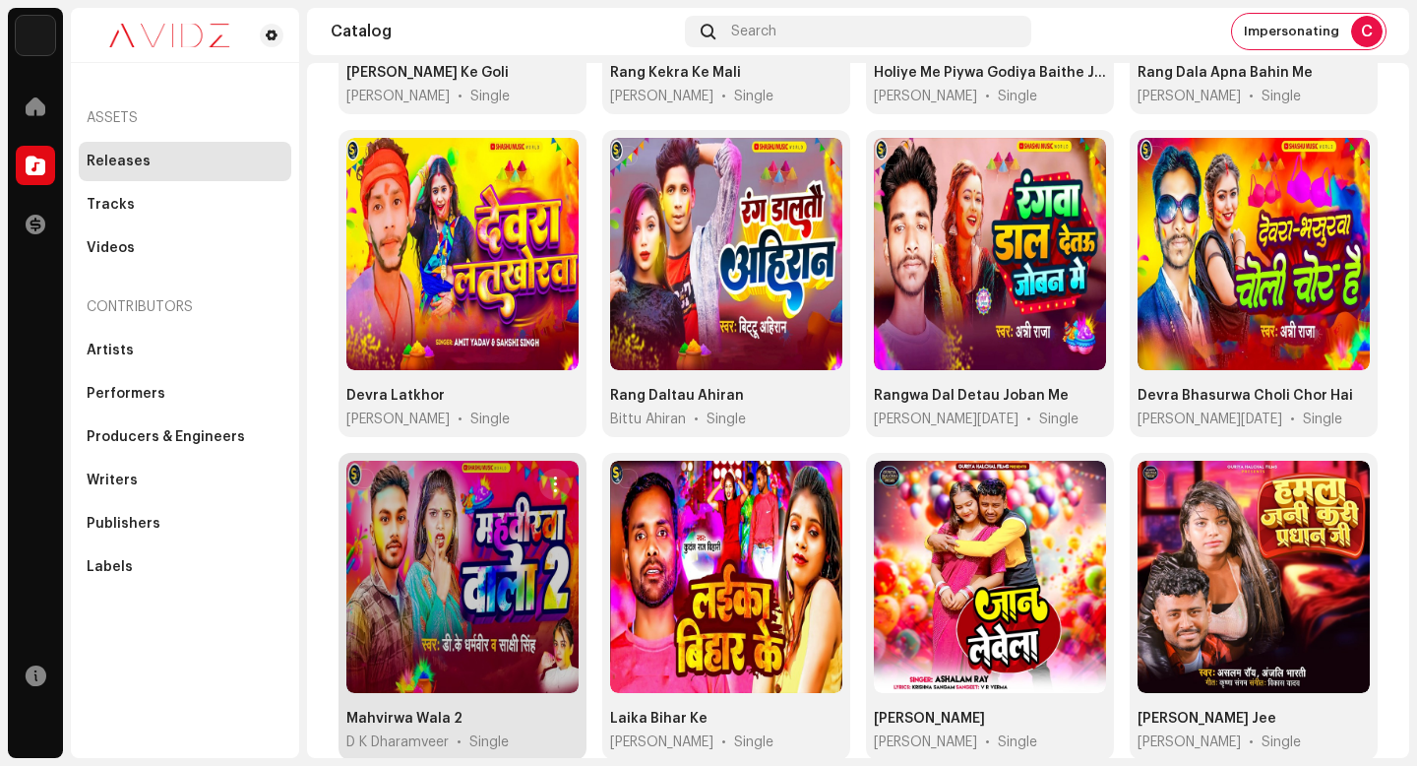
click at [548, 476] on span "button" at bounding box center [555, 484] width 15 height 16
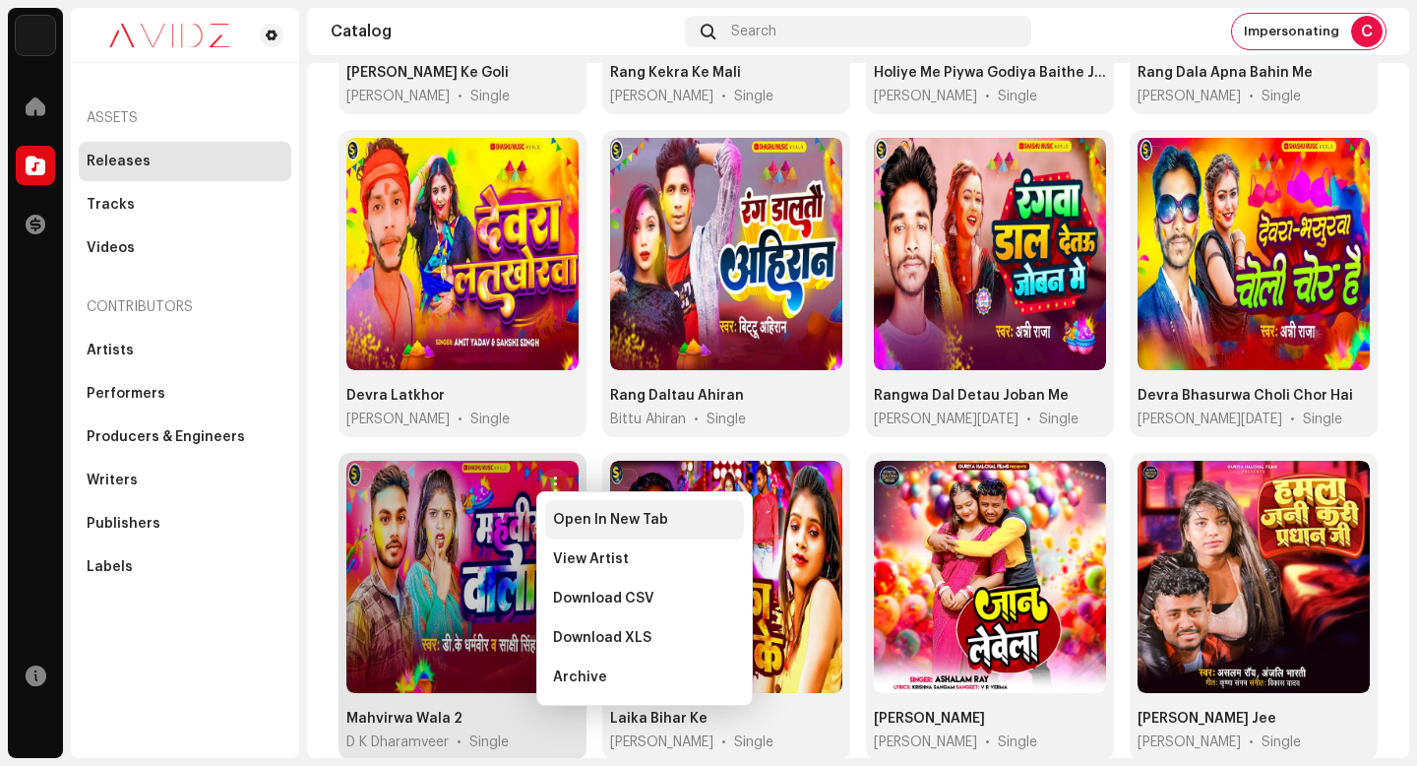
click at [684, 531] on div "Open In New Tab" at bounding box center [644, 519] width 199 height 39
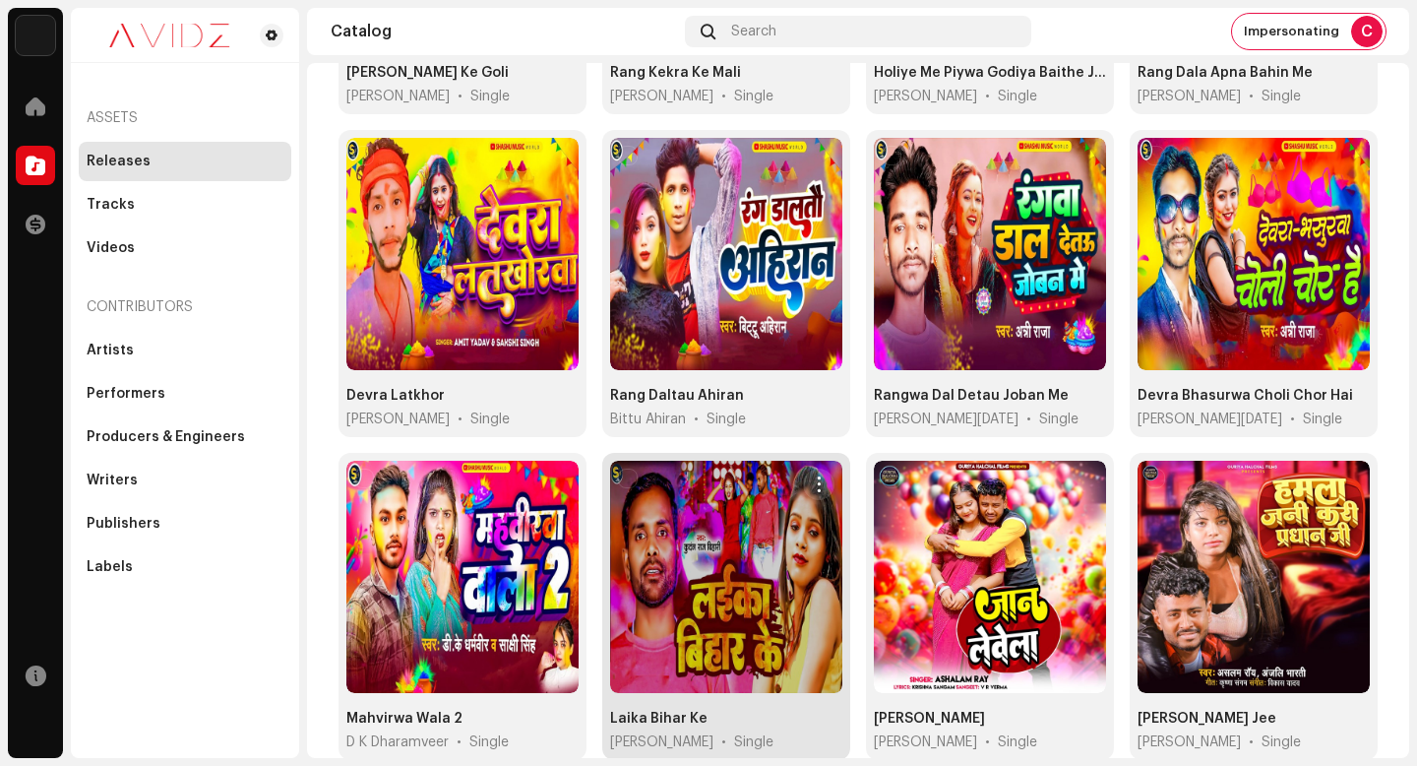
click at [823, 479] on button "button" at bounding box center [818, 483] width 31 height 31
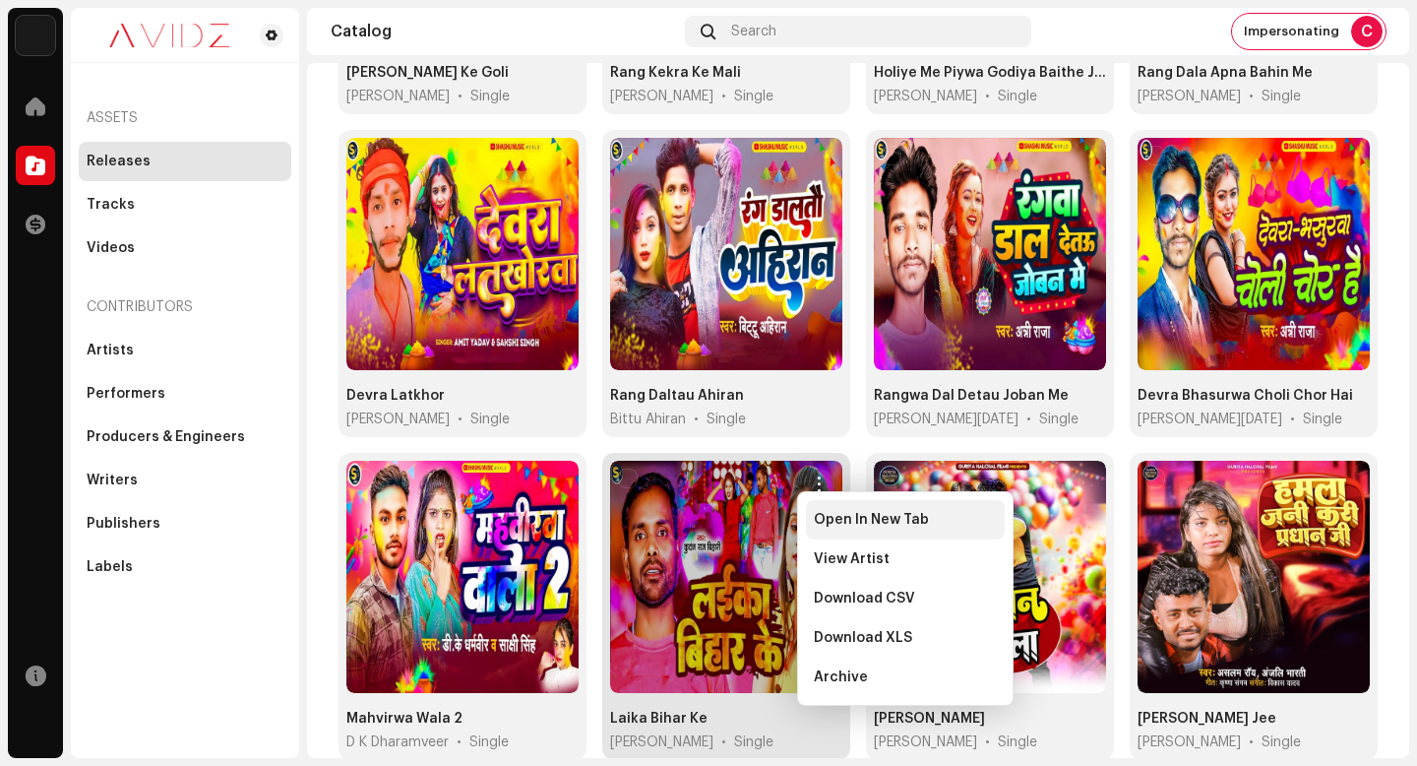
click at [857, 518] on span "Open In New Tab" at bounding box center [871, 520] width 115 height 16
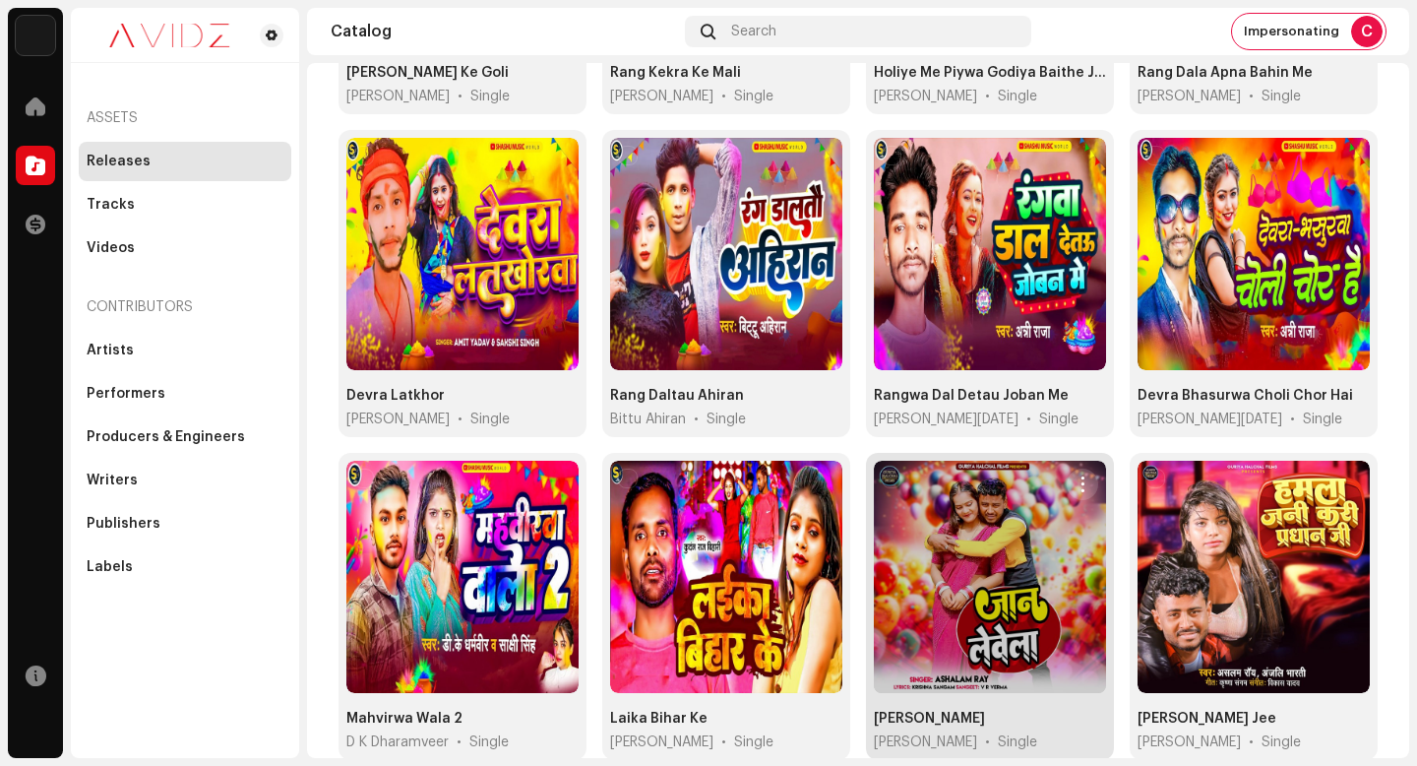
click at [1085, 475] on button "button" at bounding box center [1082, 483] width 31 height 31
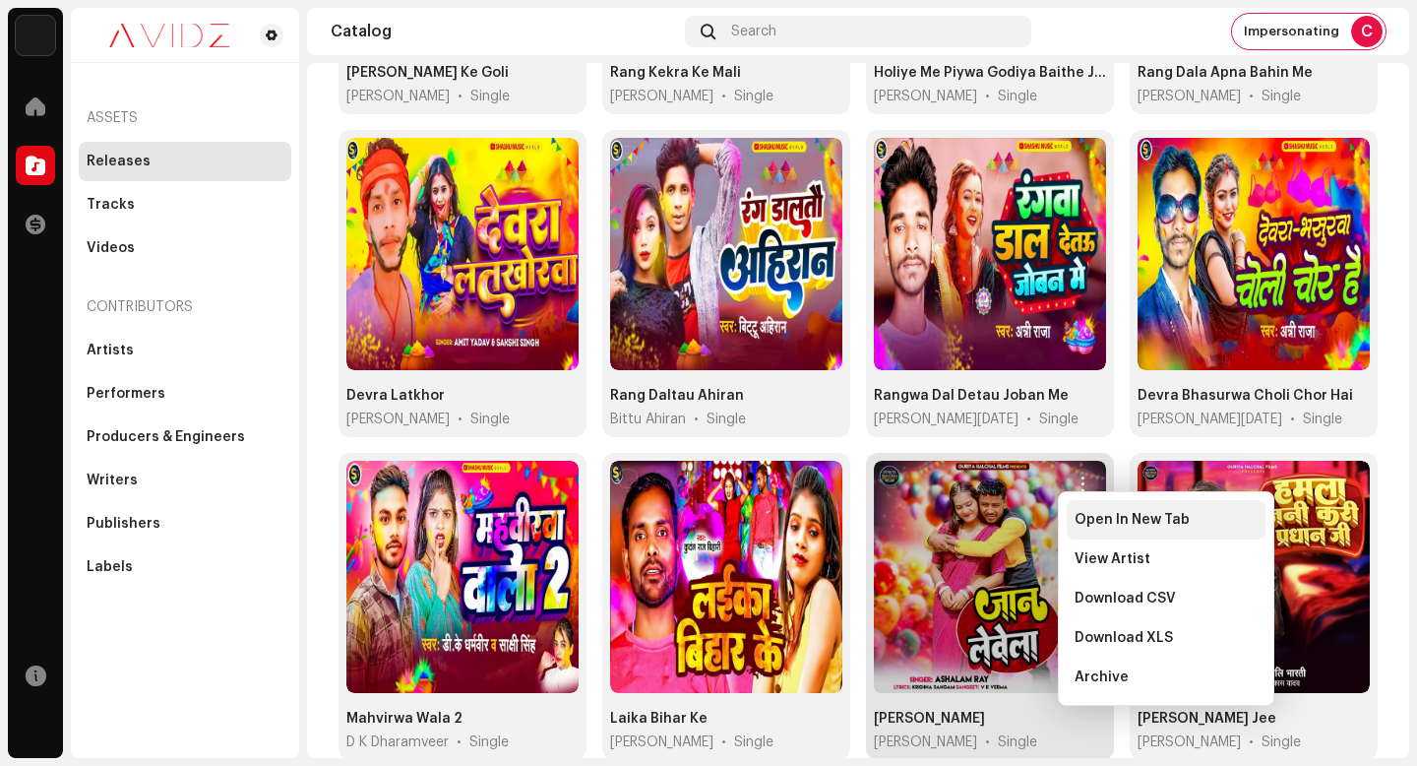
click at [1116, 521] on span "Open In New Tab" at bounding box center [1132, 520] width 115 height 16
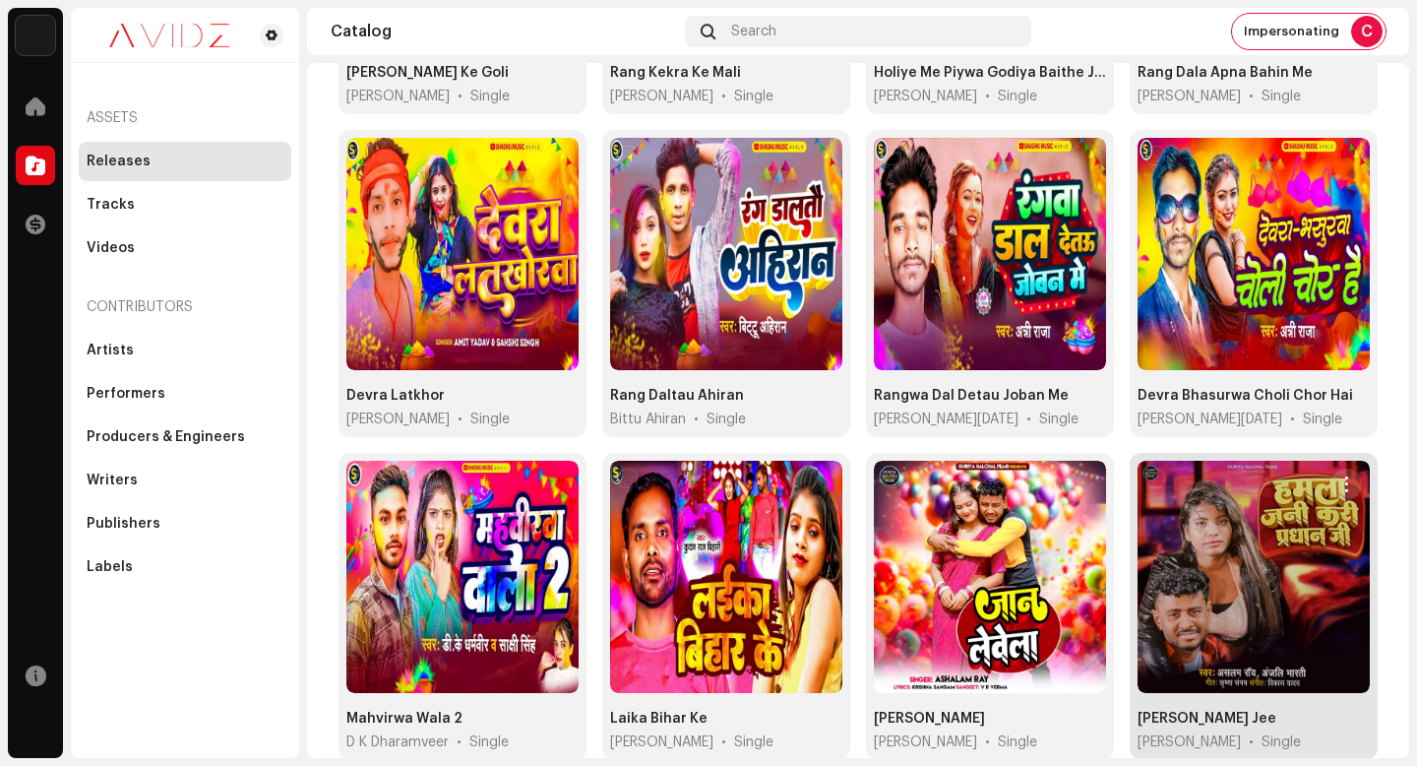
click at [1340, 477] on span "button" at bounding box center [1347, 484] width 15 height 16
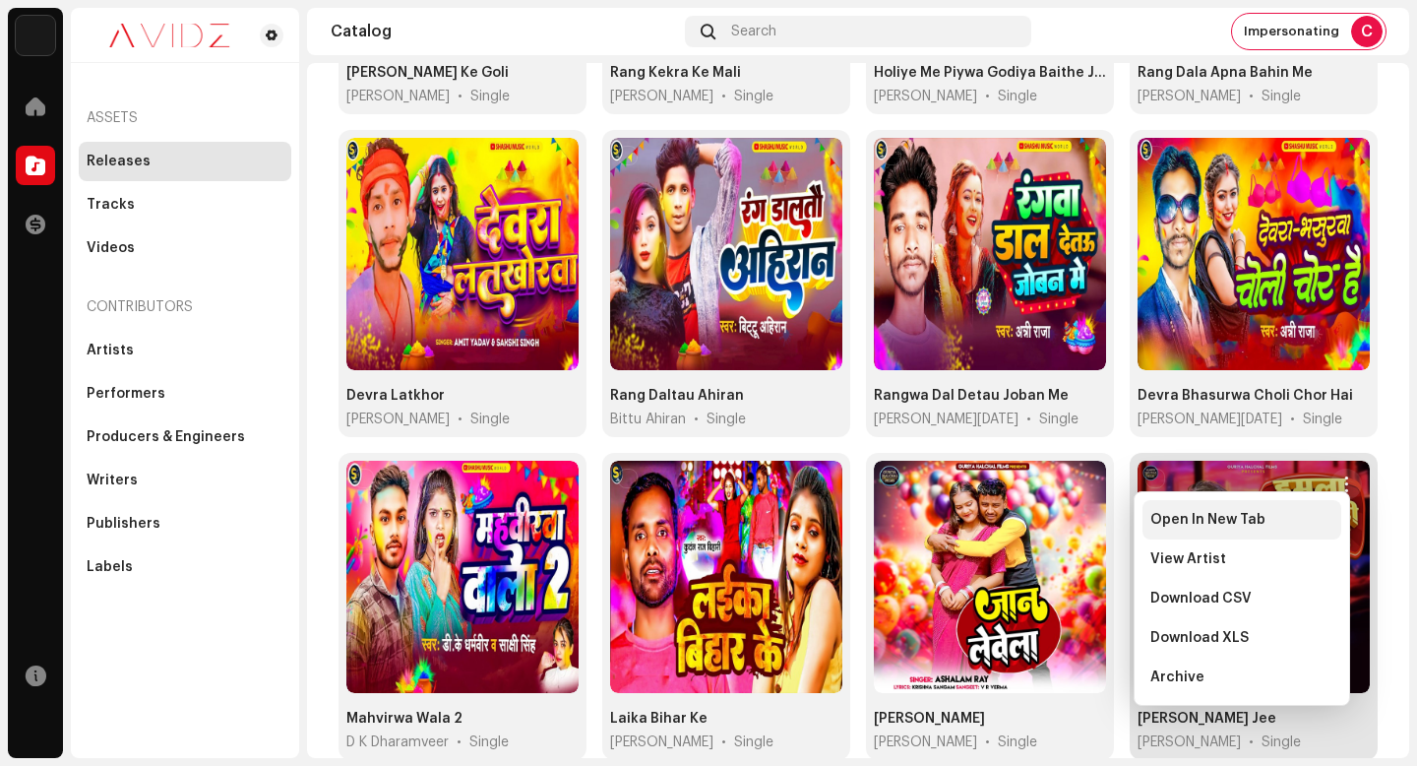
click at [1327, 506] on div "Open In New Tab" at bounding box center [1242, 519] width 199 height 39
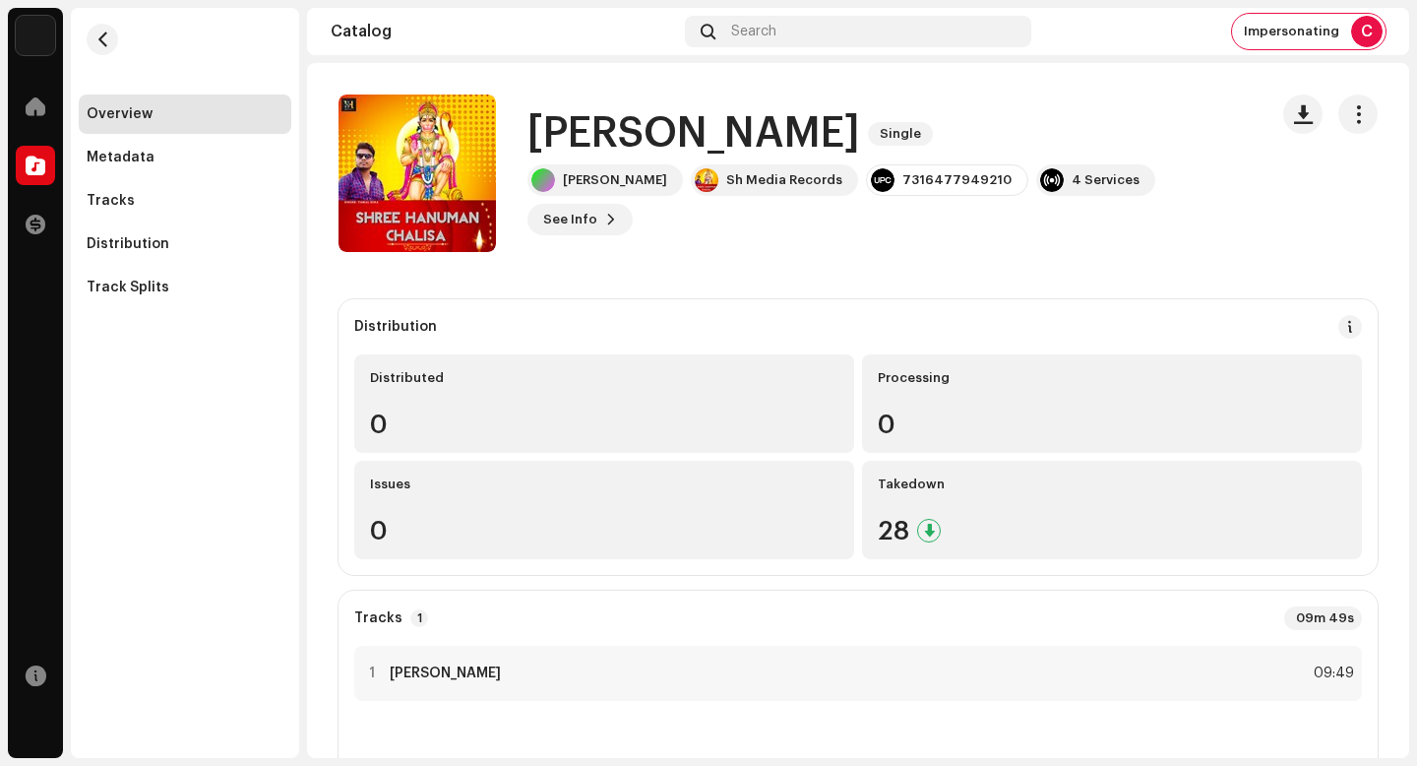
click at [763, 156] on h1 "[PERSON_NAME]" at bounding box center [694, 133] width 333 height 45
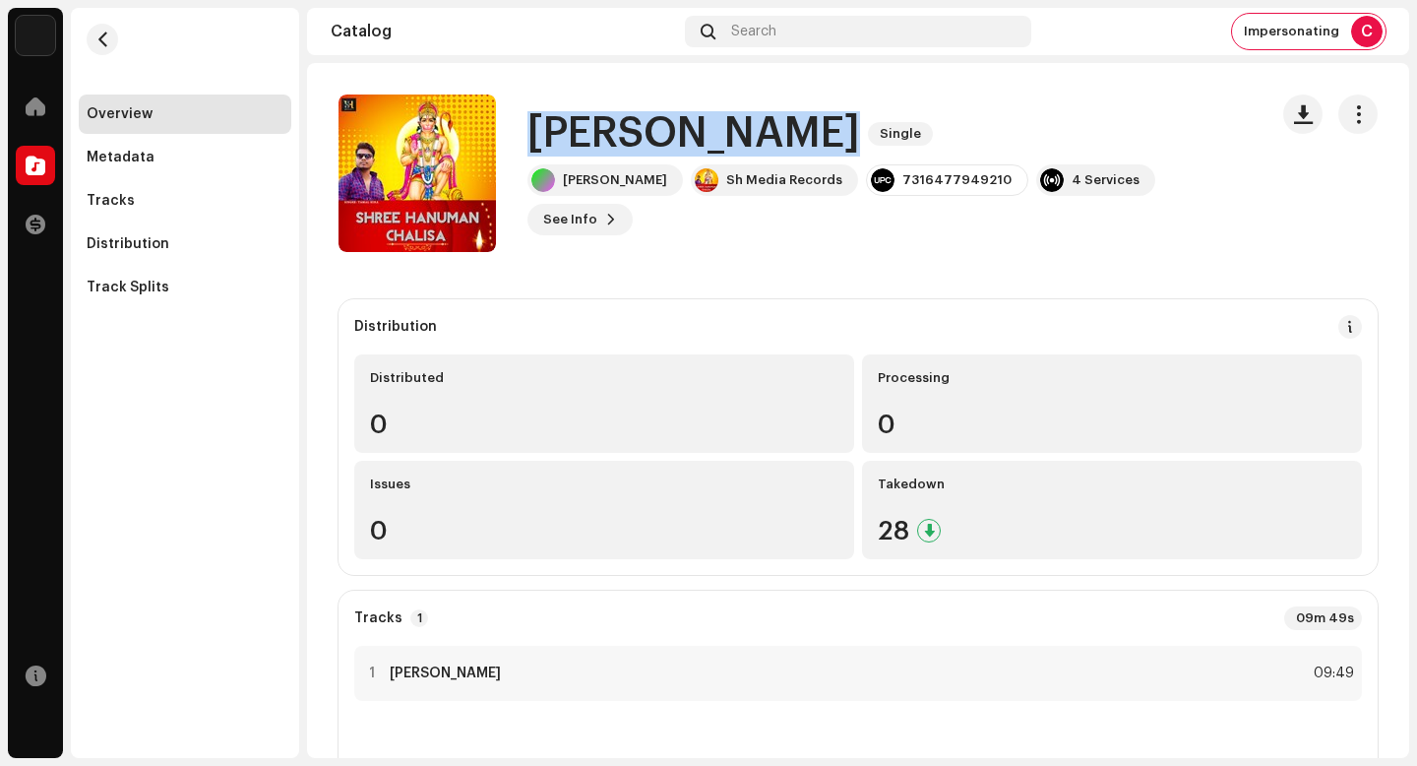
click at [763, 156] on h1 "Shree Hanuman Chalisa" at bounding box center [694, 133] width 333 height 45
copy div "Shree Hanuman Chalisa Single"
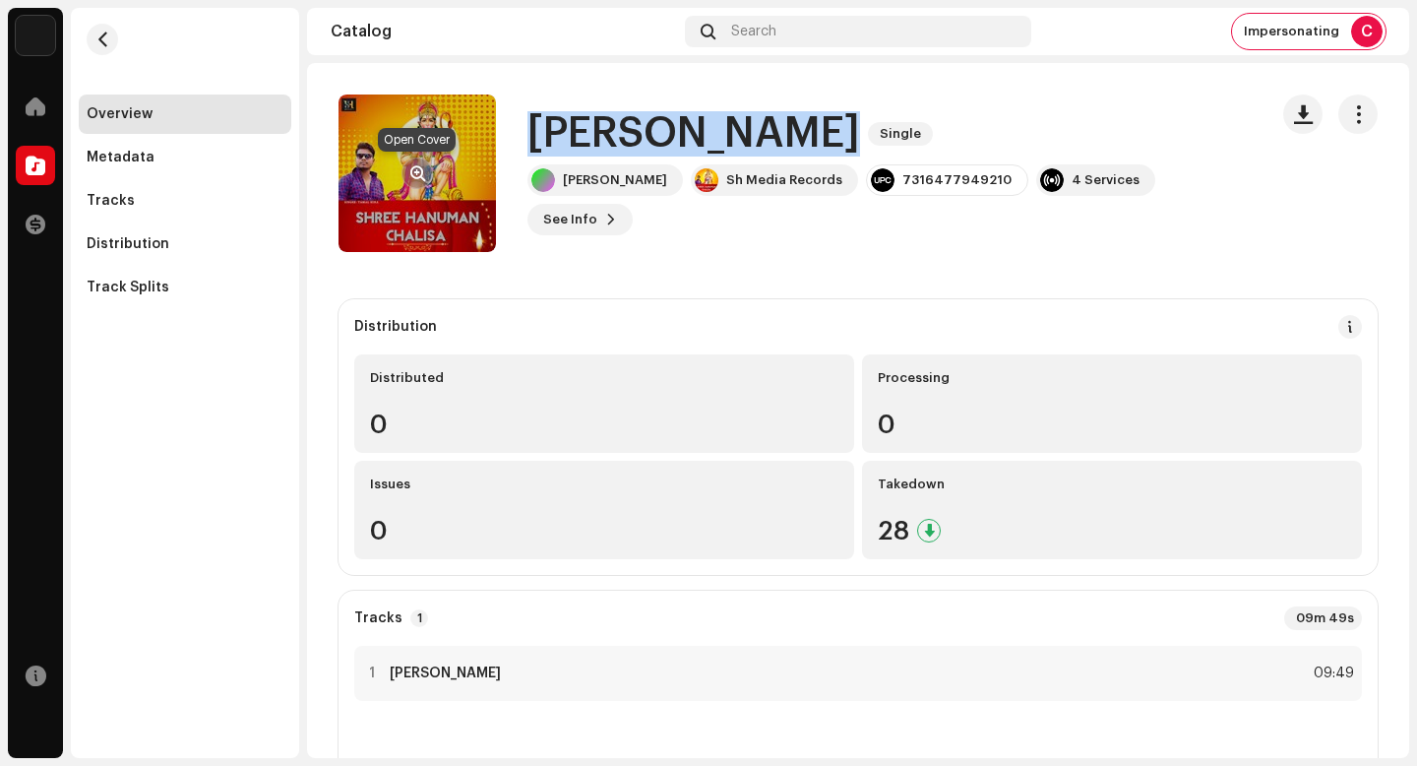
click at [412, 171] on span "button" at bounding box center [417, 173] width 15 height 16
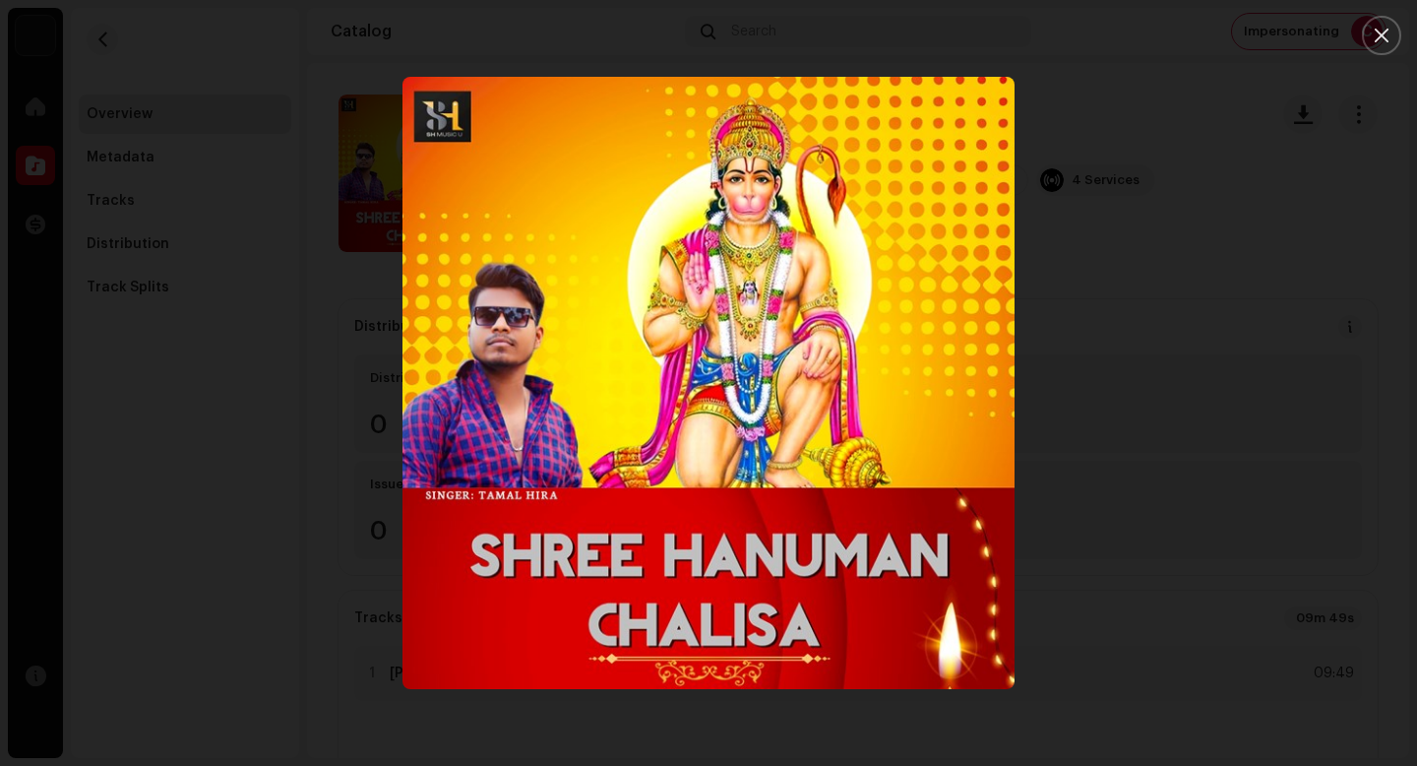
click at [1145, 525] on div at bounding box center [708, 383] width 1417 height 766
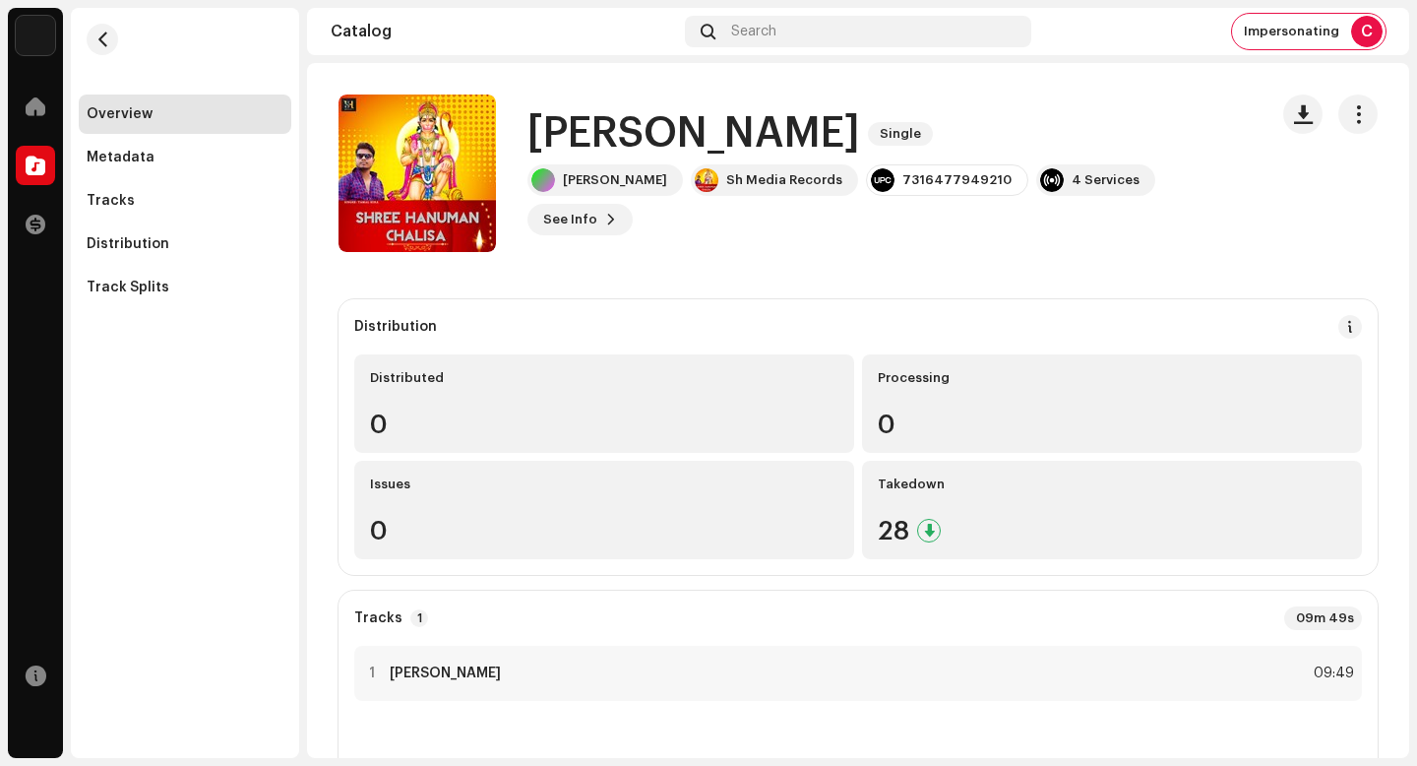
click at [207, 409] on div "Overview Metadata Tracks Distribution Track Splits" at bounding box center [185, 383] width 228 height 750
click at [729, 310] on div "Distribution Distributed 0 Processing 0 Issues 0 Takedown 28" at bounding box center [858, 437] width 1039 height 276
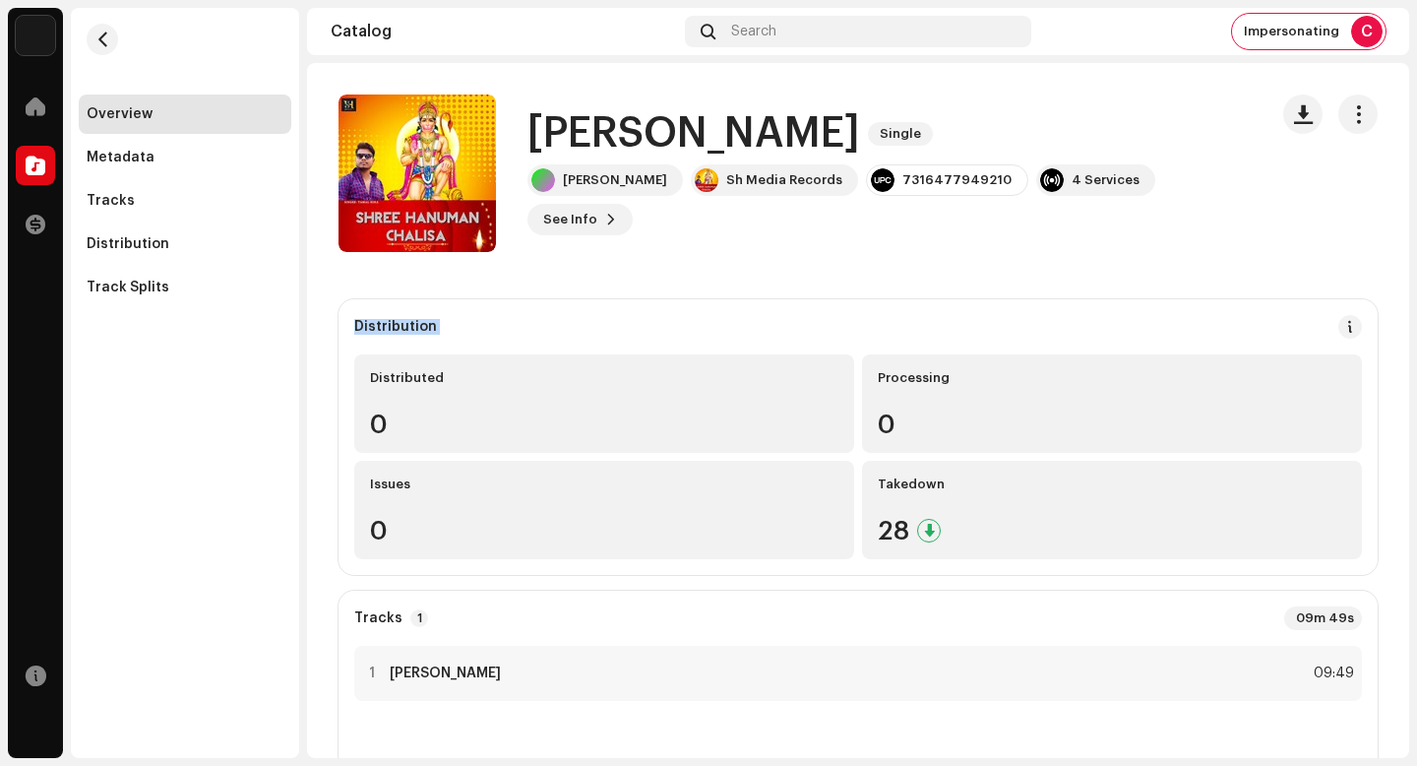
click at [729, 310] on div "Distribution Distributed 0 Processing 0 Issues 0 Takedown 28" at bounding box center [858, 437] width 1039 height 276
click at [120, 203] on div "Tracks" at bounding box center [111, 201] width 48 height 16
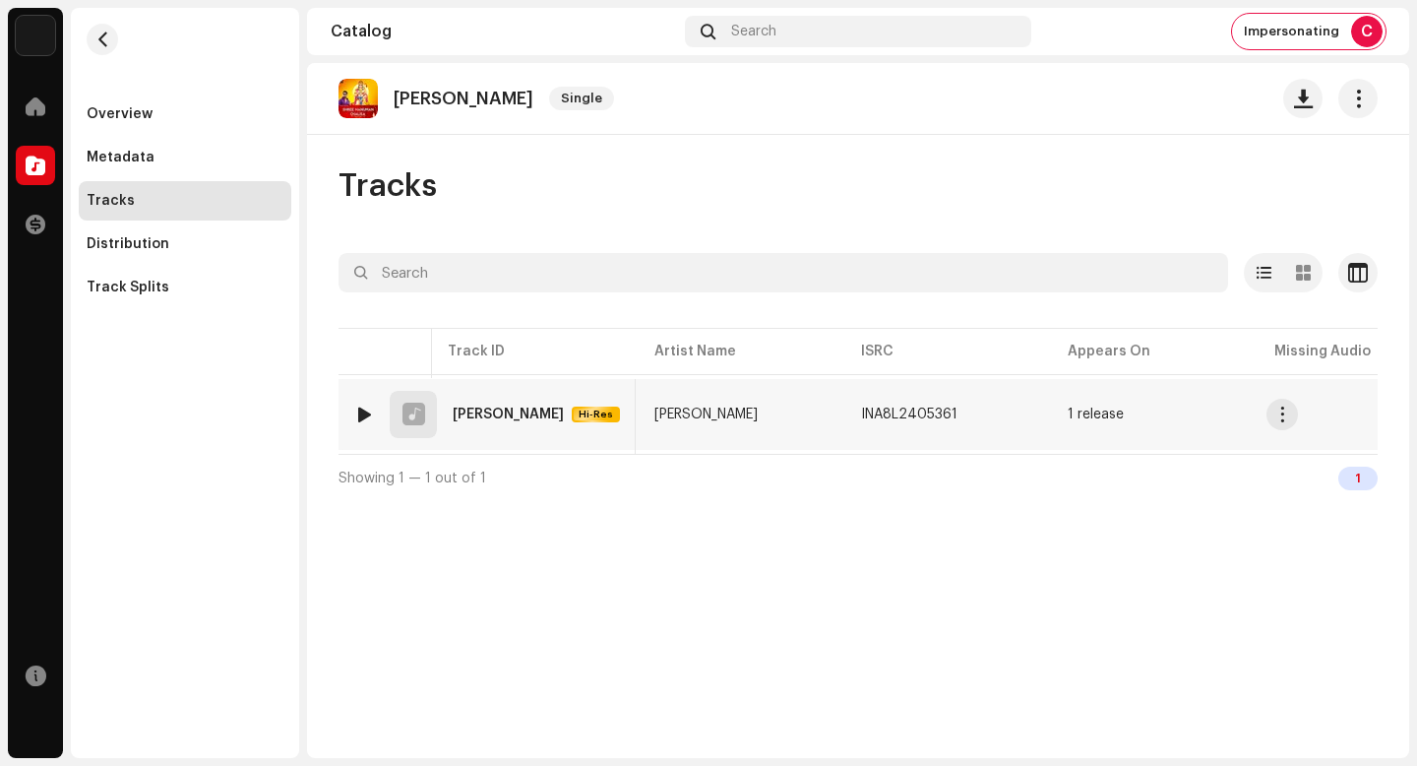
scroll to position [0, 210]
click at [983, 405] on button "button" at bounding box center [972, 415] width 24 height 24
click at [1349, 408] on span "button" at bounding box center [1347, 414] width 15 height 16
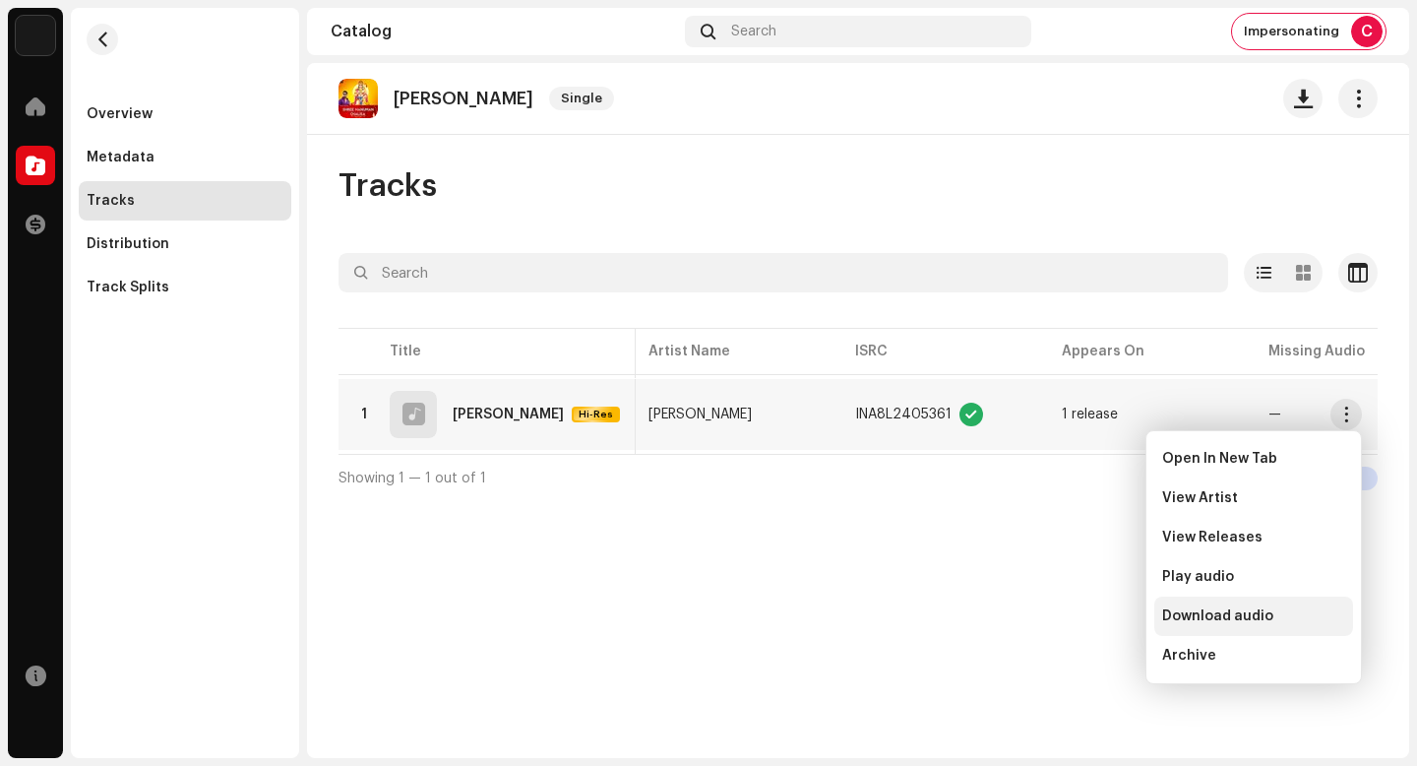
click at [1289, 612] on div "Download audio" at bounding box center [1253, 616] width 183 height 16
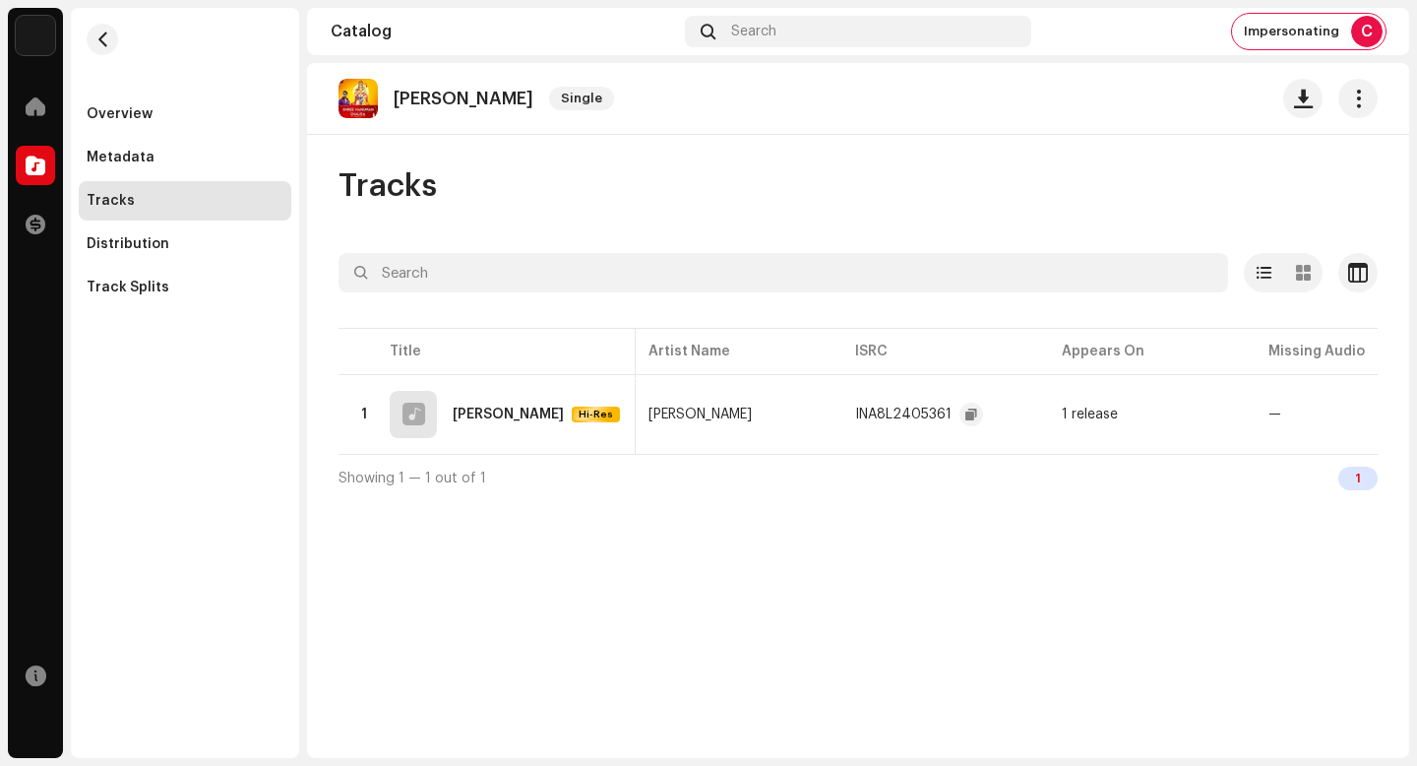
click at [716, 180] on div "Tracks" at bounding box center [858, 185] width 1039 height 39
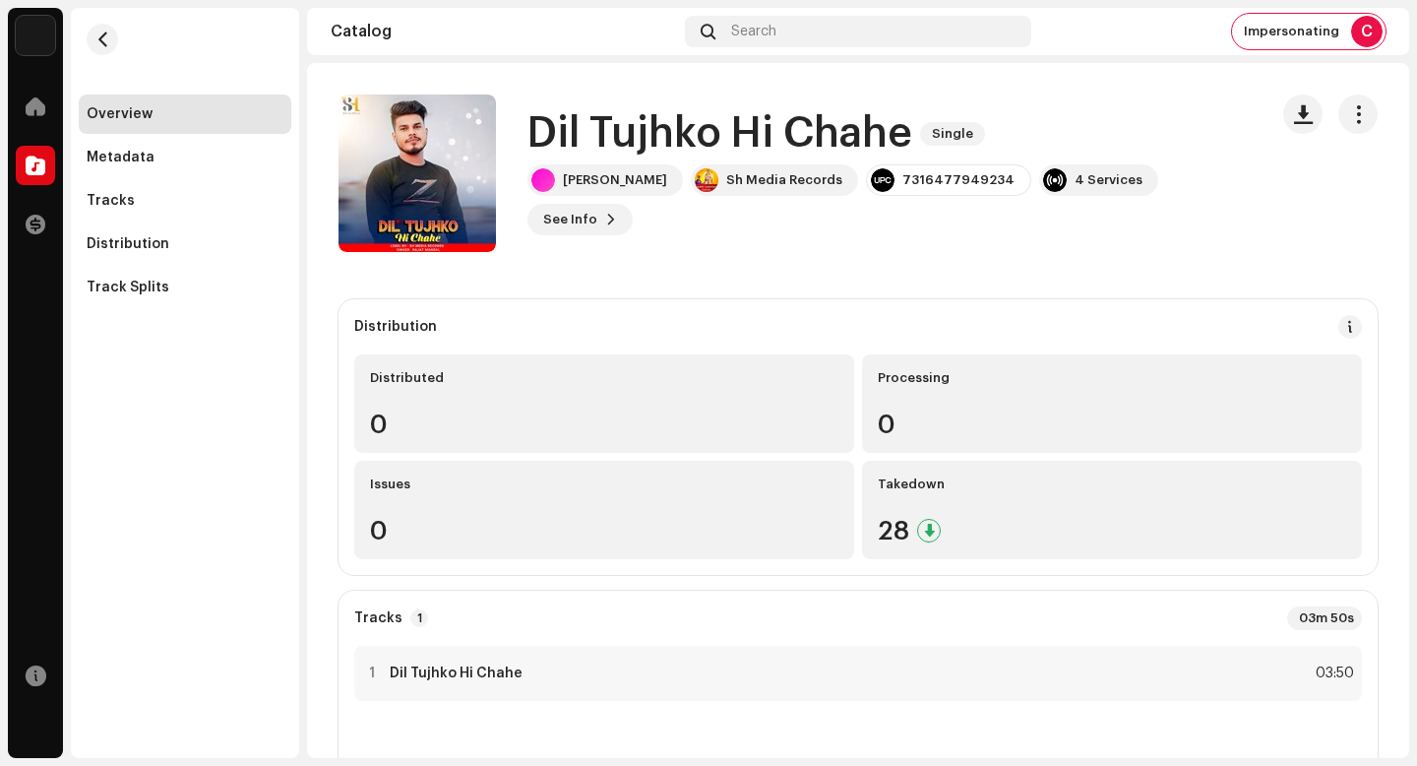
click at [776, 269] on catalog-releases-details-overview "Dil Tujhko Hi Chahe Single Dil Tujhko Hi Chahe Single [PERSON_NAME] Sh Media Re…" at bounding box center [858, 626] width 1102 height 1126
click at [747, 156] on h1 "Dil Tujhko Hi Chahe" at bounding box center [720, 133] width 385 height 45
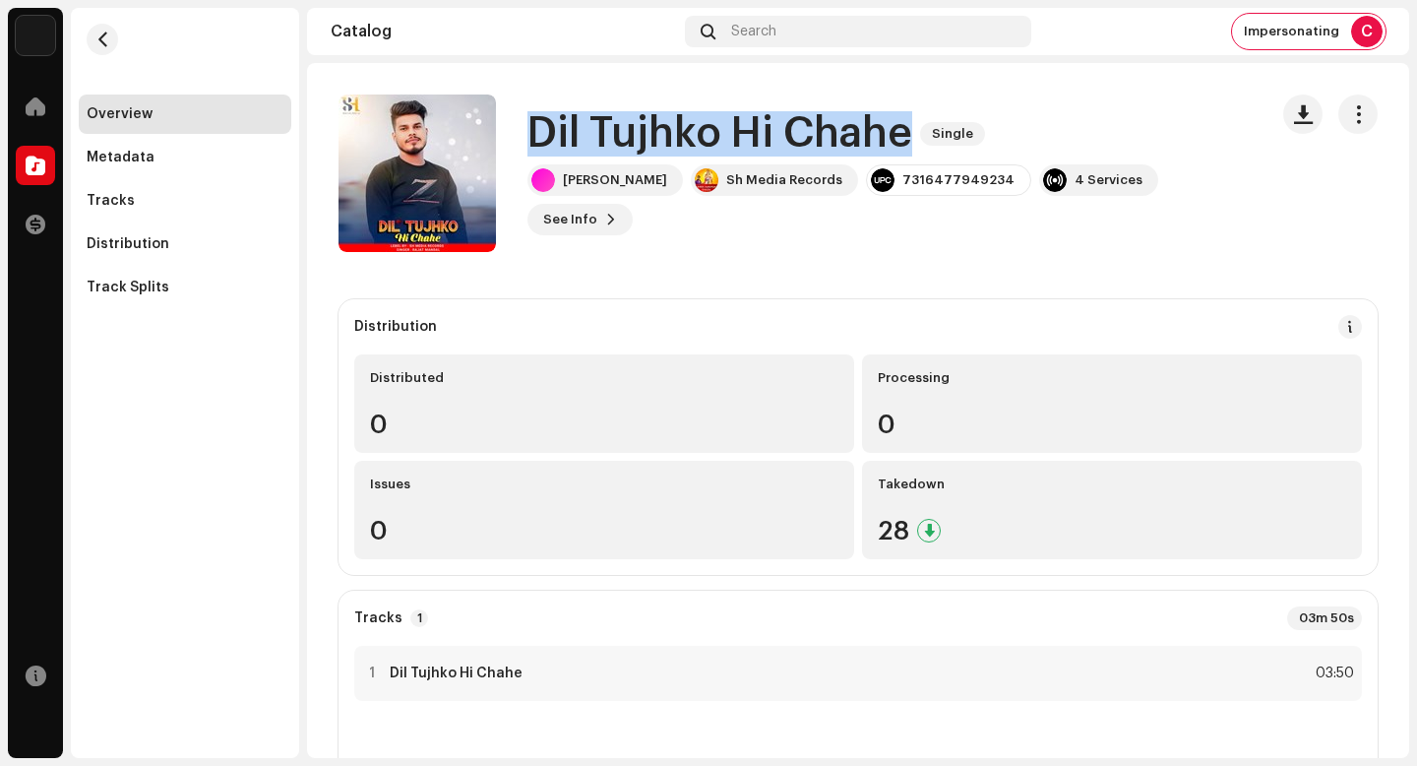
click at [747, 156] on h1 "Dil Tujhko Hi Chahe" at bounding box center [720, 133] width 385 height 45
copy div "Dil Tujhko Hi Chahe Single"
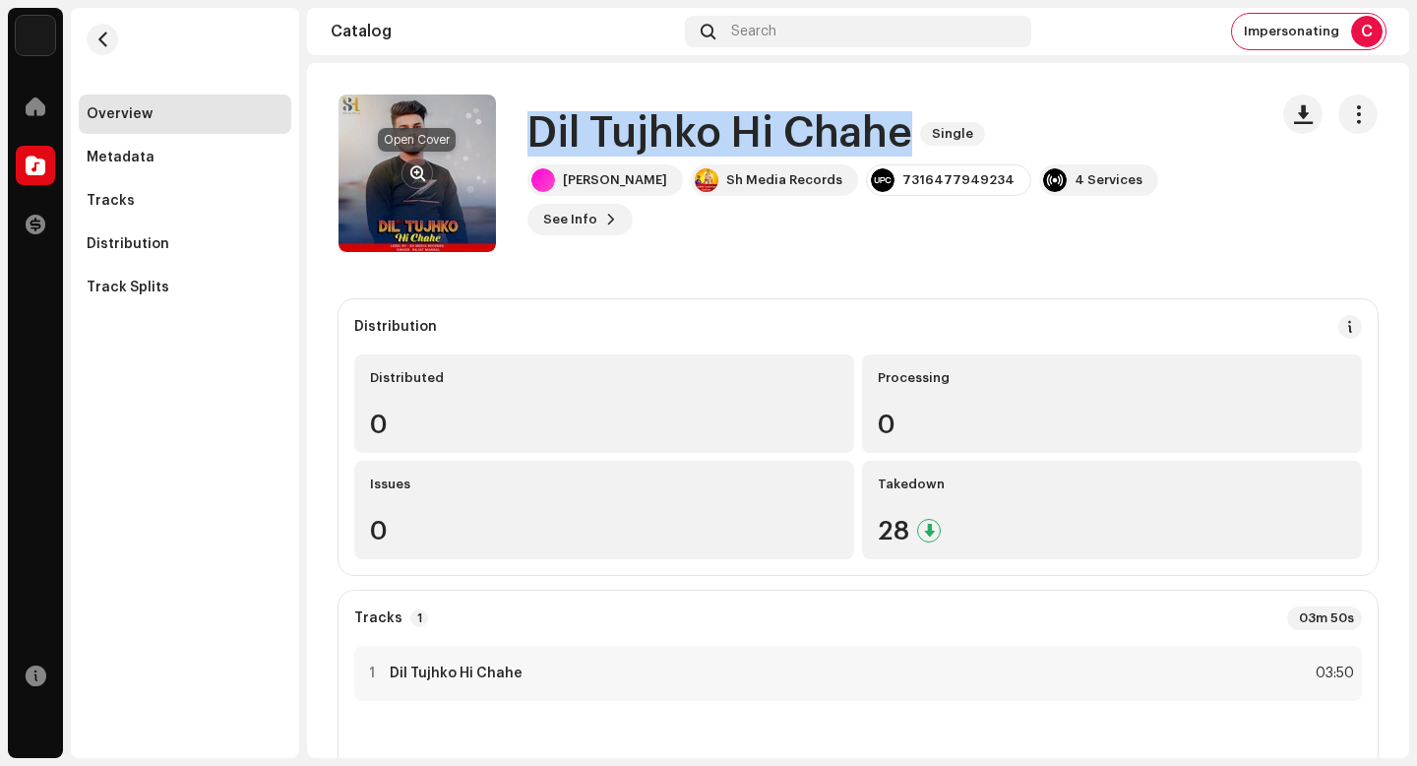
click at [414, 168] on span "button" at bounding box center [417, 173] width 15 height 16
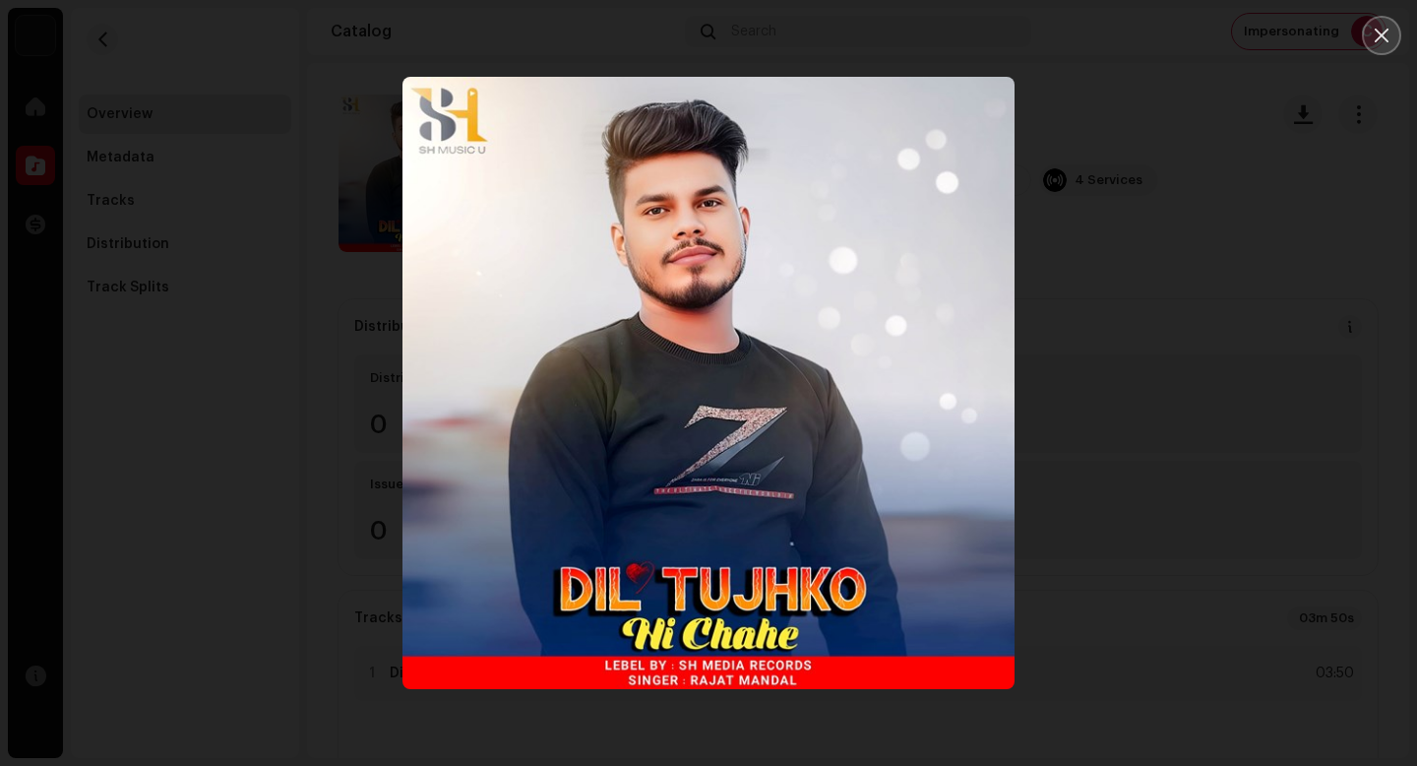
click at [1384, 39] on icon "Close" at bounding box center [1382, 36] width 18 height 18
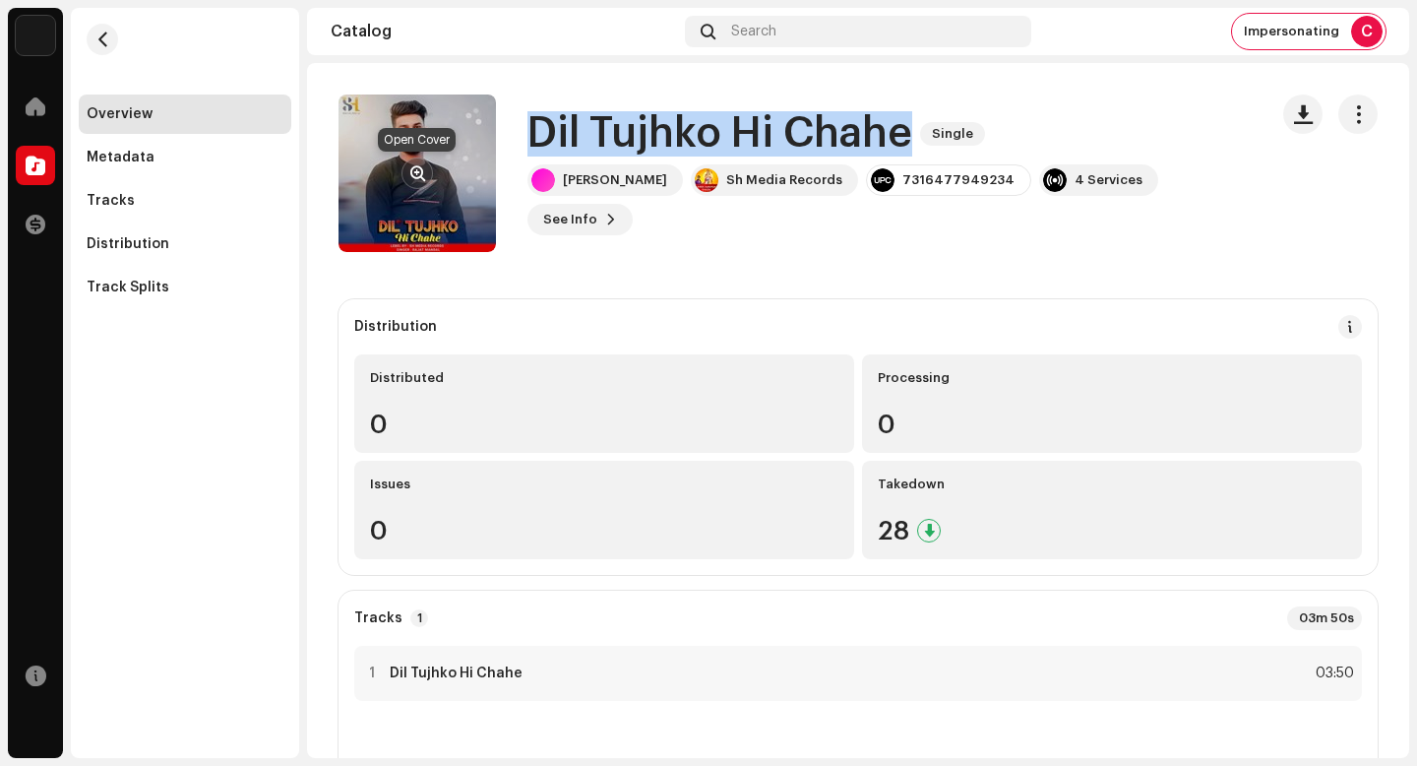
click at [424, 171] on span "button" at bounding box center [417, 173] width 15 height 16
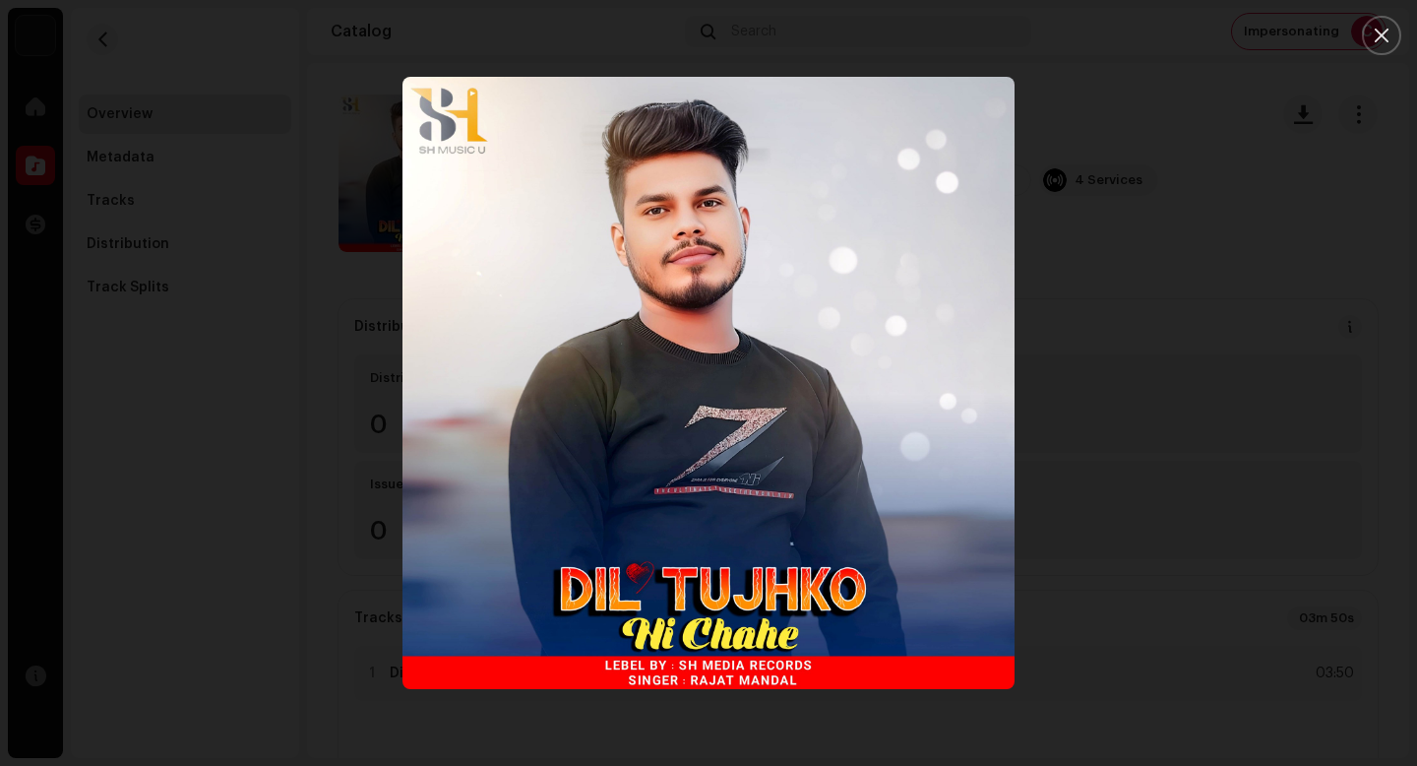
click at [1095, 580] on div at bounding box center [708, 383] width 1417 height 766
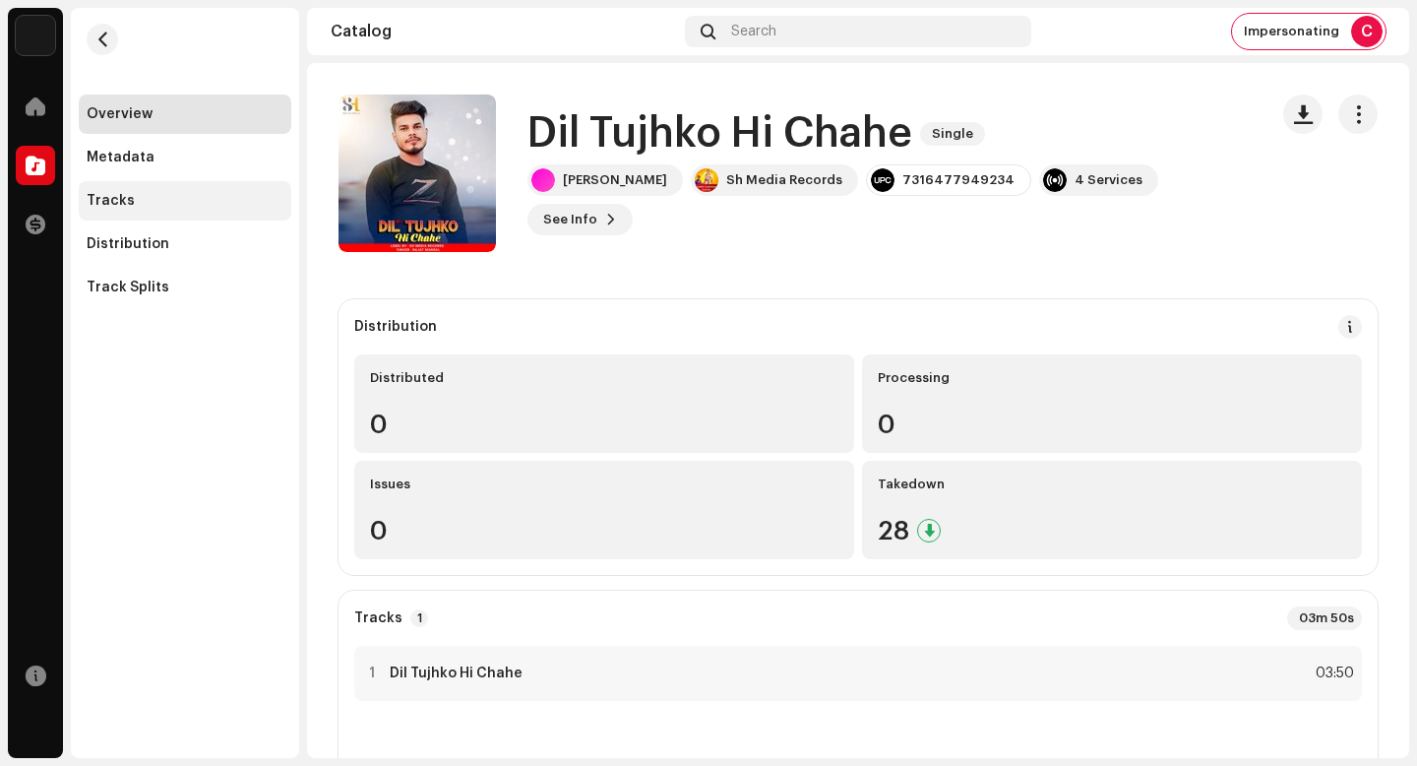
click at [164, 197] on div "Tracks" at bounding box center [185, 201] width 197 height 16
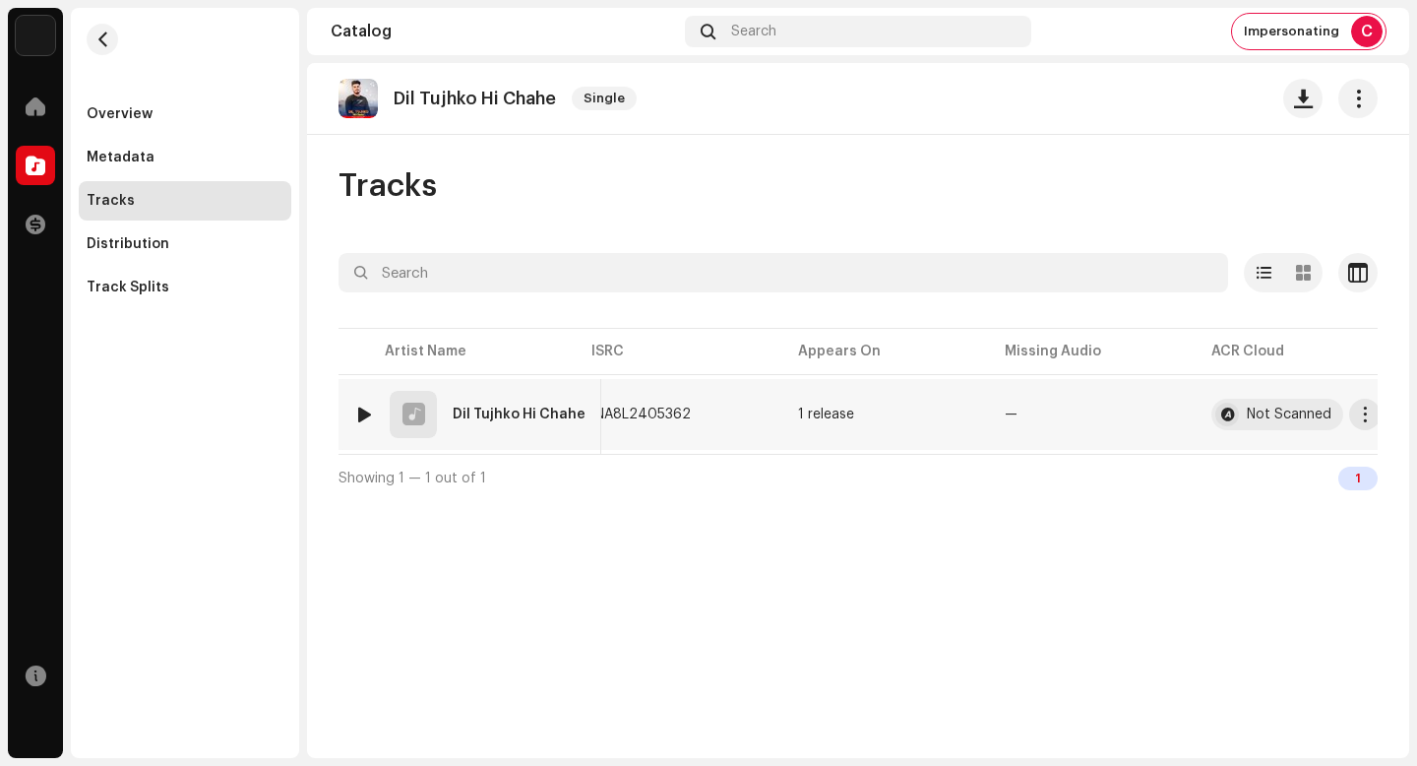
scroll to position [0, 458]
click at [686, 411] on span "button" at bounding box center [692, 414] width 12 height 16
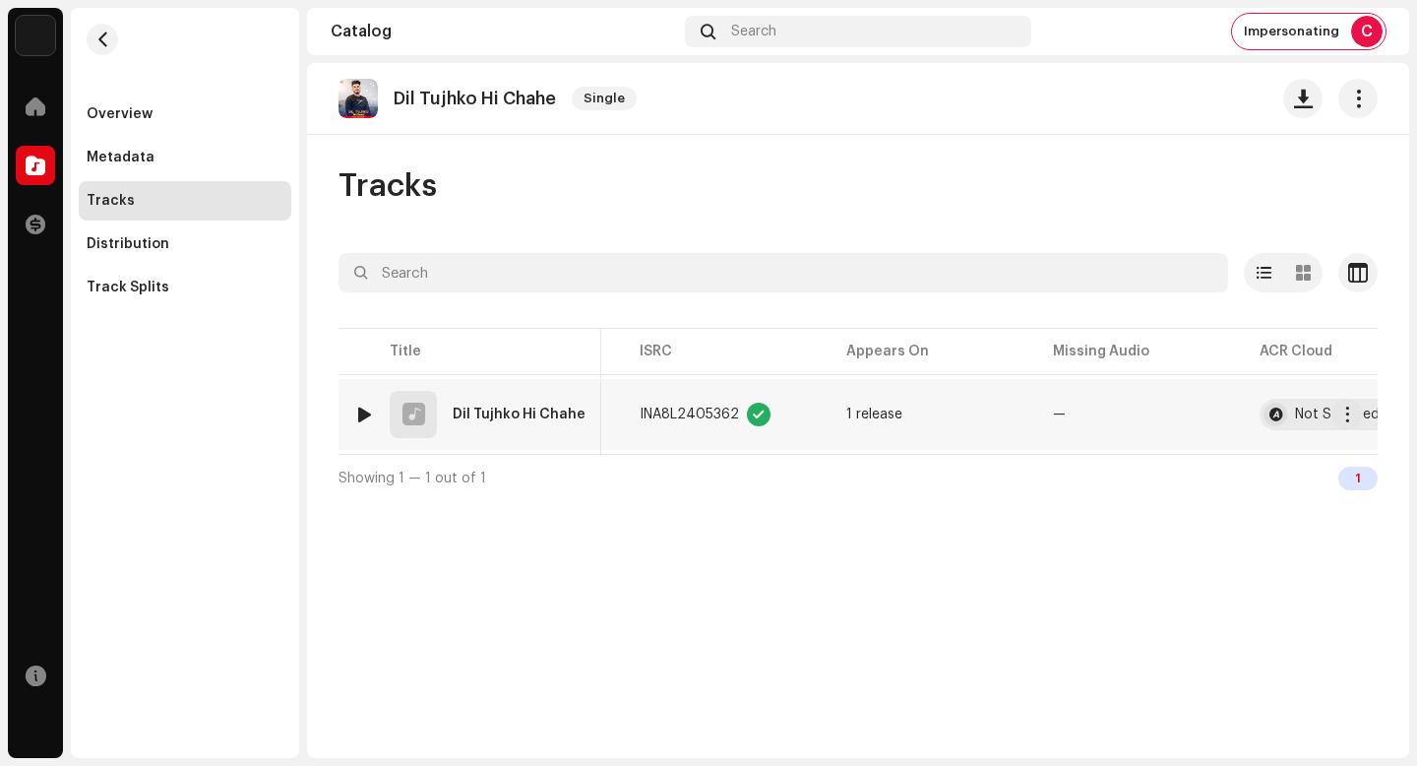
scroll to position [0, 393]
click at [1347, 415] on span "button" at bounding box center [1347, 414] width 15 height 16
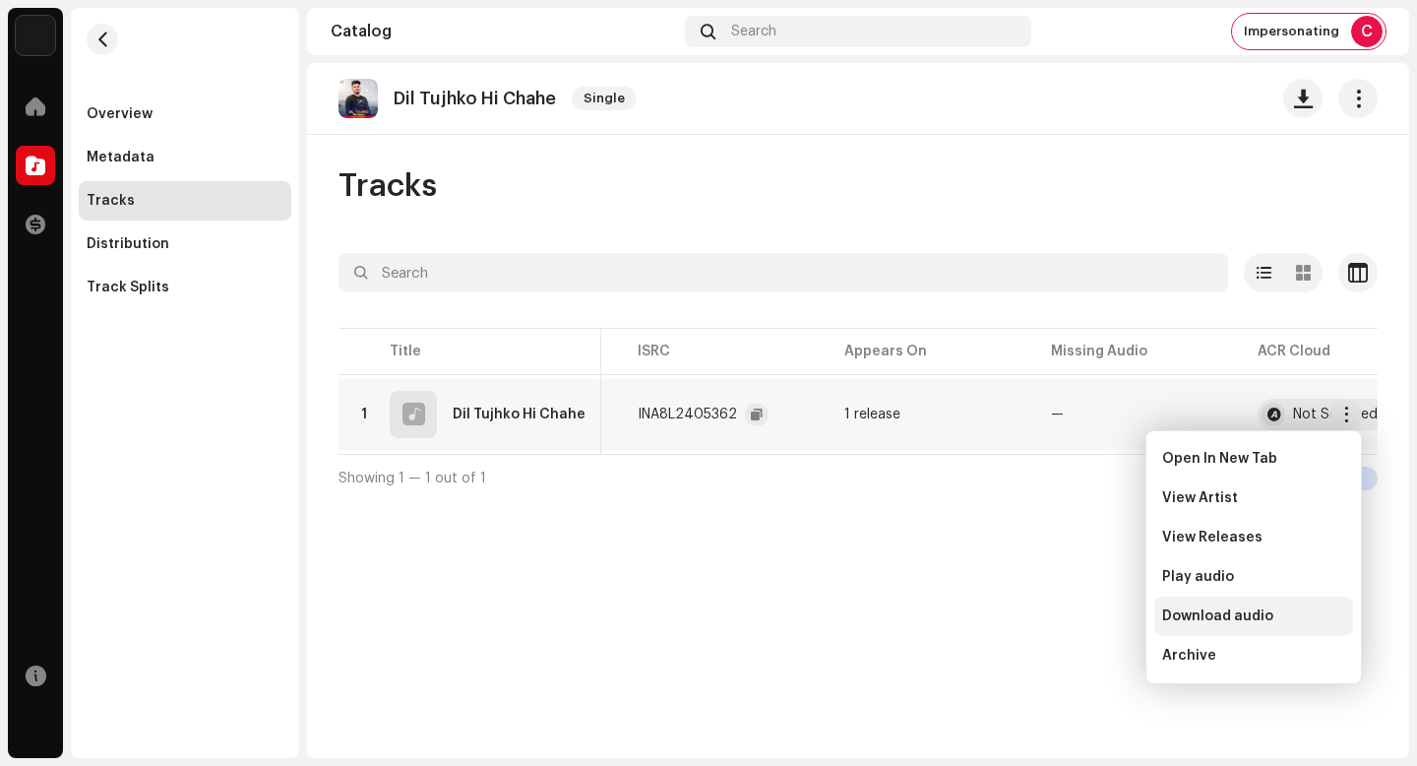
click at [1281, 620] on div "Download audio" at bounding box center [1253, 616] width 183 height 16
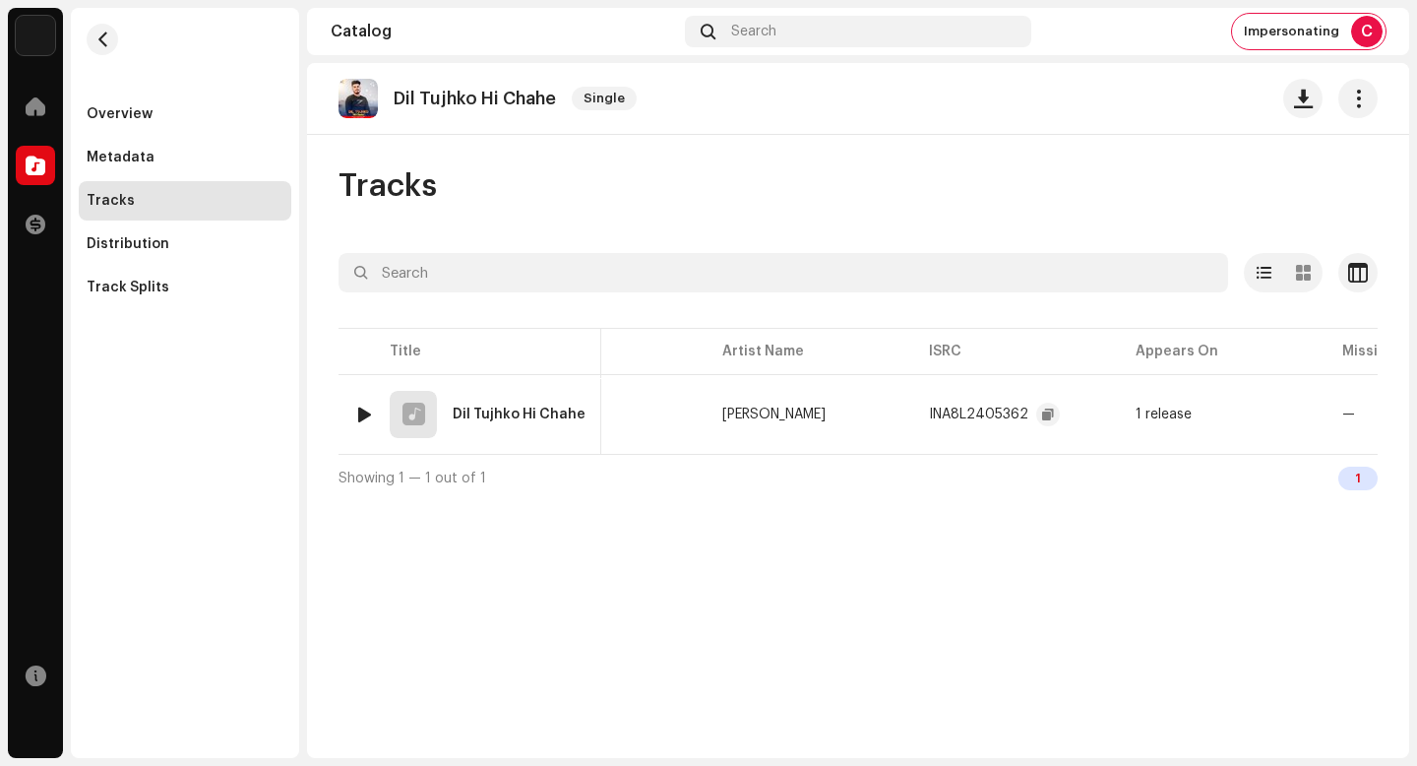
scroll to position [0, 135]
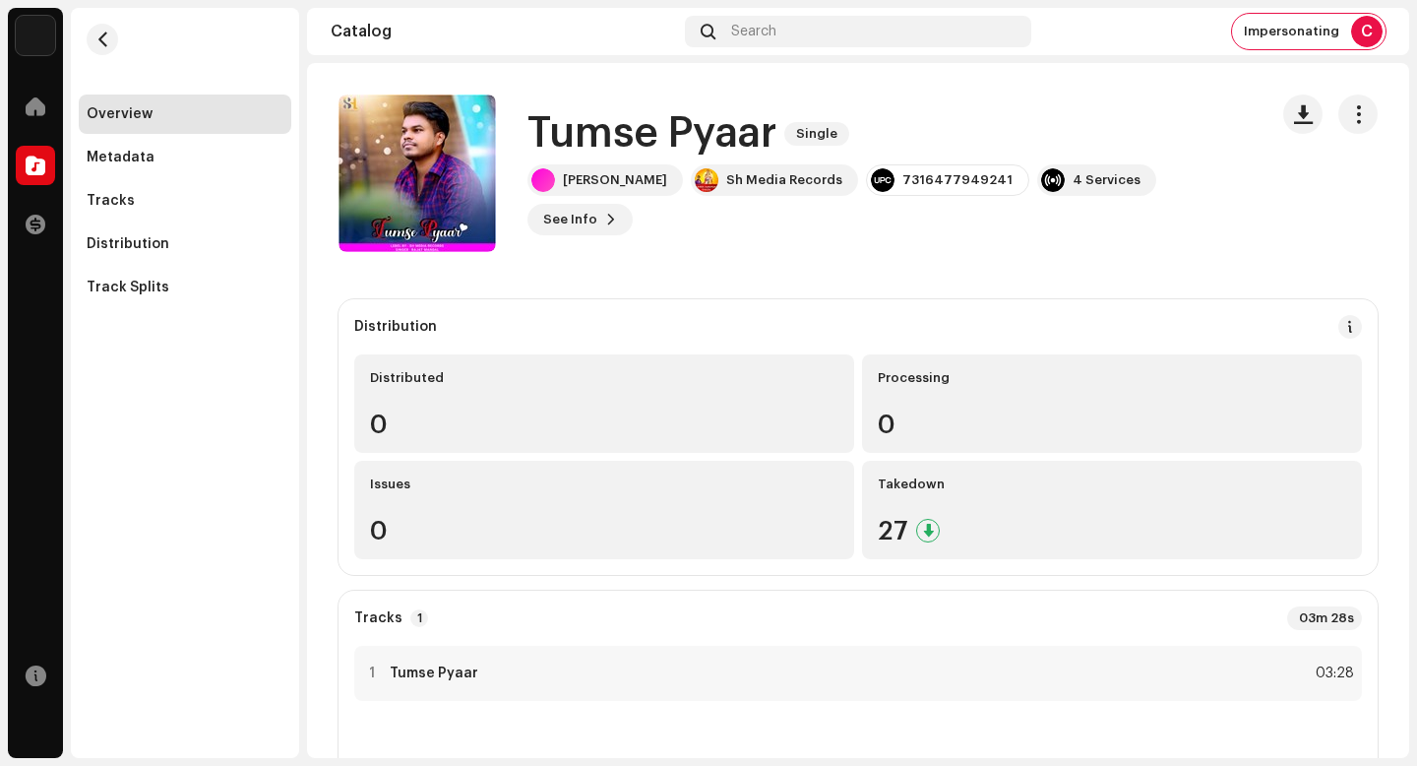
click at [702, 153] on h1 "Tumse Pyaar" at bounding box center [652, 133] width 249 height 45
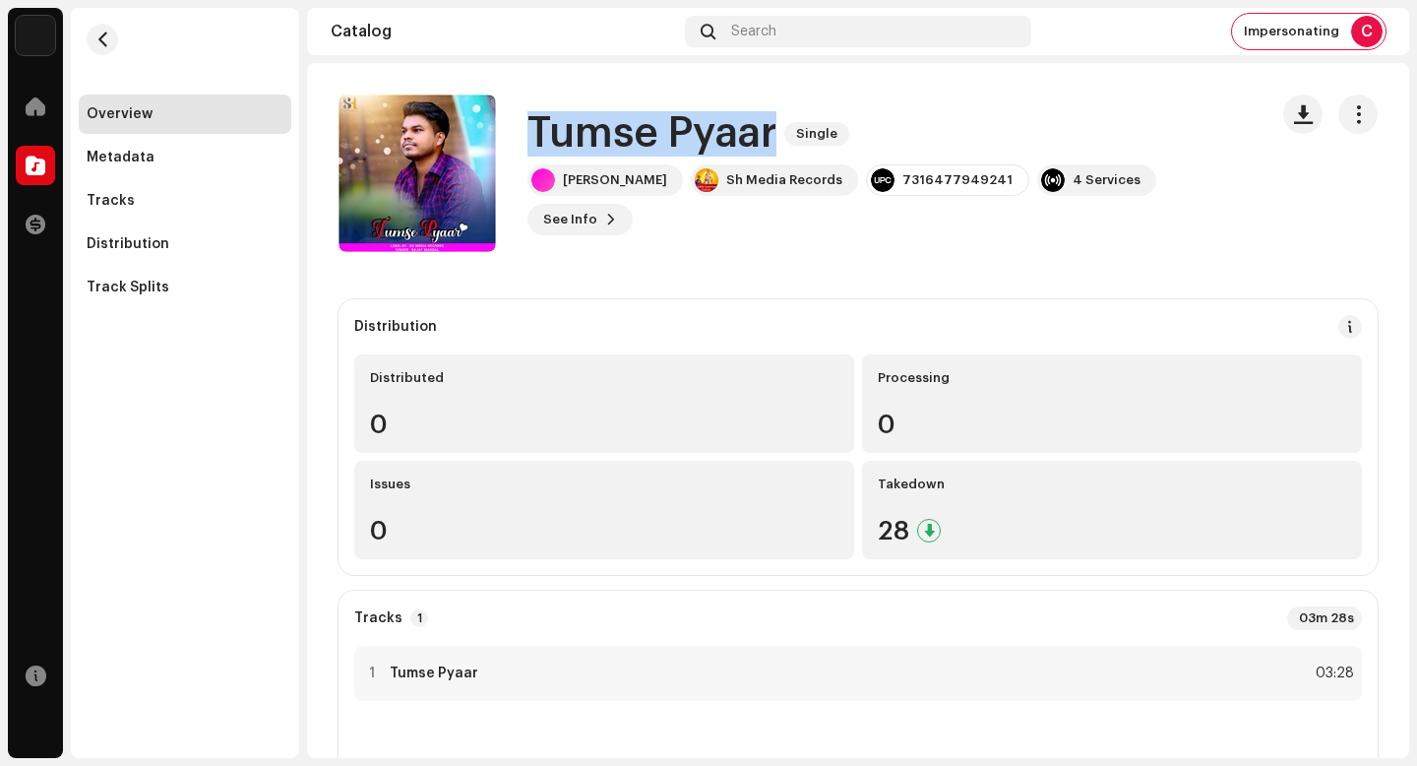
click at [702, 153] on h1 "Tumse Pyaar" at bounding box center [652, 133] width 249 height 45
copy div "Tumse Pyaar Single"
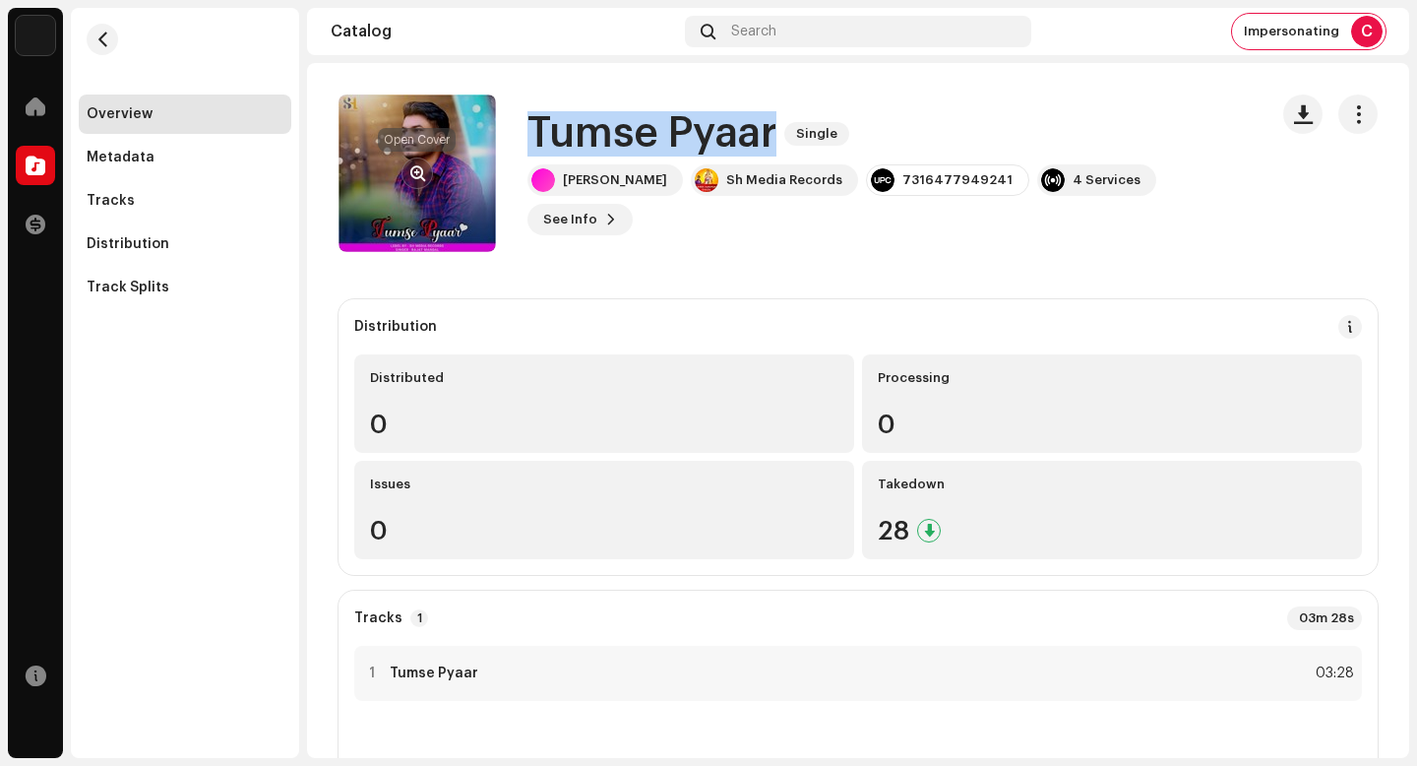
click at [406, 174] on button "button" at bounding box center [417, 172] width 31 height 31
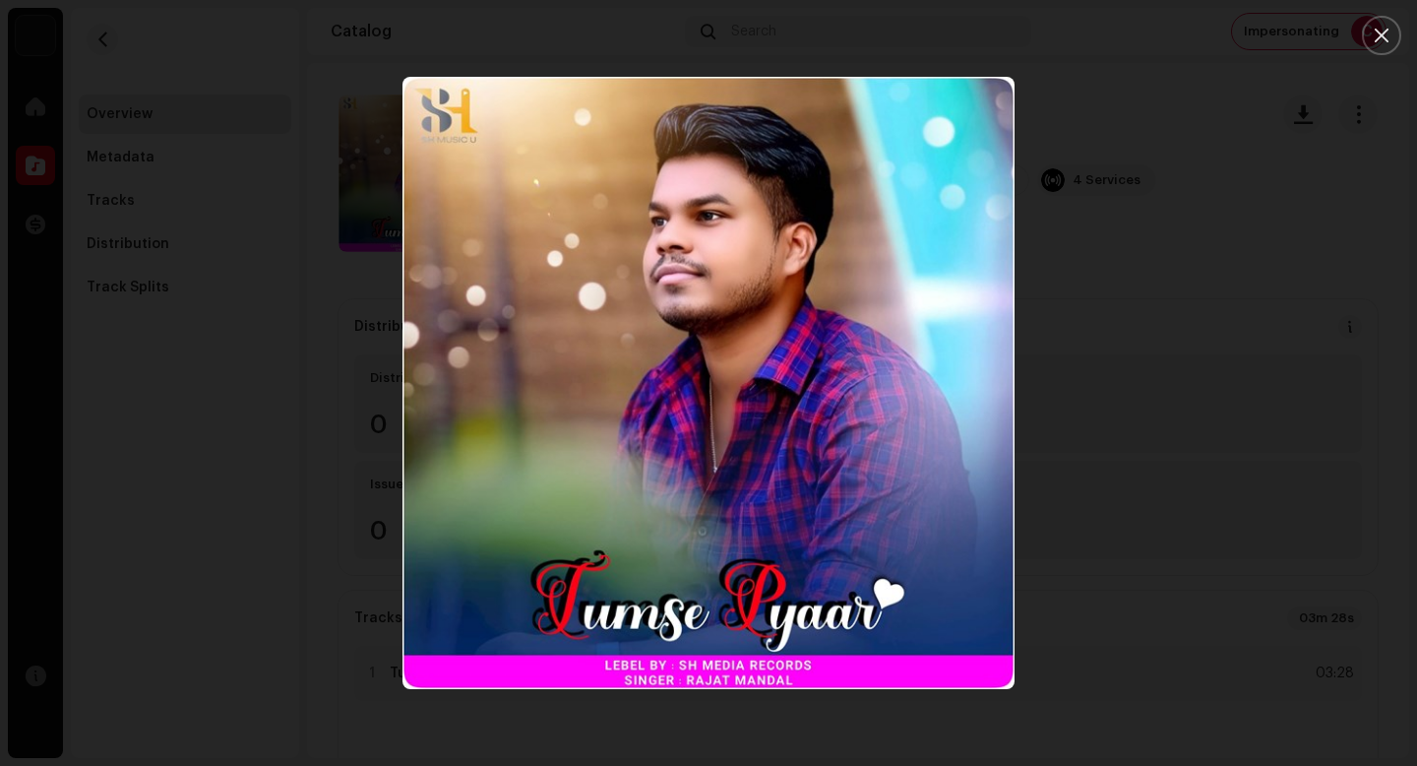
click at [1117, 548] on div at bounding box center [708, 383] width 1417 height 766
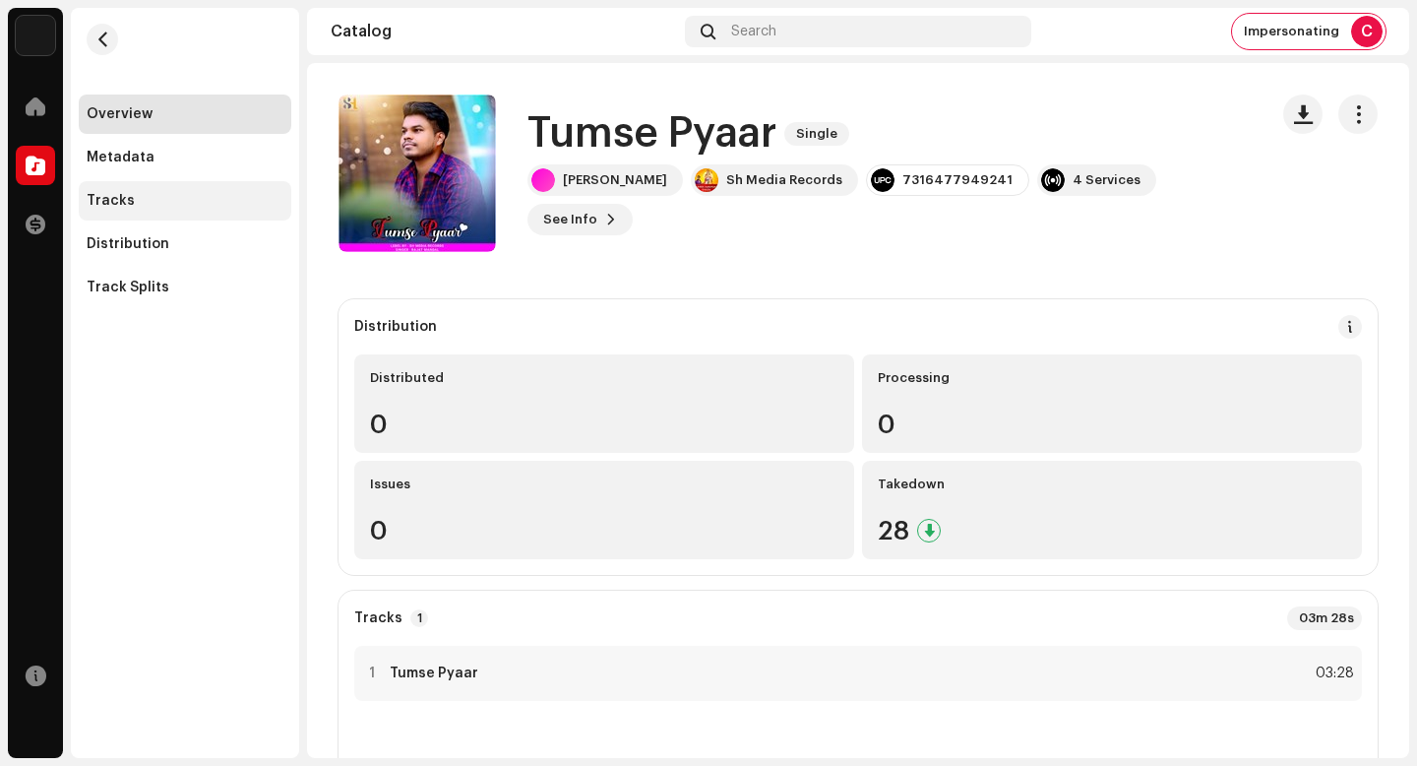
click at [177, 201] on div "Tracks" at bounding box center [185, 201] width 197 height 16
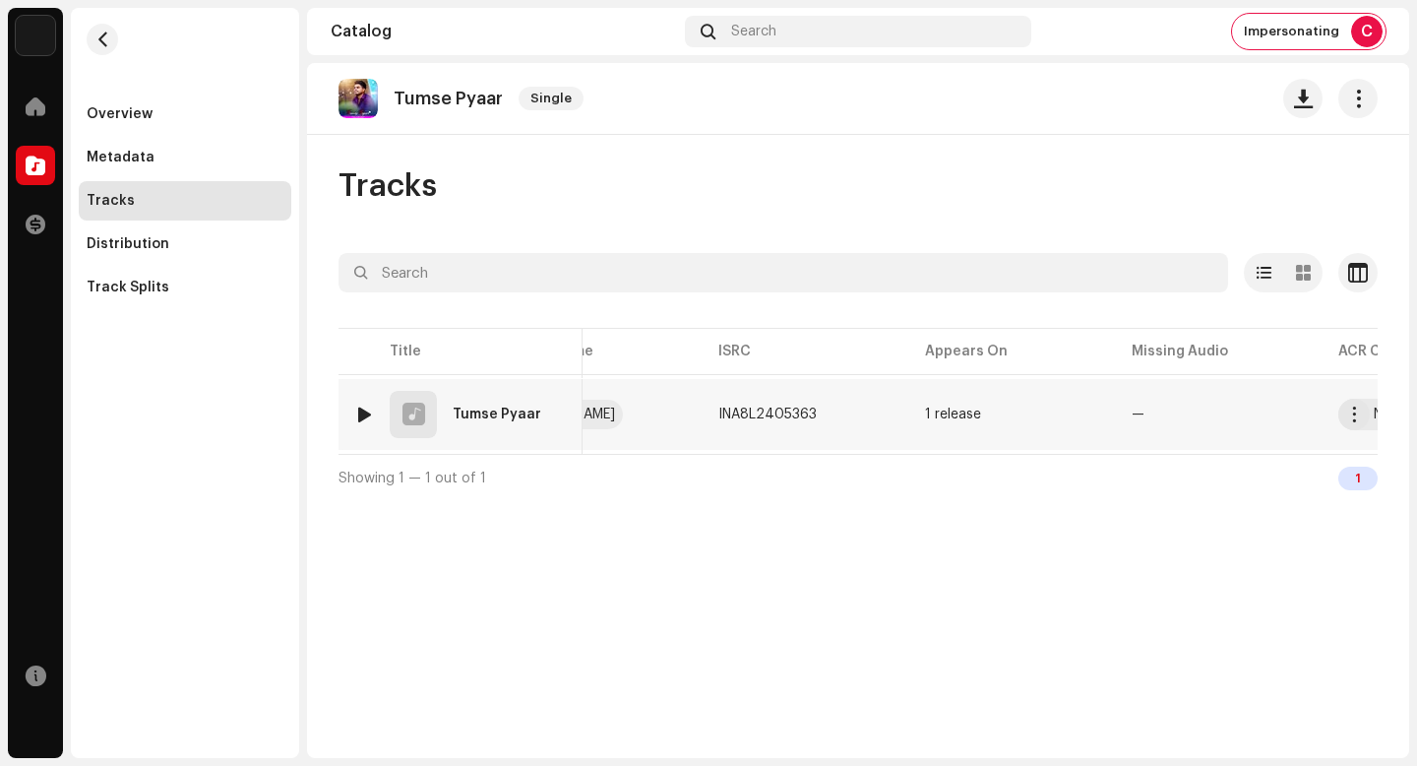
scroll to position [0, 332]
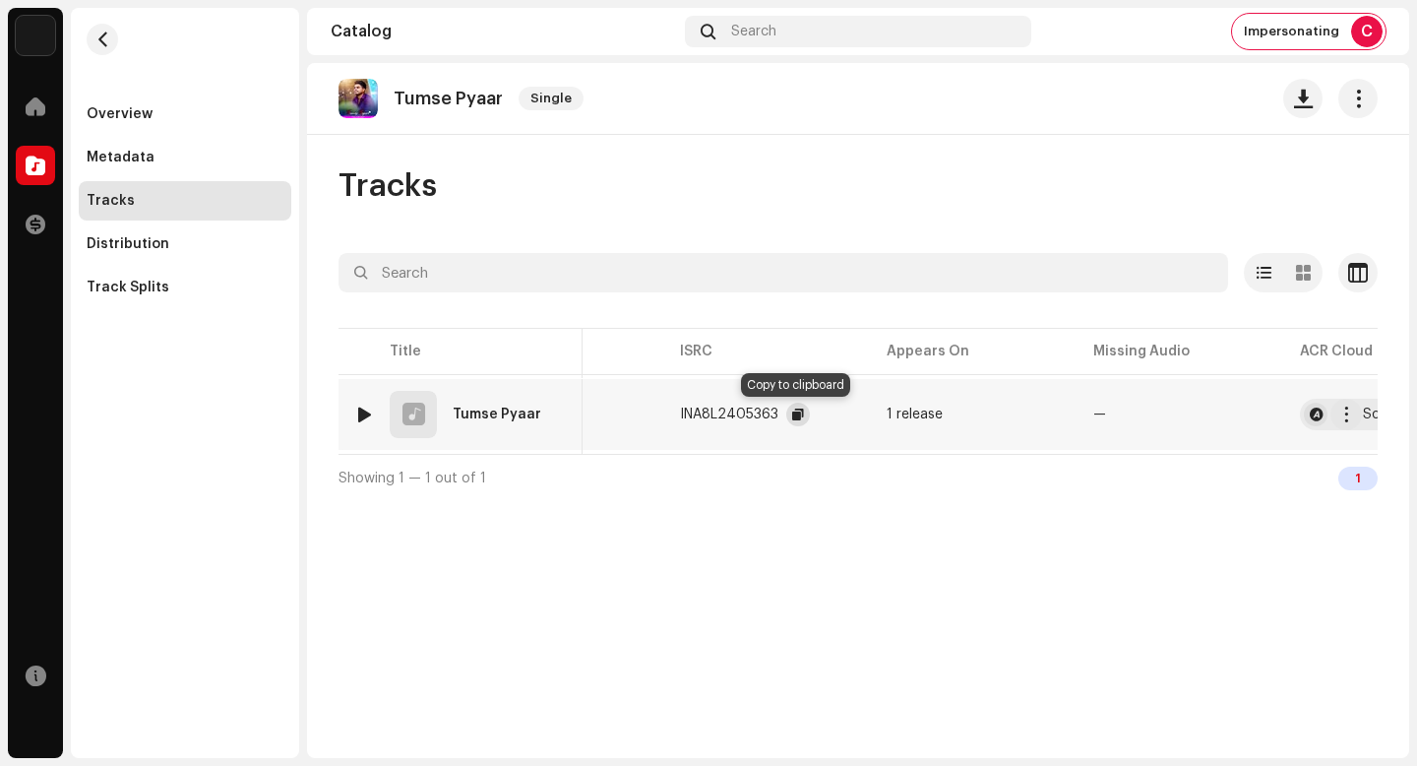
click at [803, 412] on button "button" at bounding box center [798, 415] width 24 height 24
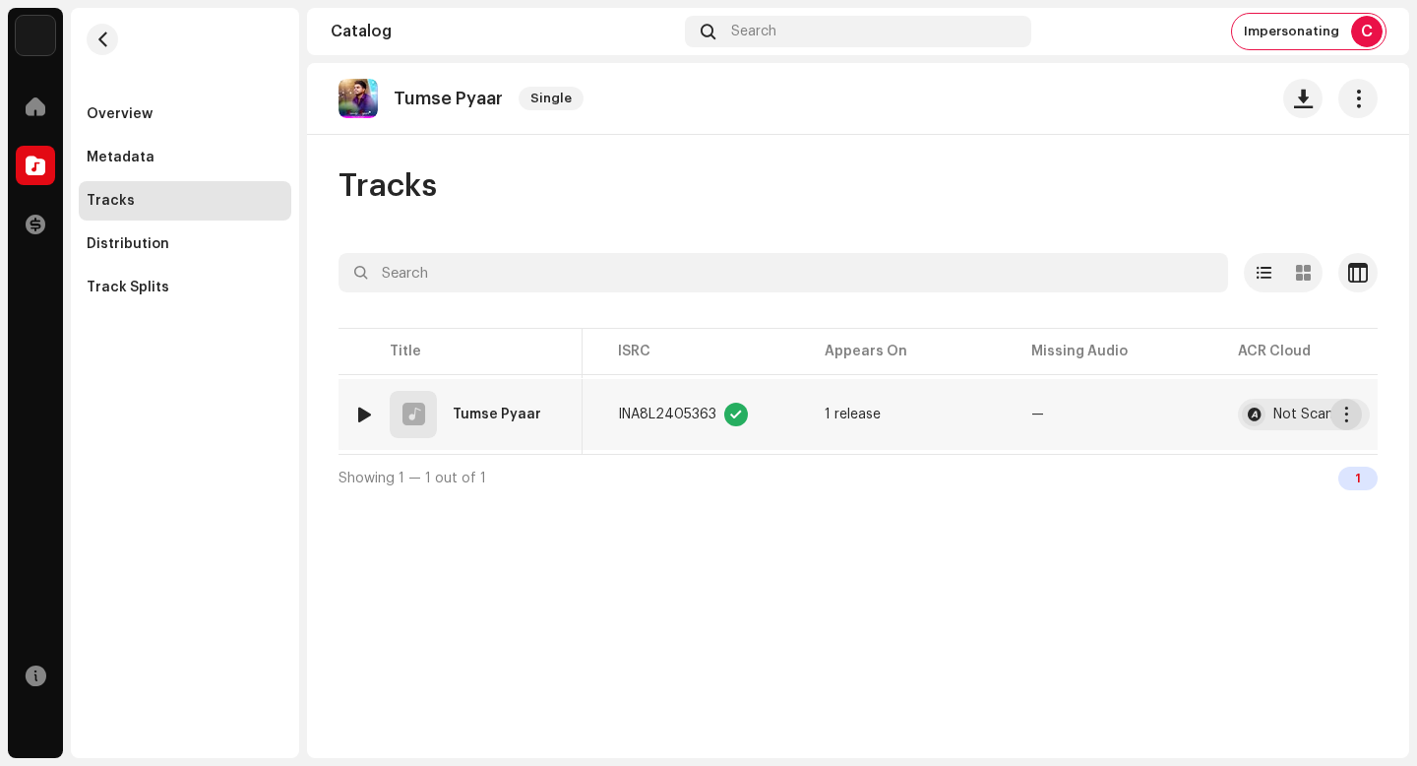
click at [1344, 412] on span "button" at bounding box center [1347, 414] width 15 height 16
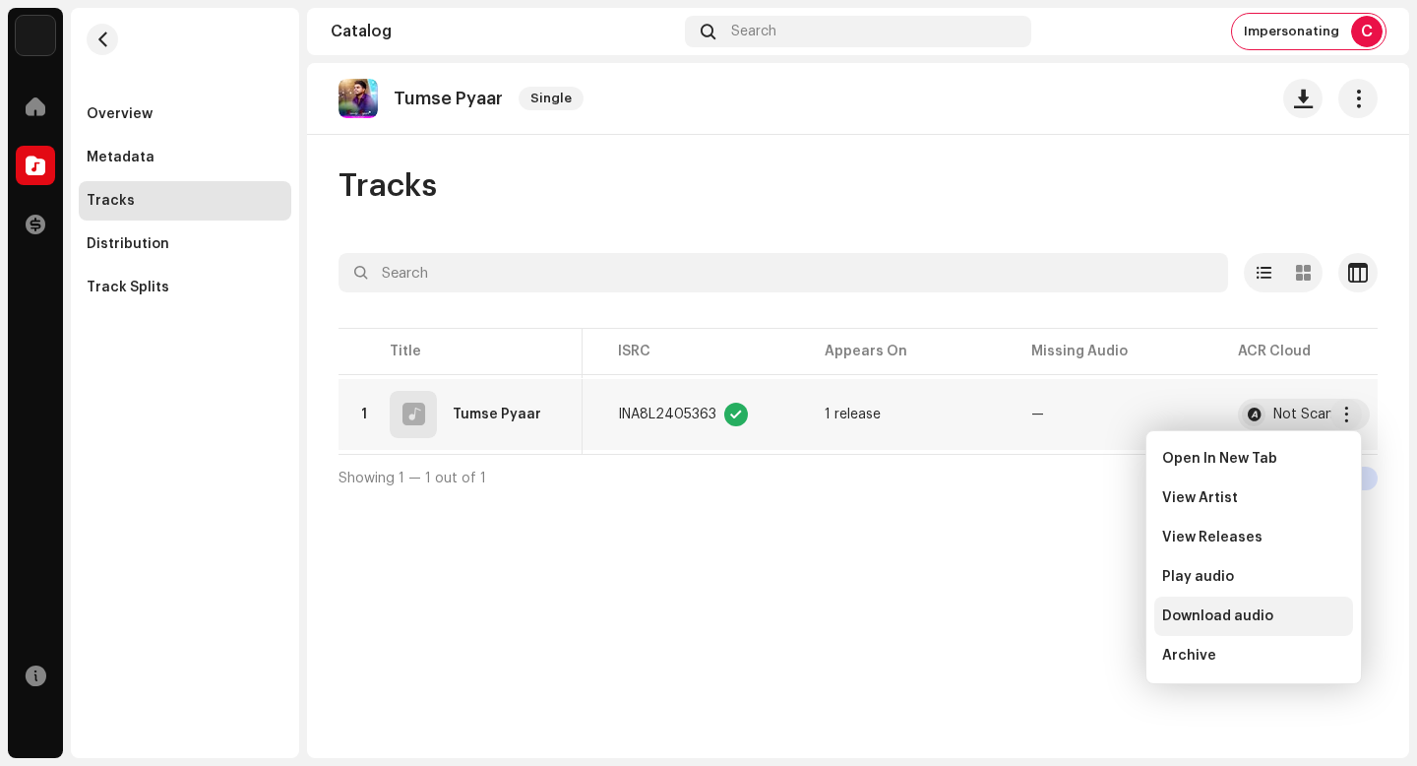
click at [1294, 608] on div "Download audio" at bounding box center [1253, 616] width 183 height 16
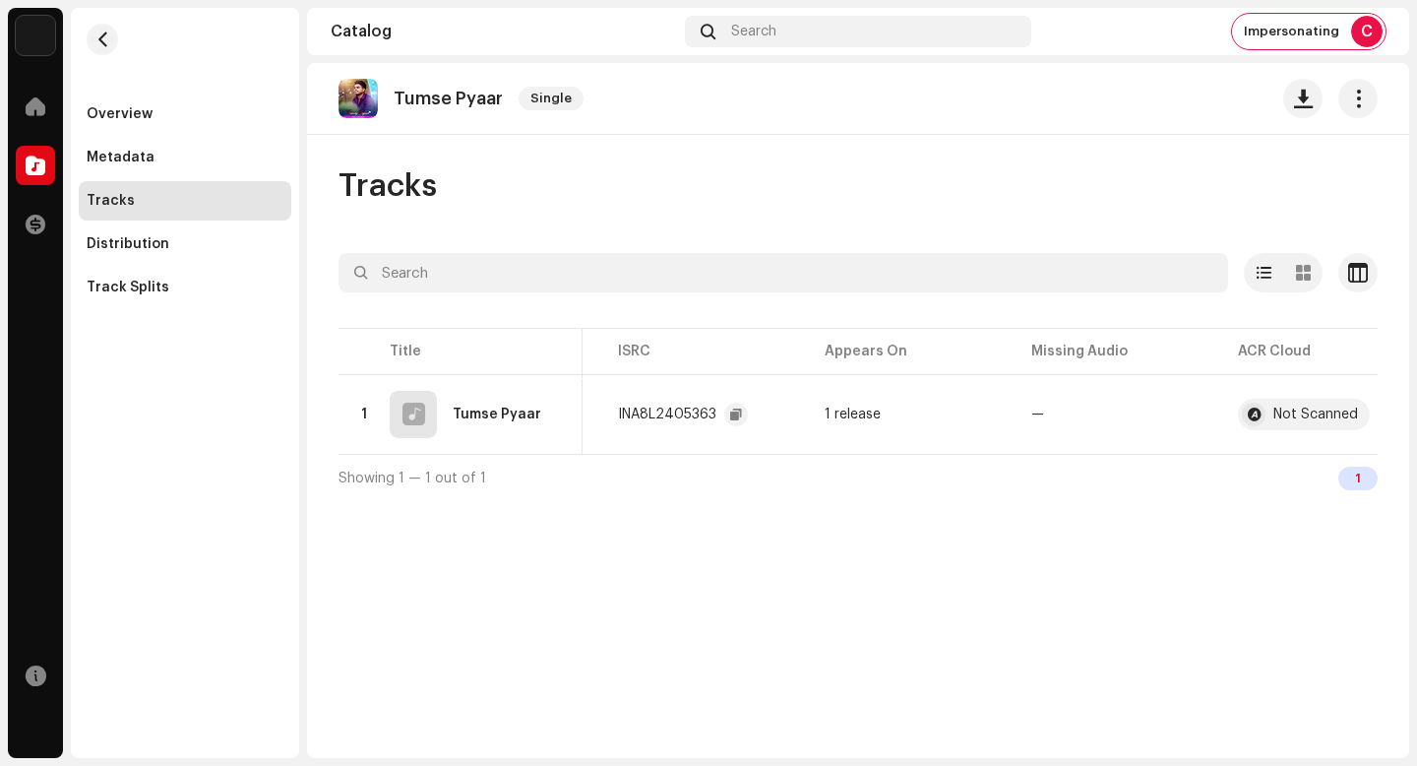
click at [756, 51] on div "Catalog Search Impersonating C" at bounding box center [858, 31] width 1102 height 47
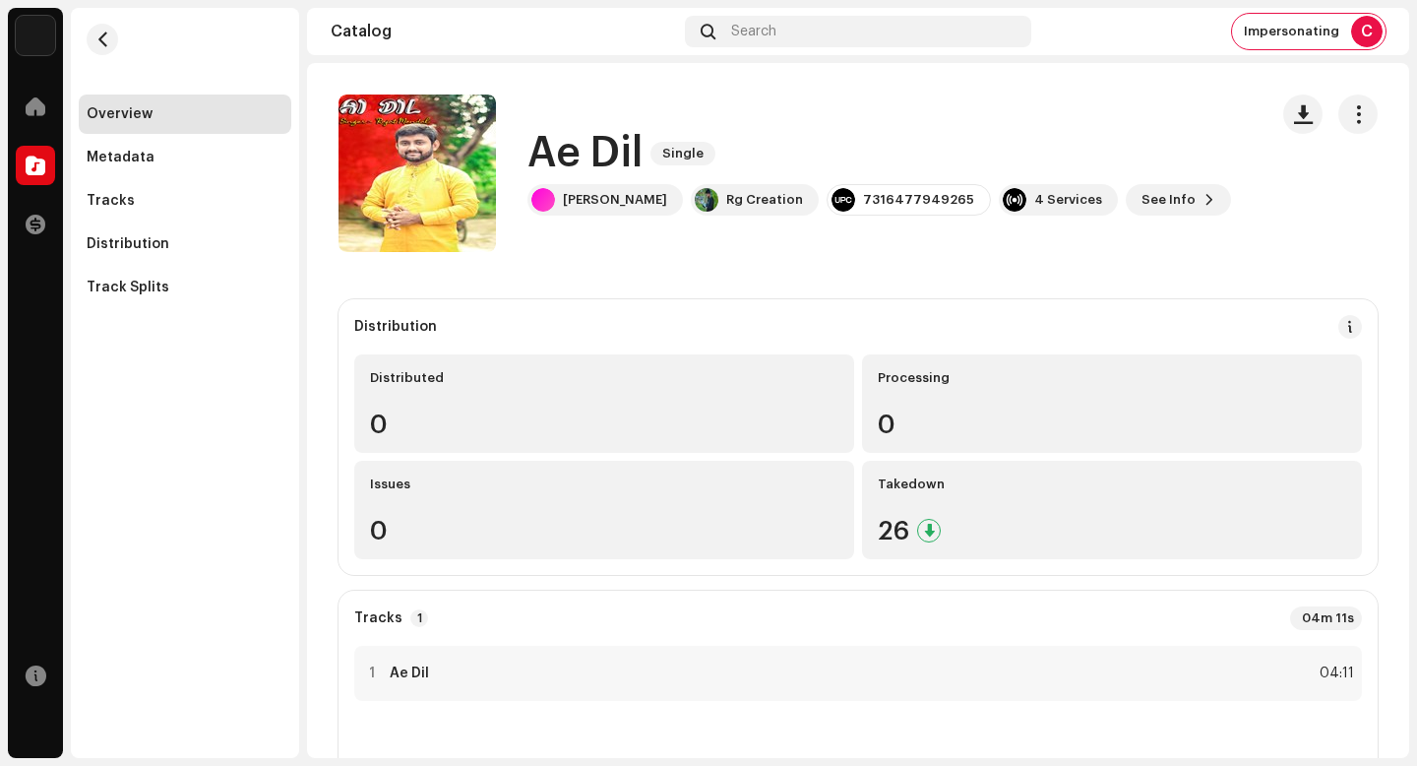
click at [808, 108] on div "Ae Dil Single Rajat [PERSON_NAME] Creation 7316477949265 4 Services See Info" at bounding box center [795, 172] width 913 height 157
click at [772, 133] on div "Ae Dil Single" at bounding box center [880, 153] width 704 height 45
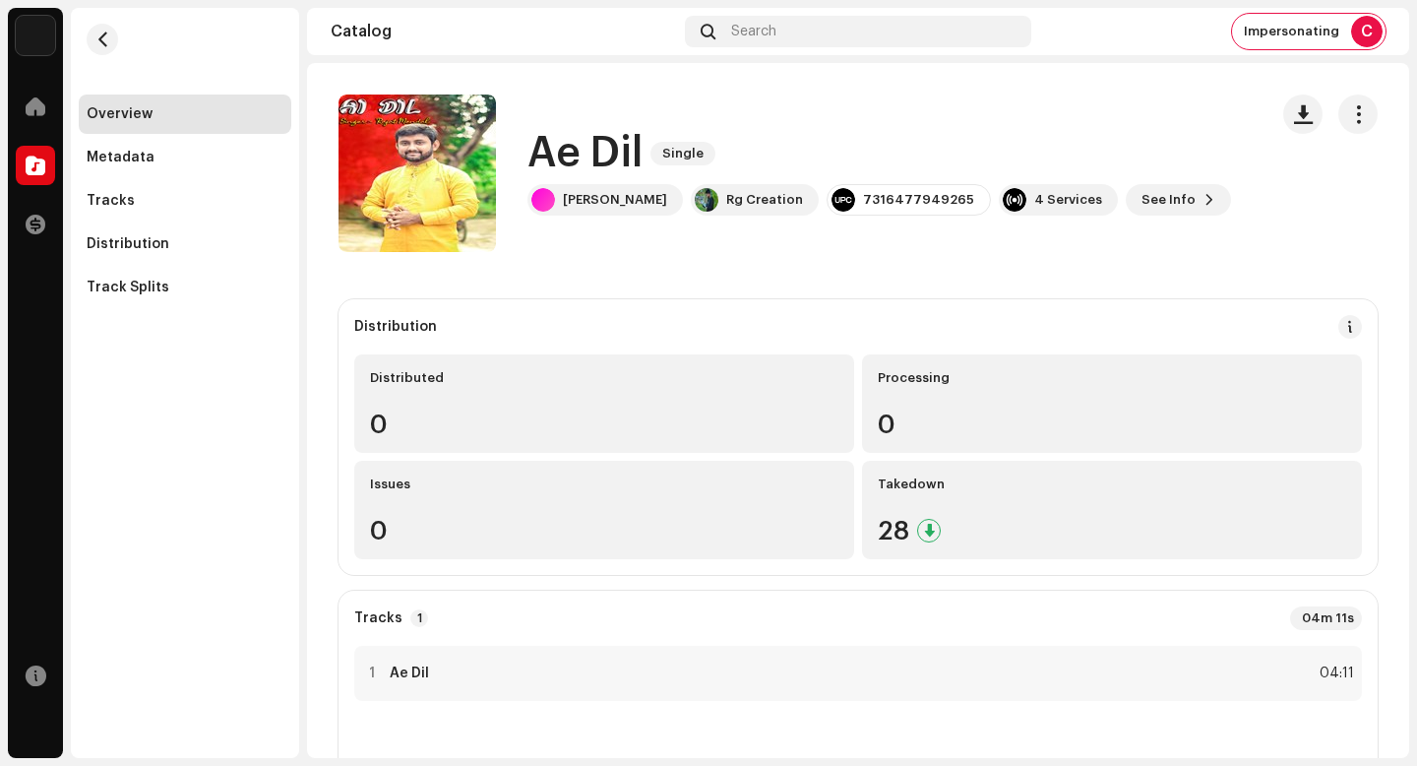
click at [772, 133] on div "Ae Dil Single" at bounding box center [880, 153] width 704 height 45
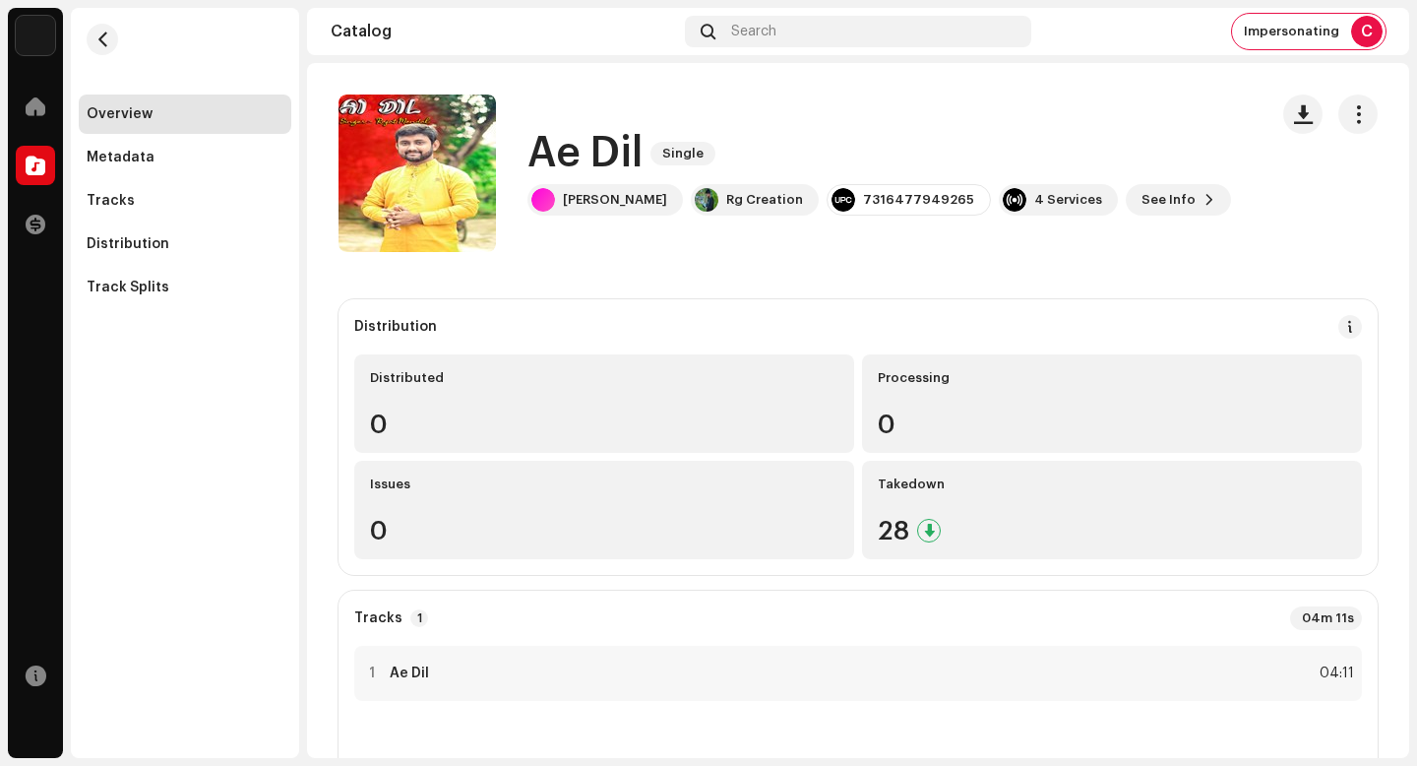
click at [772, 133] on div "Ae Dil Single" at bounding box center [880, 153] width 704 height 45
click at [609, 158] on h1 "Ae Dil" at bounding box center [585, 153] width 115 height 45
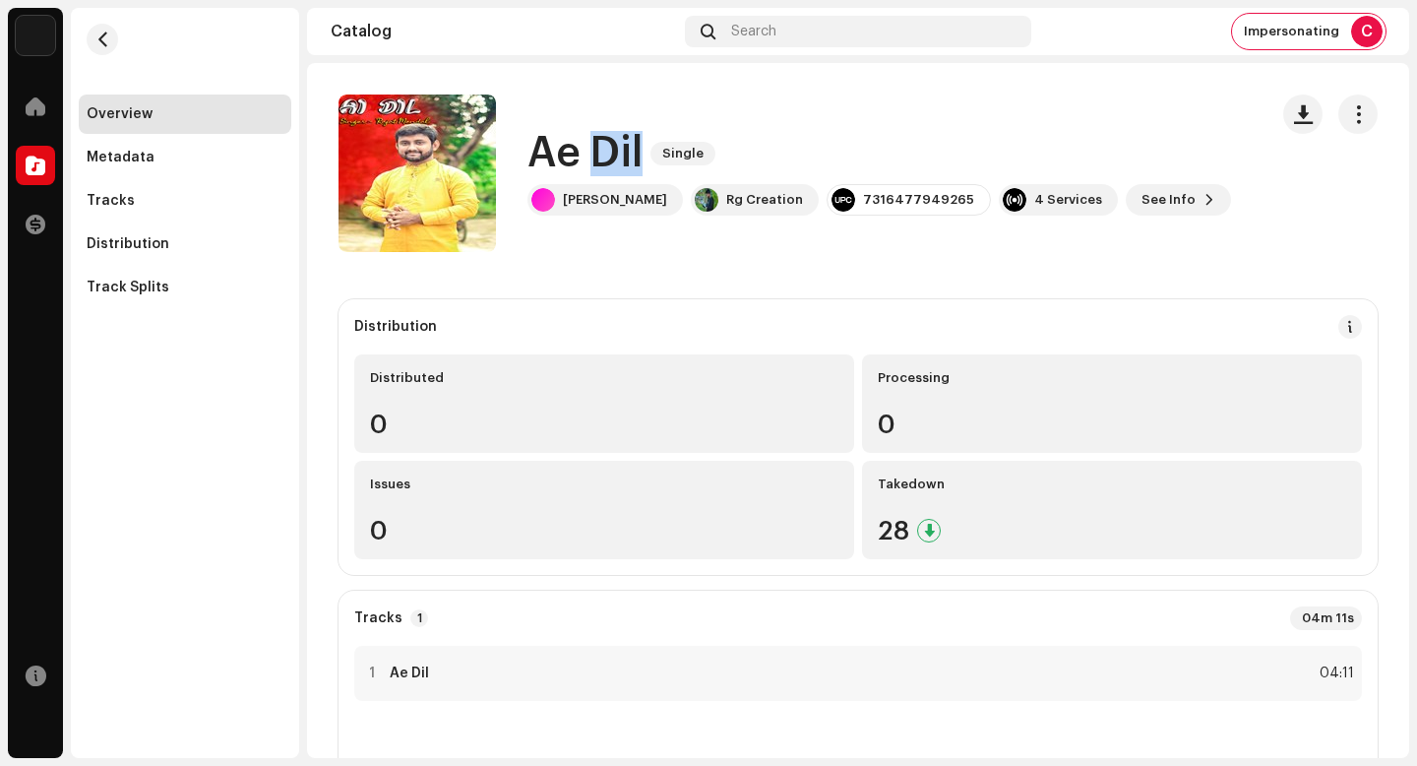
click at [609, 158] on h1 "Ae Dil" at bounding box center [585, 153] width 115 height 45
copy div "Ae Dil Single"
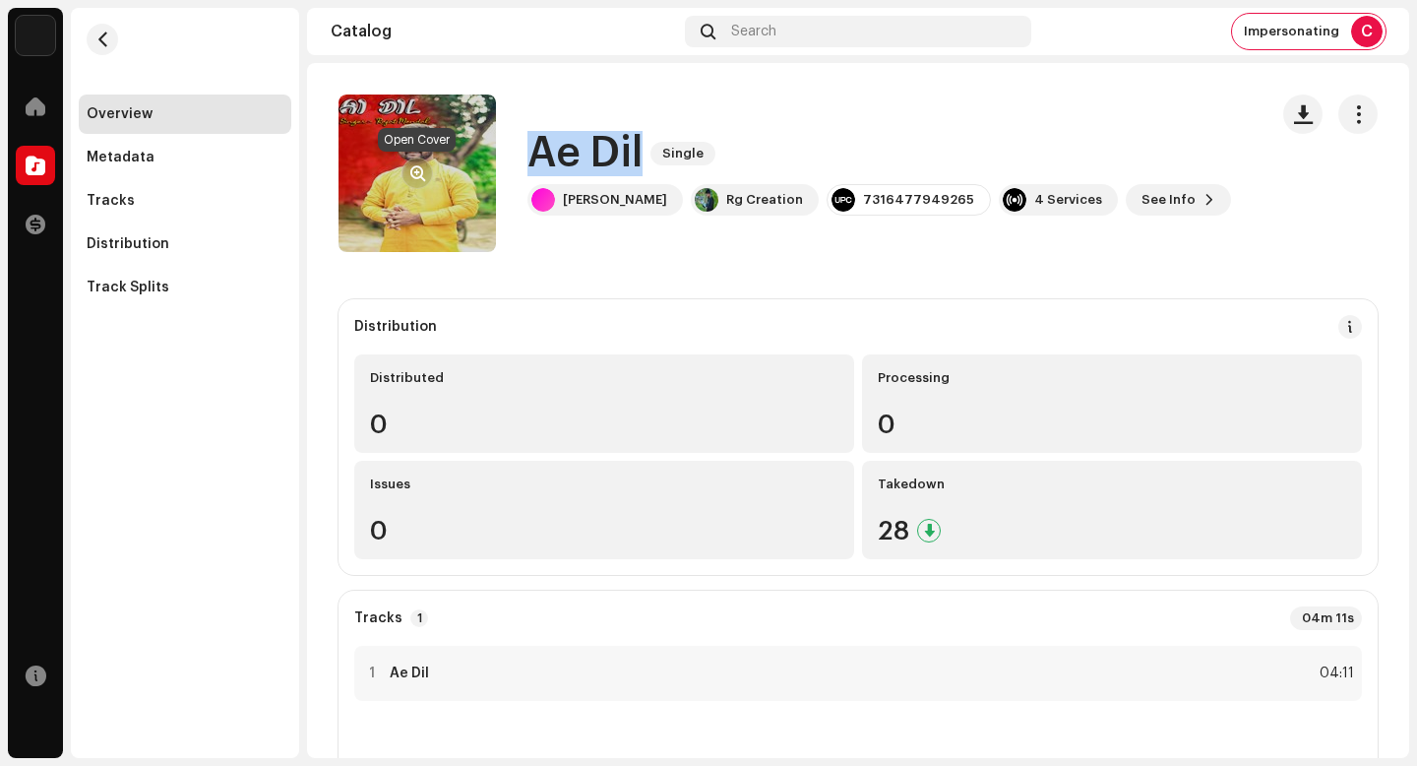
click at [410, 168] on span "button" at bounding box center [417, 173] width 15 height 16
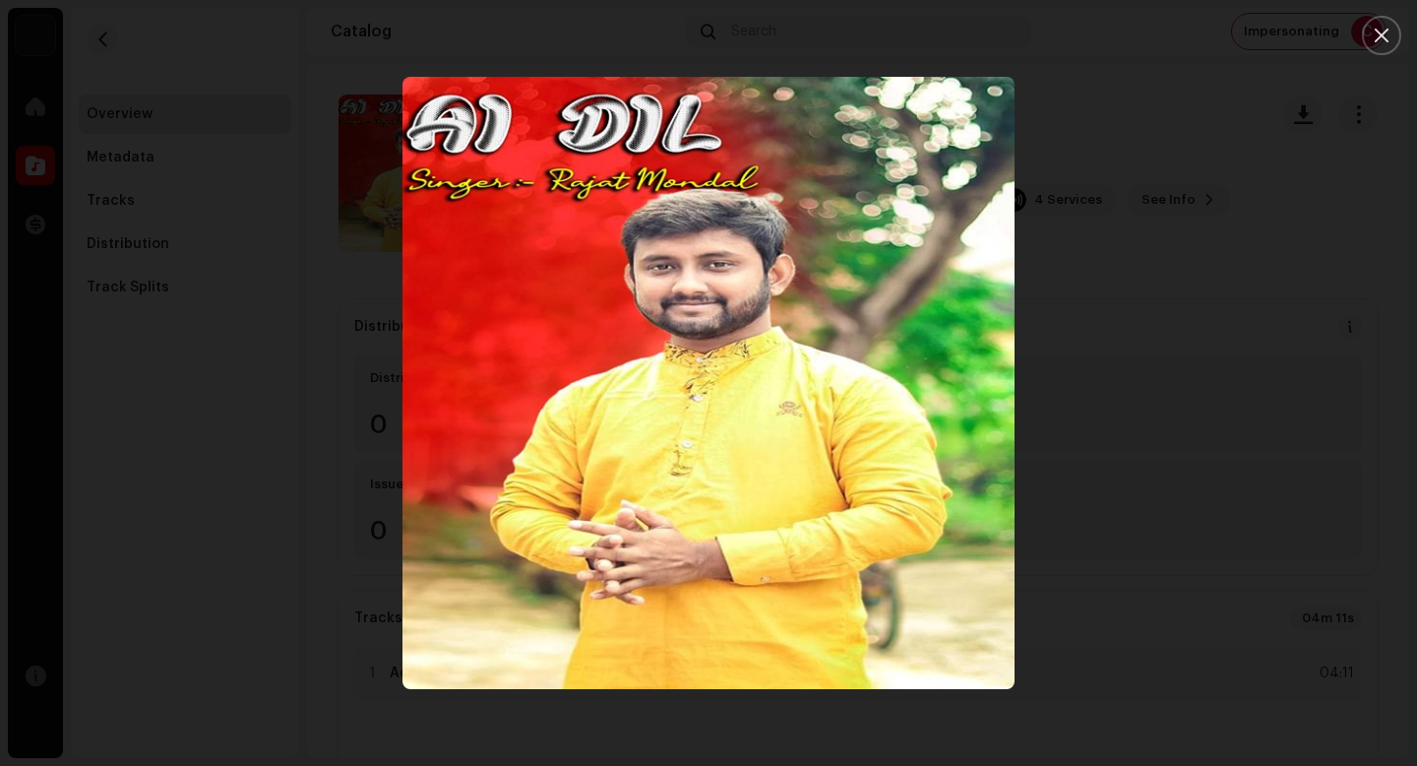
click at [1212, 574] on div at bounding box center [708, 383] width 1417 height 766
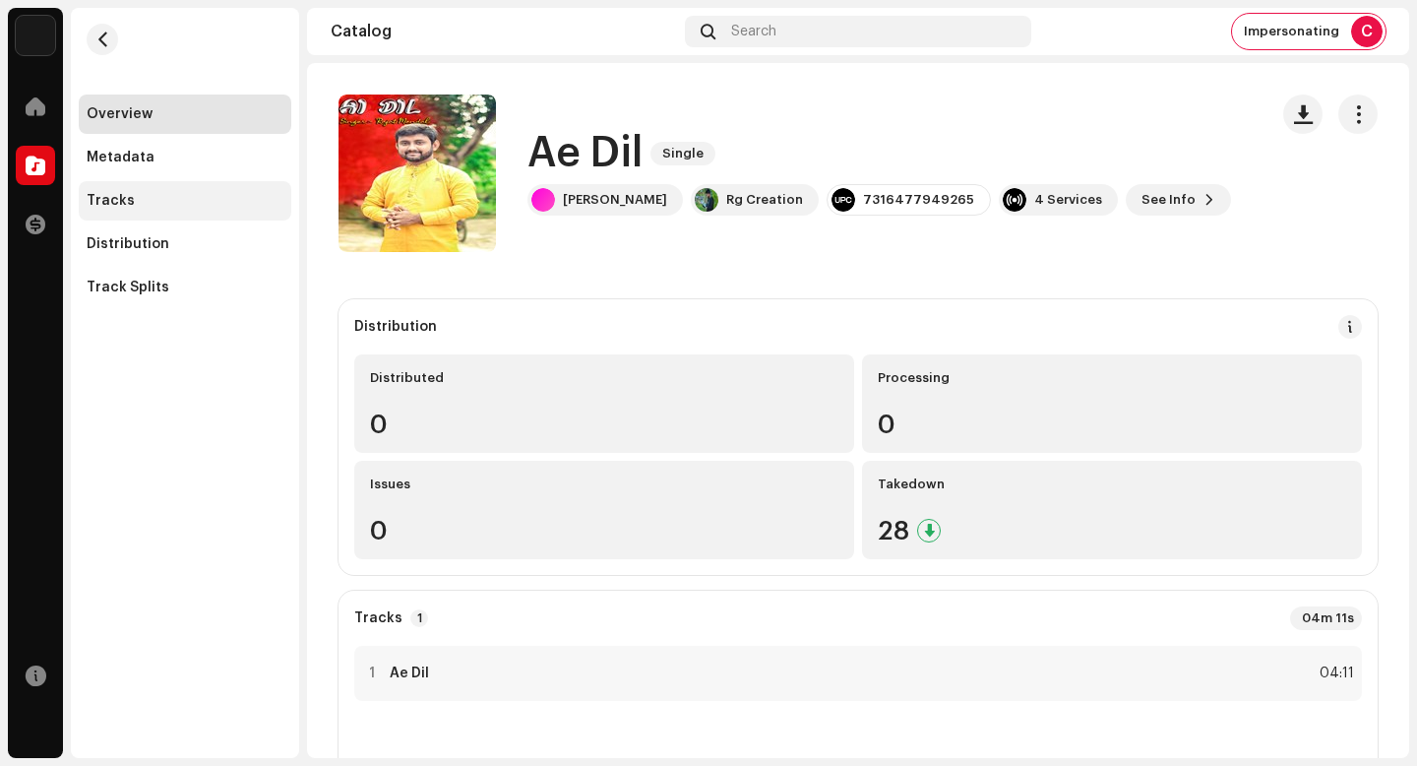
click at [166, 204] on div "Tracks" at bounding box center [185, 201] width 197 height 16
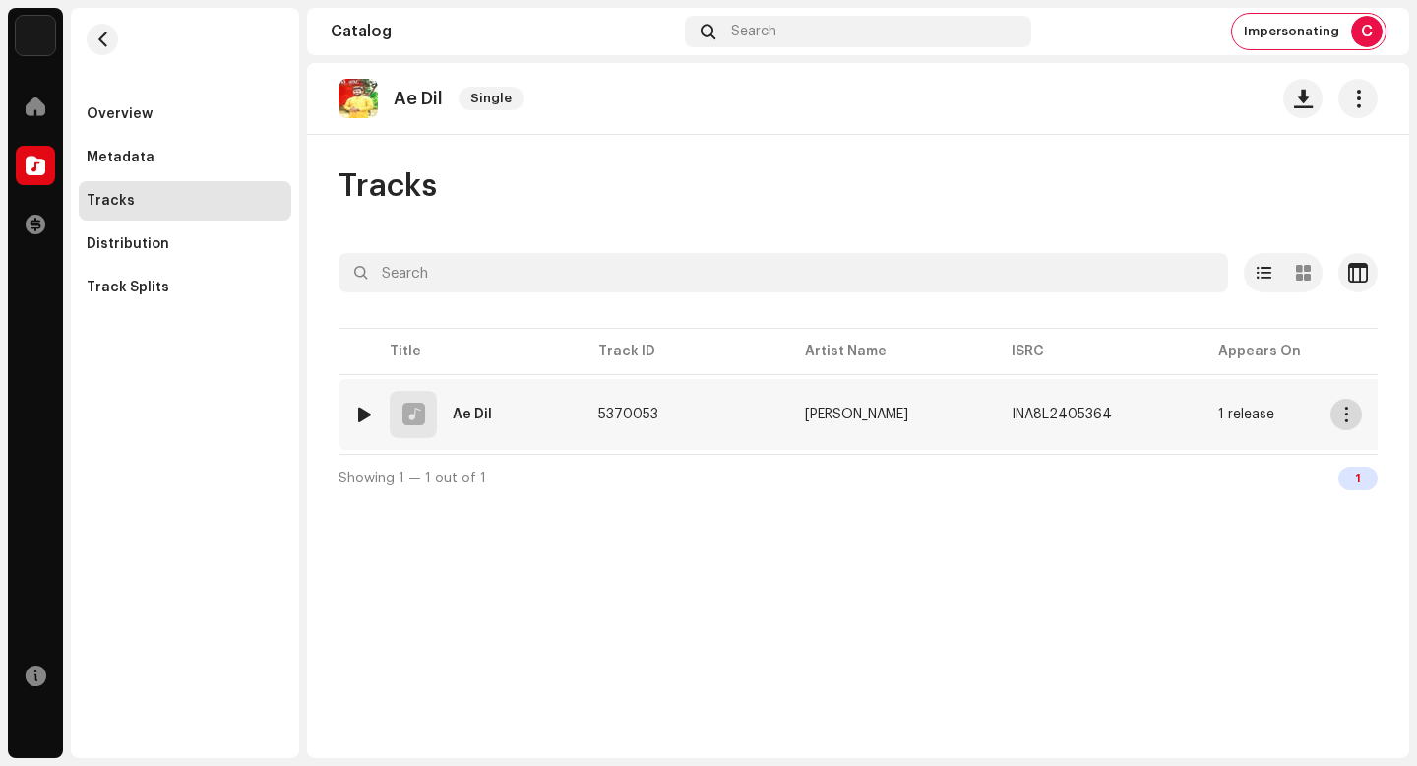
click at [1347, 412] on span "button" at bounding box center [1347, 414] width 15 height 16
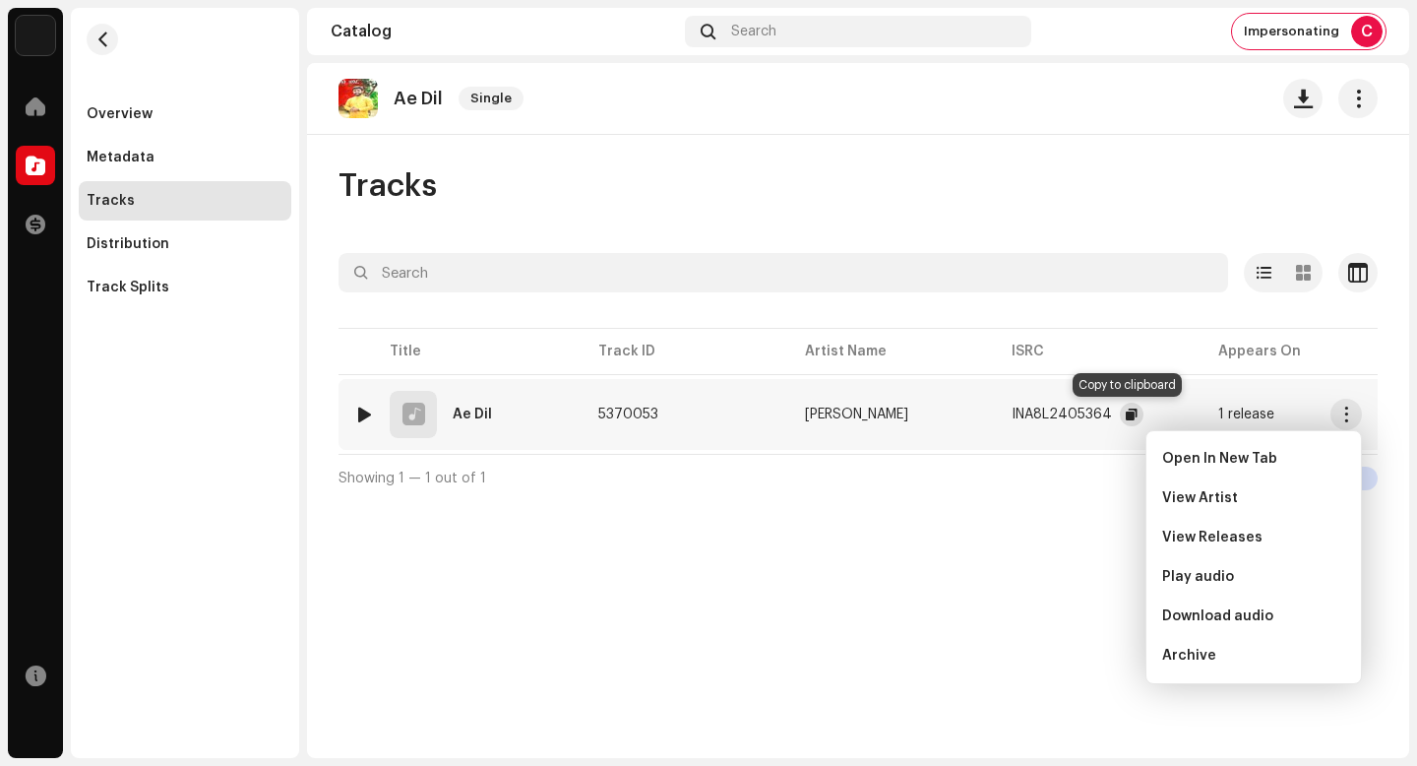
click at [1129, 416] on span "button" at bounding box center [1132, 414] width 12 height 16
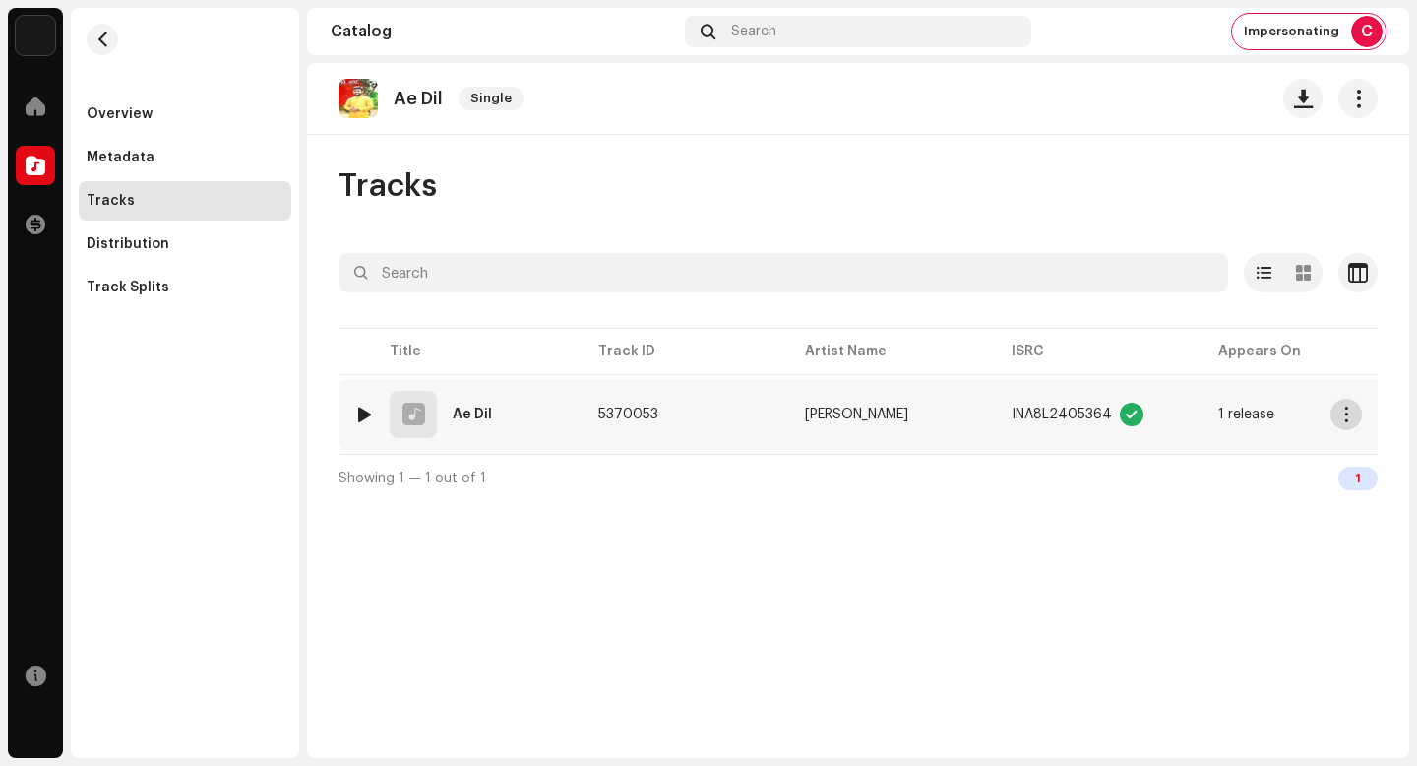
click at [1342, 409] on span "button" at bounding box center [1347, 414] width 15 height 16
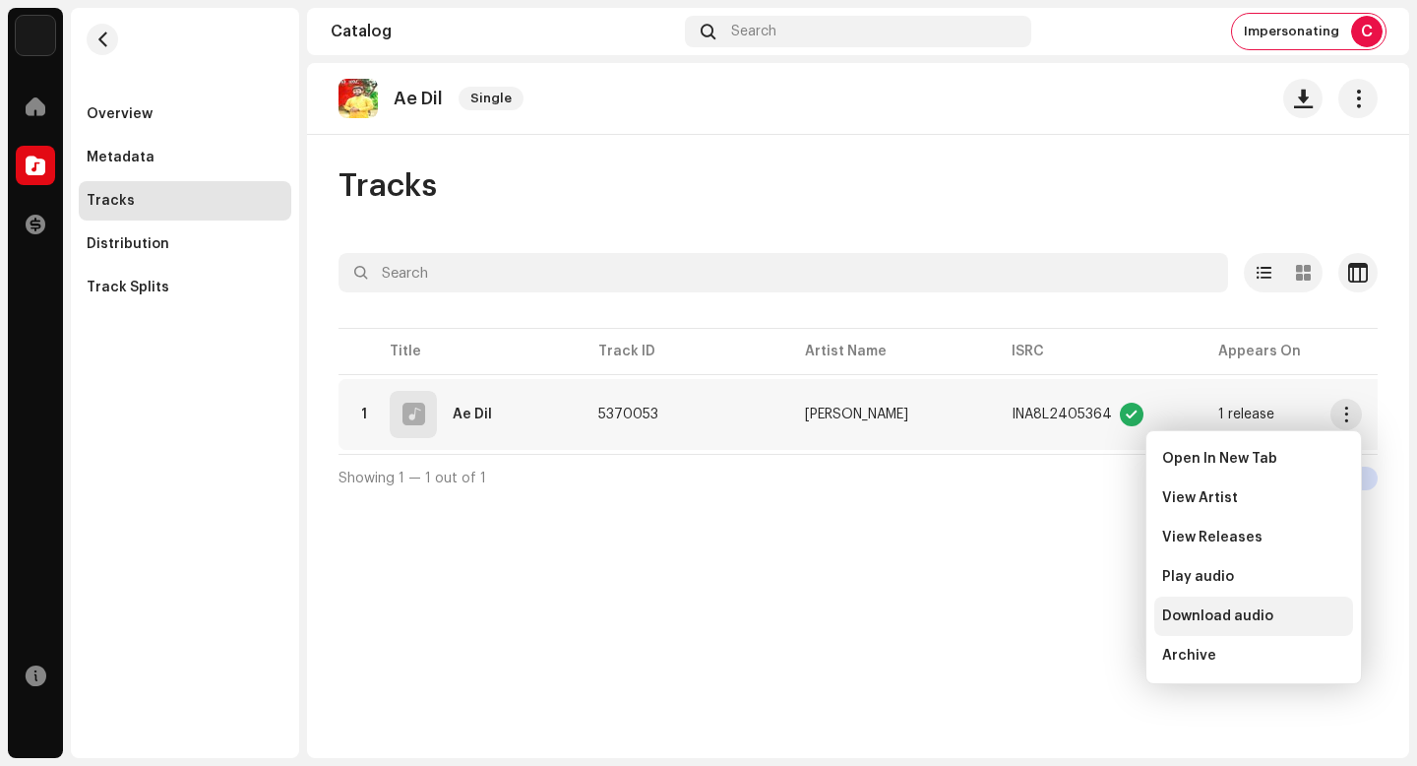
click at [1304, 624] on div "Download audio" at bounding box center [1254, 615] width 199 height 39
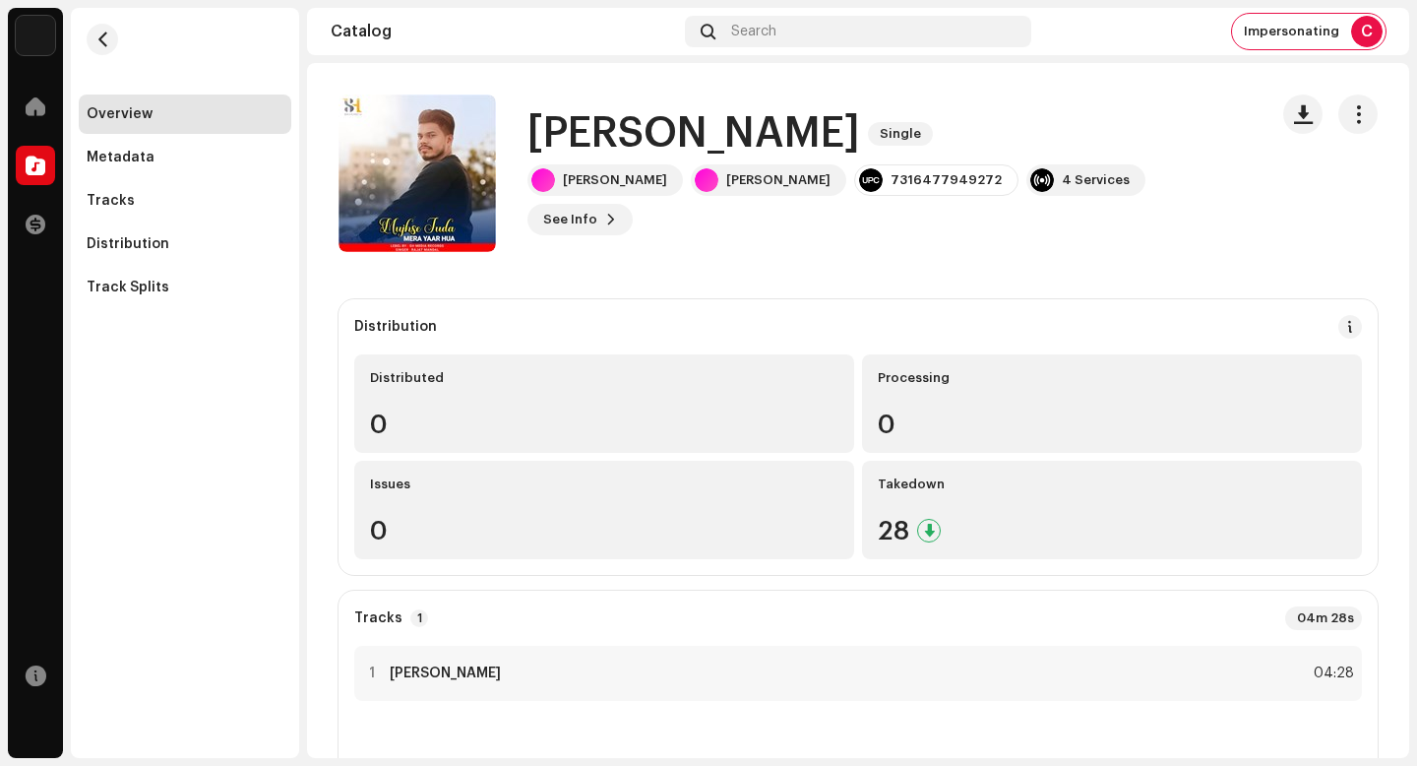
click at [835, 144] on h1 "Mujhse Juda Mera Yaar Hua" at bounding box center [694, 133] width 333 height 45
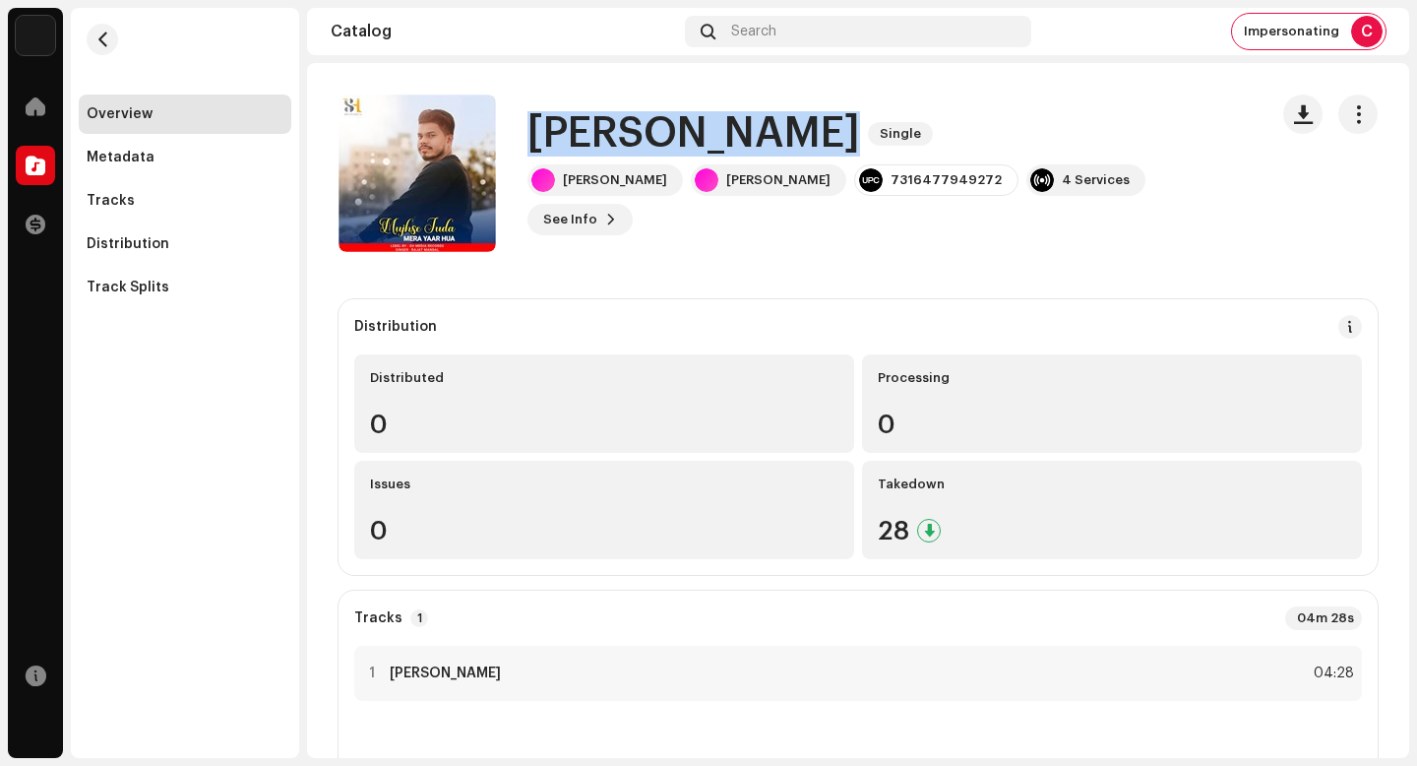
click at [835, 144] on h1 "Mujhse Juda Mera Yaar Hua" at bounding box center [694, 133] width 333 height 45
copy div "Mujhse Juda Mera Yaar Hua Single"
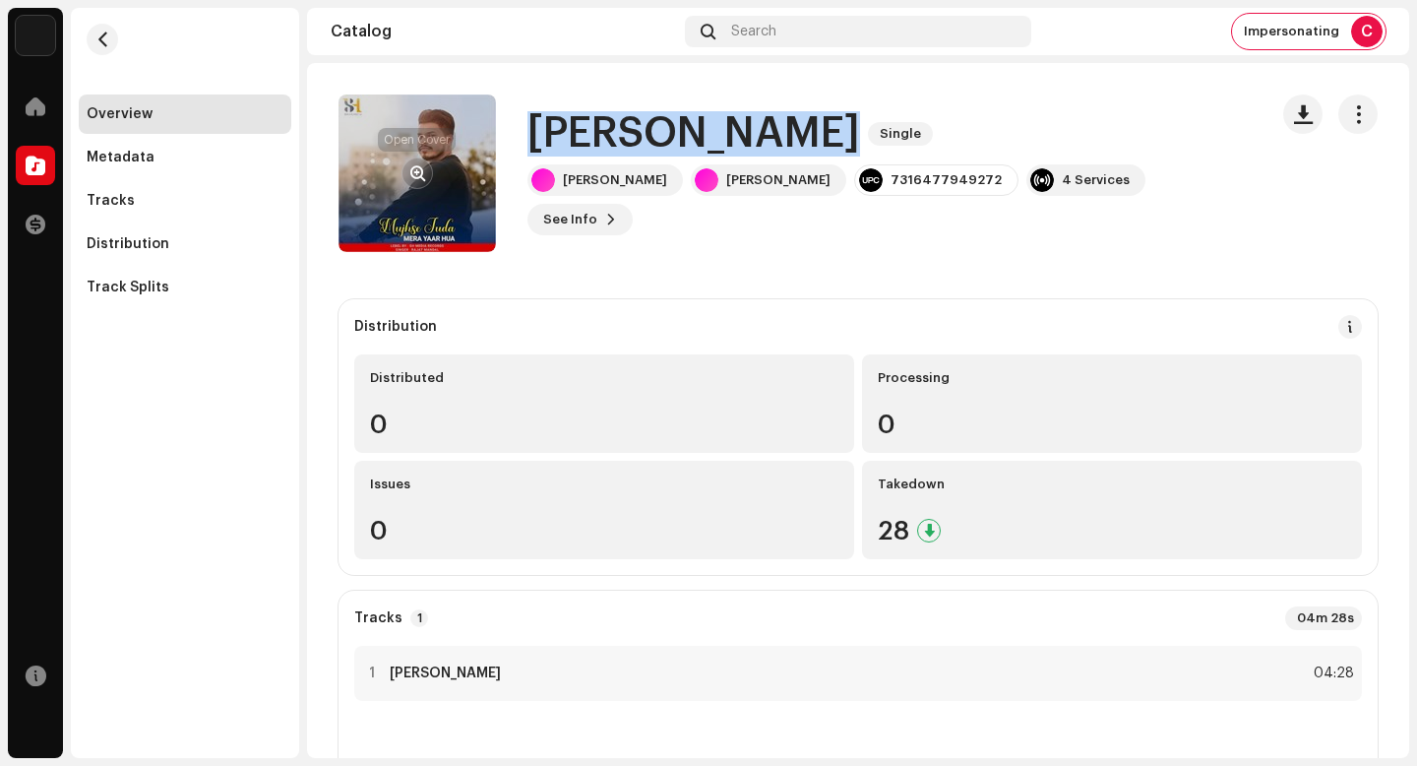
click at [420, 166] on span "button" at bounding box center [417, 173] width 15 height 16
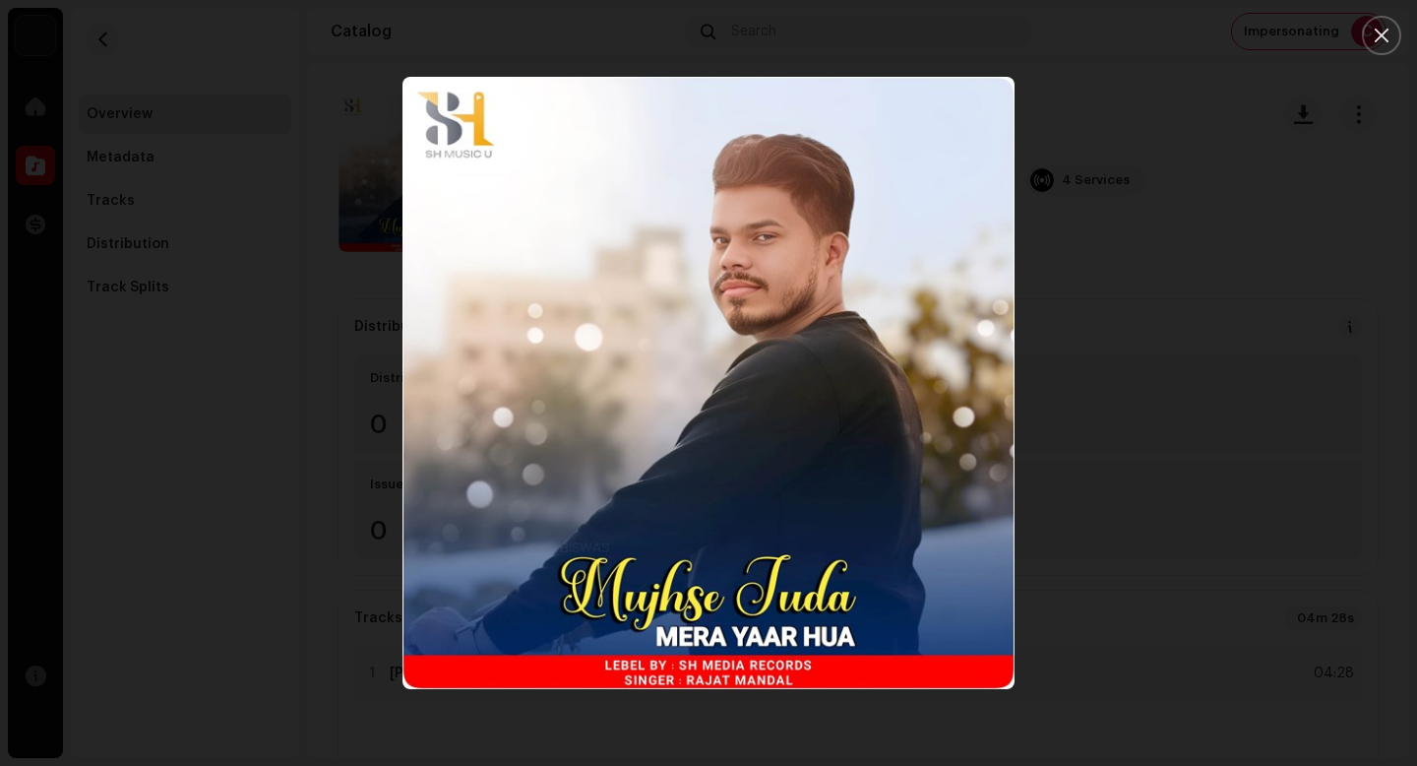
click at [1162, 560] on div at bounding box center [708, 383] width 1417 height 766
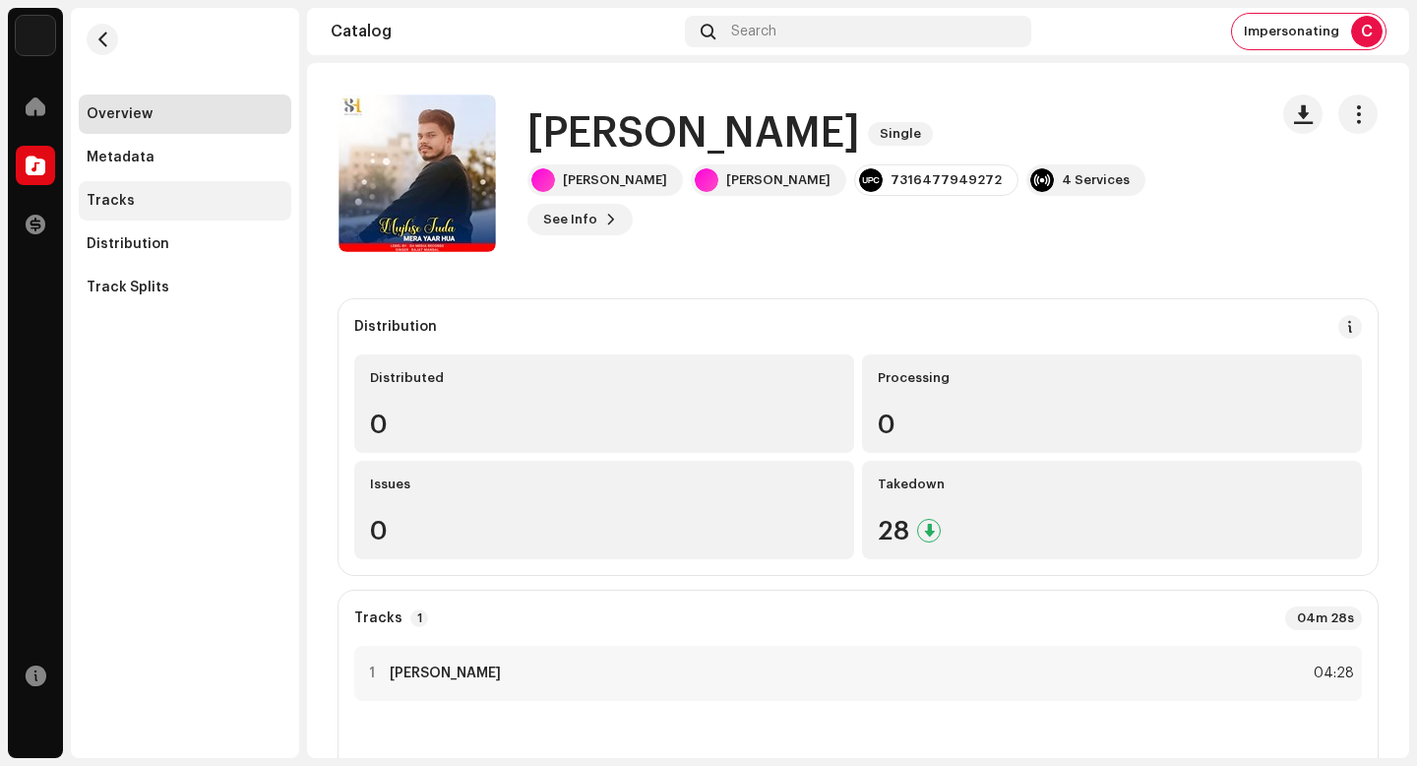
click at [114, 190] on div "Tracks" at bounding box center [185, 200] width 213 height 39
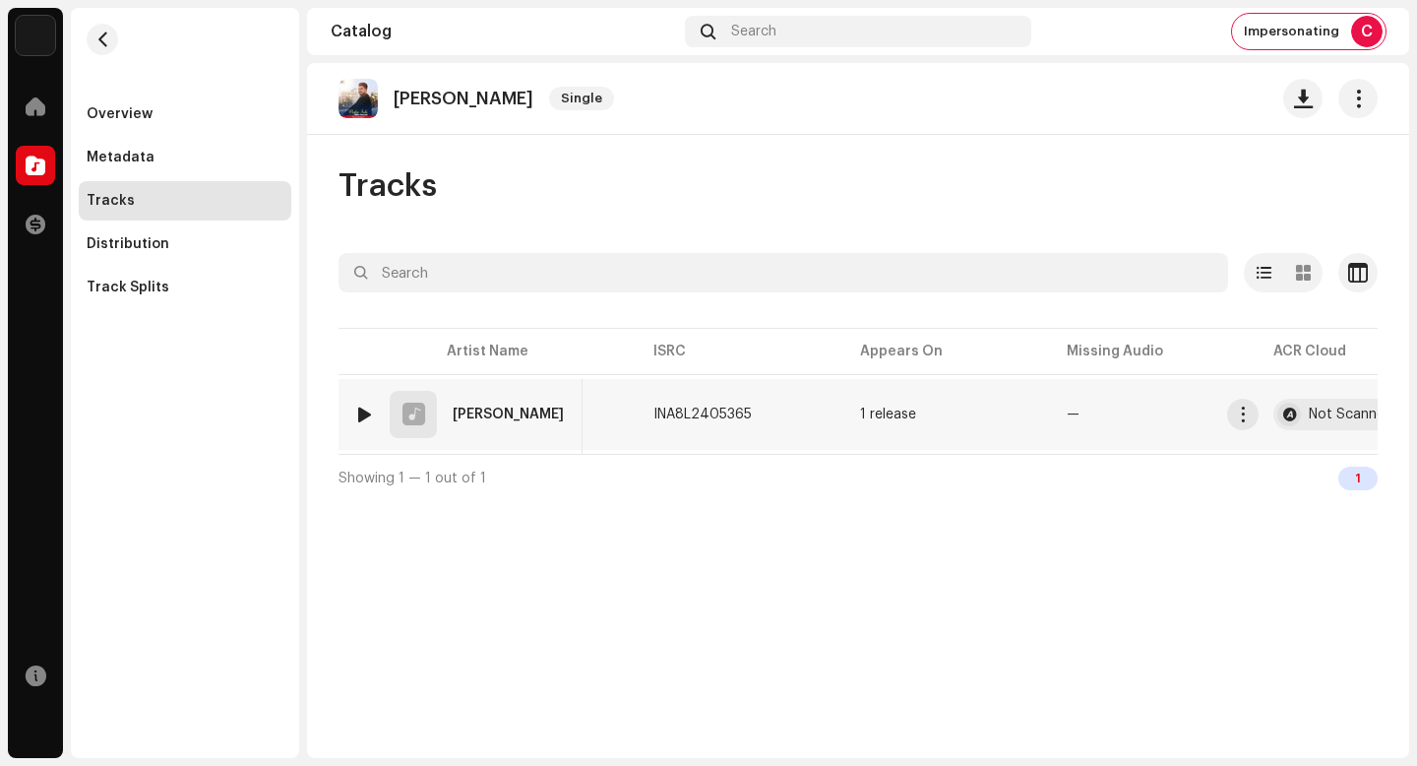
scroll to position [0, 478]
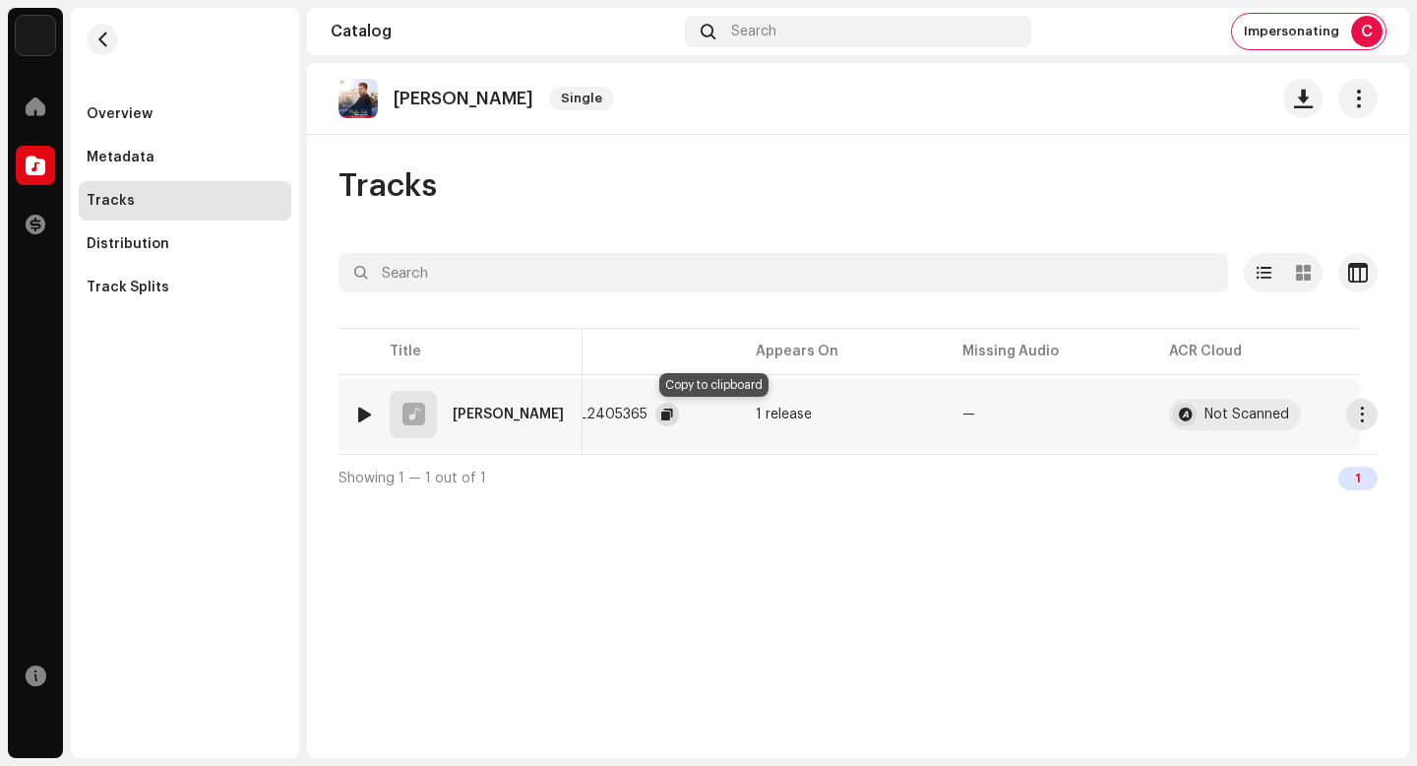
click at [673, 414] on span "button" at bounding box center [667, 414] width 12 height 16
click at [1360, 408] on button "button" at bounding box center [1361, 414] width 31 height 31
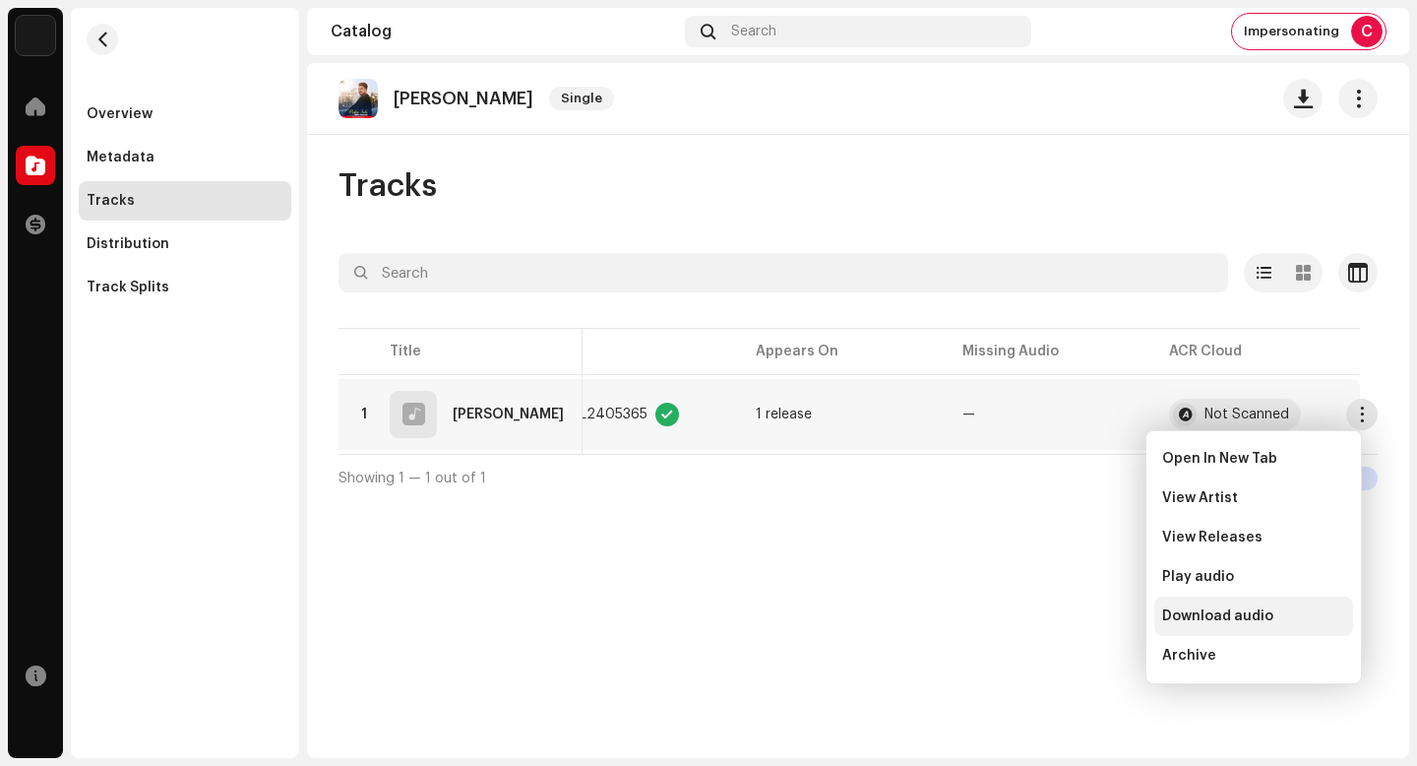
click at [1263, 618] on span "Download audio" at bounding box center [1217, 616] width 111 height 16
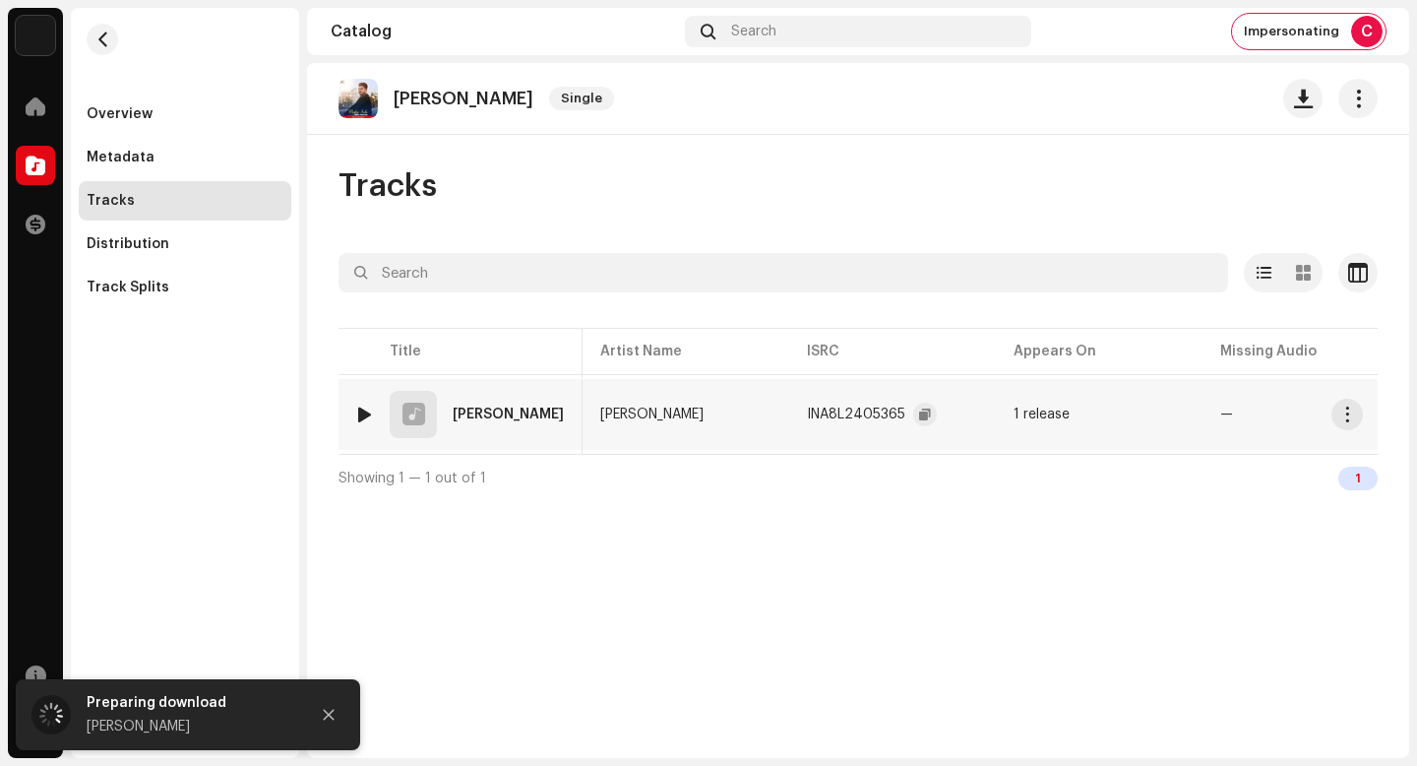
scroll to position [0, 198]
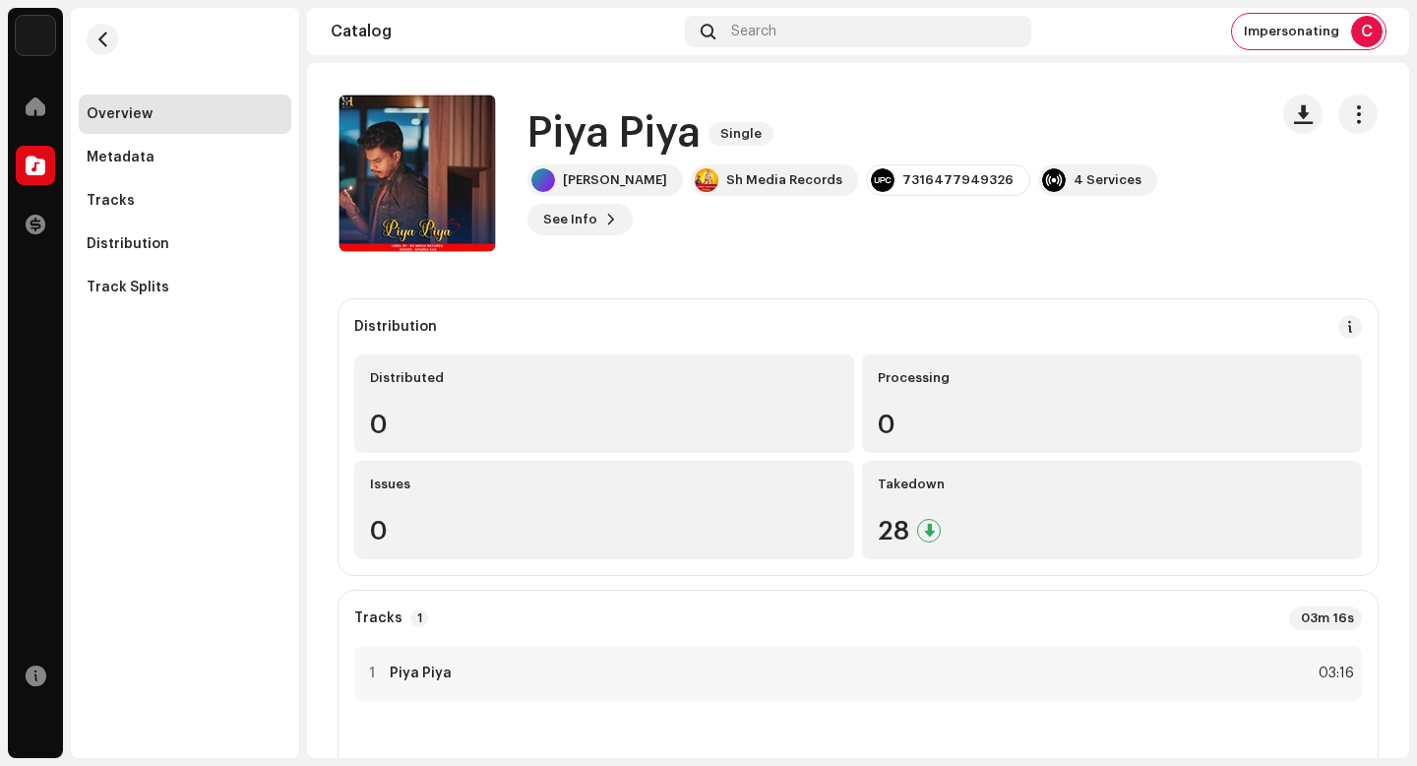
click at [586, 156] on h1 "Piya Piya" at bounding box center [614, 133] width 173 height 45
copy div "Piya Piya Single"
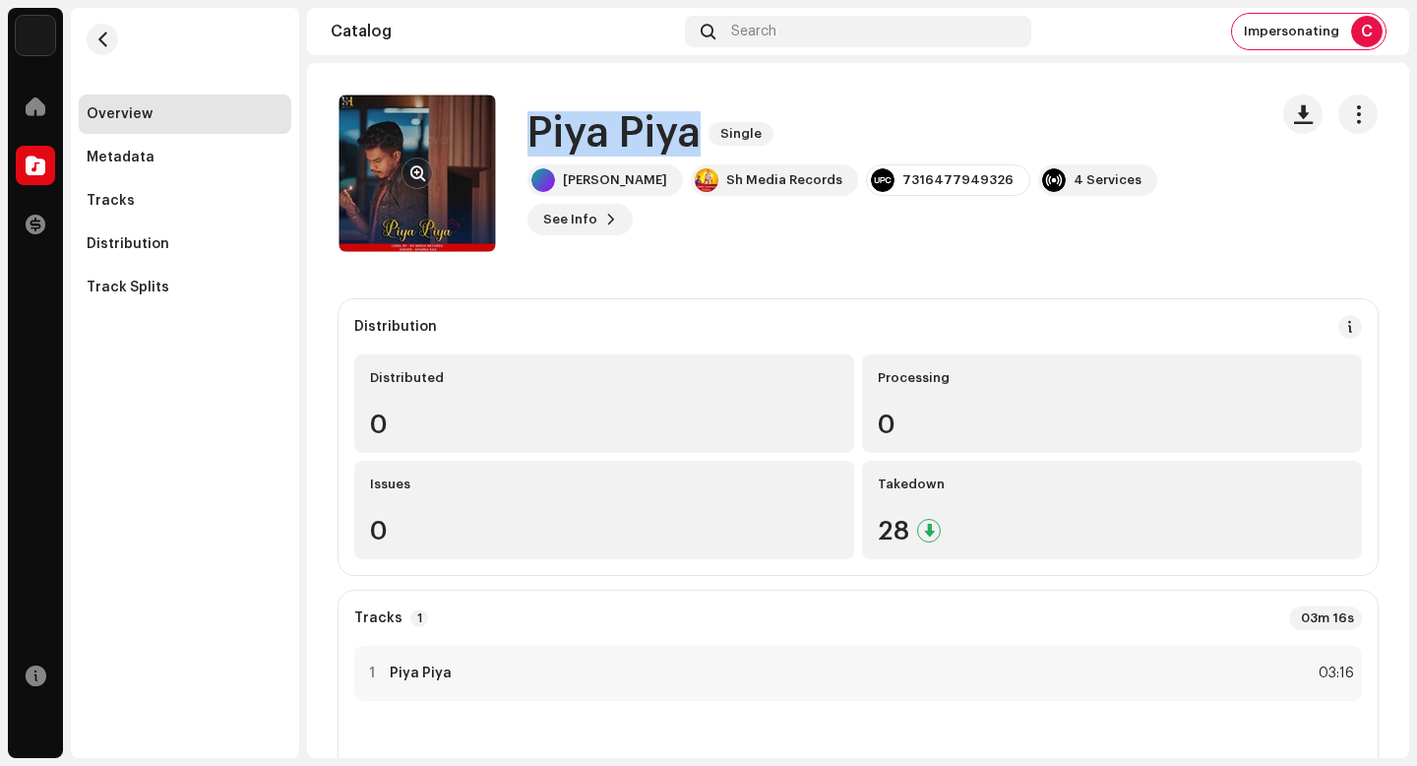
click at [412, 169] on span "button" at bounding box center [417, 173] width 15 height 16
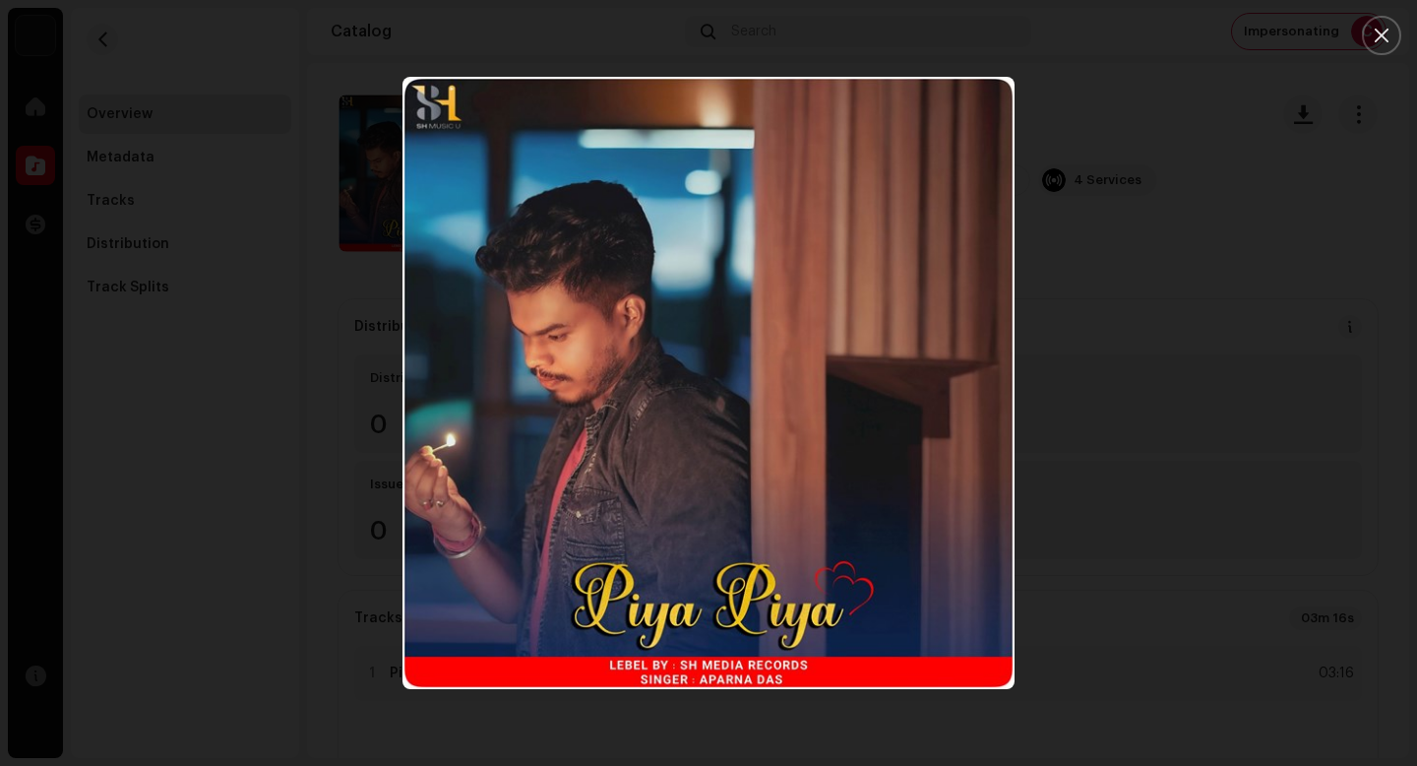
click at [1168, 628] on div at bounding box center [708, 383] width 1417 height 766
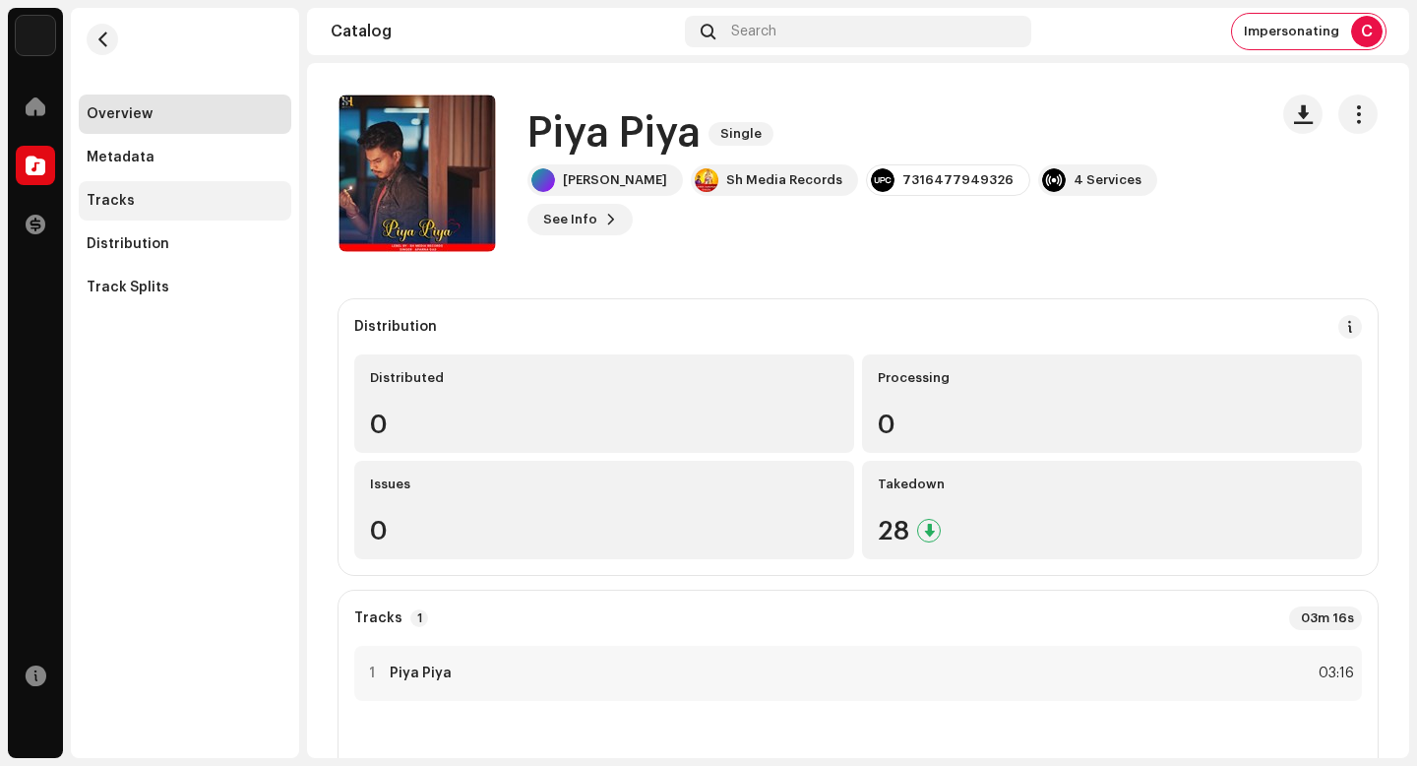
click at [119, 205] on div "Tracks" at bounding box center [111, 201] width 48 height 16
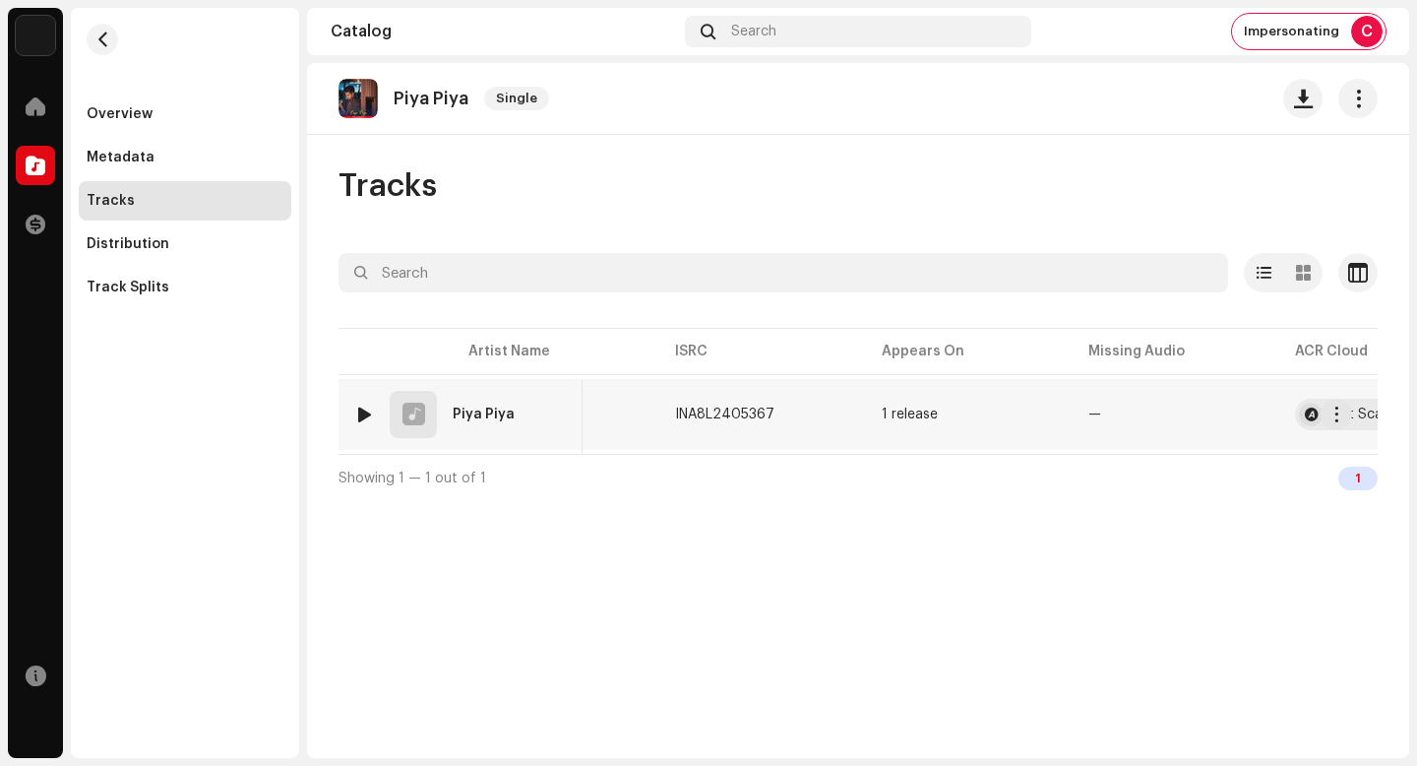
scroll to position [0, 353]
click at [772, 416] on span "button" at bounding box center [778, 414] width 12 height 16
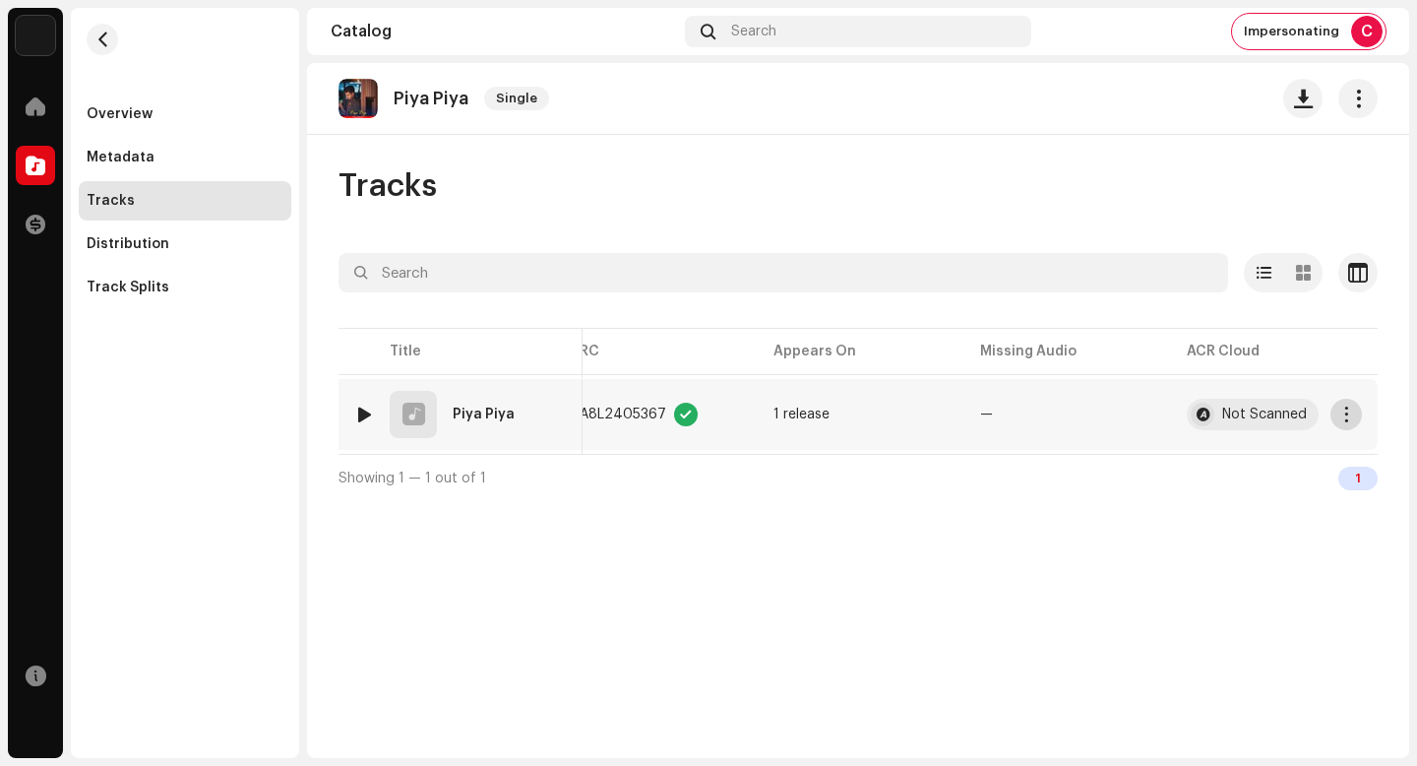
click at [1342, 418] on span "button" at bounding box center [1347, 414] width 15 height 16
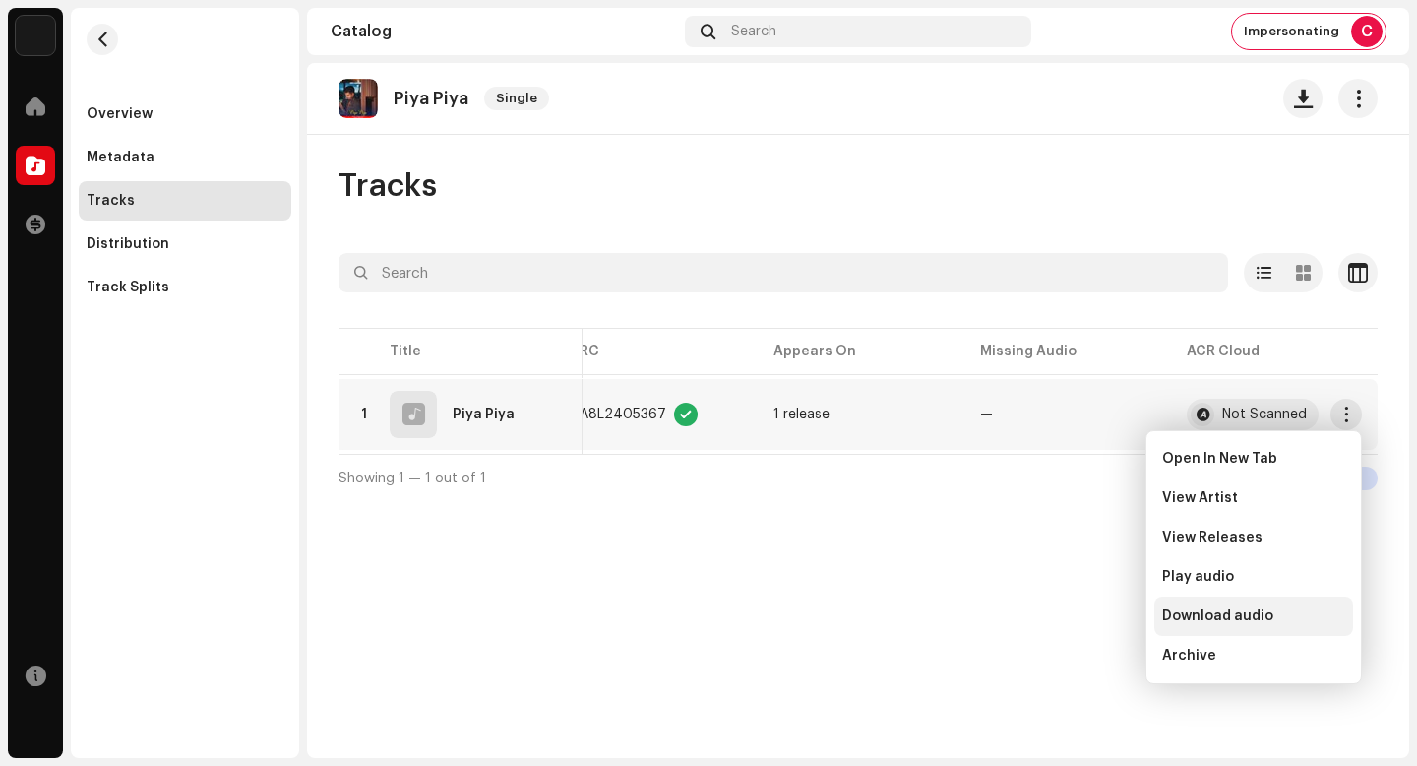
click at [1252, 616] on span "Download audio" at bounding box center [1217, 616] width 111 height 16
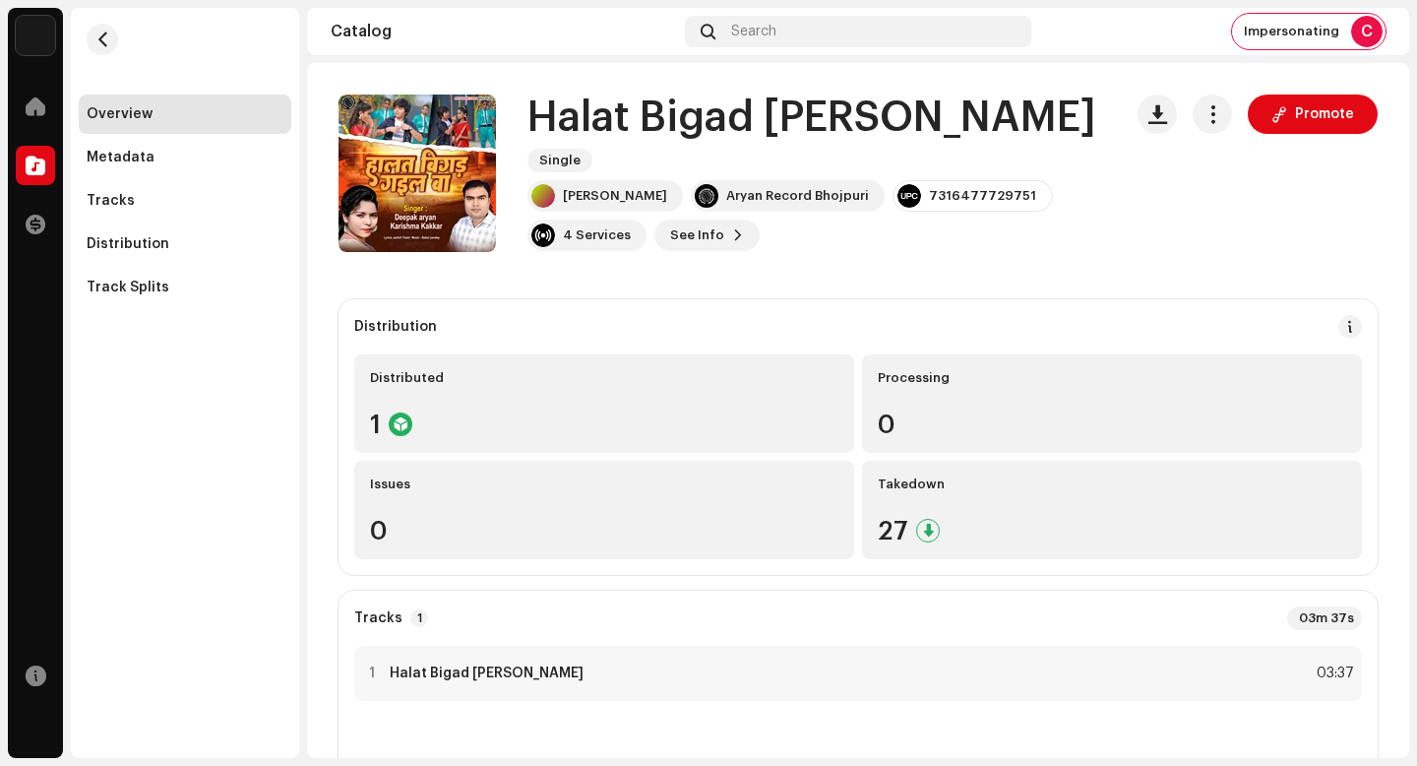
click at [707, 132] on h1 "Halat Bigad [PERSON_NAME]" at bounding box center [812, 117] width 569 height 45
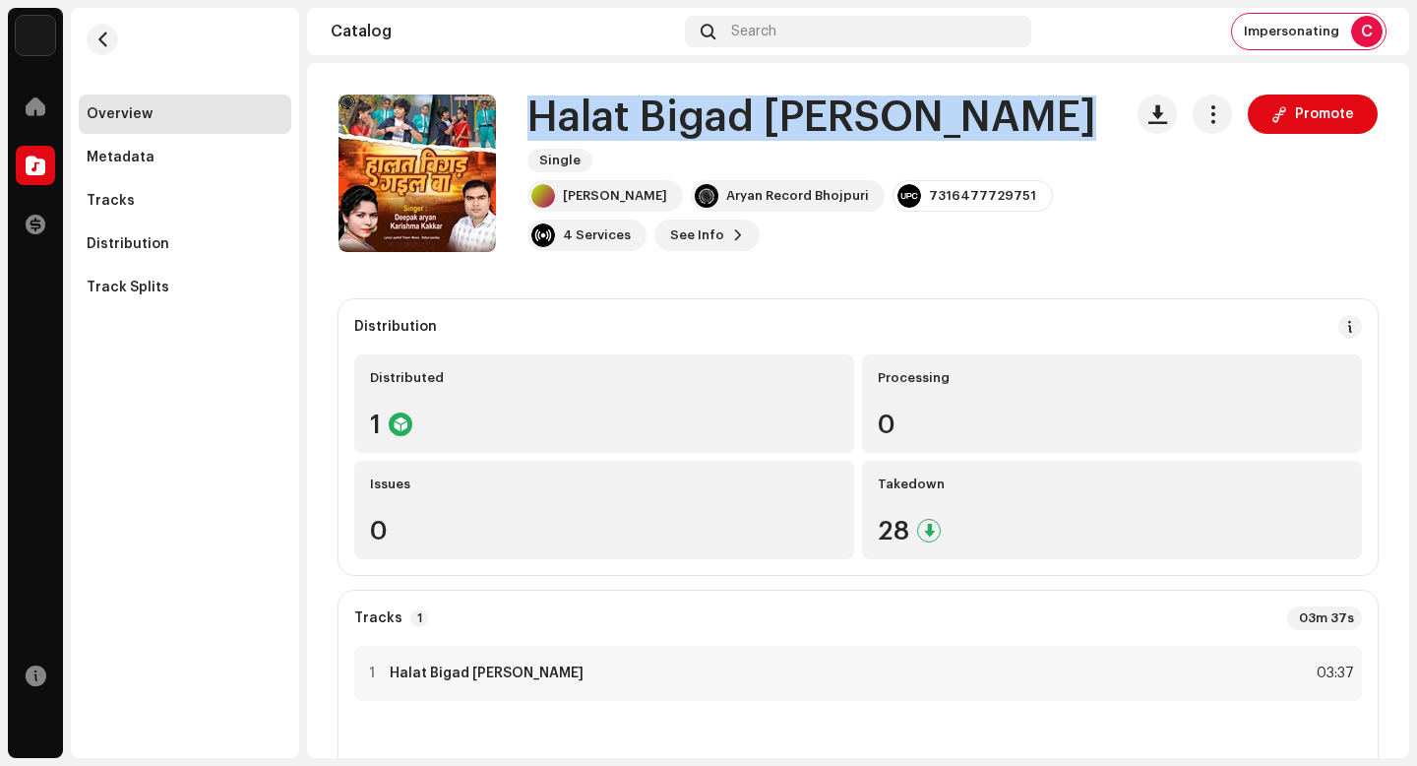
click at [707, 132] on h1 "Halat Bigad [PERSON_NAME]" at bounding box center [812, 117] width 569 height 45
copy div "Halat Bigad [PERSON_NAME] Ba Single"
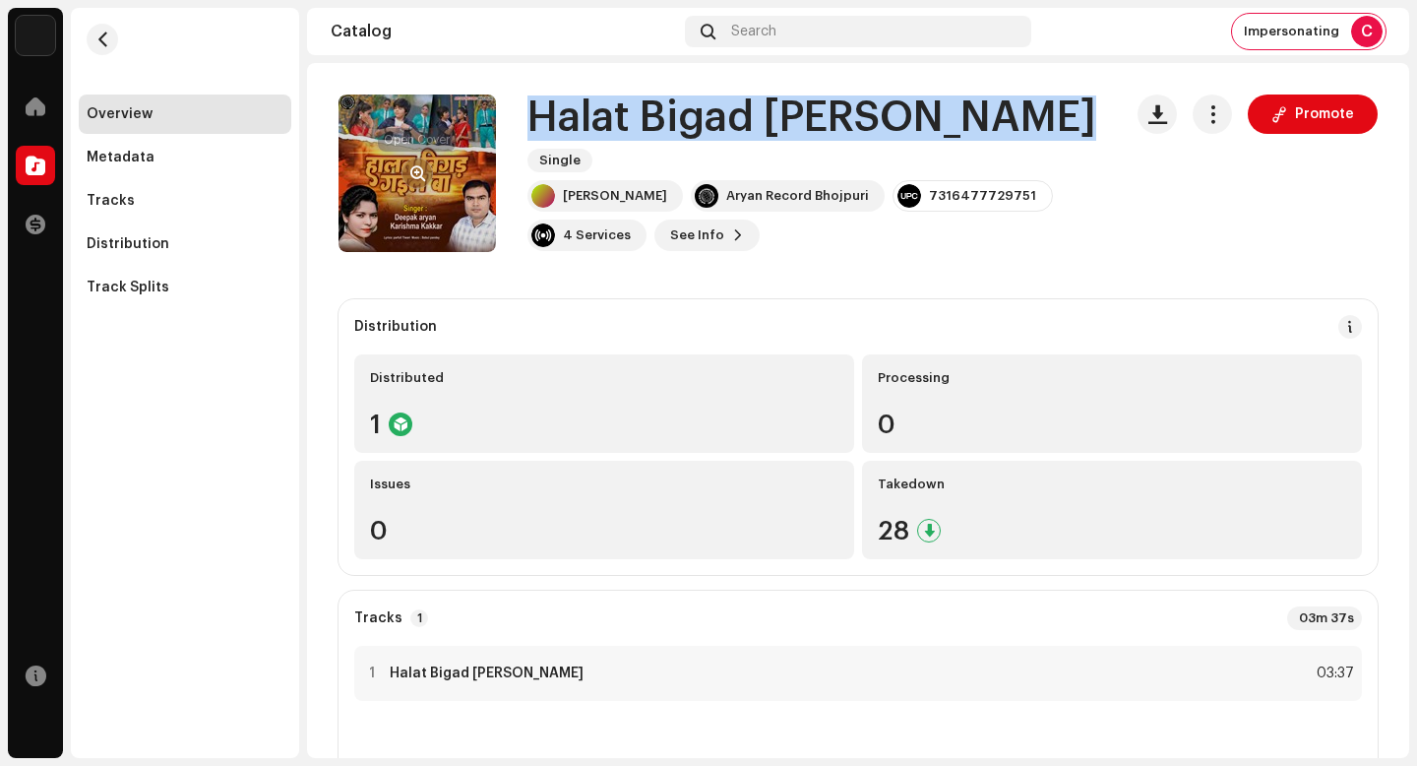
click at [418, 179] on span "button" at bounding box center [417, 173] width 15 height 16
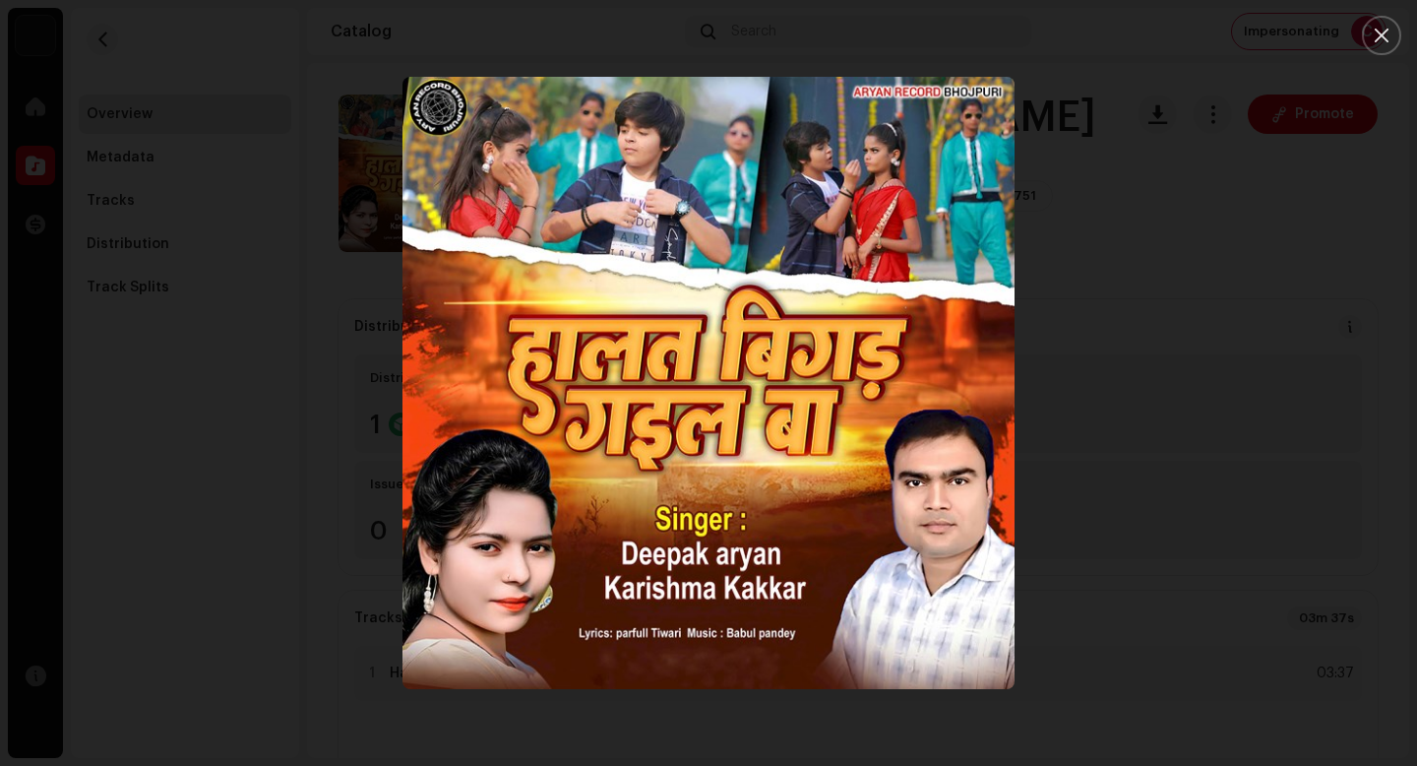
click at [1182, 532] on div at bounding box center [708, 383] width 1417 height 766
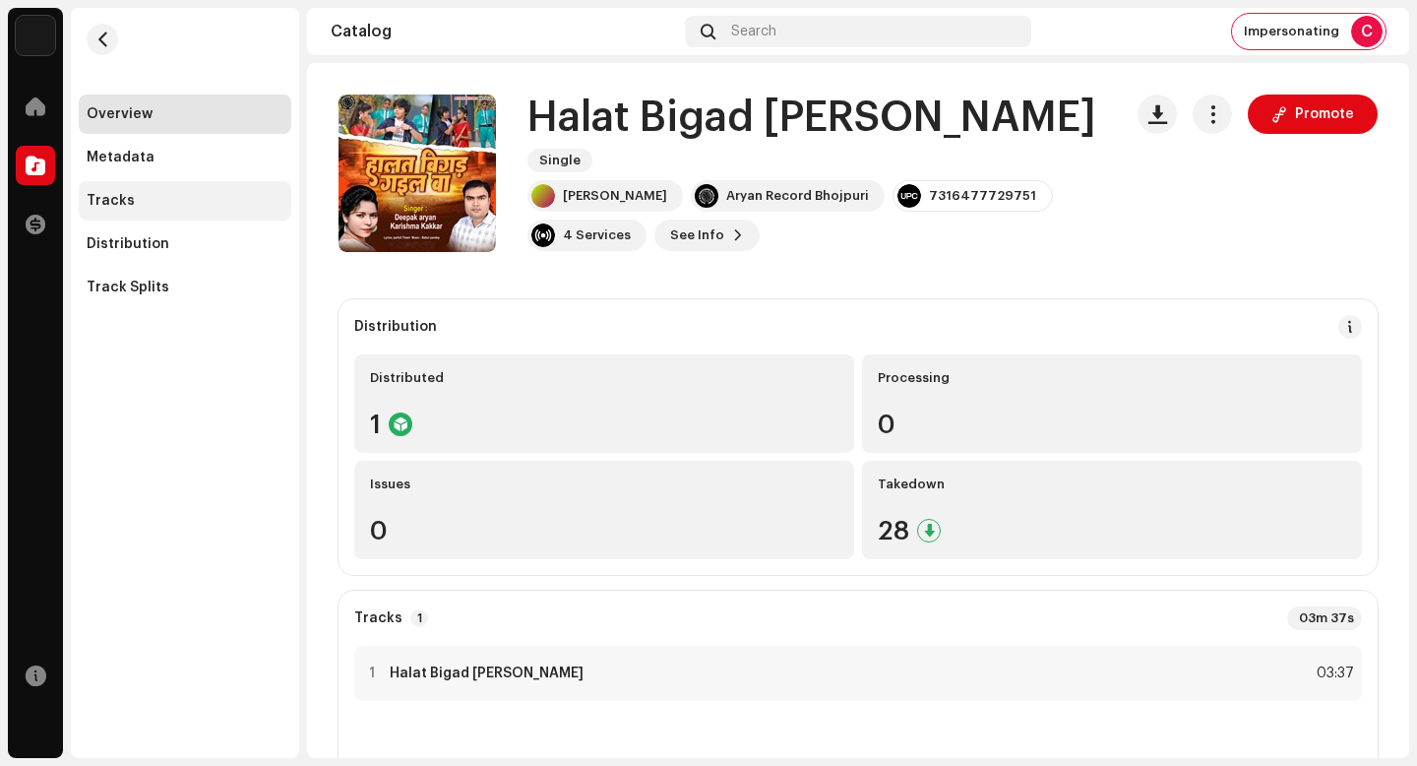
click at [179, 195] on div "Tracks" at bounding box center [185, 201] width 197 height 16
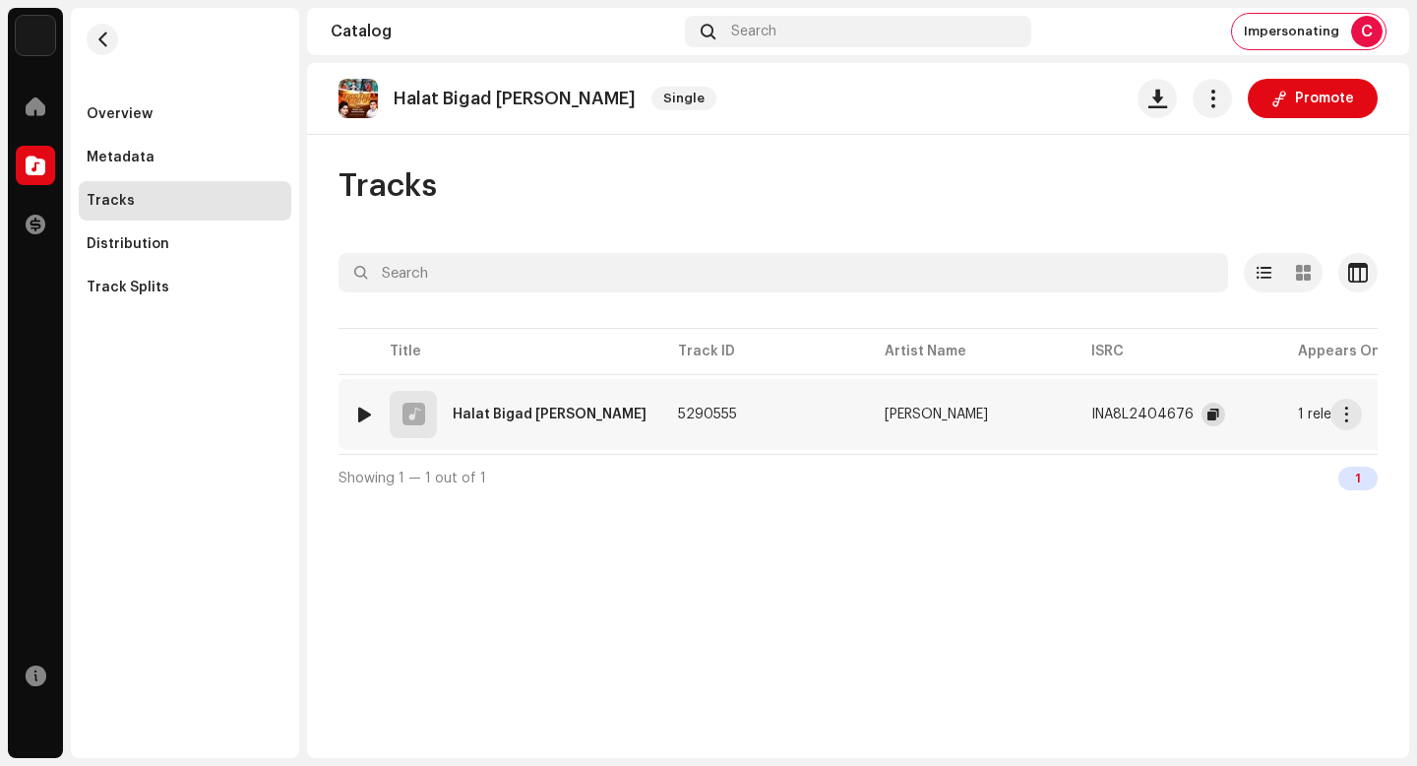
click at [1208, 413] on span "button" at bounding box center [1214, 414] width 12 height 16
click at [1351, 404] on button "button" at bounding box center [1346, 414] width 31 height 31
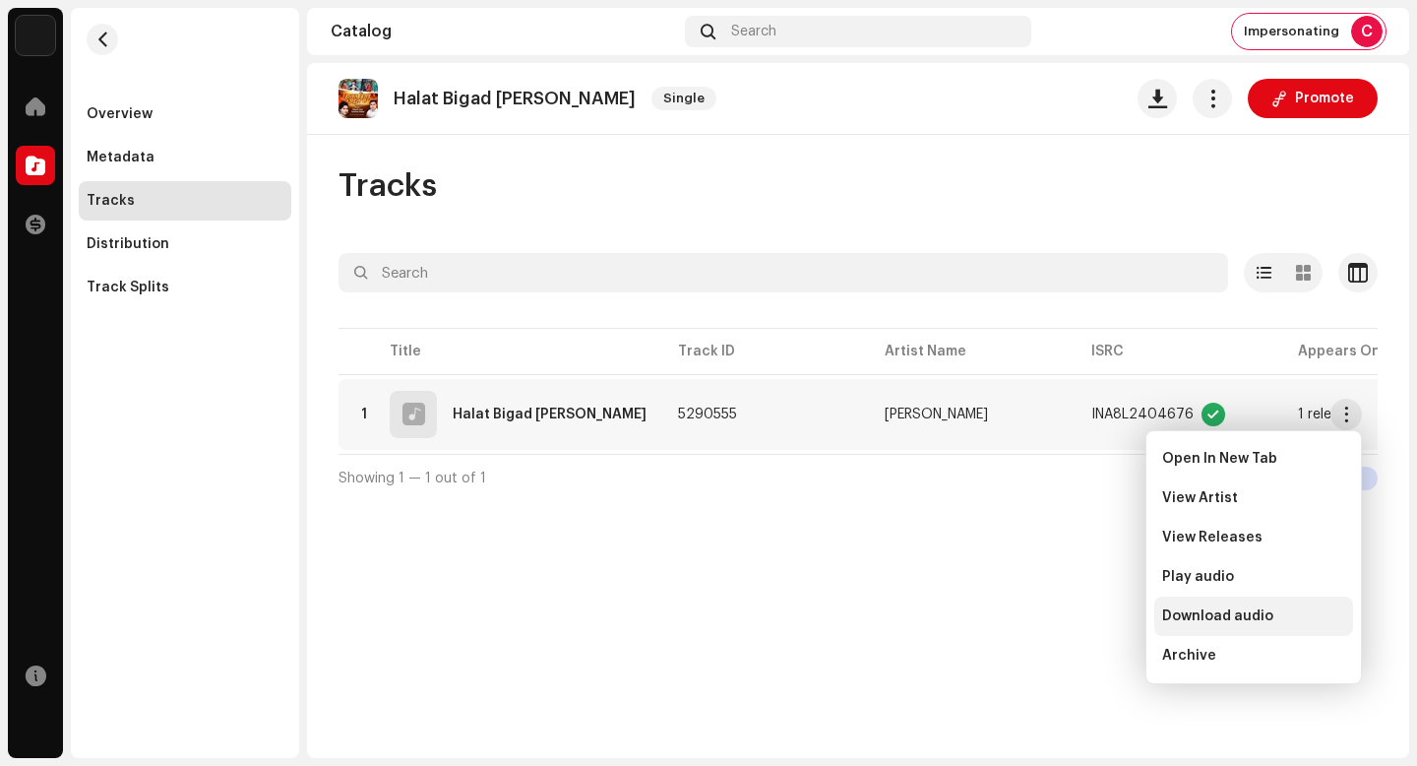
click at [1312, 630] on div "Download audio" at bounding box center [1254, 615] width 199 height 39
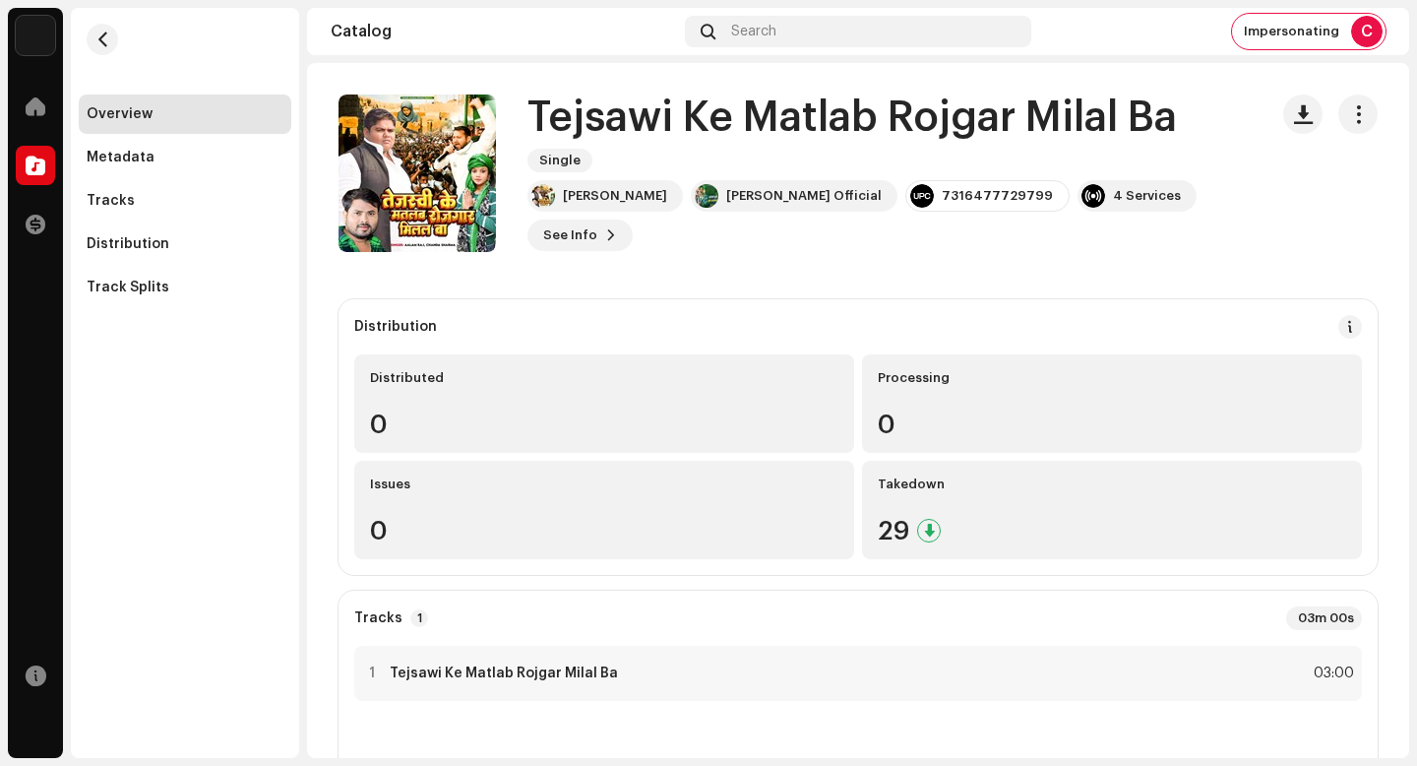
click at [932, 141] on h1 "Tejsawi Ke Matlab Rojgar Milal Ba" at bounding box center [853, 117] width 650 height 45
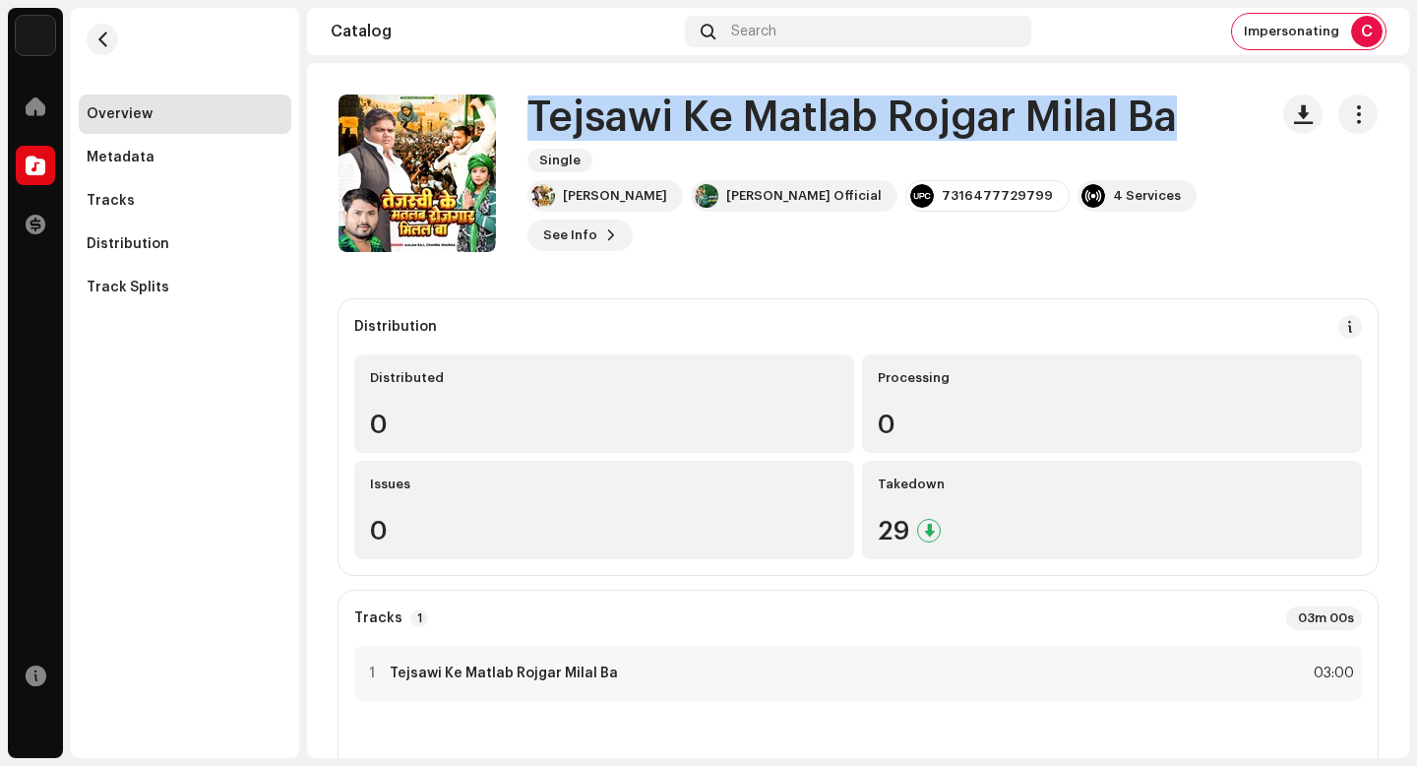
click at [932, 141] on h1 "Tejsawi Ke Matlab Rojgar Milal Ba" at bounding box center [853, 117] width 650 height 45
copy div "Tejsawi Ke Matlab Rojgar Milal Ba Single"
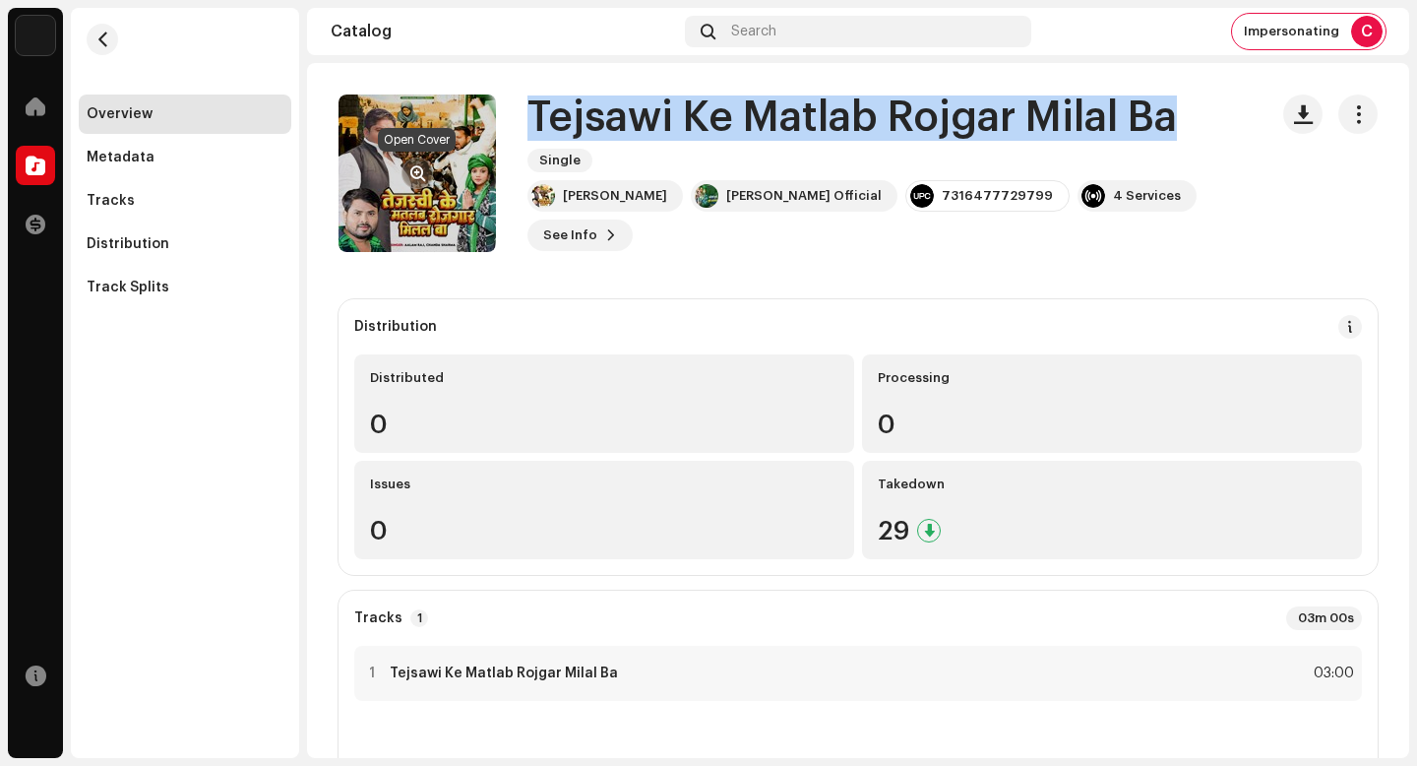
click at [408, 172] on button "button" at bounding box center [417, 172] width 31 height 31
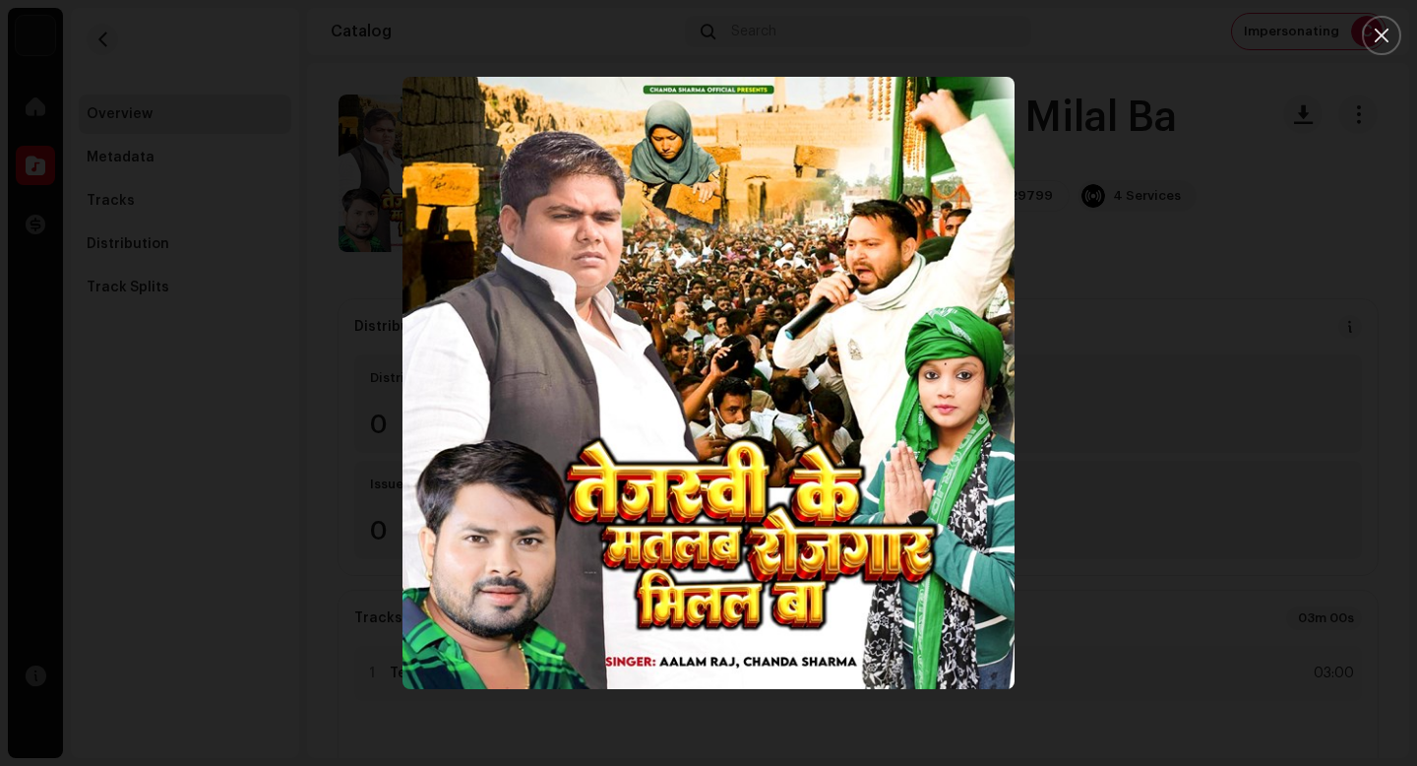
click at [1144, 551] on div at bounding box center [708, 383] width 1417 height 766
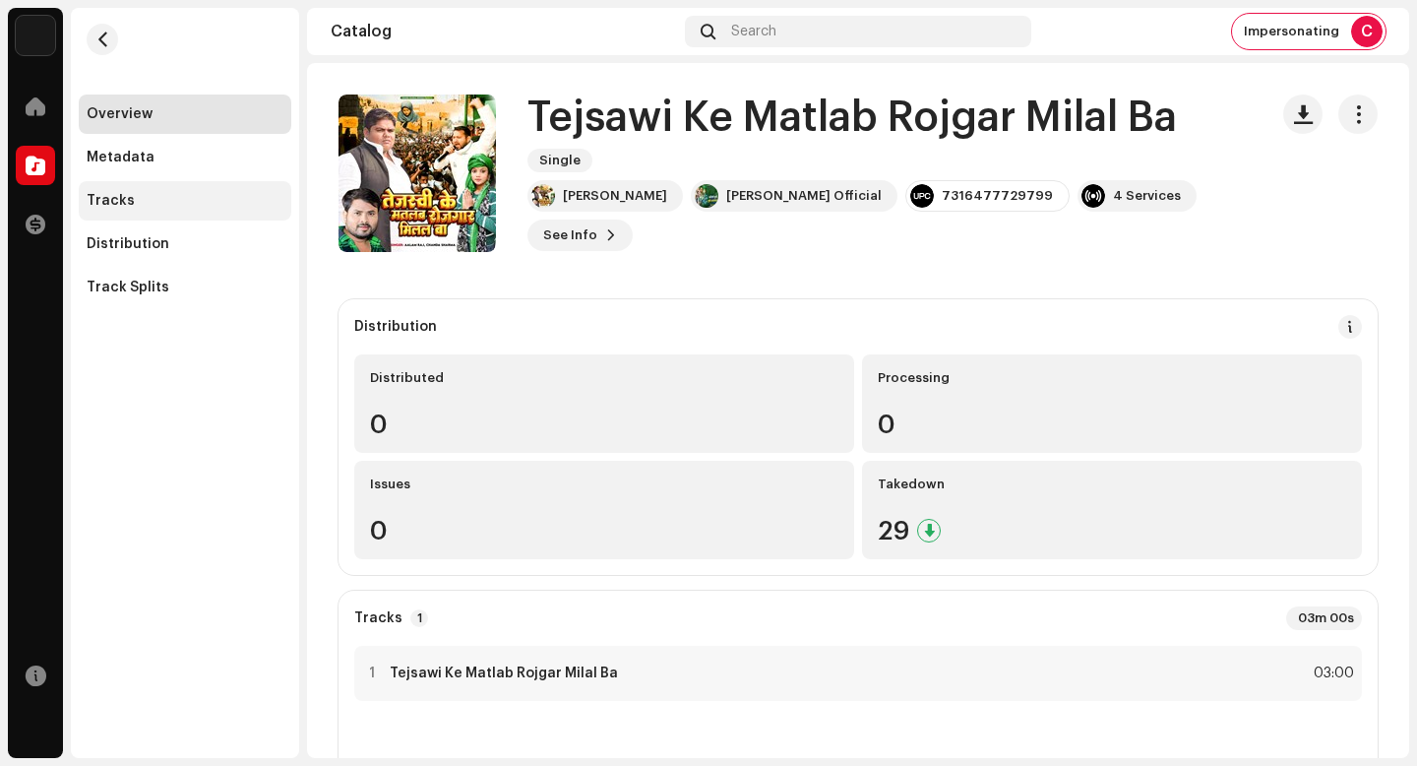
click at [197, 191] on div "Tracks" at bounding box center [185, 200] width 213 height 39
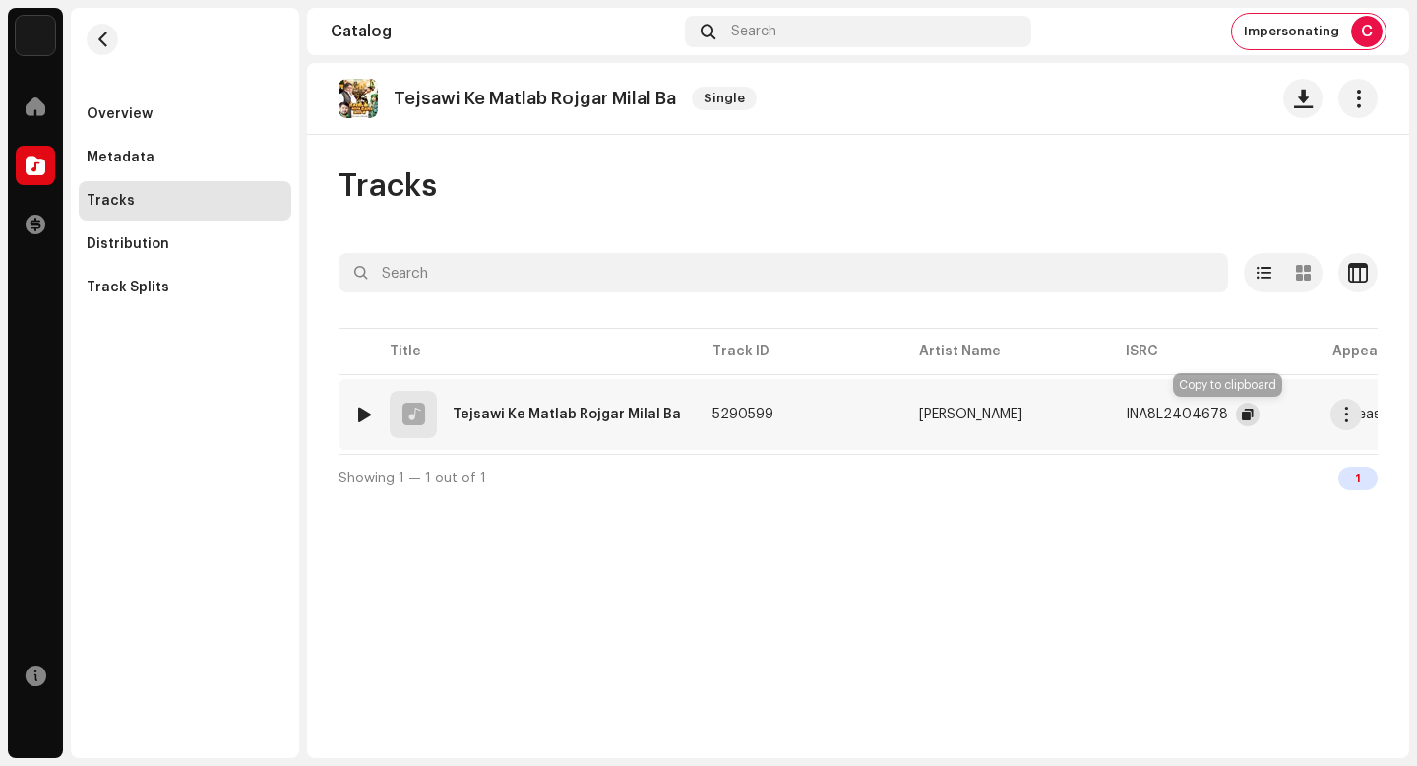
click at [1242, 411] on span "button" at bounding box center [1248, 414] width 12 height 16
click at [1350, 404] on button "button" at bounding box center [1346, 414] width 31 height 31
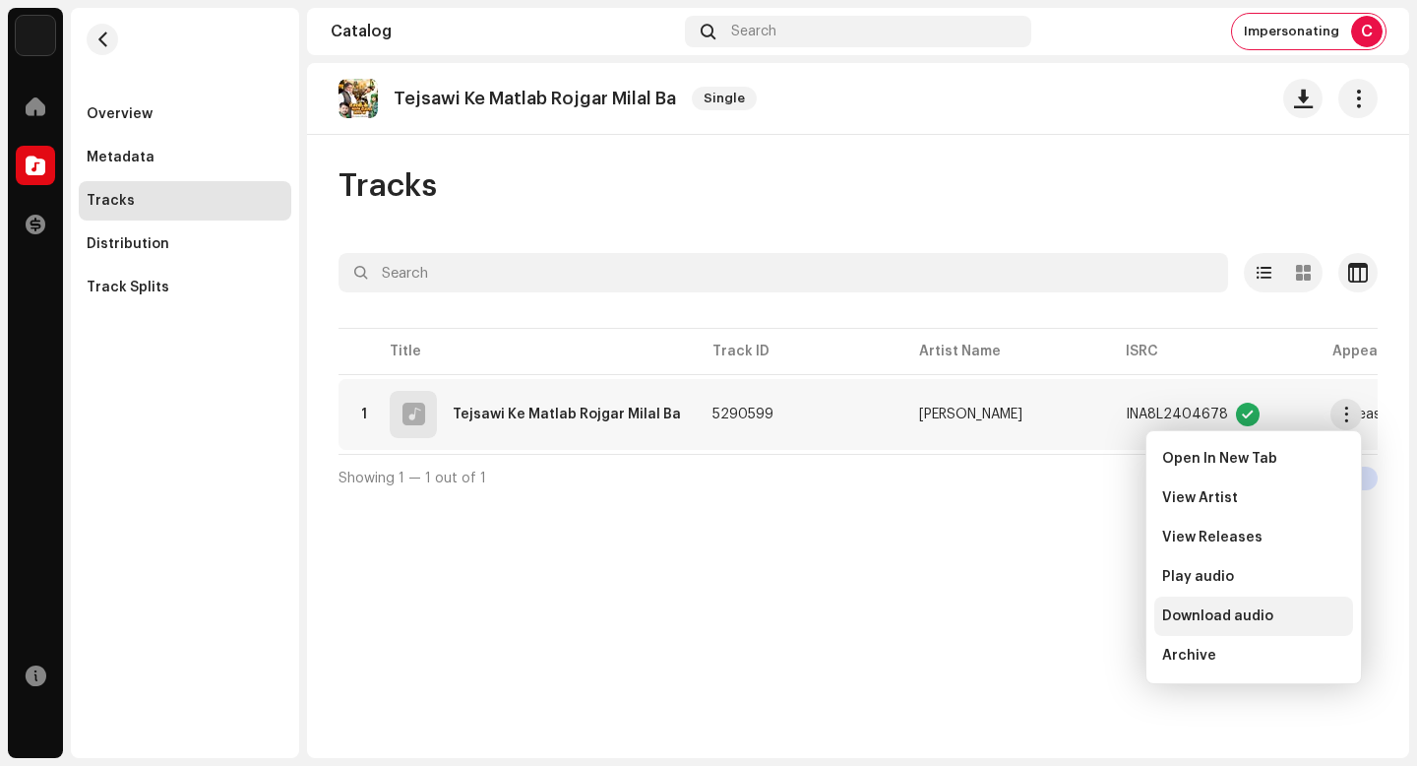
click at [1297, 620] on div "Download audio" at bounding box center [1253, 616] width 183 height 16
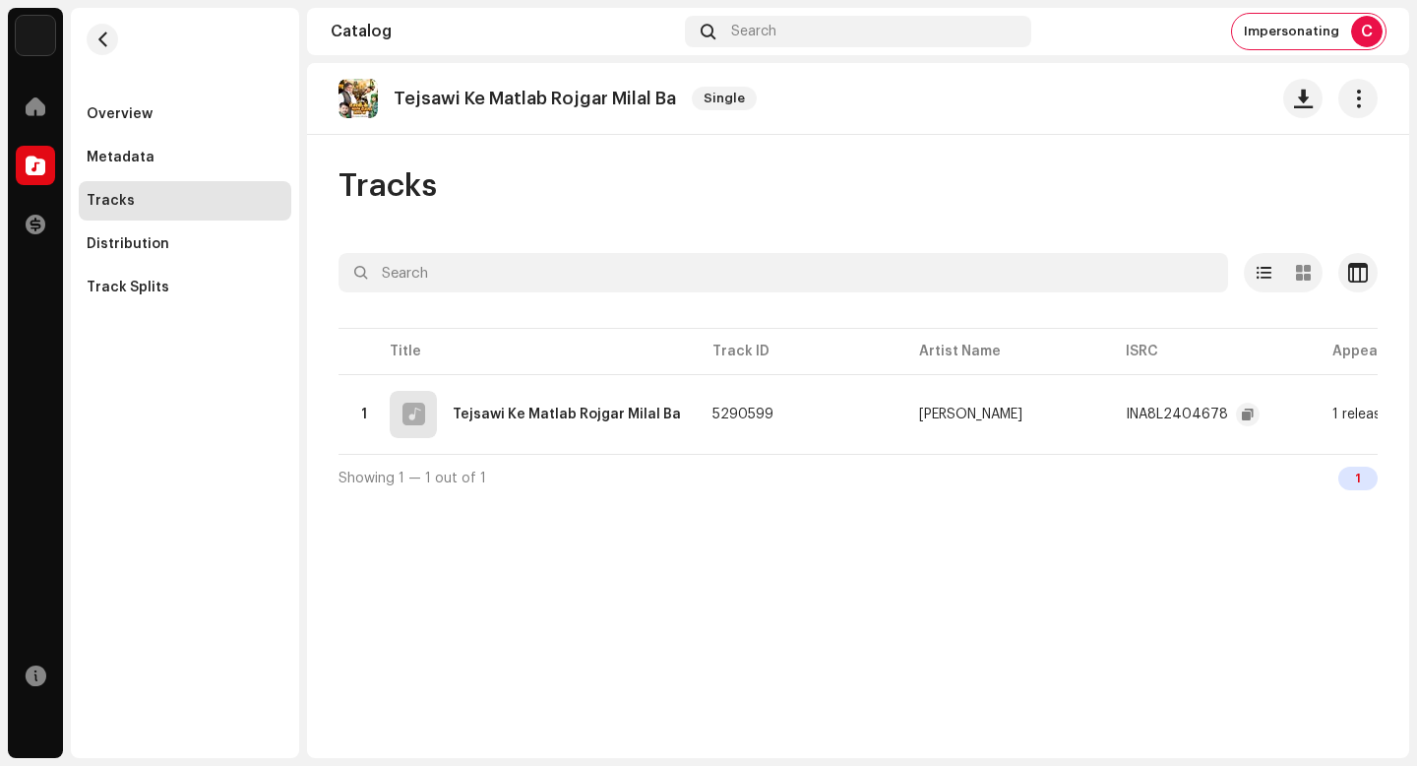
click at [1121, 571] on div "Tejsawi Ke Matlab Rojgar Milal Ba Single Tracks Selected 0 Select all 1 Options…" at bounding box center [858, 410] width 1102 height 695
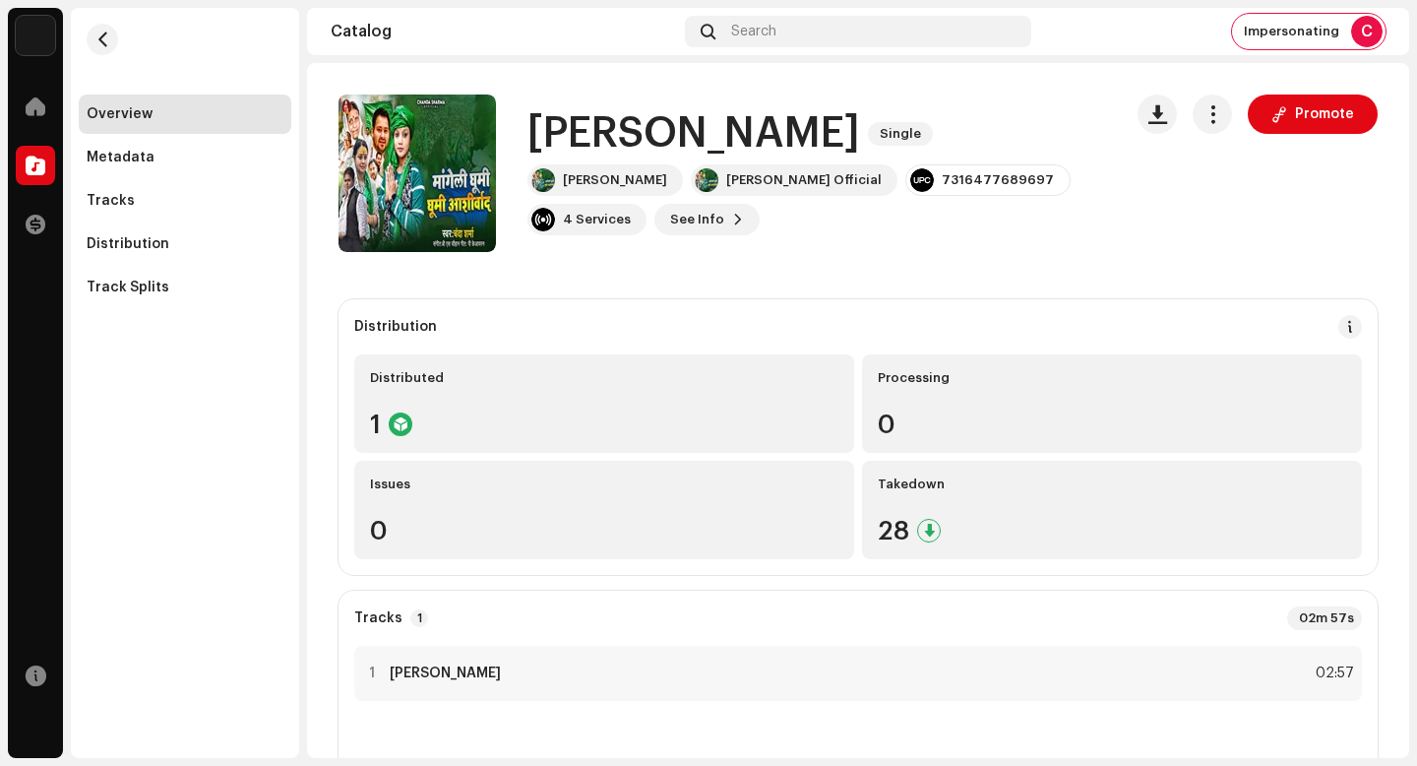
click at [713, 115] on h1 "[PERSON_NAME]" at bounding box center [694, 133] width 333 height 45
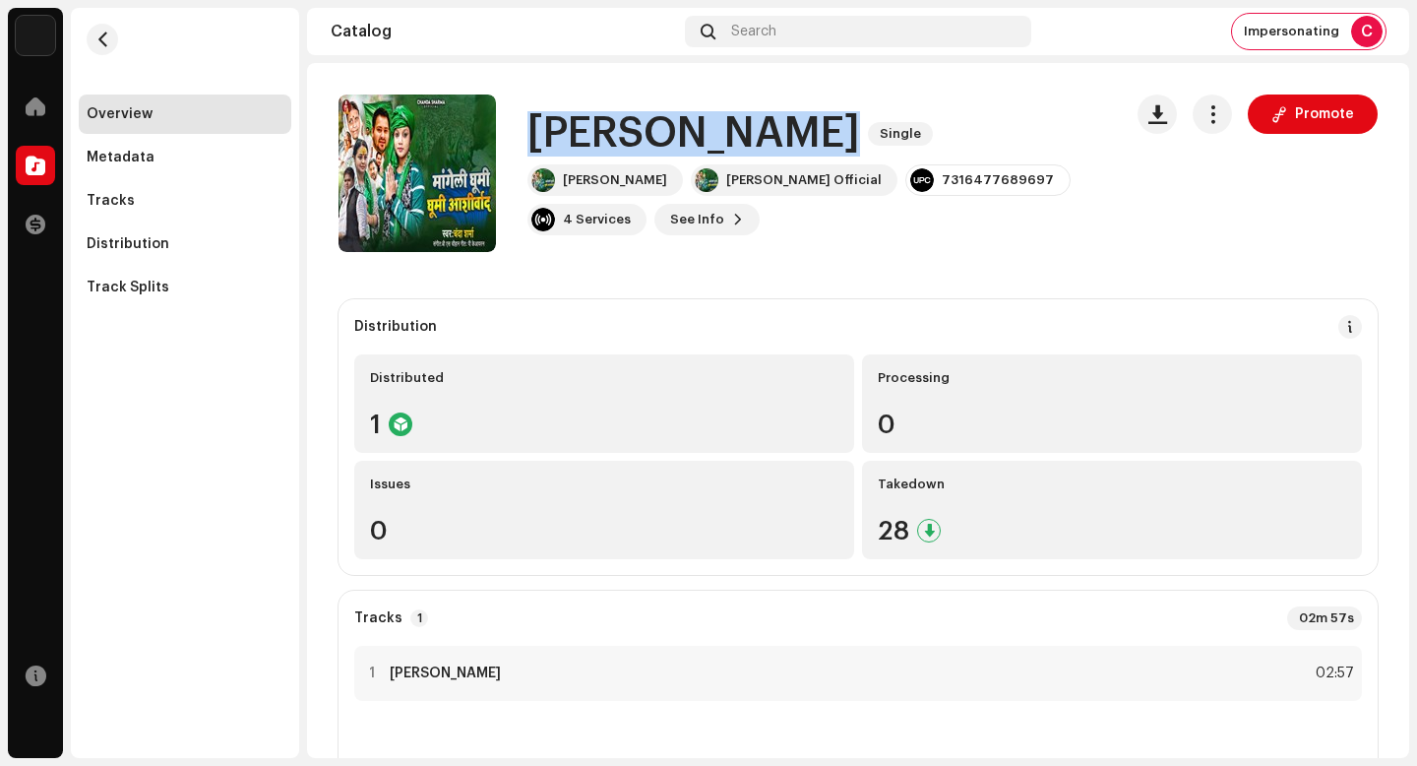
click at [713, 115] on h1 "[PERSON_NAME]" at bounding box center [694, 133] width 333 height 45
copy div "[PERSON_NAME] Ghumi Ashirwad Single"
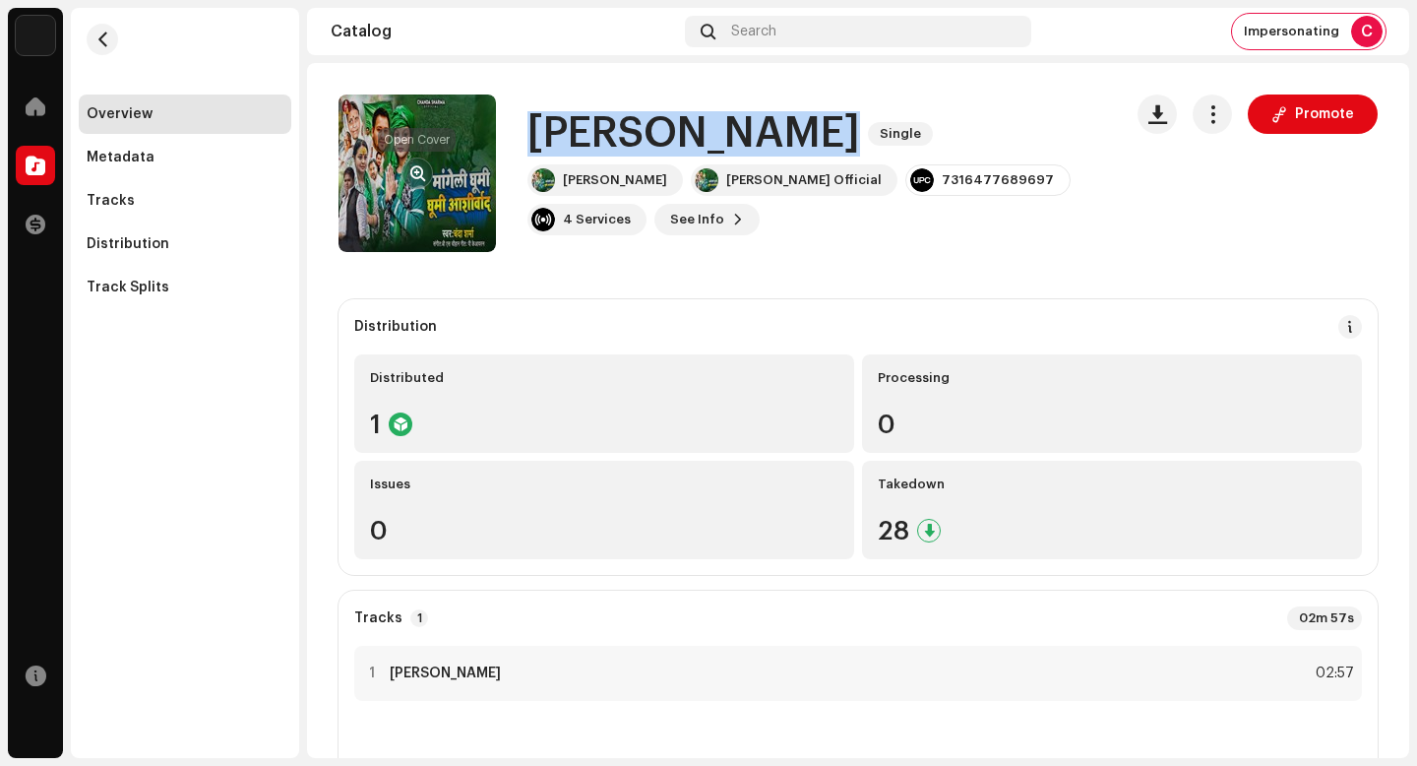
click at [425, 172] on button "button" at bounding box center [417, 172] width 31 height 31
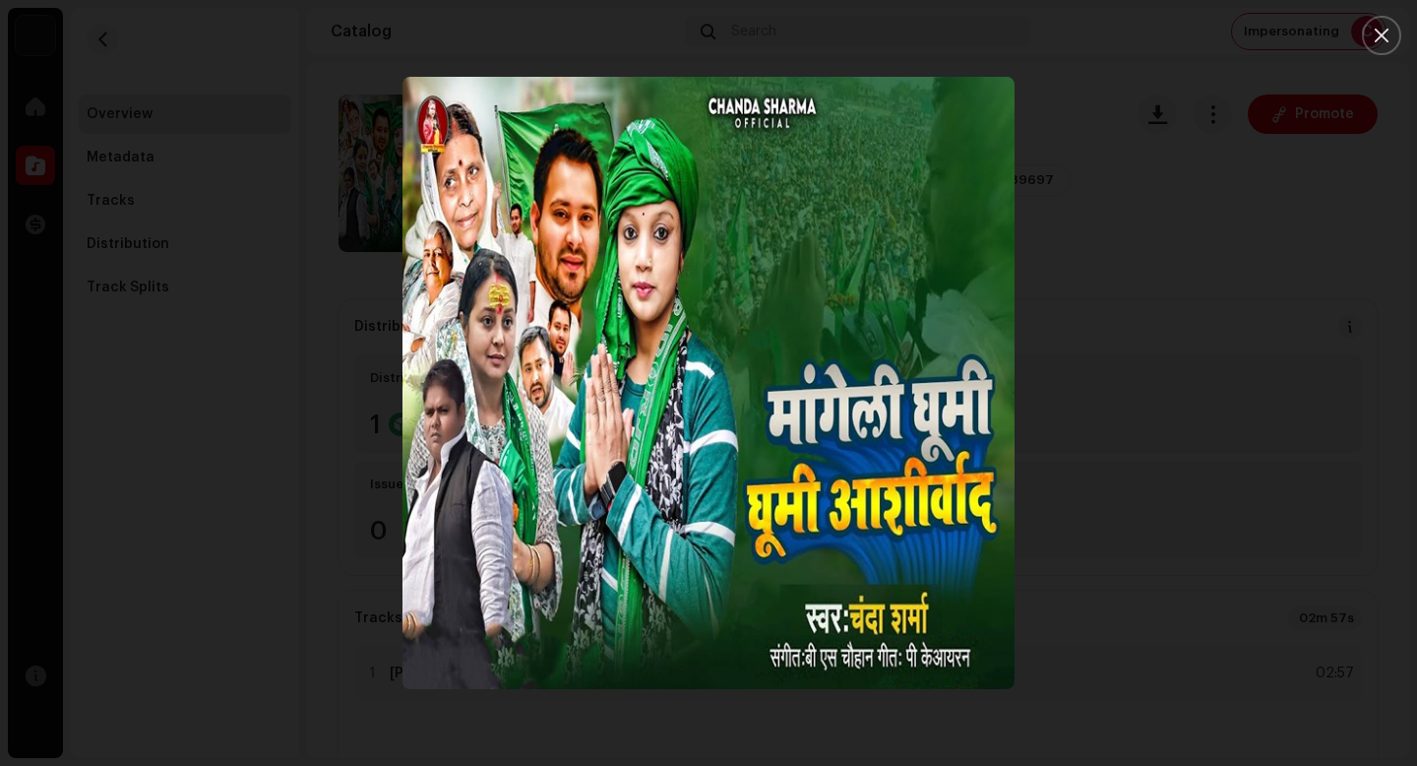
click at [1160, 599] on div at bounding box center [708, 383] width 1417 height 766
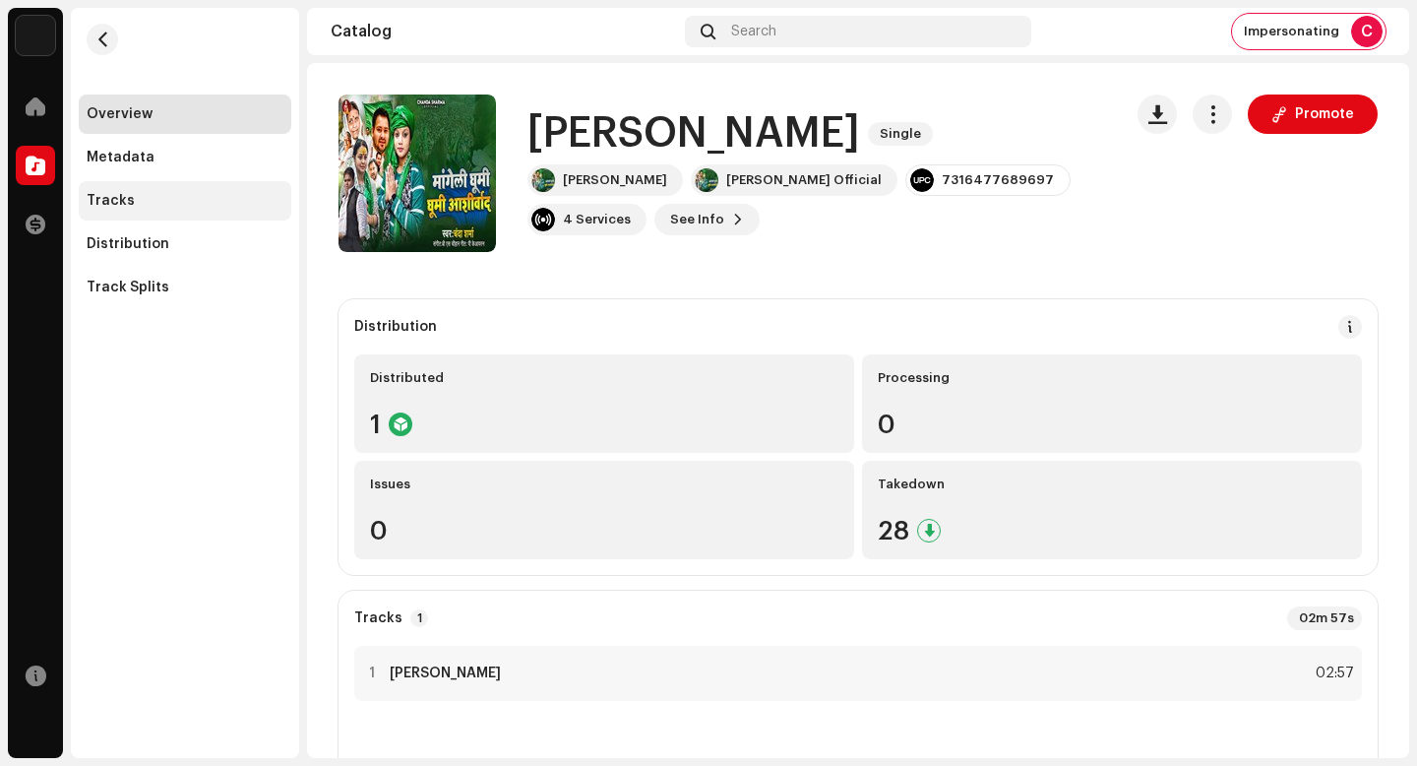
click at [152, 204] on div "Tracks" at bounding box center [185, 201] width 197 height 16
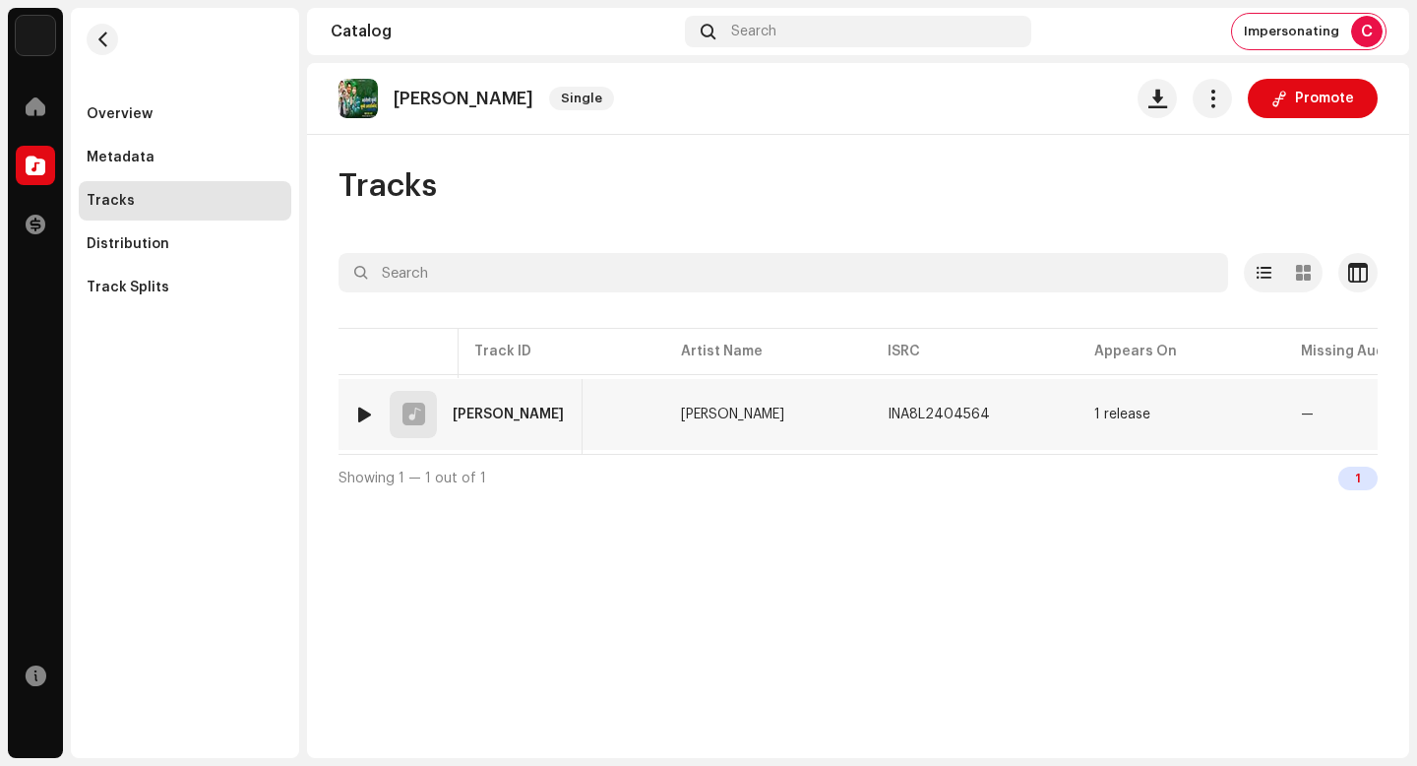
scroll to position [0, 365]
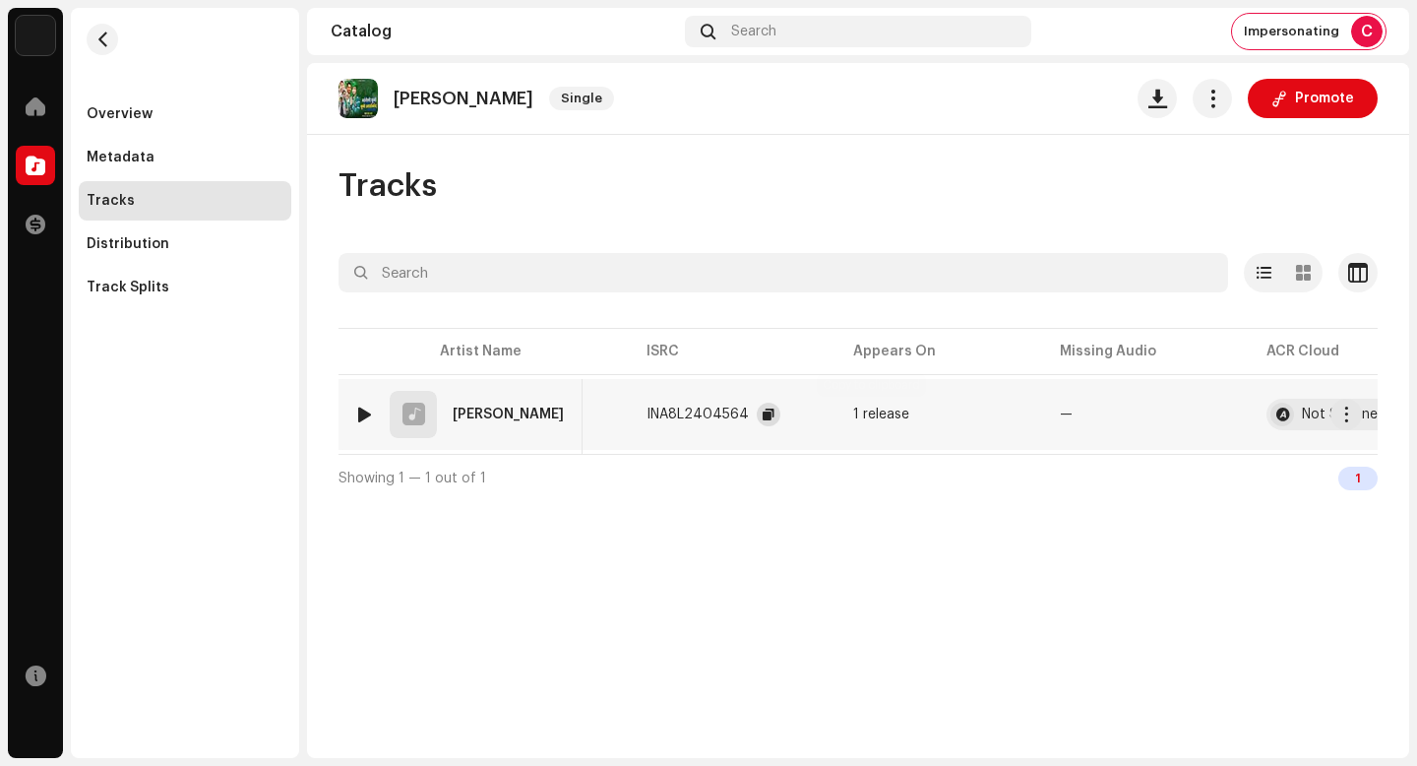
click at [781, 411] on button "button" at bounding box center [769, 415] width 24 height 24
click at [1341, 403] on button "button" at bounding box center [1346, 414] width 31 height 31
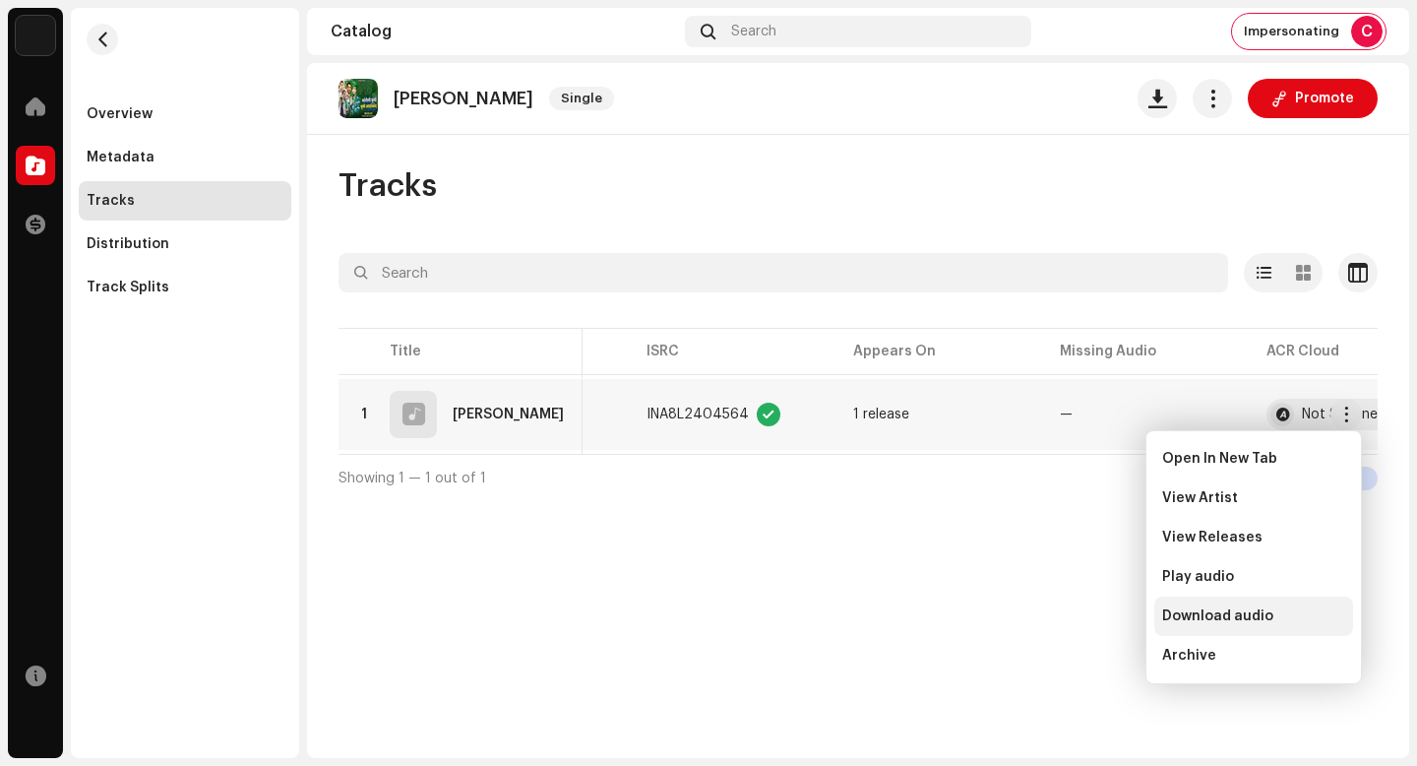
click at [1281, 626] on div "Download audio" at bounding box center [1254, 615] width 199 height 39
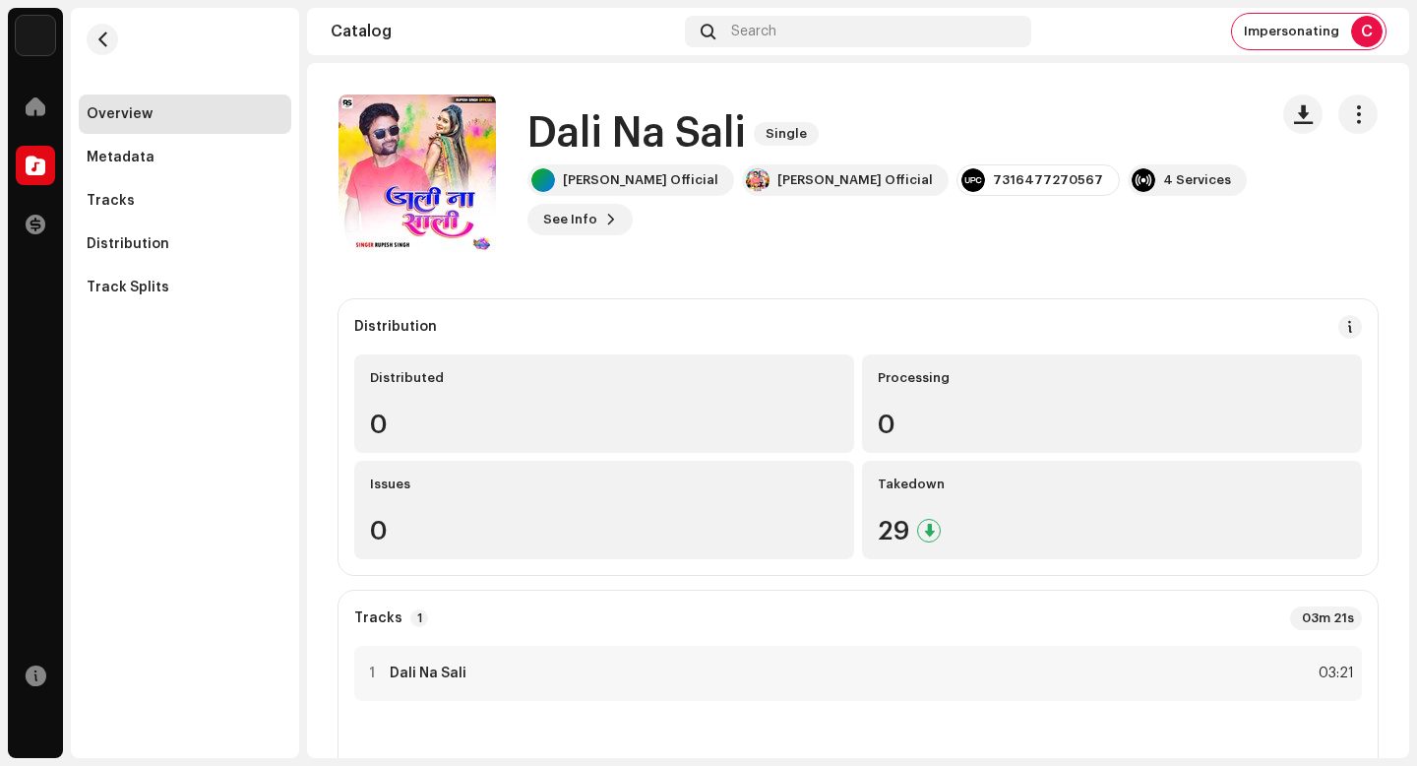
click at [797, 236] on div "Dali Na Sali Single [PERSON_NAME] Official [PERSON_NAME] Official 7316477270567…" at bounding box center [795, 172] width 913 height 157
click at [602, 145] on h1 "Dali Na Sali" at bounding box center [637, 133] width 219 height 45
copy div "Dali Na Sali Single"
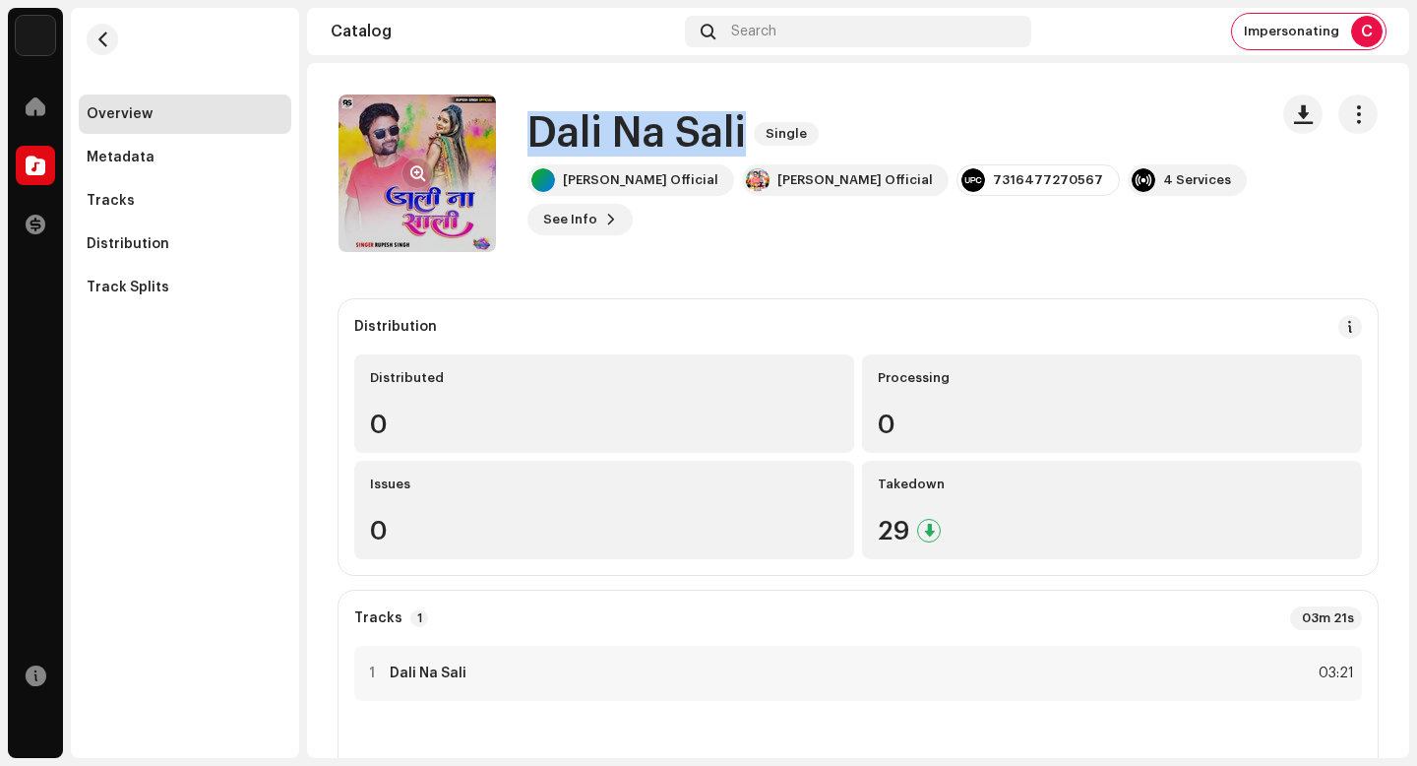
click at [418, 175] on span "button" at bounding box center [417, 173] width 15 height 16
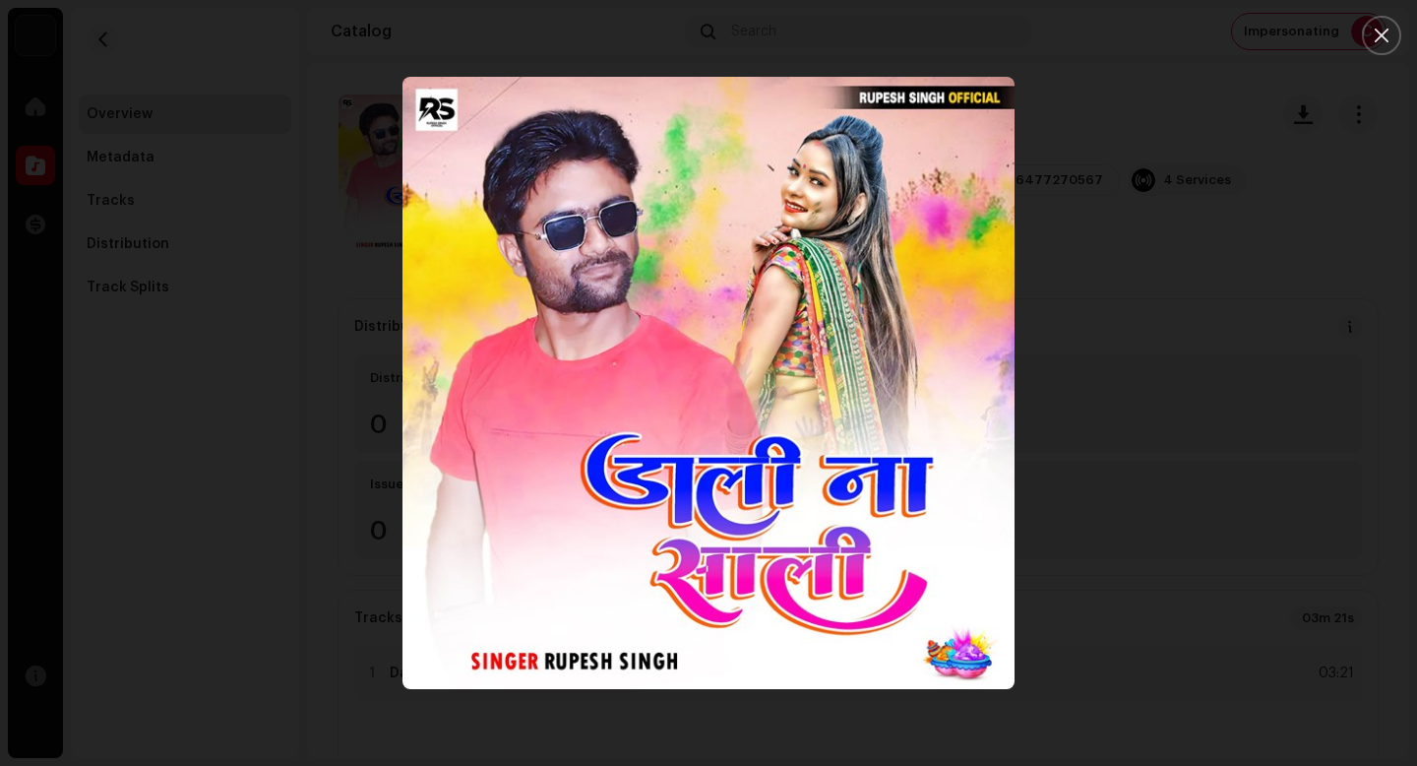
click at [1165, 765] on div at bounding box center [708, 383] width 1417 height 766
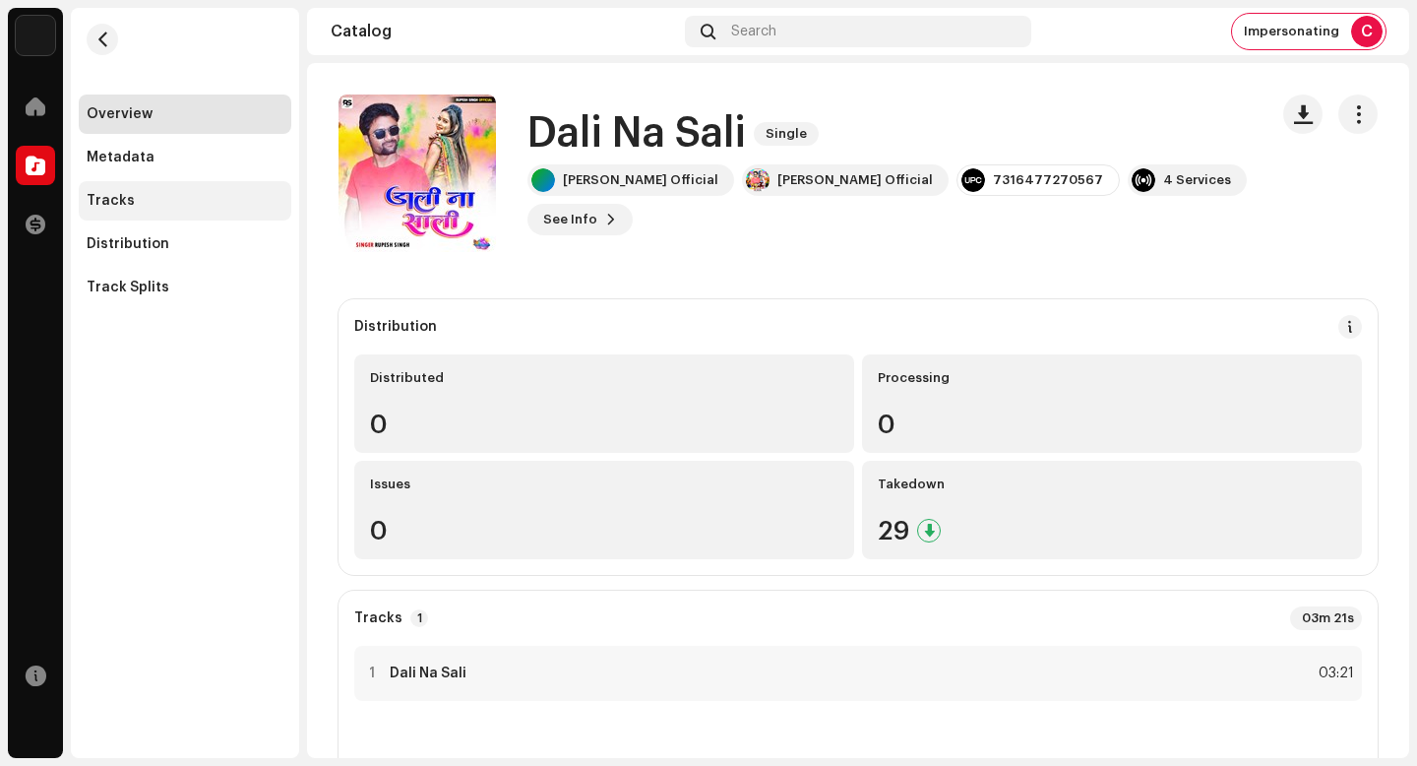
click at [118, 194] on div "Tracks" at bounding box center [111, 201] width 48 height 16
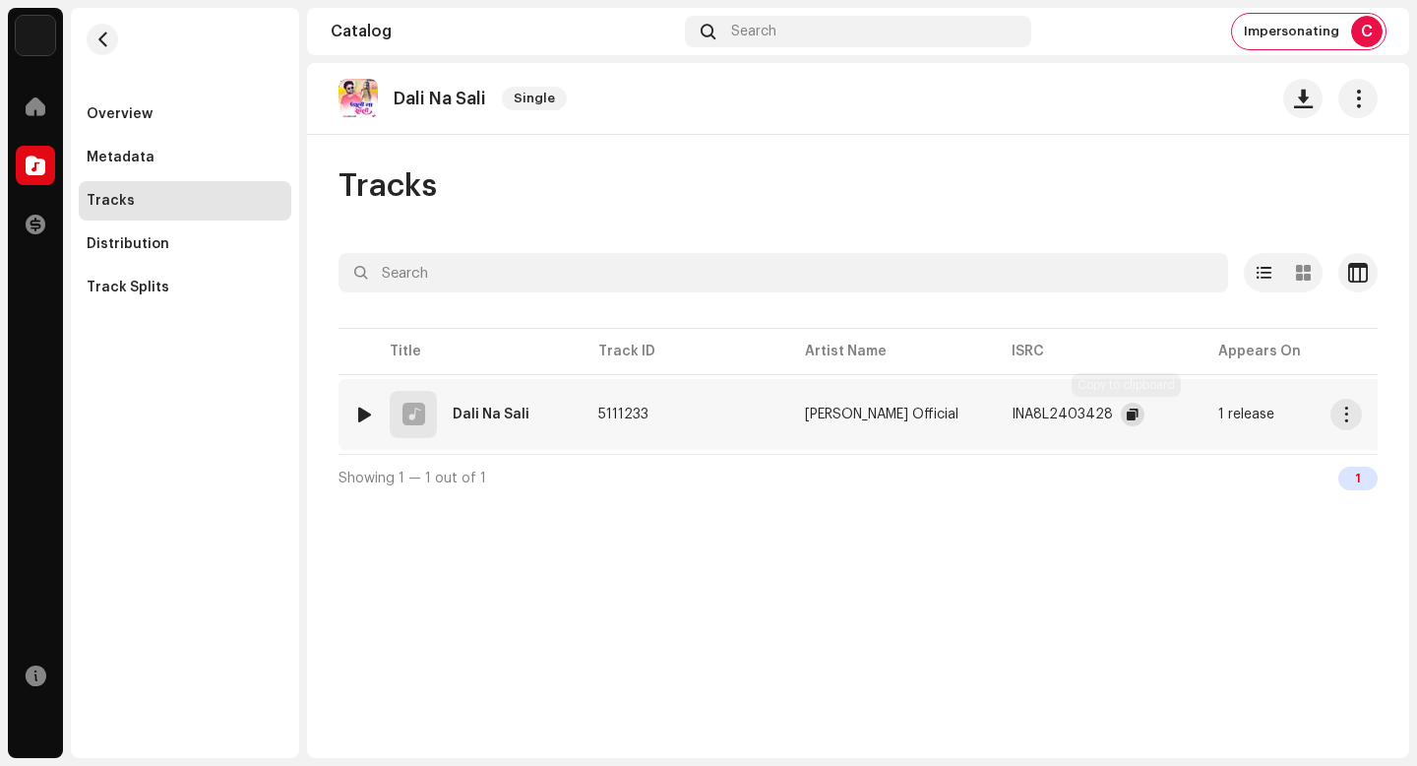
click at [1127, 412] on span "button" at bounding box center [1133, 414] width 12 height 16
click at [1359, 409] on button "button" at bounding box center [1346, 414] width 31 height 31
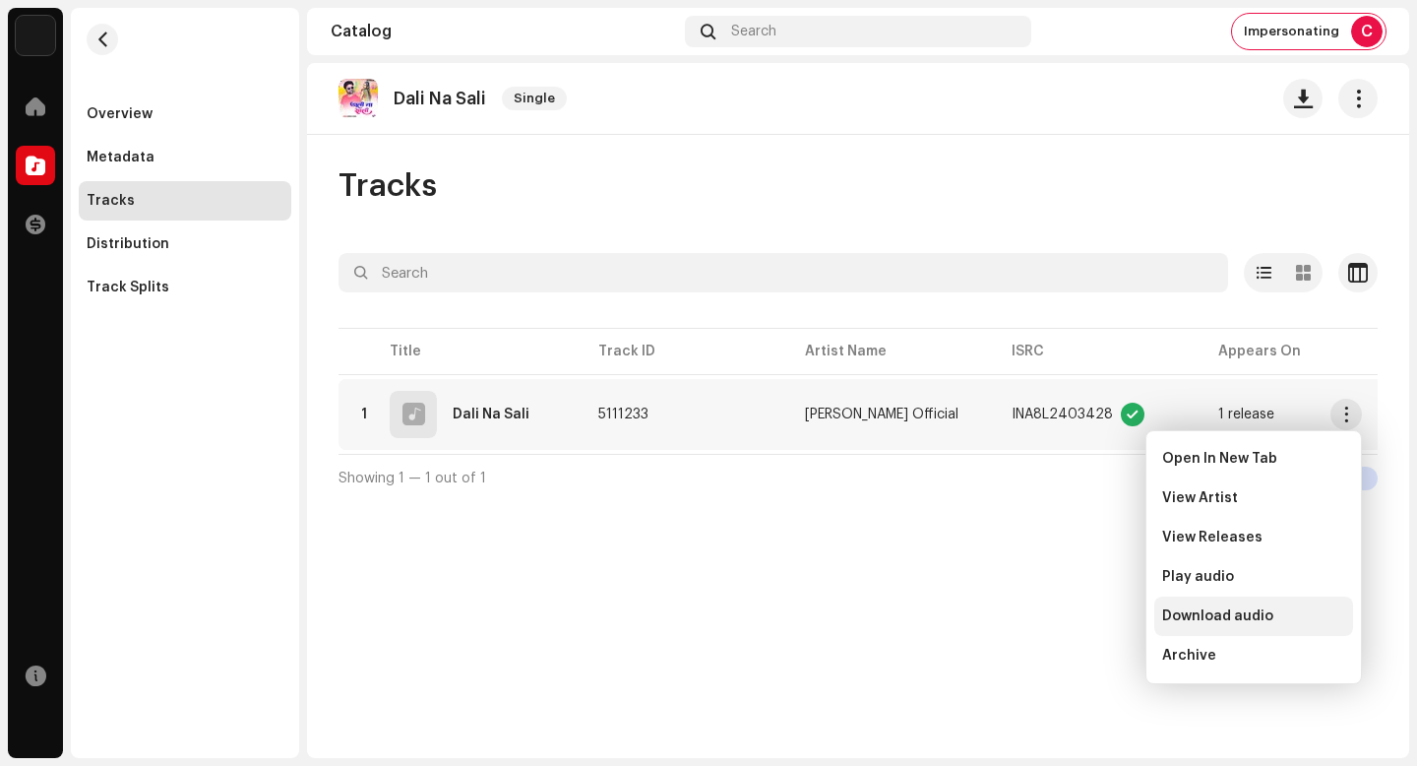
click at [1305, 605] on div "Download audio" at bounding box center [1254, 615] width 199 height 39
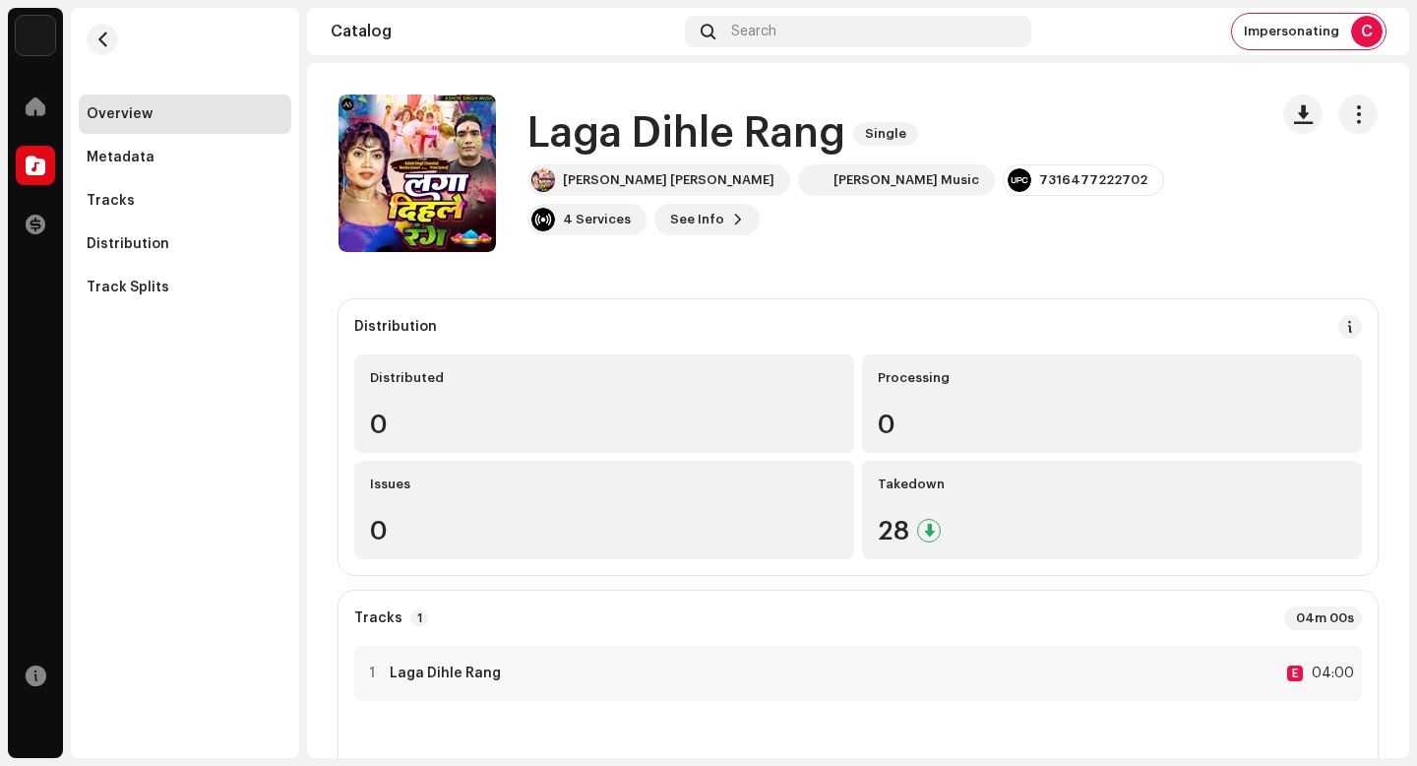
click at [880, 270] on catalog-releases-details-overview "Laga Dihle Rang Single Laga Dihle Rang Single Ashok Singh Chanchal Ashok Singh …" at bounding box center [858, 626] width 1102 height 1126
click at [707, 144] on h1 "Laga Dihle Rang" at bounding box center [687, 133] width 318 height 45
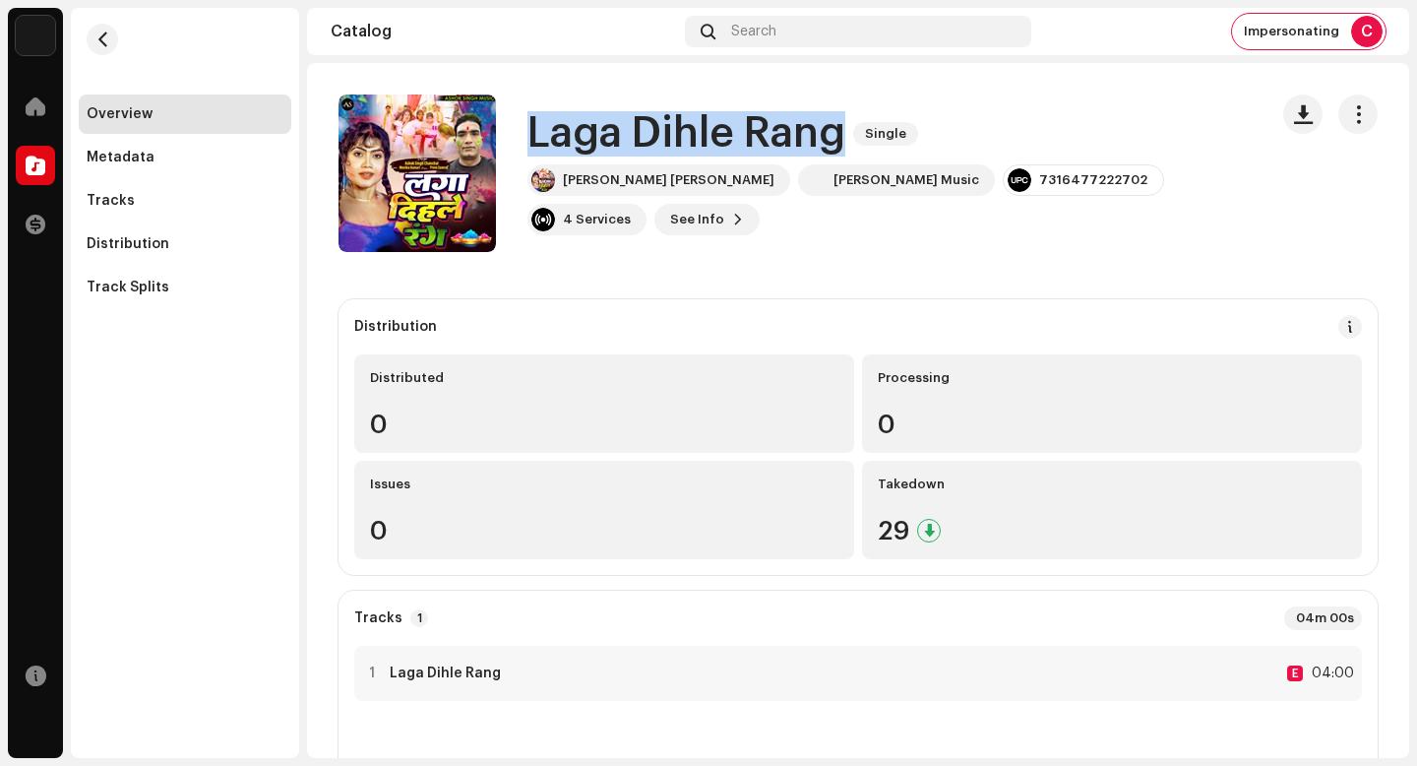
click at [707, 144] on h1 "Laga Dihle Rang" at bounding box center [687, 133] width 318 height 45
copy div "Laga Dihle Rang Single"
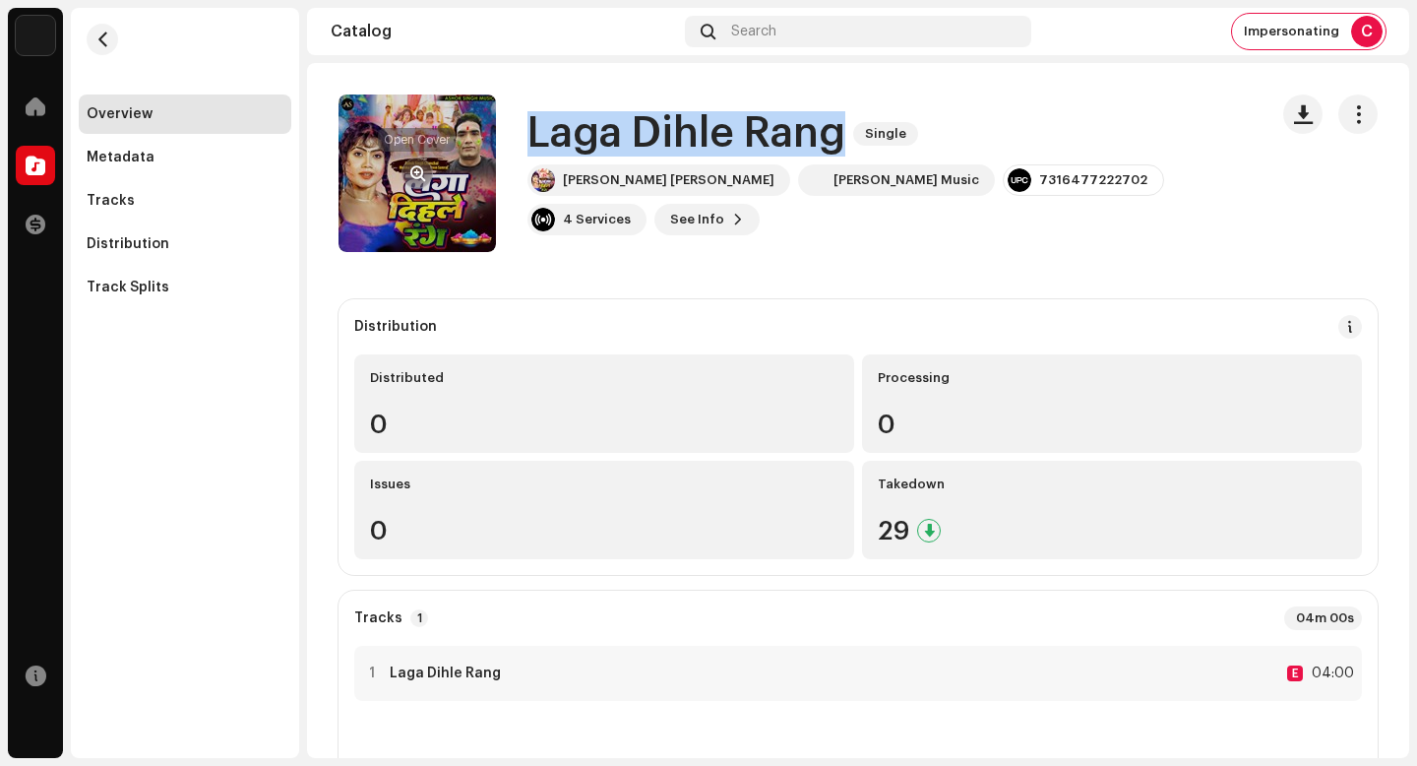
click at [420, 171] on span "button" at bounding box center [417, 173] width 15 height 16
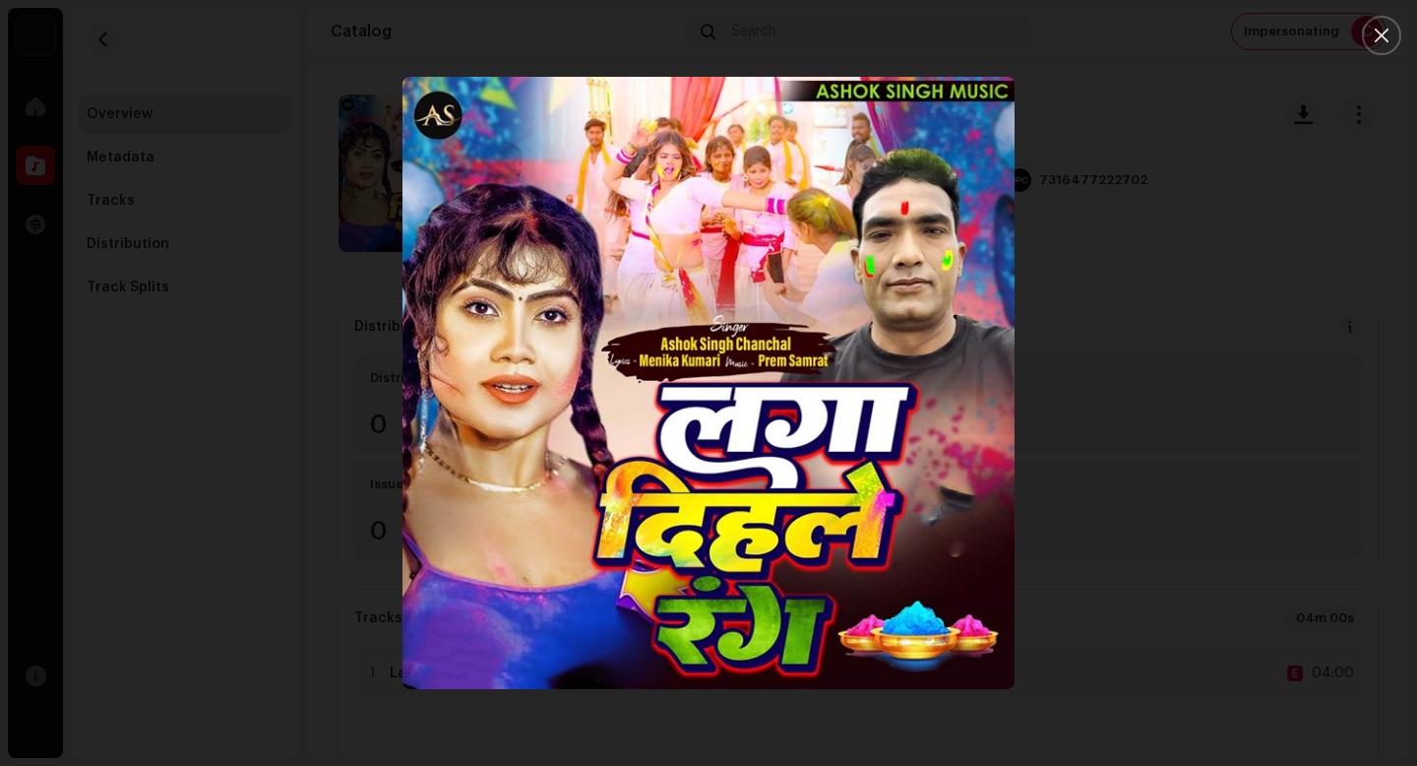
click at [1181, 538] on div at bounding box center [708, 383] width 1417 height 766
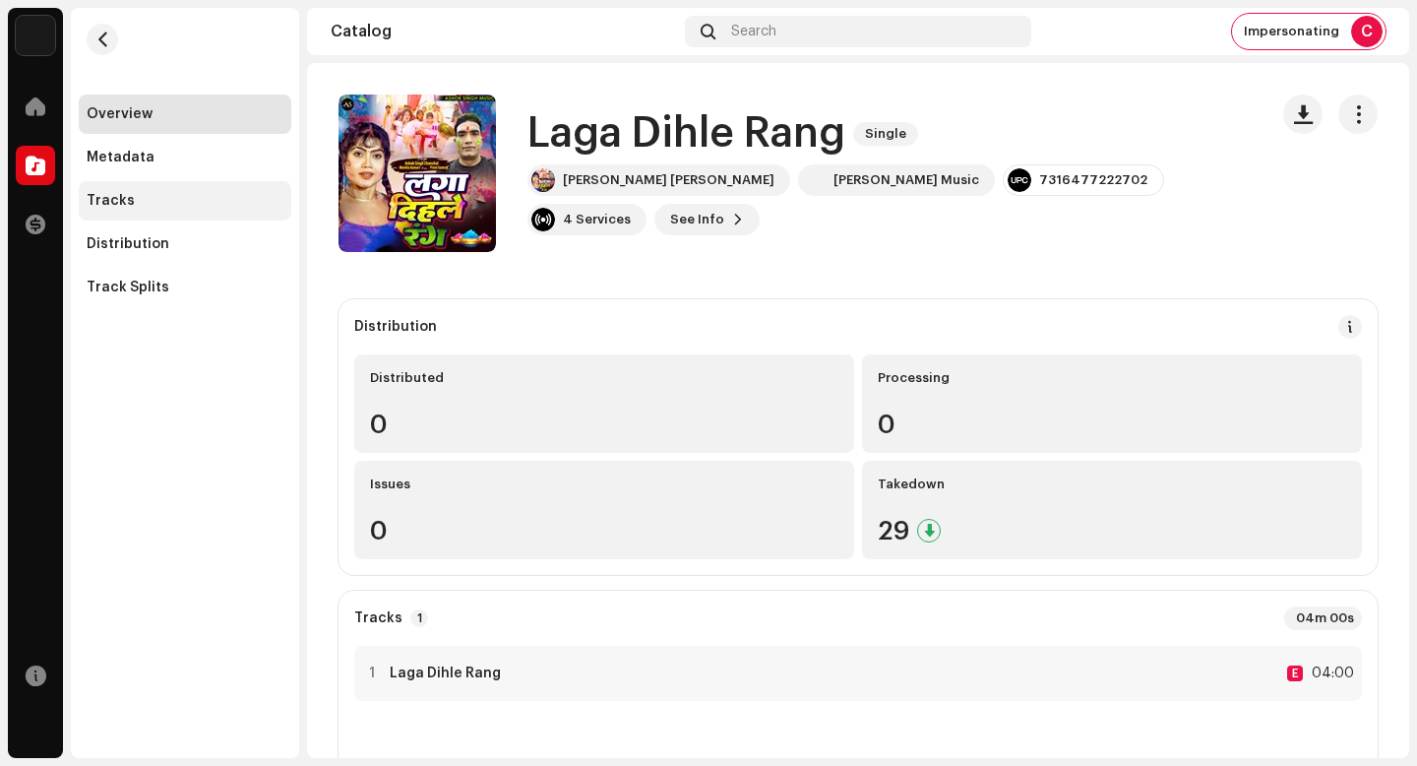
click at [226, 208] on div "Tracks" at bounding box center [185, 201] width 197 height 16
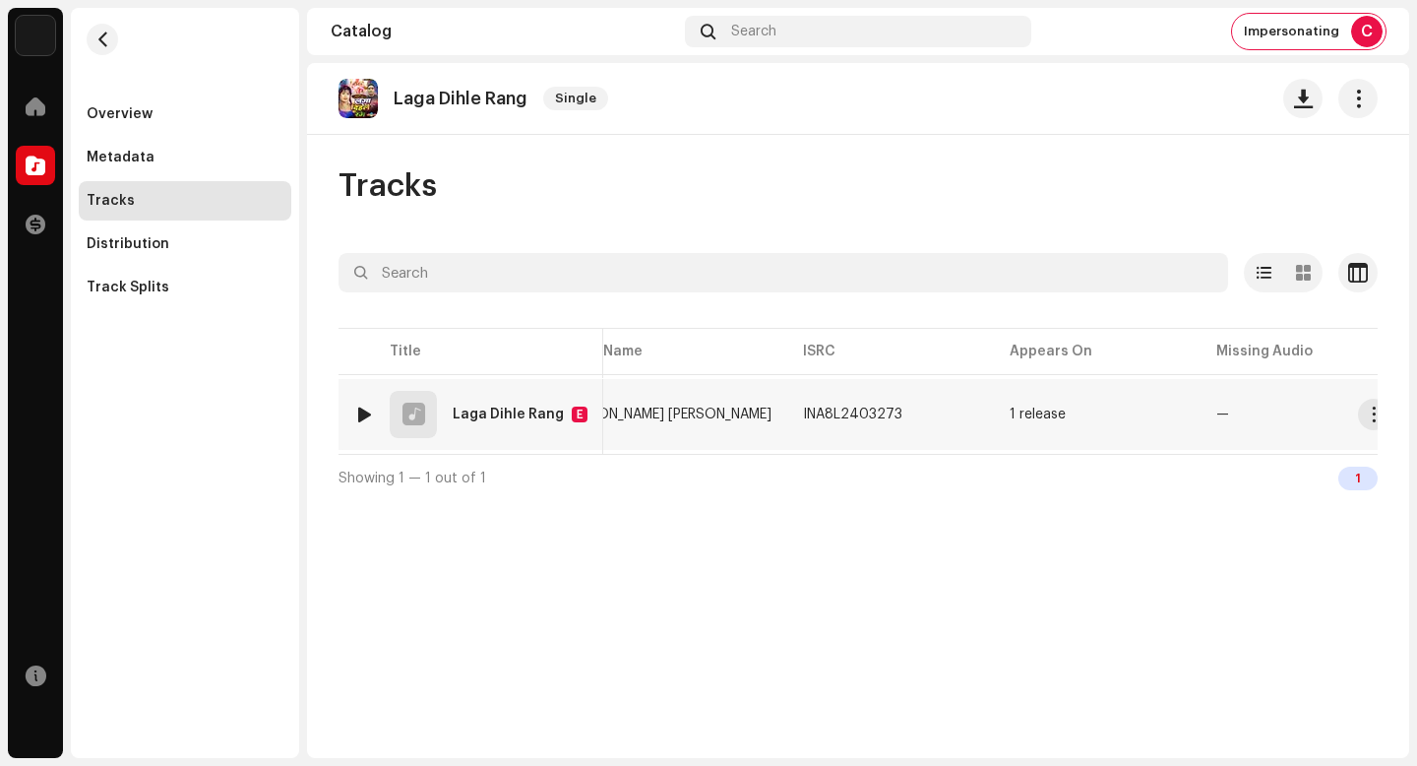
scroll to position [0, 292]
click at [889, 410] on span "button" at bounding box center [895, 414] width 12 height 16
click at [1344, 423] on button "button" at bounding box center [1346, 414] width 31 height 31
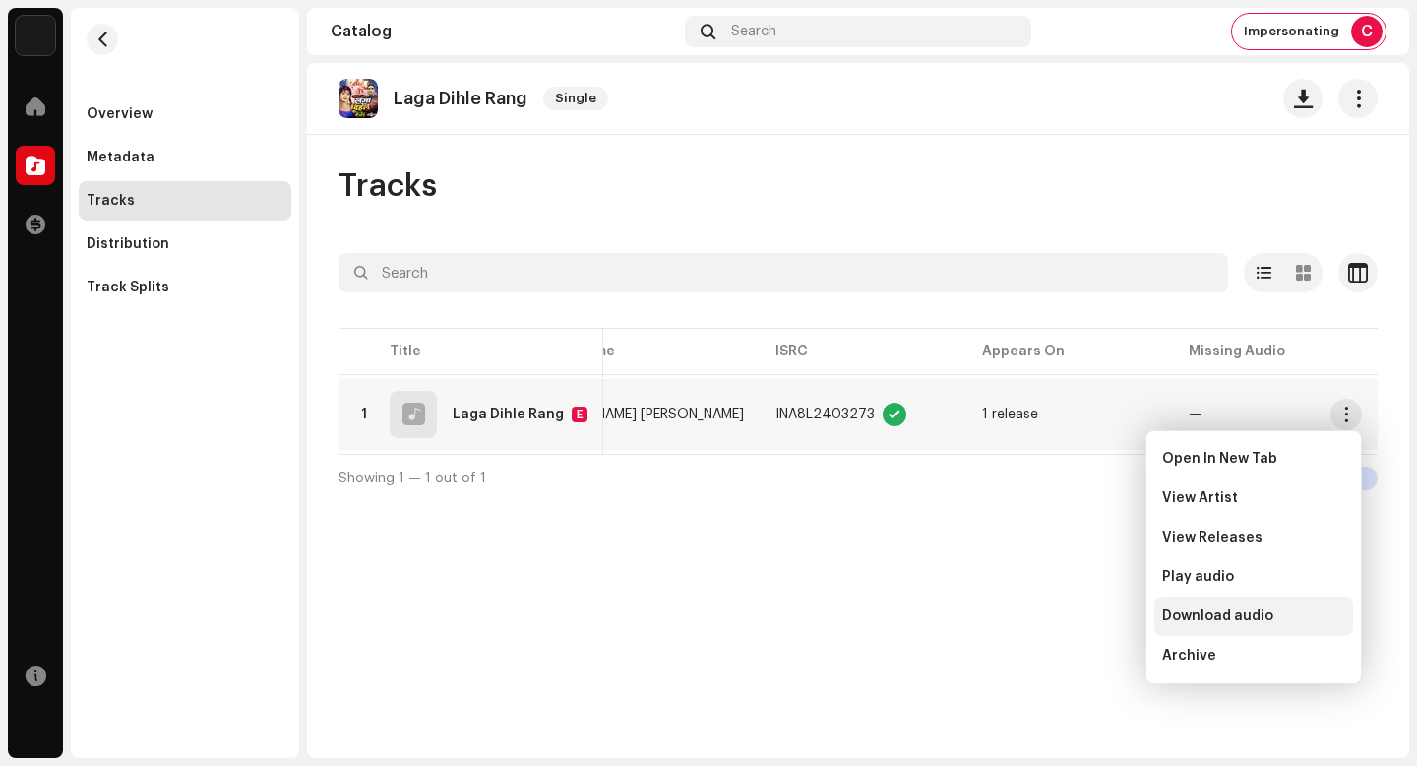
click at [1236, 613] on span "Download audio" at bounding box center [1217, 616] width 111 height 16
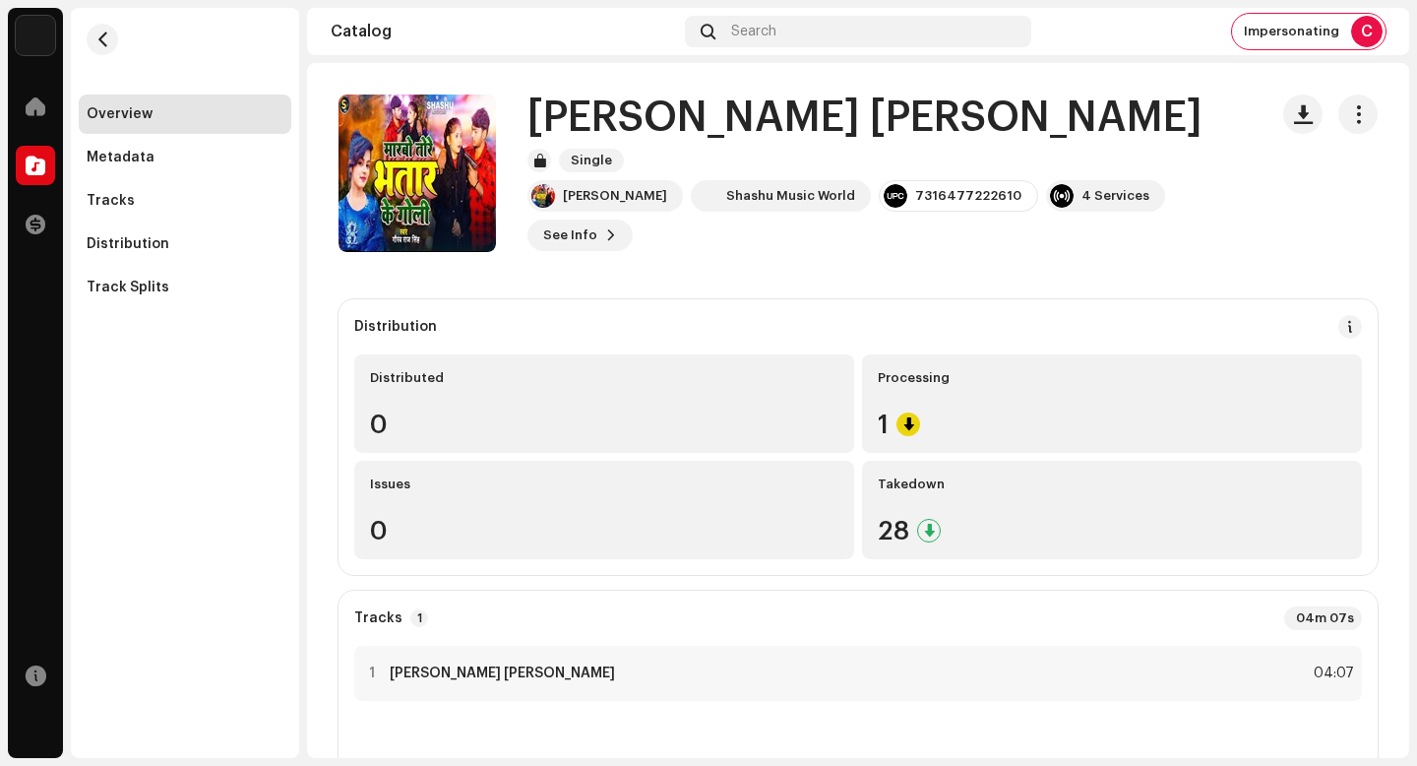
click at [788, 141] on h1 "[PERSON_NAME] [PERSON_NAME]" at bounding box center [865, 117] width 675 height 45
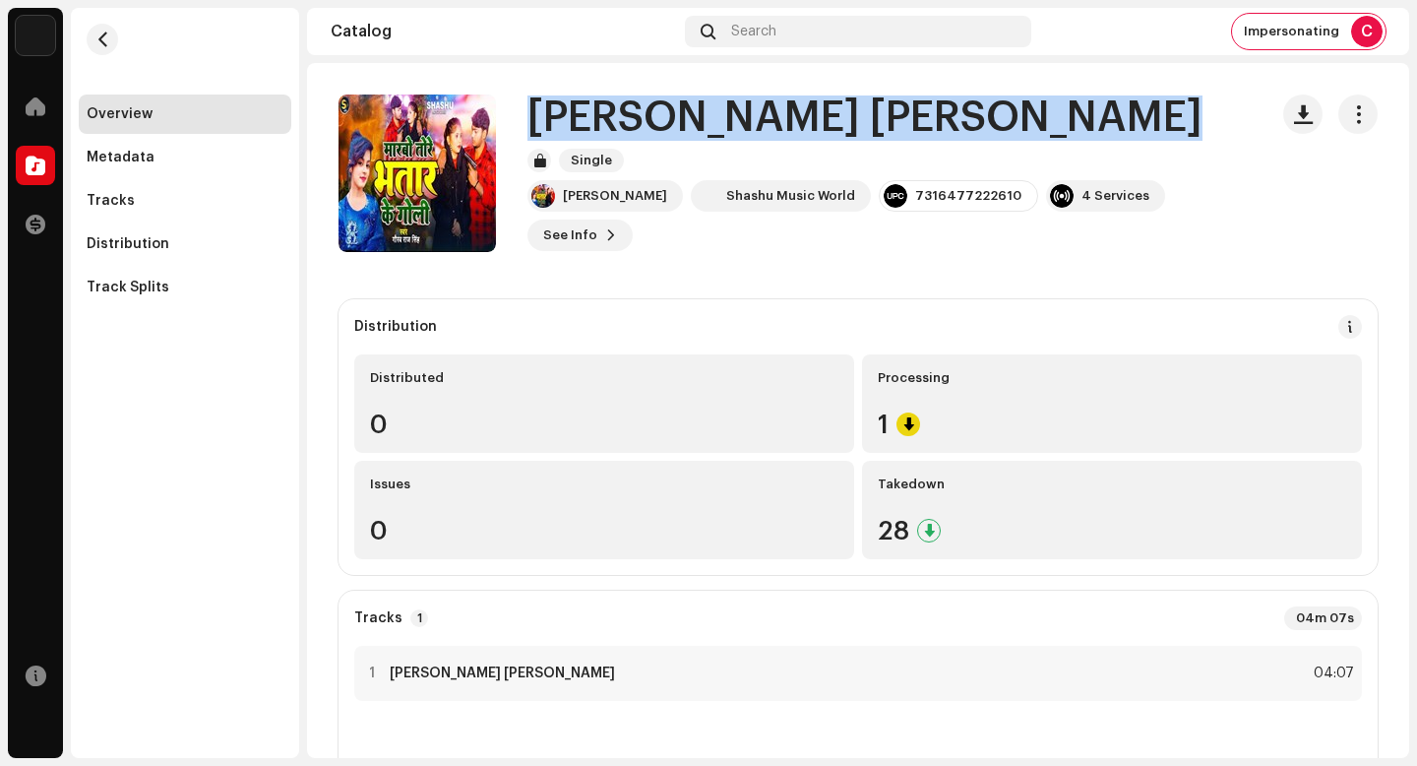
click at [788, 141] on h1 "[PERSON_NAME] [PERSON_NAME]" at bounding box center [865, 117] width 675 height 45
copy div "[PERSON_NAME] [PERSON_NAME] Single"
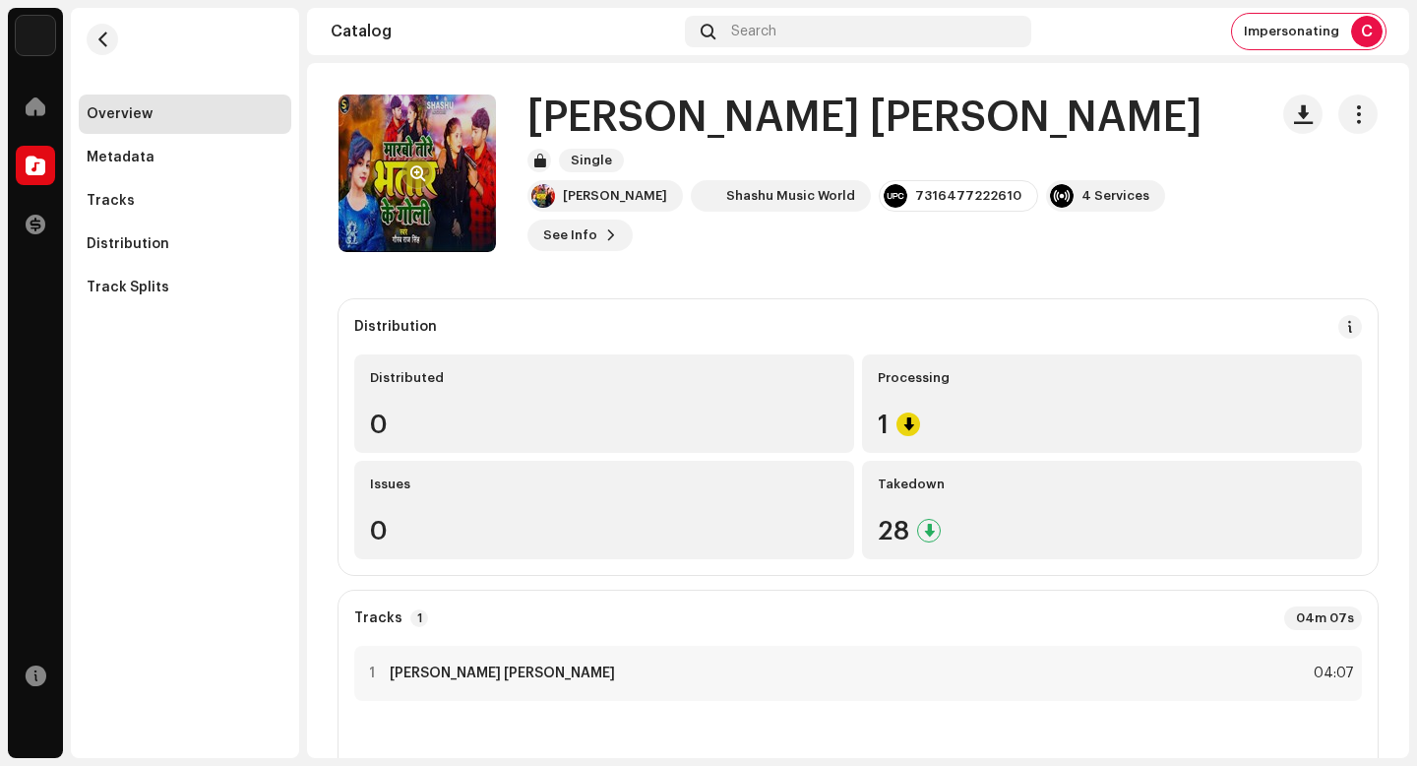
click at [433, 180] on re-a-cover at bounding box center [417, 172] width 157 height 157
click at [427, 177] on button "button" at bounding box center [417, 172] width 31 height 31
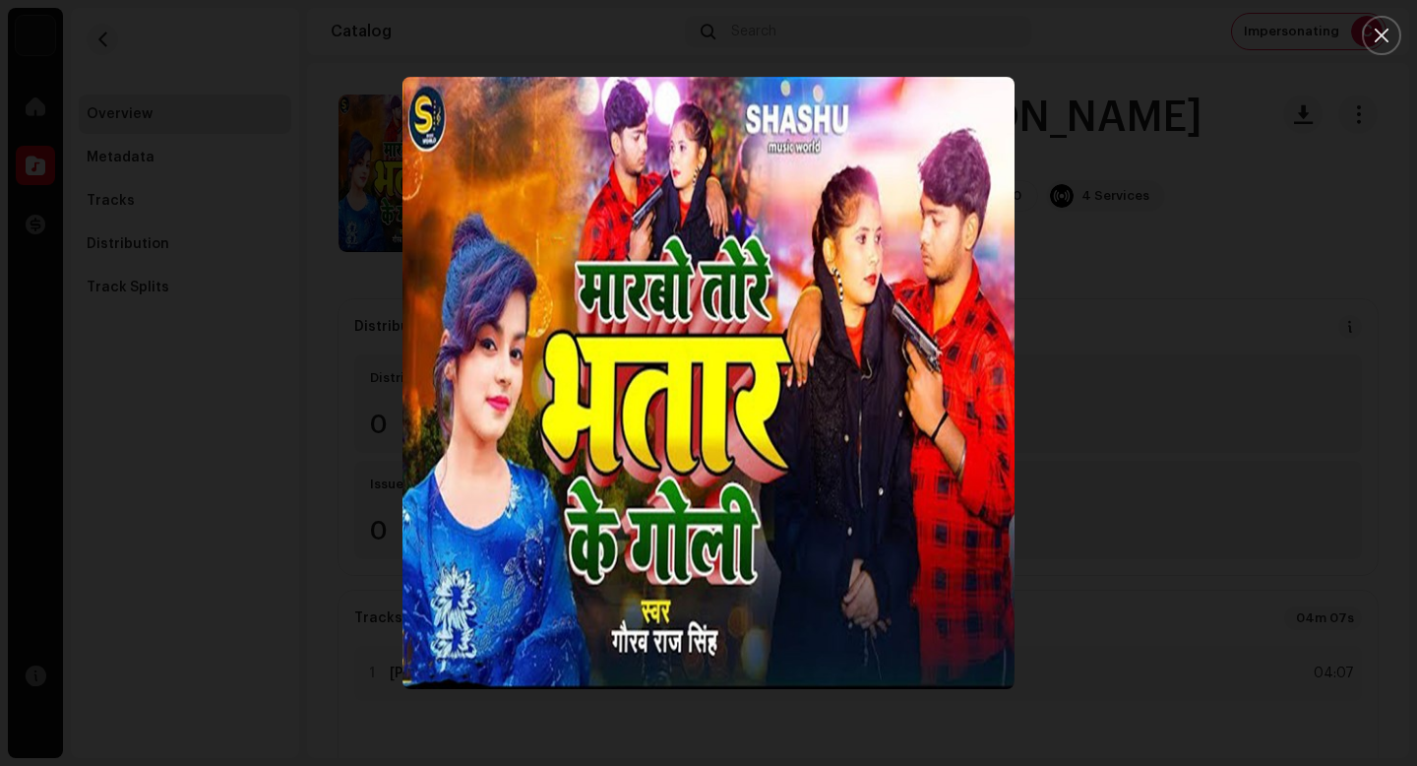
click at [1234, 555] on div at bounding box center [708, 383] width 1417 height 766
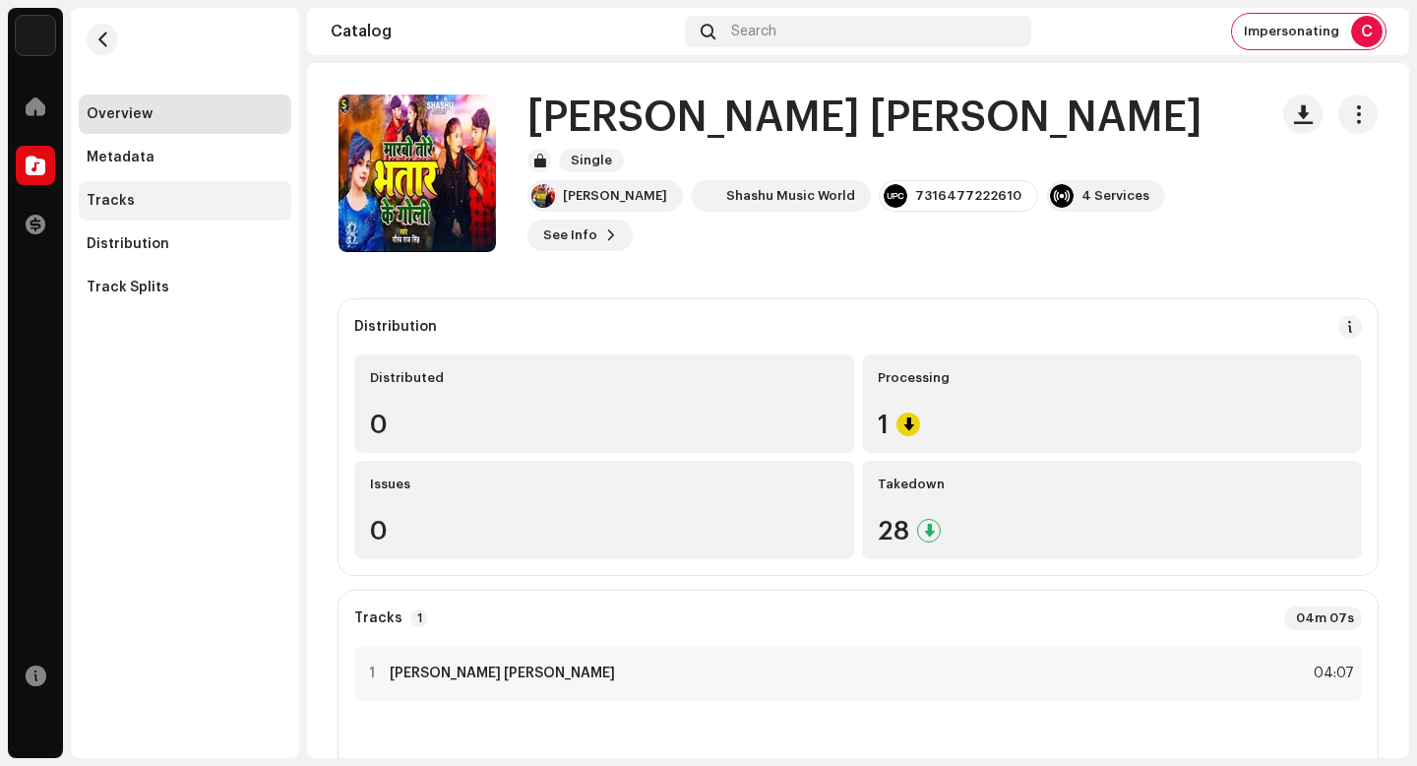
click at [180, 200] on div "Tracks" at bounding box center [185, 201] width 197 height 16
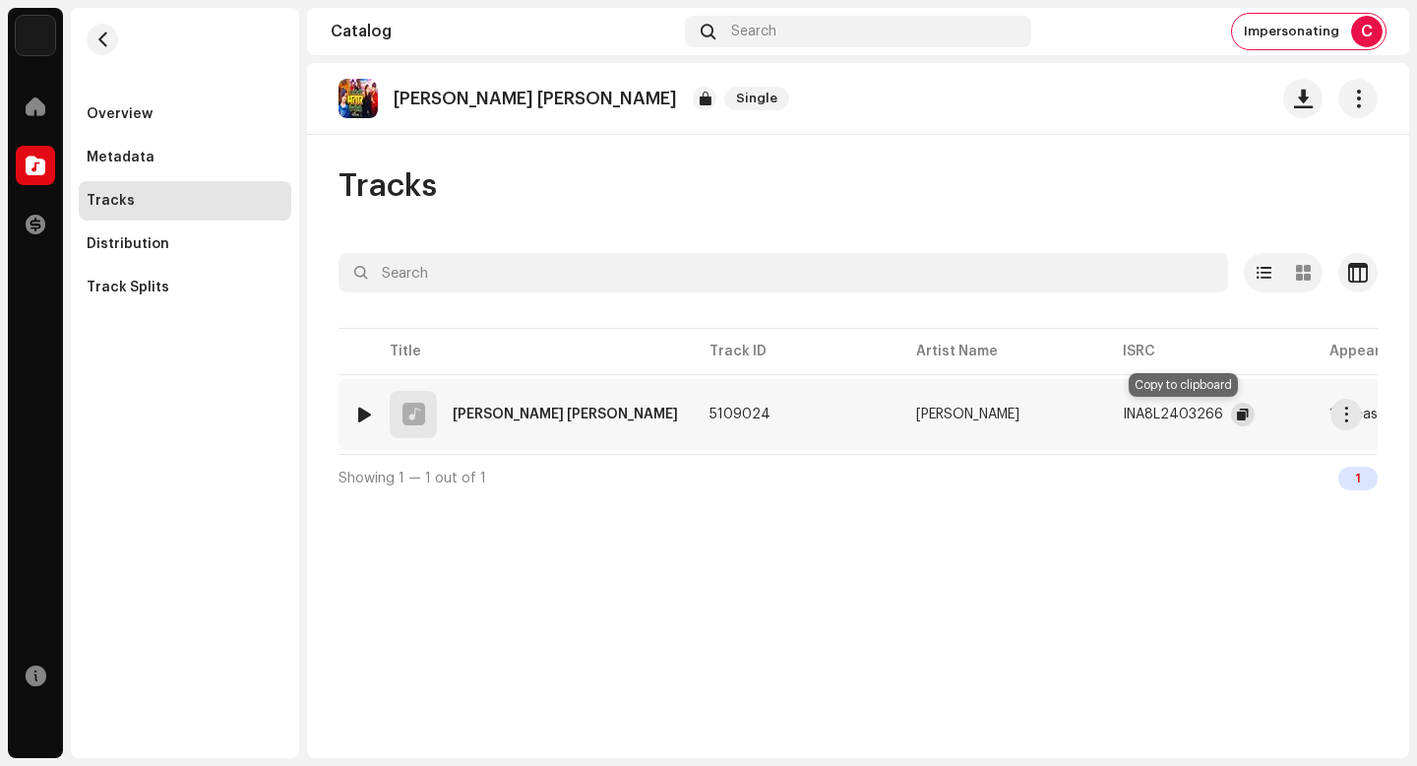
click at [1237, 412] on span "button" at bounding box center [1243, 414] width 12 height 16
click at [1354, 416] on button "button" at bounding box center [1346, 414] width 31 height 31
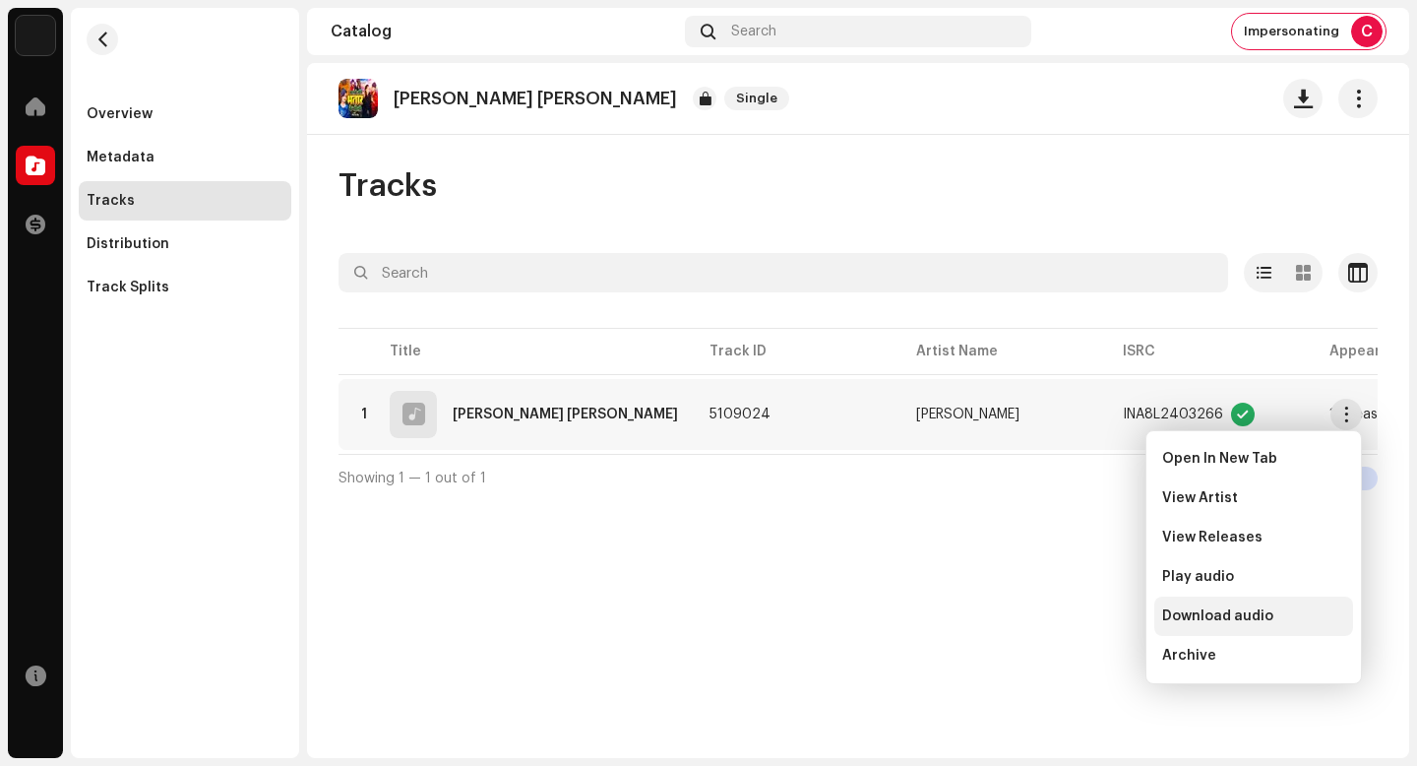
click at [1281, 603] on div "Download audio" at bounding box center [1254, 615] width 199 height 39
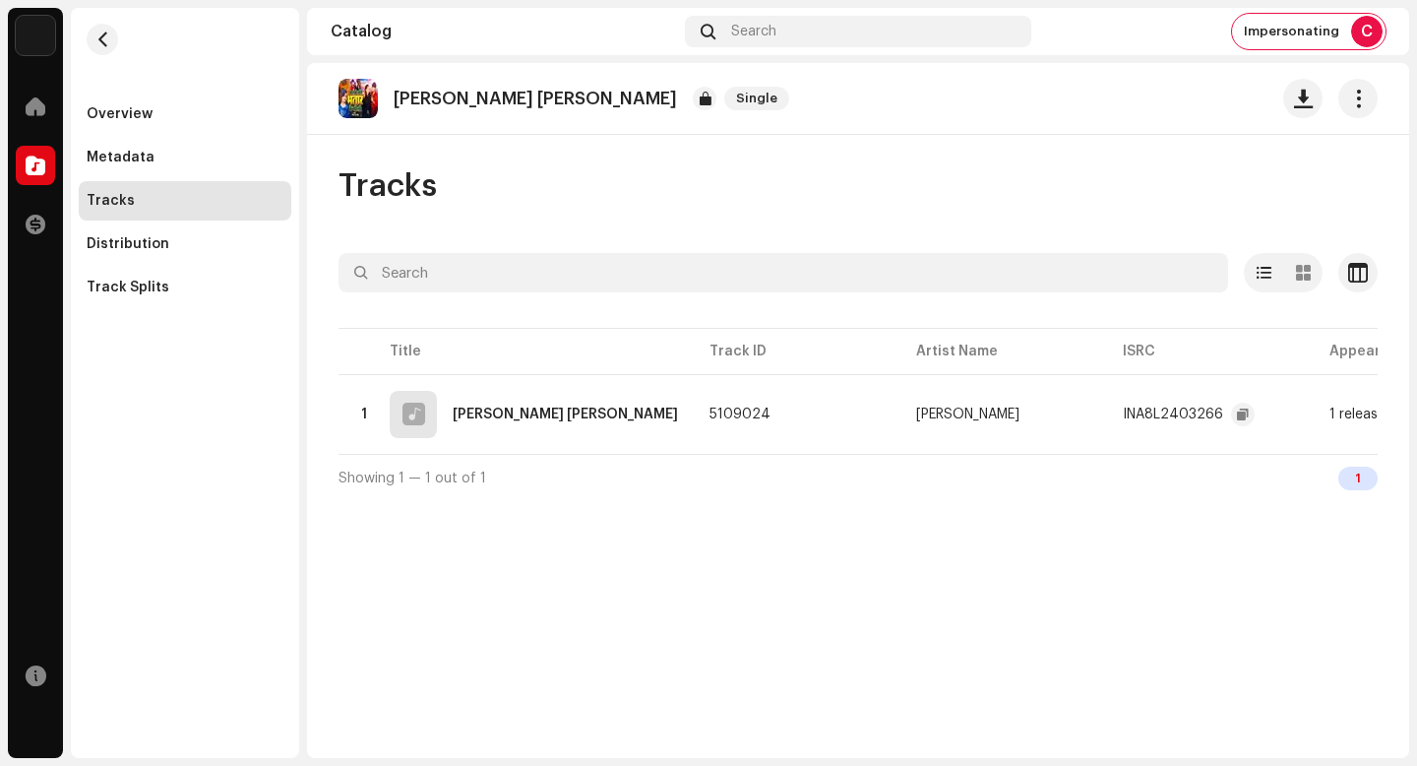
click at [1087, 571] on div "Marbo [PERSON_NAME] [PERSON_NAME] Single Tracks Selected 0 Select all 1 Options…" at bounding box center [858, 410] width 1102 height 695
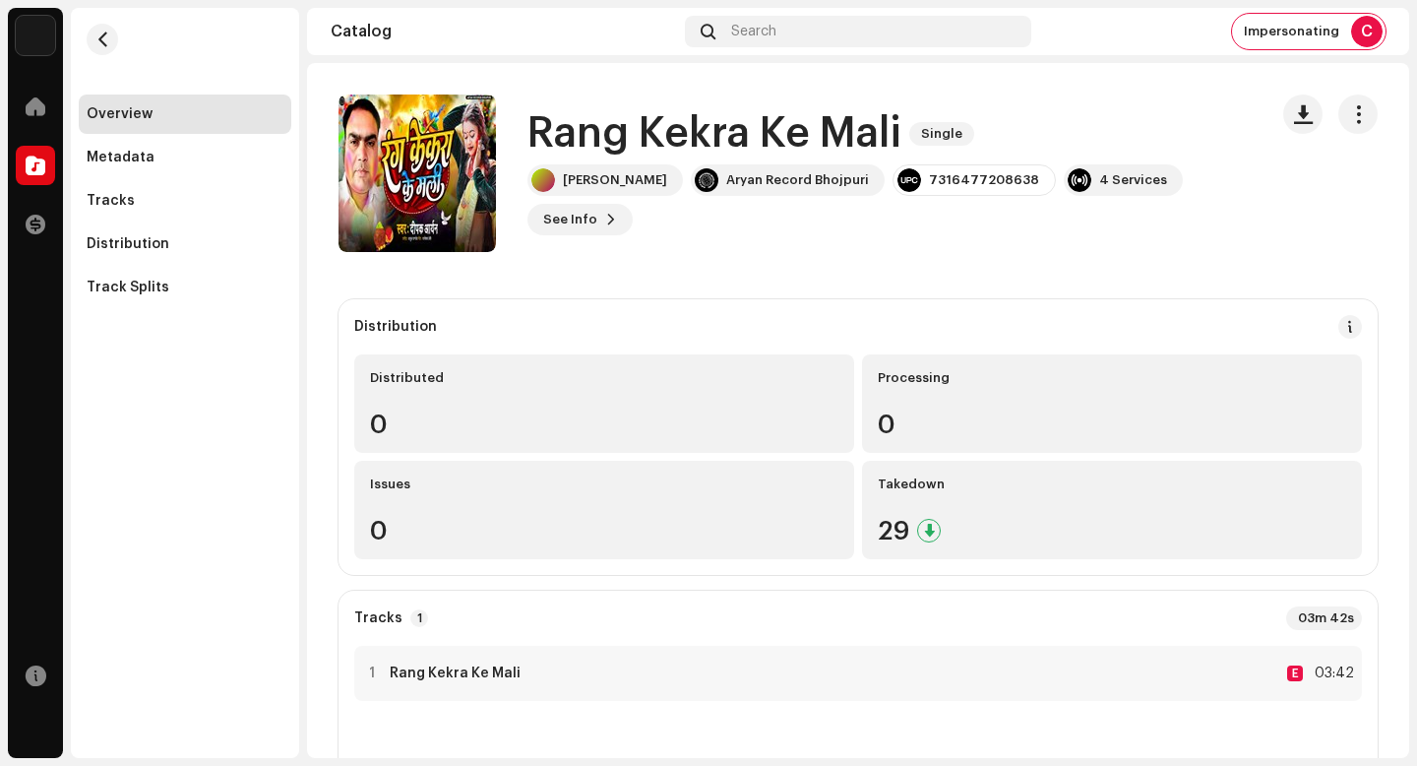
click at [725, 138] on h1 "Rang Kekra Ke Mali" at bounding box center [715, 133] width 374 height 45
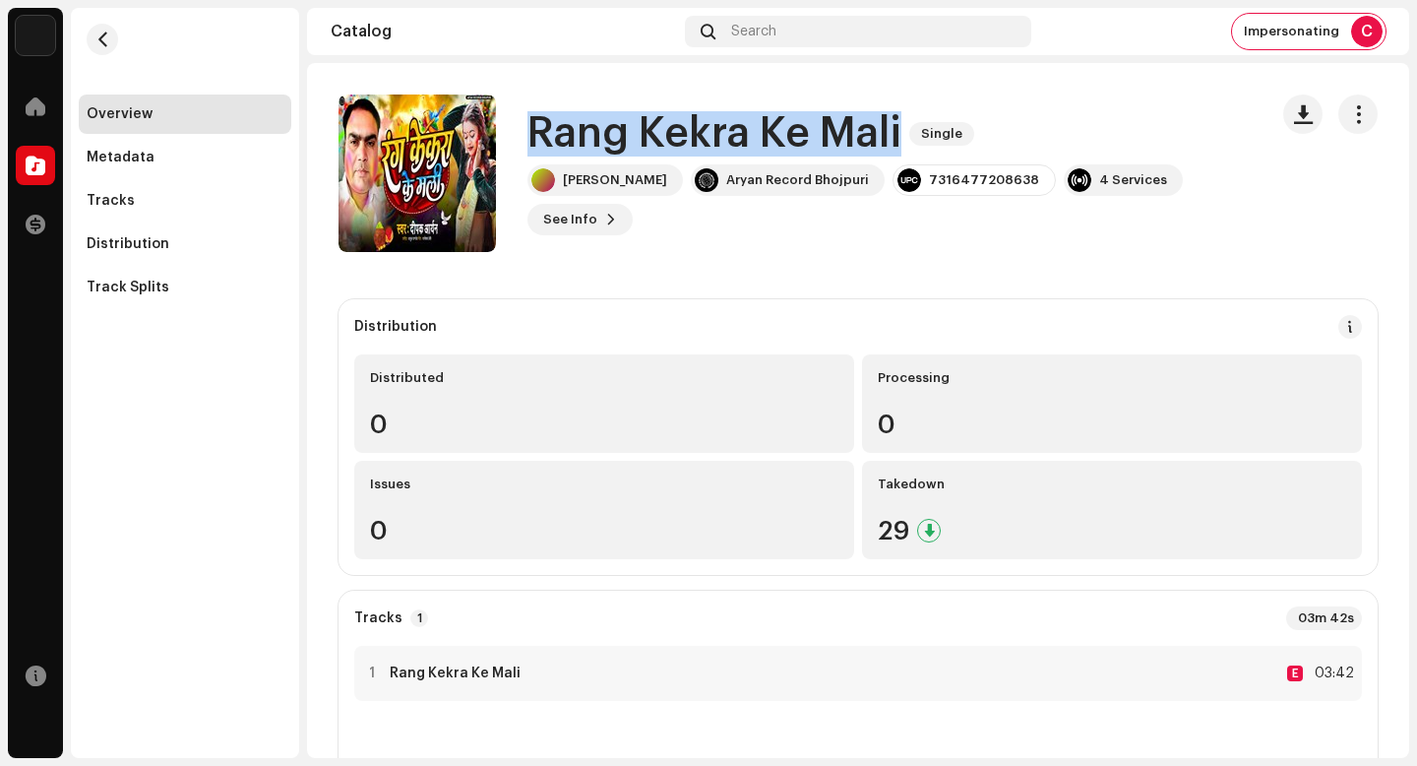
click at [725, 138] on h1 "Rang Kekra Ke Mali" at bounding box center [715, 133] width 374 height 45
copy div "Rang Kekra Ke Mali Single"
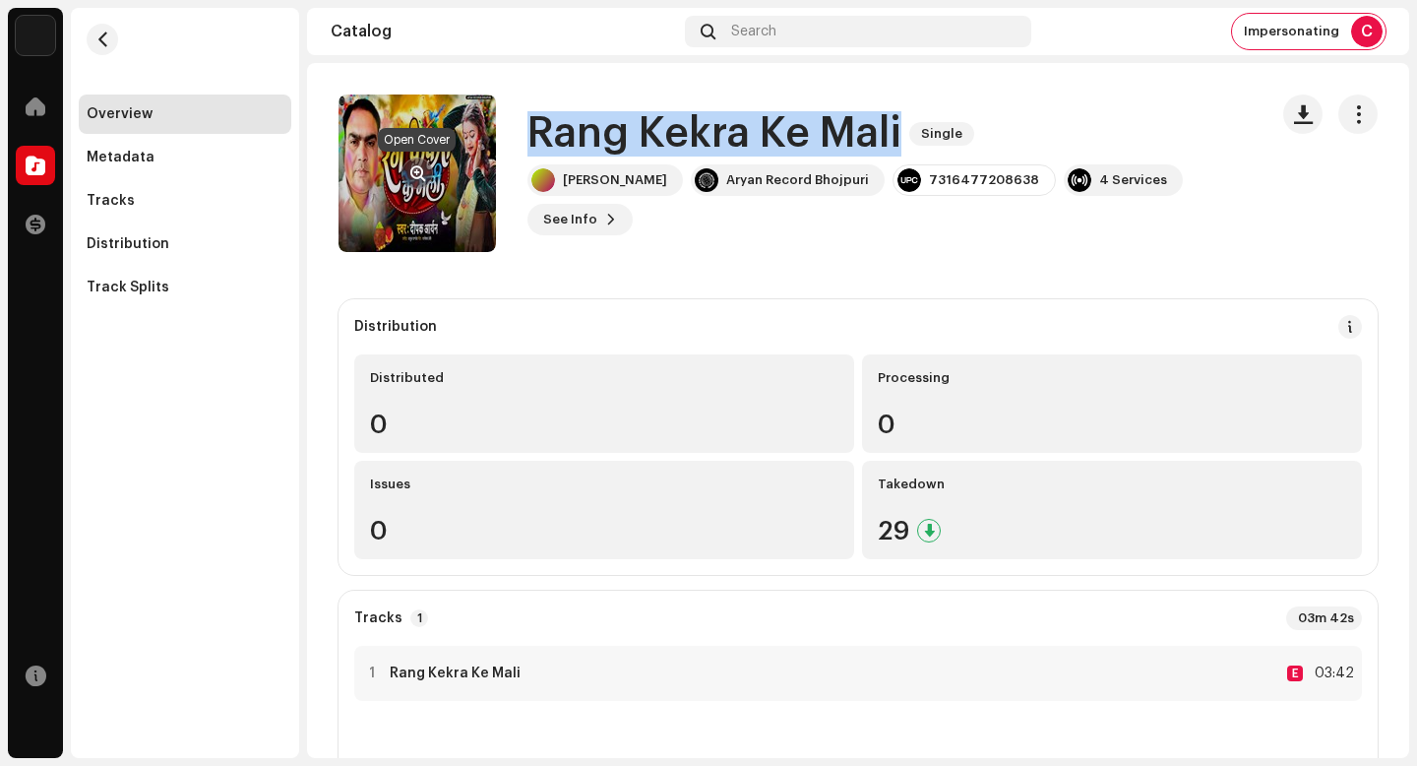
click at [418, 172] on span "button" at bounding box center [417, 173] width 15 height 16
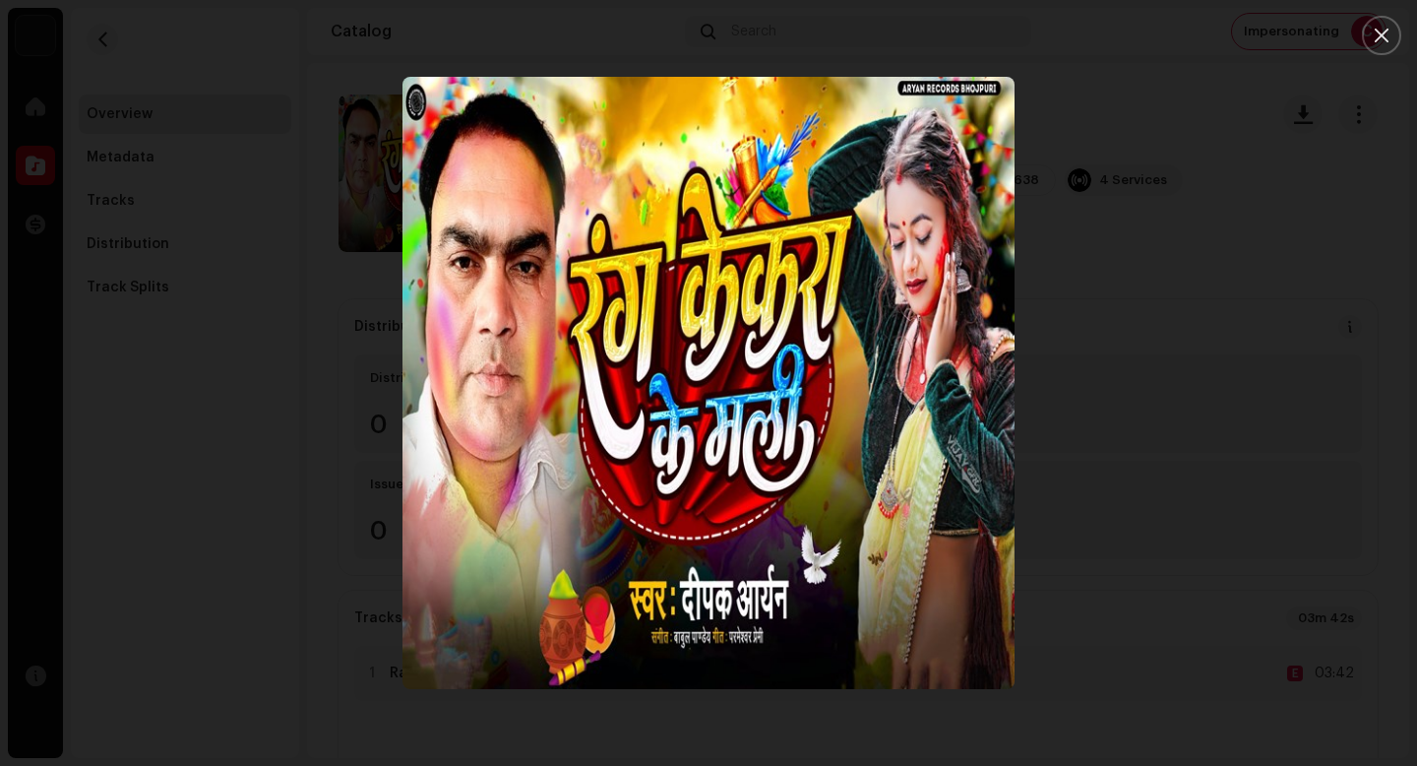
click at [1201, 467] on div at bounding box center [708, 383] width 1417 height 766
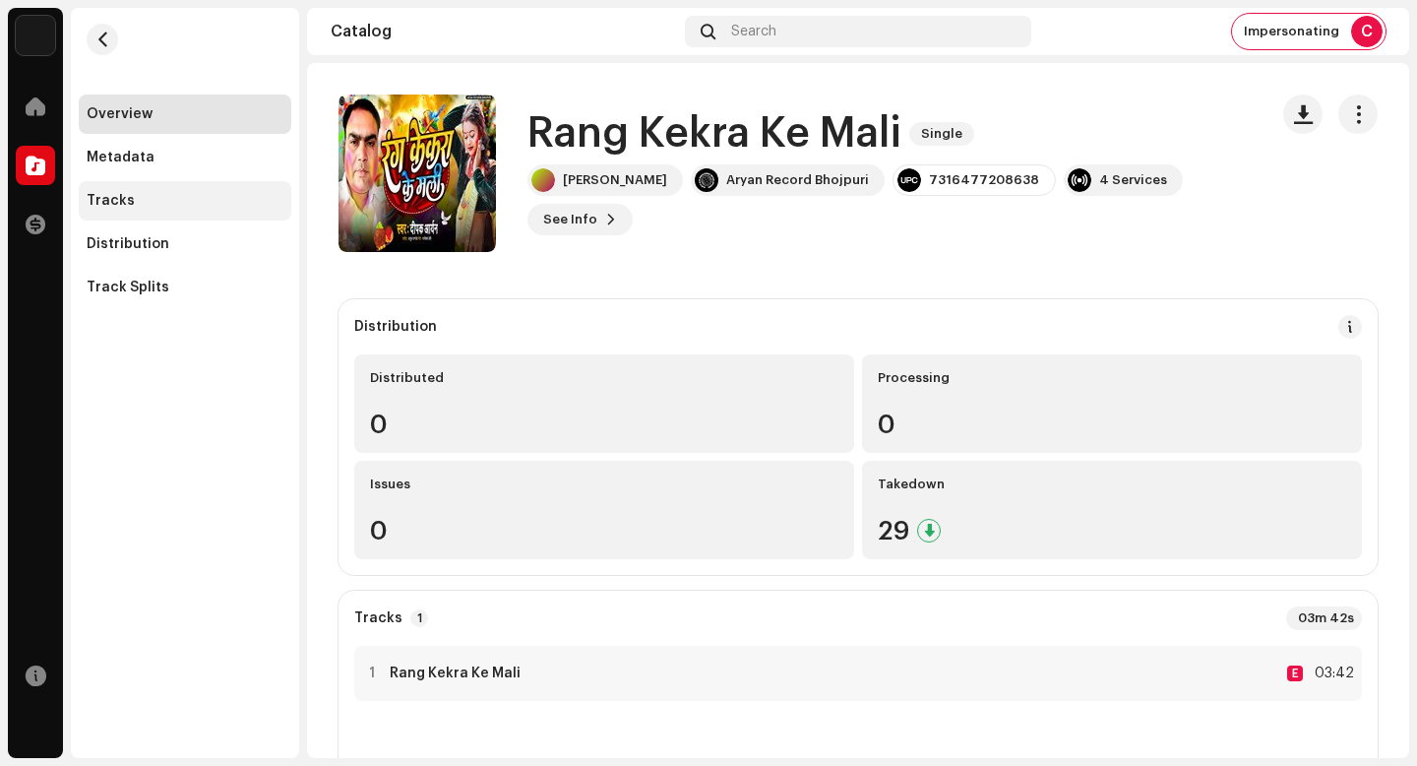
click at [204, 199] on div "Tracks" at bounding box center [185, 201] width 197 height 16
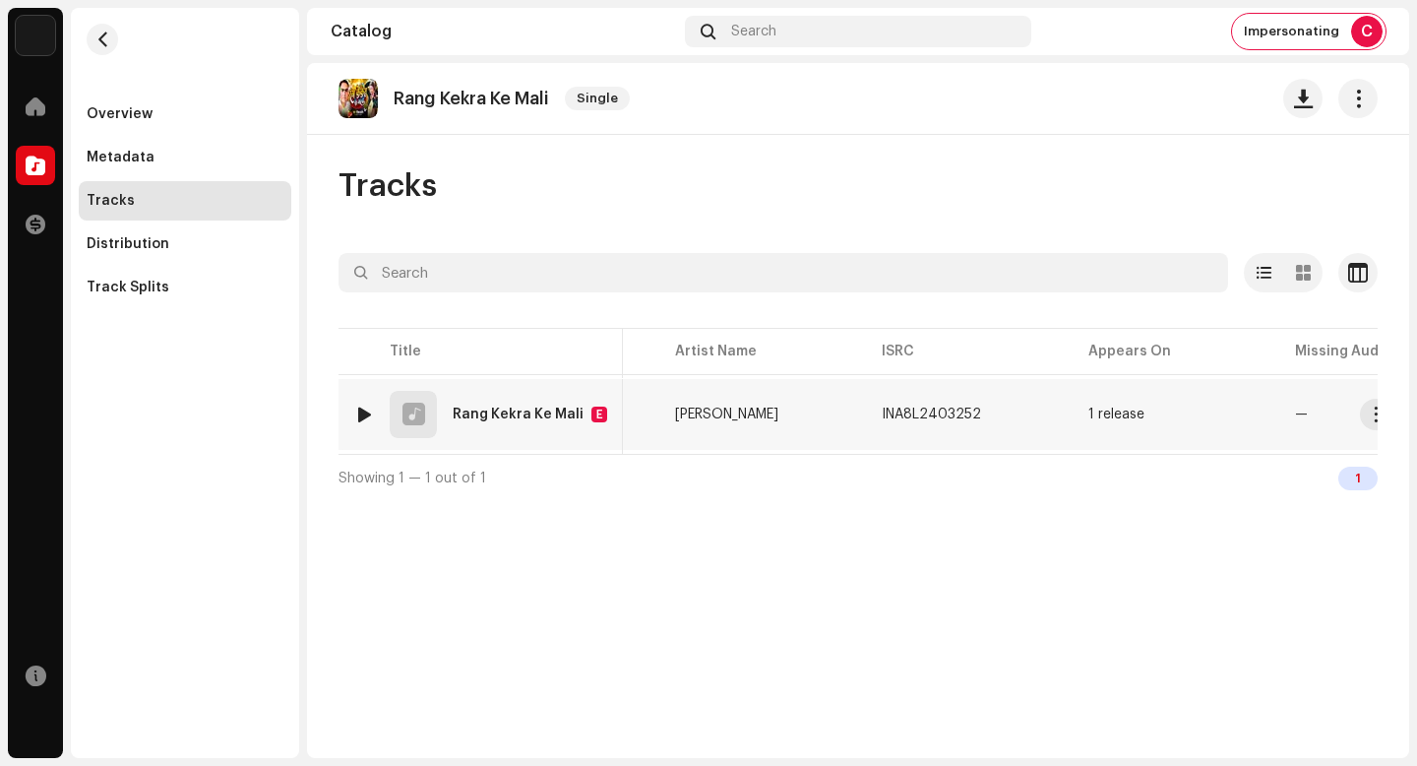
scroll to position [0, 200]
click at [966, 415] on span "button" at bounding box center [972, 414] width 12 height 16
click at [1349, 415] on span "button" at bounding box center [1347, 414] width 15 height 16
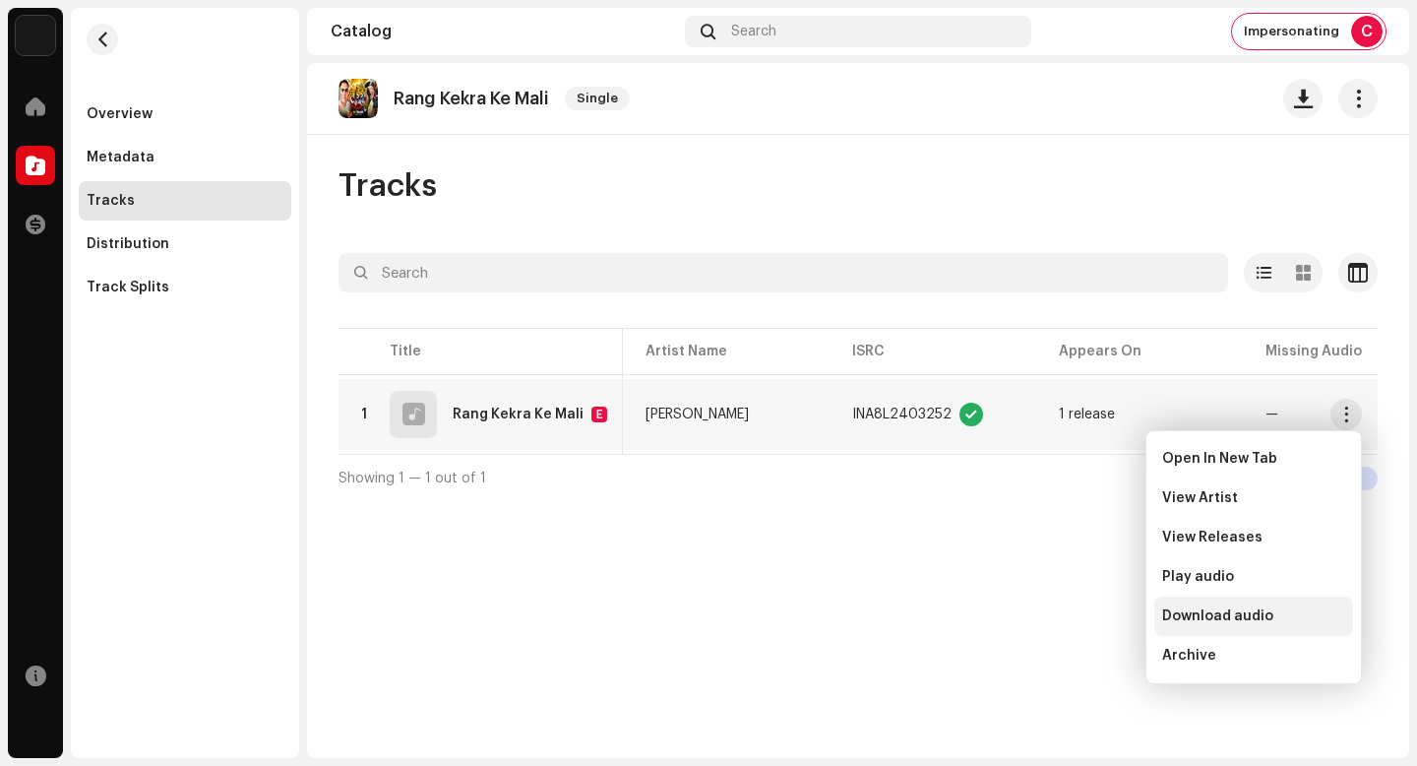
click at [1286, 624] on div "Download audio" at bounding box center [1254, 615] width 199 height 39
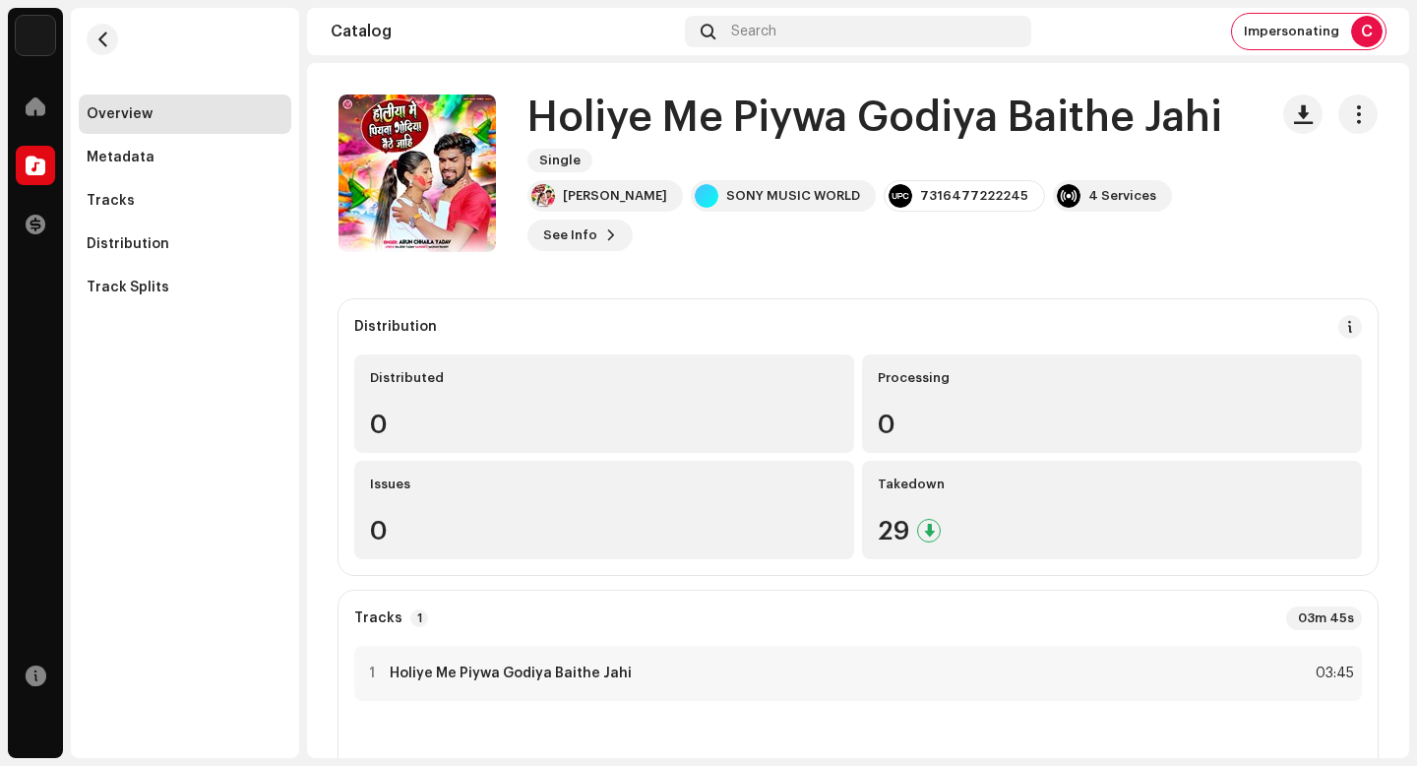
click at [827, 128] on h1 "Holiye Me Piywa Godiya Baithe Jahi" at bounding box center [875, 117] width 695 height 45
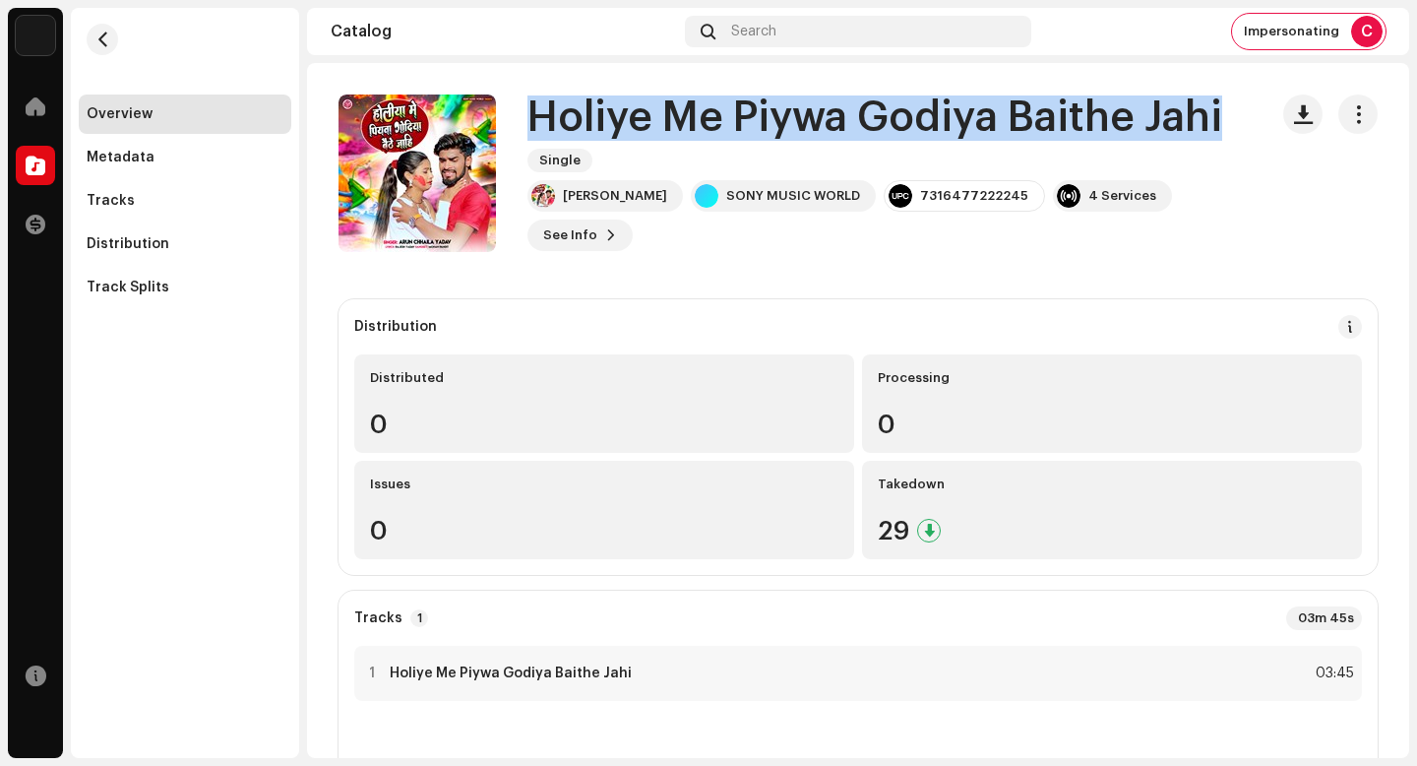
click at [827, 128] on h1 "Holiye Me Piywa Godiya Baithe Jahi" at bounding box center [875, 117] width 695 height 45
copy div "Holiye Me Piywa Godiya Baithe Jahi Single"
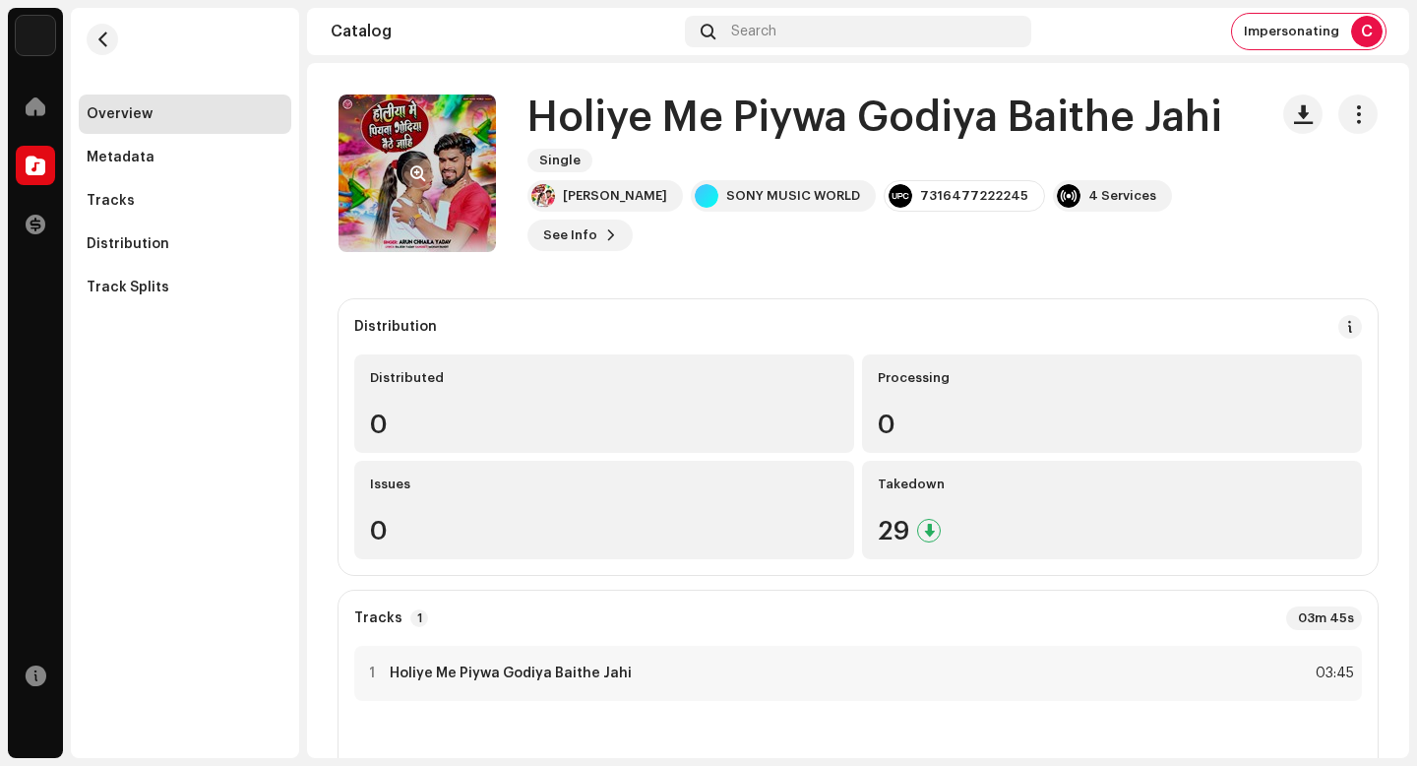
click at [432, 154] on re-a-cover at bounding box center [417, 172] width 157 height 157
click at [421, 160] on button "button" at bounding box center [417, 172] width 31 height 31
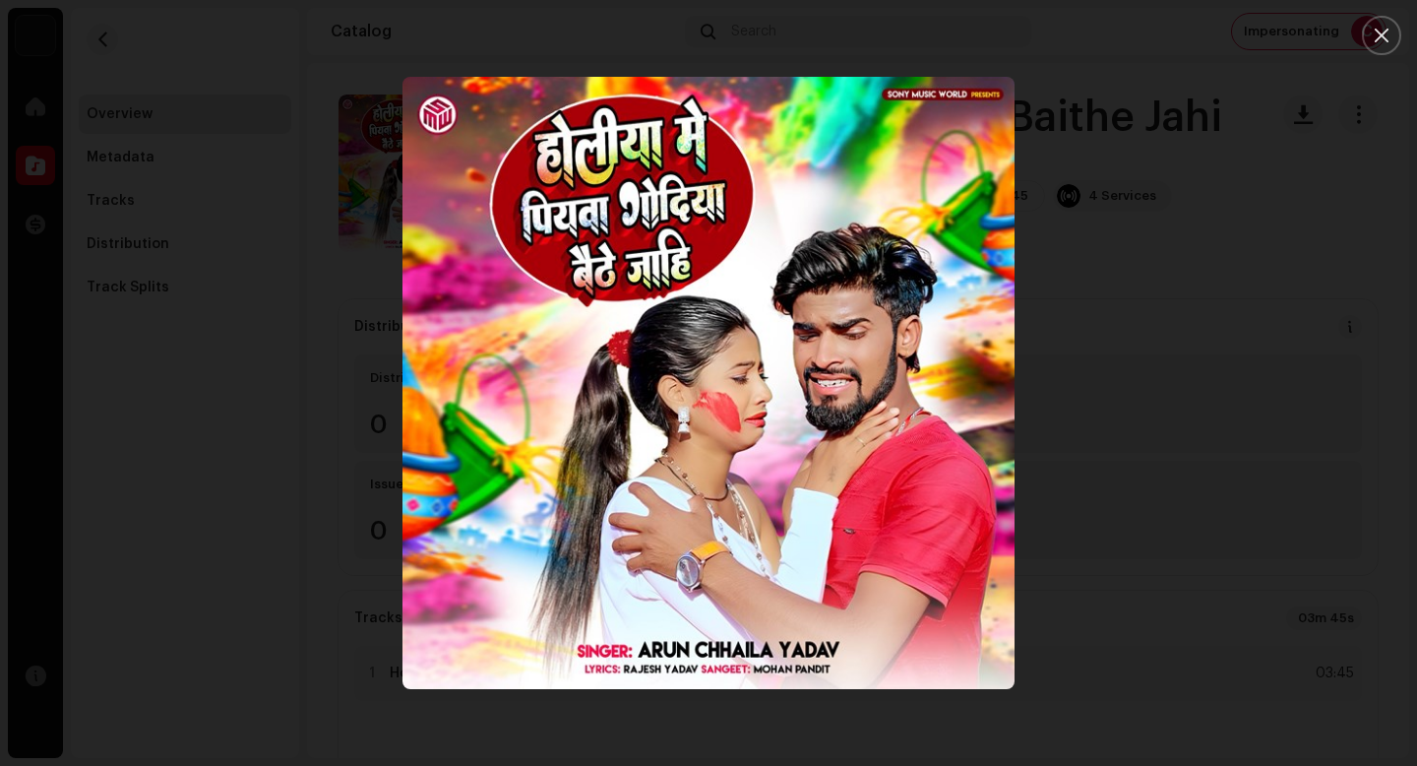
click at [1112, 548] on div at bounding box center [708, 383] width 1417 height 766
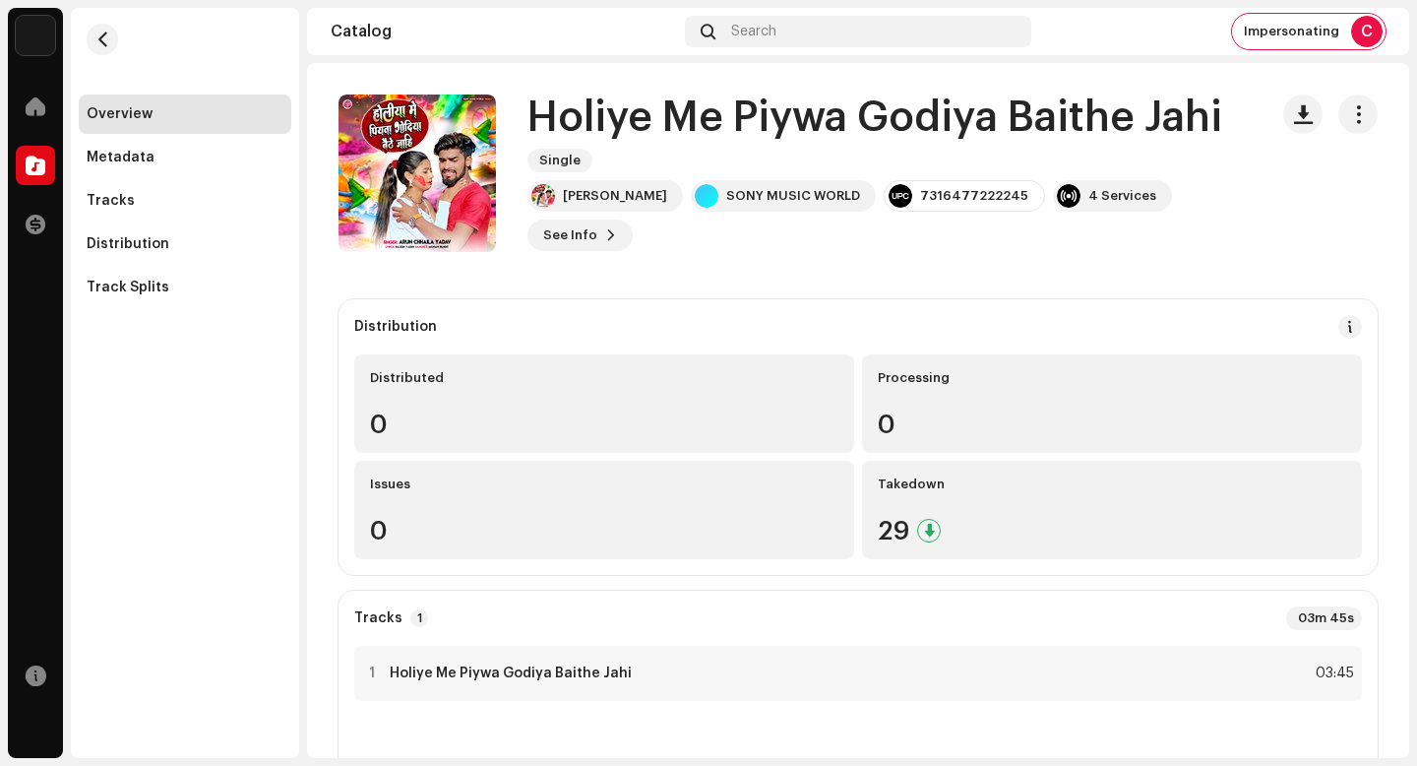
click at [153, 219] on div "Overview Metadata Tracks Distribution Track Splits" at bounding box center [185, 200] width 213 height 213
click at [249, 216] on div "Tracks" at bounding box center [185, 200] width 213 height 39
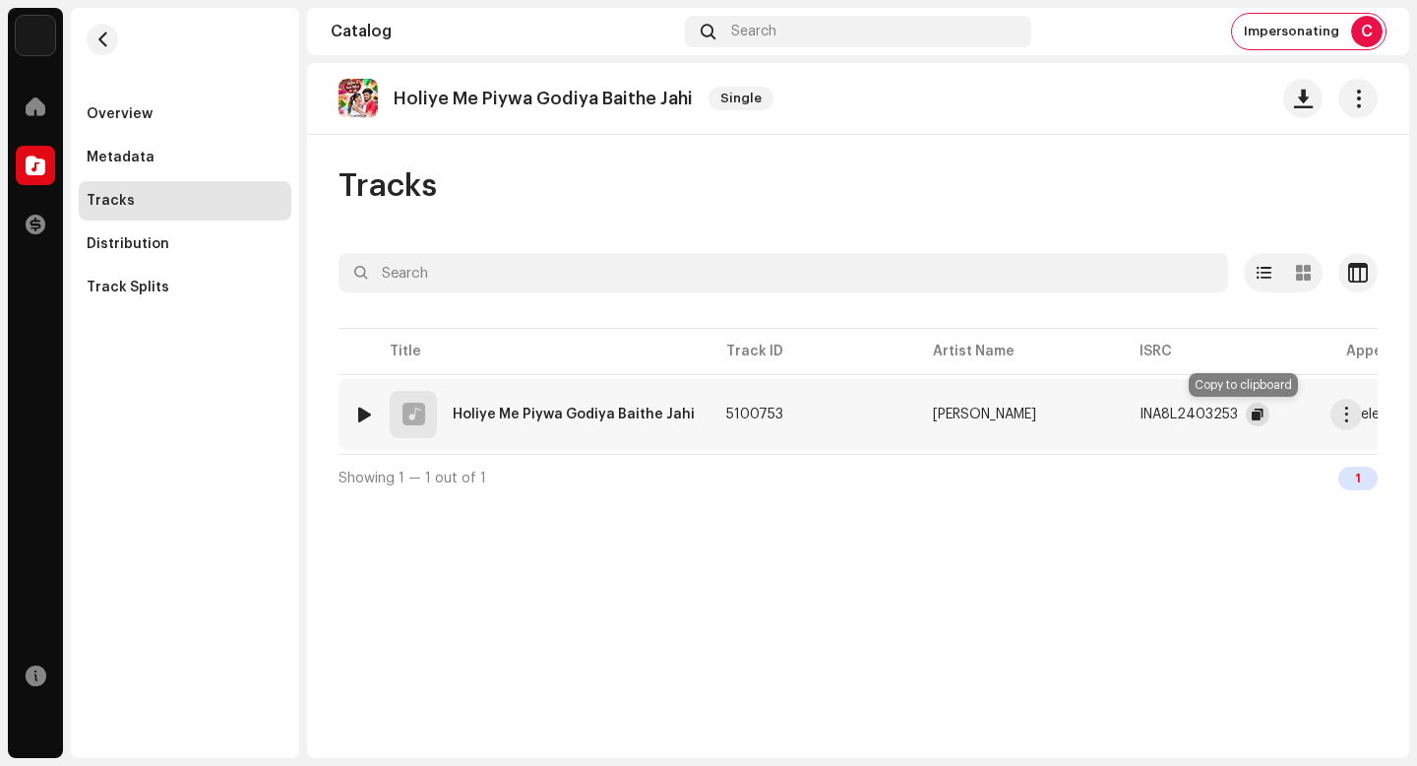
click at [1252, 410] on span "button" at bounding box center [1258, 414] width 12 height 16
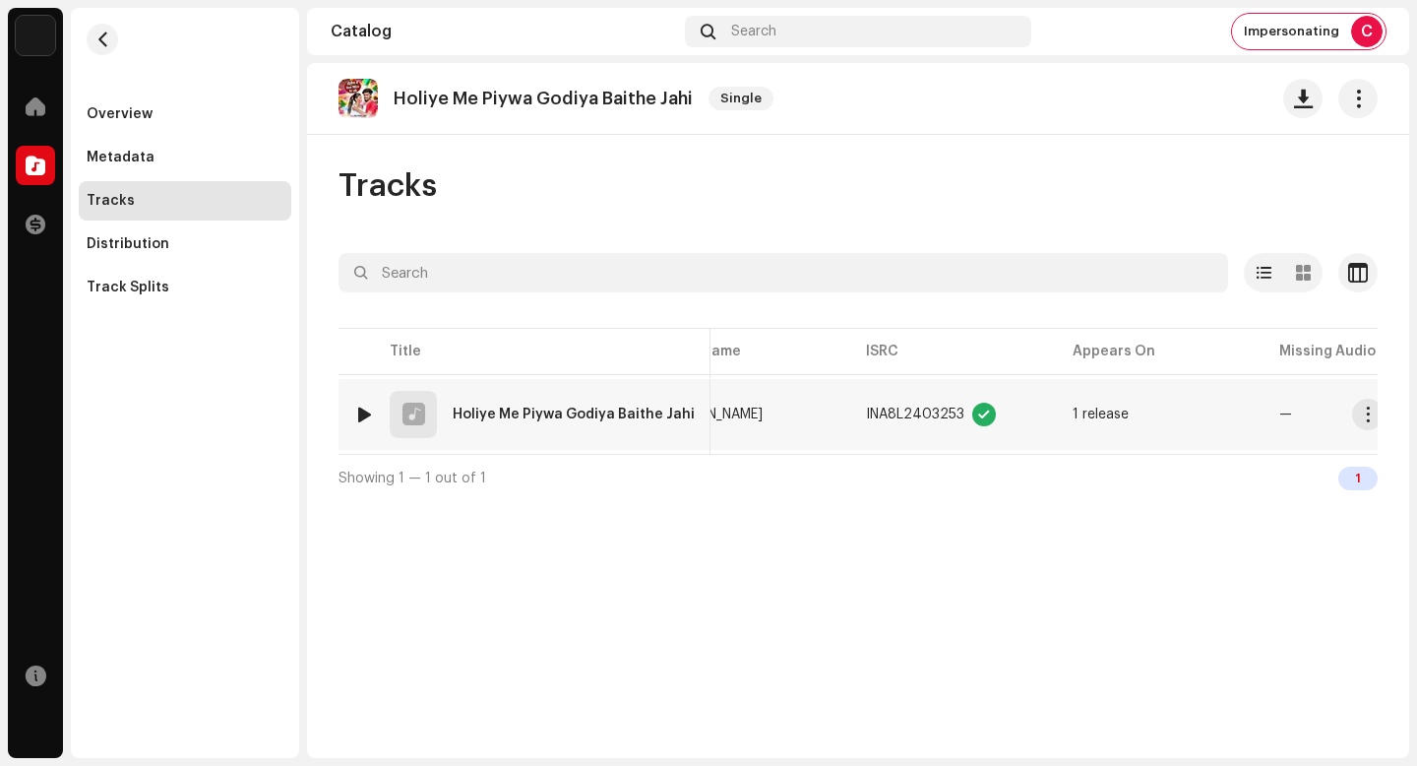
scroll to position [0, 380]
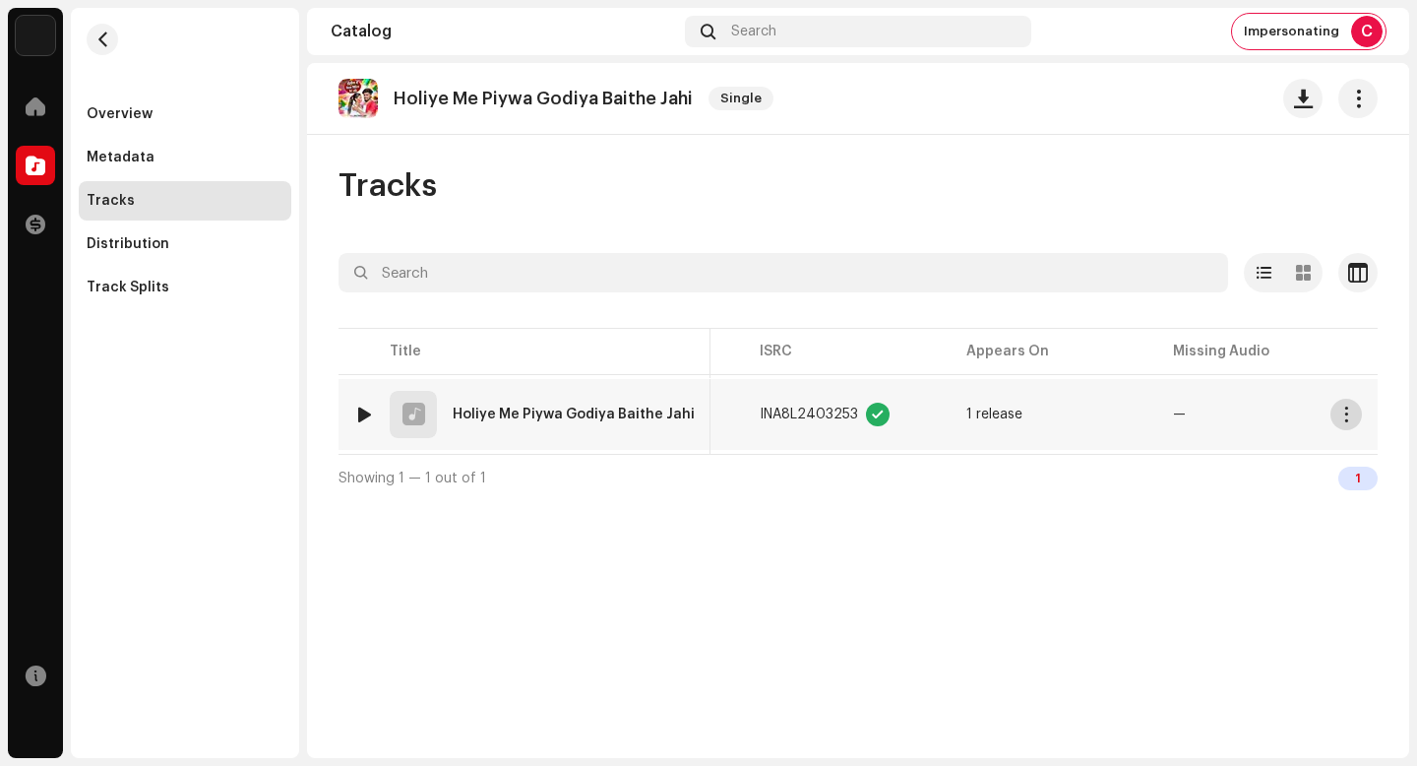
click at [1356, 404] on button "button" at bounding box center [1346, 414] width 31 height 31
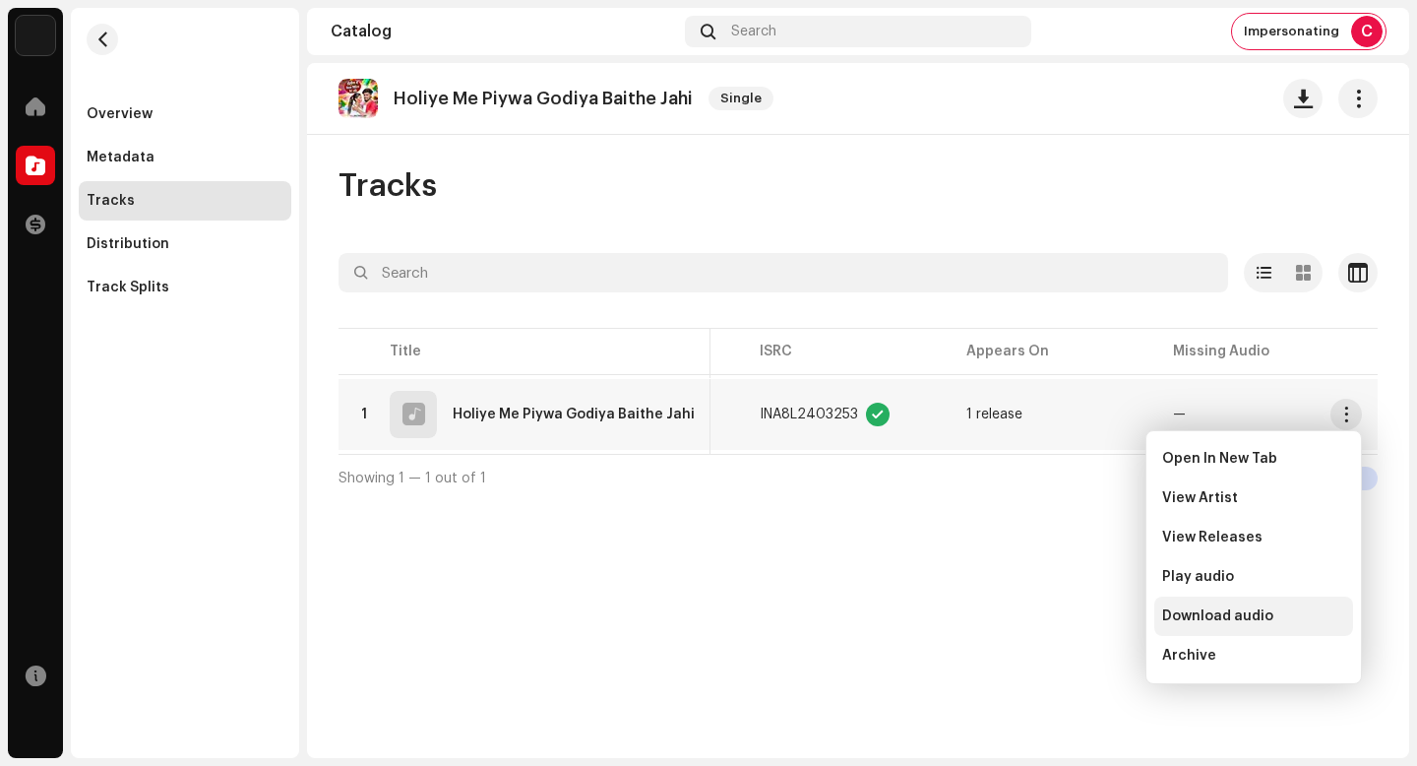
click at [1278, 617] on div "Download audio" at bounding box center [1253, 616] width 183 height 16
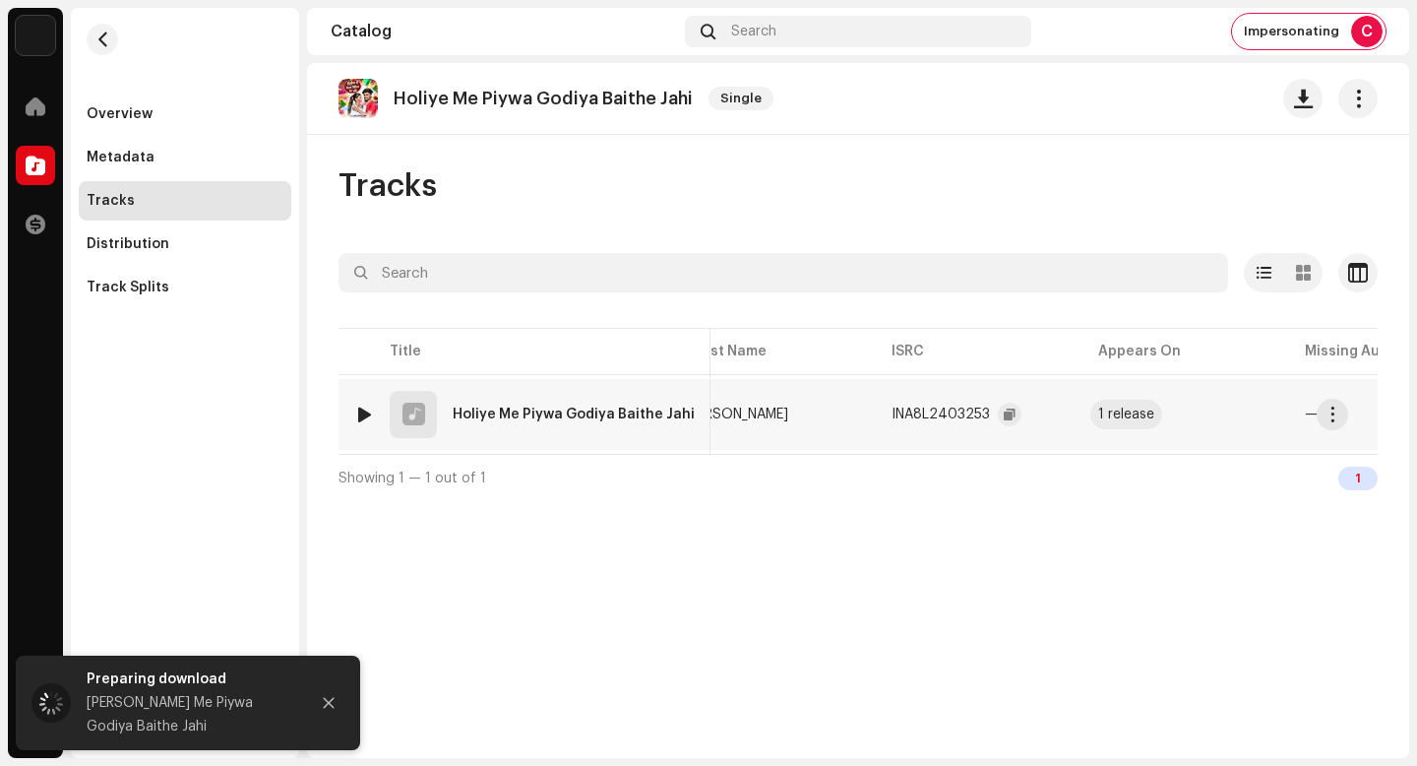
scroll to position [0, 231]
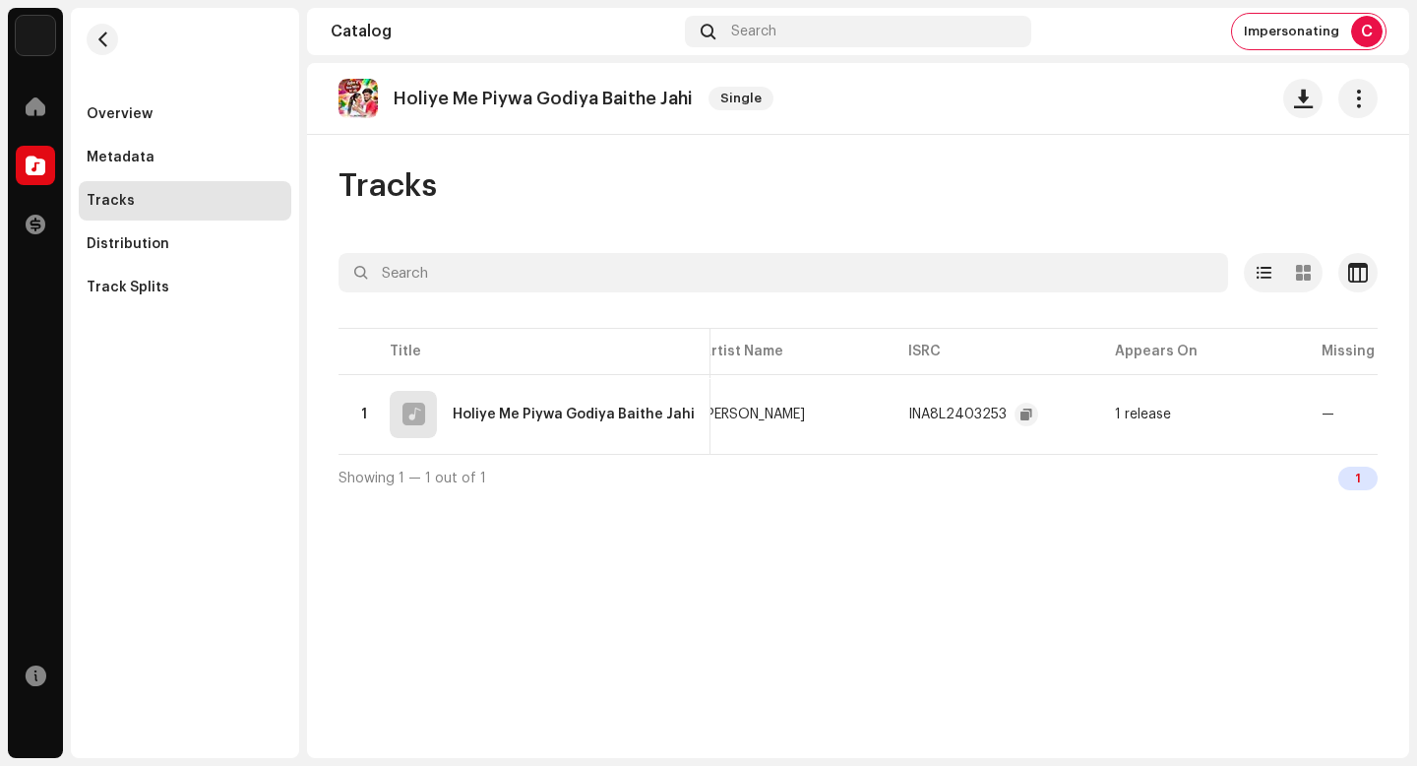
click at [979, 467] on div "Showing 1 — 1 out of 1 1" at bounding box center [858, 477] width 1039 height 47
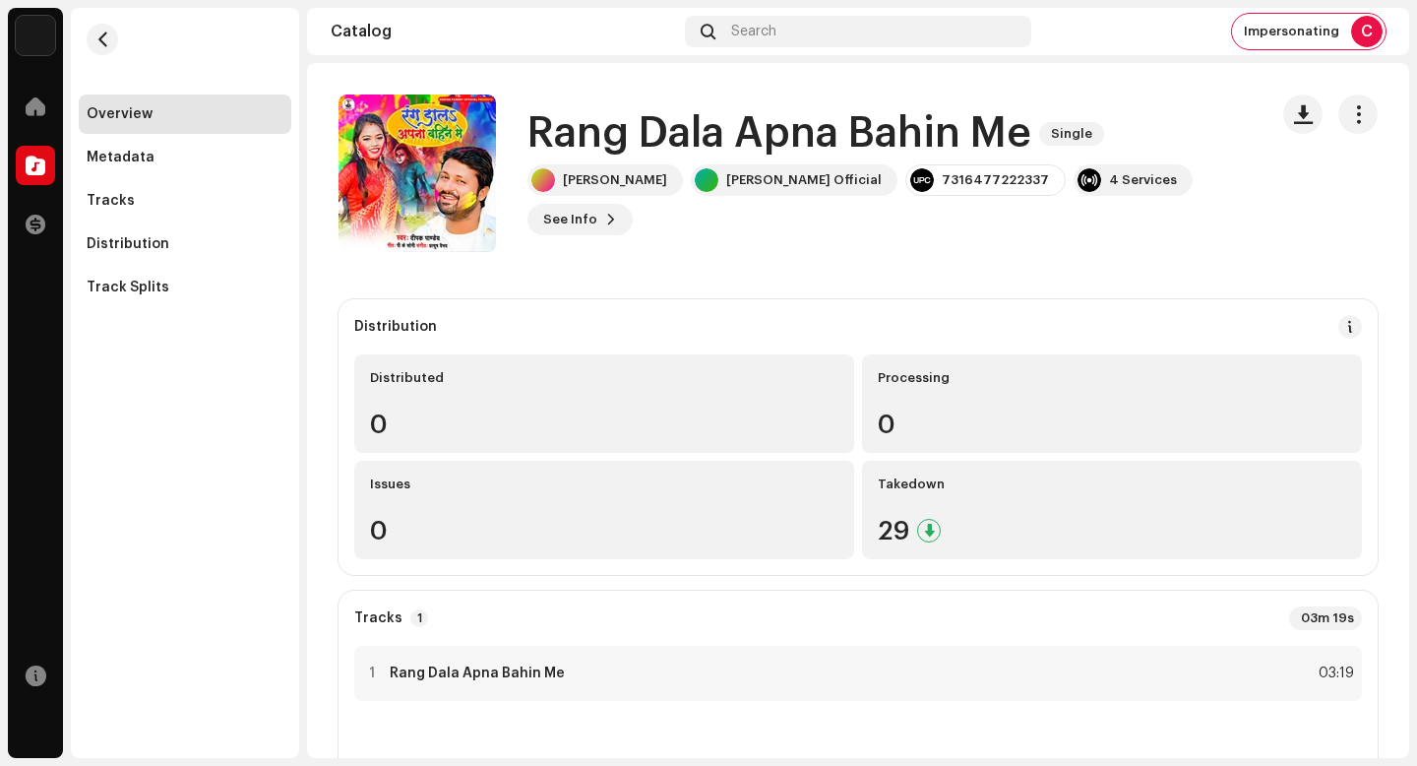
click at [674, 140] on h1 "Rang Dala Apna Bahin Me" at bounding box center [780, 133] width 504 height 45
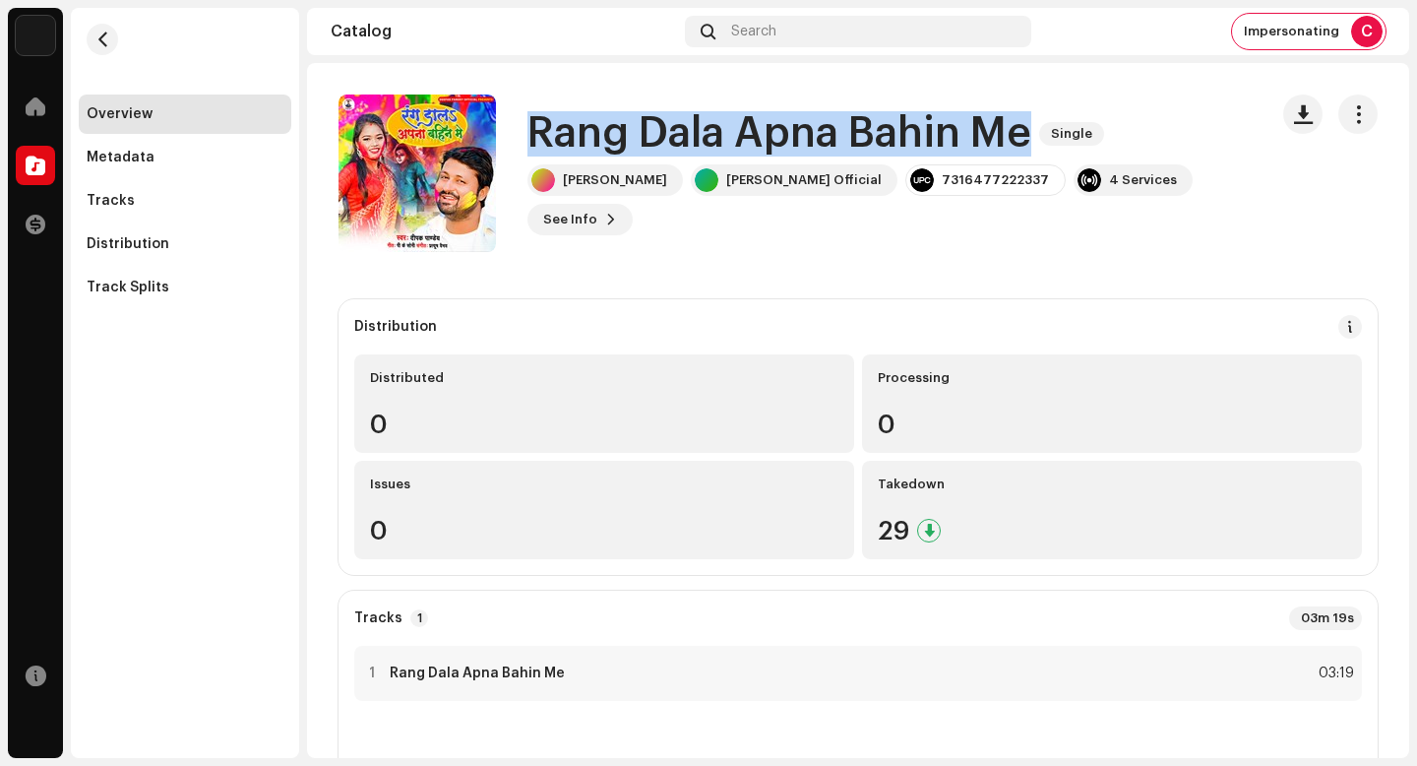
click at [674, 140] on h1 "Rang Dala Apna Bahin Me" at bounding box center [780, 133] width 504 height 45
copy div "Rang Dala Apna Bahin Me Single"
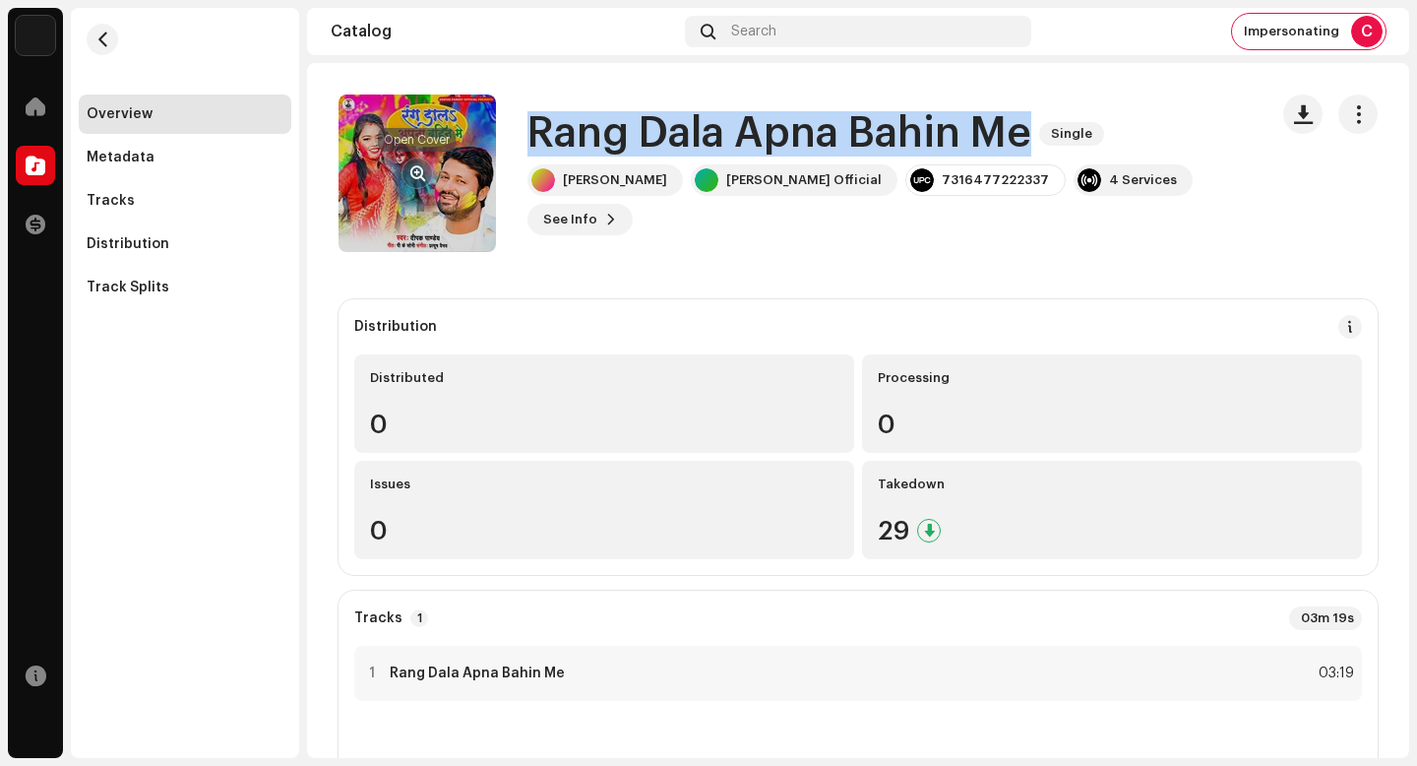
click at [425, 162] on button "button" at bounding box center [417, 172] width 31 height 31
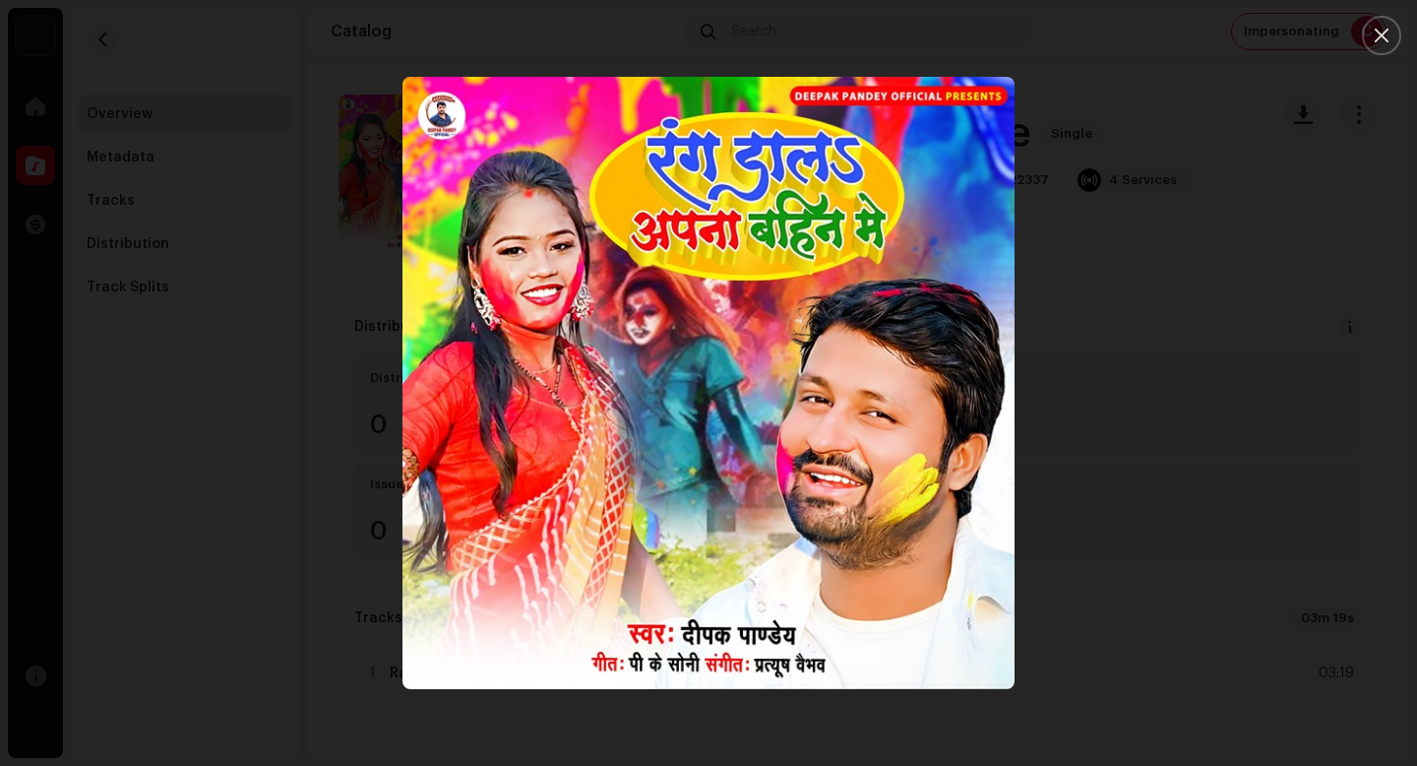
click at [1160, 573] on div at bounding box center [708, 383] width 1417 height 766
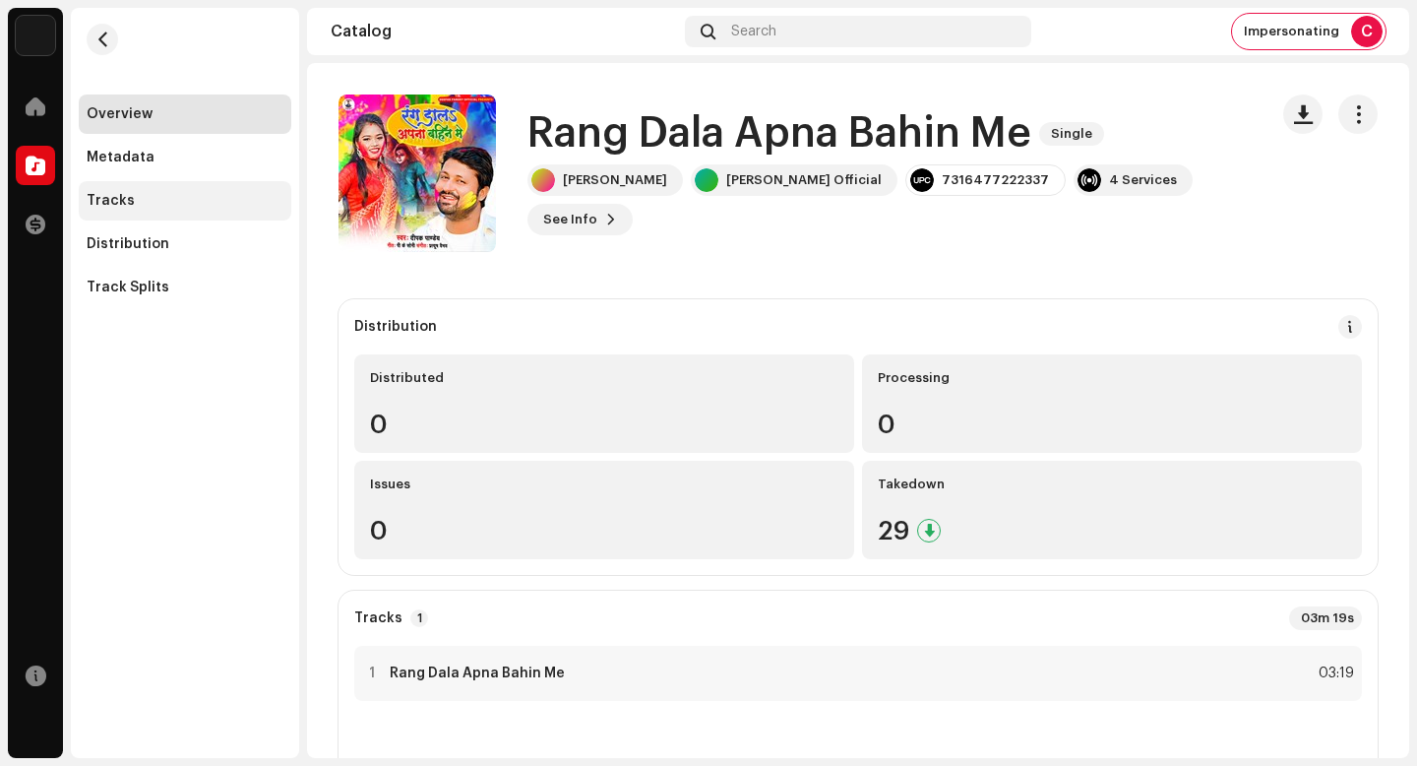
click at [181, 204] on div "Tracks" at bounding box center [185, 201] width 197 height 16
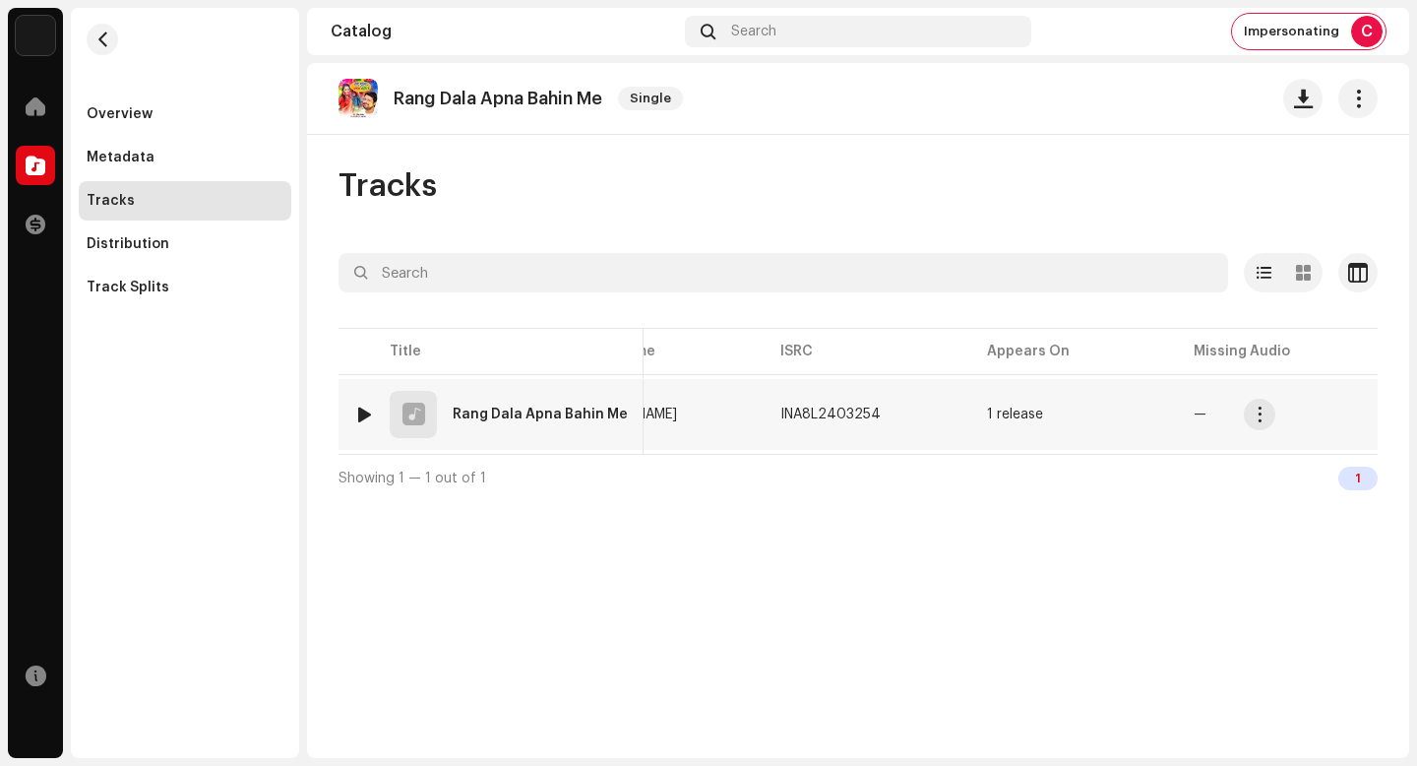
scroll to position [0, 311]
click at [870, 408] on re-a-clipboard-btn at bounding box center [882, 415] width 24 height 24
click at [879, 411] on button "button" at bounding box center [882, 415] width 24 height 24
click at [1345, 415] on span "button" at bounding box center [1347, 414] width 15 height 16
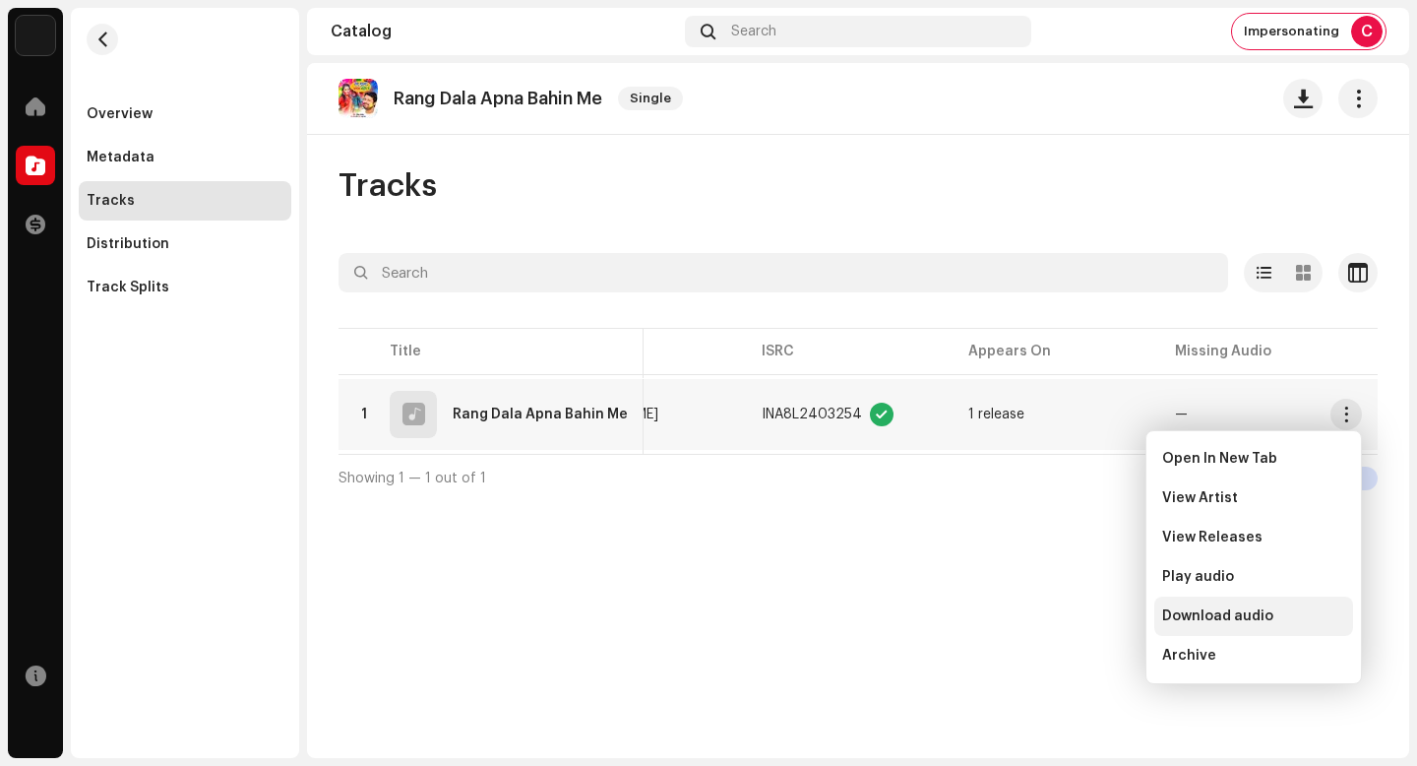
click at [1296, 611] on div "Download audio" at bounding box center [1253, 616] width 183 height 16
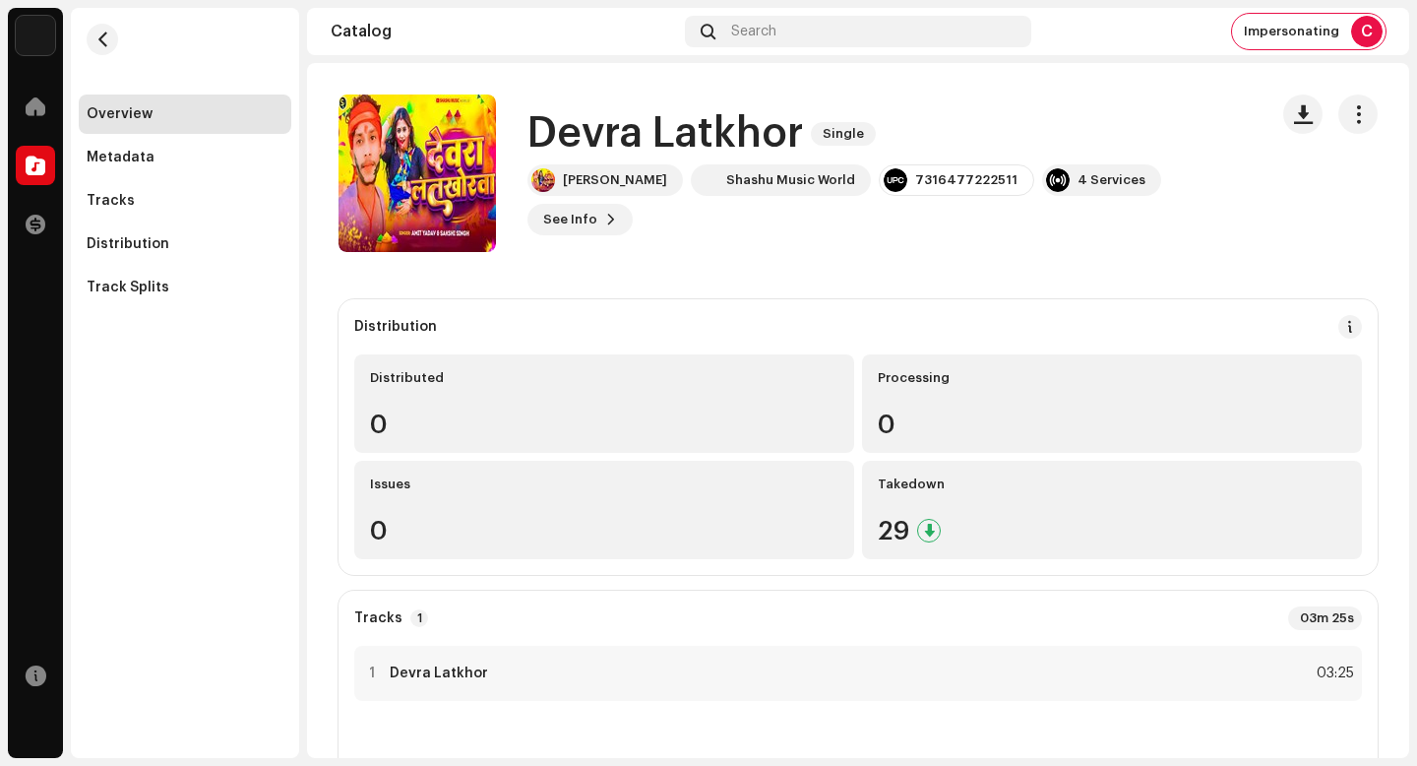
click at [701, 154] on h1 "Devra Latkhor" at bounding box center [666, 133] width 276 height 45
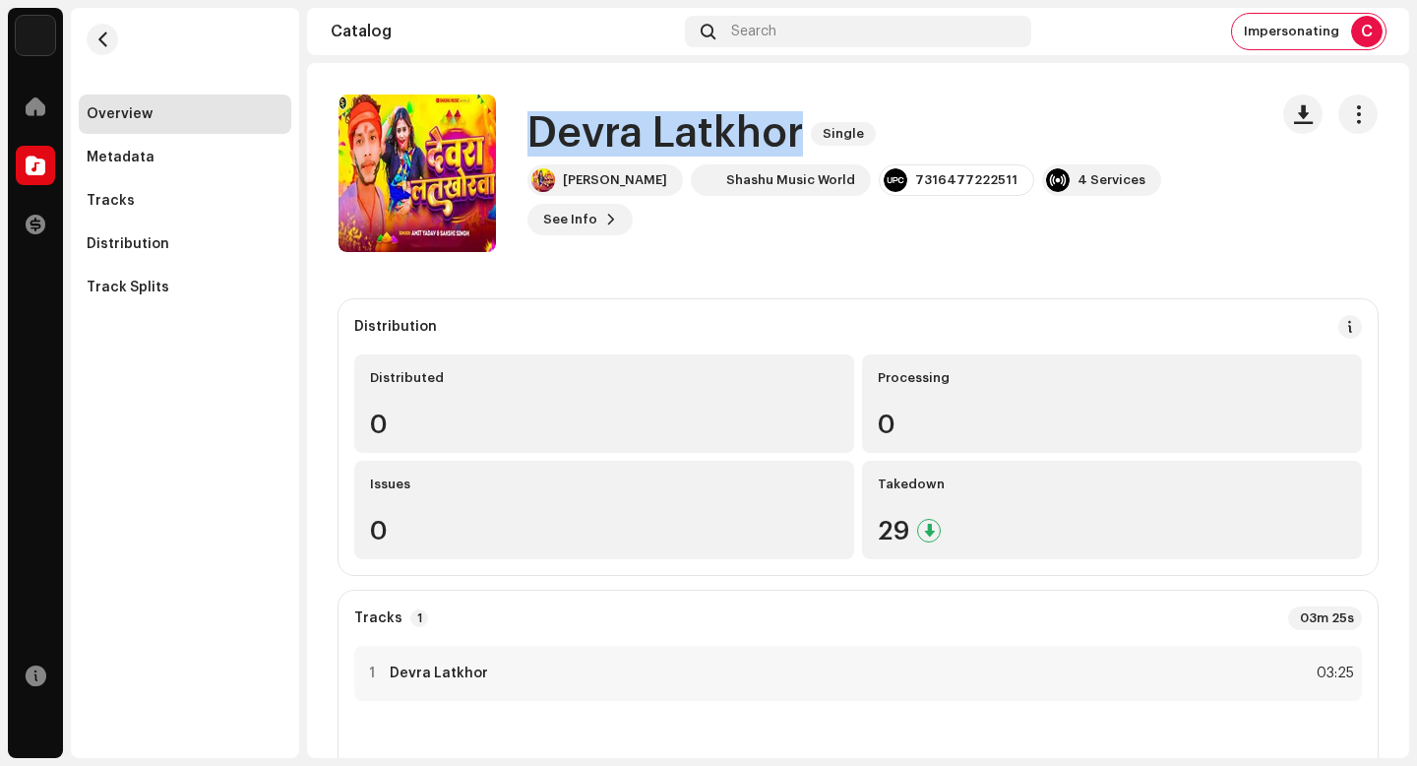
click at [701, 154] on h1 "Devra Latkhor" at bounding box center [666, 133] width 276 height 45
copy div "Devra Latkhor Single"
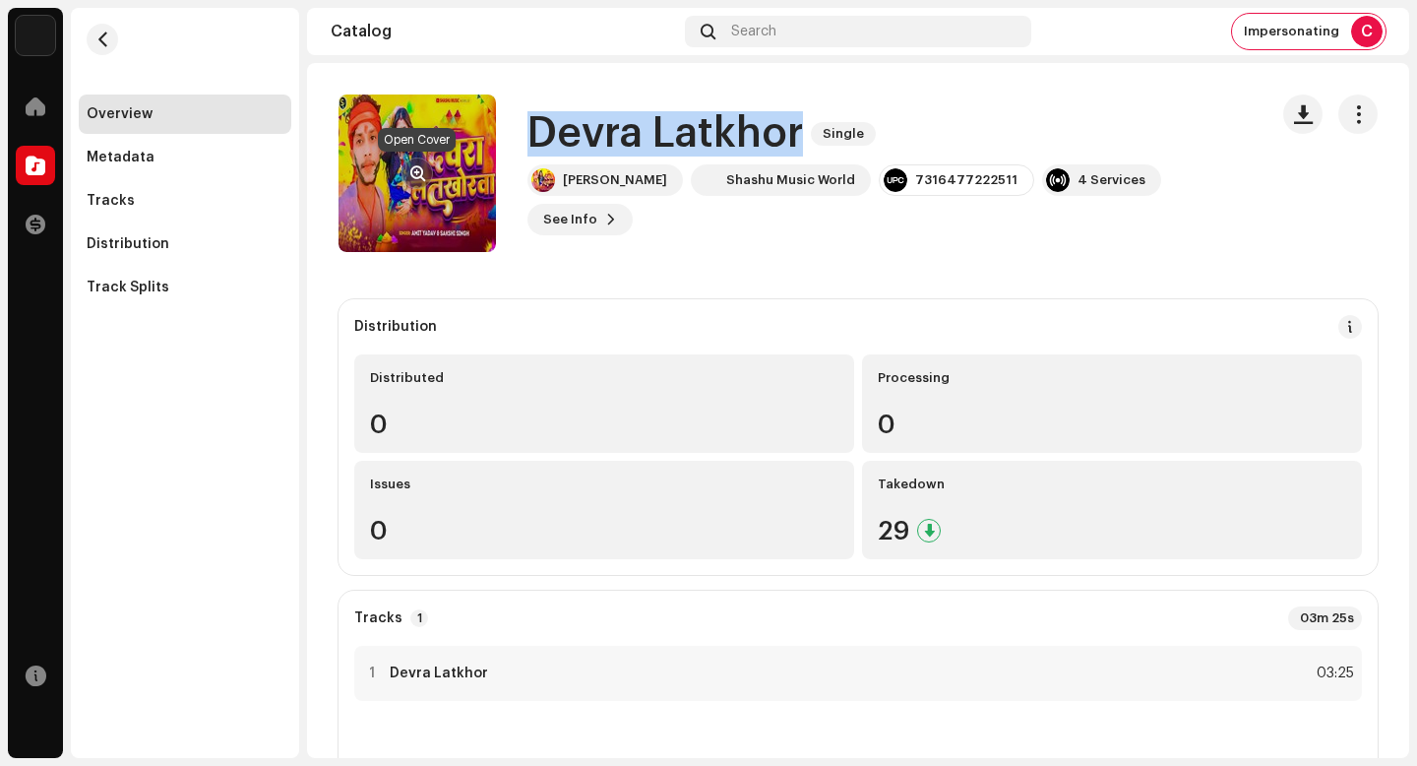
click at [423, 177] on span "button" at bounding box center [417, 173] width 15 height 16
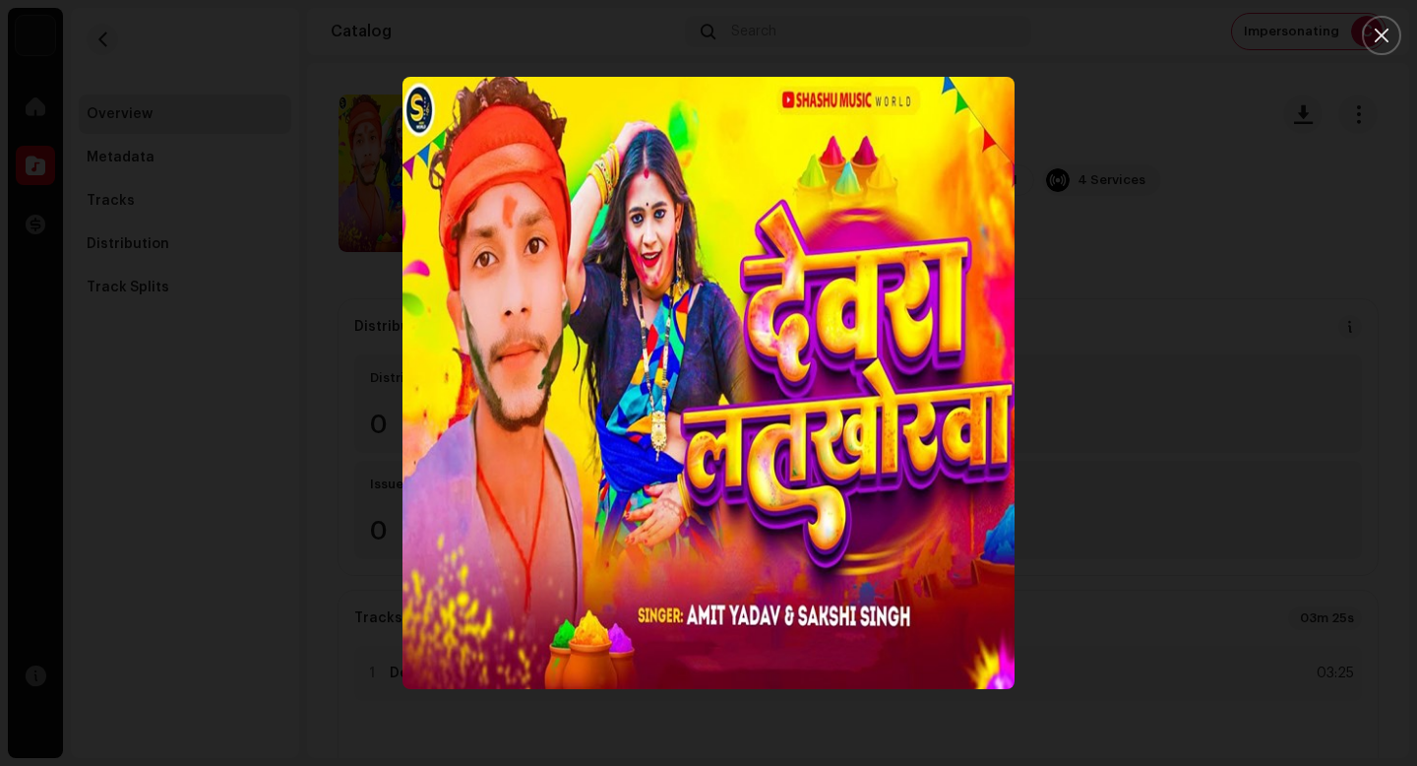
click at [1249, 622] on div at bounding box center [708, 383] width 1417 height 766
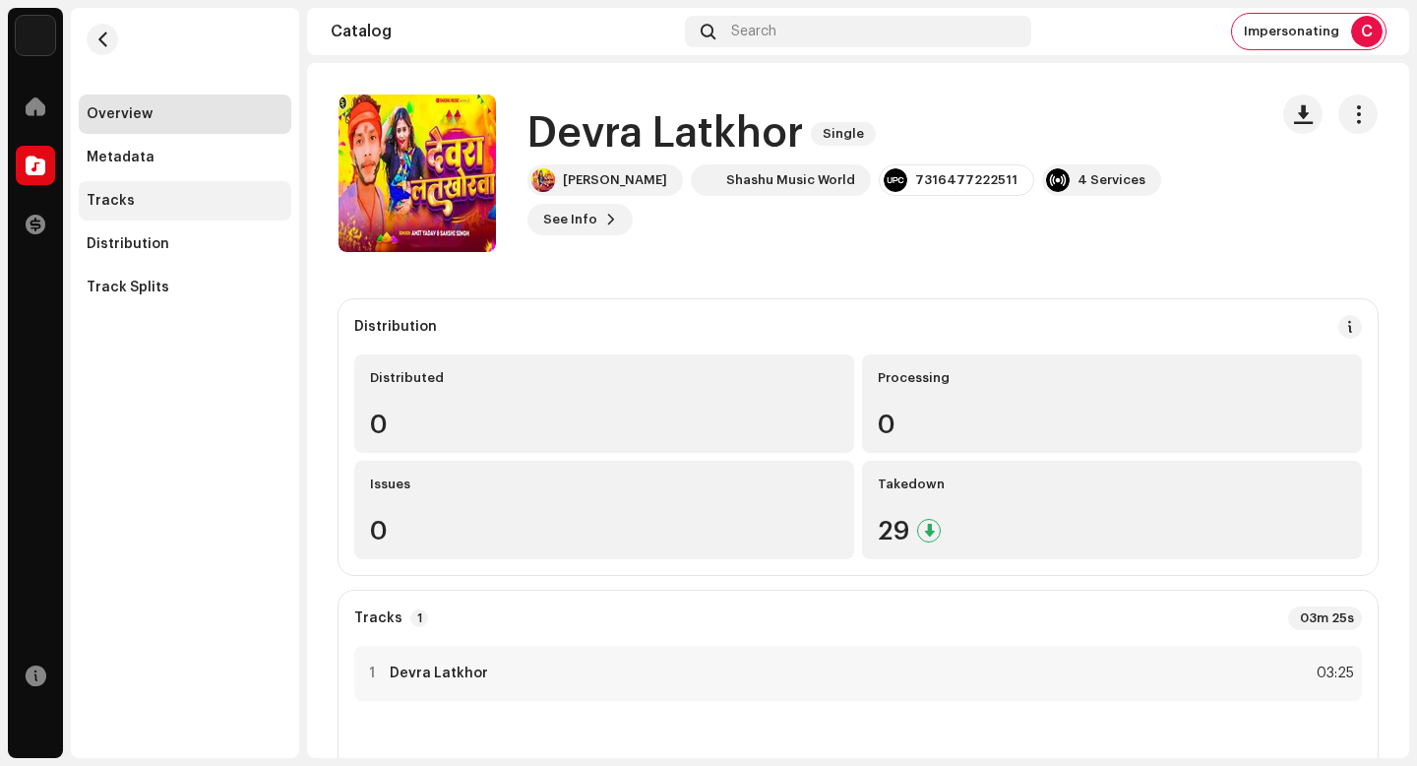
click at [214, 201] on div "Tracks" at bounding box center [185, 201] width 197 height 16
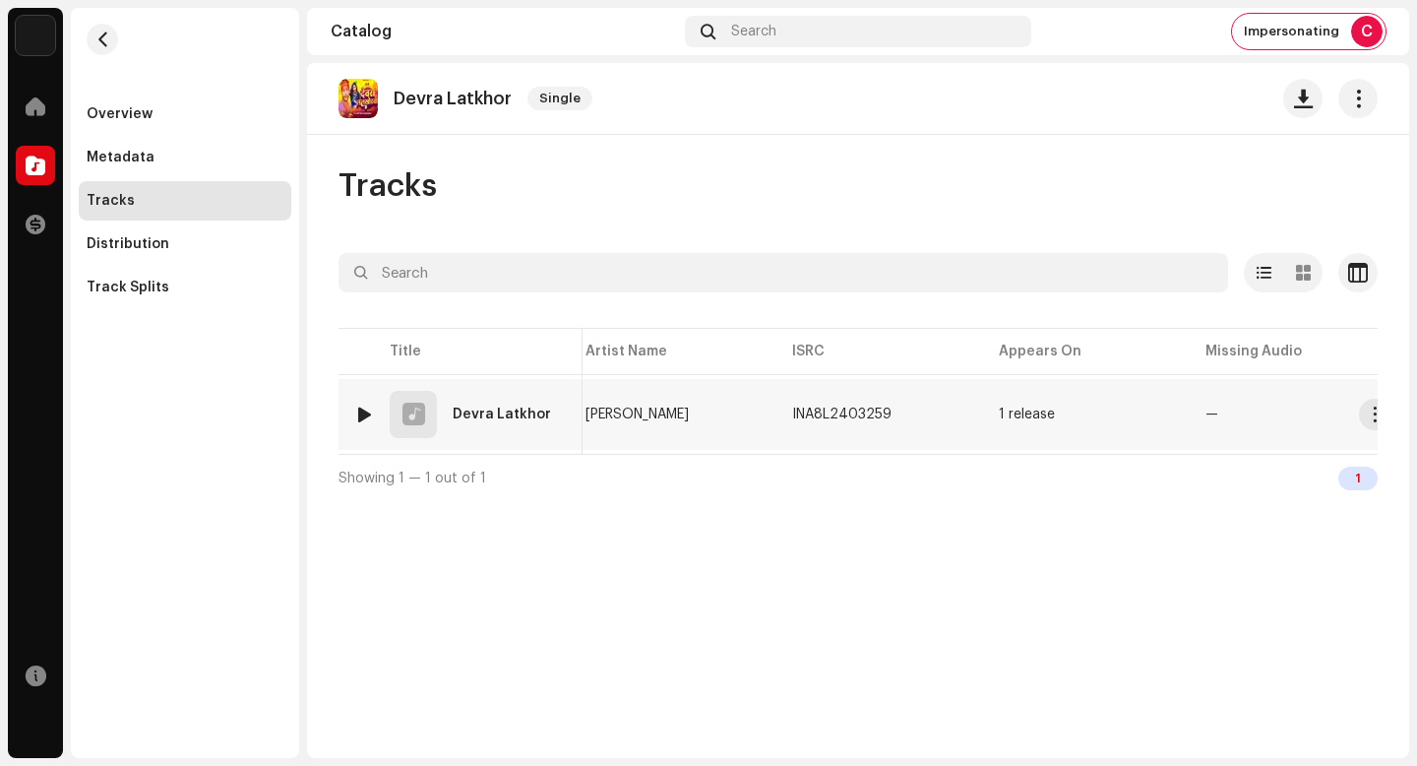
scroll to position [0, 253]
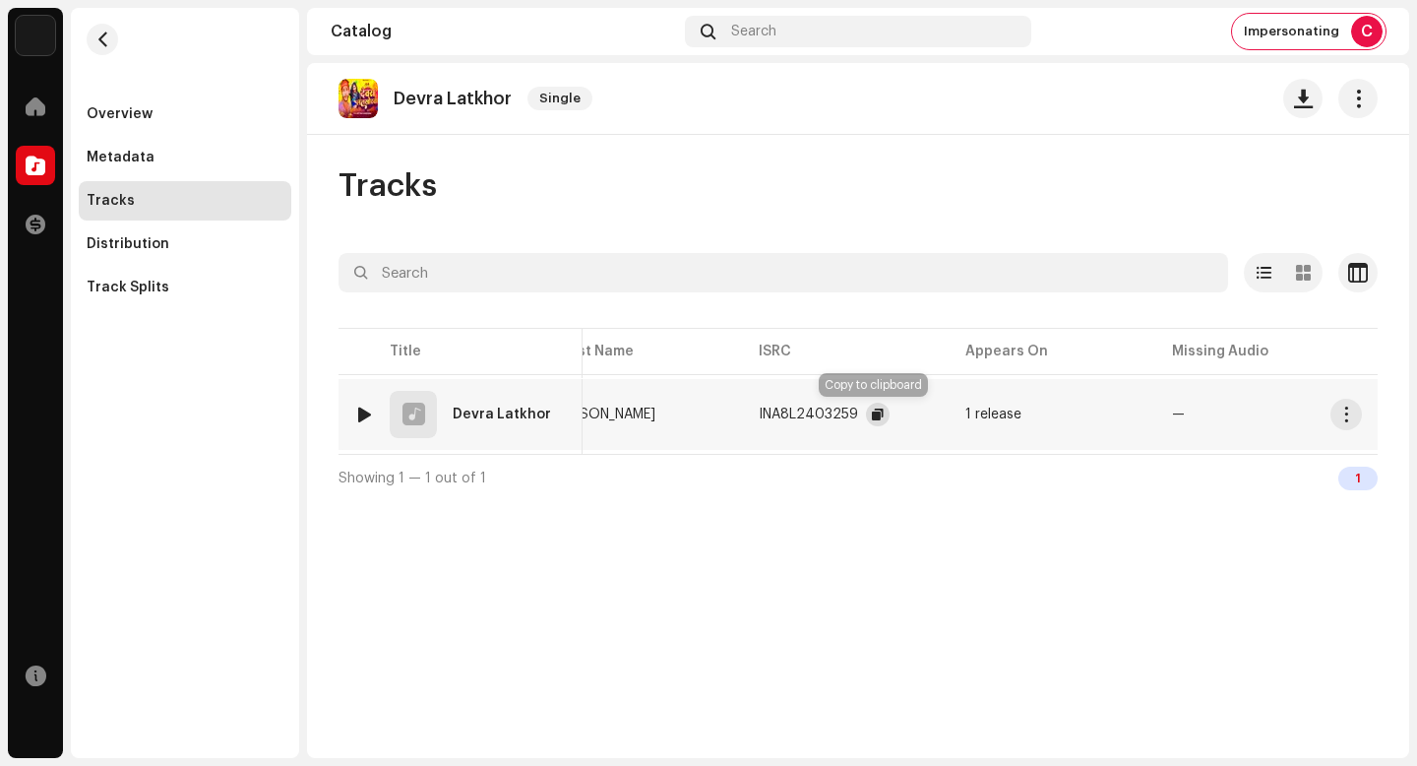
click at [872, 412] on span "button" at bounding box center [878, 414] width 12 height 16
click at [1351, 417] on span "button" at bounding box center [1347, 414] width 15 height 16
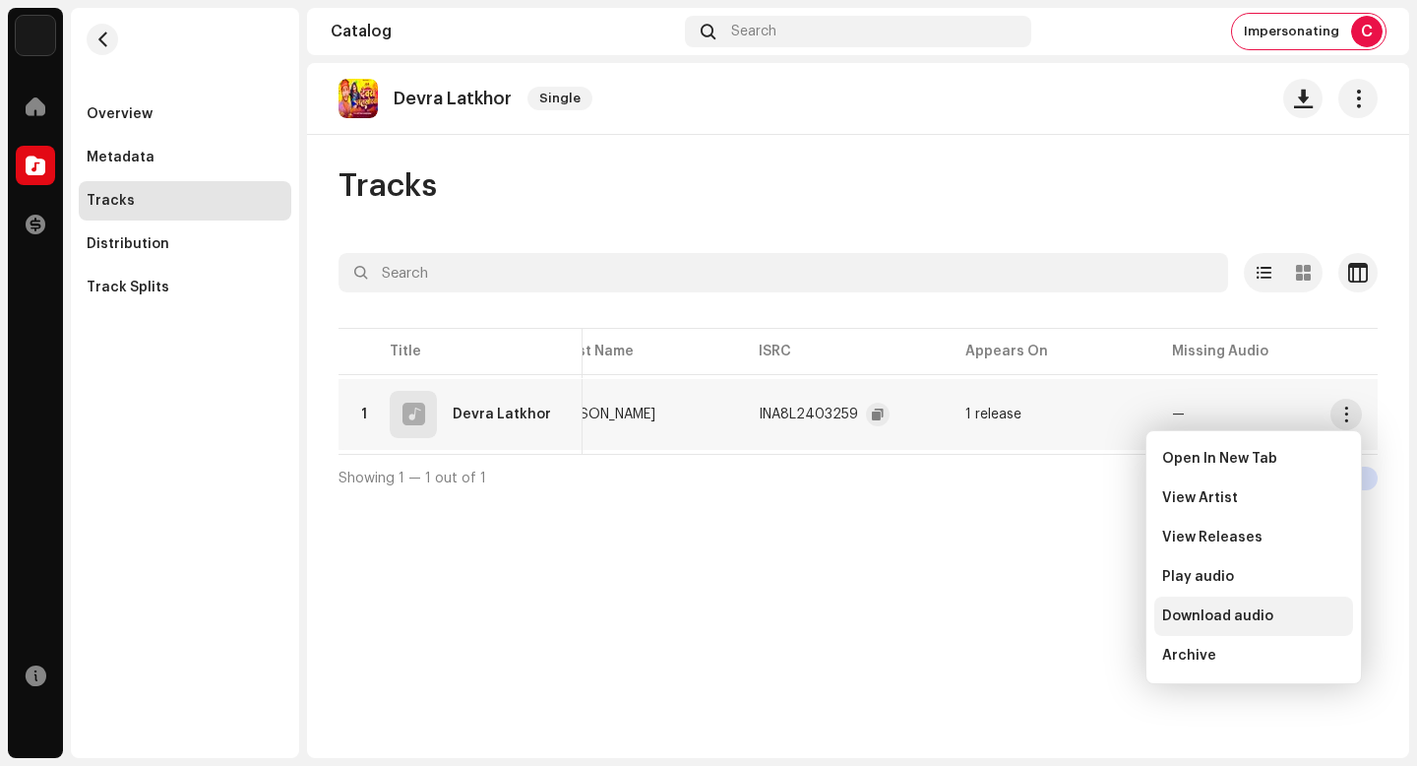
click at [1200, 611] on span "Download audio" at bounding box center [1217, 616] width 111 height 16
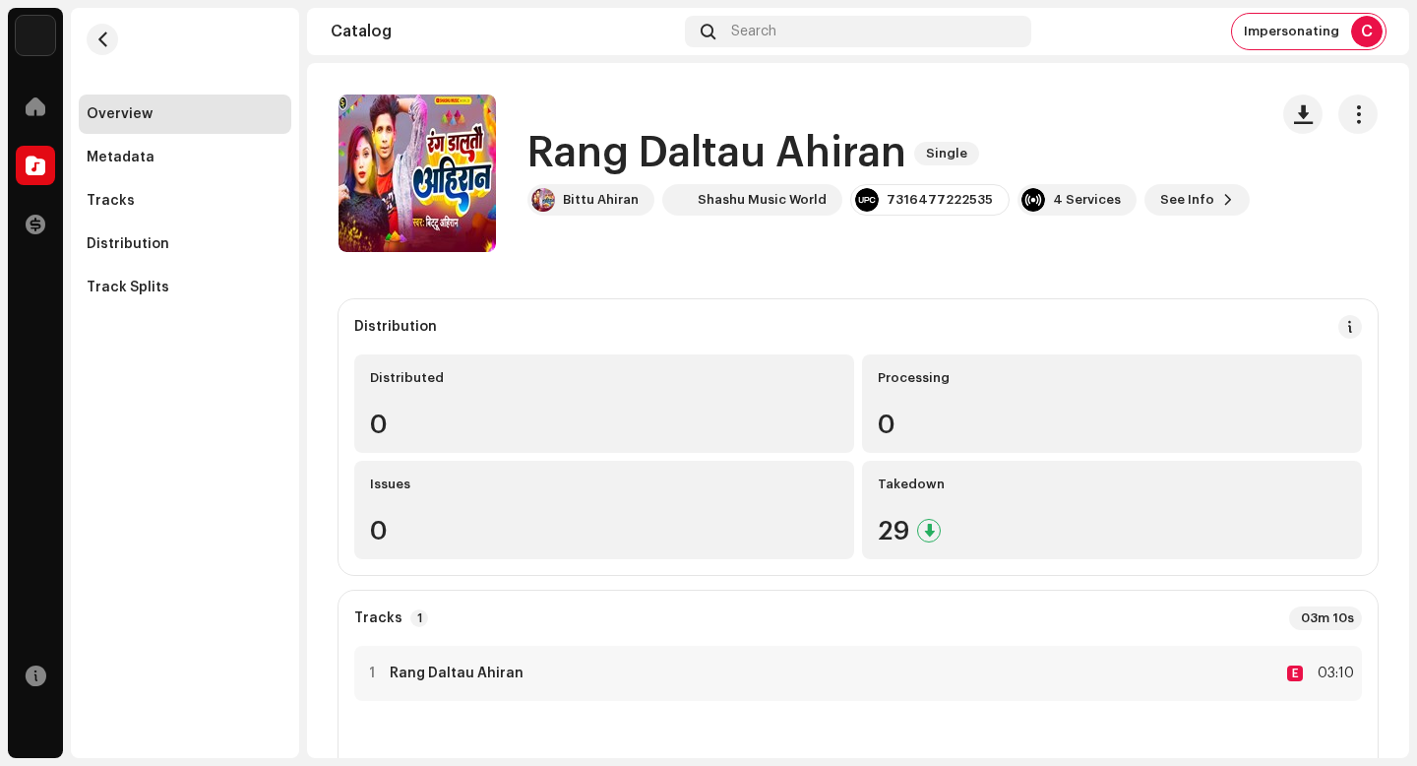
click at [816, 151] on h1 "Rang Daltau Ahiran" at bounding box center [717, 153] width 379 height 45
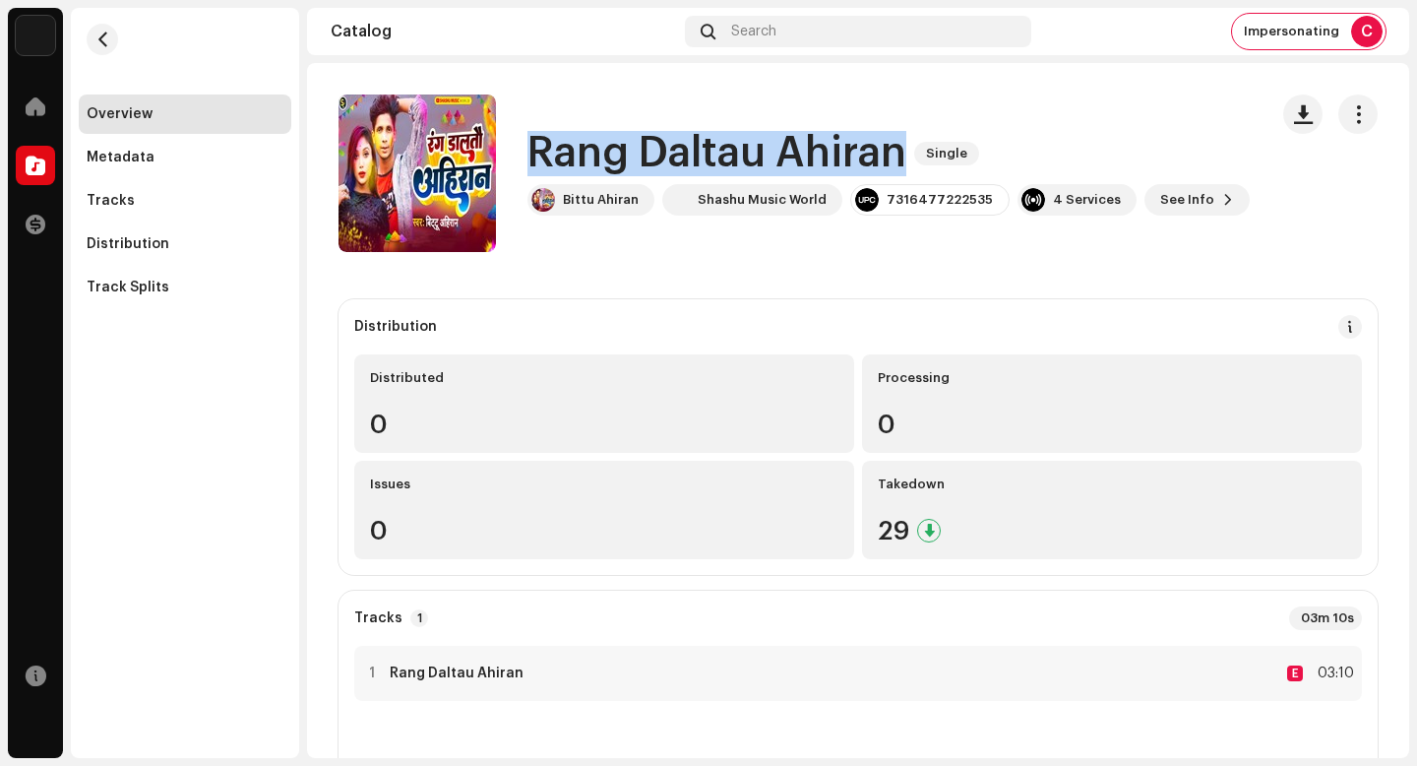
click at [816, 151] on h1 "Rang Daltau Ahiran" at bounding box center [717, 153] width 379 height 45
copy div "Rang Daltau Ahiran Single"
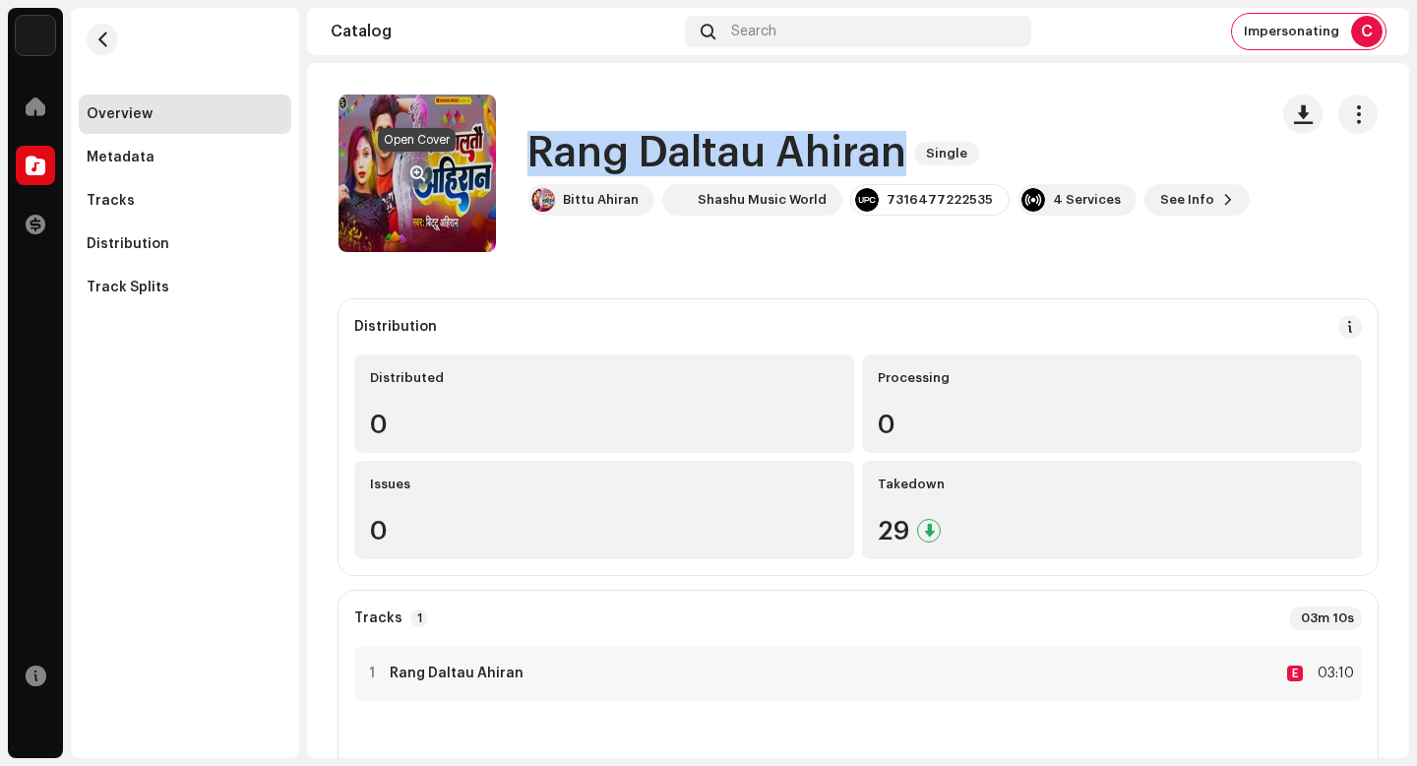
click at [407, 164] on button "button" at bounding box center [417, 172] width 31 height 31
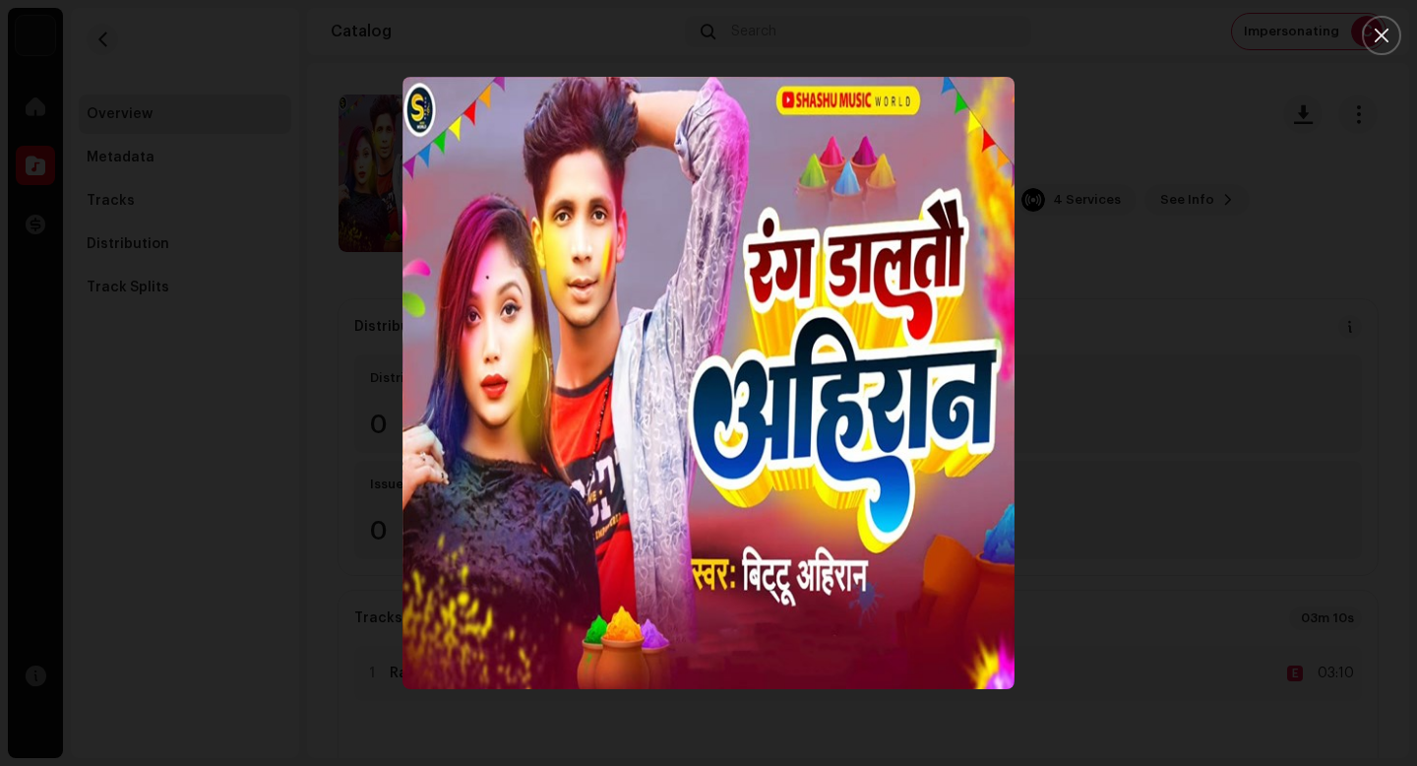
click at [1240, 541] on div at bounding box center [708, 383] width 1417 height 766
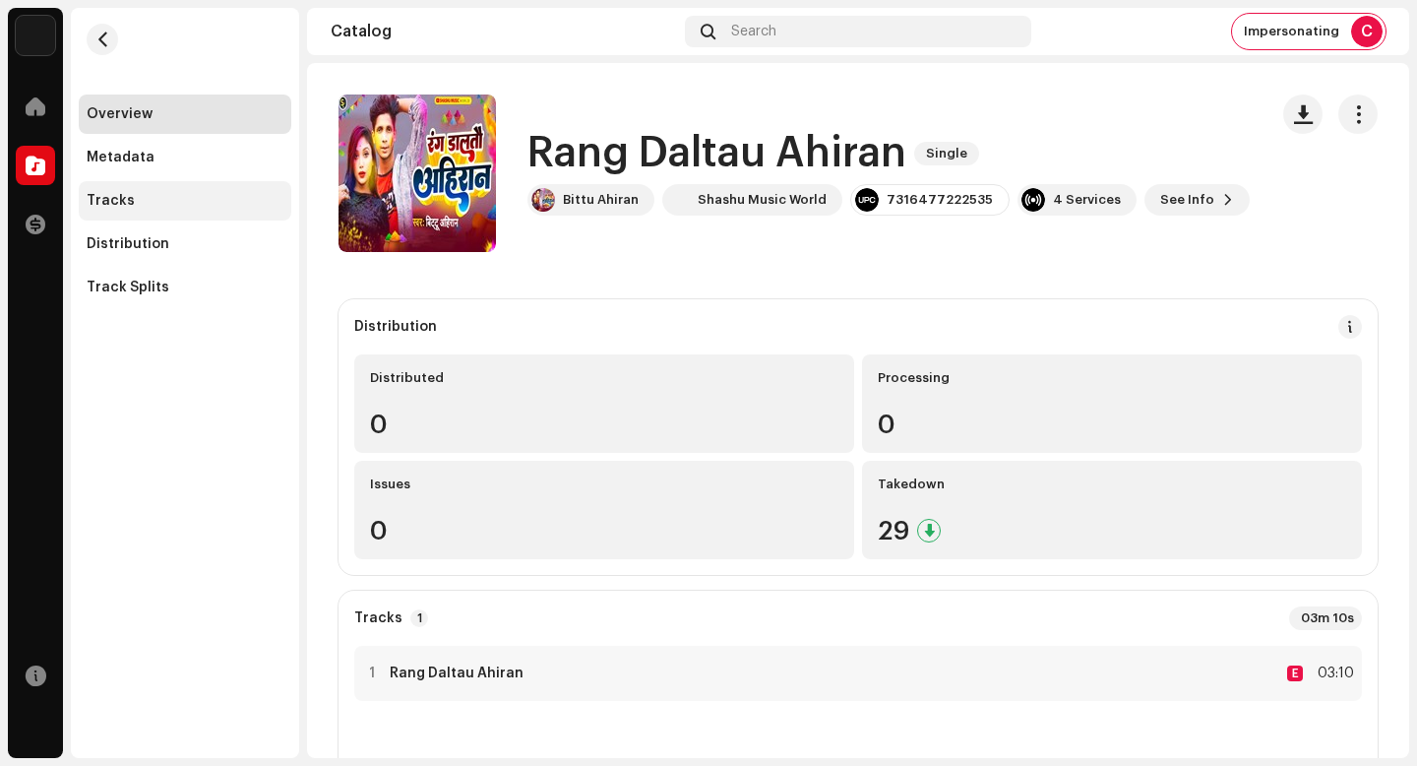
click at [184, 200] on div "Tracks" at bounding box center [185, 201] width 197 height 16
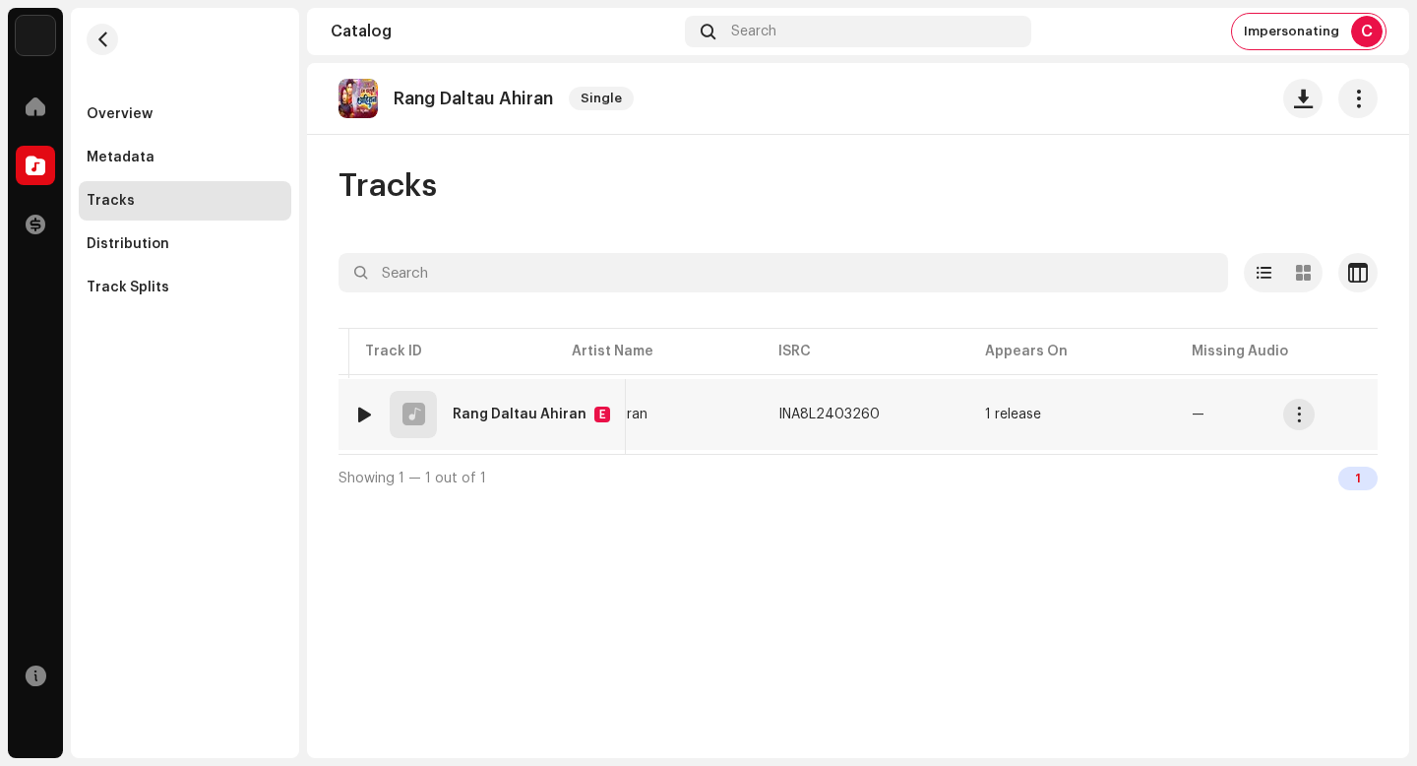
scroll to position [0, 297]
click at [867, 411] on button "button" at bounding box center [879, 415] width 24 height 24
click at [1340, 409] on span "button" at bounding box center [1347, 414] width 15 height 16
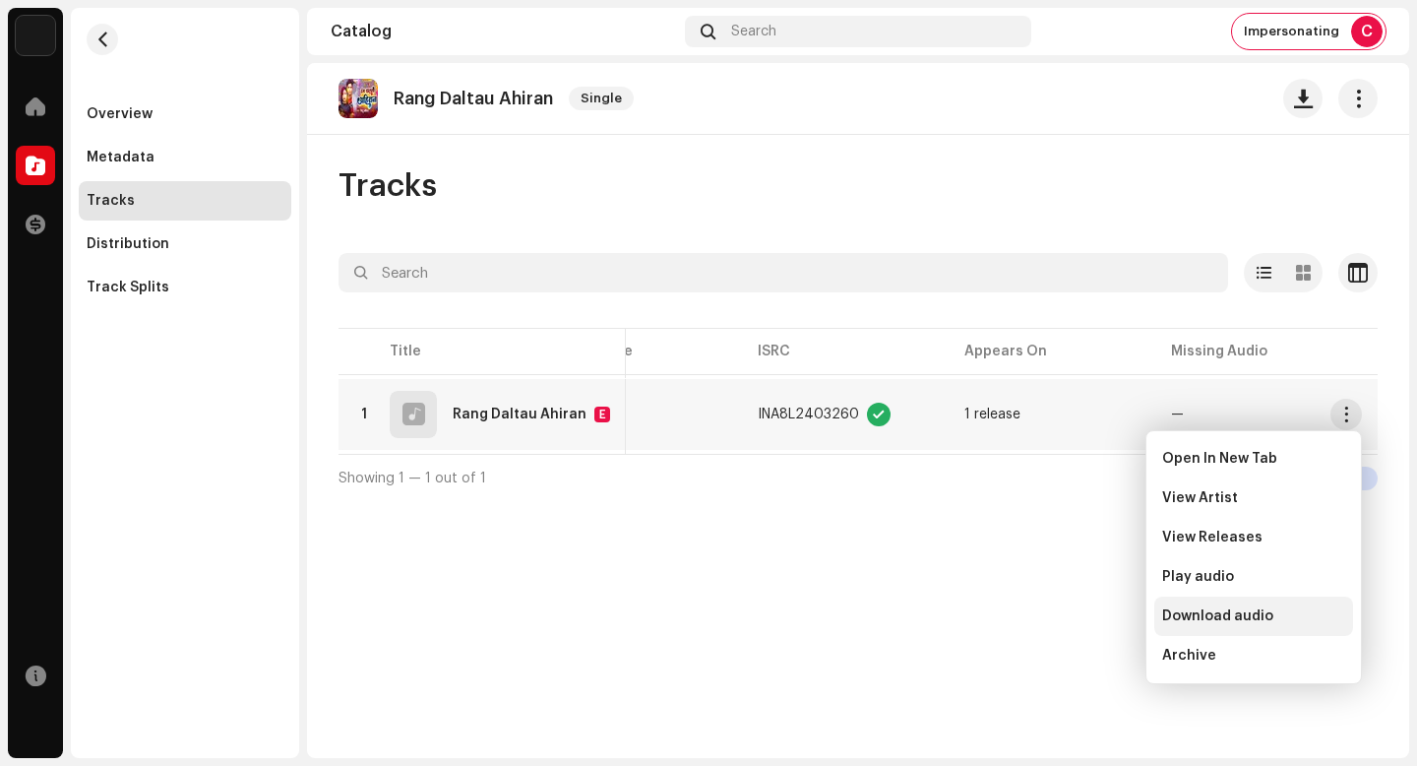
click at [1294, 611] on div "Download audio" at bounding box center [1253, 616] width 183 height 16
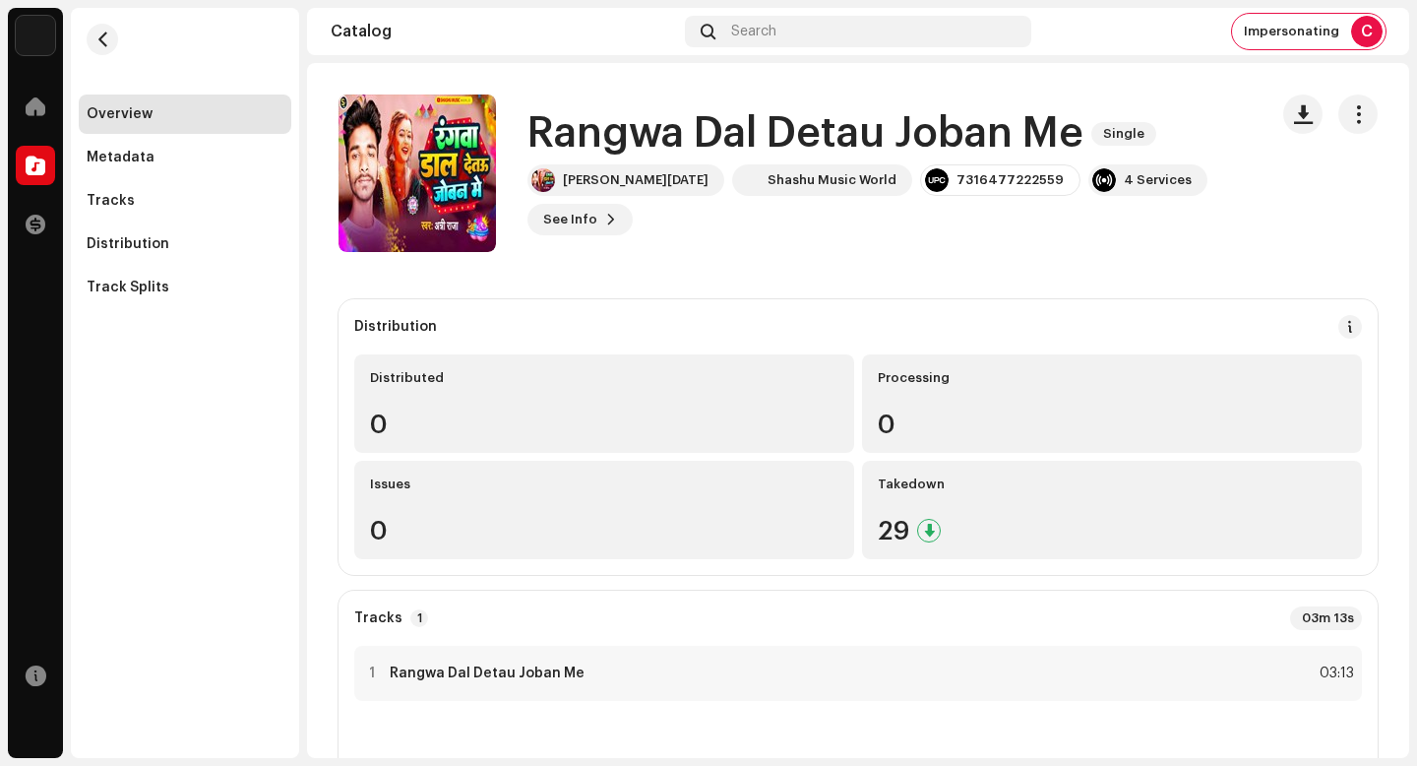
click at [840, 152] on h1 "Rangwa Dal Detau Joban Me" at bounding box center [806, 133] width 556 height 45
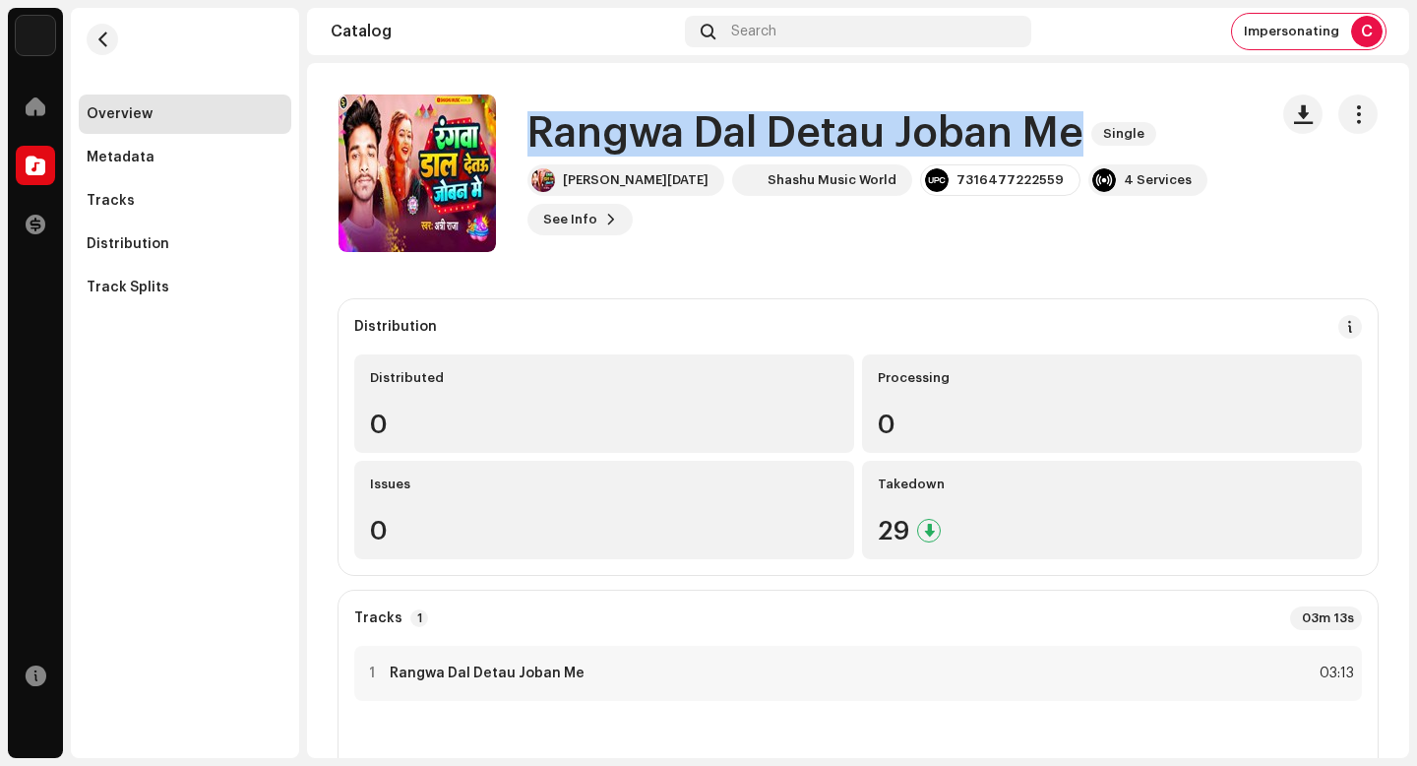
click at [840, 152] on h1 "Rangwa Dal Detau Joban Me" at bounding box center [806, 133] width 556 height 45
copy div "Rangwa Dal Detau Joban Me Single"
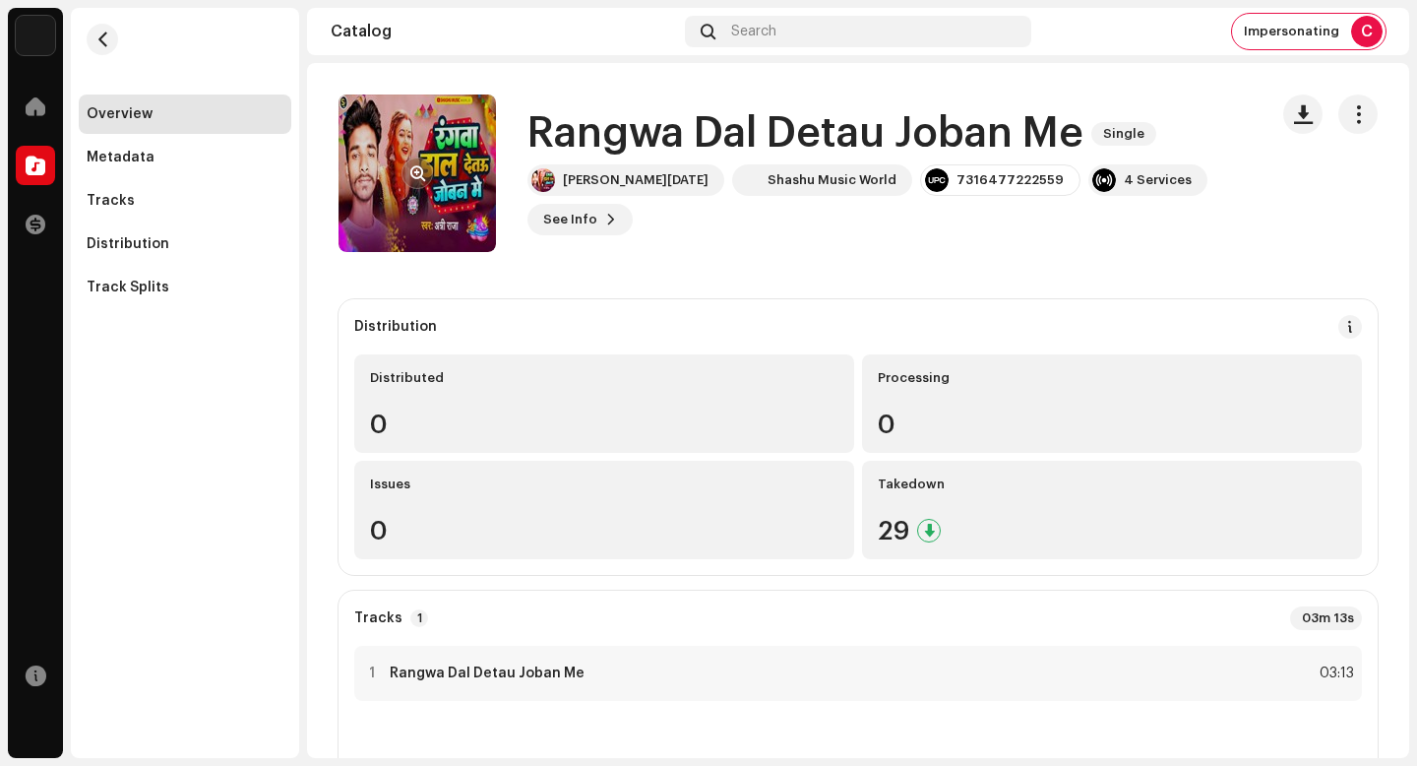
click at [402, 165] on div at bounding box center [417, 172] width 31 height 31
click at [418, 167] on span "button" at bounding box center [417, 173] width 15 height 16
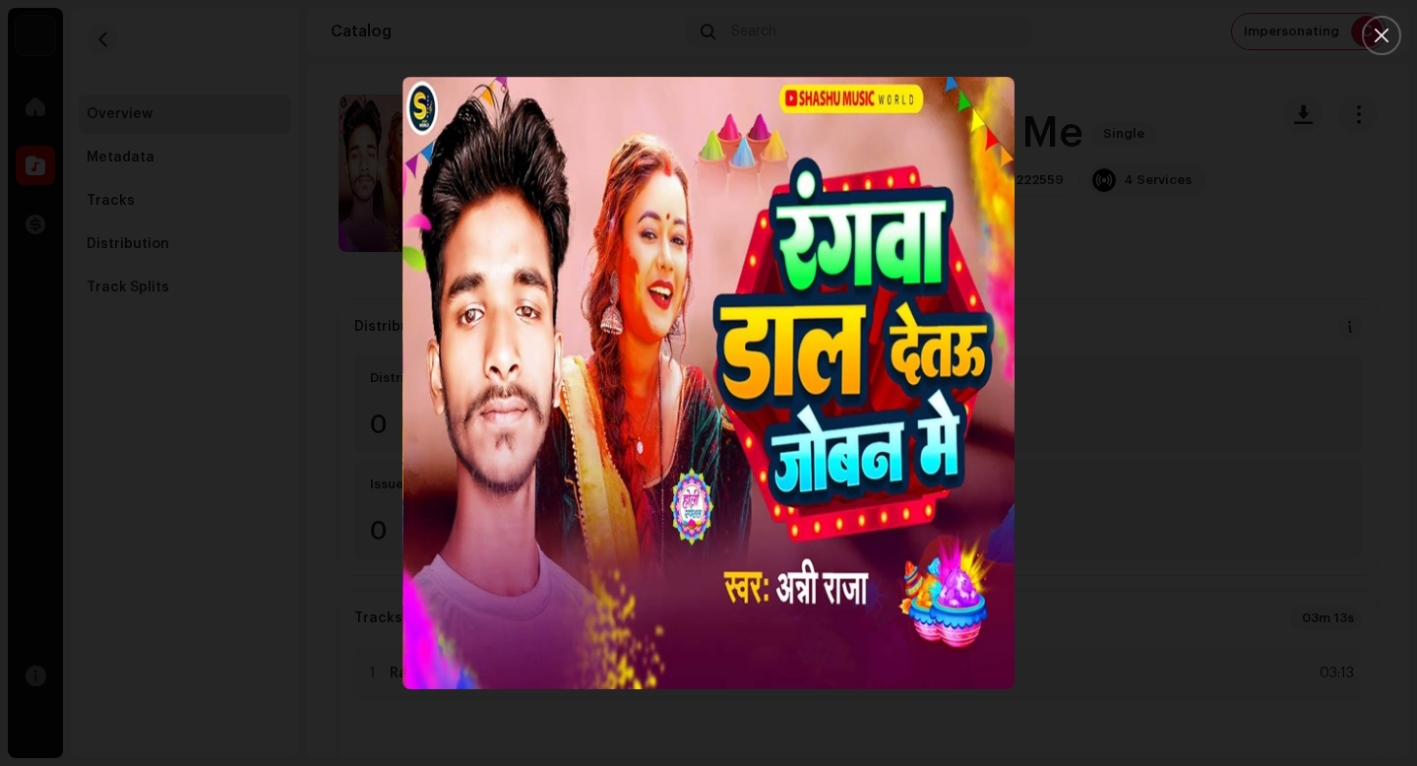
click at [813, 316] on img "1" at bounding box center [709, 383] width 612 height 612
click at [1160, 539] on div at bounding box center [708, 383] width 1417 height 766
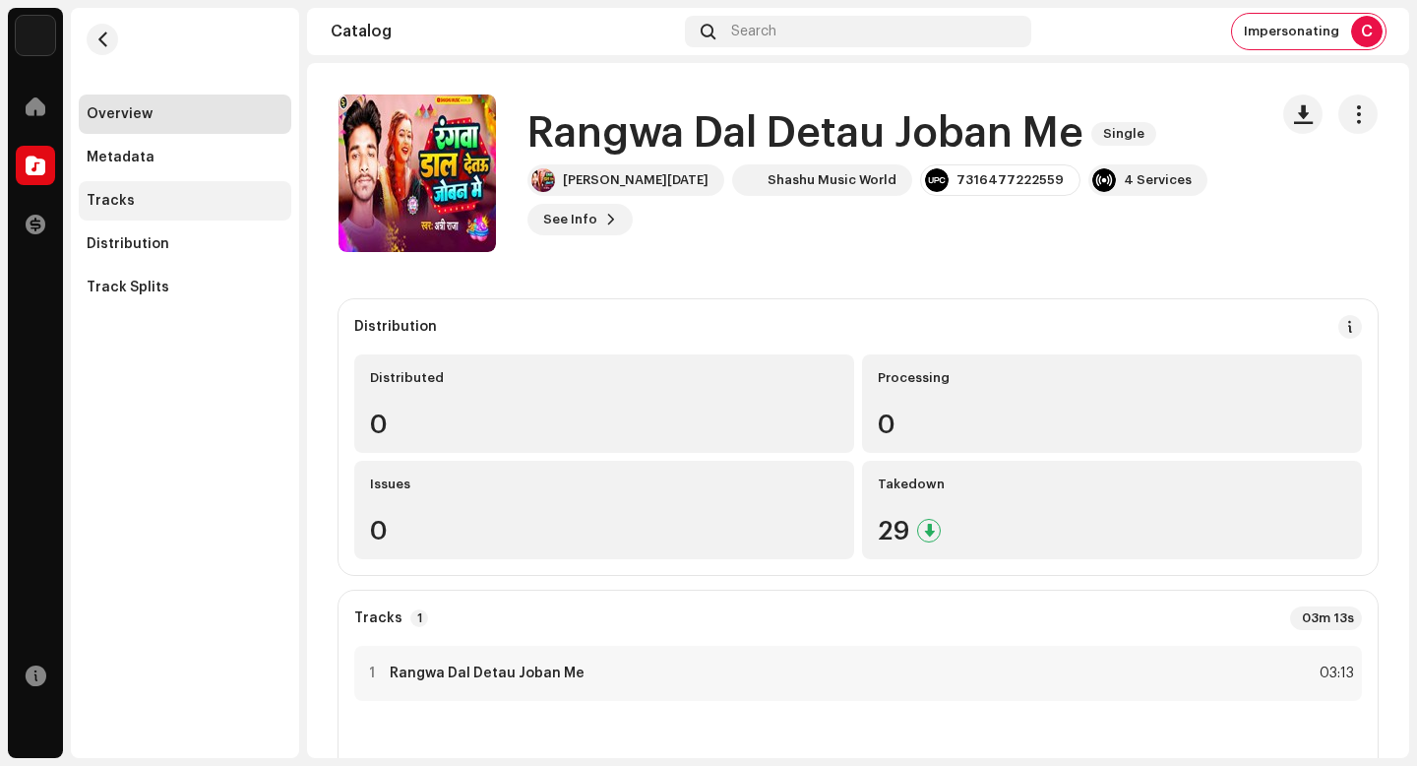
click at [149, 214] on div "Tracks" at bounding box center [185, 200] width 213 height 39
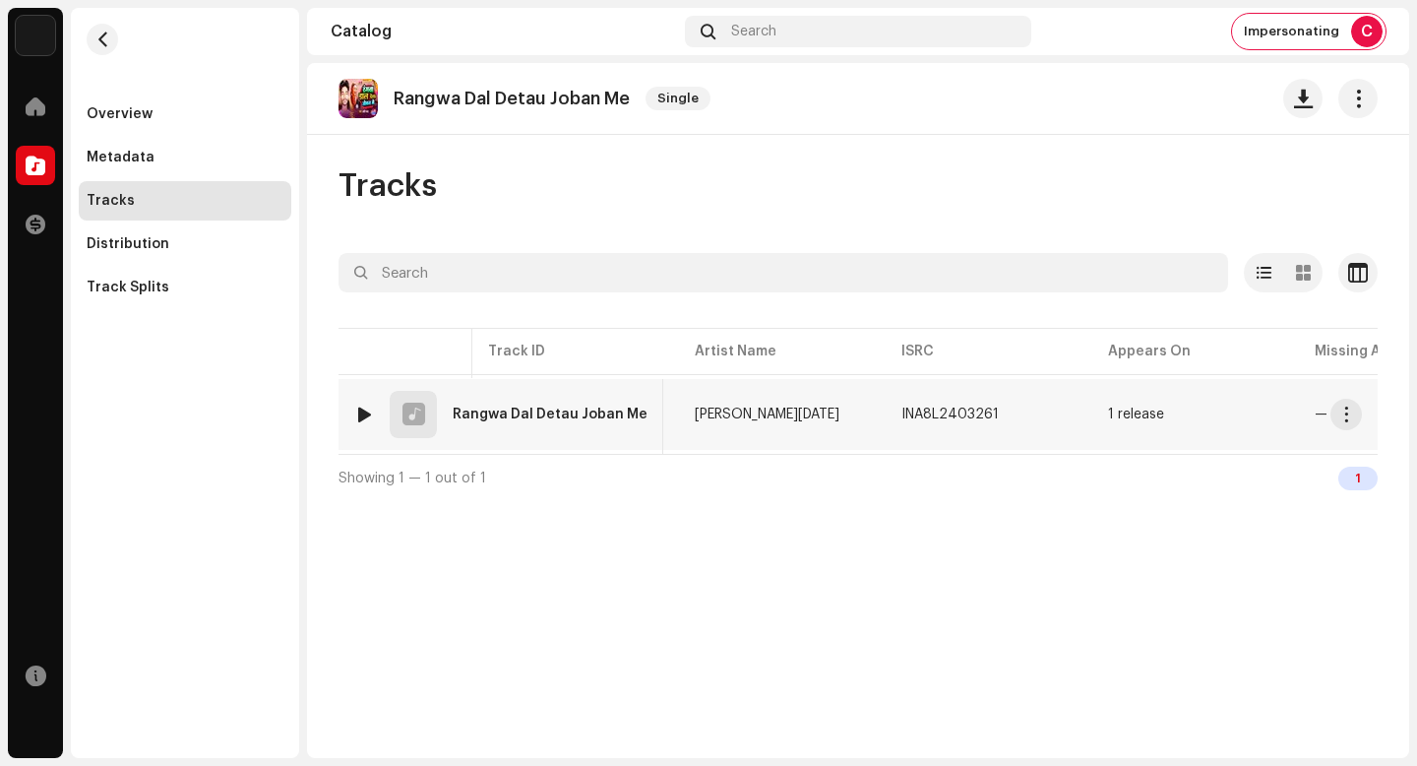
scroll to position [0, 259]
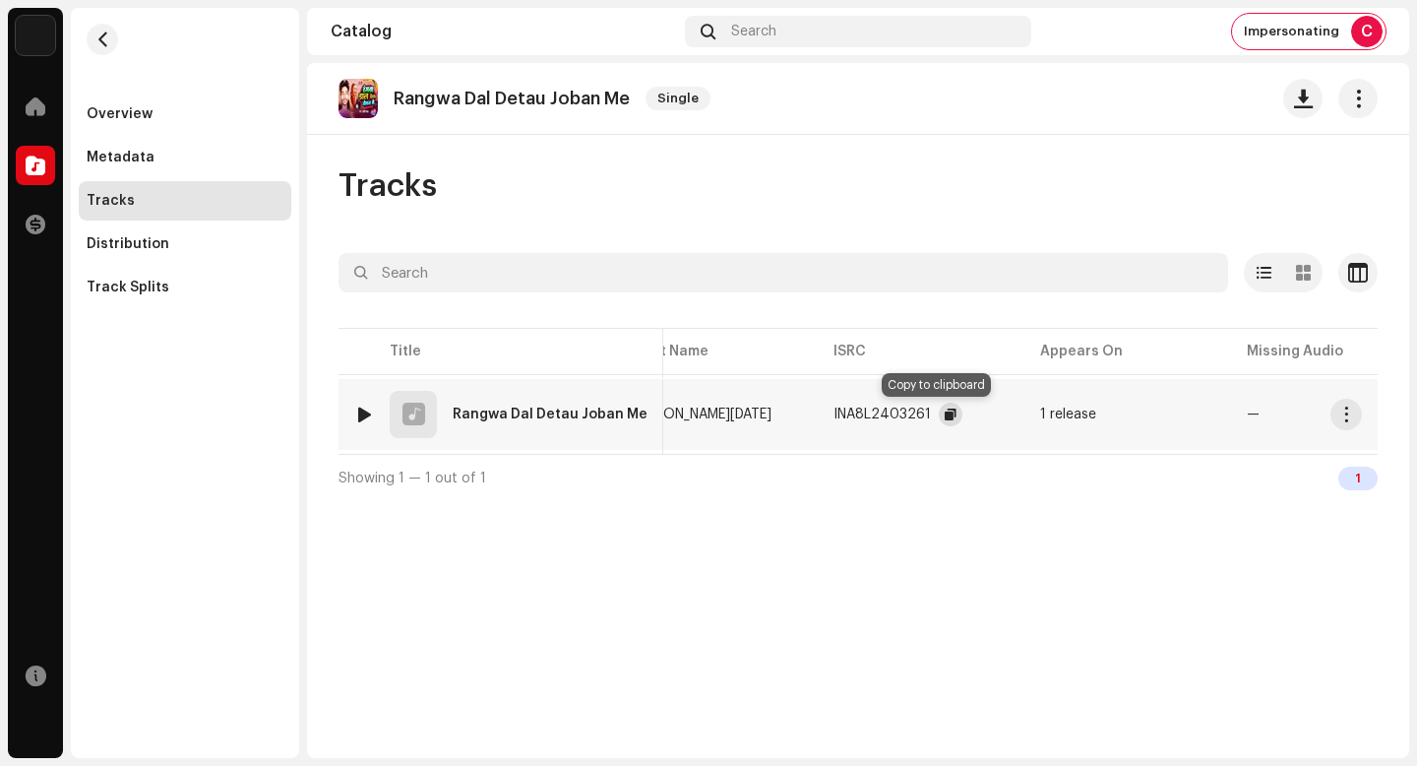
click at [943, 404] on button "button" at bounding box center [951, 415] width 24 height 24
click at [1343, 408] on span "button" at bounding box center [1347, 414] width 15 height 16
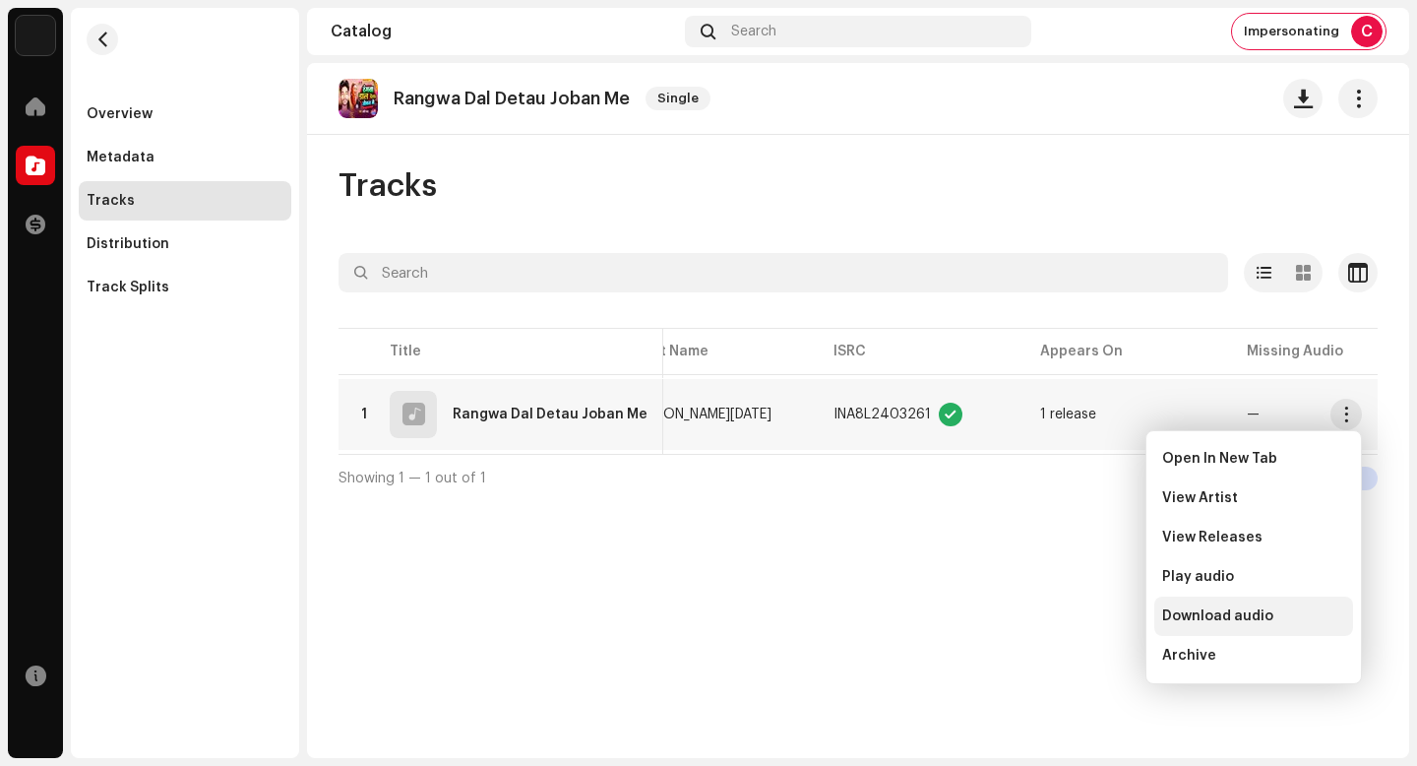
click at [1266, 615] on span "Download audio" at bounding box center [1217, 616] width 111 height 16
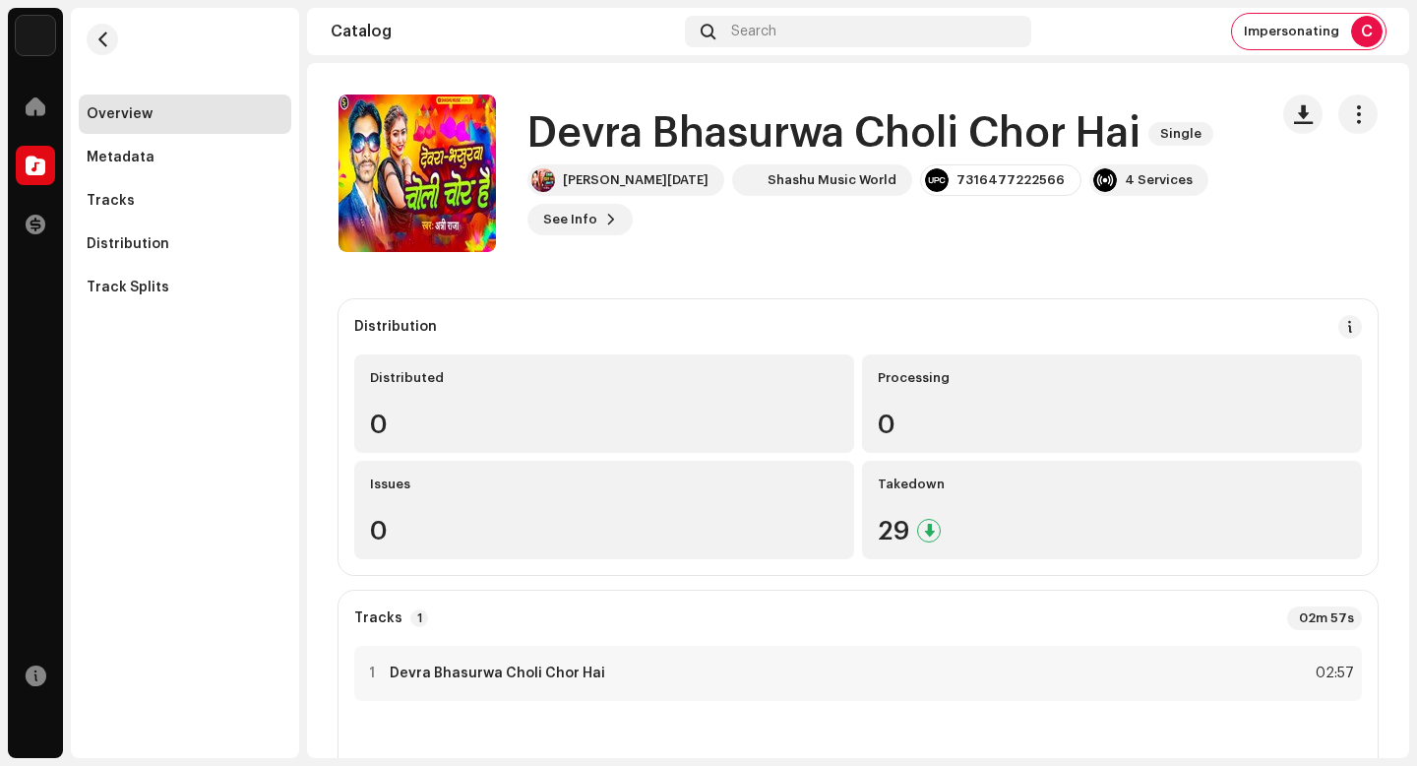
click at [848, 156] on h1 "Devra Bhasurwa Choli Chor Hai" at bounding box center [834, 133] width 613 height 45
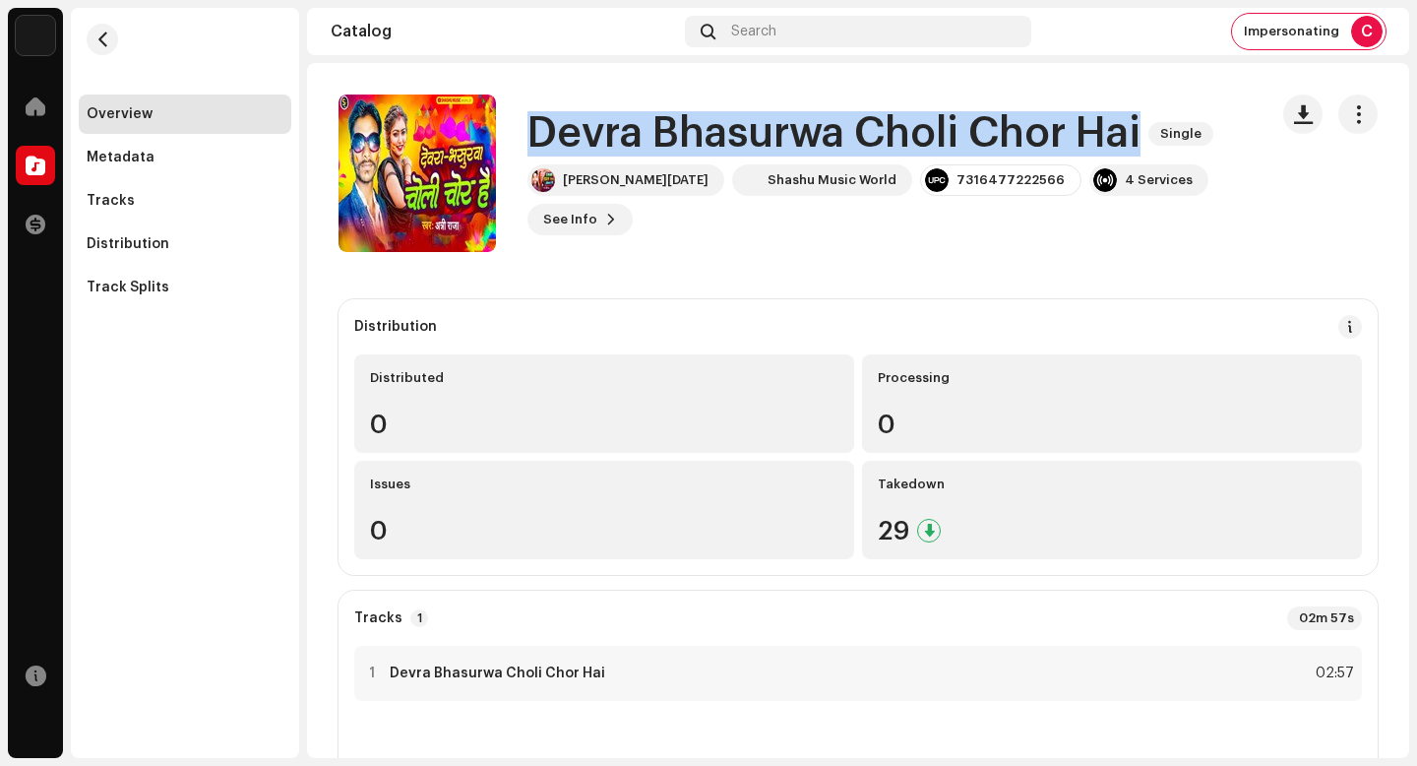
click at [848, 156] on h1 "Devra Bhasurwa Choli Chor Hai" at bounding box center [834, 133] width 613 height 45
copy div "[PERSON_NAME] Bhasurwa Choli Chor Hai Single"
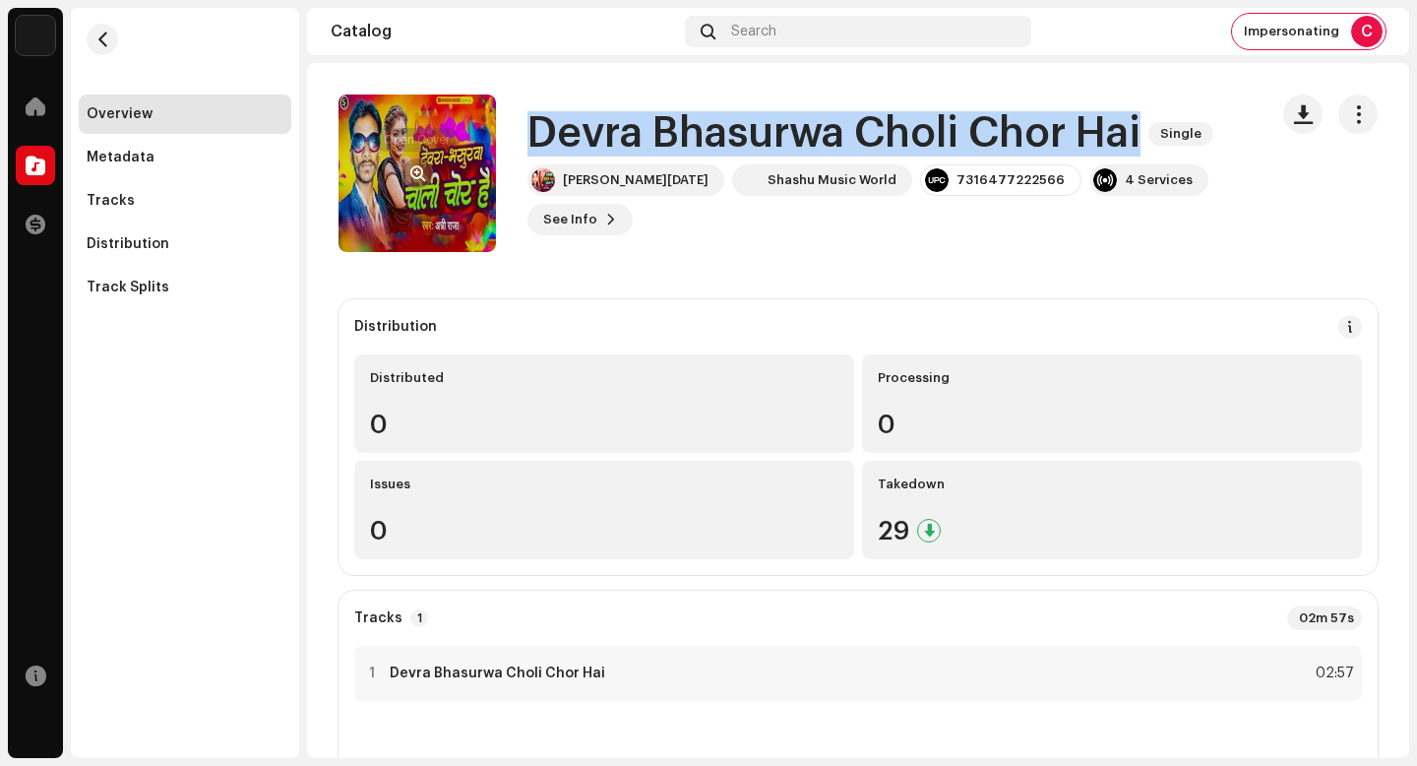
click at [428, 164] on button "button" at bounding box center [417, 172] width 31 height 31
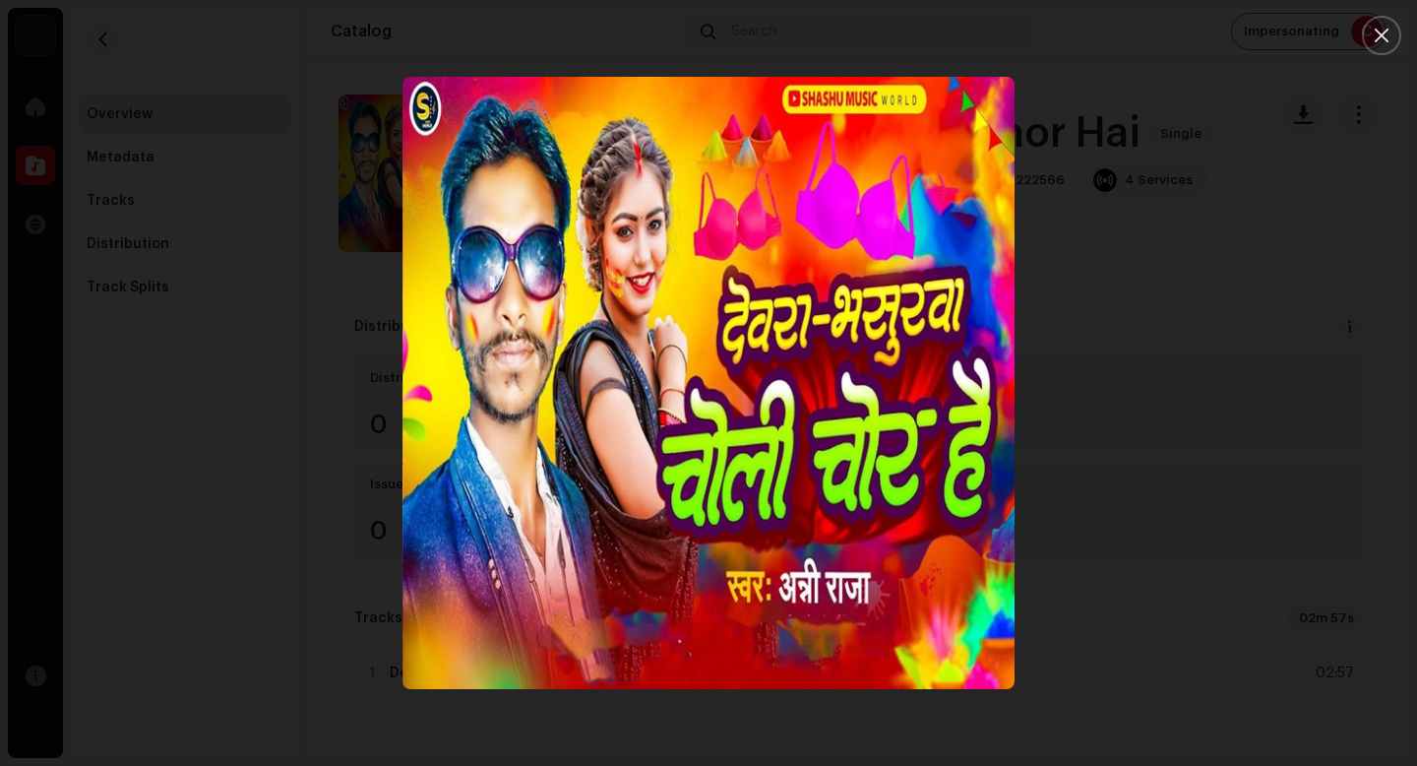
click at [1110, 581] on div at bounding box center [708, 383] width 1417 height 766
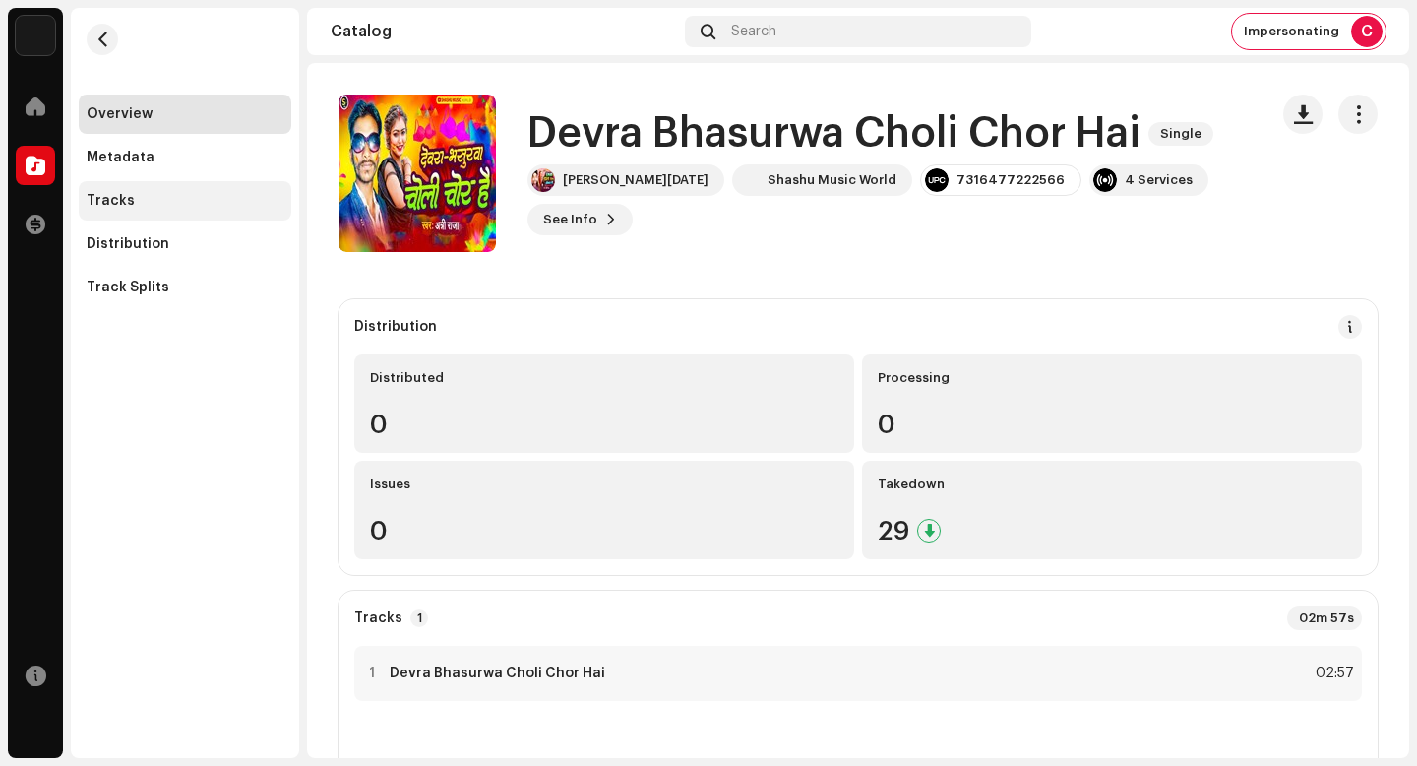
click at [160, 208] on div "Tracks" at bounding box center [185, 201] width 197 height 16
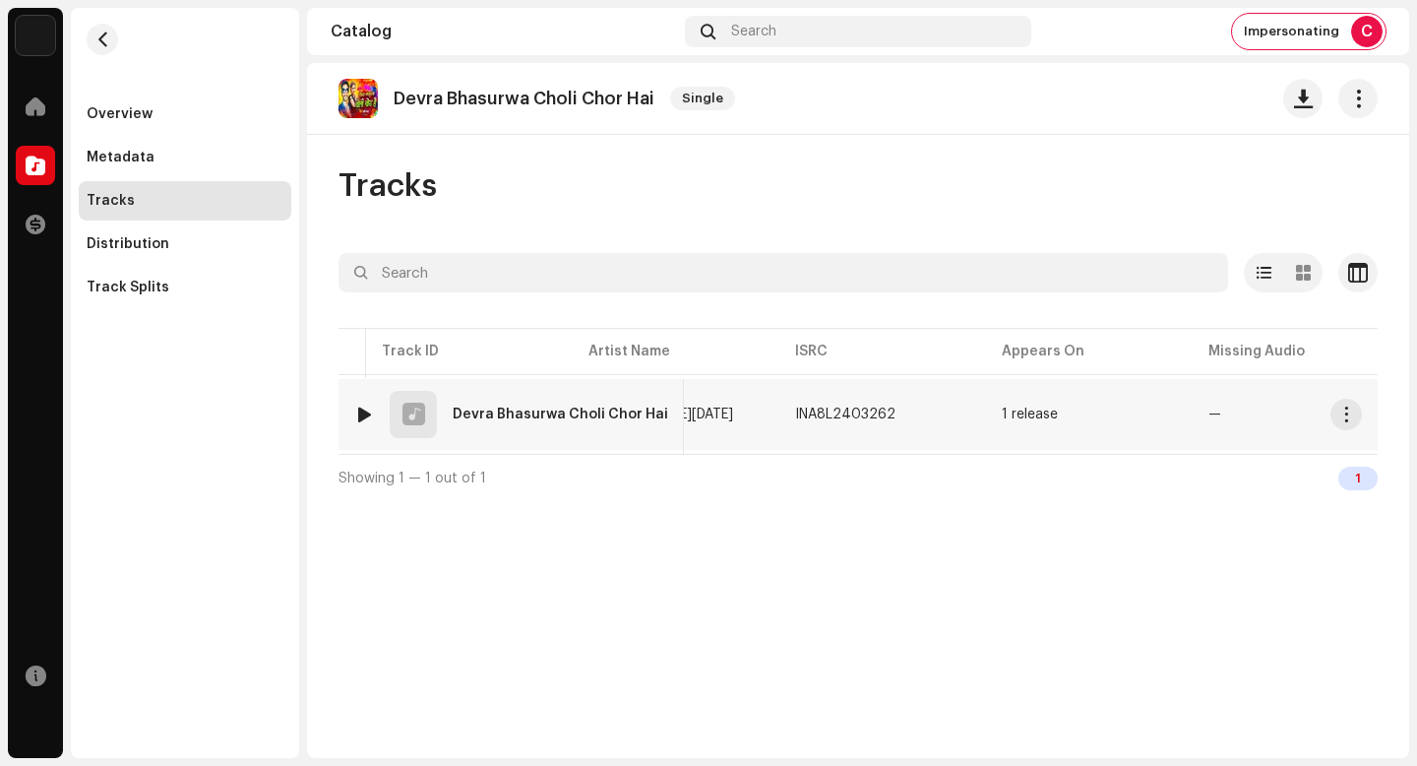
scroll to position [0, 409]
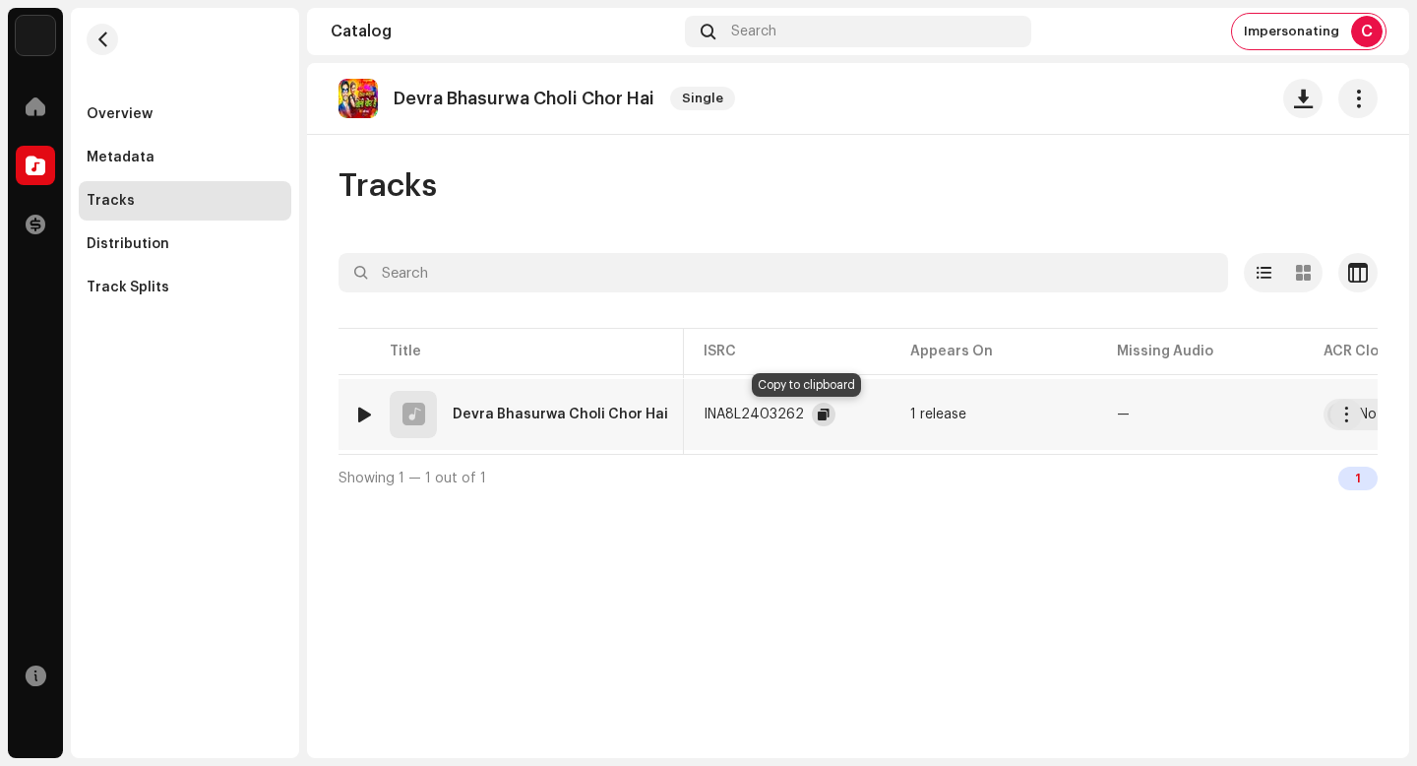
click at [818, 413] on span "button" at bounding box center [824, 414] width 12 height 16
click at [1344, 410] on span "button" at bounding box center [1347, 414] width 15 height 16
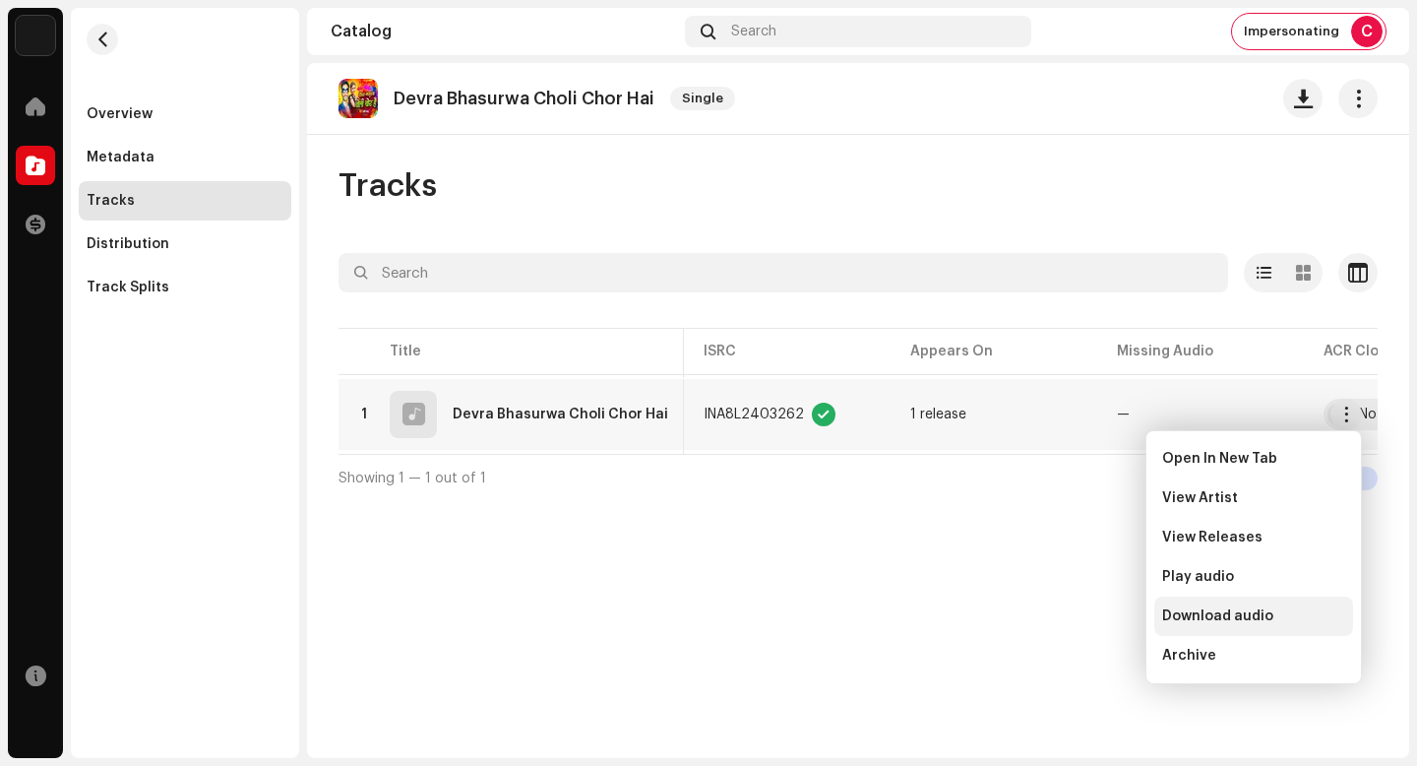
click at [1302, 606] on div "Download audio" at bounding box center [1254, 615] width 199 height 39
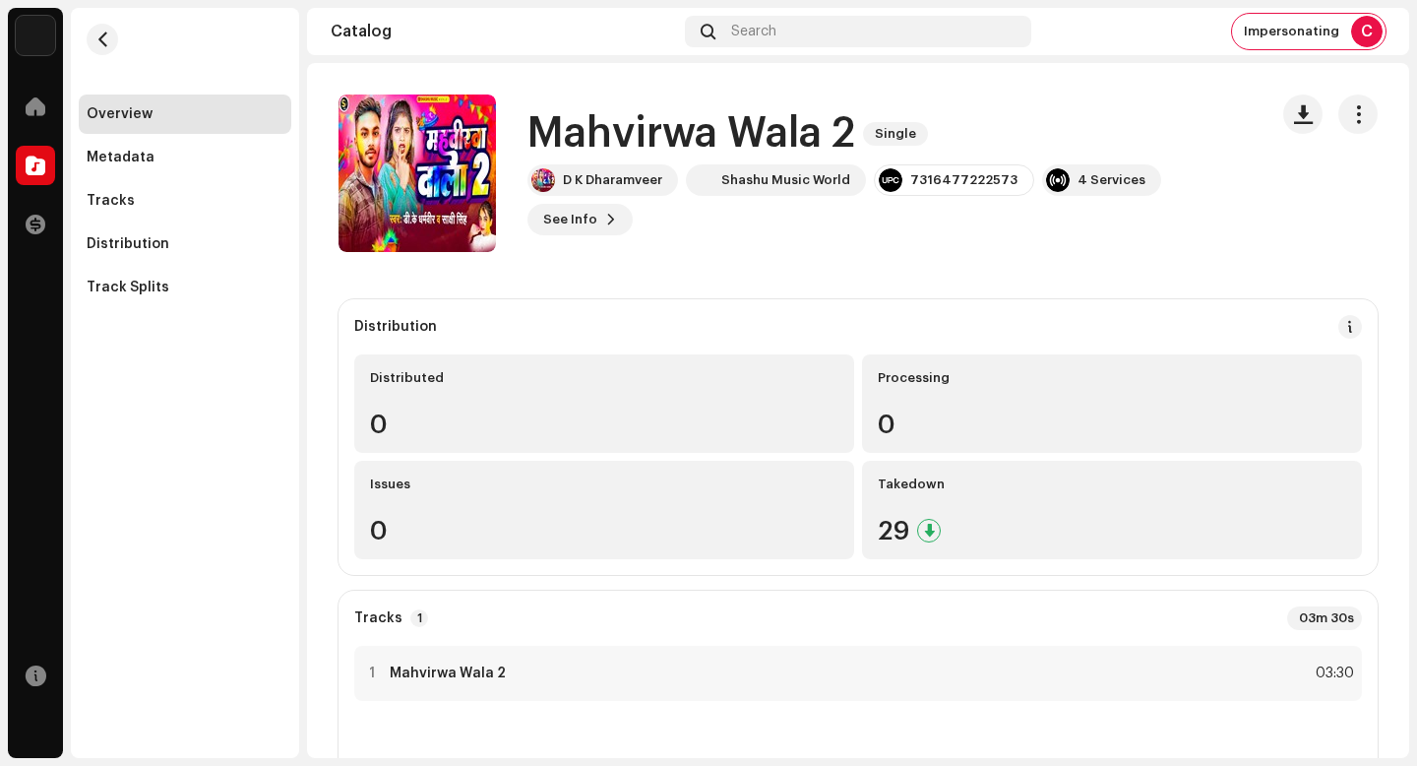
click at [851, 283] on catalog-releases-details-overview "Mahvirwa Wala 2 Single Mahvirwa Wala 2 Single [PERSON_NAME] Shashu Music World …" at bounding box center [858, 626] width 1102 height 1126
click at [745, 139] on h1 "Mahvirwa Wala 2" at bounding box center [692, 133] width 328 height 45
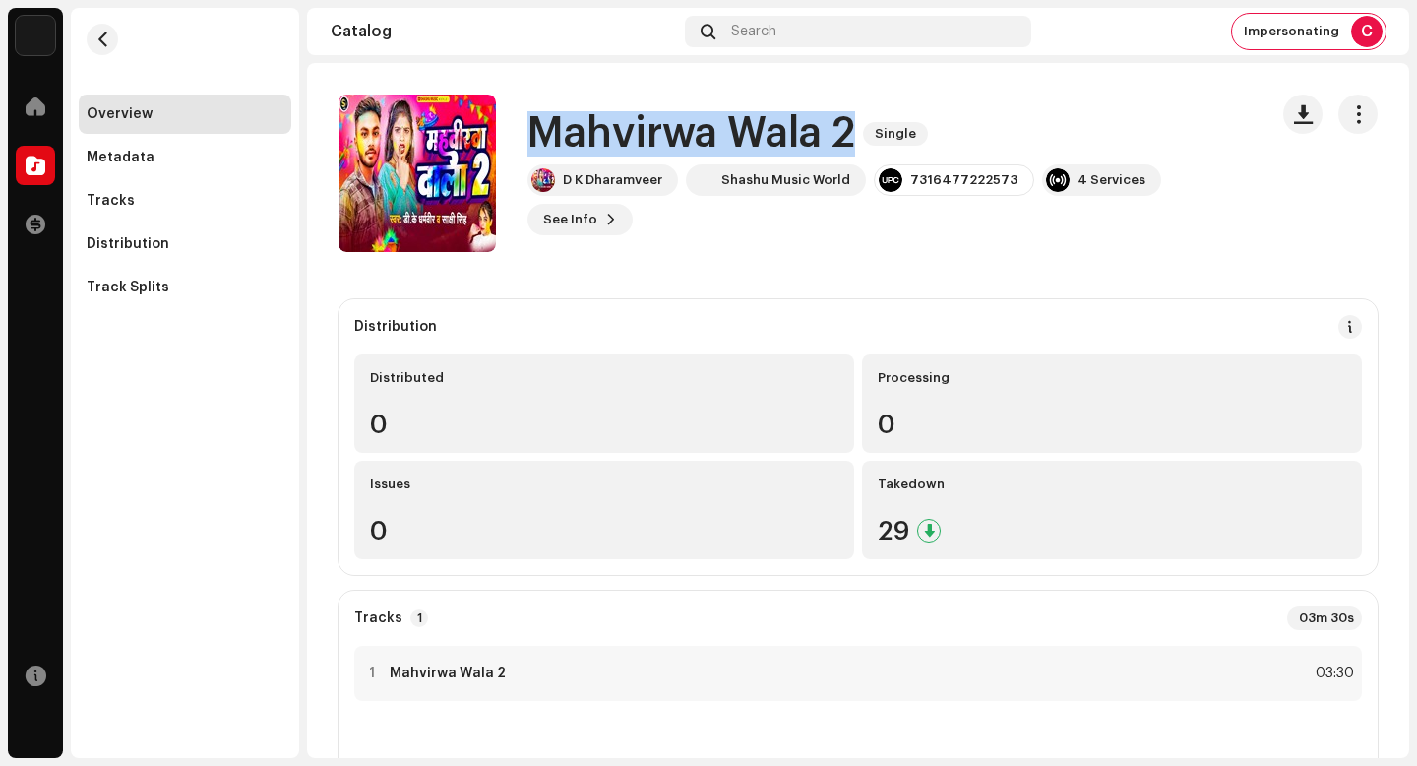
click at [745, 139] on h1 "Mahvirwa Wala 2" at bounding box center [692, 133] width 328 height 45
copy div "Mahvirwa Wala 2 Single"
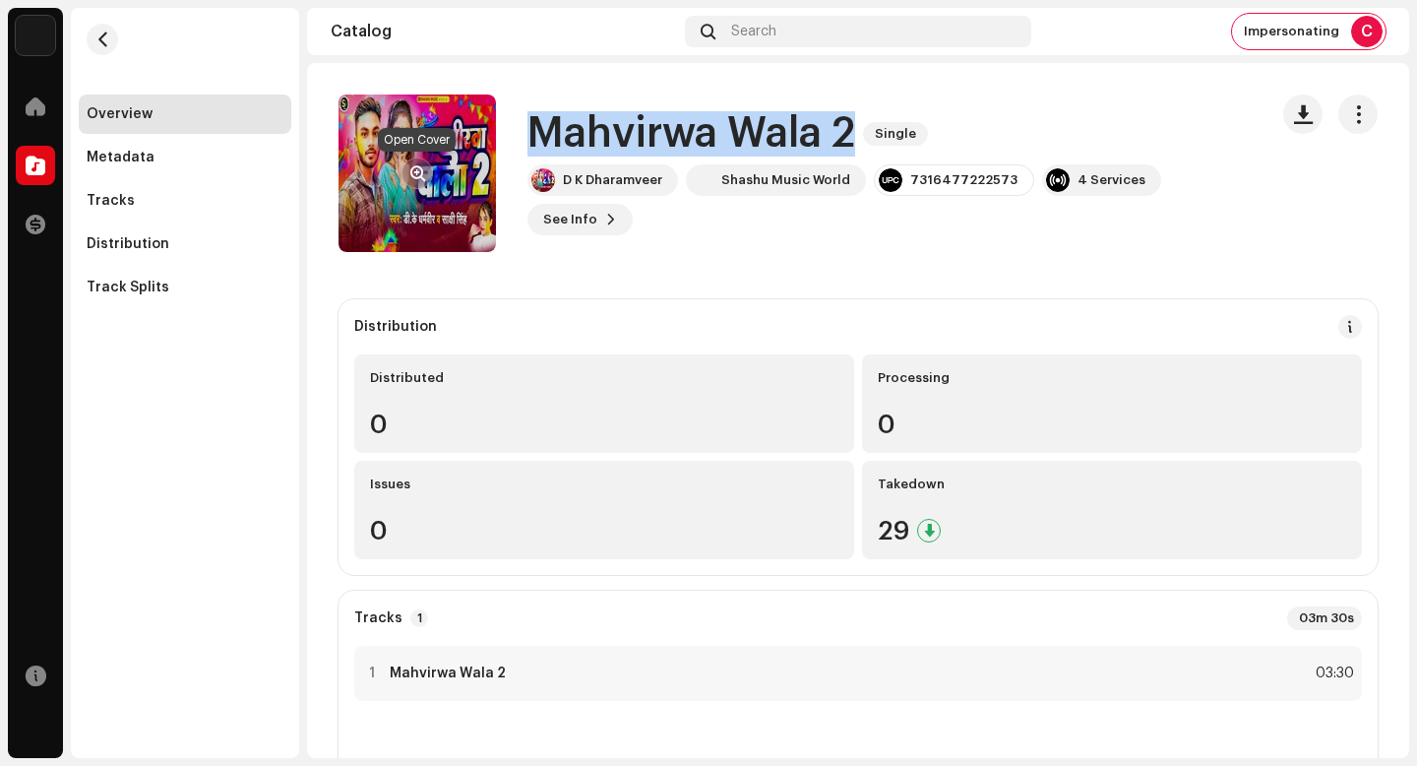
click at [420, 171] on span "button" at bounding box center [417, 173] width 15 height 16
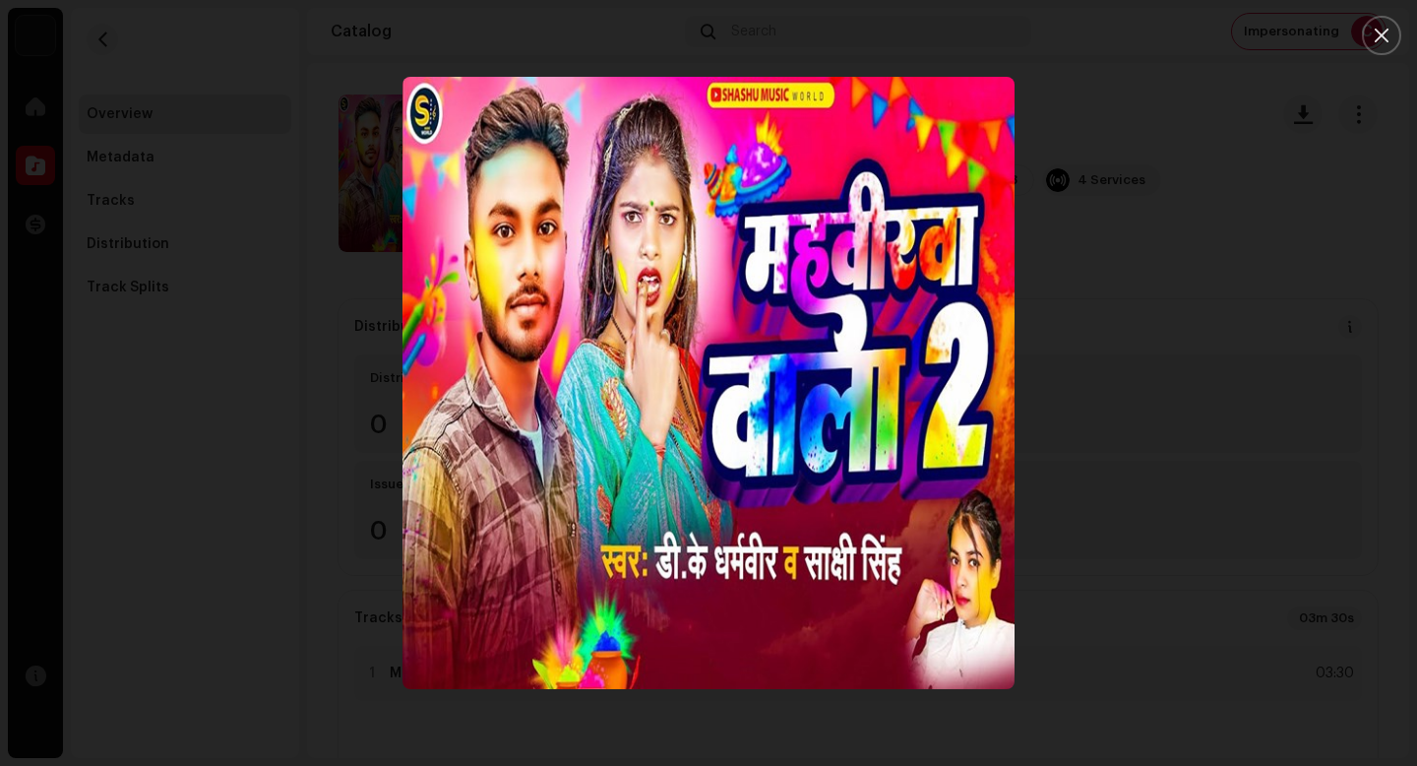
click at [1246, 565] on div at bounding box center [708, 383] width 1417 height 766
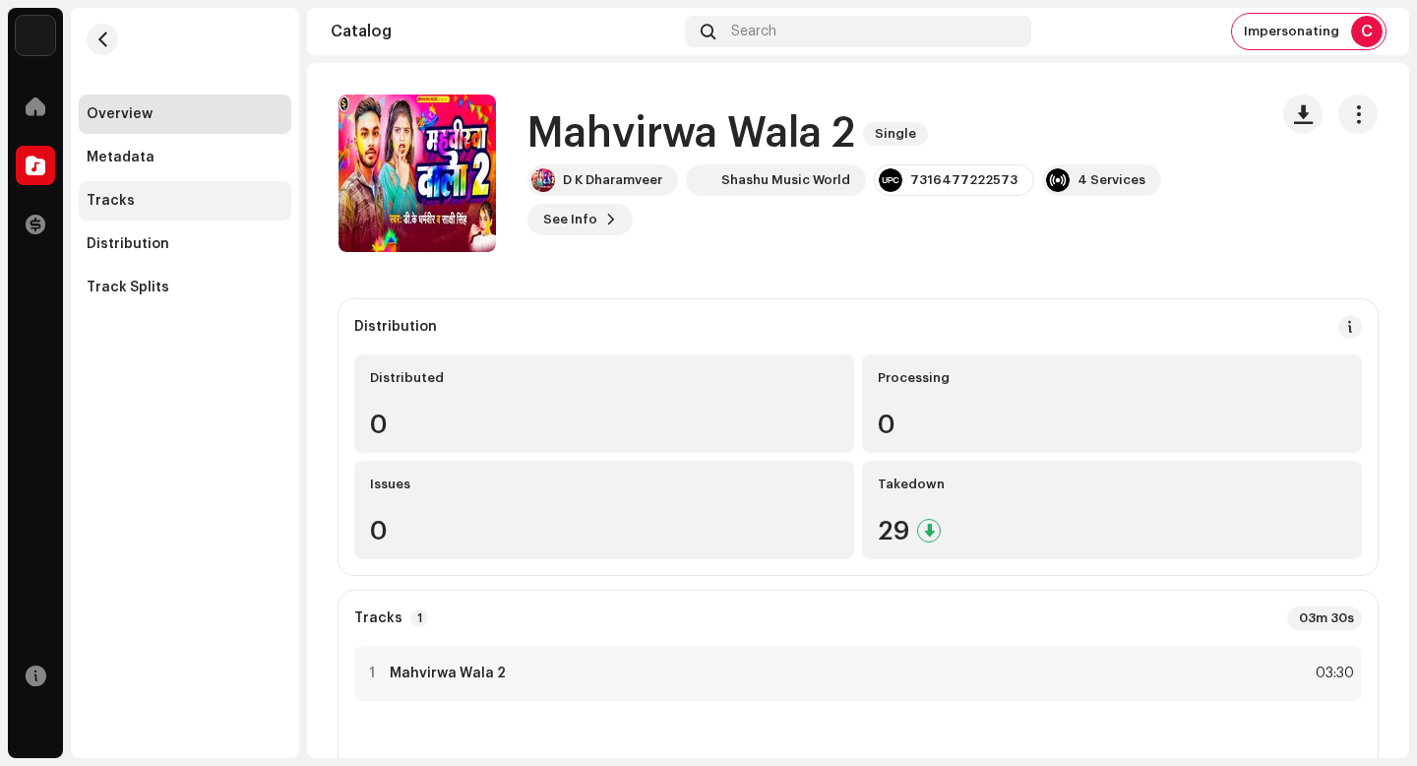
click at [222, 196] on div "Tracks" at bounding box center [185, 201] width 197 height 16
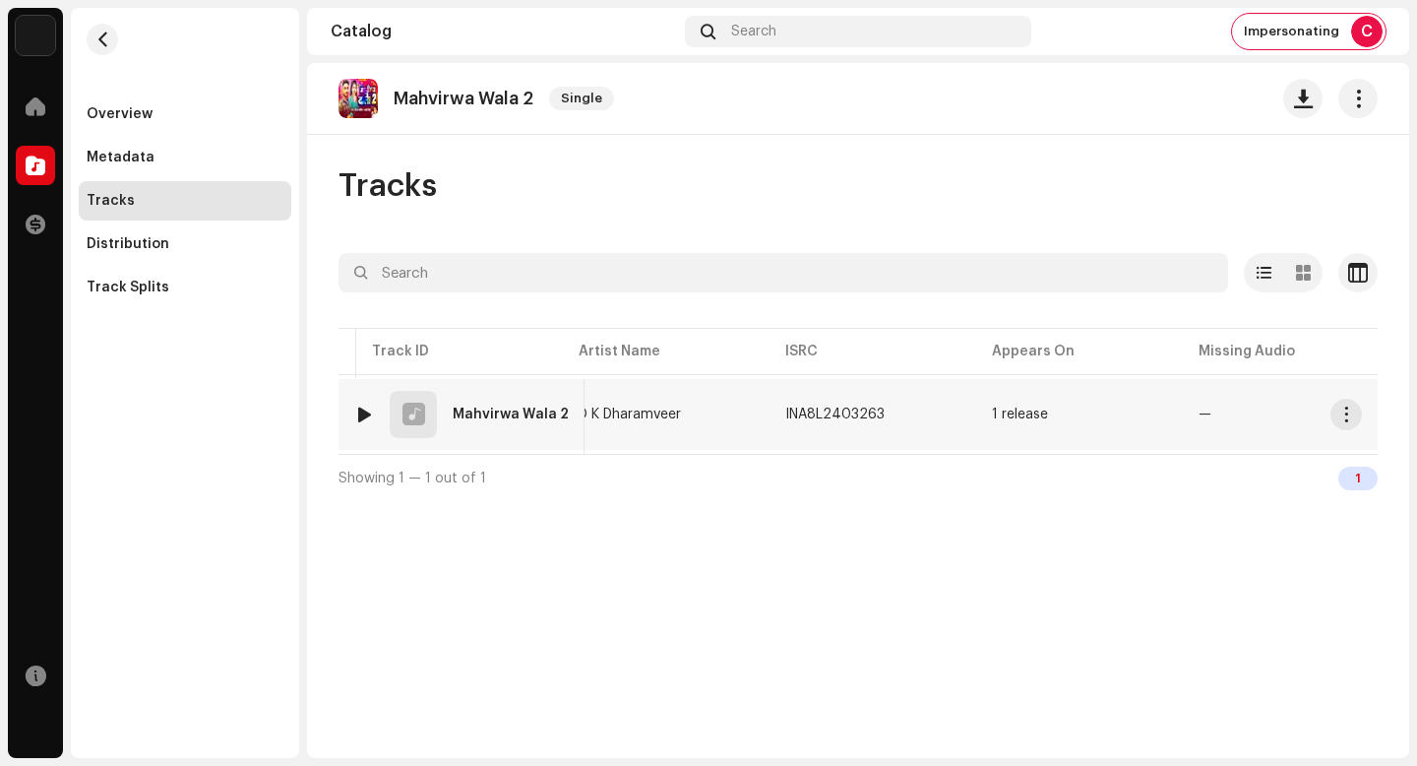
scroll to position [0, 261]
click at [866, 410] on span "button" at bounding box center [872, 414] width 12 height 16
click at [1350, 417] on span "button" at bounding box center [1347, 414] width 15 height 16
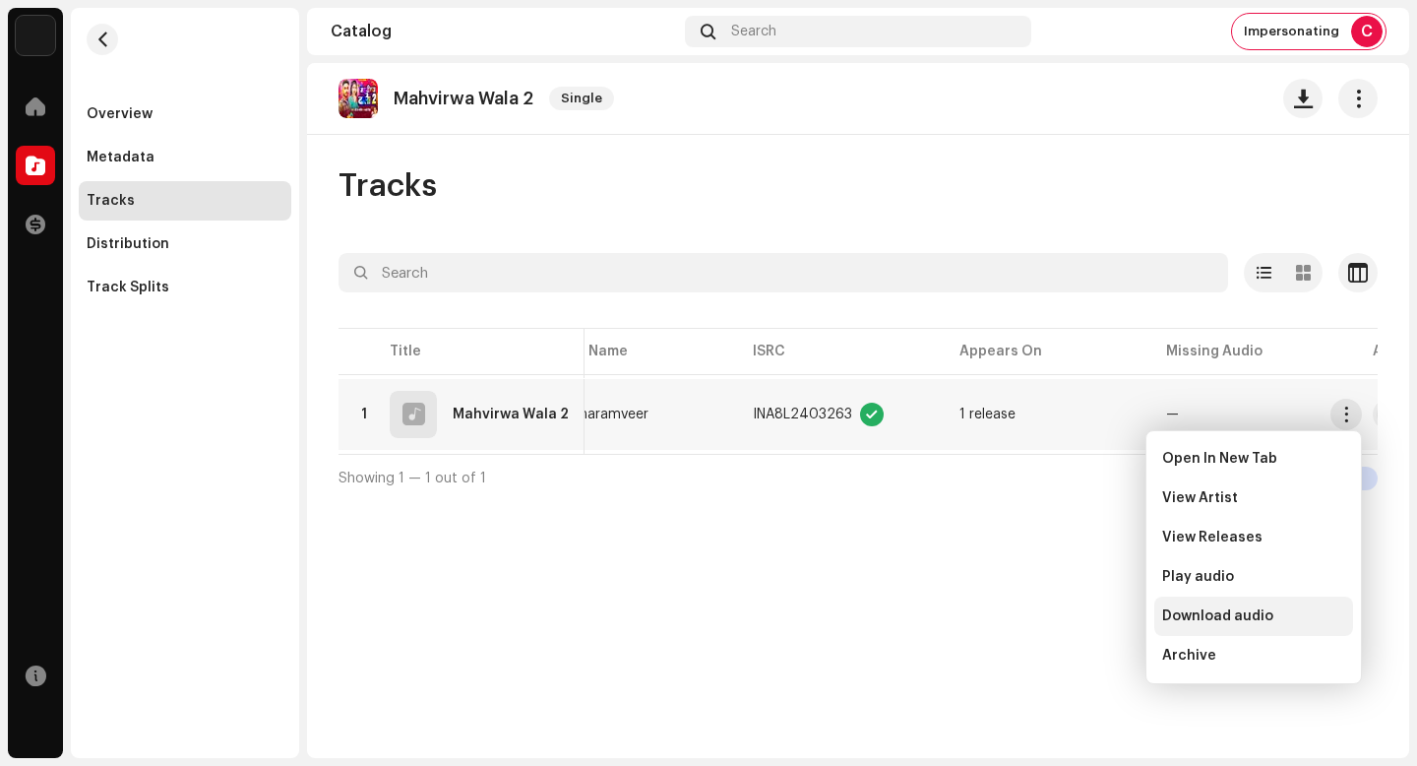
click at [1312, 608] on div "Download audio" at bounding box center [1253, 616] width 183 height 16
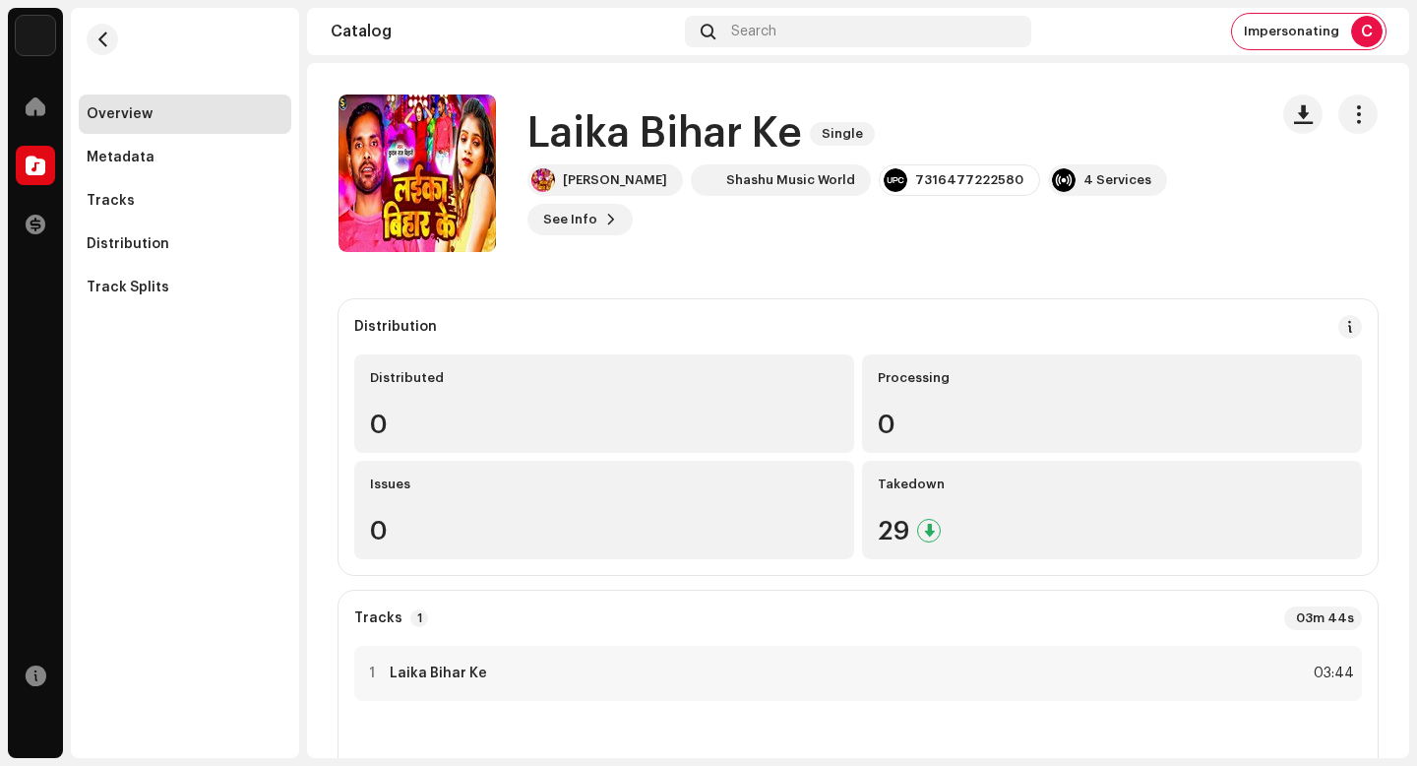
click at [1076, 276] on catalog-releases-details-overview "Laika Bihar Ke Single Laika [GEOGRAPHIC_DATA] Ke Single Kundan [PERSON_NAME] Sh…" at bounding box center [858, 626] width 1102 height 1126
click at [690, 123] on h1 "Laika Bihar Ke" at bounding box center [665, 133] width 275 height 45
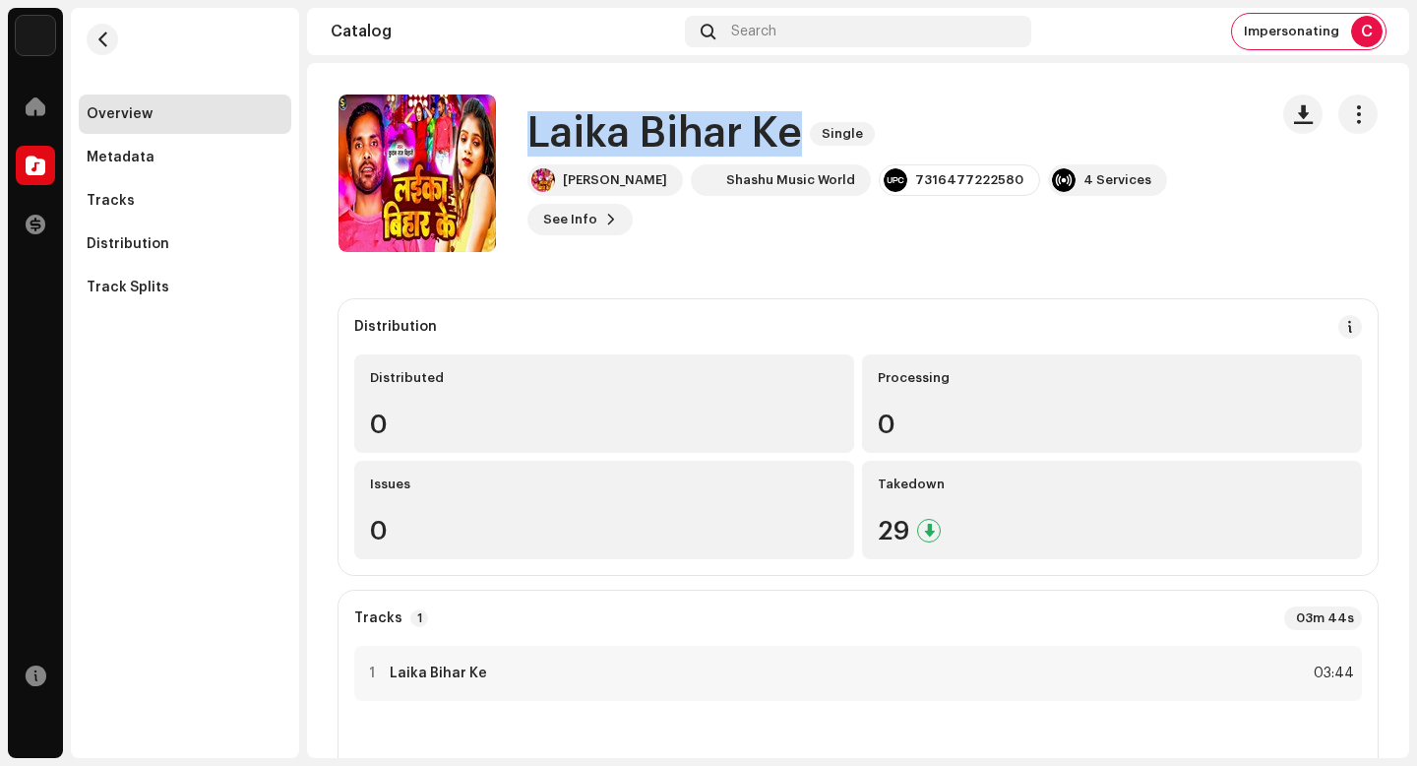
click at [690, 123] on h1 "Laika Bihar Ke" at bounding box center [665, 133] width 275 height 45
copy div "Laika Bihar Ke Single"
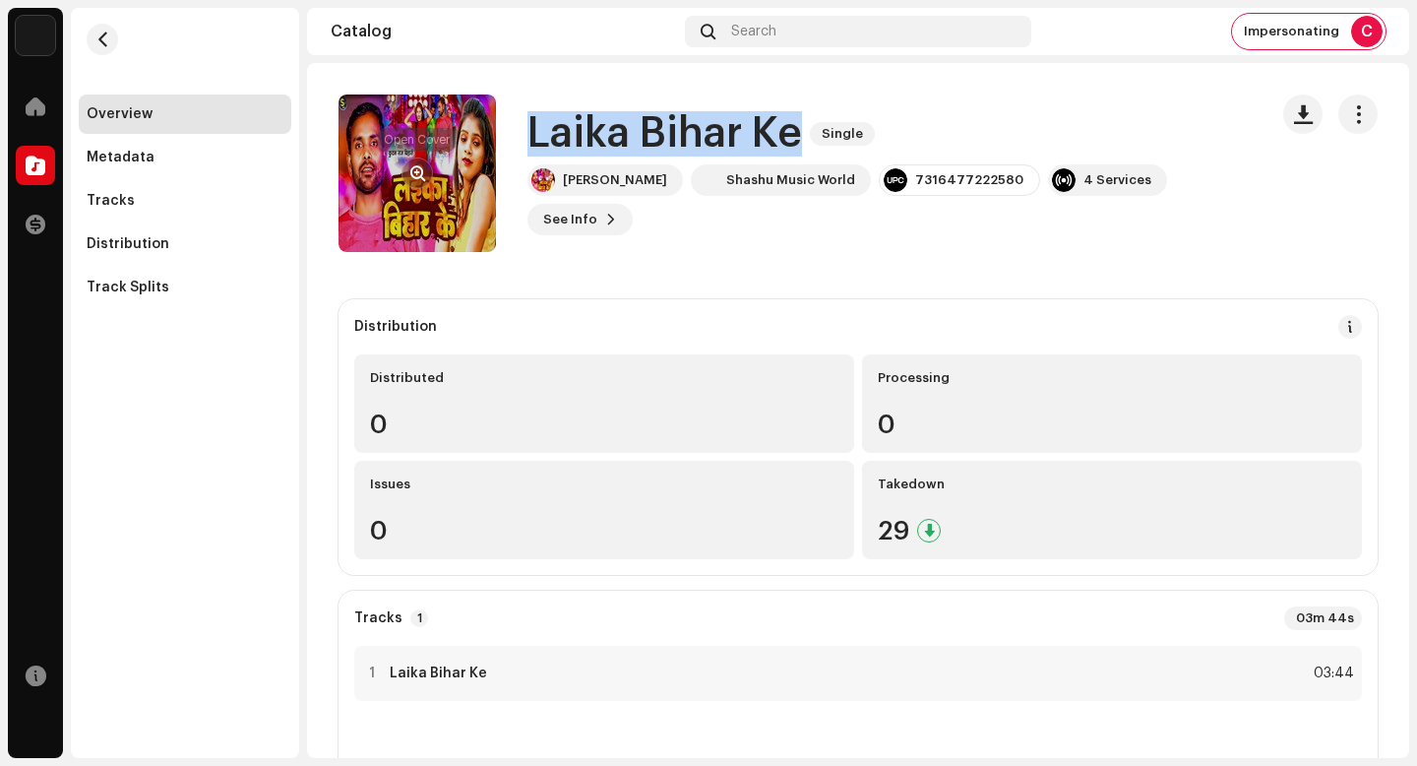
click at [420, 165] on span "button" at bounding box center [417, 173] width 15 height 16
